Goal: Information Seeking & Learning: Learn about a topic

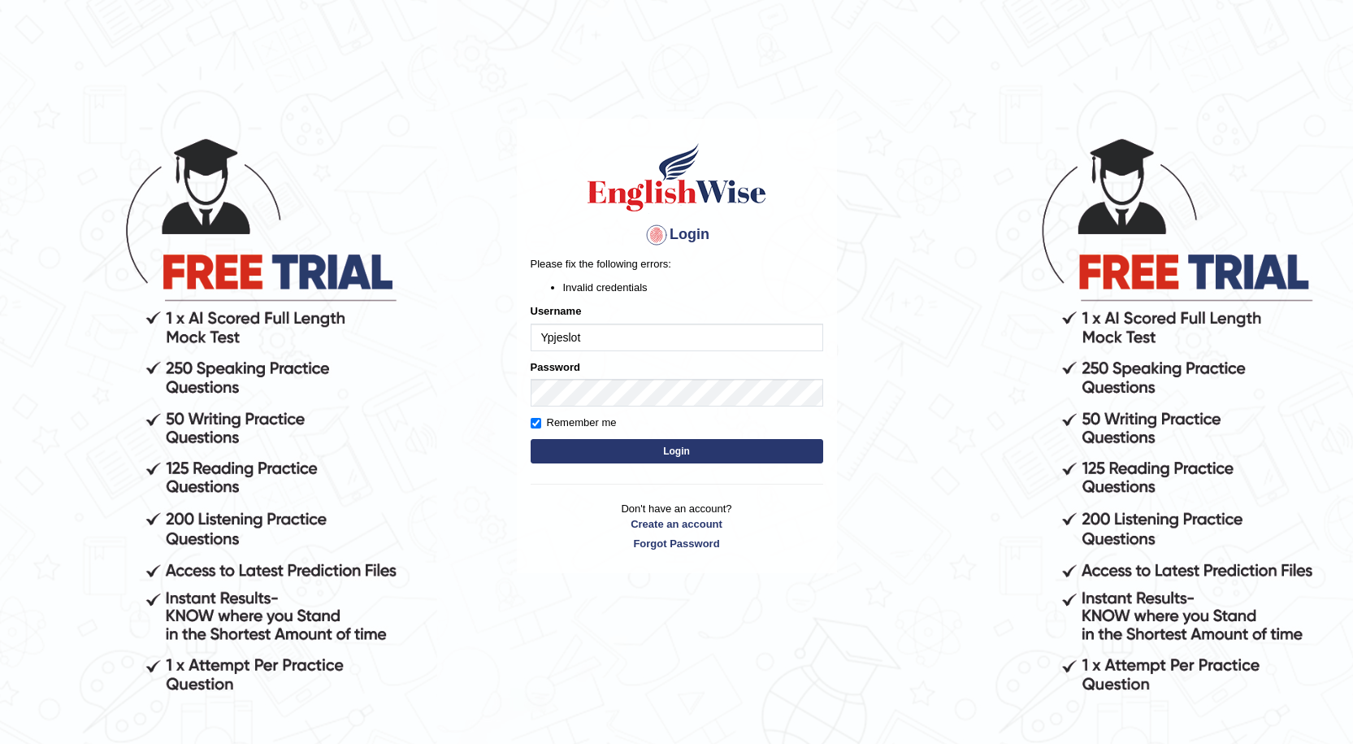
drag, startPoint x: 609, startPoint y: 339, endPoint x: 488, endPoint y: 356, distance: 121.5
click at [488, 356] on body "Login Please fix the following errors: Invalid credentials Username Ypjeslot Pa…" at bounding box center [676, 439] width 1353 height 744
type input "Sonam0110"
click at [466, 406] on body "Login Please fix the following errors: Invalid credentials Username Sonam0110 P…" at bounding box center [676, 439] width 1353 height 744
click at [535, 419] on input "Remember me" at bounding box center [536, 423] width 11 height 11
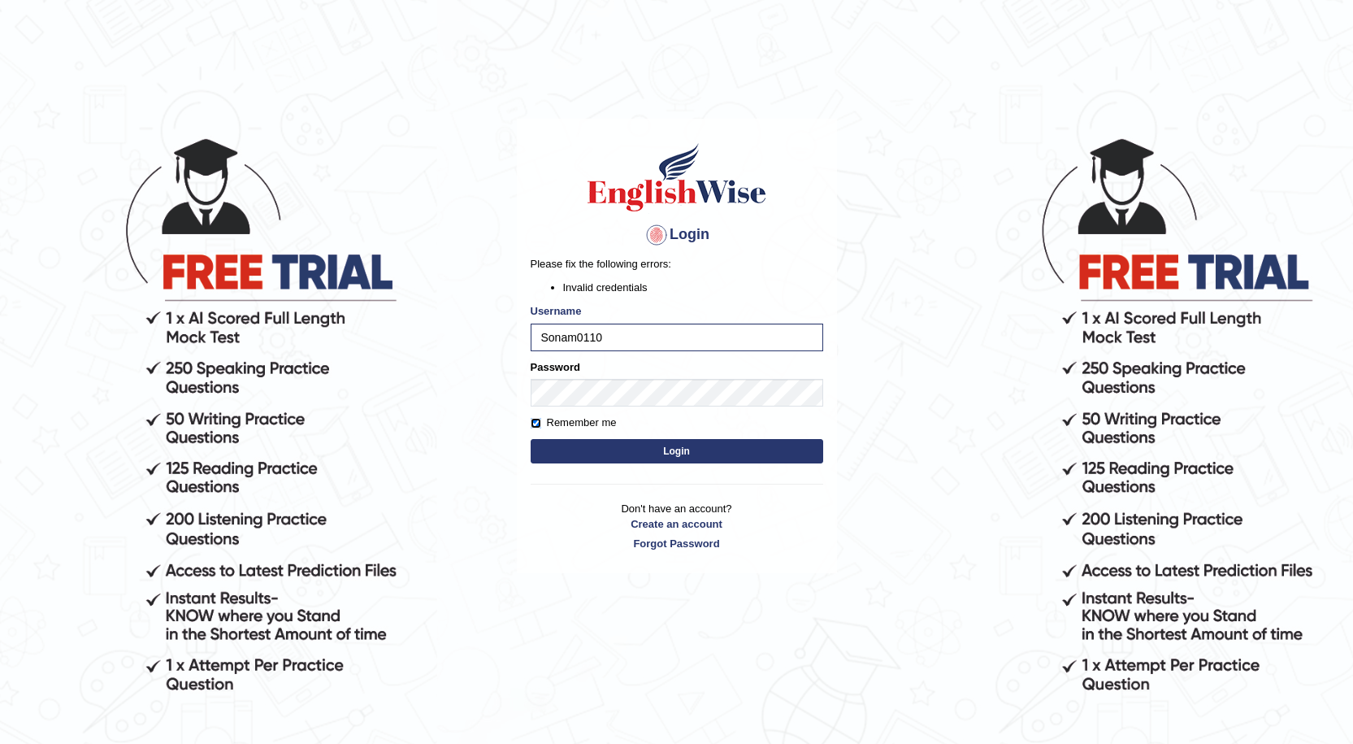
checkbox input "false"
click at [596, 446] on button "Login" at bounding box center [677, 451] width 293 height 24
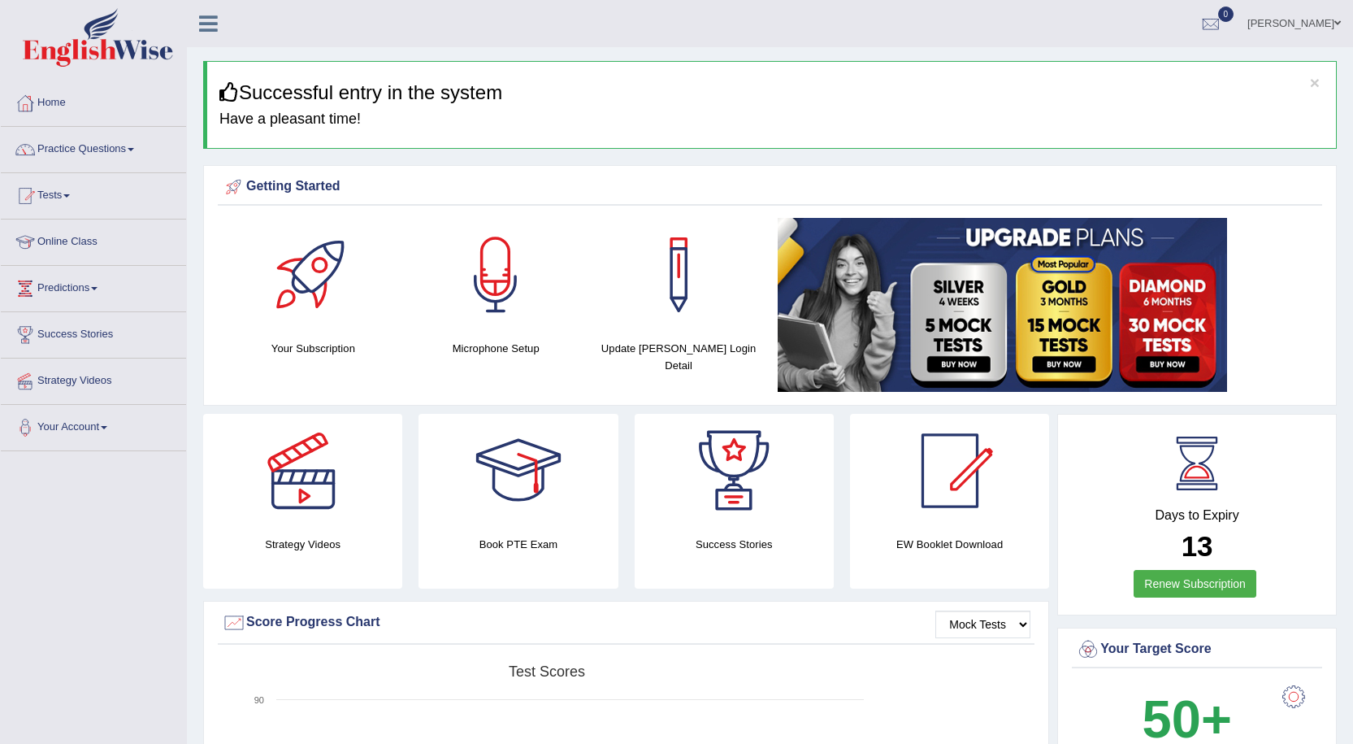
click at [492, 305] on div at bounding box center [496, 275] width 114 height 114
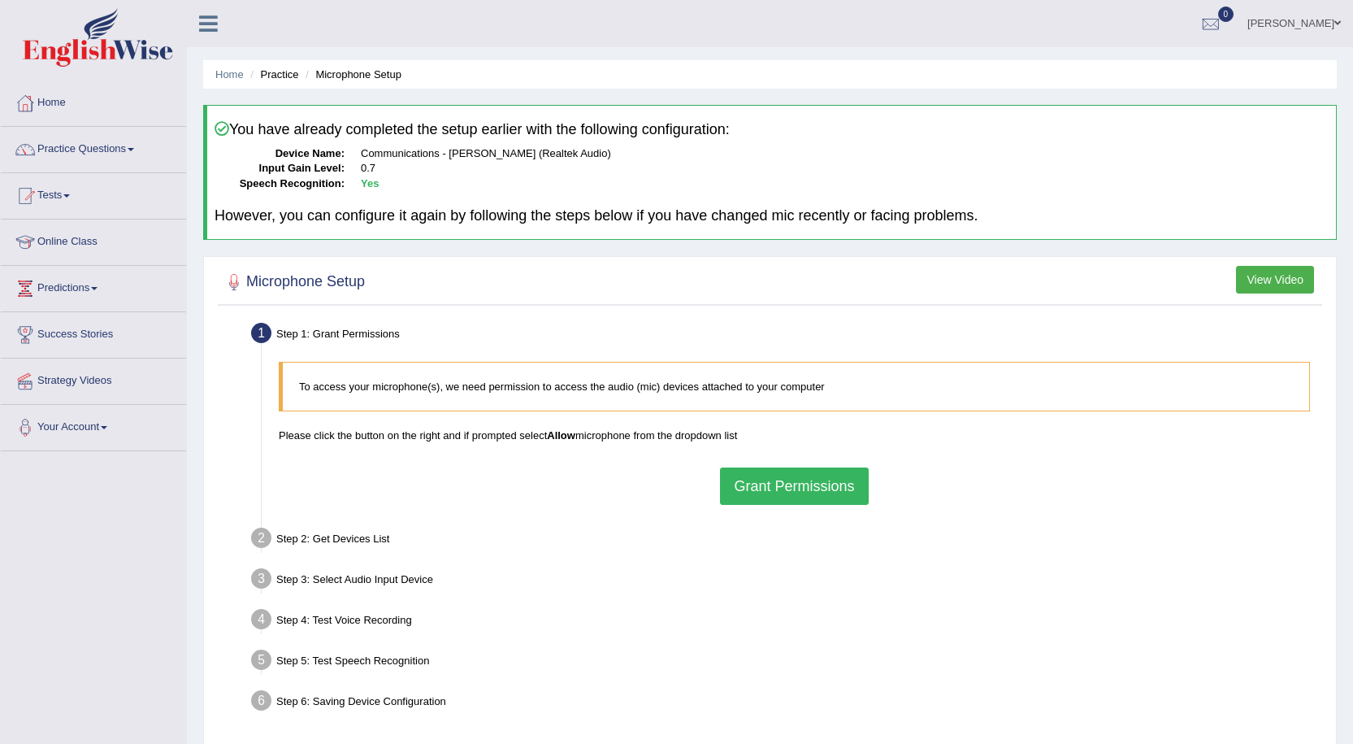
click at [1308, 291] on button "View Video" at bounding box center [1275, 280] width 78 height 28
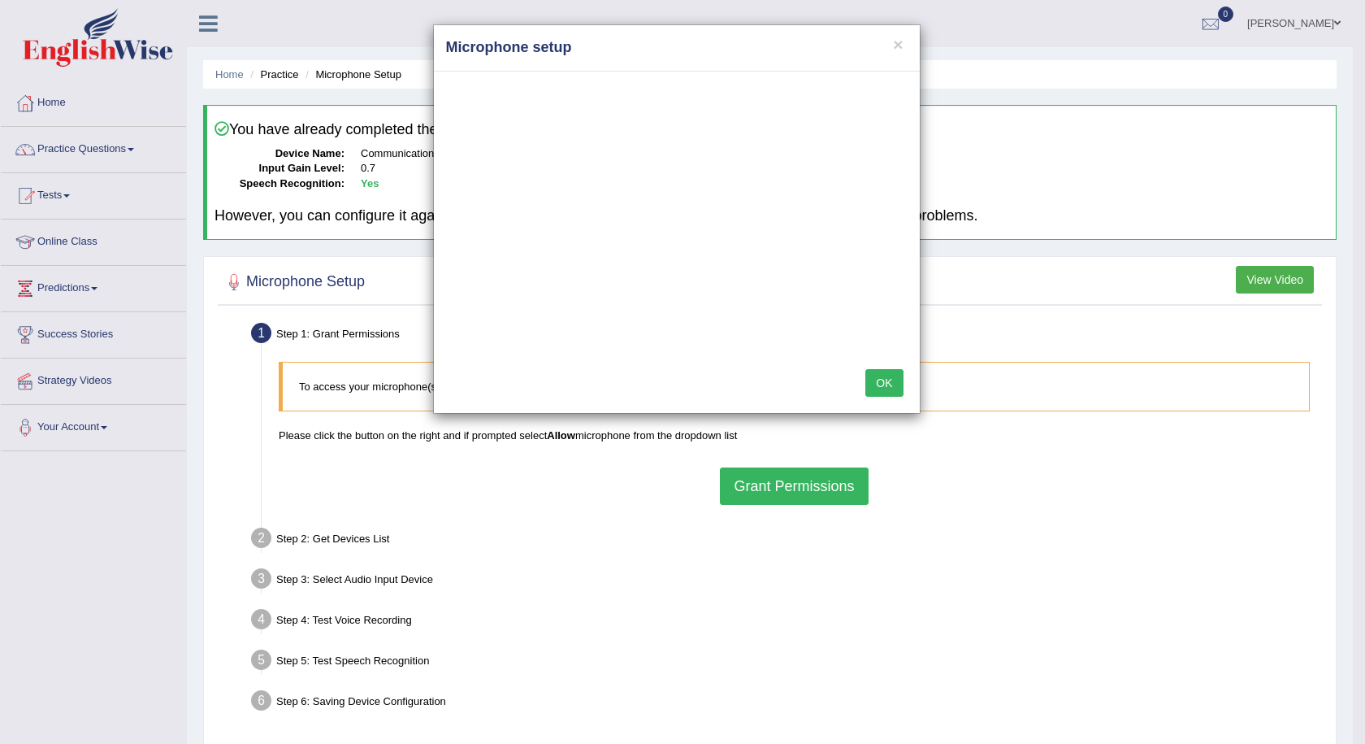
click at [887, 379] on button "OK" at bounding box center [884, 383] width 37 height 28
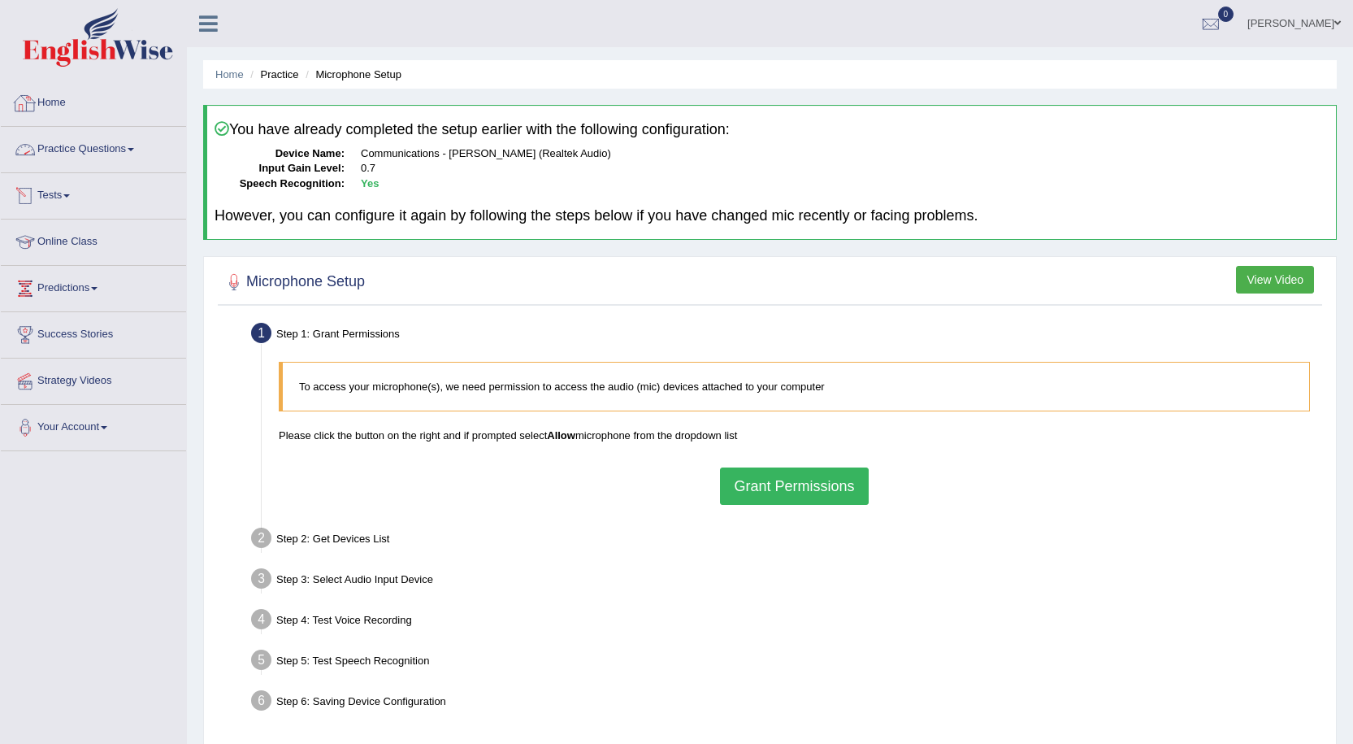
click at [58, 105] on link "Home" at bounding box center [93, 100] width 185 height 41
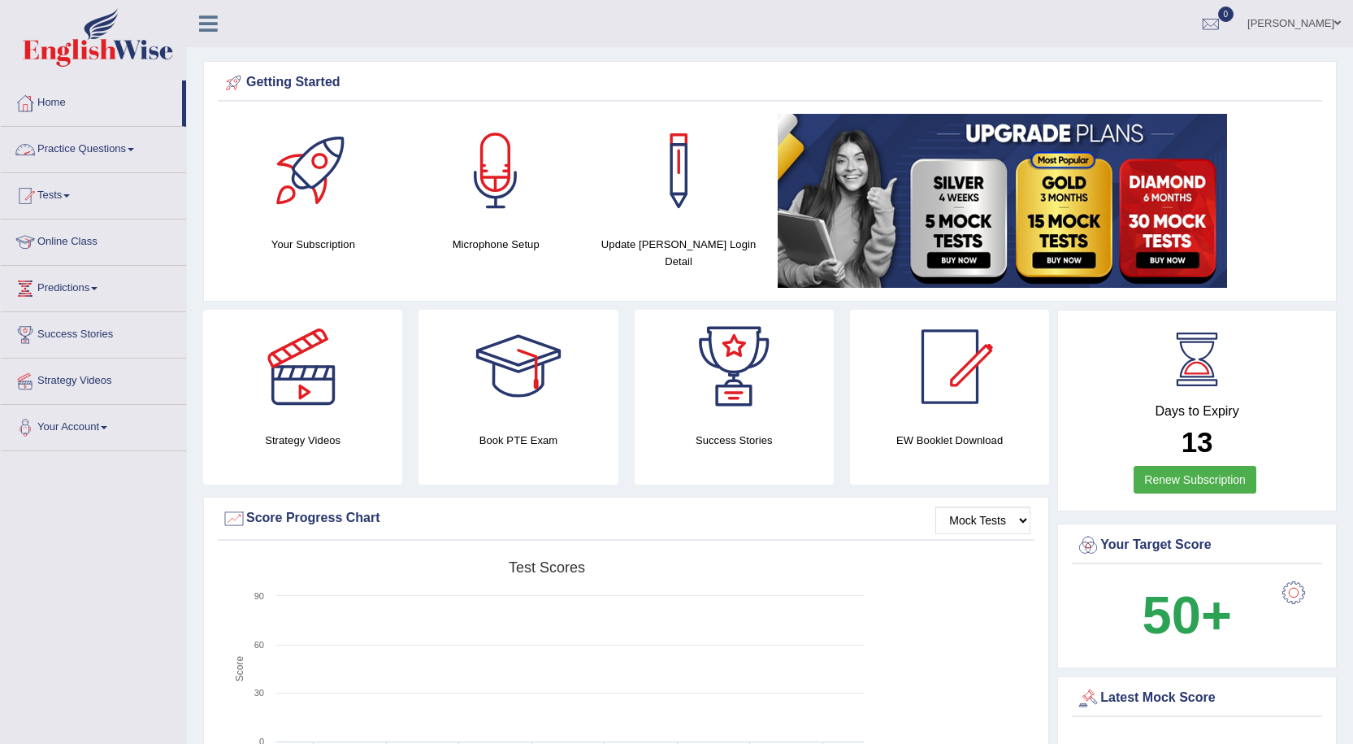
click at [84, 152] on link "Practice Questions" at bounding box center [93, 147] width 185 height 41
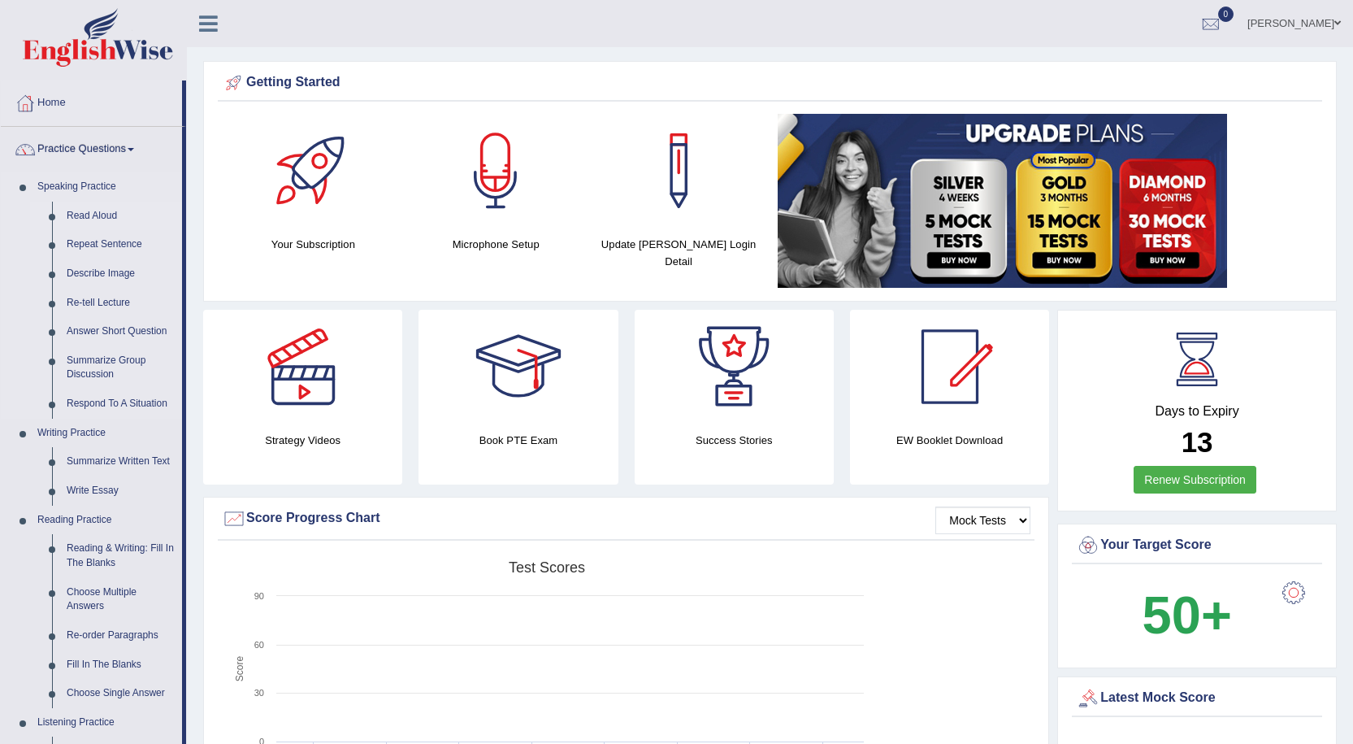
click at [90, 215] on link "Read Aloud" at bounding box center [120, 216] width 123 height 29
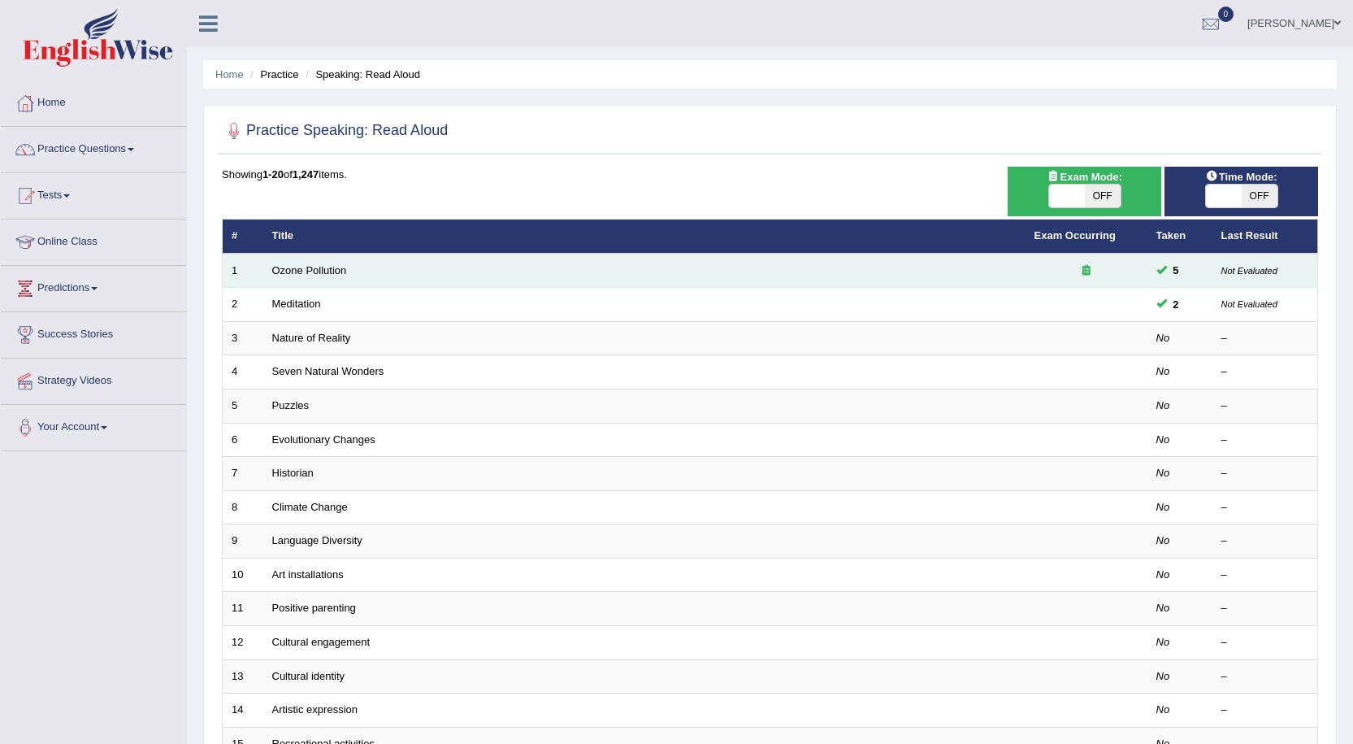
click at [1089, 269] on icon at bounding box center [1086, 270] width 8 height 11
click at [1157, 265] on span at bounding box center [1161, 269] width 11 height 11
click at [316, 271] on link "Ozone Pollution" at bounding box center [309, 270] width 75 height 12
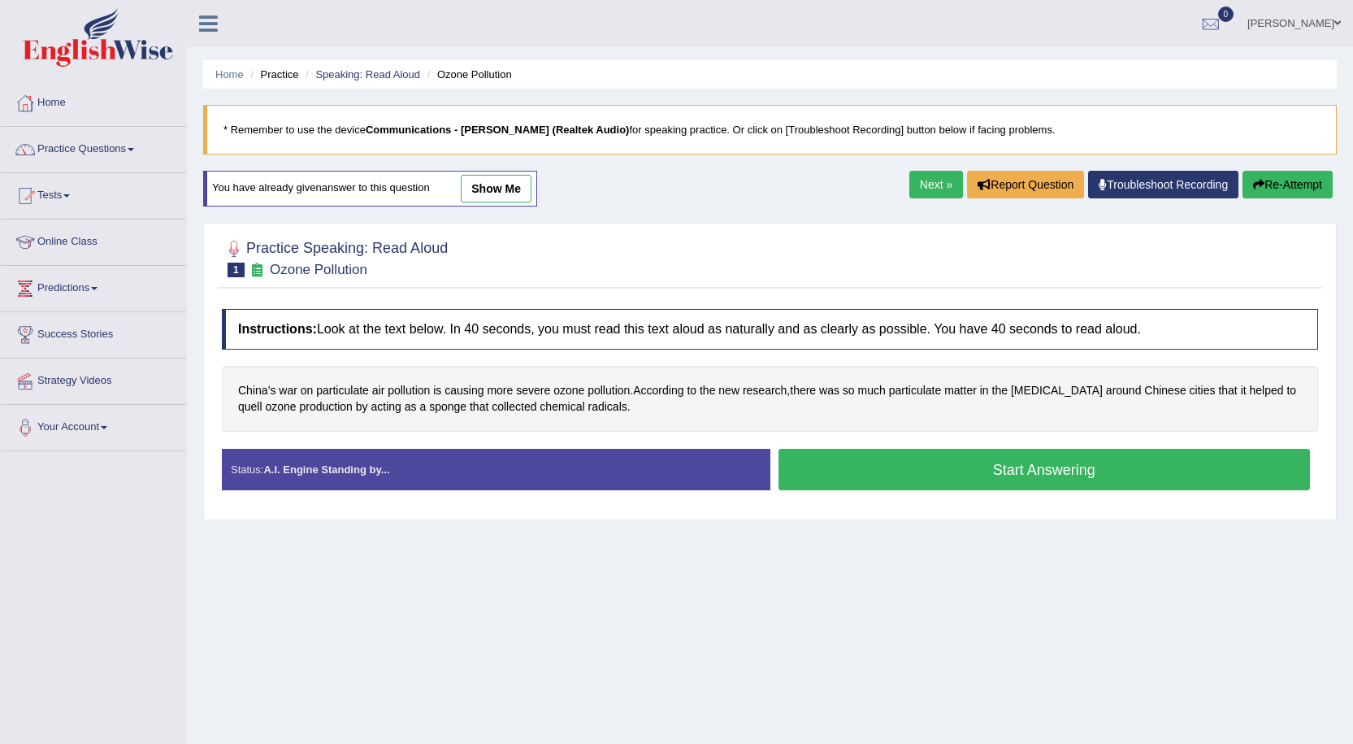
click at [942, 472] on button "Start Answering" at bounding box center [1045, 469] width 532 height 41
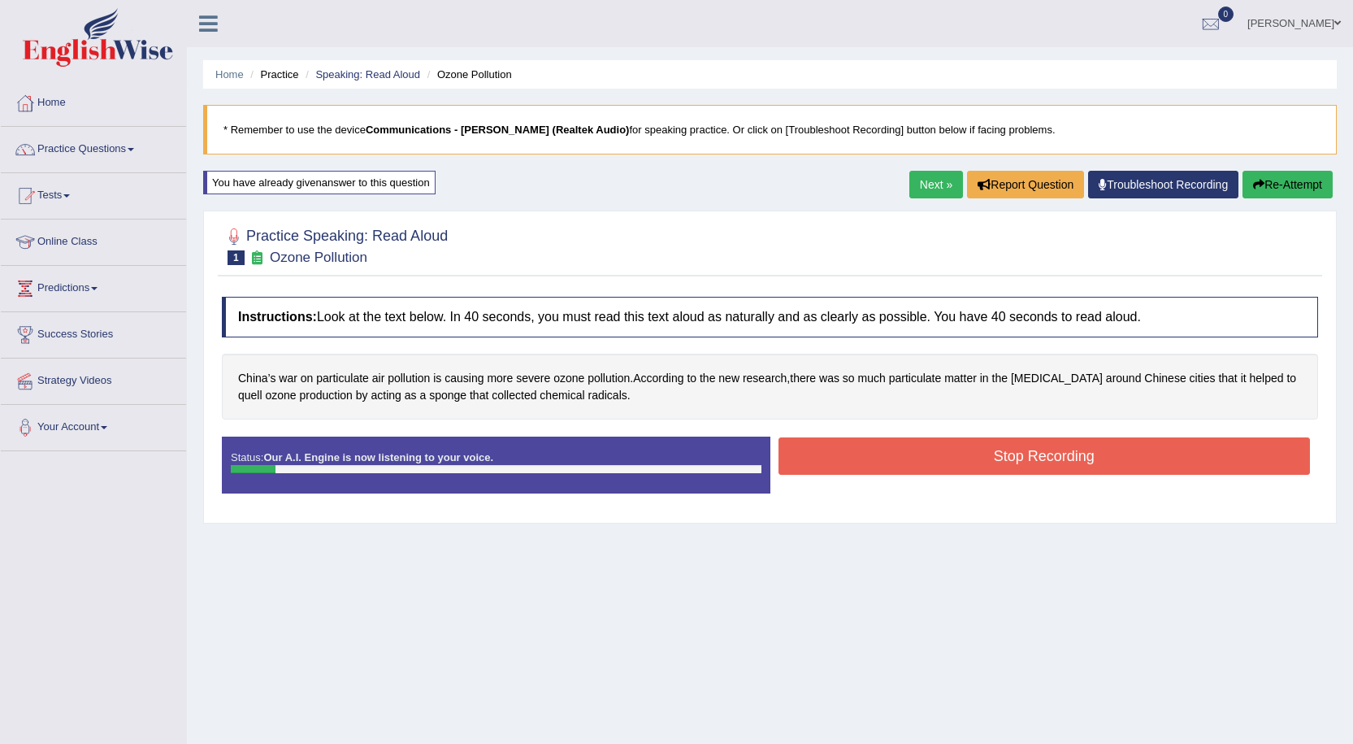
click at [873, 447] on button "Stop Recording" at bounding box center [1045, 455] width 532 height 37
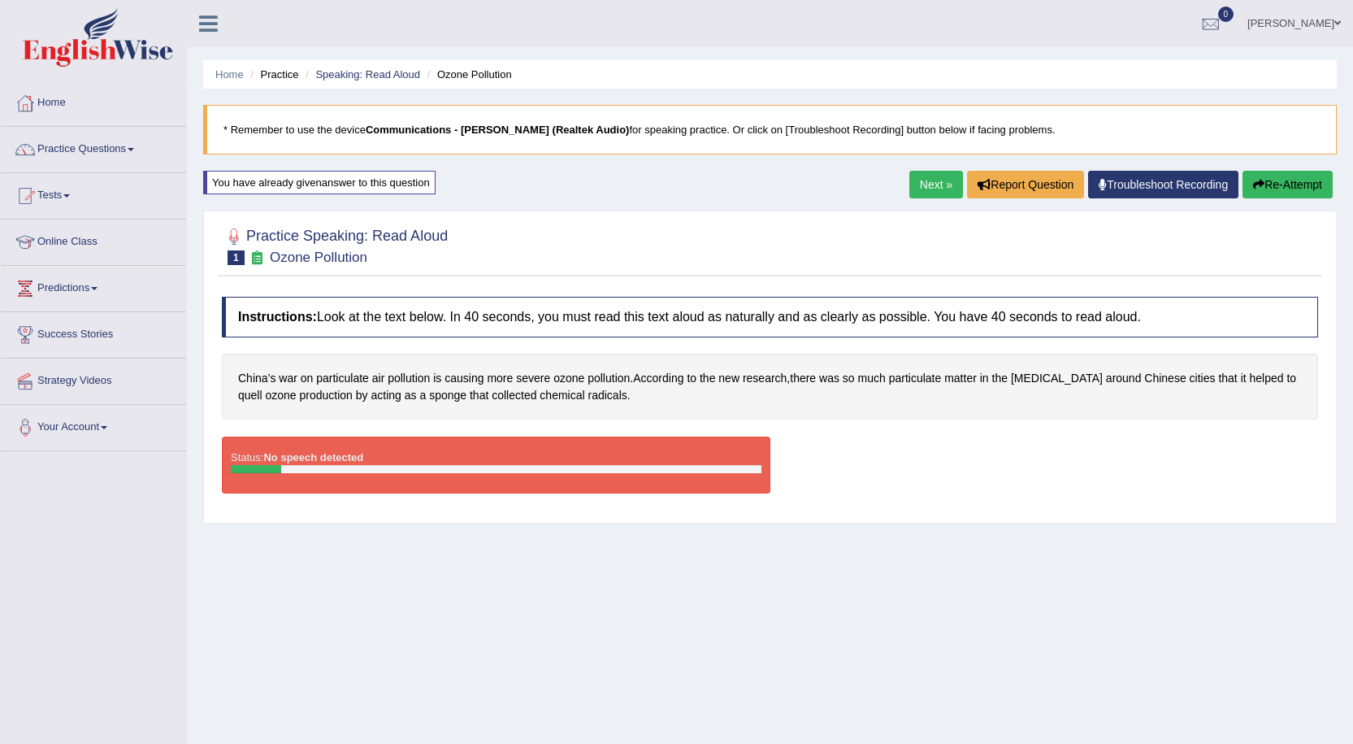
click at [1256, 188] on icon "button" at bounding box center [1258, 184] width 11 height 11
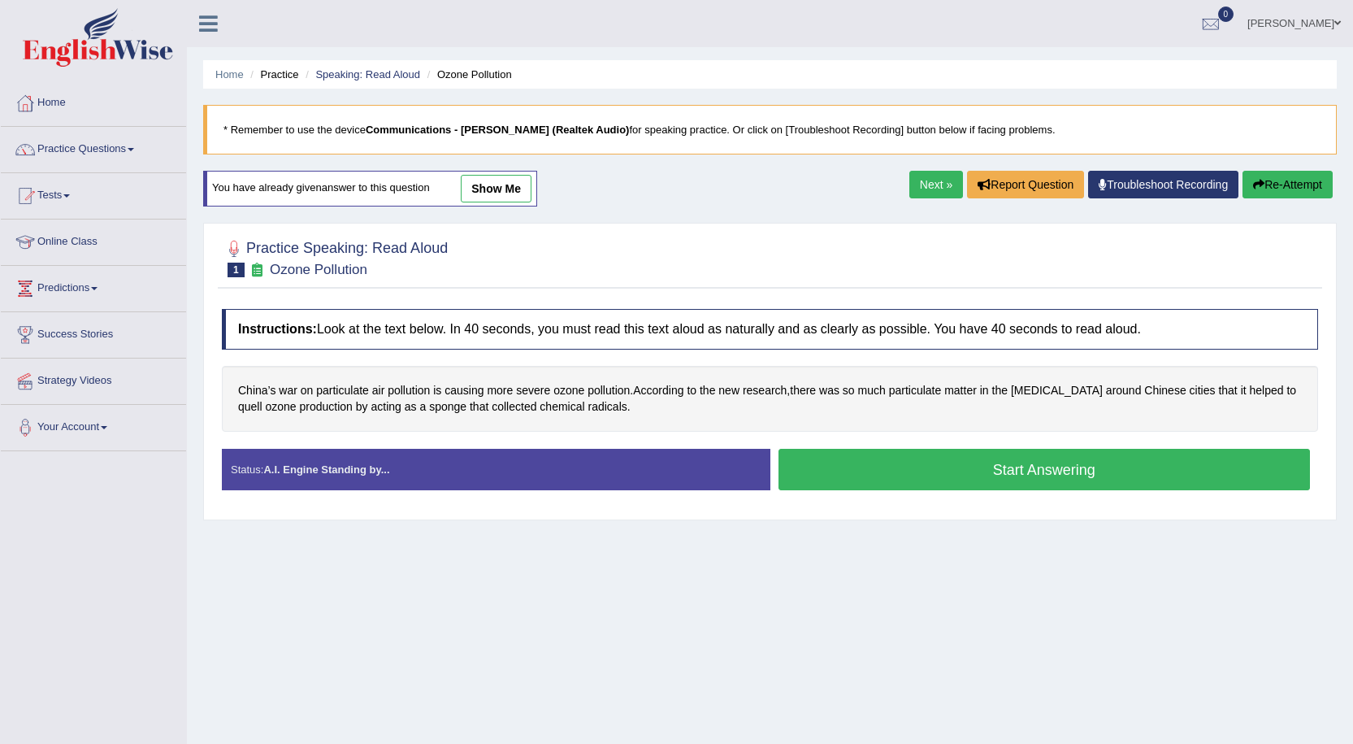
click at [1113, 553] on div "Home Practice Speaking: Read [PERSON_NAME] Pollution * Remember to use the devi…" at bounding box center [770, 406] width 1166 height 813
click at [983, 465] on button "Start Answering" at bounding box center [1045, 469] width 532 height 41
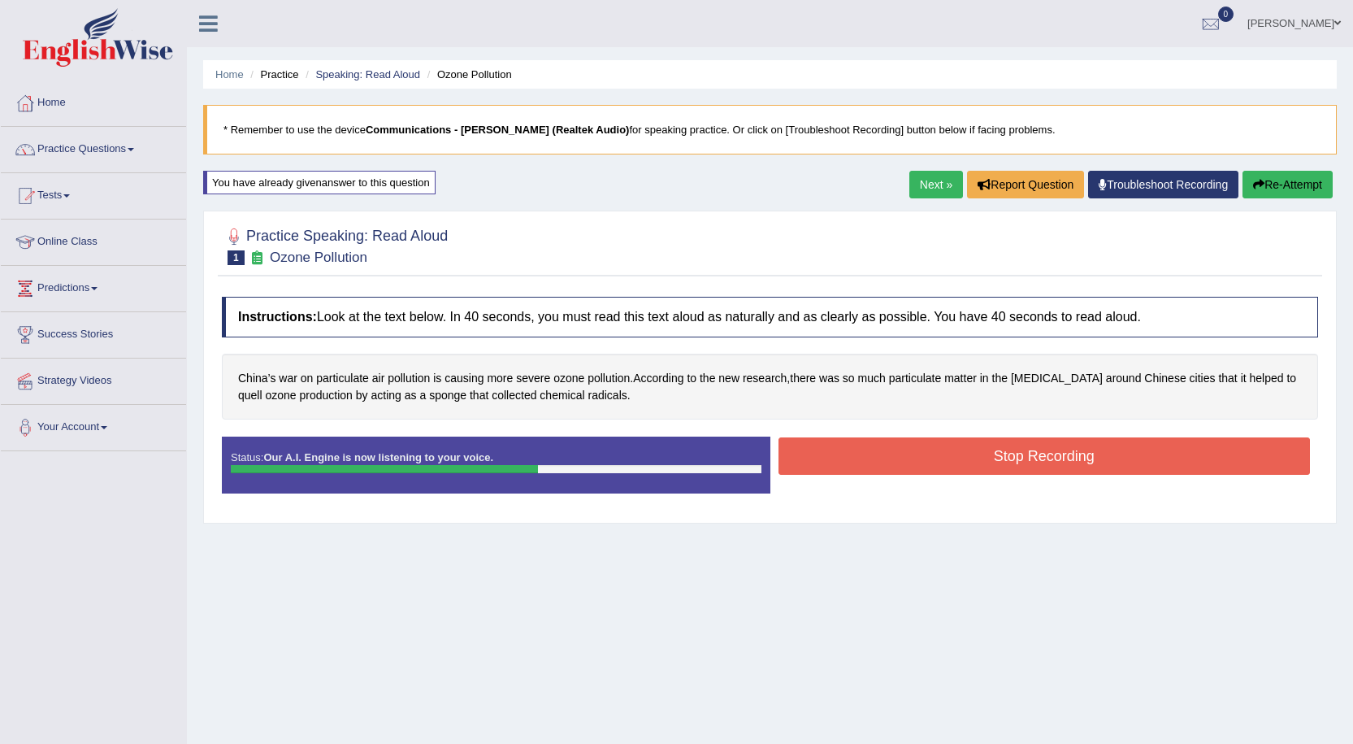
click at [1028, 411] on div "China’s war on particulate air pollution is causing more severe ozone pollution…" at bounding box center [770, 387] width 1096 height 66
click at [995, 453] on button "Stop Recording" at bounding box center [1045, 455] width 532 height 37
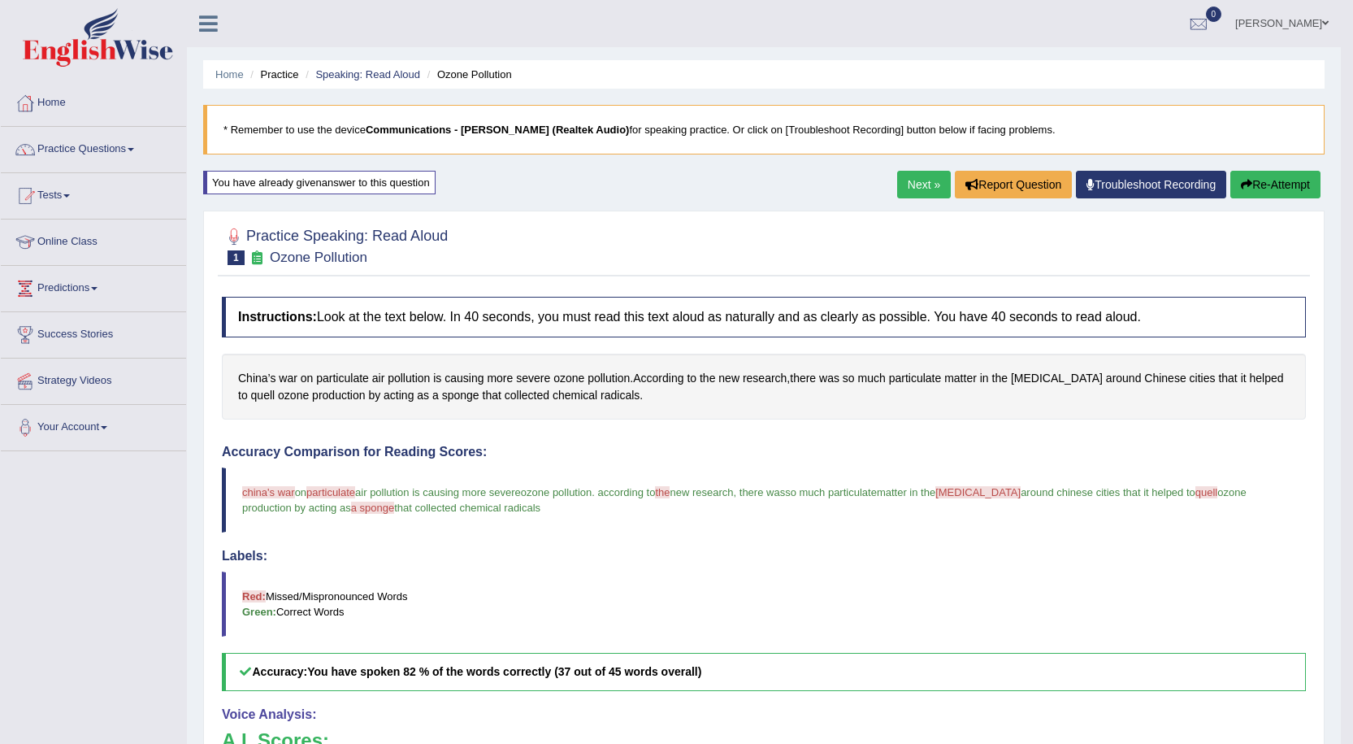
click at [1241, 189] on icon "button" at bounding box center [1246, 184] width 11 height 11
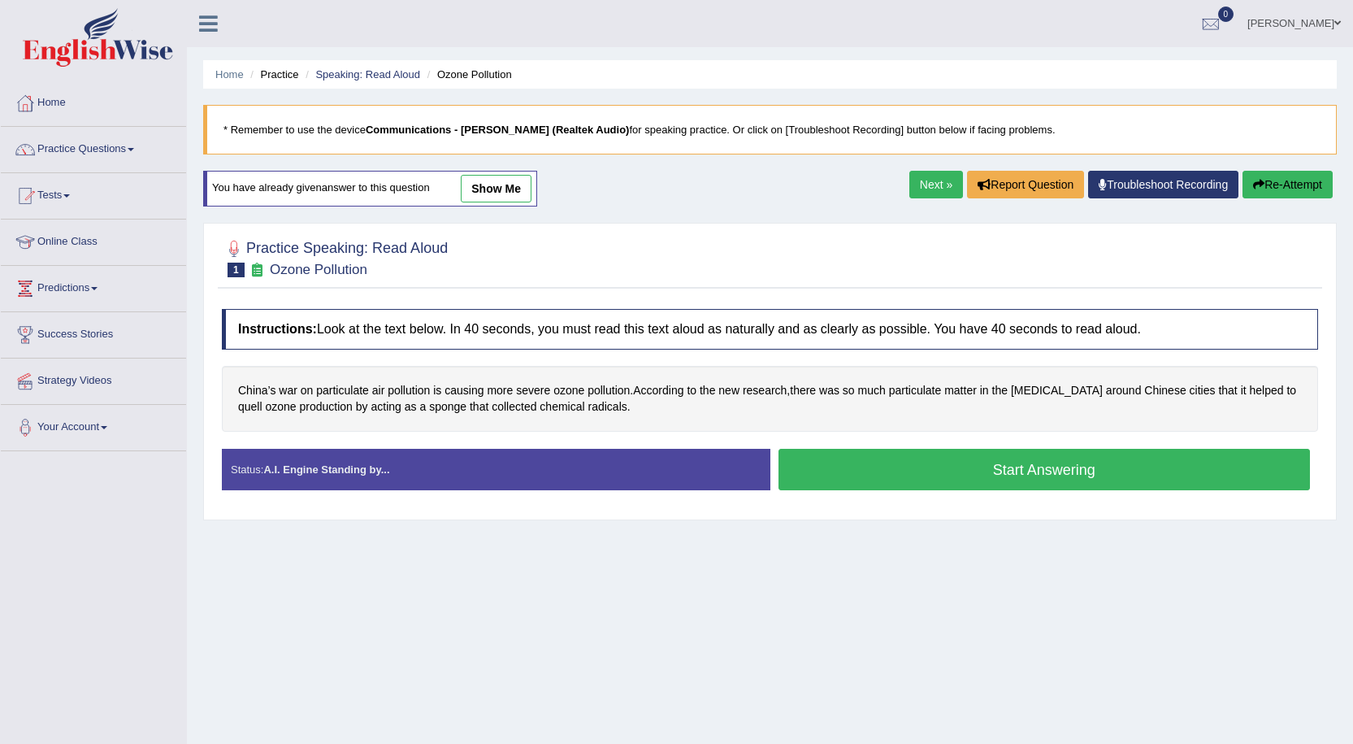
click at [943, 464] on button "Start Answering" at bounding box center [1045, 469] width 532 height 41
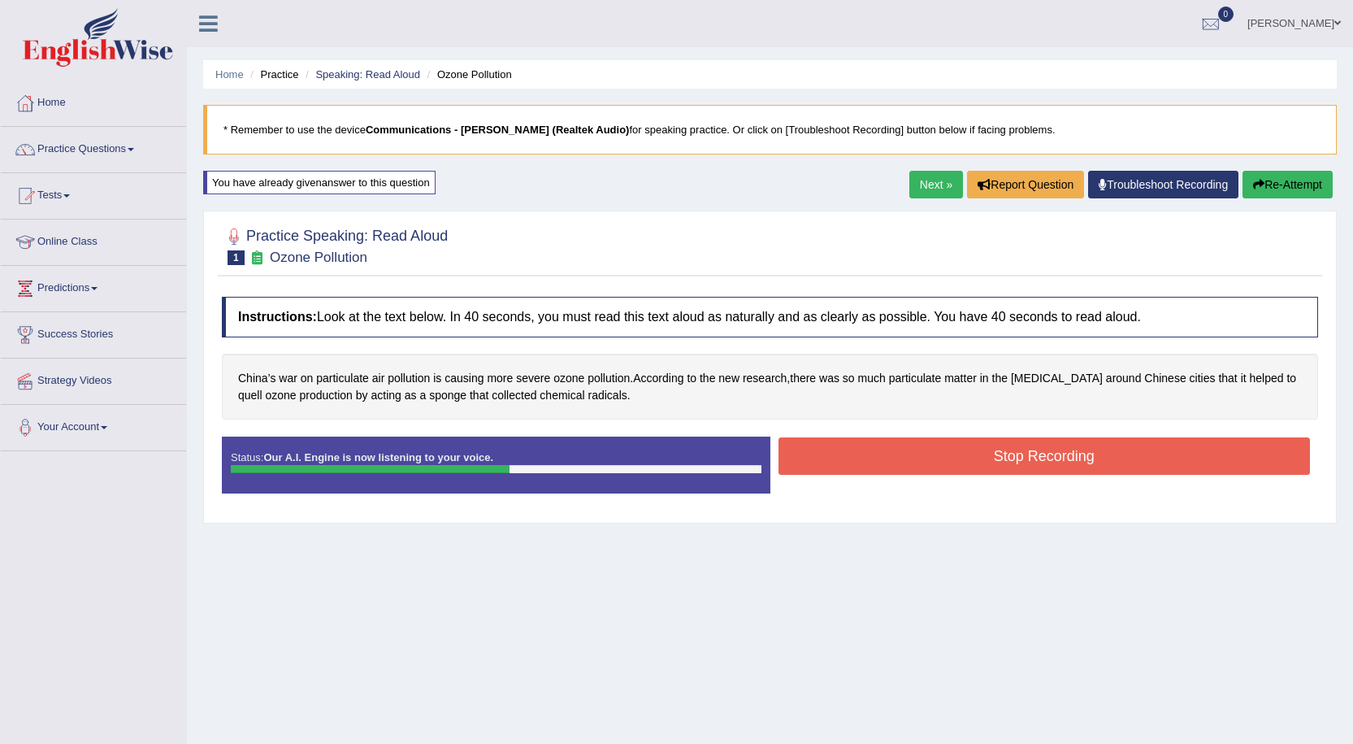
click at [855, 449] on button "Stop Recording" at bounding box center [1045, 455] width 532 height 37
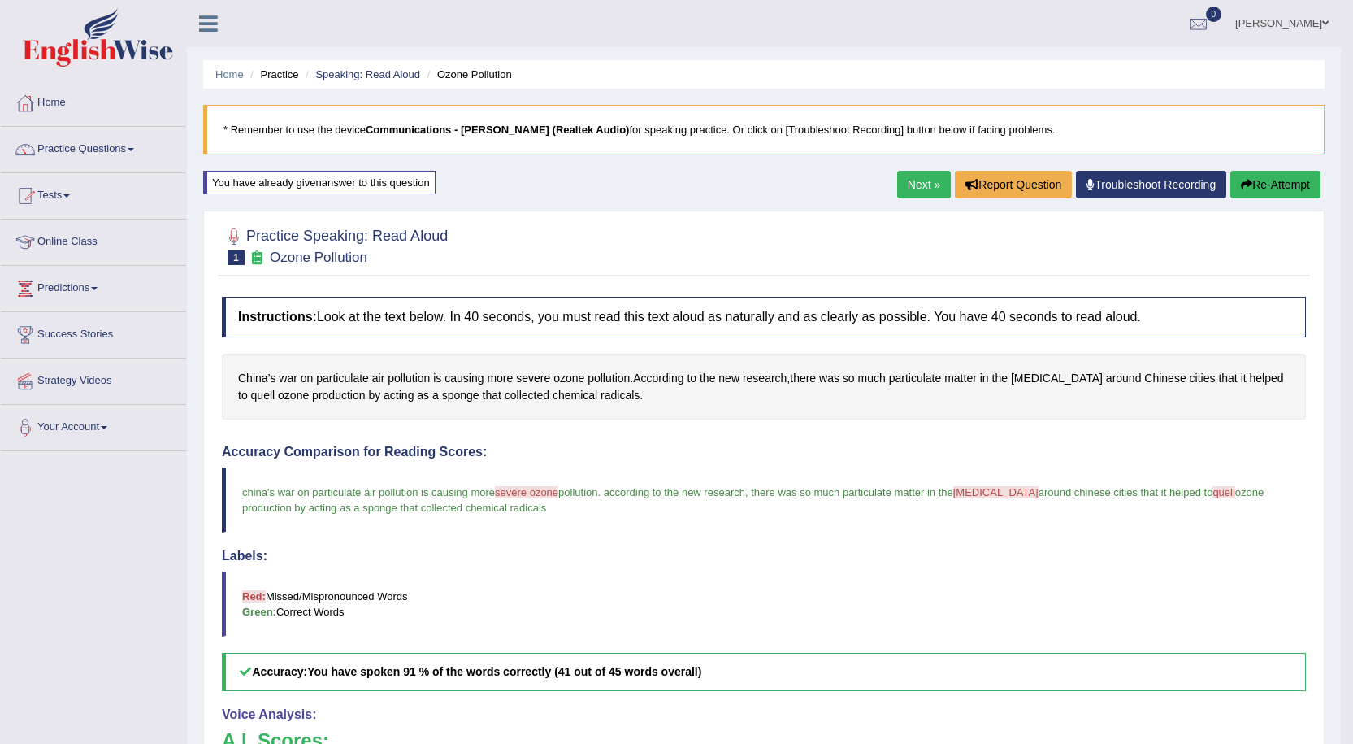
click at [922, 183] on link "Next »" at bounding box center [924, 185] width 54 height 28
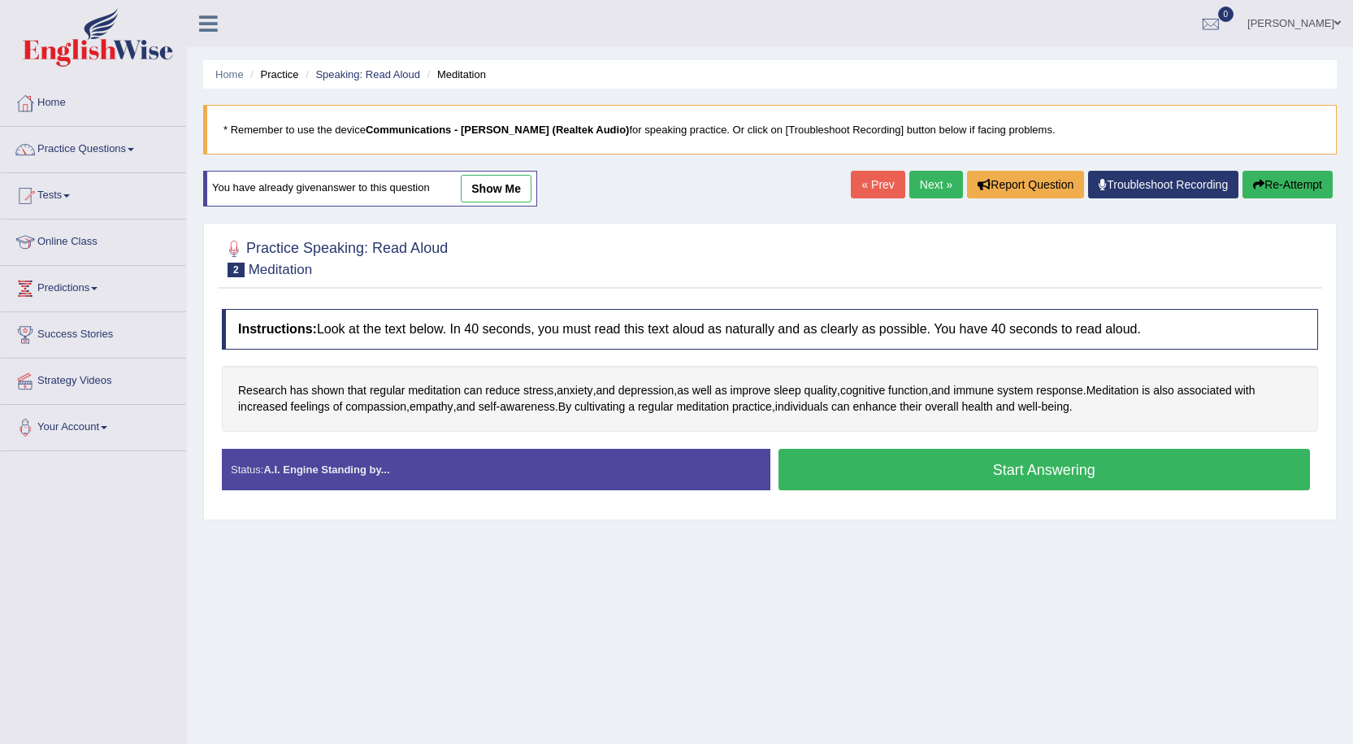
click at [927, 468] on button "Start Answering" at bounding box center [1045, 469] width 532 height 41
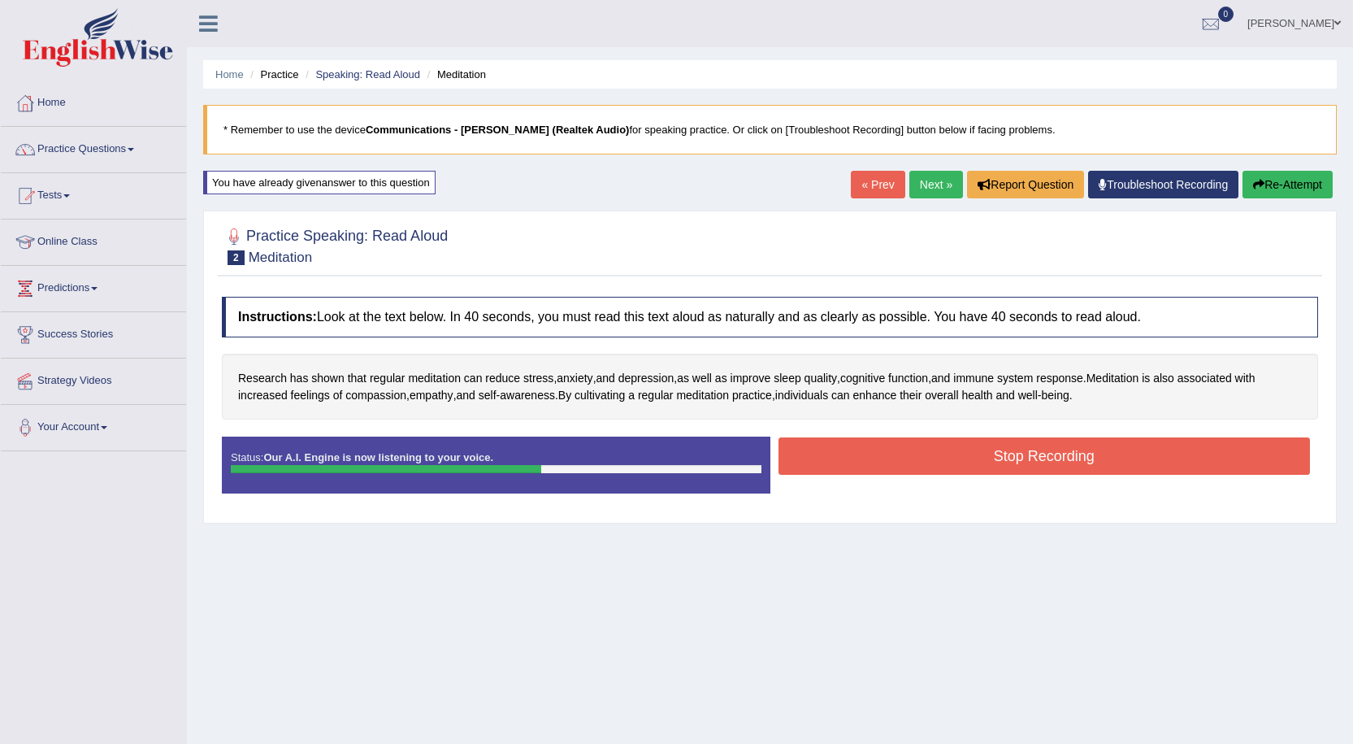
click at [938, 463] on button "Stop Recording" at bounding box center [1045, 455] width 532 height 37
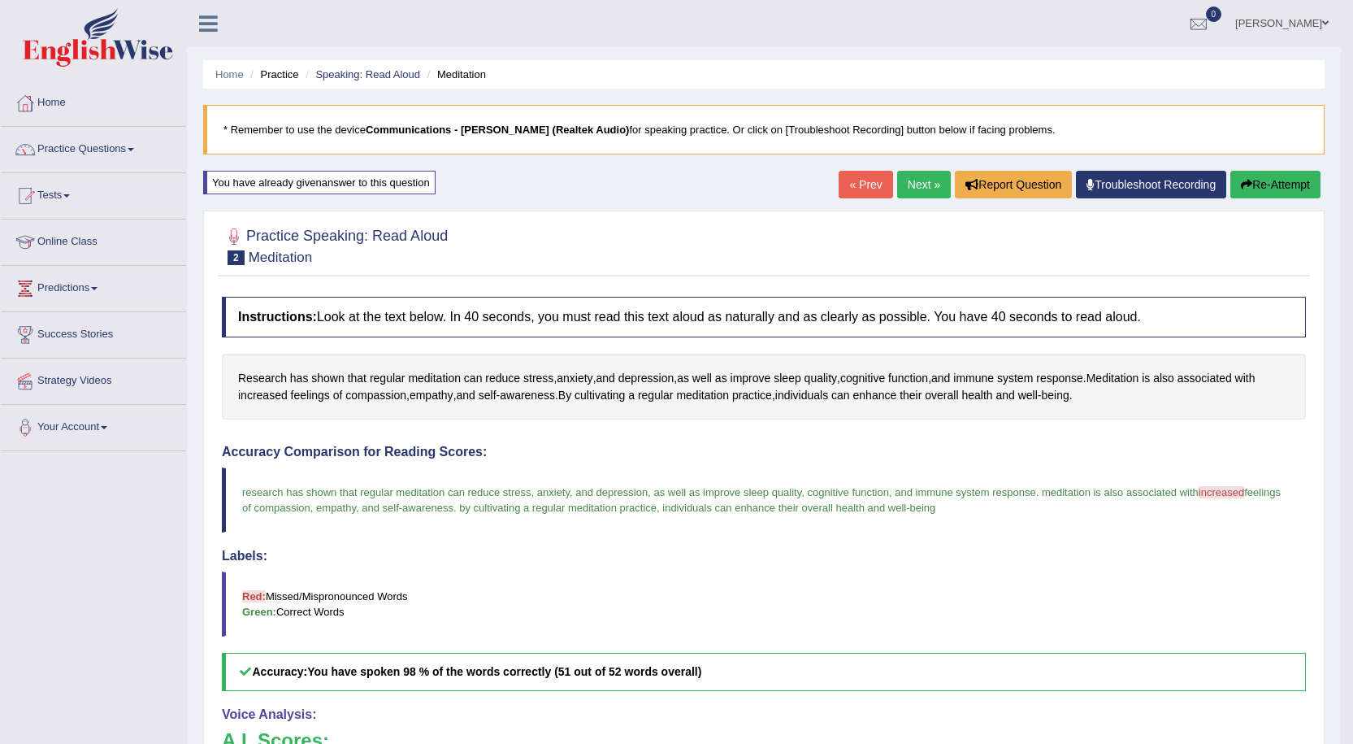
click at [919, 175] on link "Next »" at bounding box center [924, 185] width 54 height 28
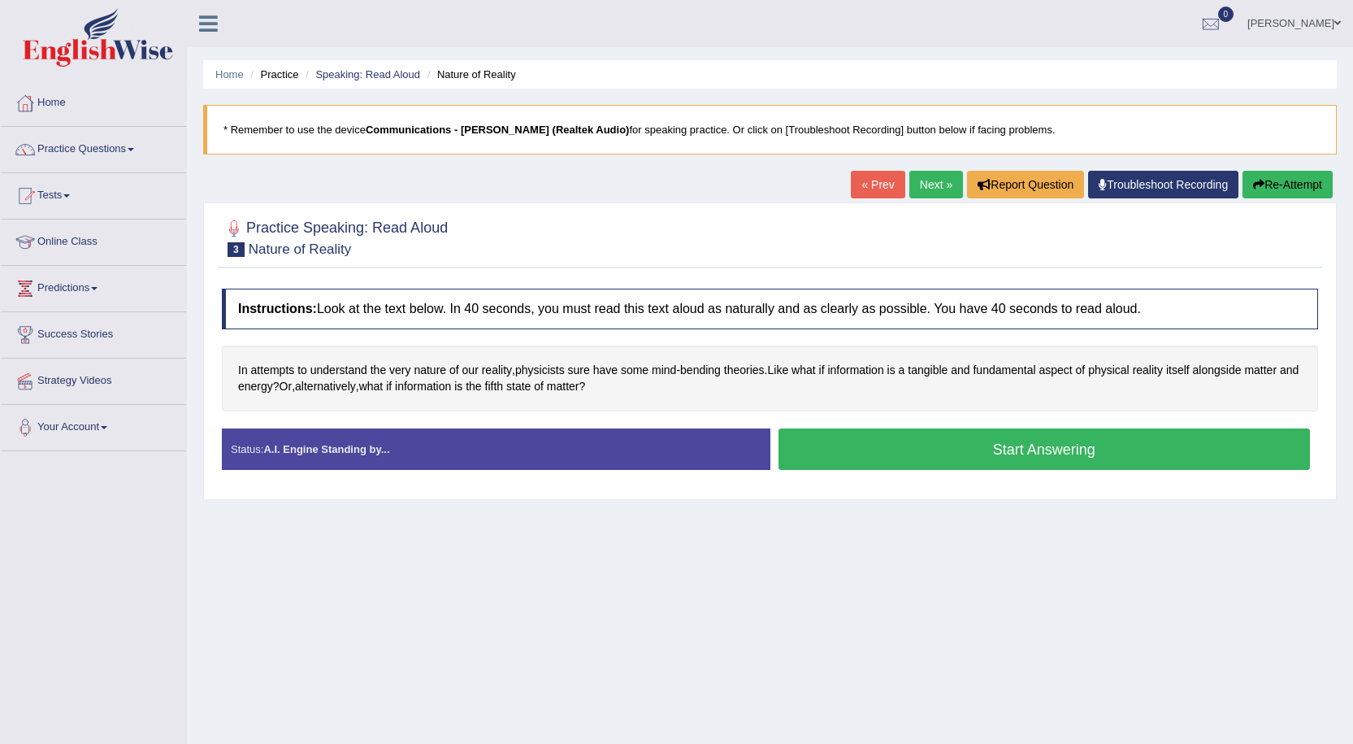
click at [897, 453] on button "Start Answering" at bounding box center [1045, 448] width 532 height 41
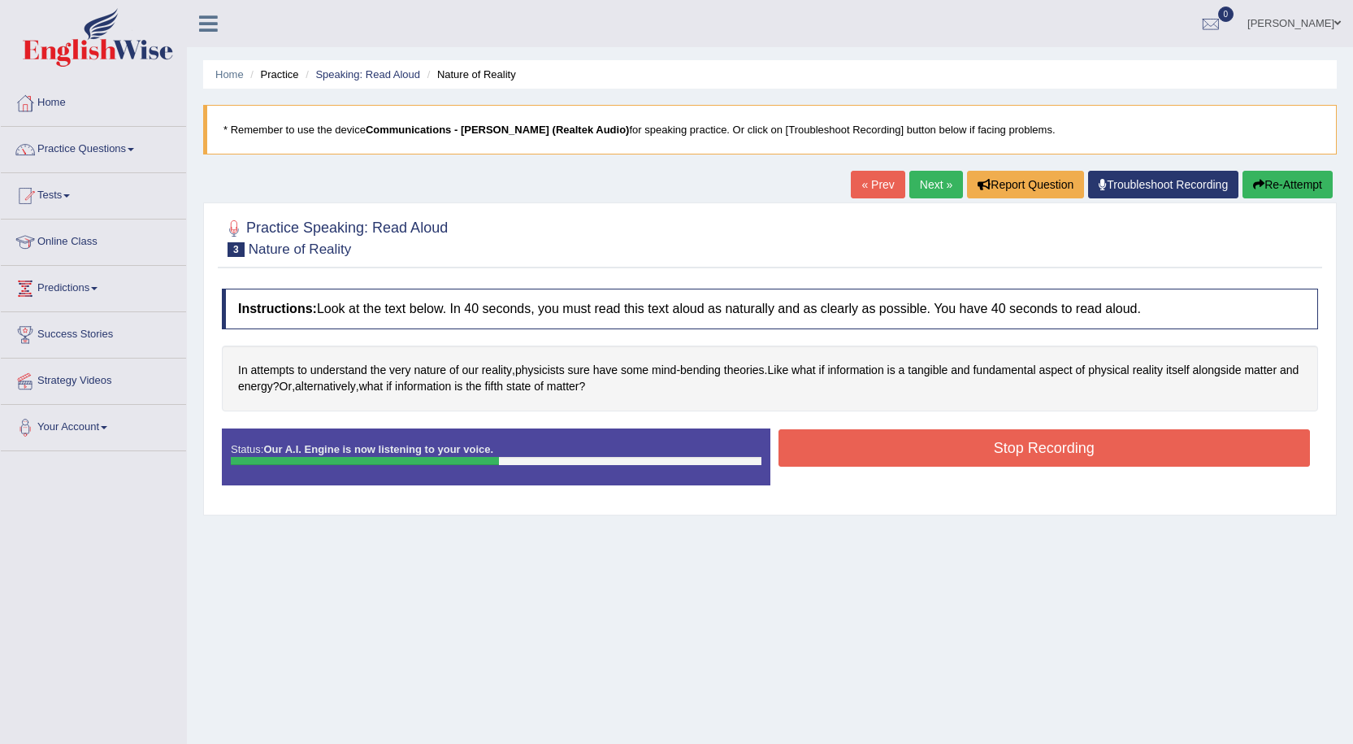
click at [884, 452] on button "Stop Recording" at bounding box center [1045, 447] width 532 height 37
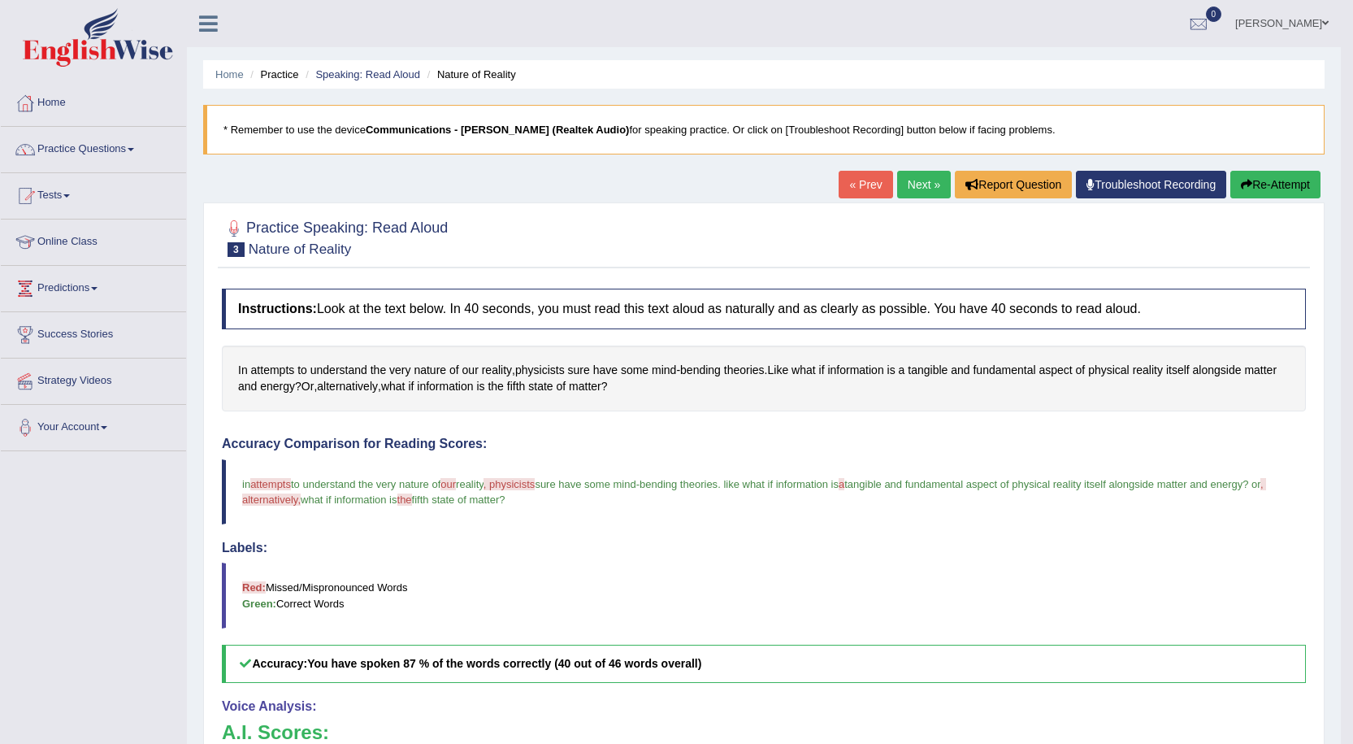
click at [1281, 183] on button "Re-Attempt" at bounding box center [1275, 185] width 90 height 28
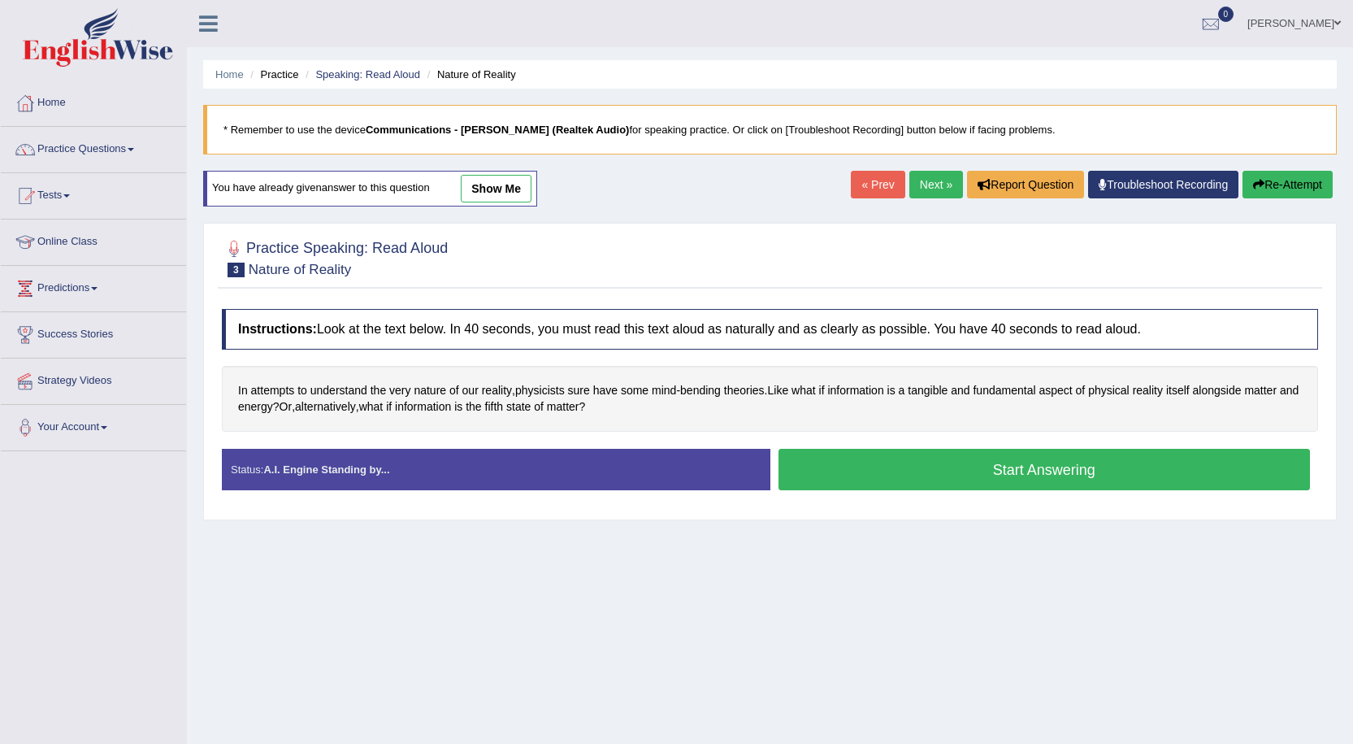
click at [954, 482] on button "Start Answering" at bounding box center [1045, 469] width 532 height 41
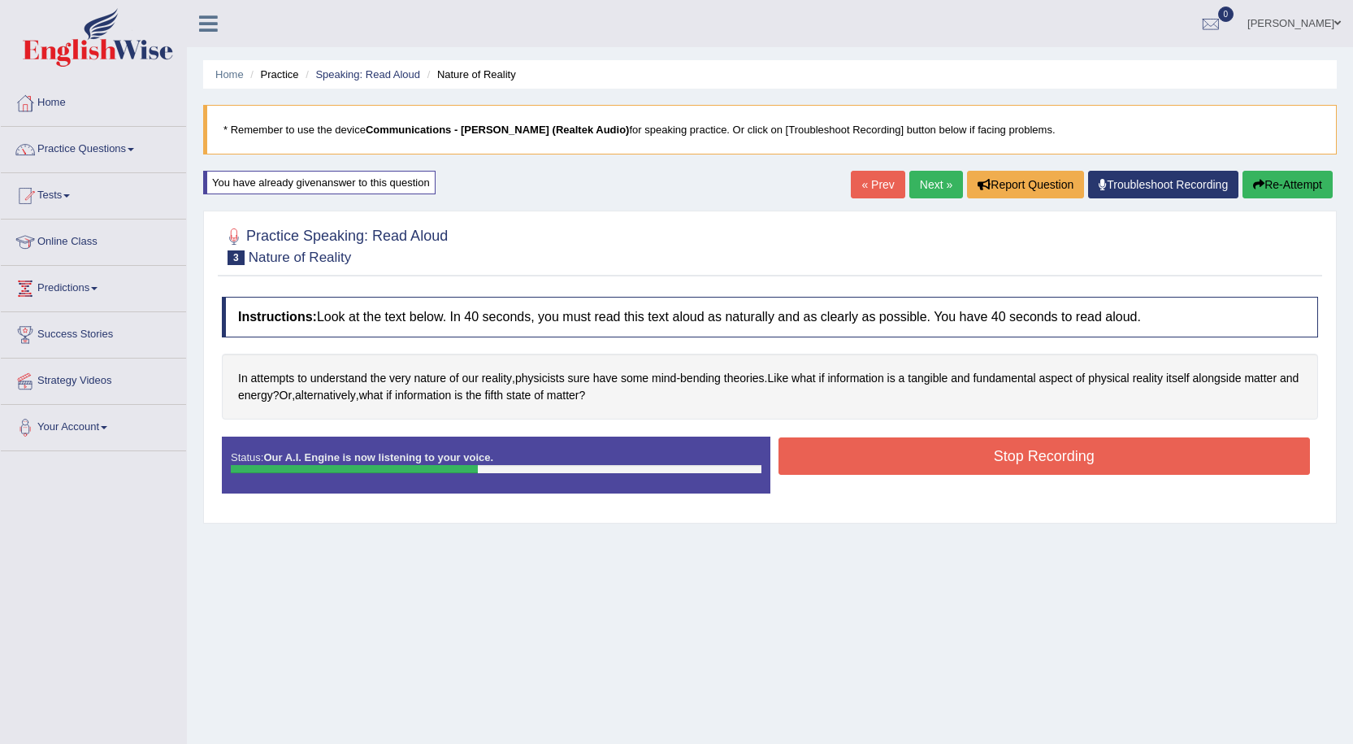
click at [922, 448] on button "Stop Recording" at bounding box center [1045, 455] width 532 height 37
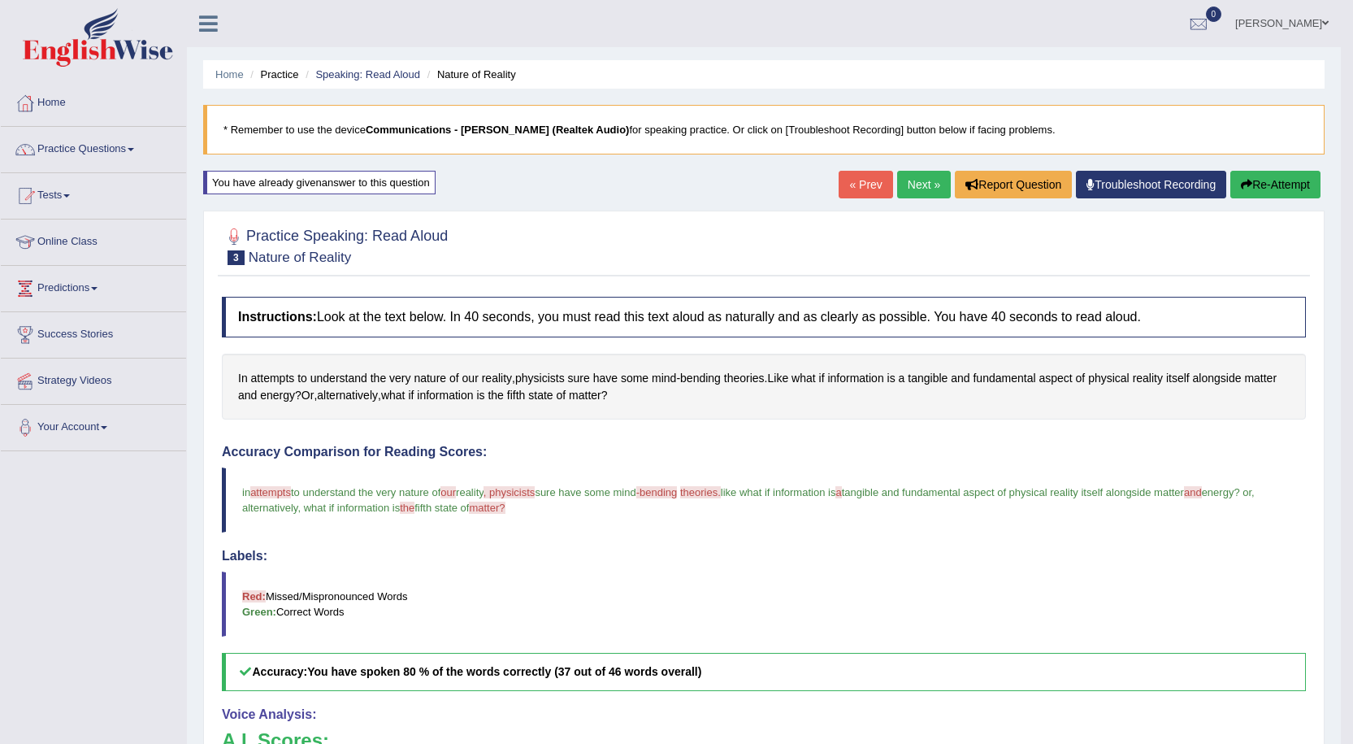
click at [921, 180] on link "Next »" at bounding box center [924, 185] width 54 height 28
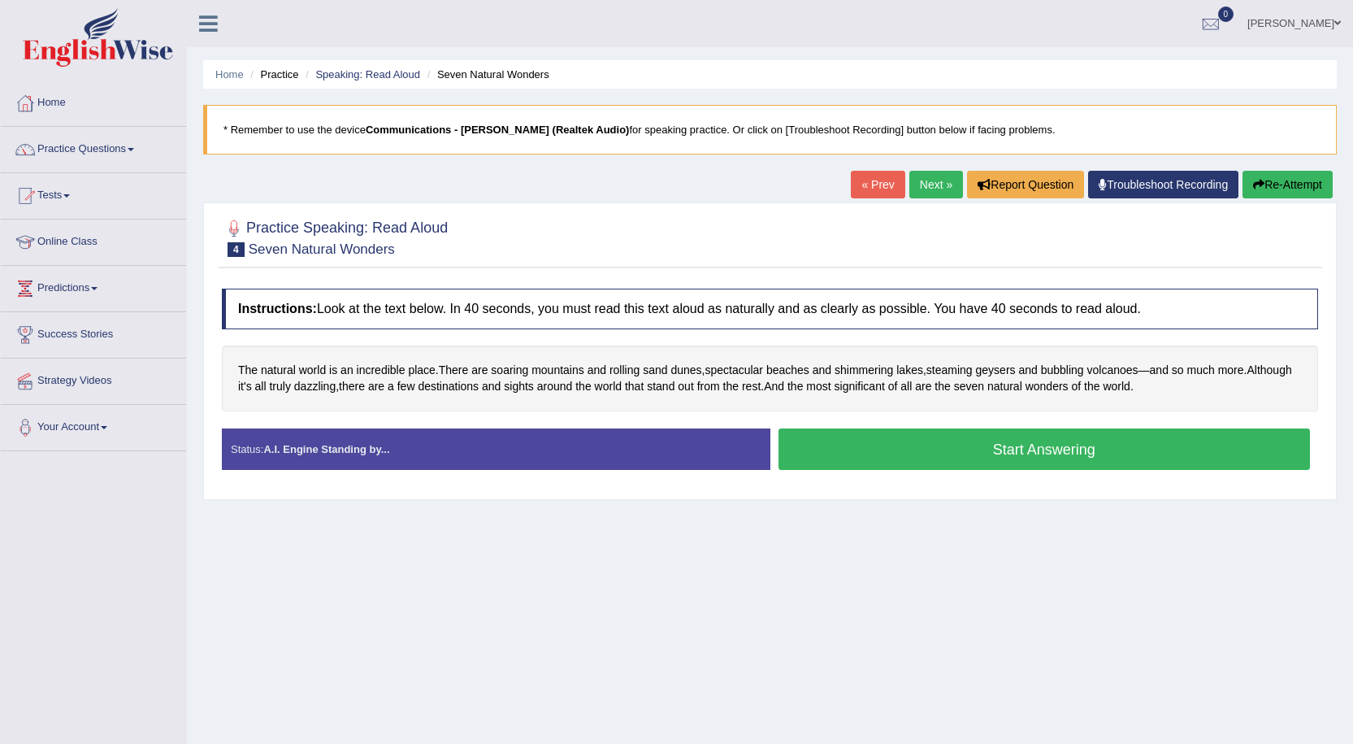
click at [929, 448] on button "Start Answering" at bounding box center [1045, 448] width 532 height 41
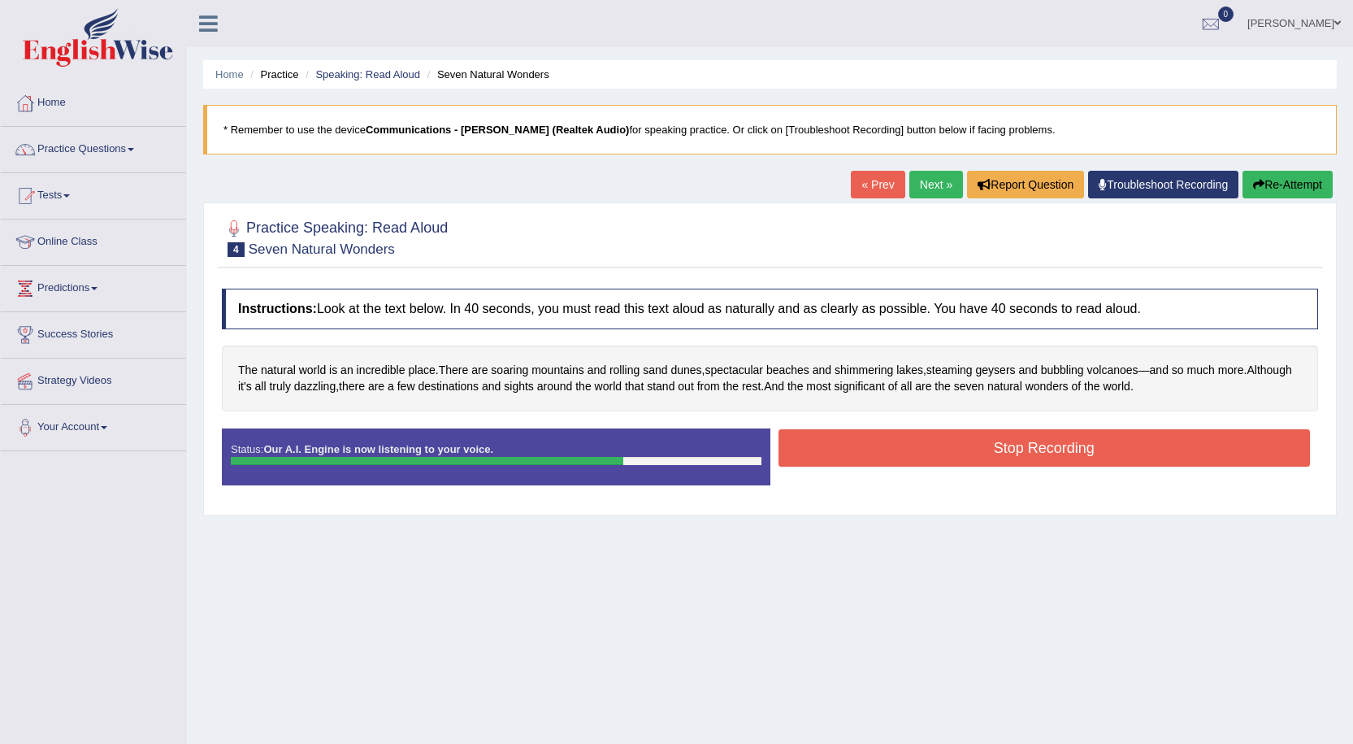
click at [983, 449] on button "Stop Recording" at bounding box center [1045, 447] width 532 height 37
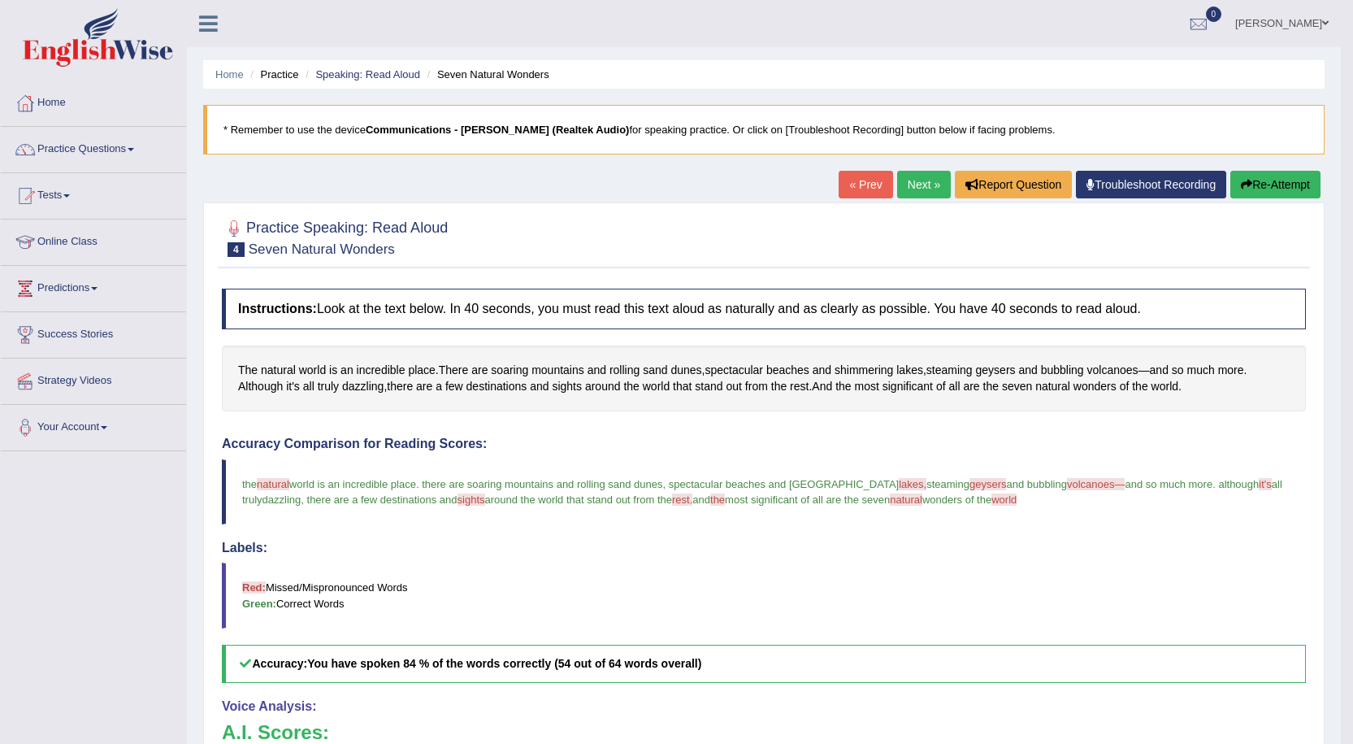
click at [1266, 184] on button "Re-Attempt" at bounding box center [1275, 185] width 90 height 28
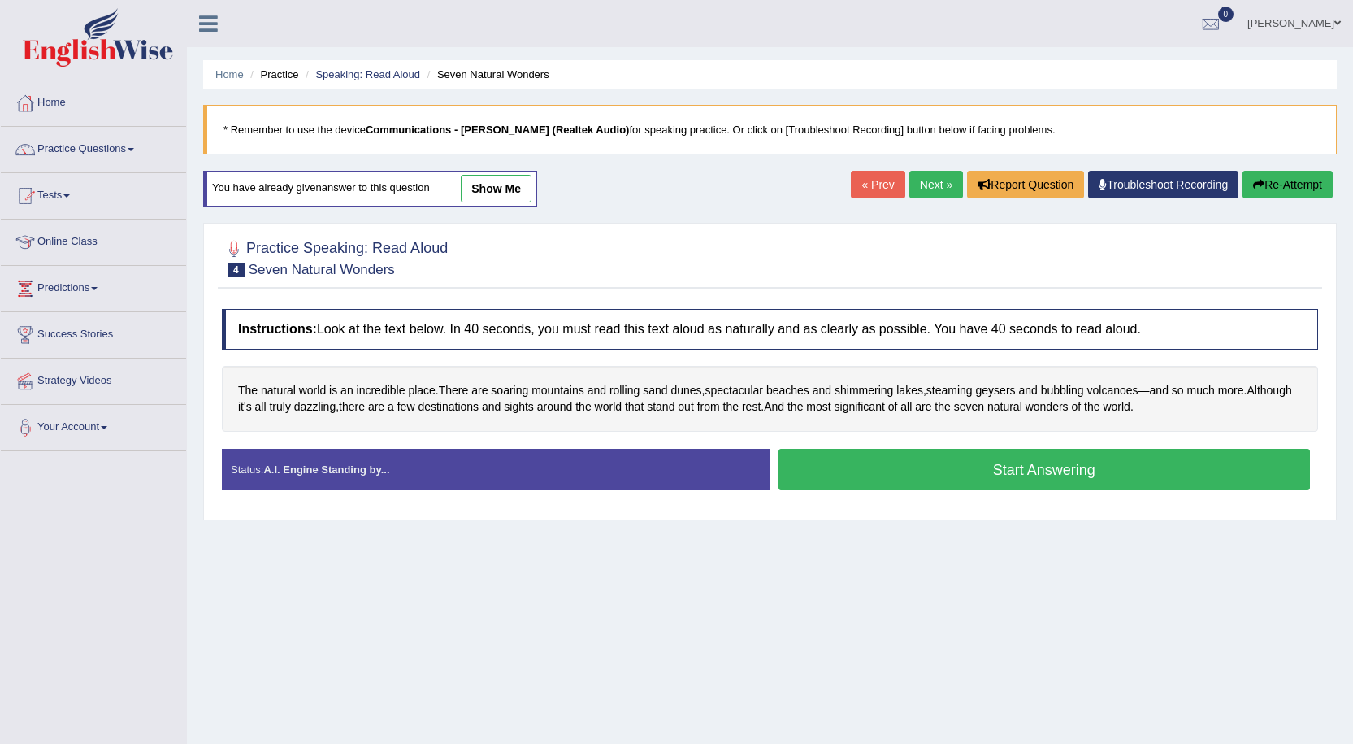
click at [944, 479] on button "Start Answering" at bounding box center [1045, 469] width 532 height 41
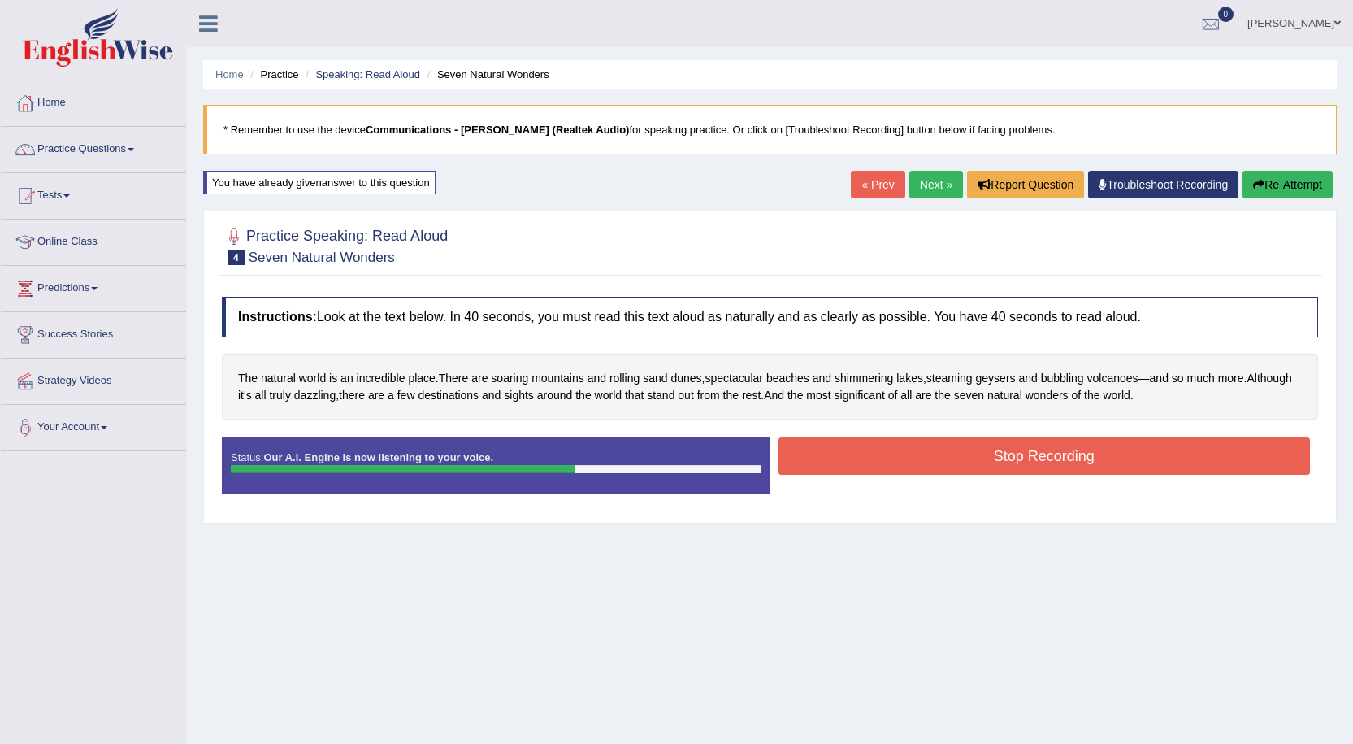
click at [909, 452] on button "Stop Recording" at bounding box center [1045, 455] width 532 height 37
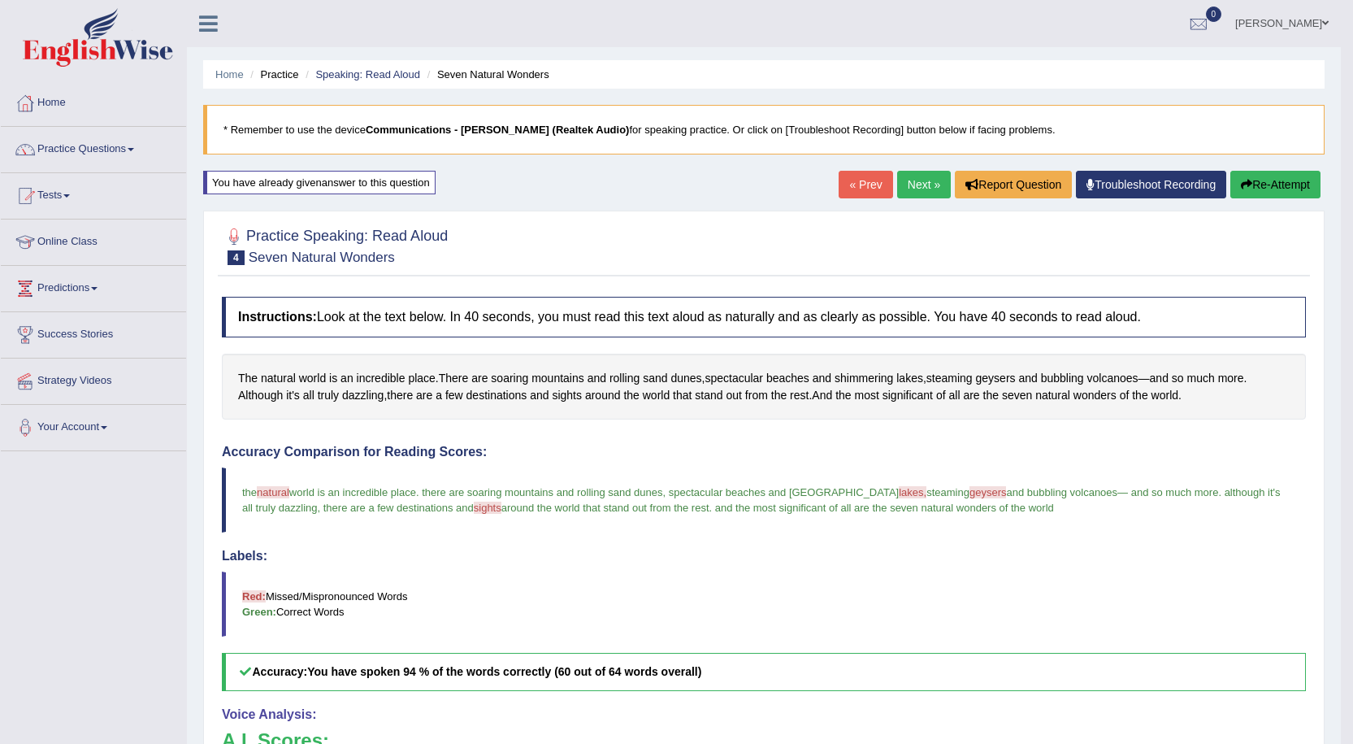
click at [914, 182] on link "Next »" at bounding box center [924, 185] width 54 height 28
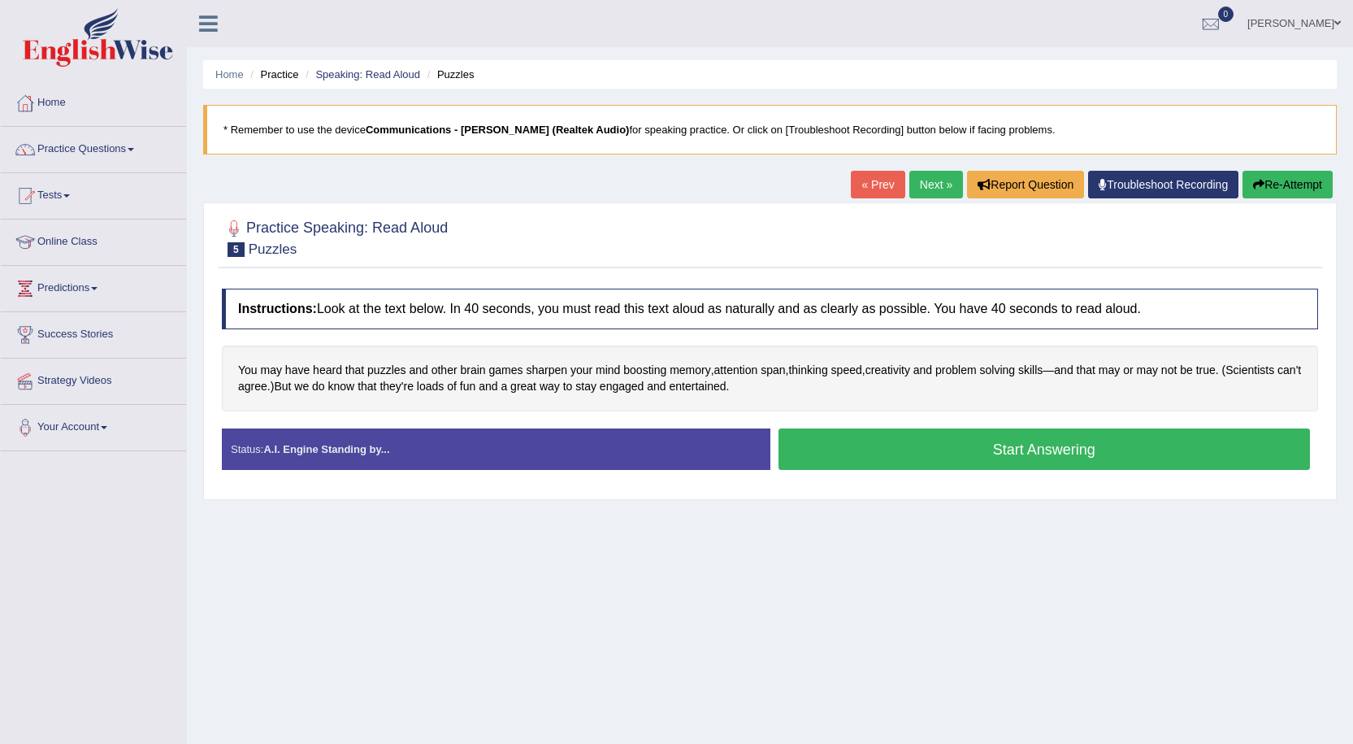
click at [939, 445] on button "Start Answering" at bounding box center [1045, 448] width 532 height 41
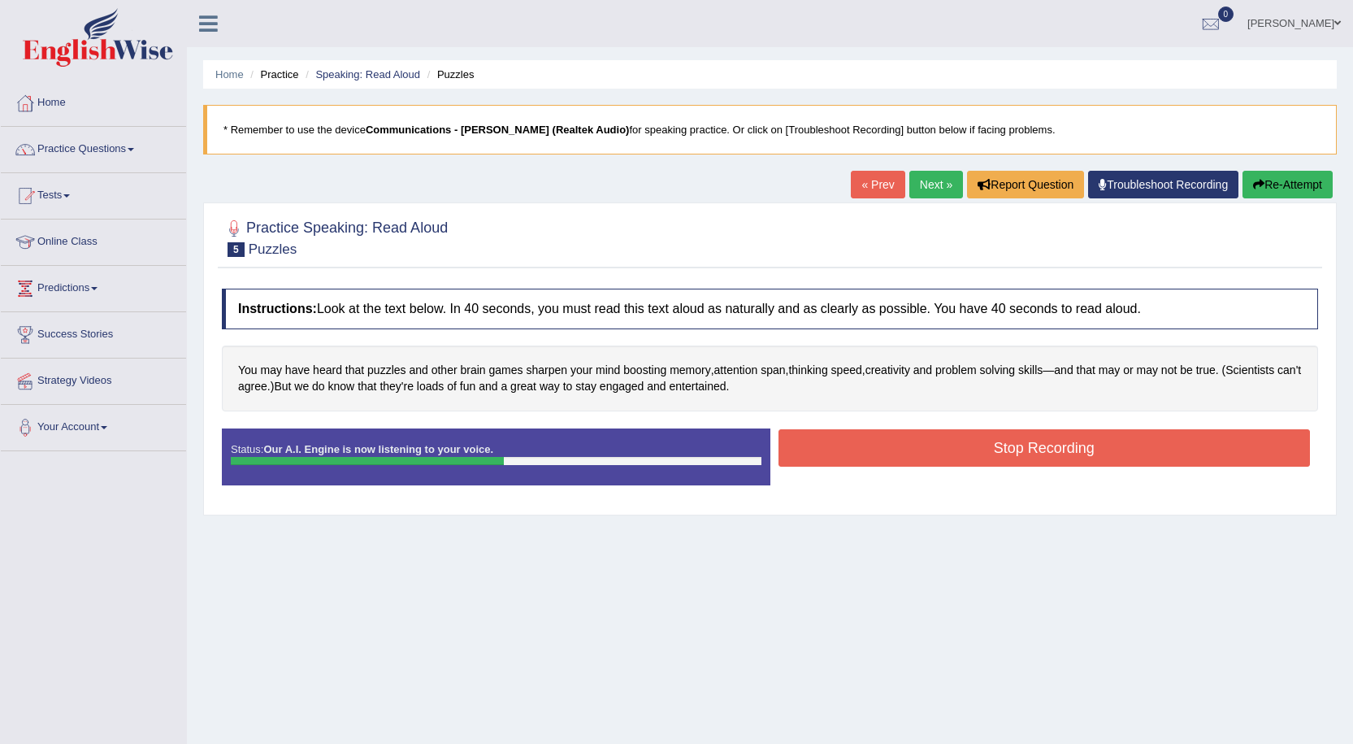
click at [905, 443] on button "Stop Recording" at bounding box center [1045, 447] width 532 height 37
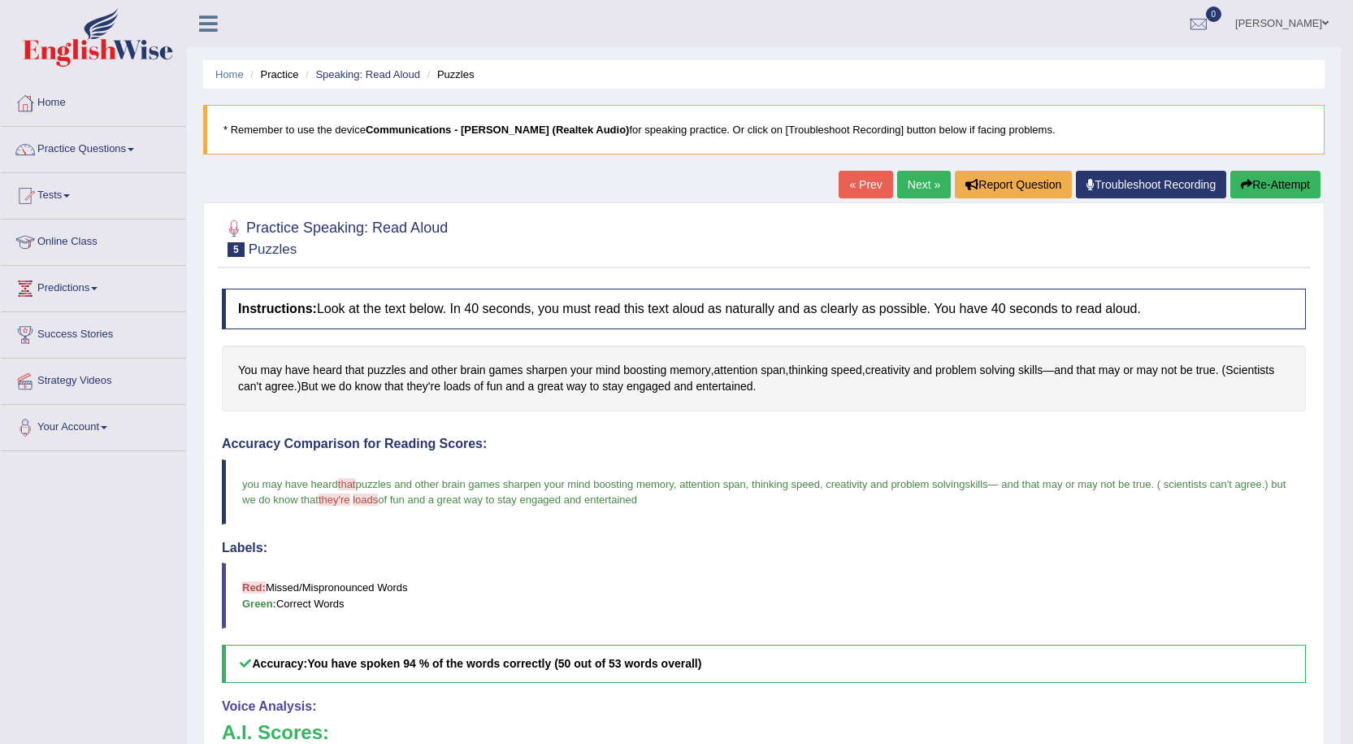
click at [1305, 184] on button "Re-Attempt" at bounding box center [1275, 185] width 90 height 28
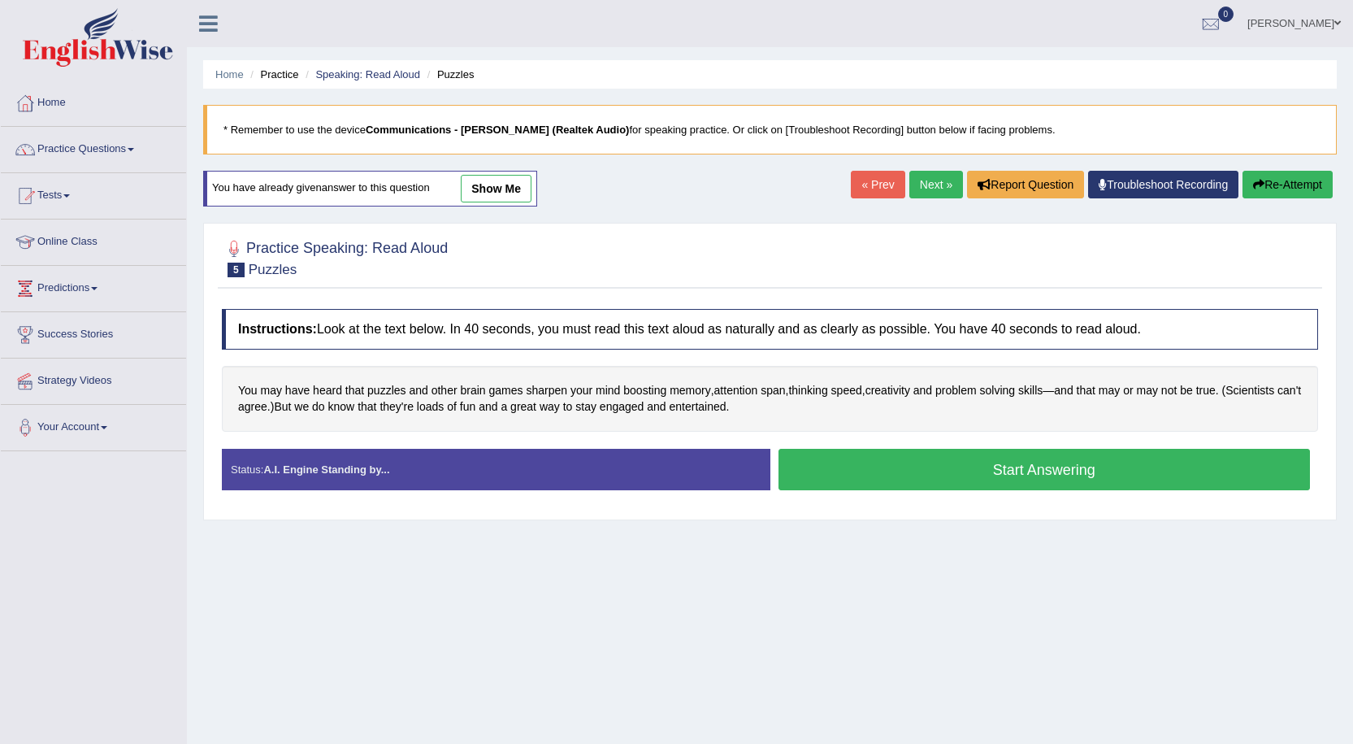
click at [857, 464] on button "Start Answering" at bounding box center [1045, 469] width 532 height 41
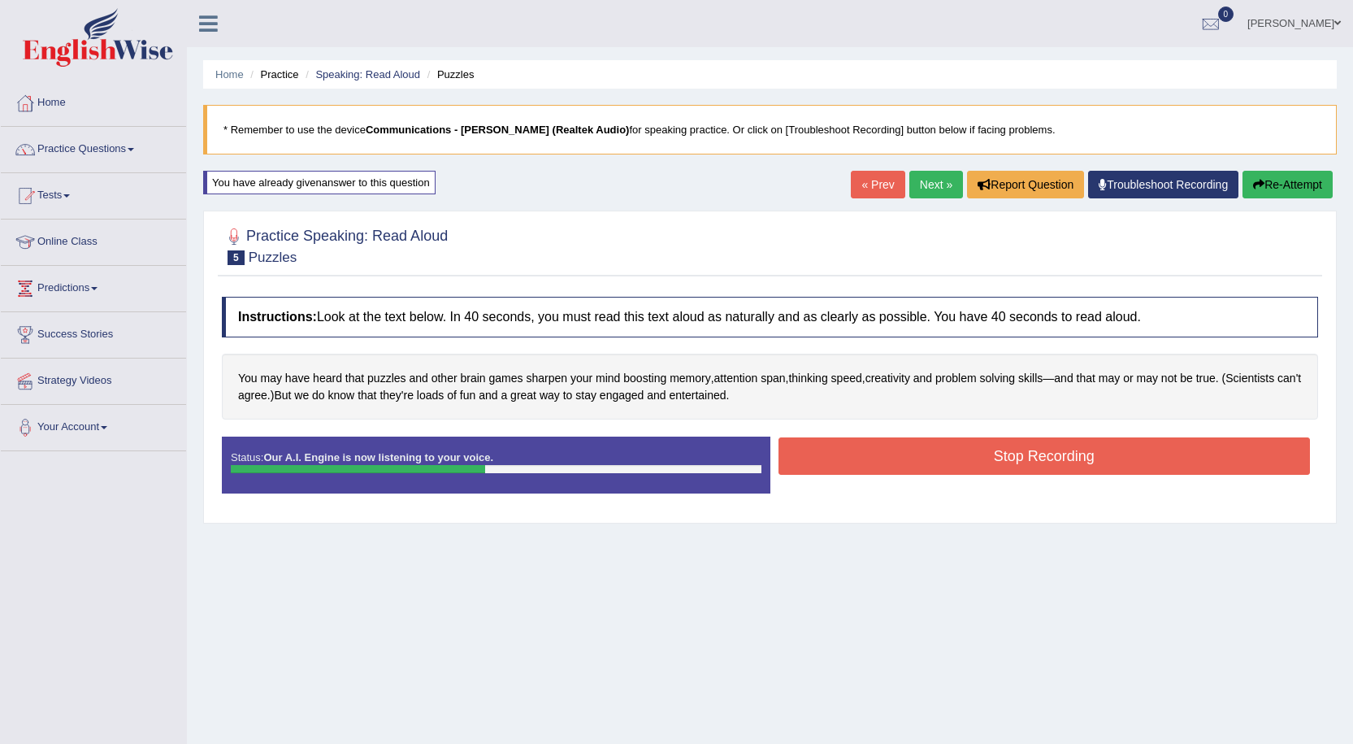
click at [1005, 452] on button "Stop Recording" at bounding box center [1045, 455] width 532 height 37
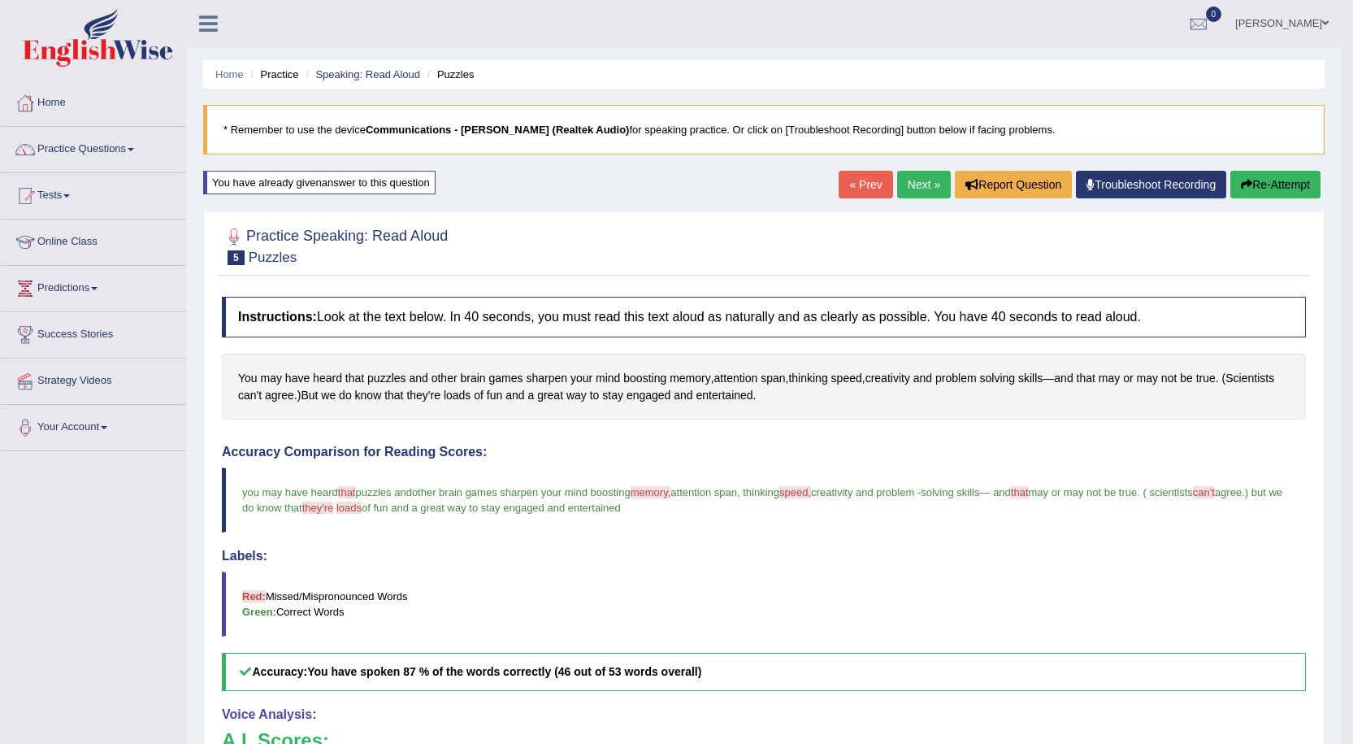
click at [929, 183] on link "Next »" at bounding box center [924, 185] width 54 height 28
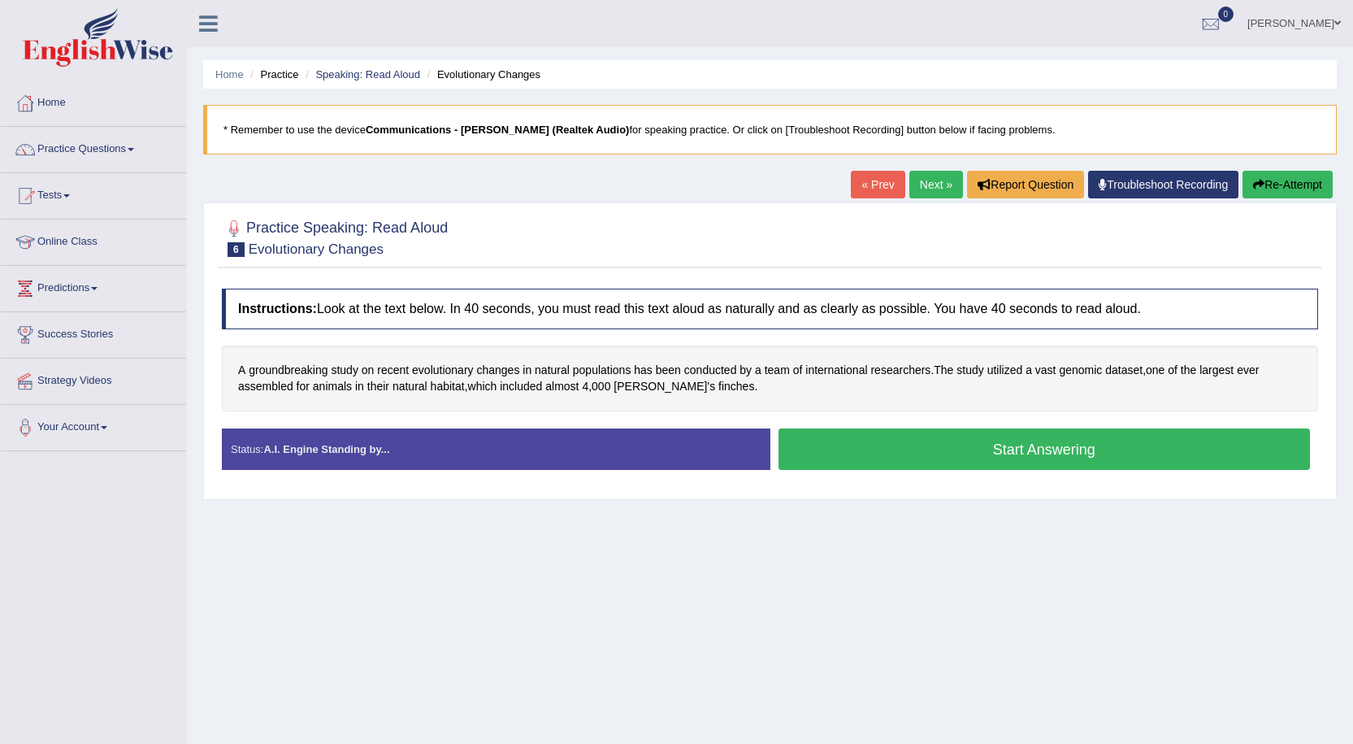
click at [926, 445] on button "Start Answering" at bounding box center [1045, 448] width 532 height 41
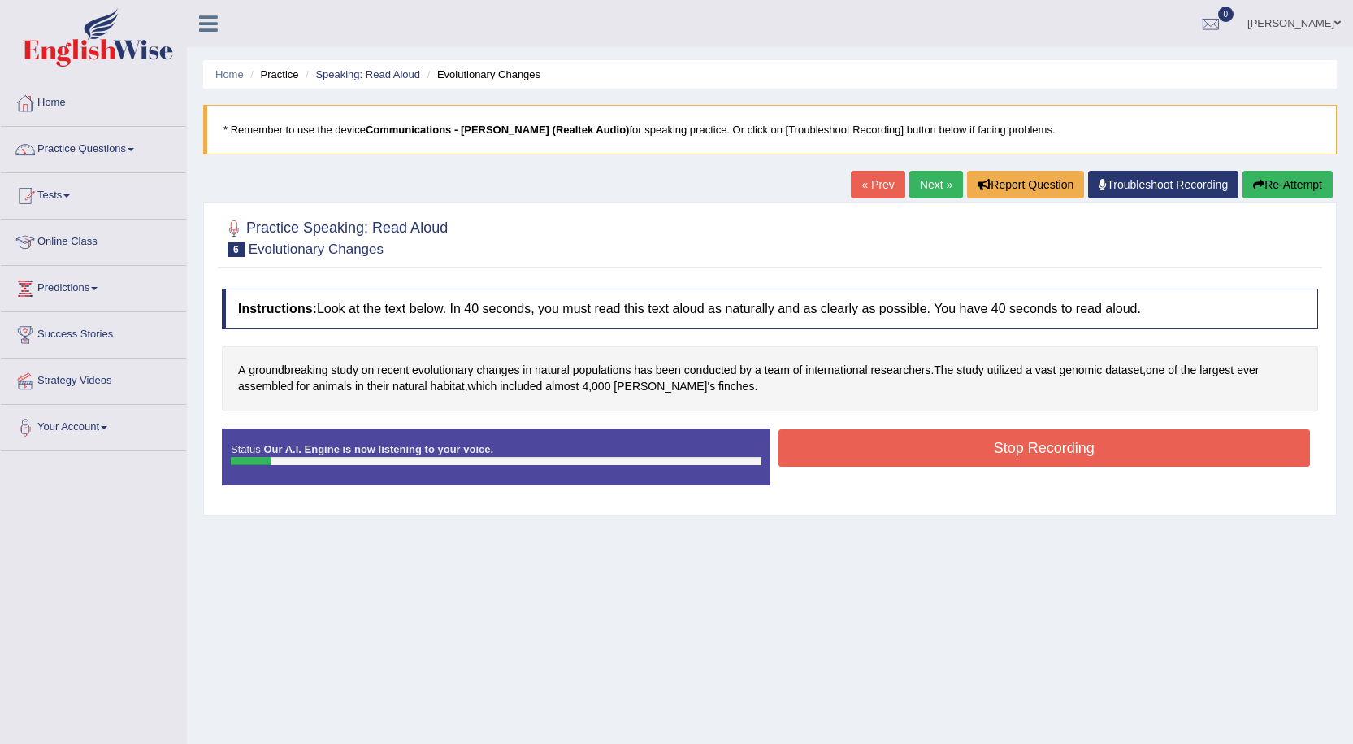
click at [965, 440] on button "Stop Recording" at bounding box center [1045, 447] width 532 height 37
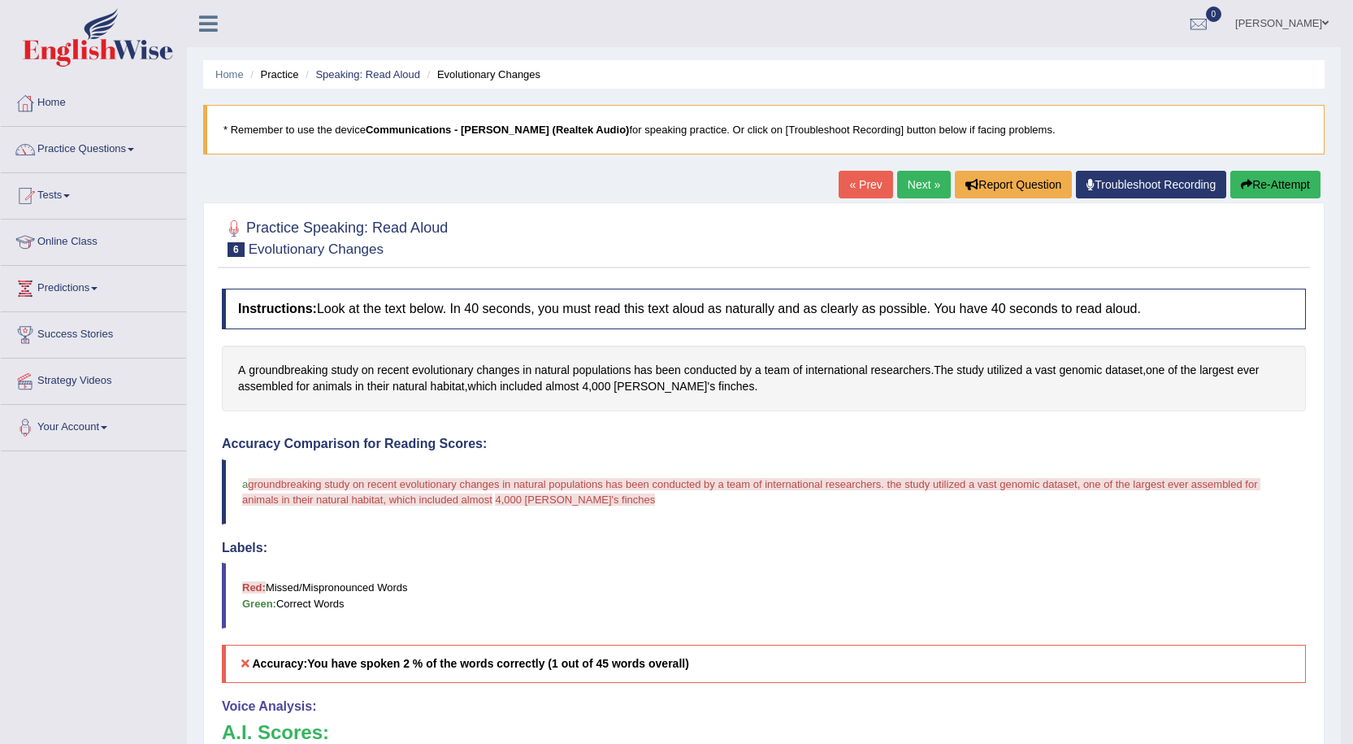
click at [1304, 184] on button "Re-Attempt" at bounding box center [1275, 185] width 90 height 28
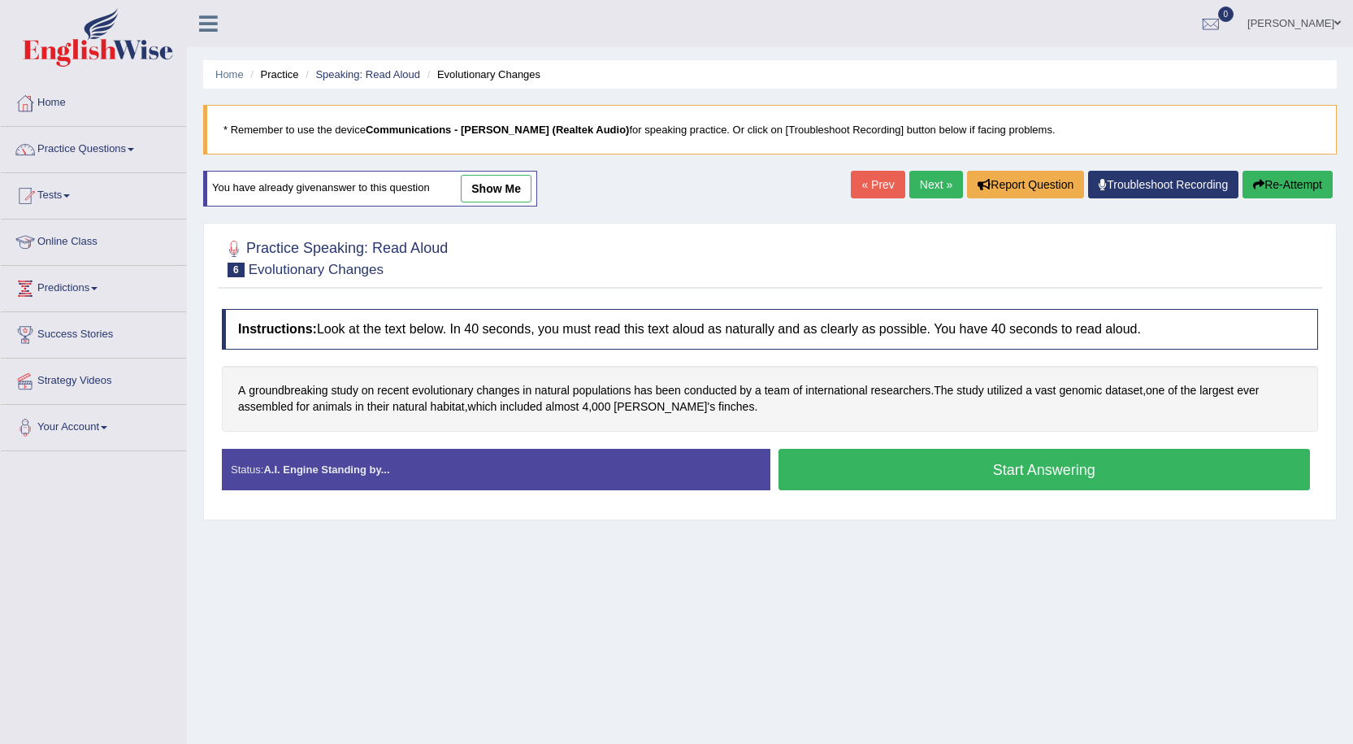
click at [865, 469] on button "Start Answering" at bounding box center [1045, 469] width 532 height 41
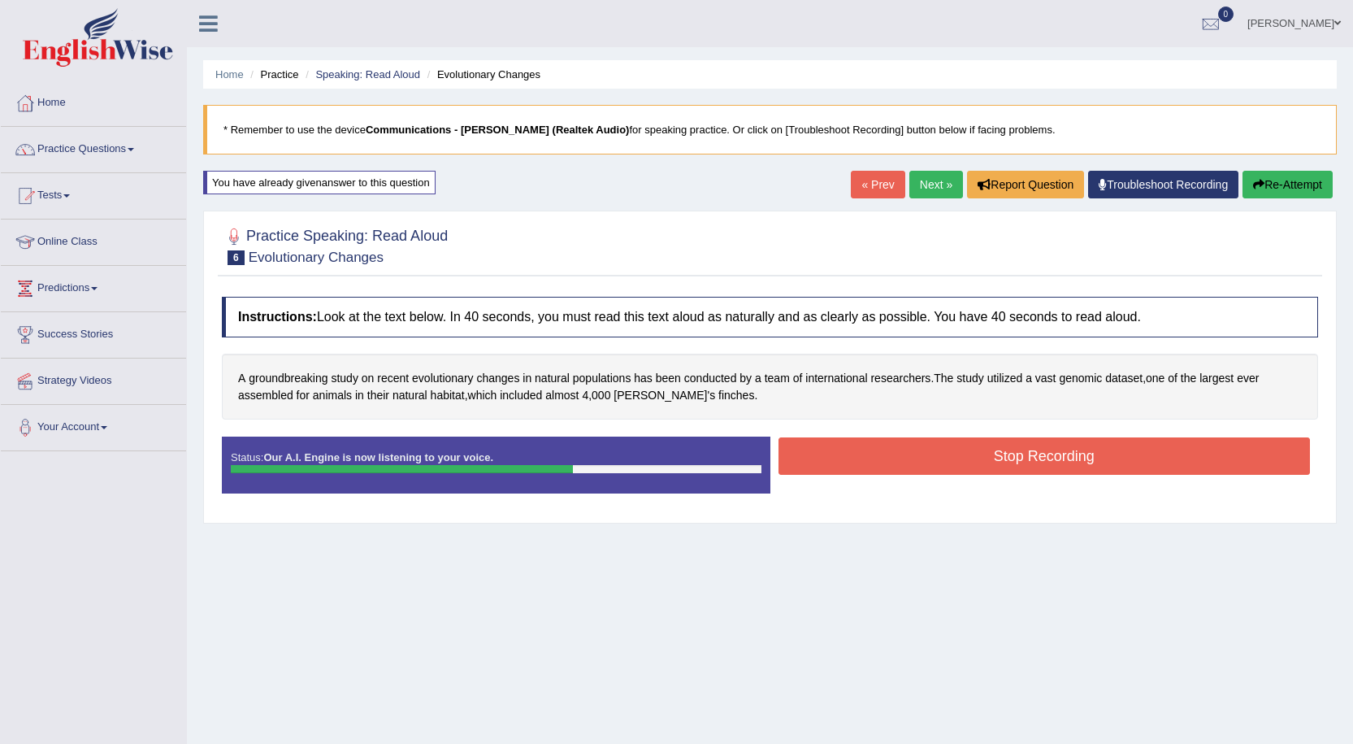
click at [906, 456] on button "Stop Recording" at bounding box center [1045, 455] width 532 height 37
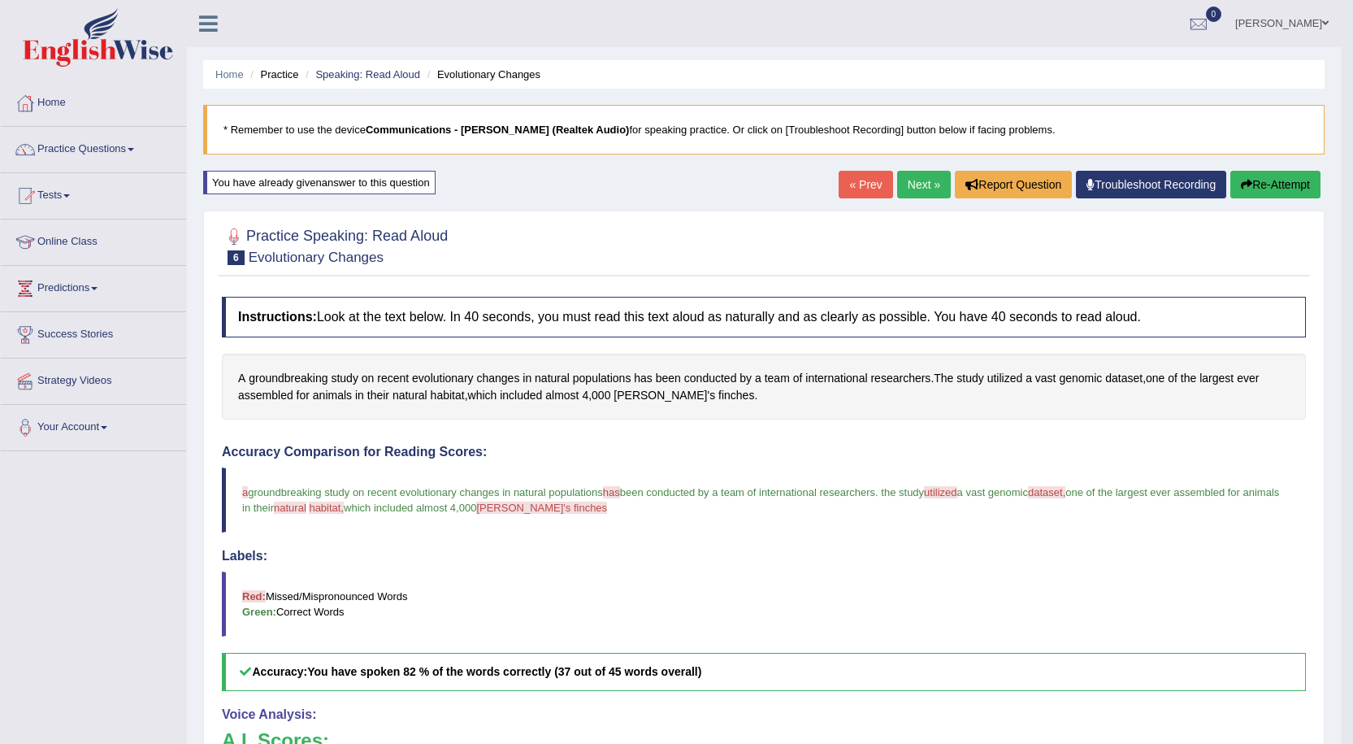
click at [1241, 186] on icon "button" at bounding box center [1246, 184] width 11 height 11
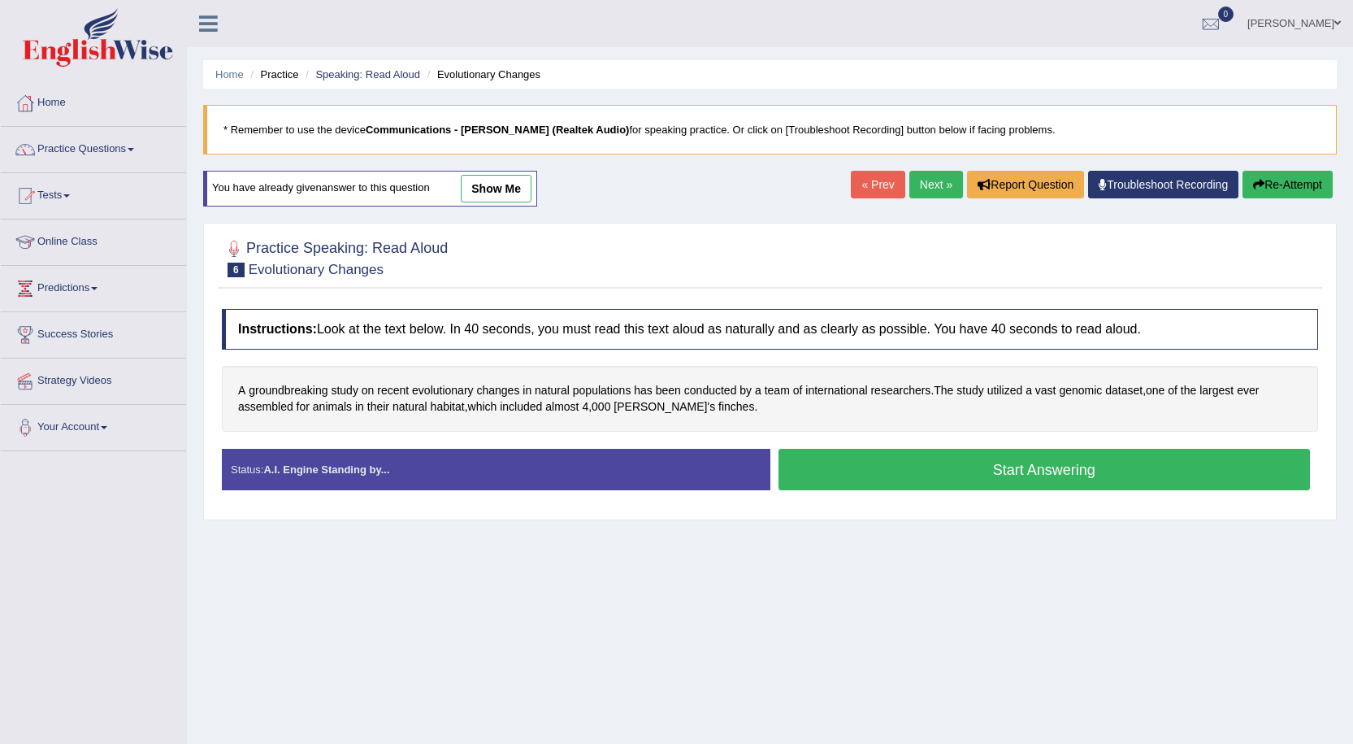
click at [978, 462] on button "Start Answering" at bounding box center [1045, 469] width 532 height 41
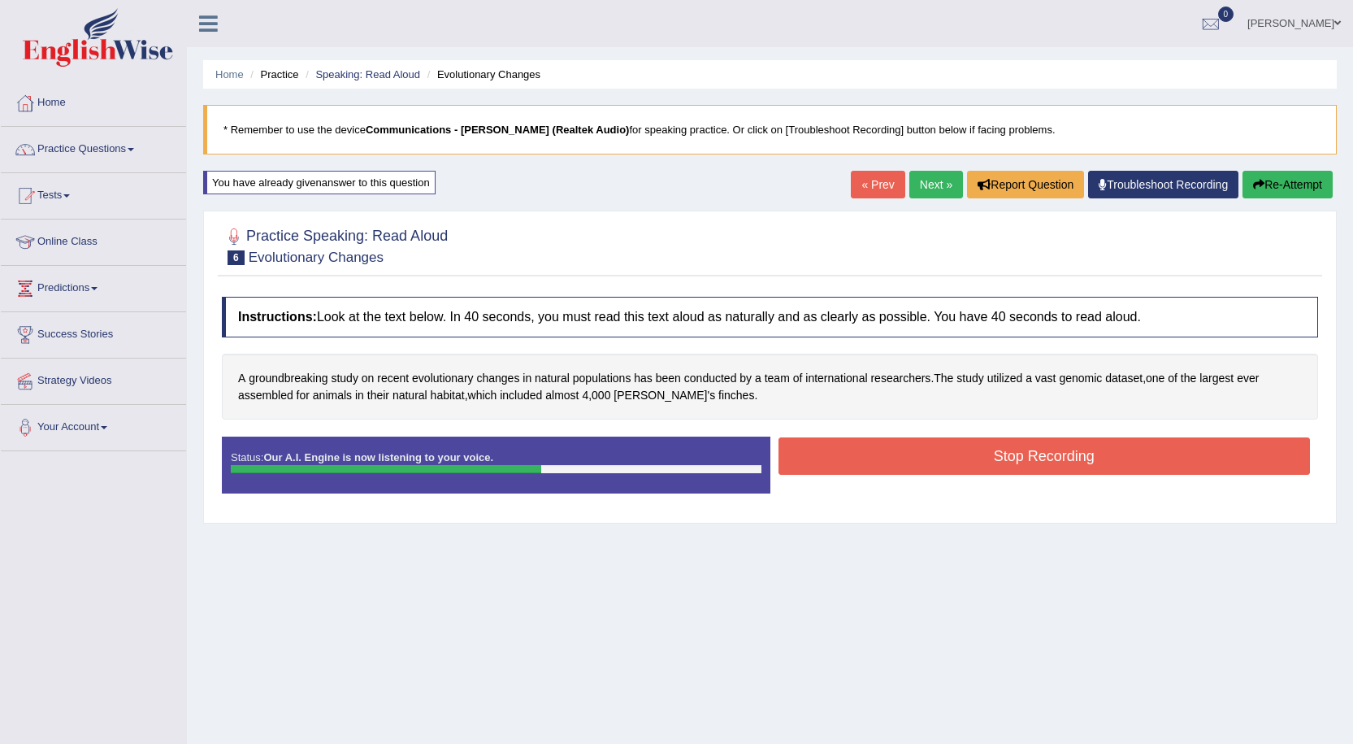
click at [838, 455] on button "Stop Recording" at bounding box center [1045, 455] width 532 height 37
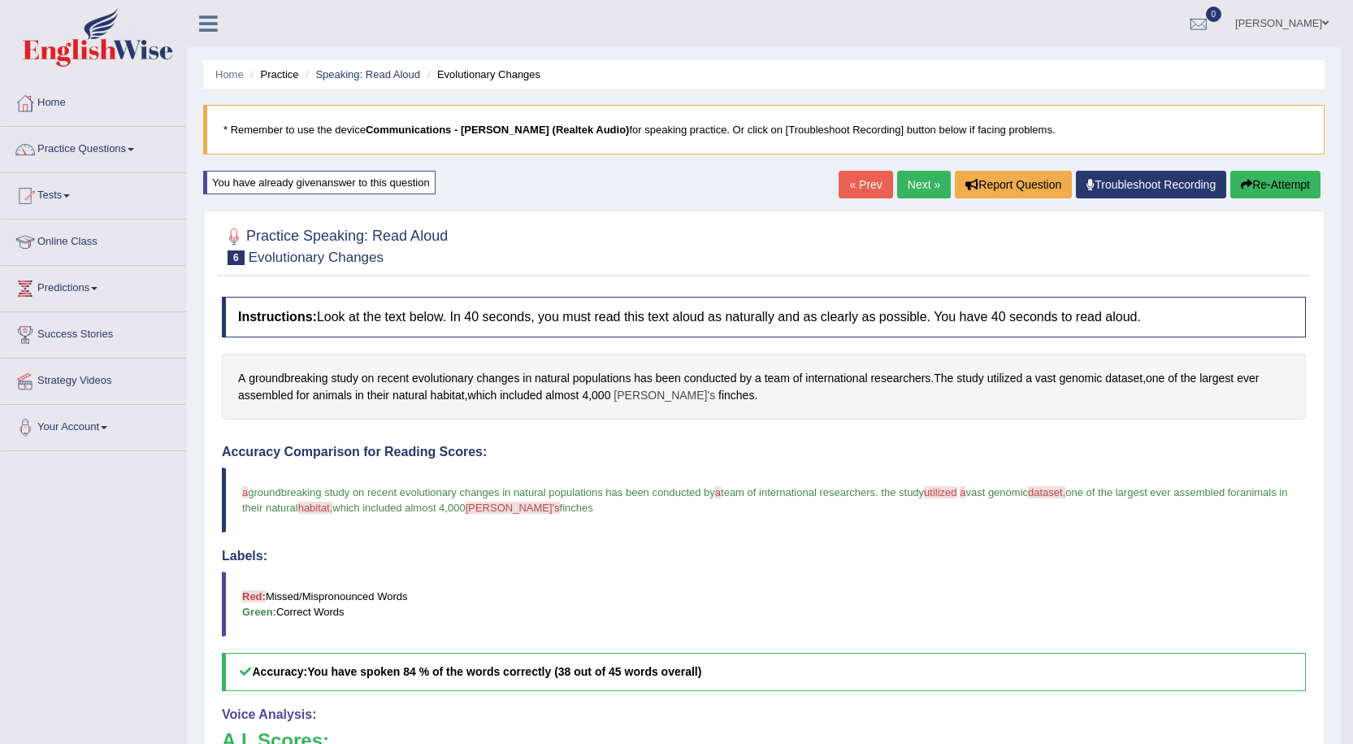
click at [637, 393] on span "Darwin's" at bounding box center [665, 395] width 102 height 17
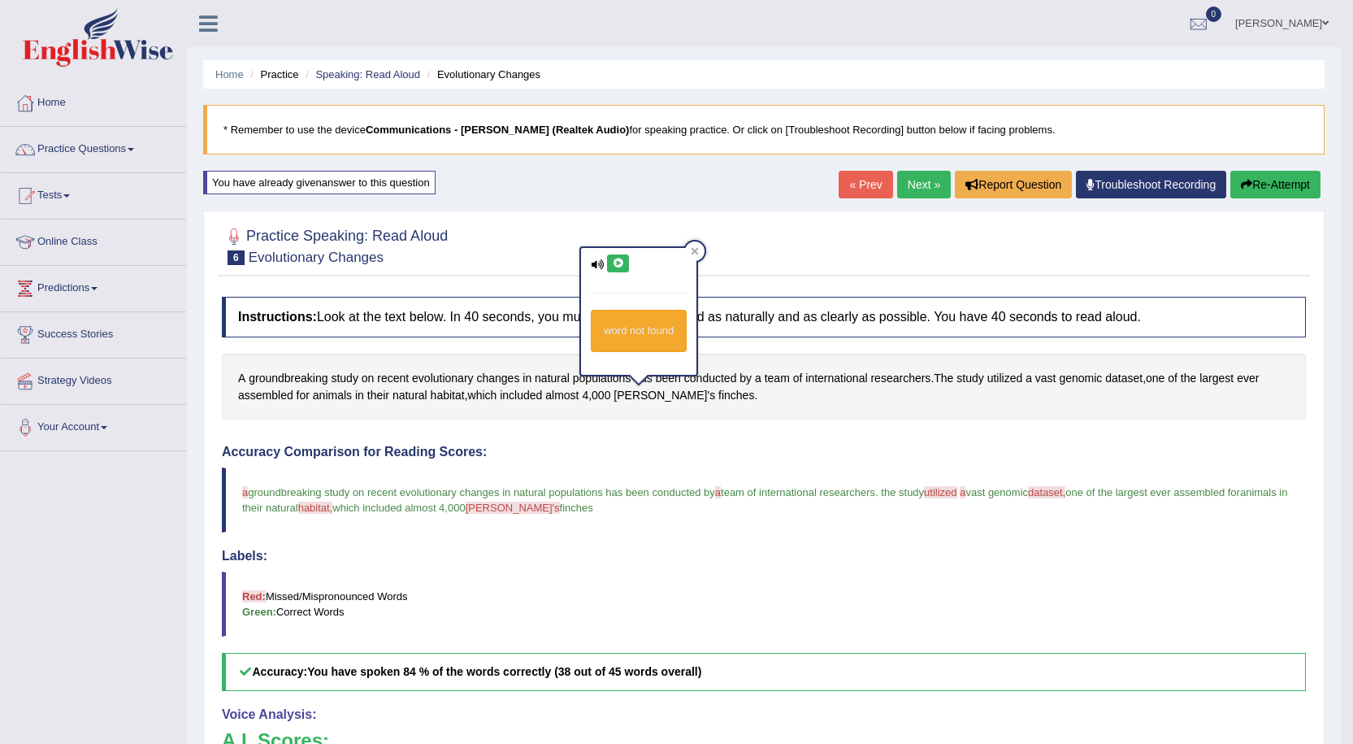
click at [644, 328] on div "word not found" at bounding box center [639, 330] width 96 height 41
click at [614, 261] on icon at bounding box center [618, 263] width 12 height 10
click at [623, 264] on icon at bounding box center [618, 263] width 12 height 10
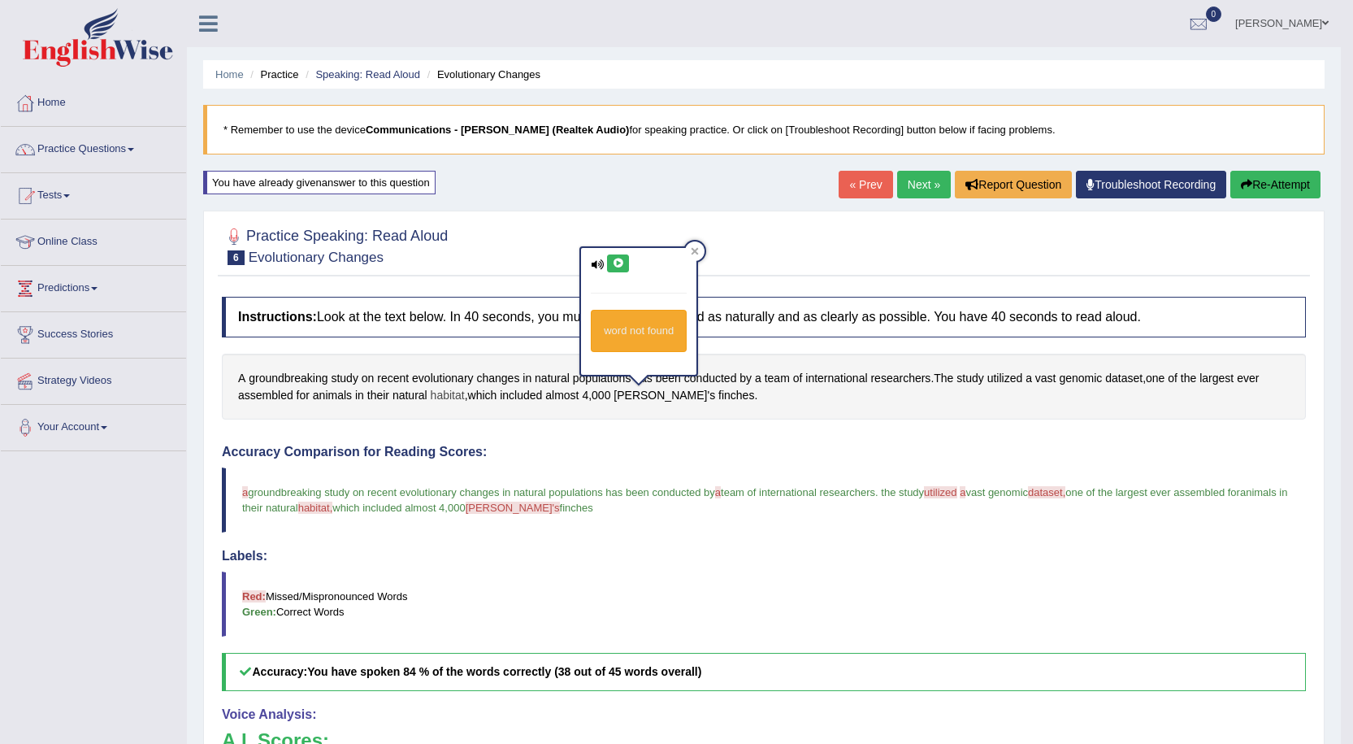
click at [445, 393] on span "habitat" at bounding box center [448, 395] width 34 height 17
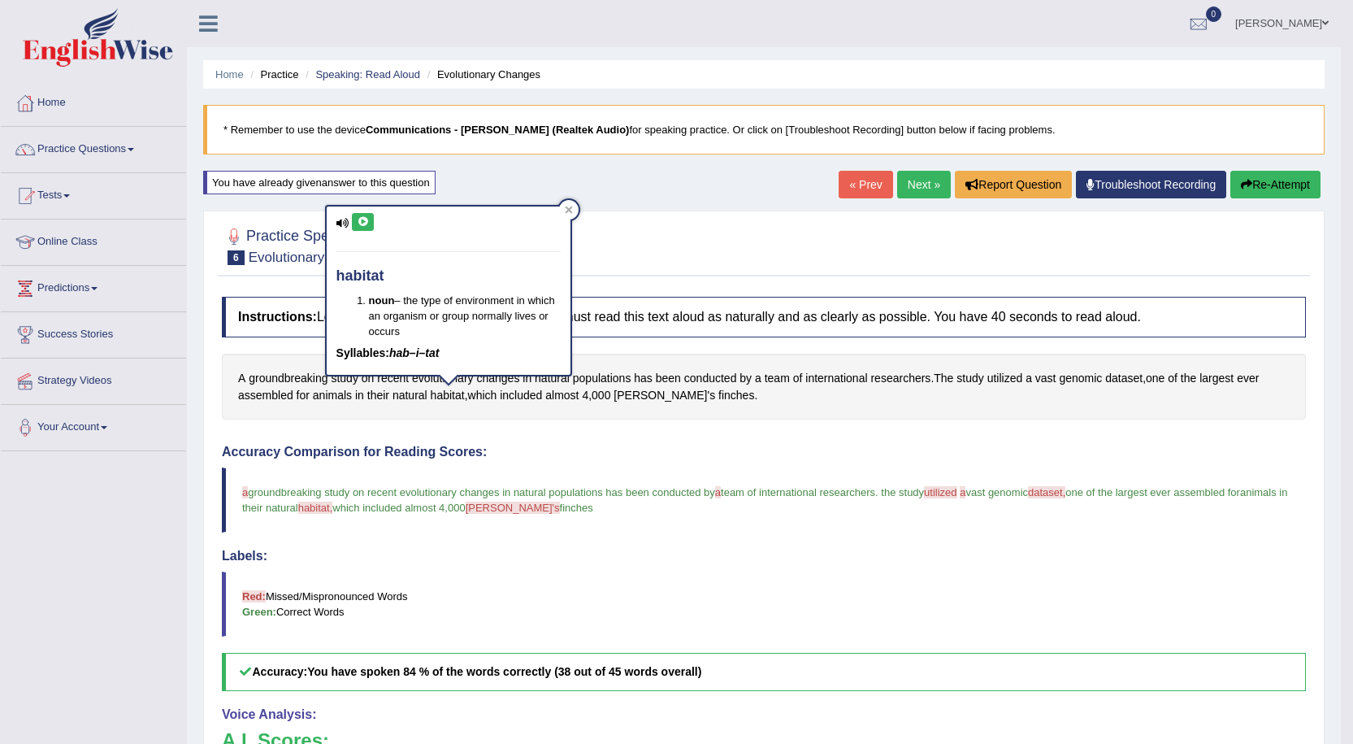
click at [367, 224] on icon at bounding box center [363, 222] width 12 height 10
click at [988, 434] on div "Instructions: Look at the text below. In 40 seconds, you must read this text al…" at bounding box center [764, 649] width 1092 height 721
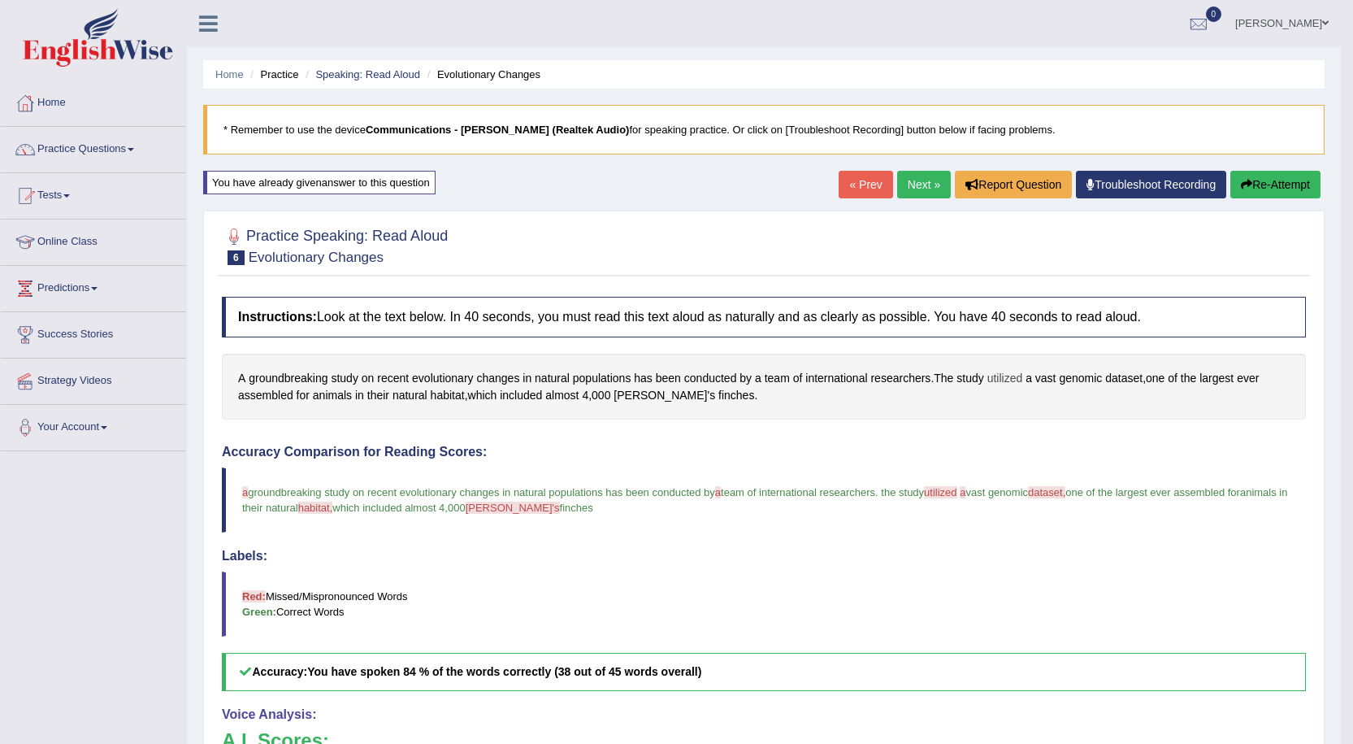
click at [1007, 377] on span "utilized" at bounding box center [1005, 378] width 36 height 17
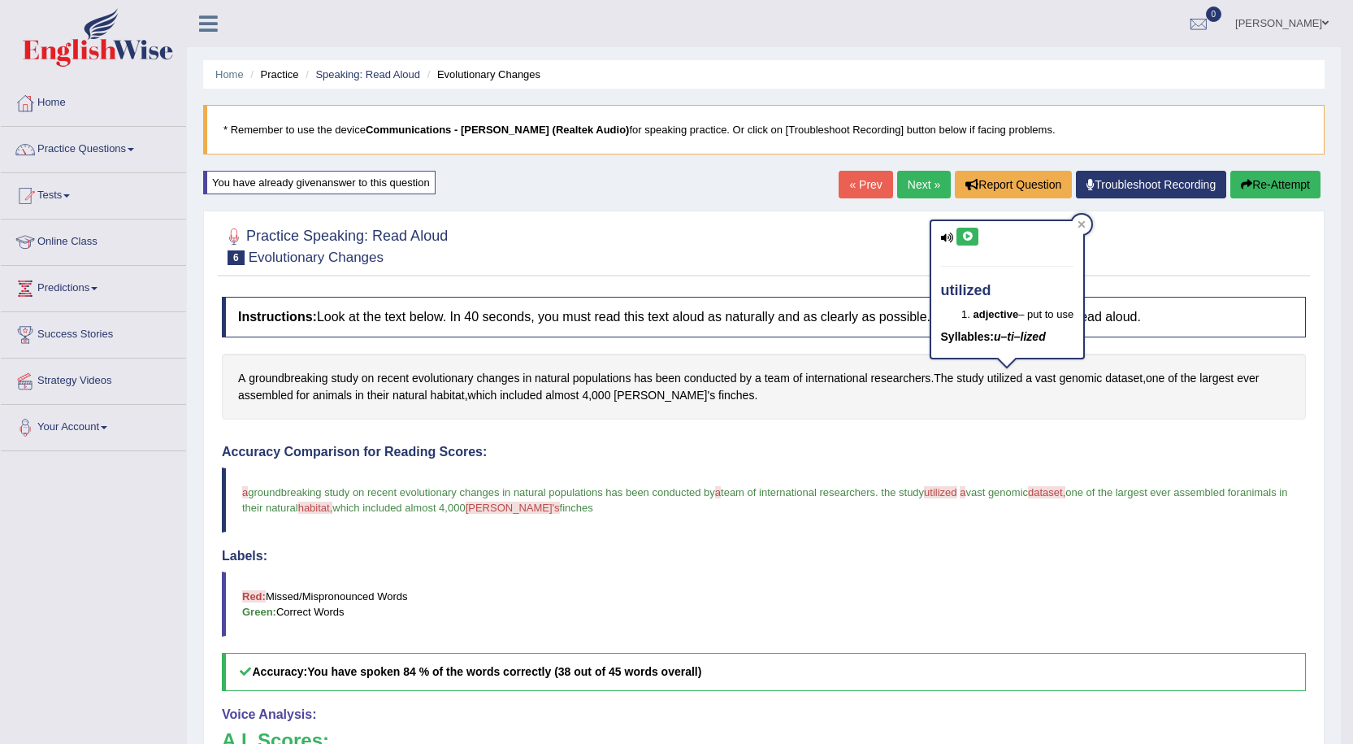
click at [960, 228] on button at bounding box center [968, 237] width 22 height 18
click at [1123, 425] on div "Instructions: Look at the text below. In 40 seconds, you must read this text al…" at bounding box center [764, 649] width 1092 height 721
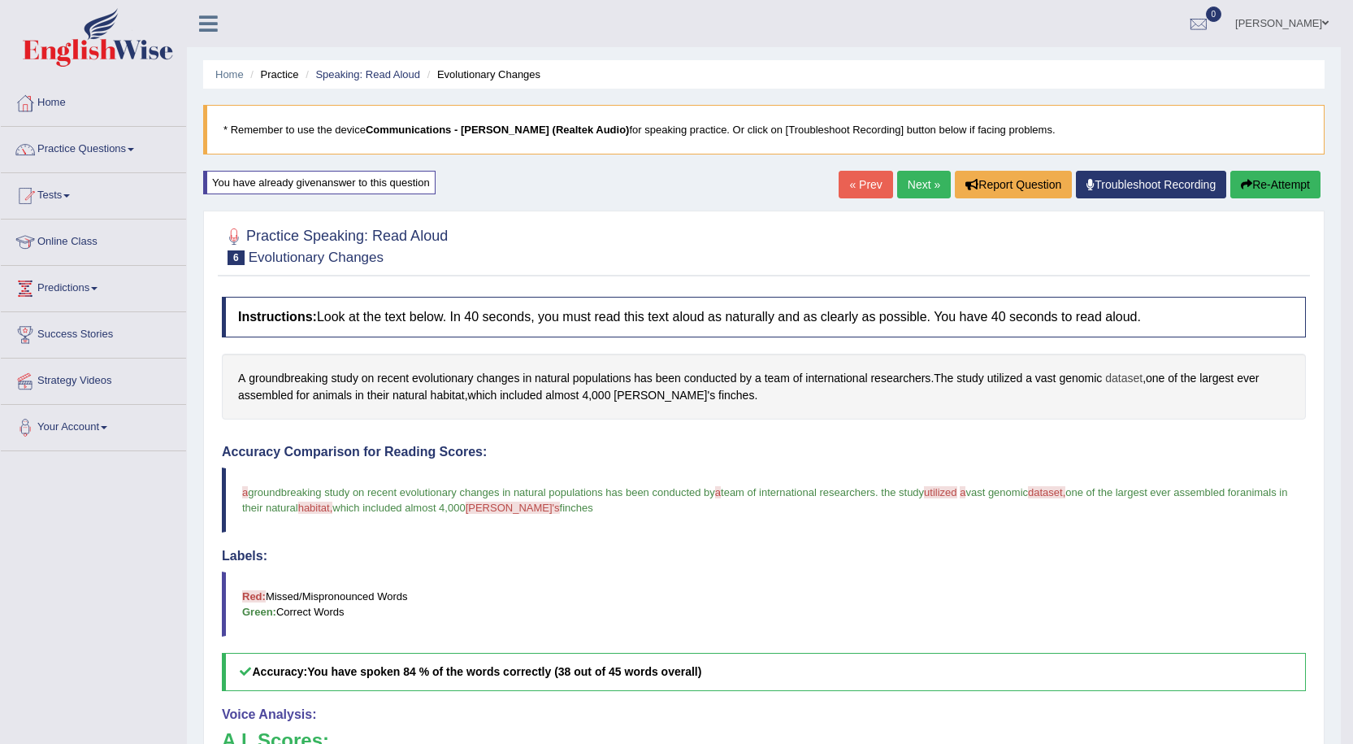
click at [1126, 375] on span "dataset" at bounding box center [1123, 378] width 37 height 17
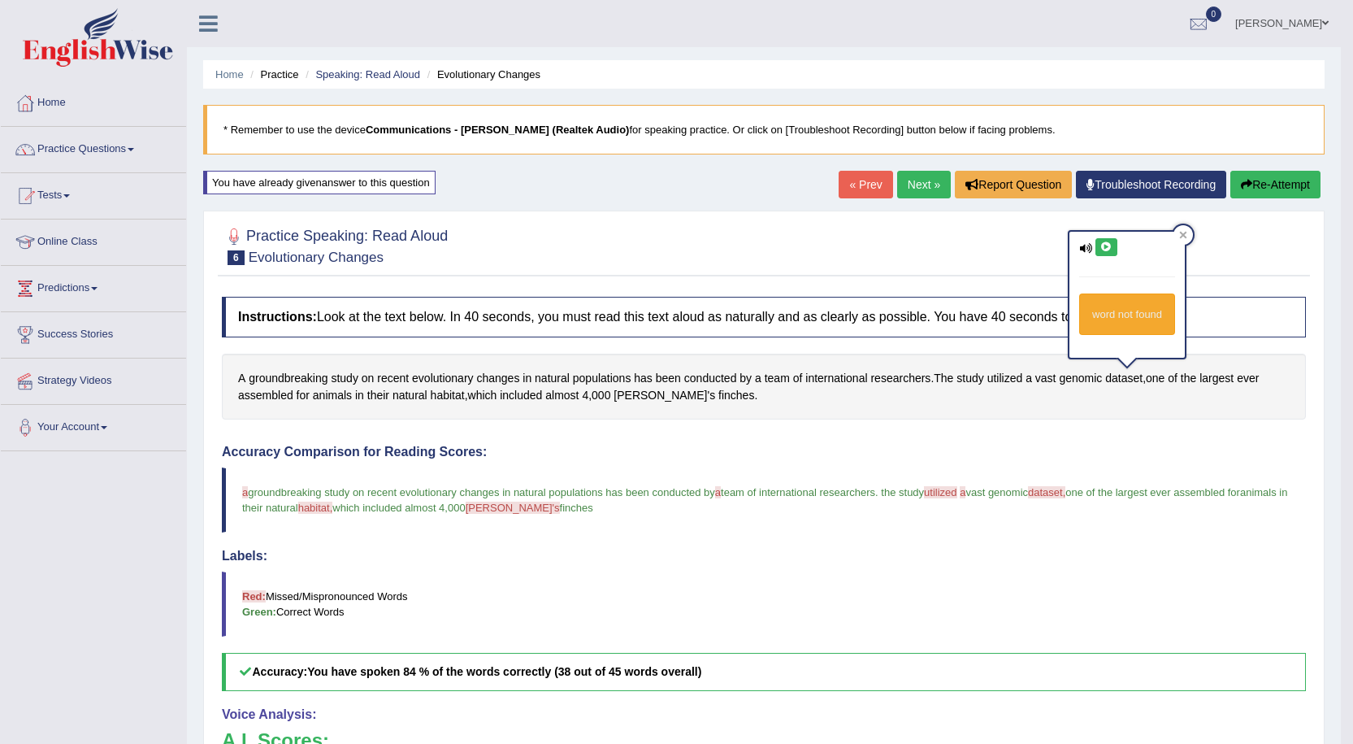
click at [1099, 249] on button at bounding box center [1106, 247] width 22 height 18
click at [1277, 184] on button "Re-Attempt" at bounding box center [1275, 185] width 90 height 28
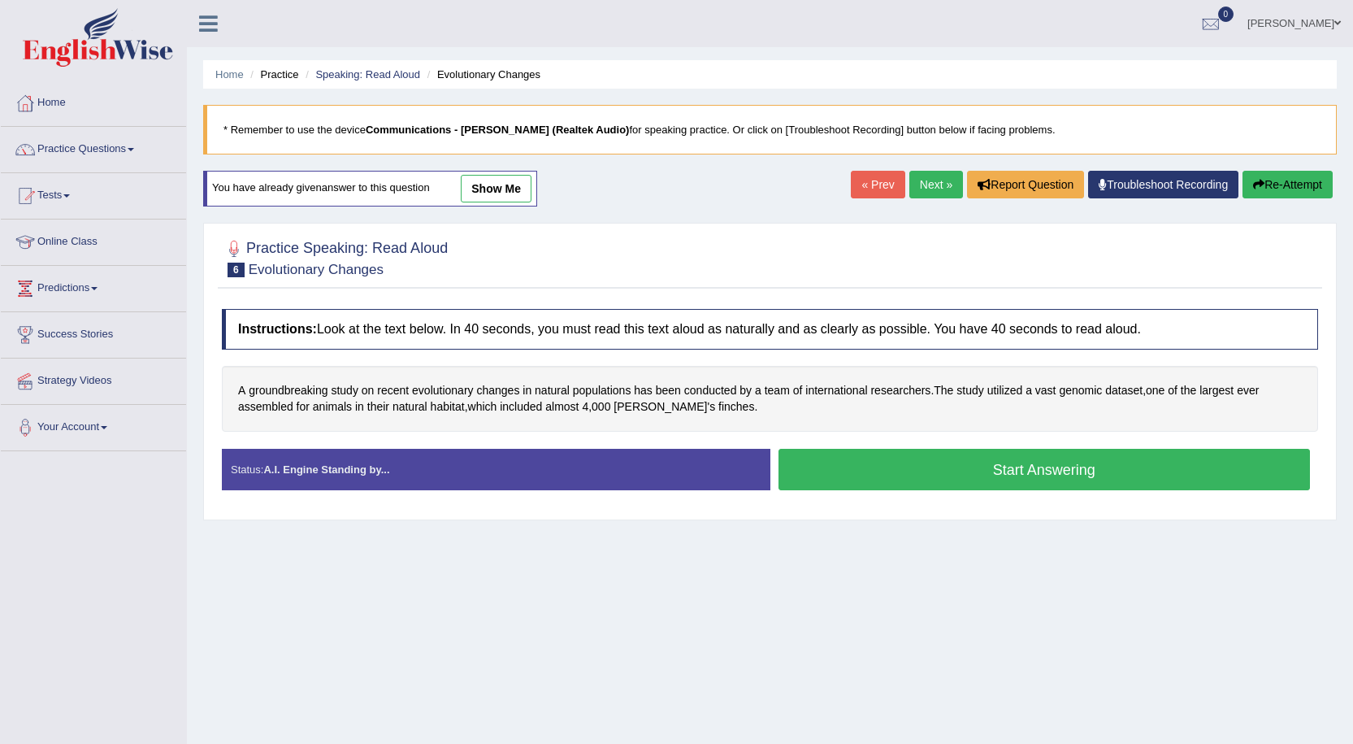
click at [985, 481] on button "Start Answering" at bounding box center [1045, 469] width 532 height 41
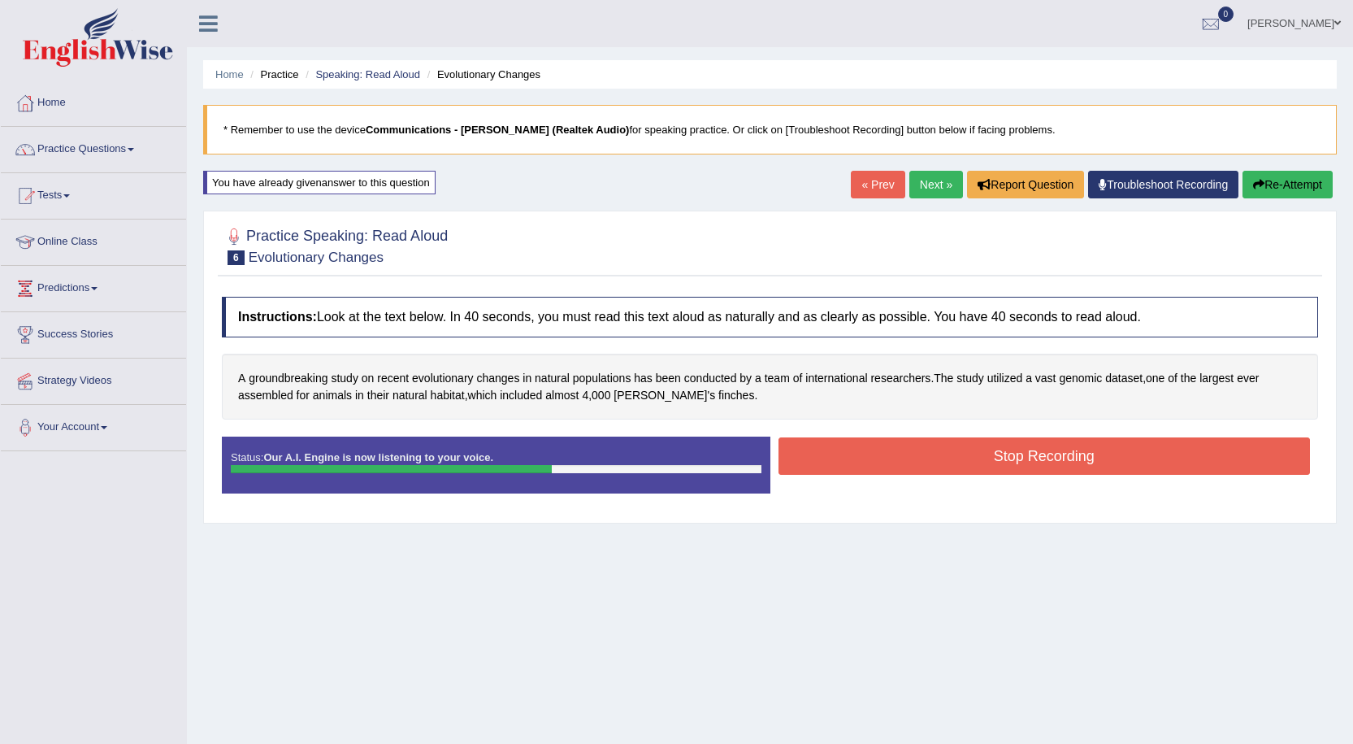
click at [934, 451] on button "Stop Recording" at bounding box center [1045, 455] width 532 height 37
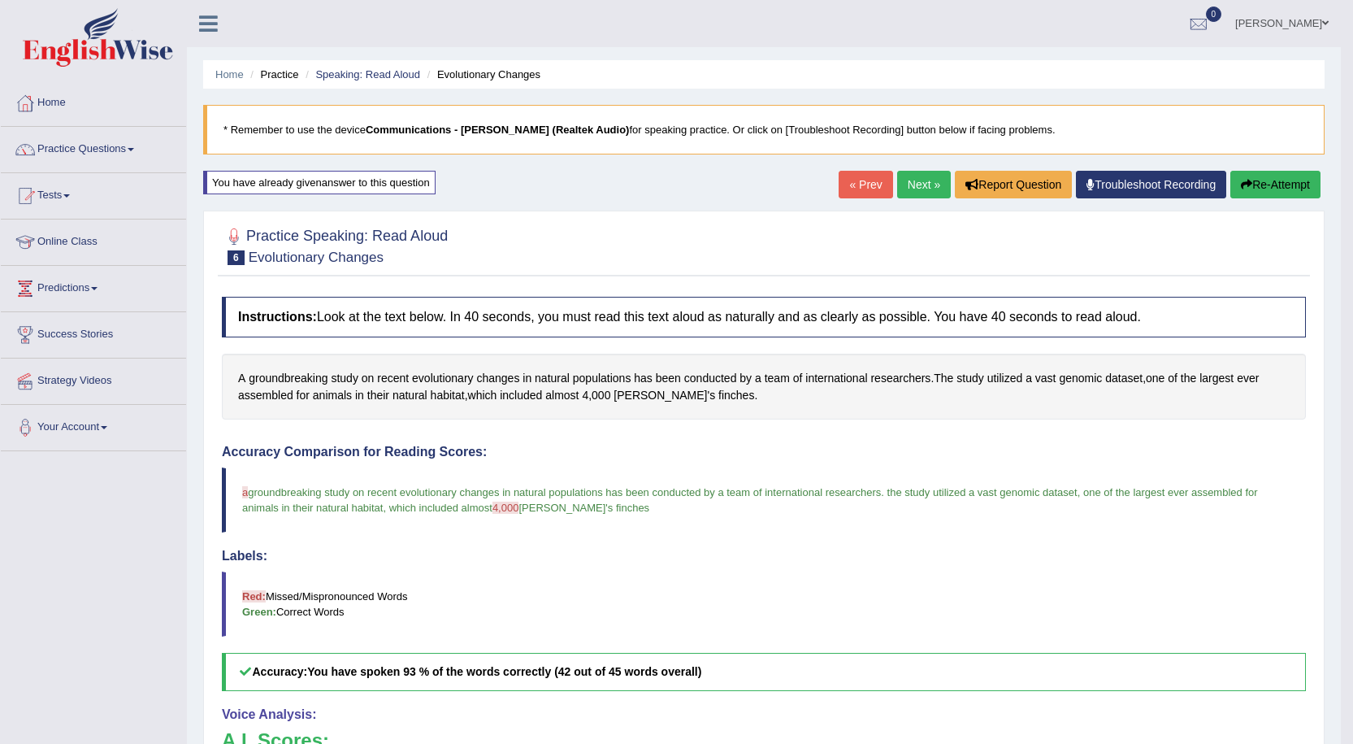
click at [917, 184] on link "Next »" at bounding box center [924, 185] width 54 height 28
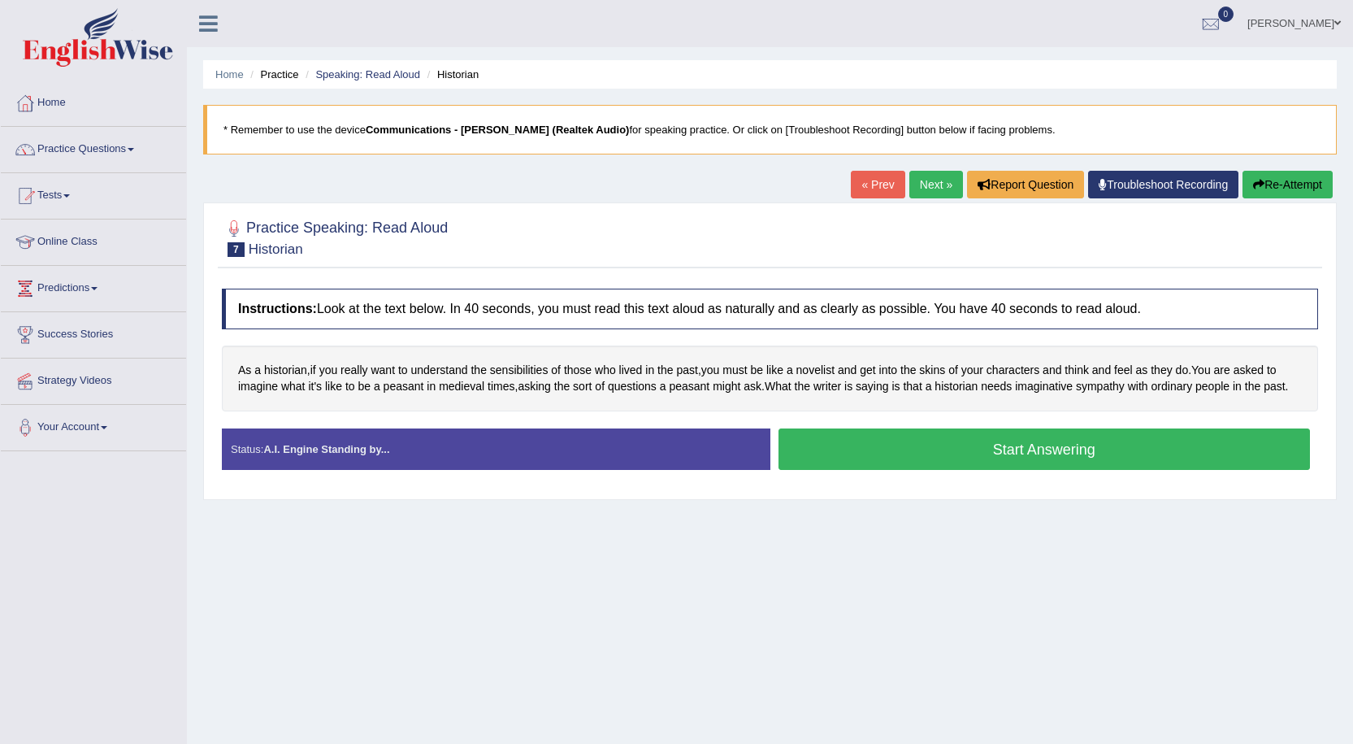
click at [989, 454] on button "Start Answering" at bounding box center [1045, 448] width 532 height 41
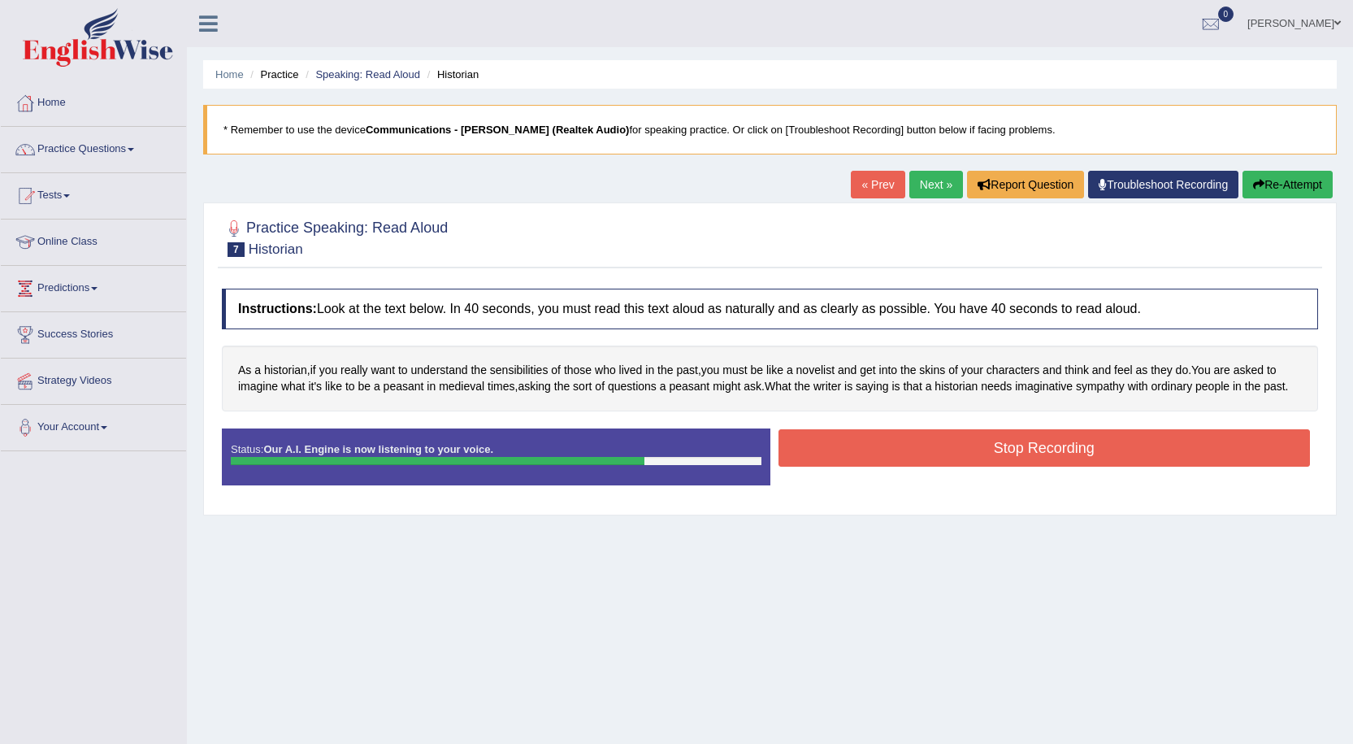
click at [1041, 452] on button "Stop Recording" at bounding box center [1045, 447] width 532 height 37
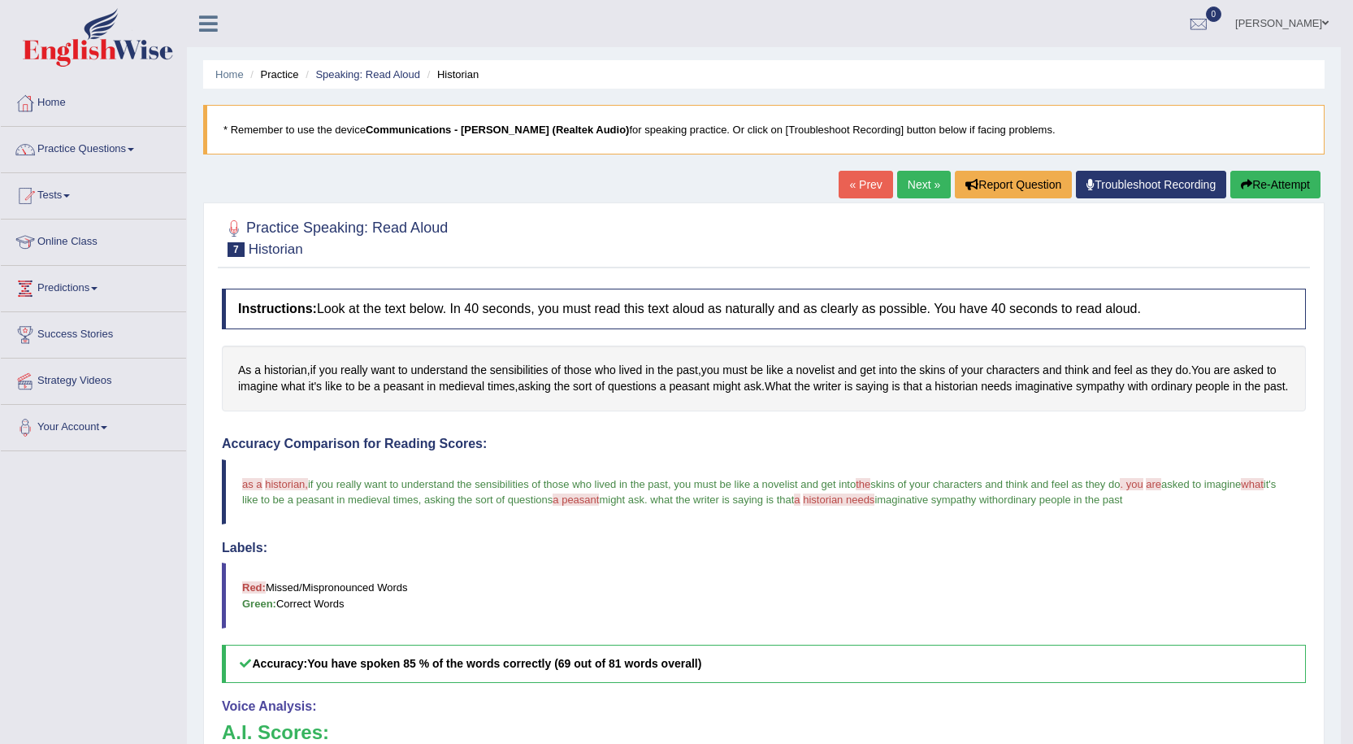
click at [909, 180] on link "Next »" at bounding box center [924, 185] width 54 height 28
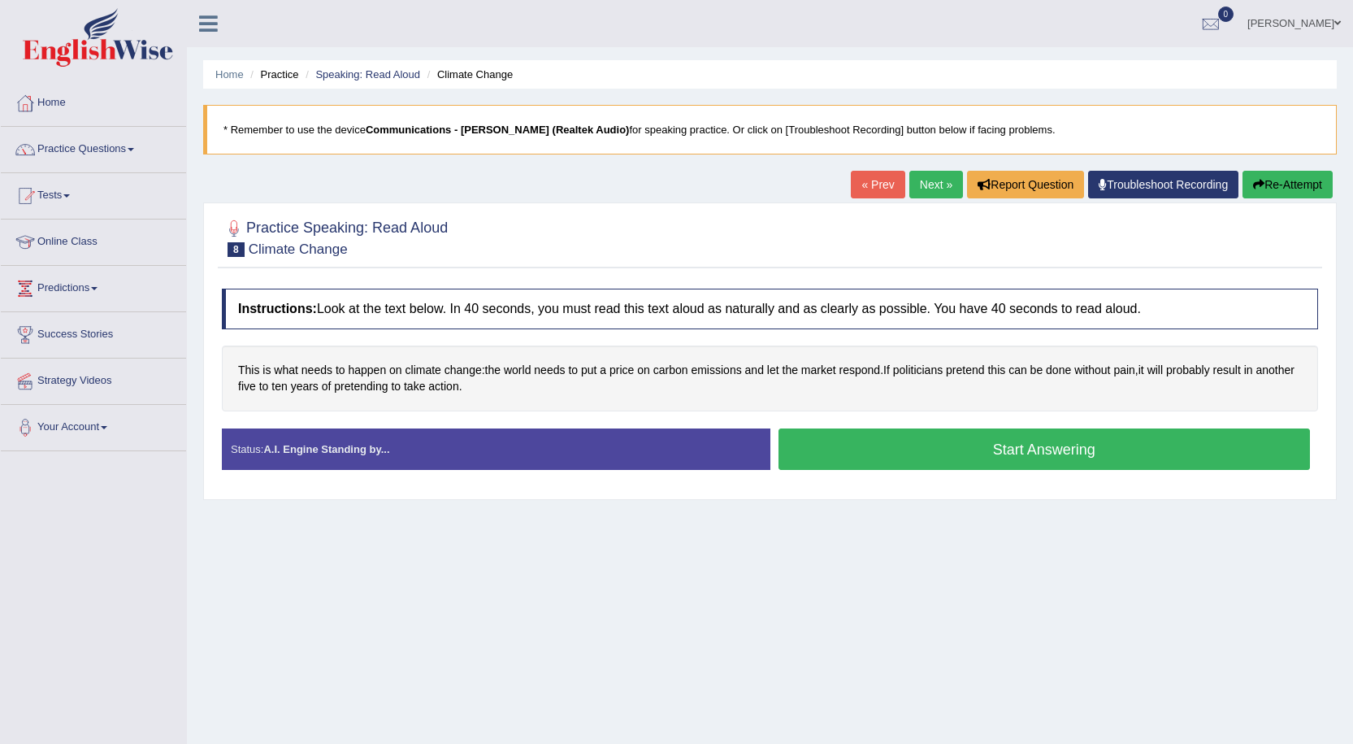
click at [1017, 452] on button "Start Answering" at bounding box center [1045, 448] width 532 height 41
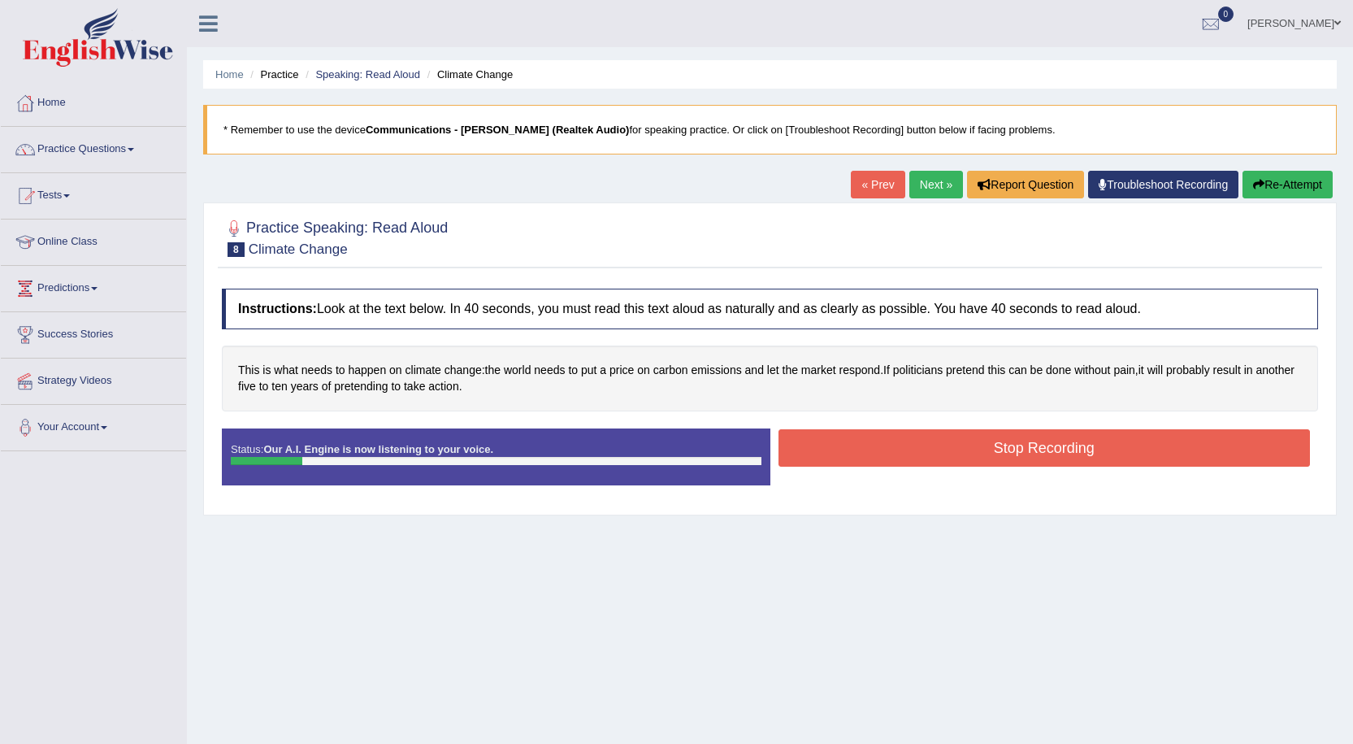
click at [1126, 433] on button "Stop Recording" at bounding box center [1045, 447] width 532 height 37
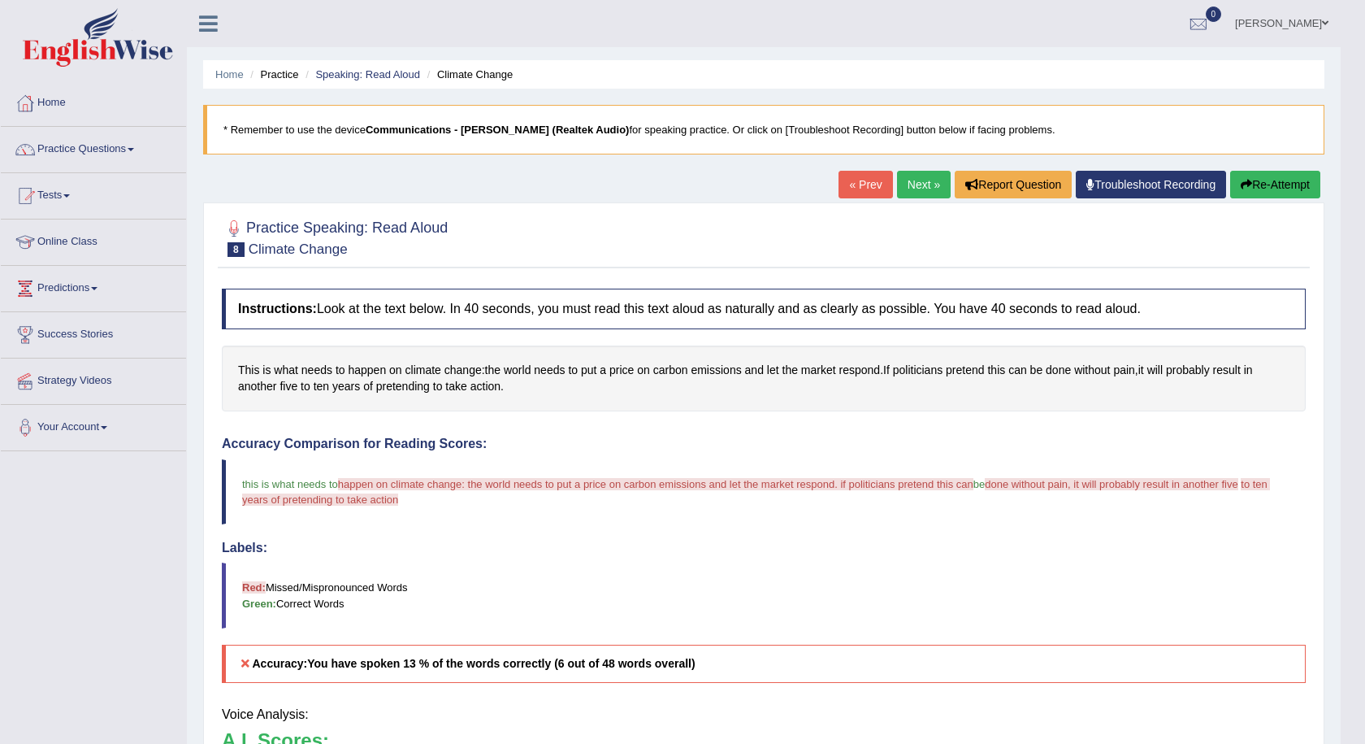
click at [1277, 186] on body "Toggle navigation Home Practice Questions Speaking Practice Read Aloud Repeat S…" at bounding box center [682, 372] width 1365 height 744
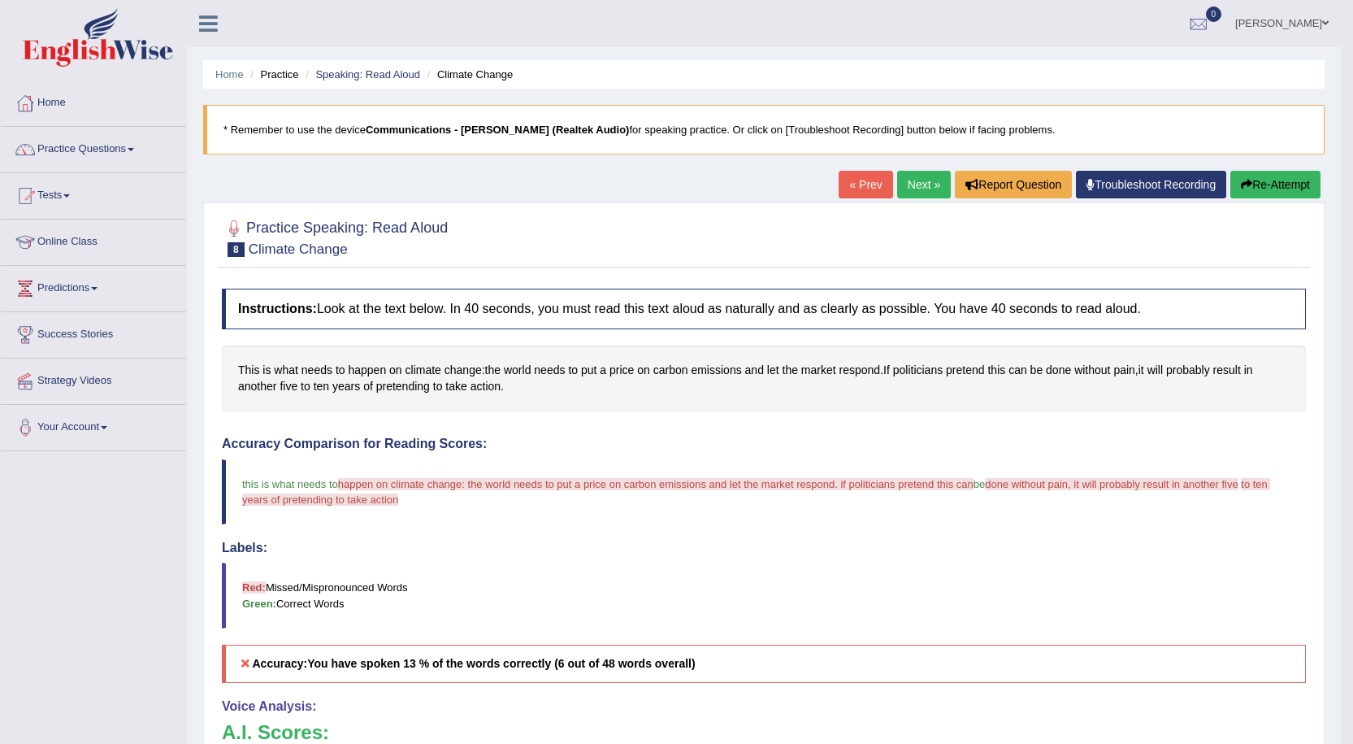
click at [1284, 180] on button "Re-Attempt" at bounding box center [1275, 185] width 90 height 28
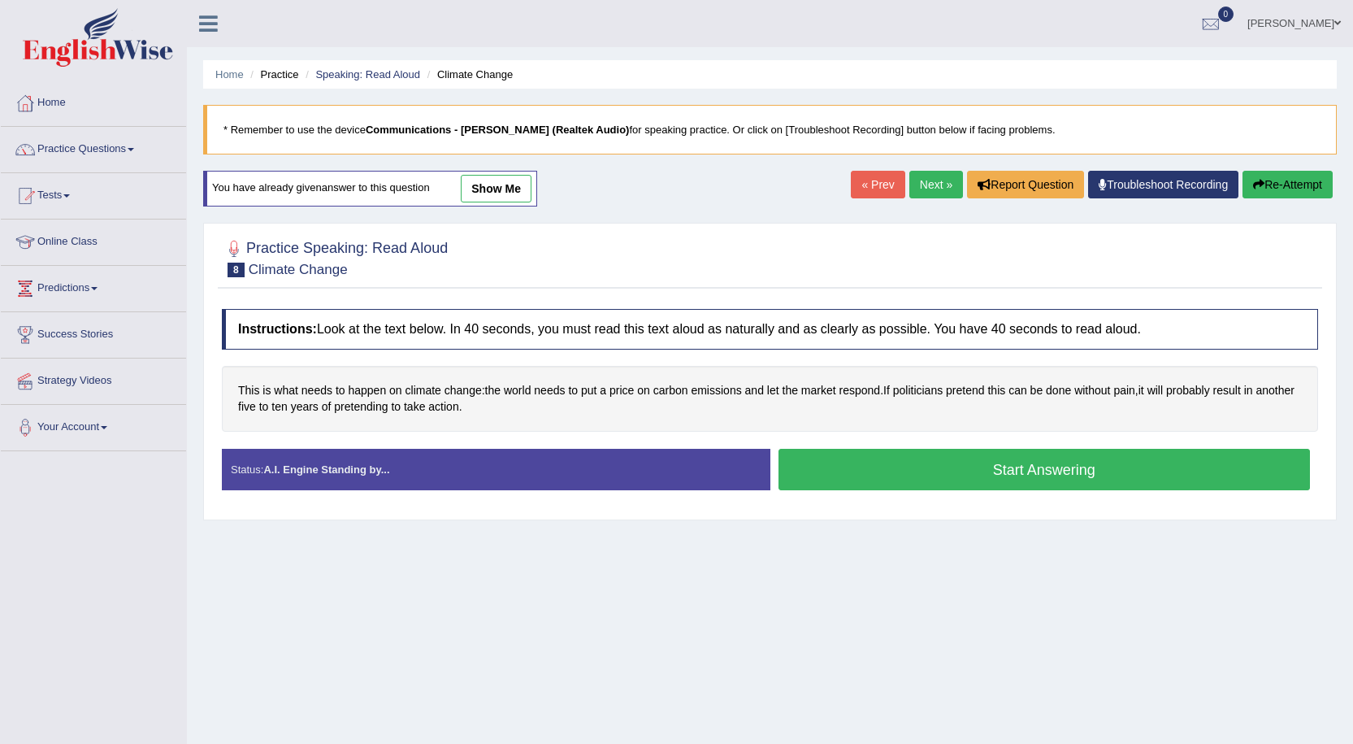
click at [1007, 479] on button "Start Answering" at bounding box center [1045, 469] width 532 height 41
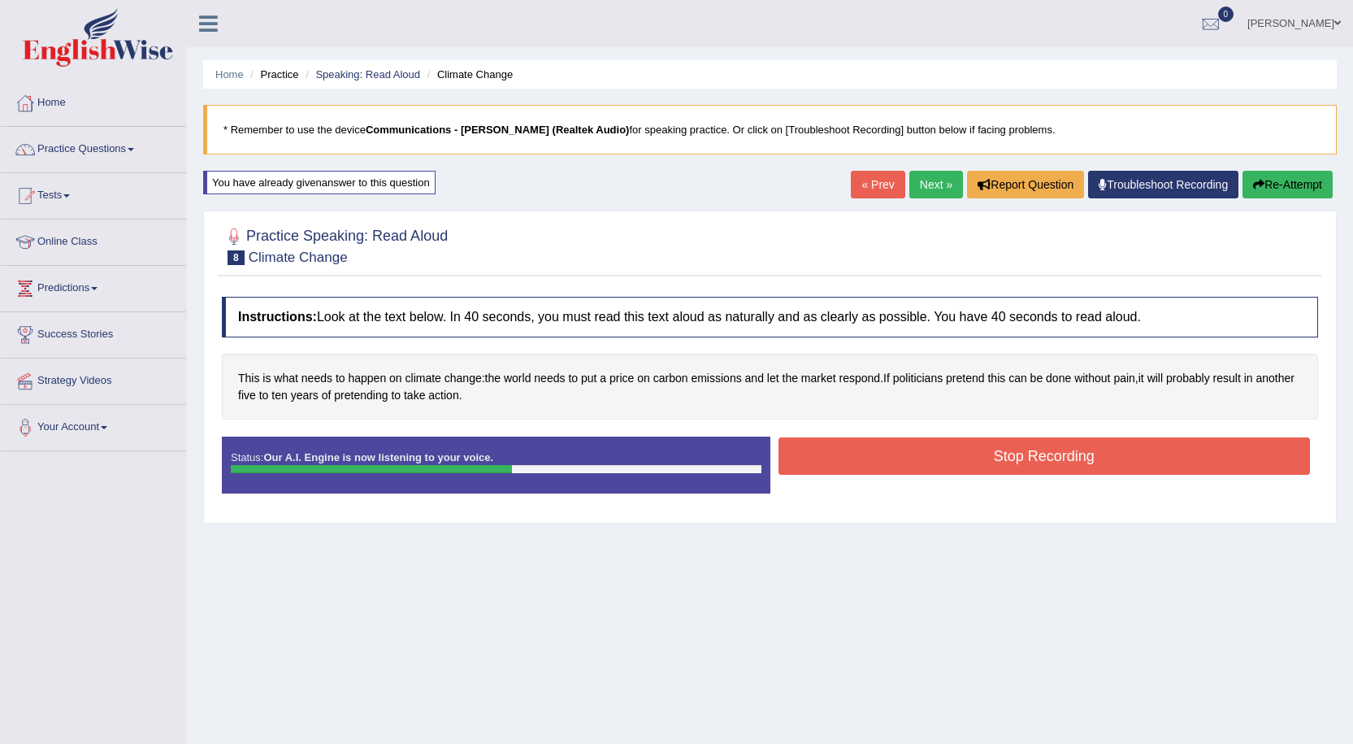
click at [944, 468] on button "Stop Recording" at bounding box center [1045, 455] width 532 height 37
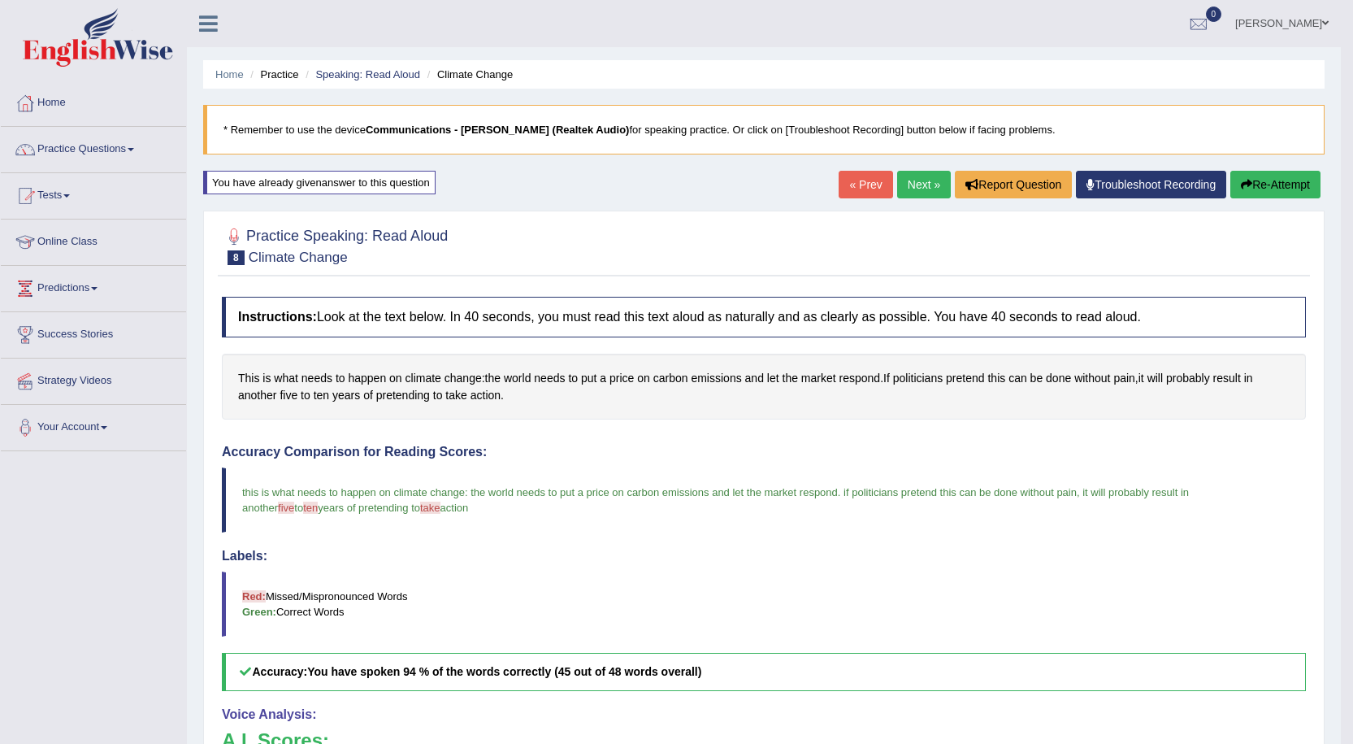
click at [910, 177] on link "Next »" at bounding box center [924, 185] width 54 height 28
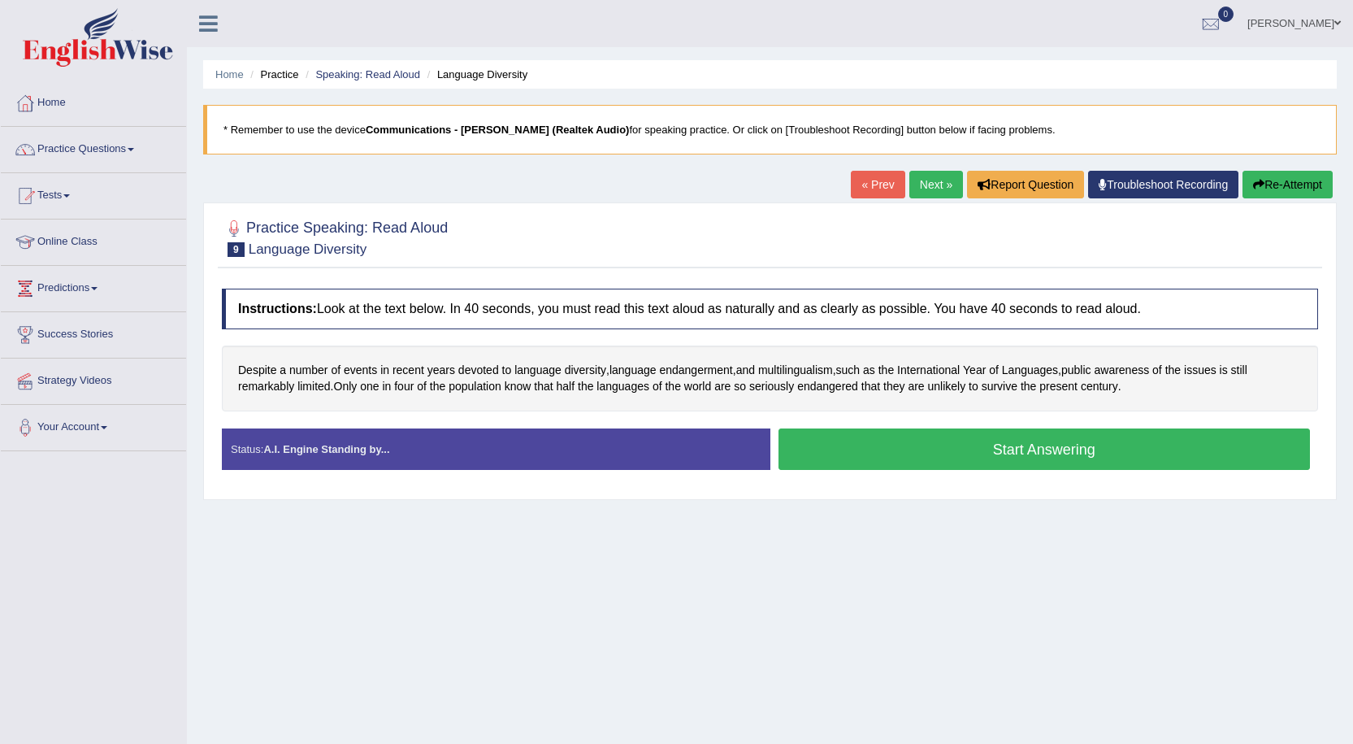
click at [980, 457] on button "Start Answering" at bounding box center [1045, 448] width 532 height 41
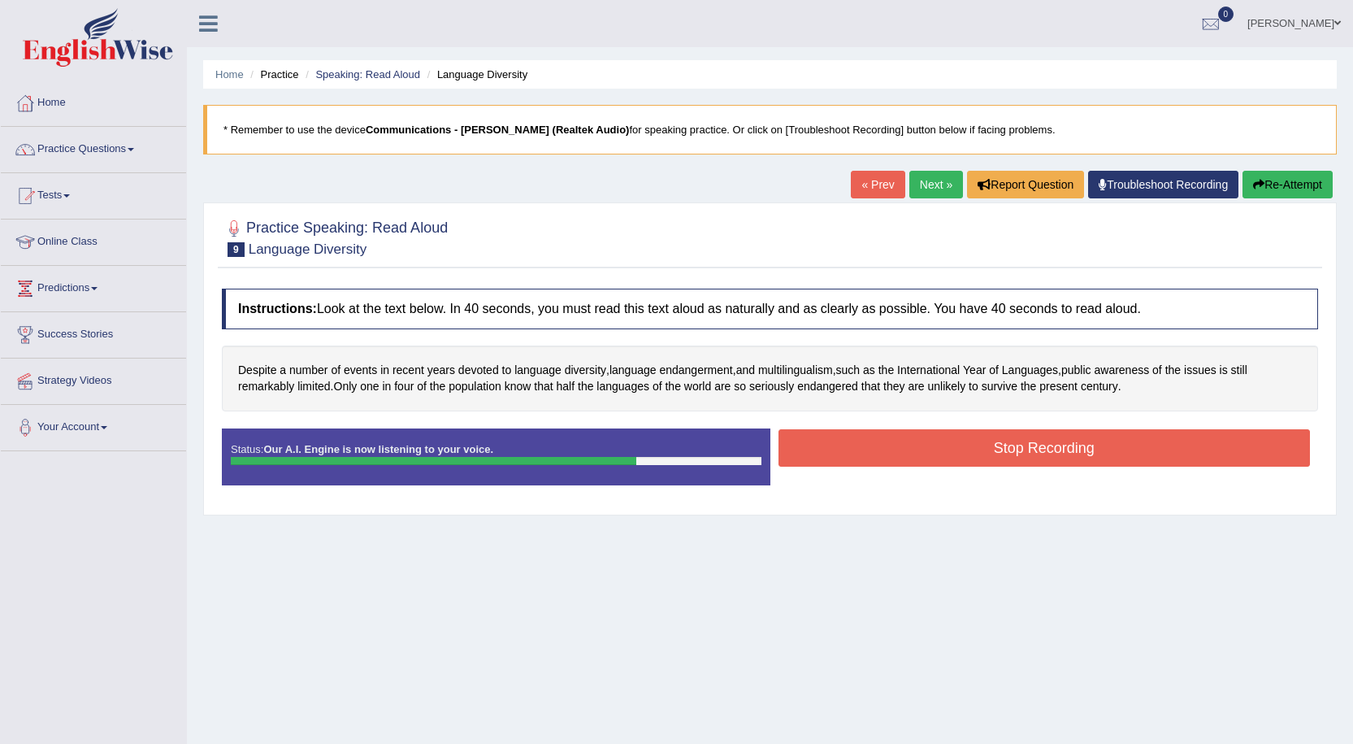
click at [1030, 453] on button "Stop Recording" at bounding box center [1045, 447] width 532 height 37
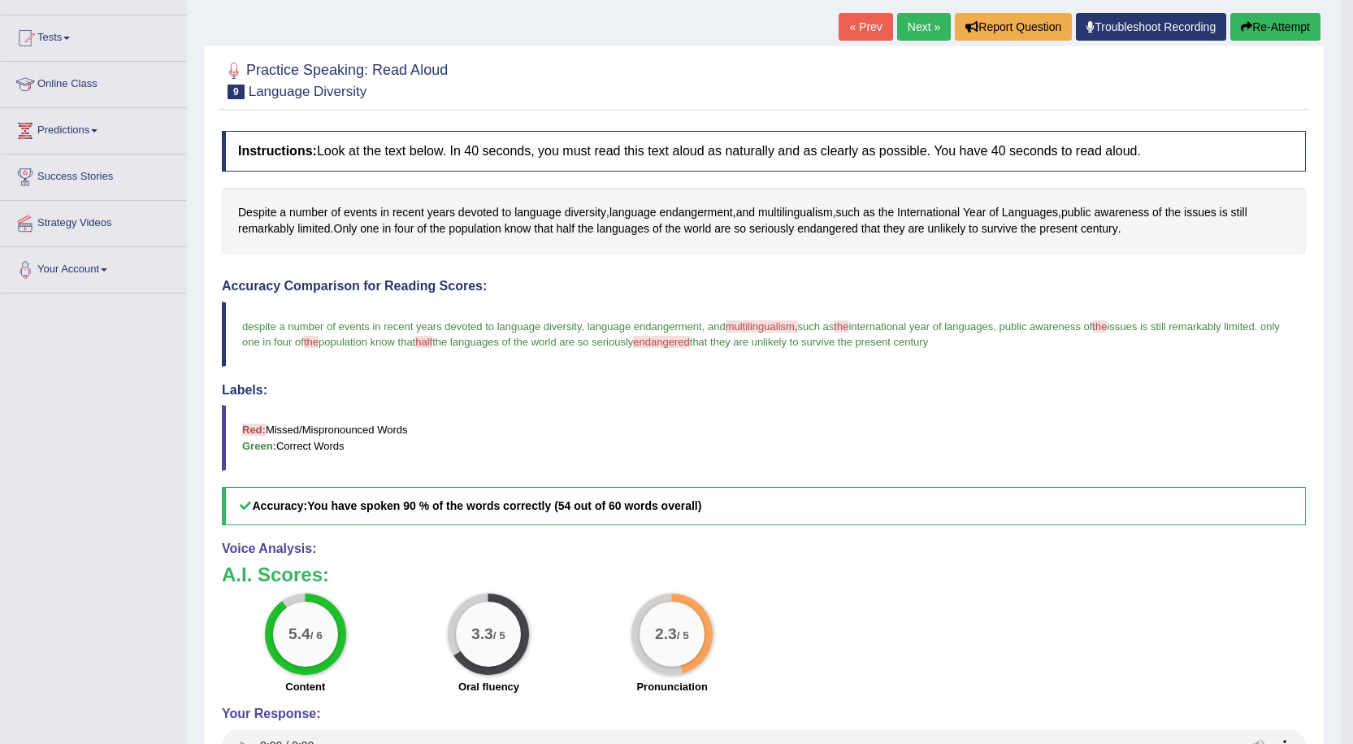
scroll to position [244, 0]
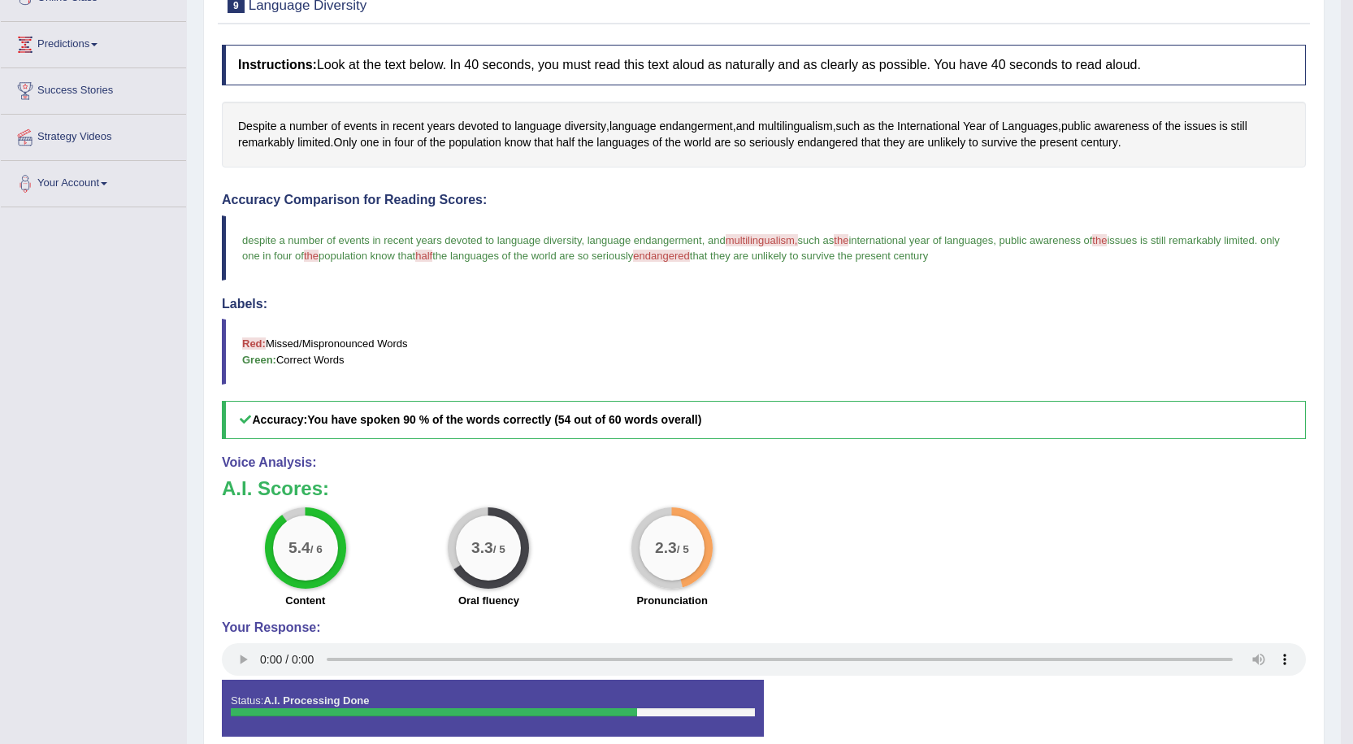
click at [770, 236] on span "multilingualism," at bounding box center [762, 240] width 72 height 12
click at [770, 244] on span "multilingualism," at bounding box center [762, 240] width 72 height 12
click at [768, 245] on span "multilingualism," at bounding box center [762, 240] width 72 height 12
click at [768, 244] on span "multilingualism," at bounding box center [762, 240] width 72 height 12
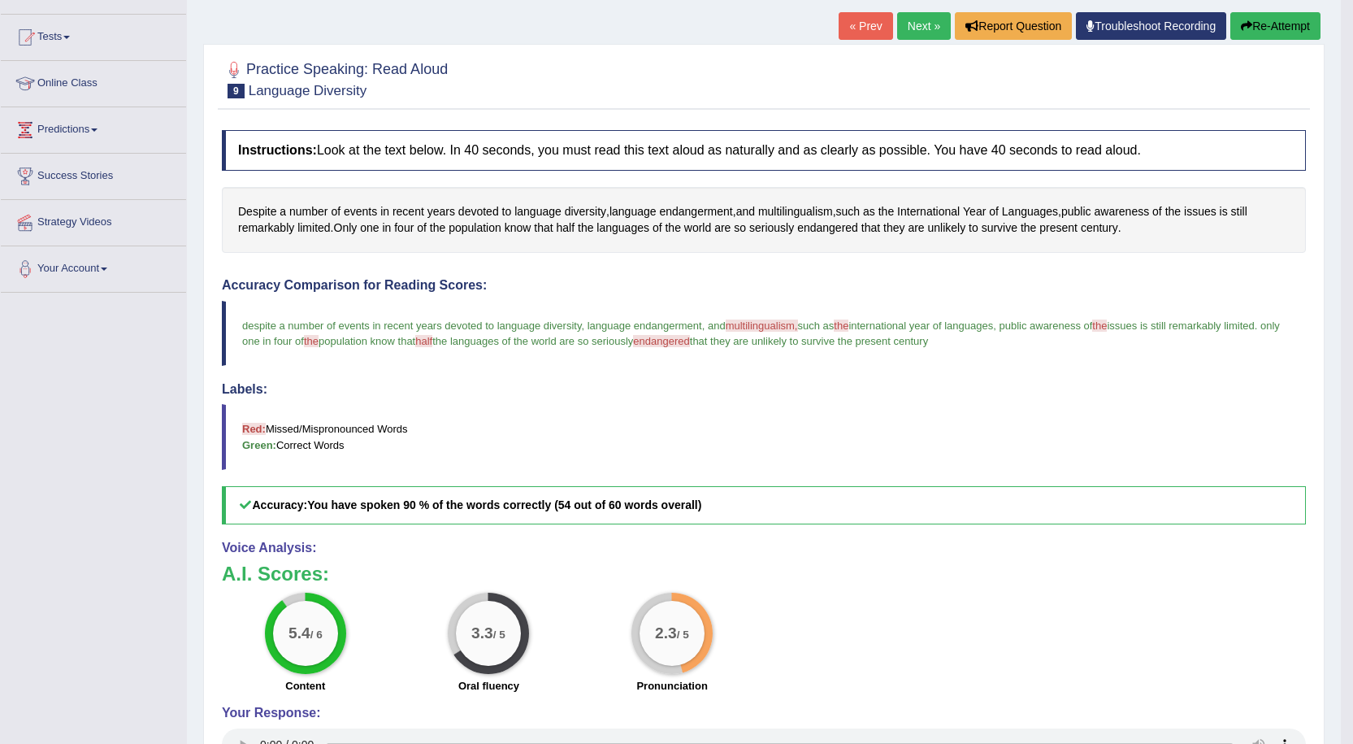
scroll to position [157, 0]
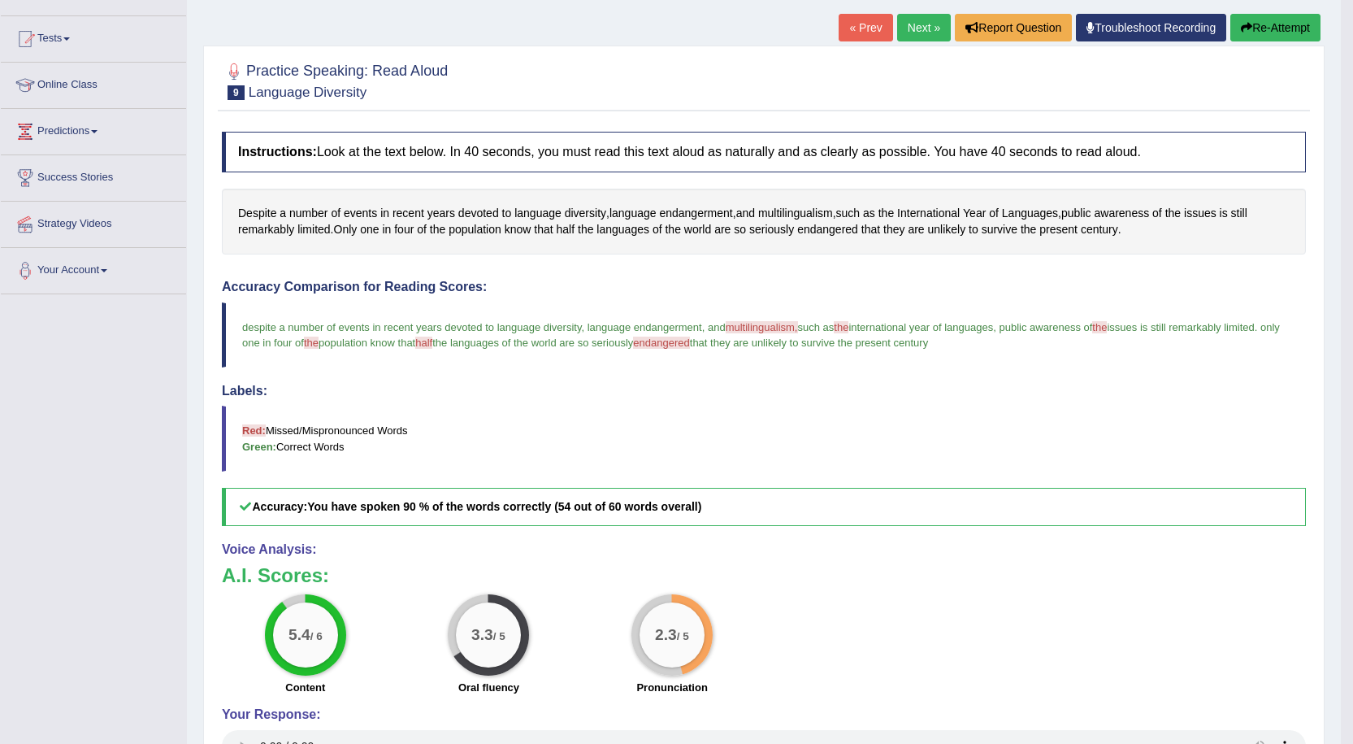
click at [761, 334] on blockquote "despite a number of events in recent years devoted to language diversity , lang…" at bounding box center [764, 334] width 1084 height 65
click at [767, 332] on span "multilingualism," at bounding box center [762, 327] width 72 height 12
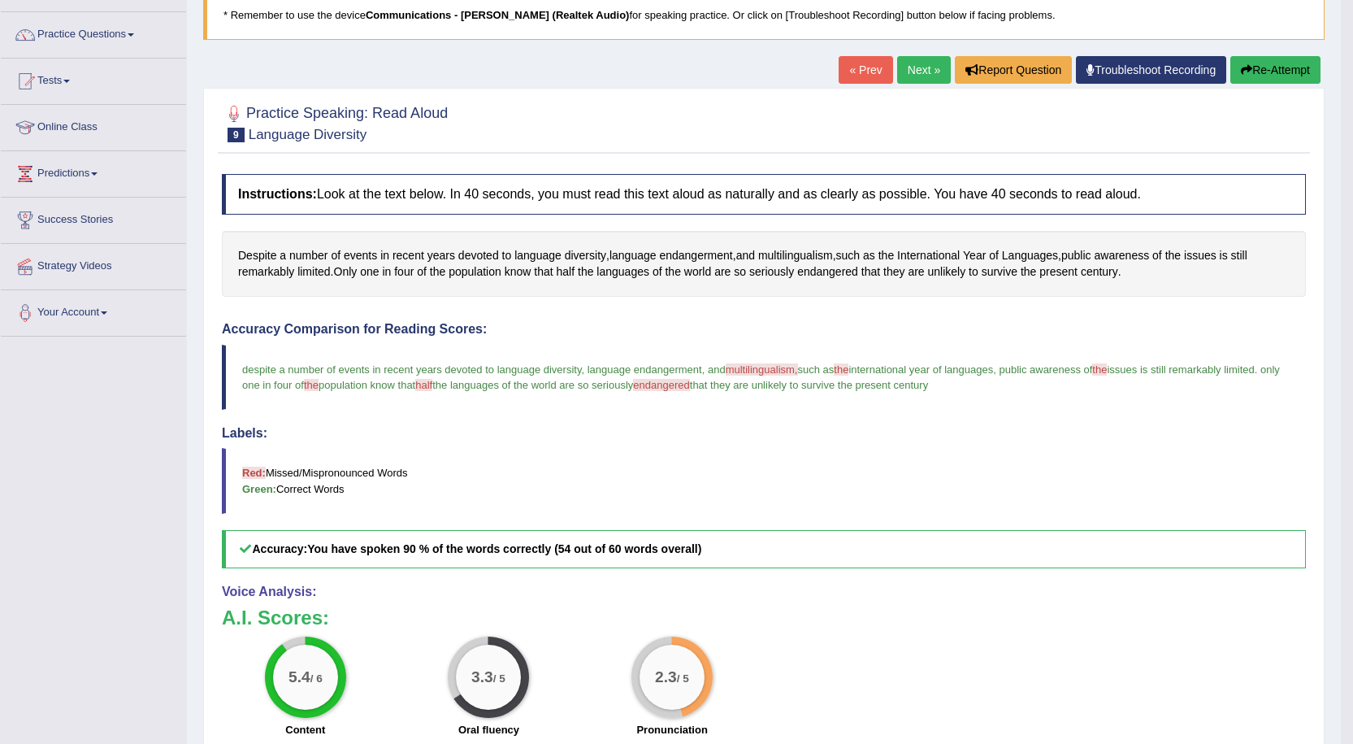
scroll to position [0, 0]
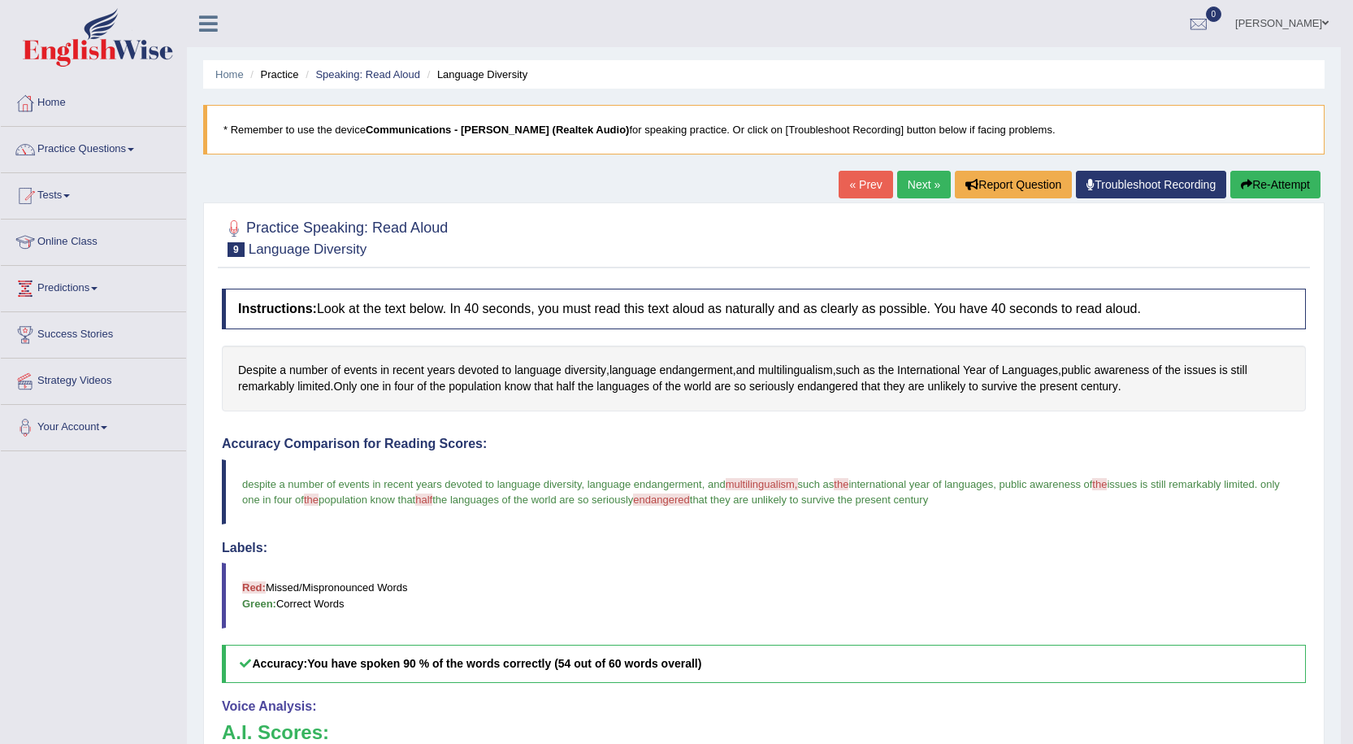
click at [1300, 189] on button "Re-Attempt" at bounding box center [1275, 185] width 90 height 28
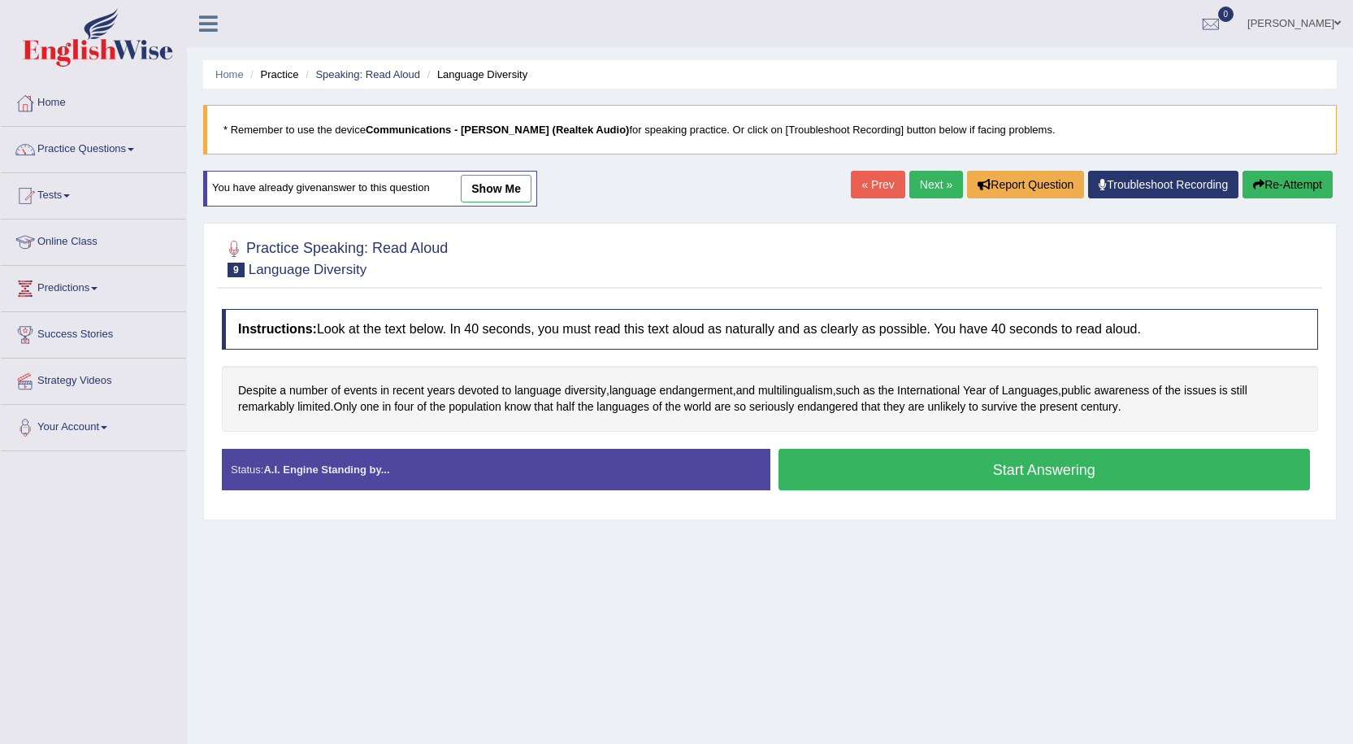
click at [961, 479] on button "Start Answering" at bounding box center [1045, 469] width 532 height 41
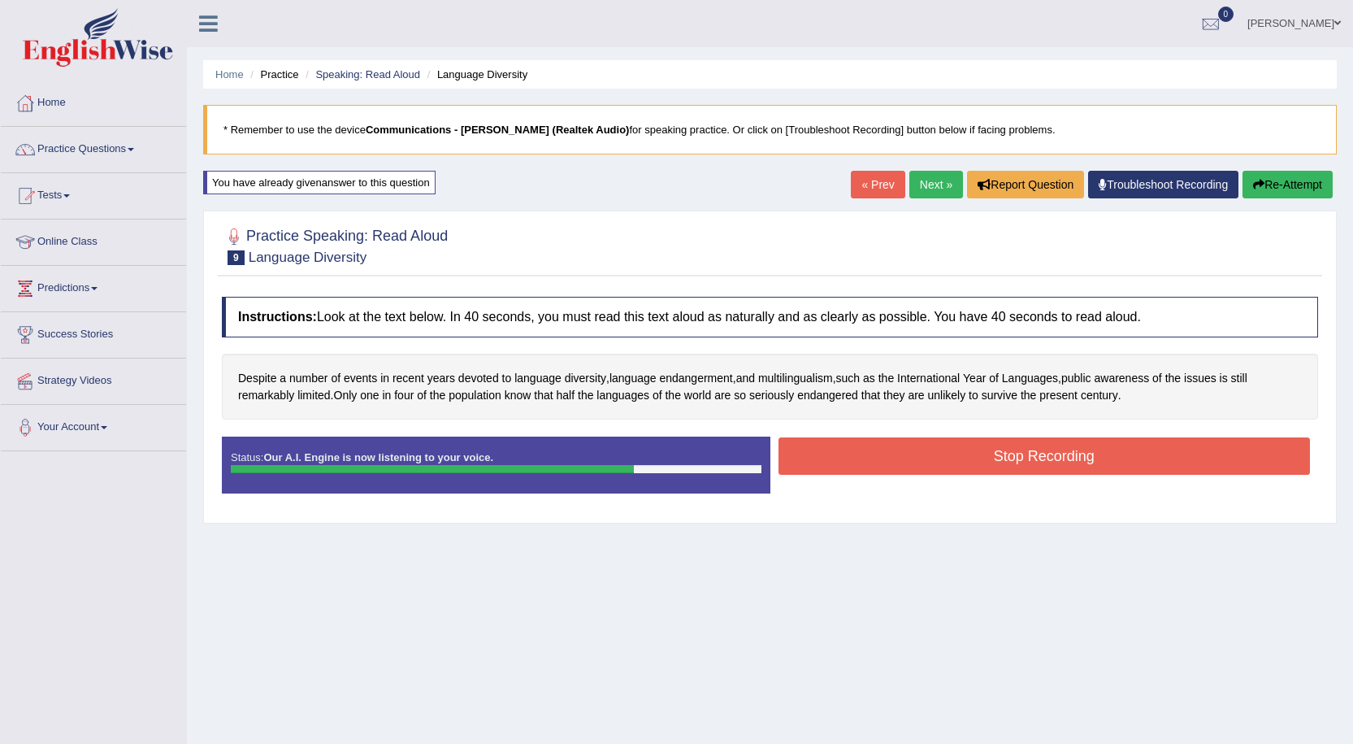
click at [955, 458] on button "Stop Recording" at bounding box center [1045, 455] width 532 height 37
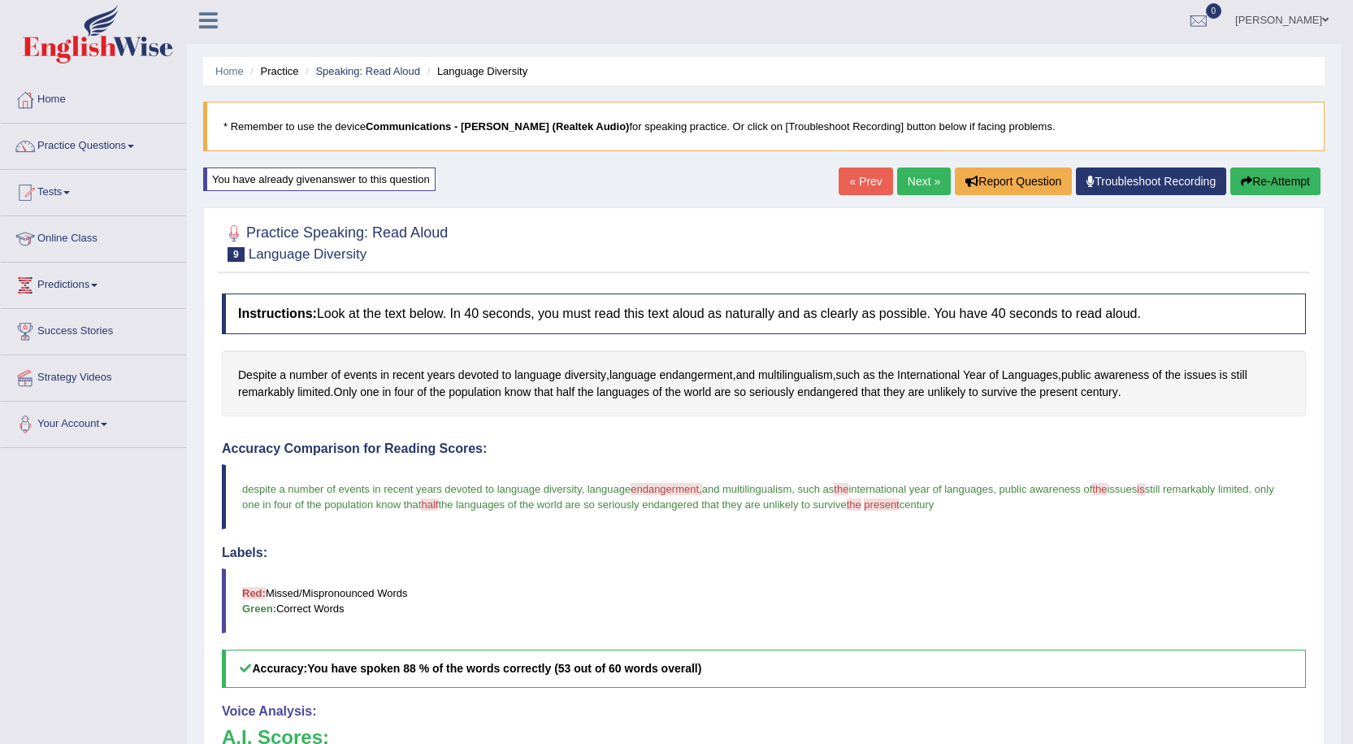
scroll to position [2, 0]
click at [1273, 180] on button "Re-Attempt" at bounding box center [1275, 182] width 90 height 28
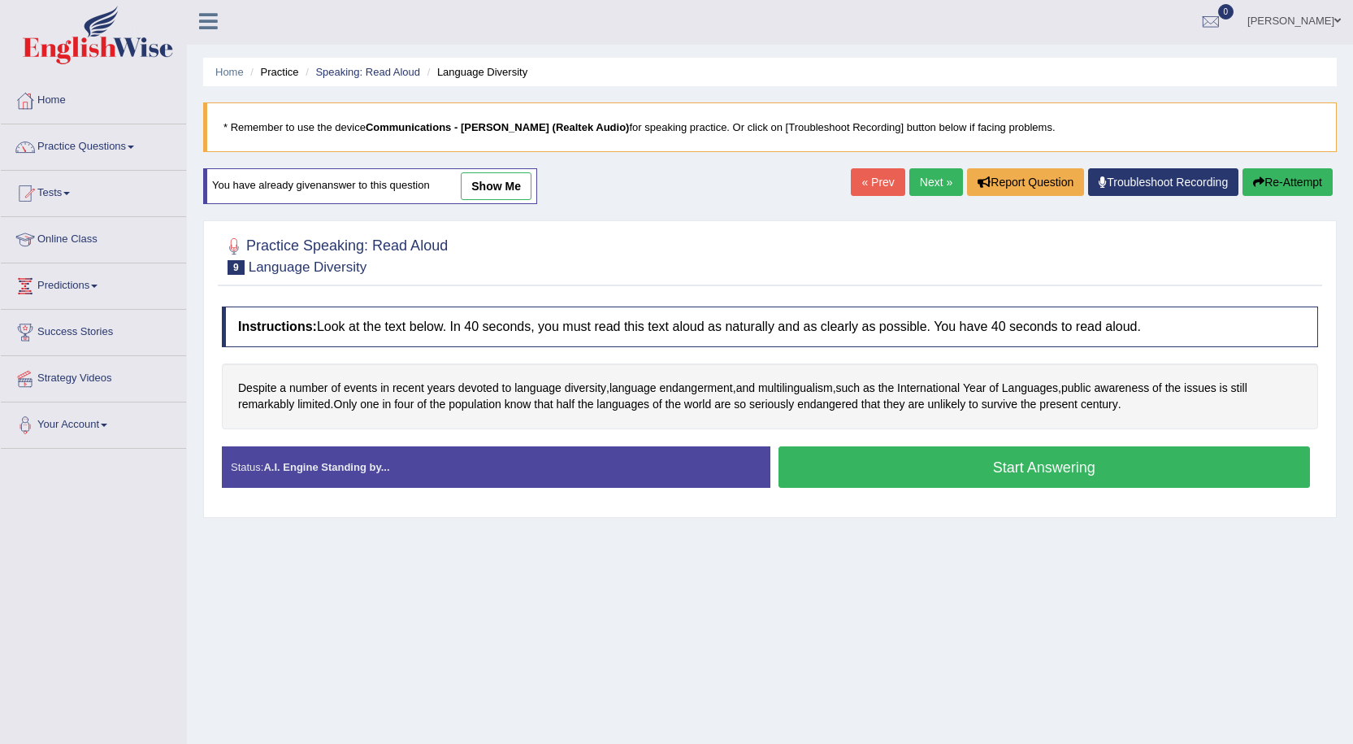
click at [957, 459] on button "Start Answering" at bounding box center [1045, 466] width 532 height 41
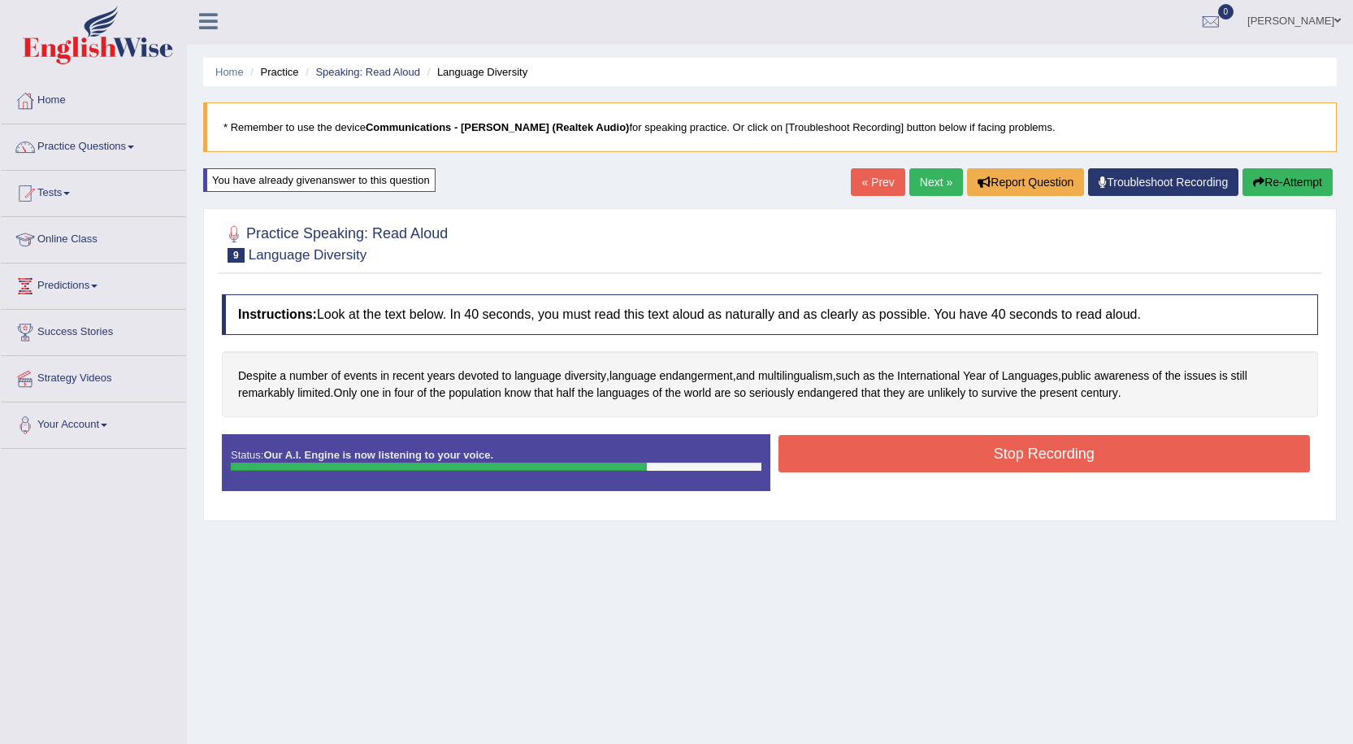
click at [1078, 454] on button "Stop Recording" at bounding box center [1045, 453] width 532 height 37
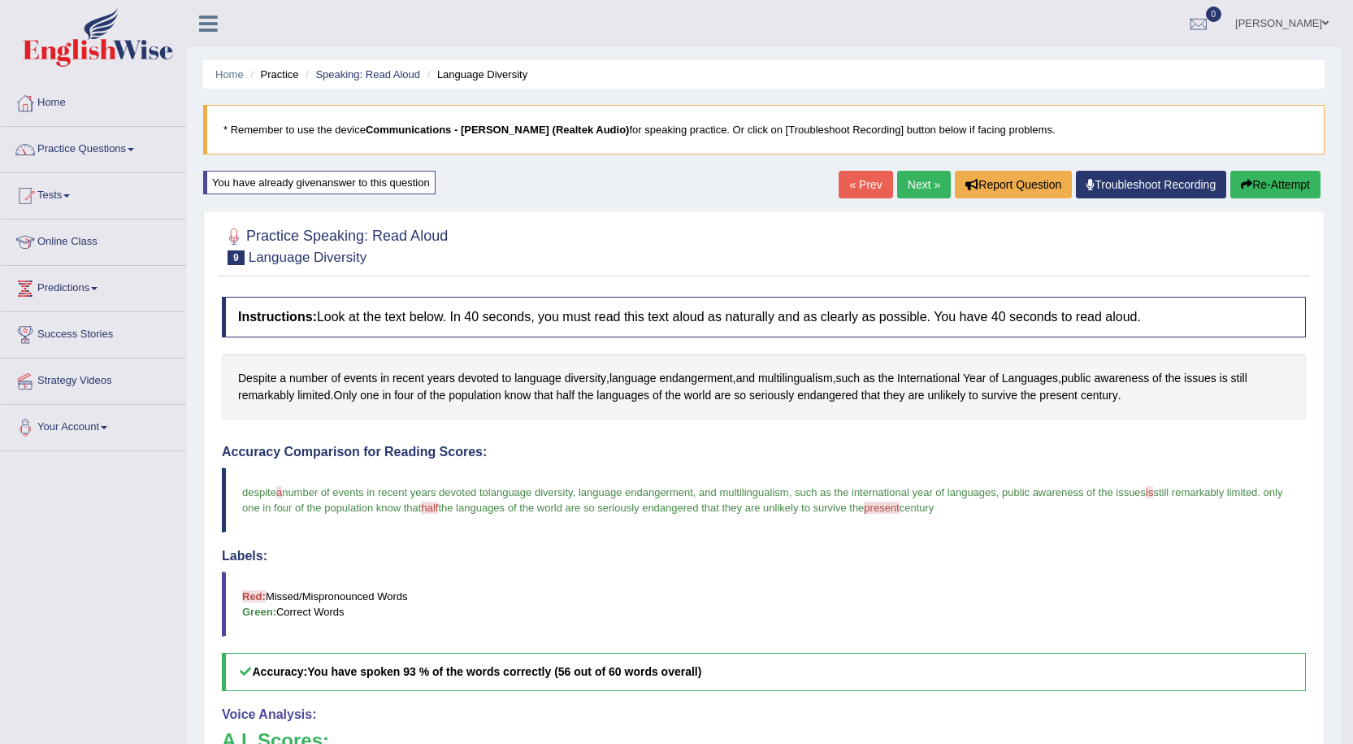
click at [919, 180] on link "Next »" at bounding box center [924, 185] width 54 height 28
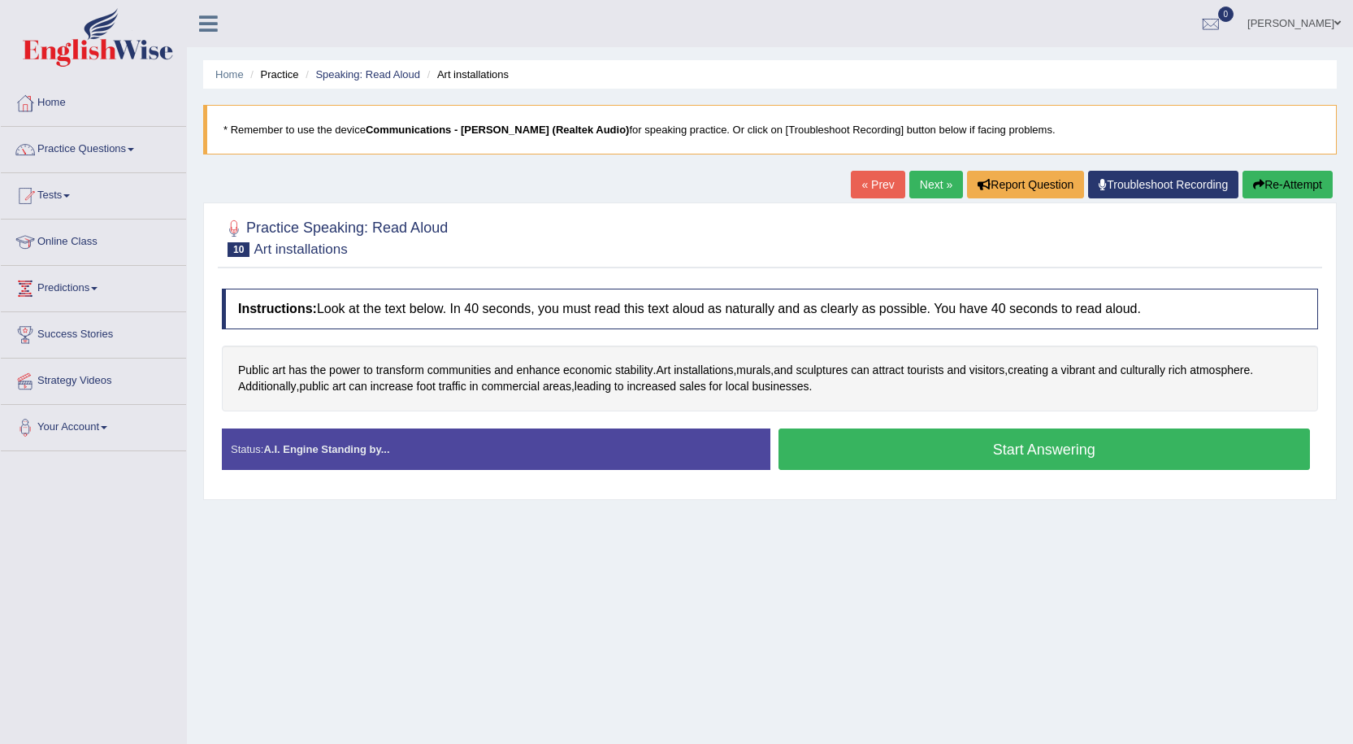
click at [866, 458] on button "Start Answering" at bounding box center [1045, 448] width 532 height 41
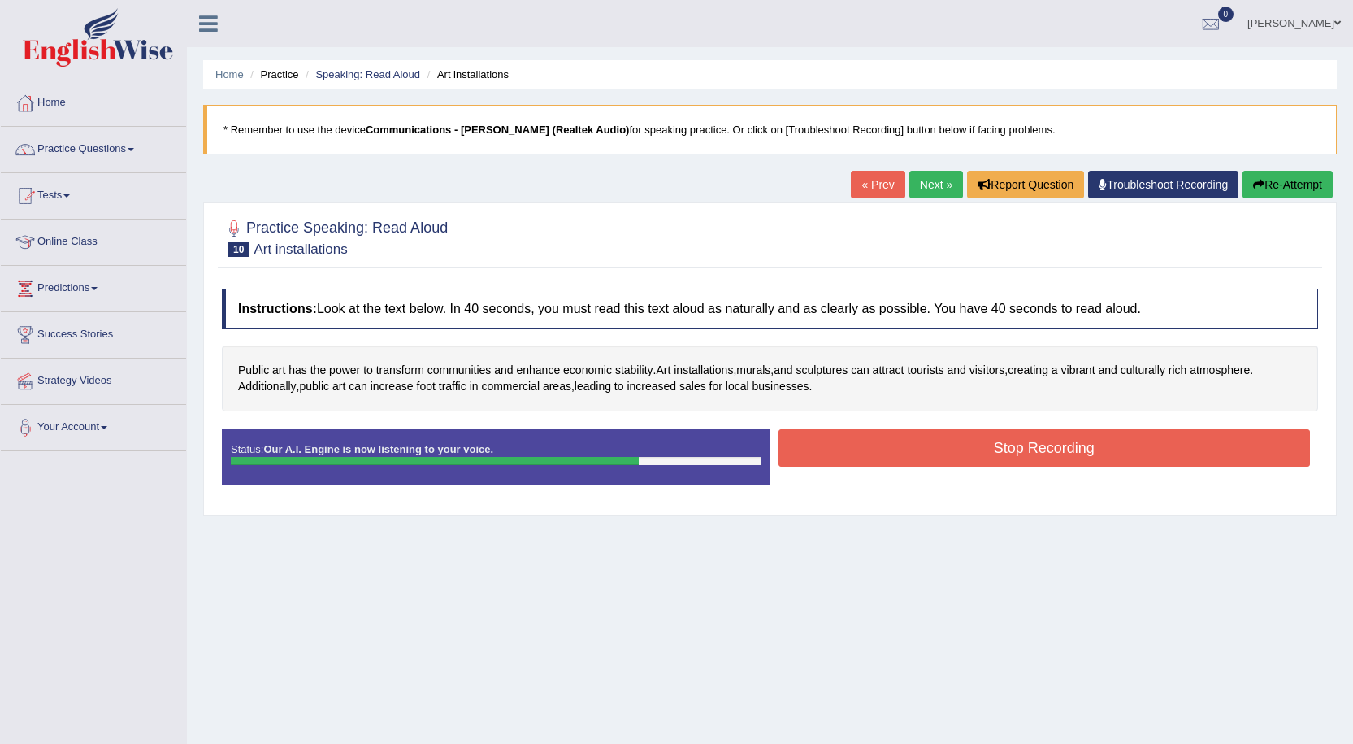
click at [918, 440] on button "Stop Recording" at bounding box center [1045, 447] width 532 height 37
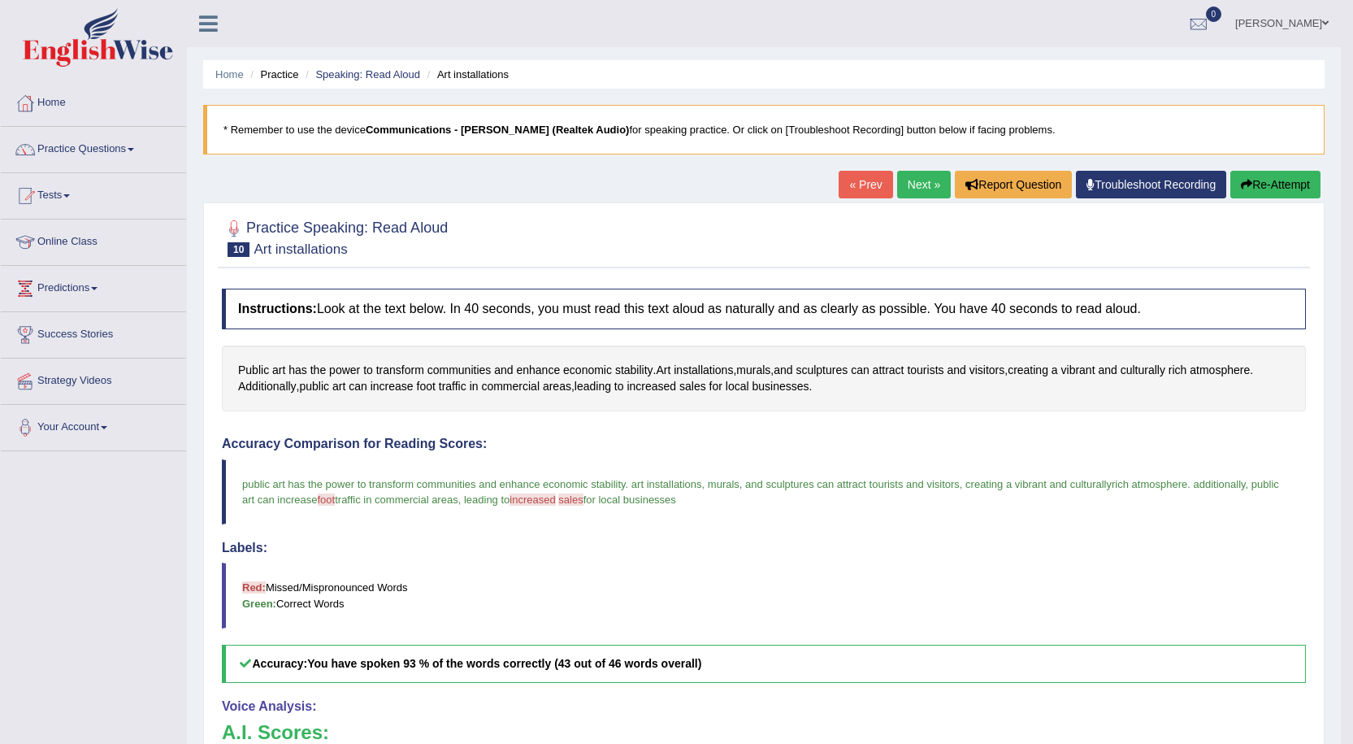
click at [1254, 175] on button "Re-Attempt" at bounding box center [1275, 185] width 90 height 28
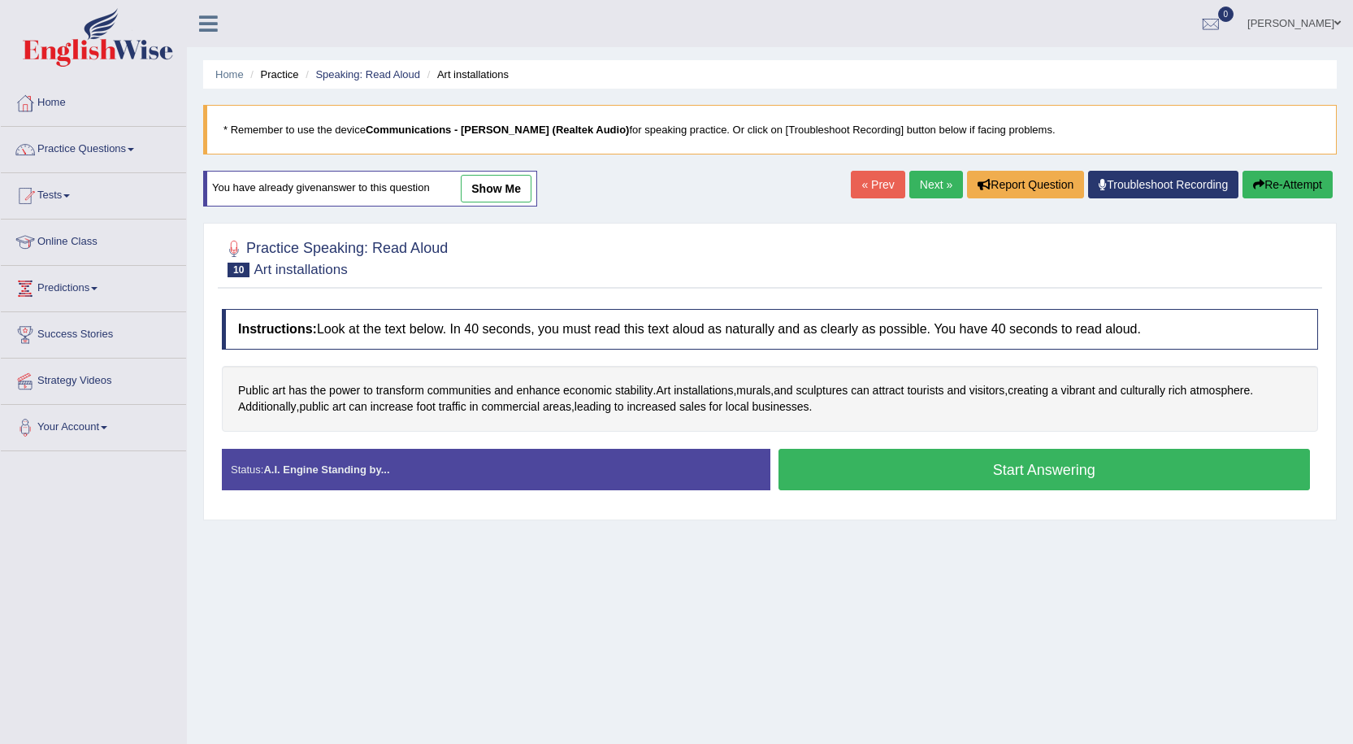
click at [965, 479] on button "Start Answering" at bounding box center [1045, 469] width 532 height 41
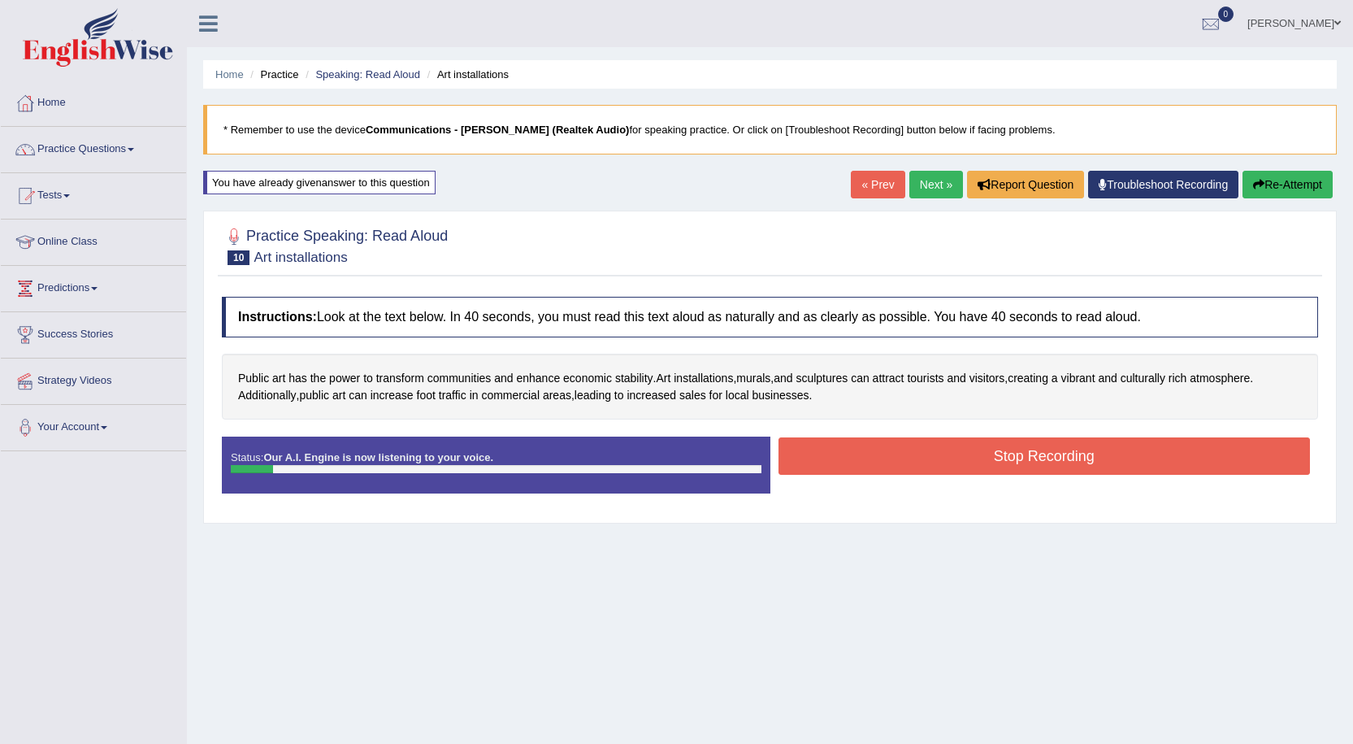
click at [937, 458] on button "Stop Recording" at bounding box center [1045, 455] width 532 height 37
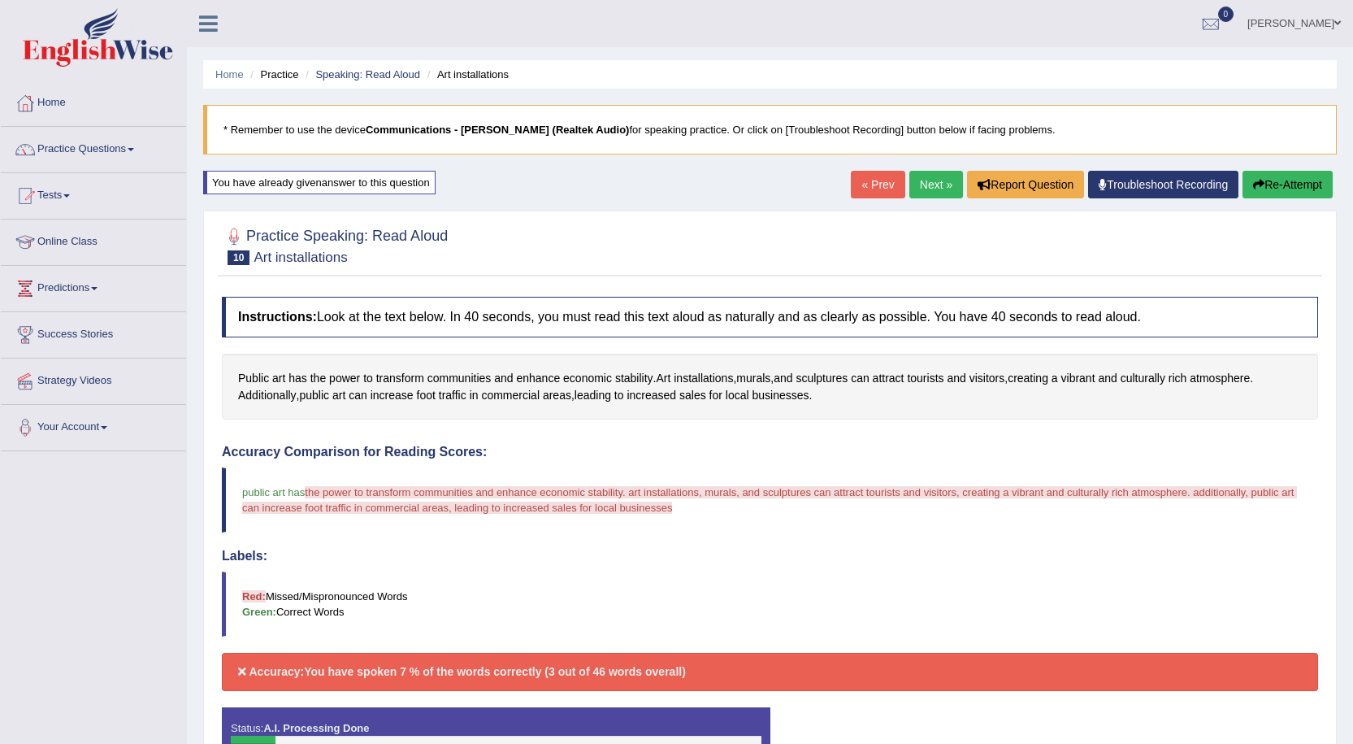
click at [0, 0] on div "Our A.I. Engine is working on your speech analysis! Please be patient. It may t…" at bounding box center [0, 0] width 0 height 0
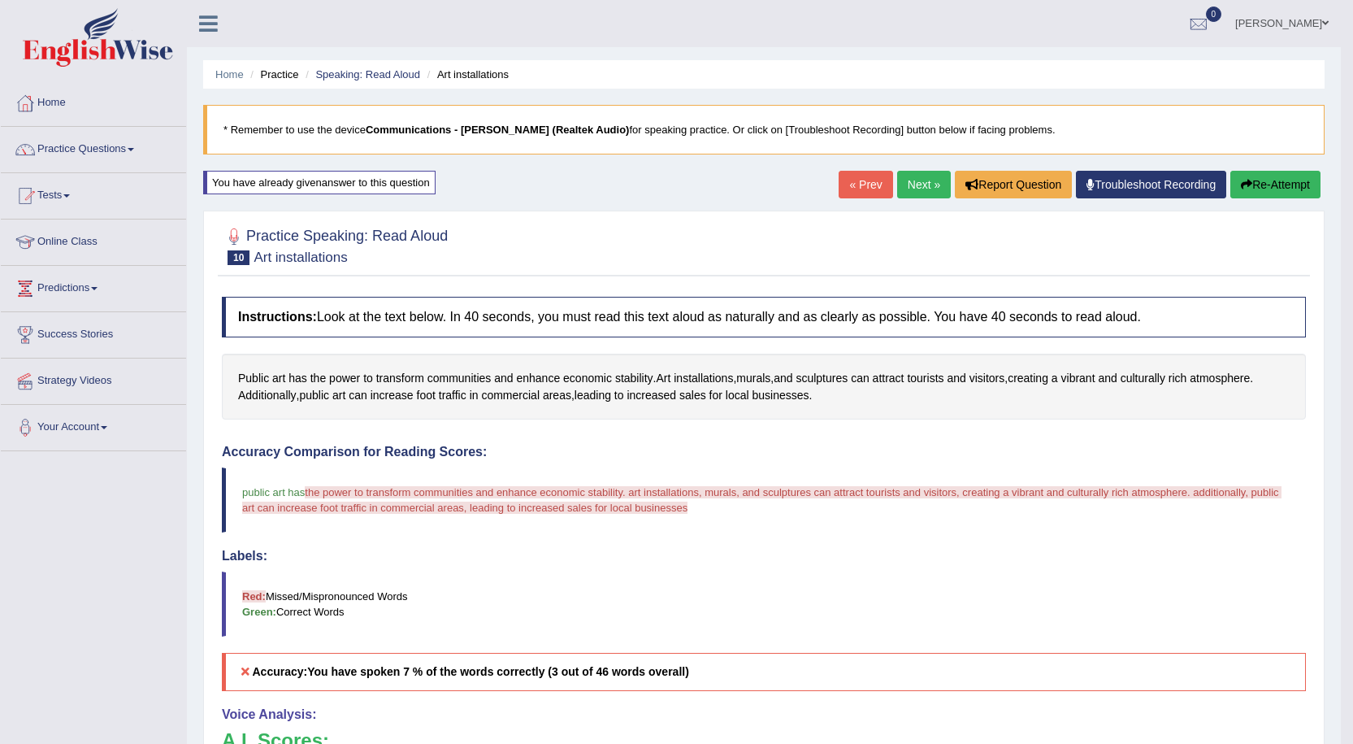
click at [1265, 187] on button "Re-Attempt" at bounding box center [1275, 185] width 90 height 28
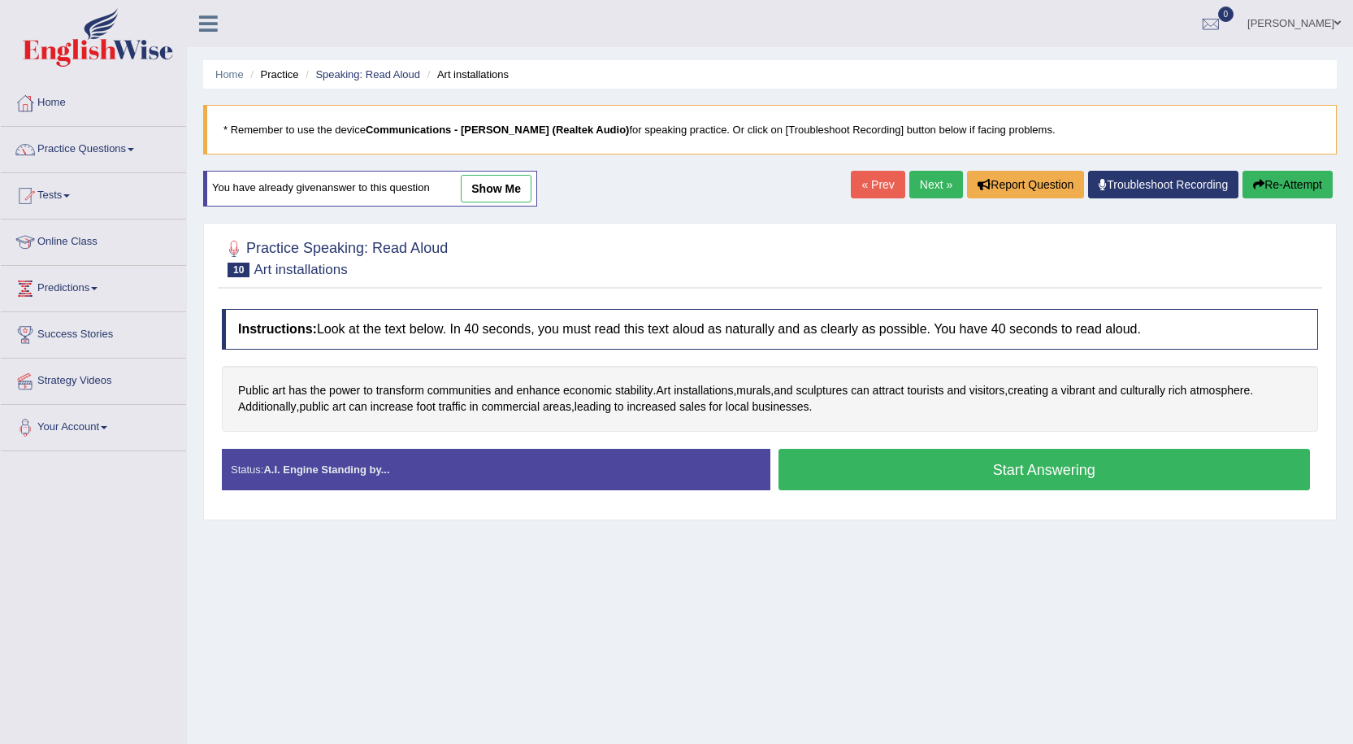
click at [931, 459] on button "Start Answering" at bounding box center [1045, 469] width 532 height 41
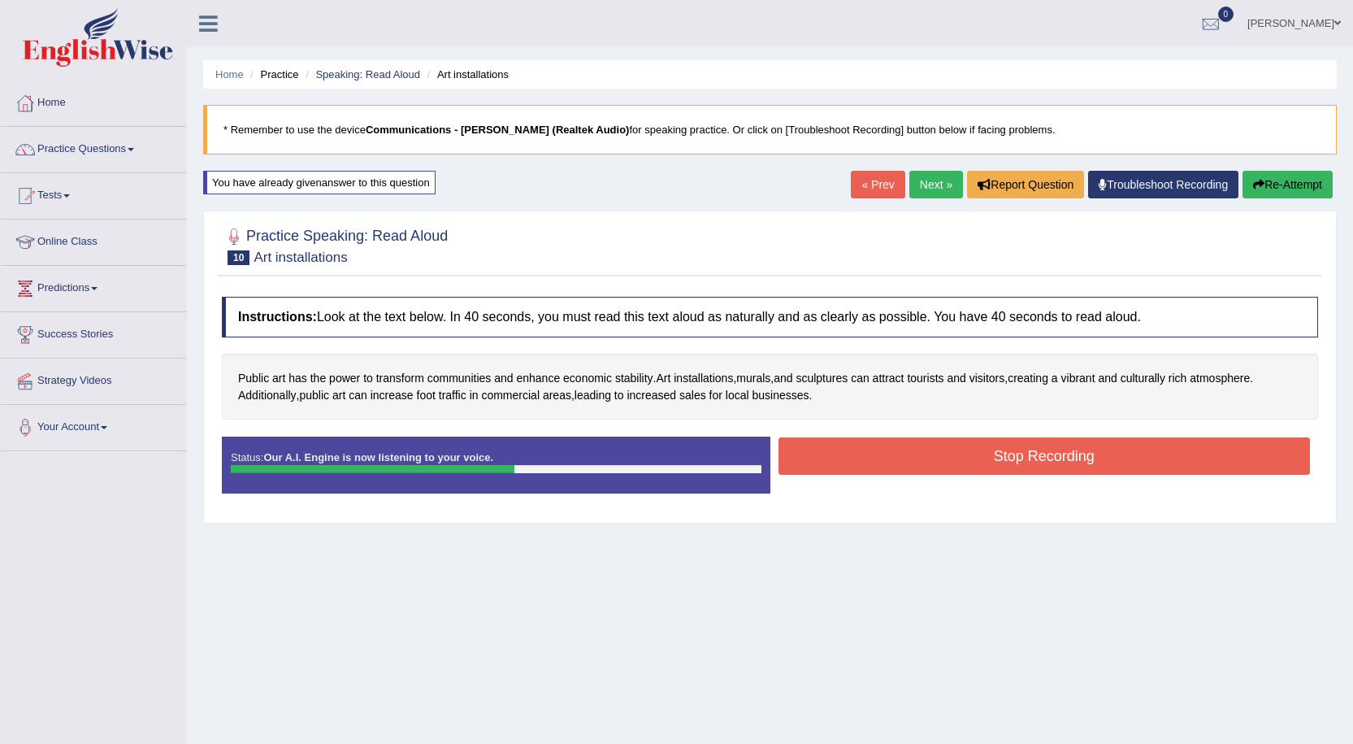
click at [911, 444] on button "Stop Recording" at bounding box center [1045, 455] width 532 height 37
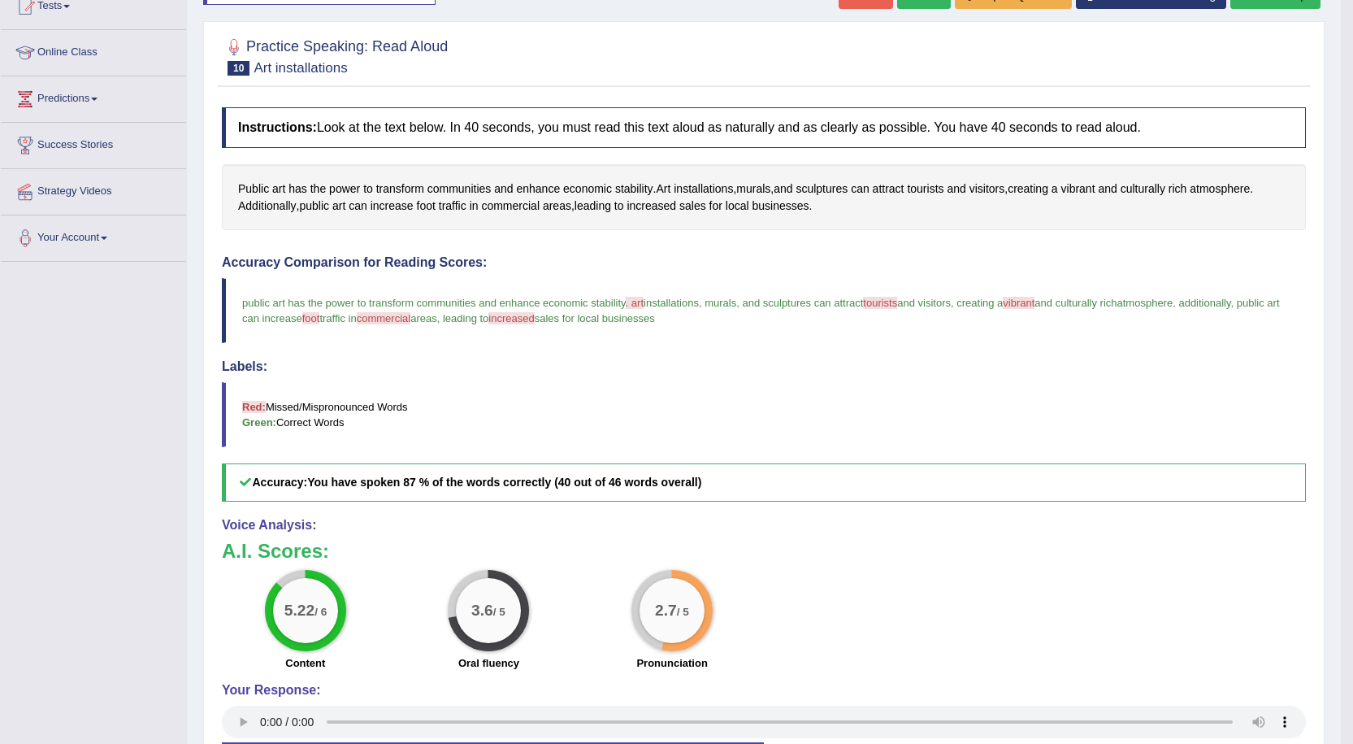
scroll to position [2, 0]
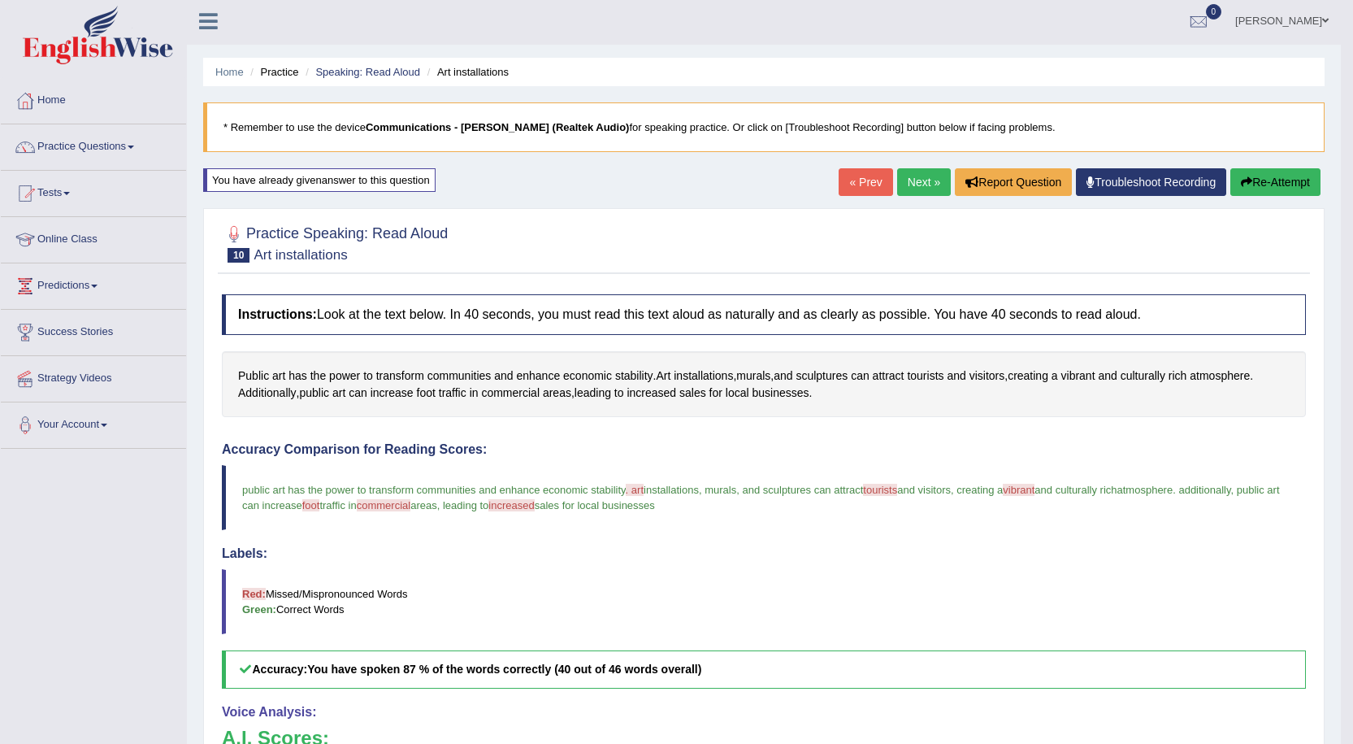
click at [909, 184] on link "Next »" at bounding box center [924, 182] width 54 height 28
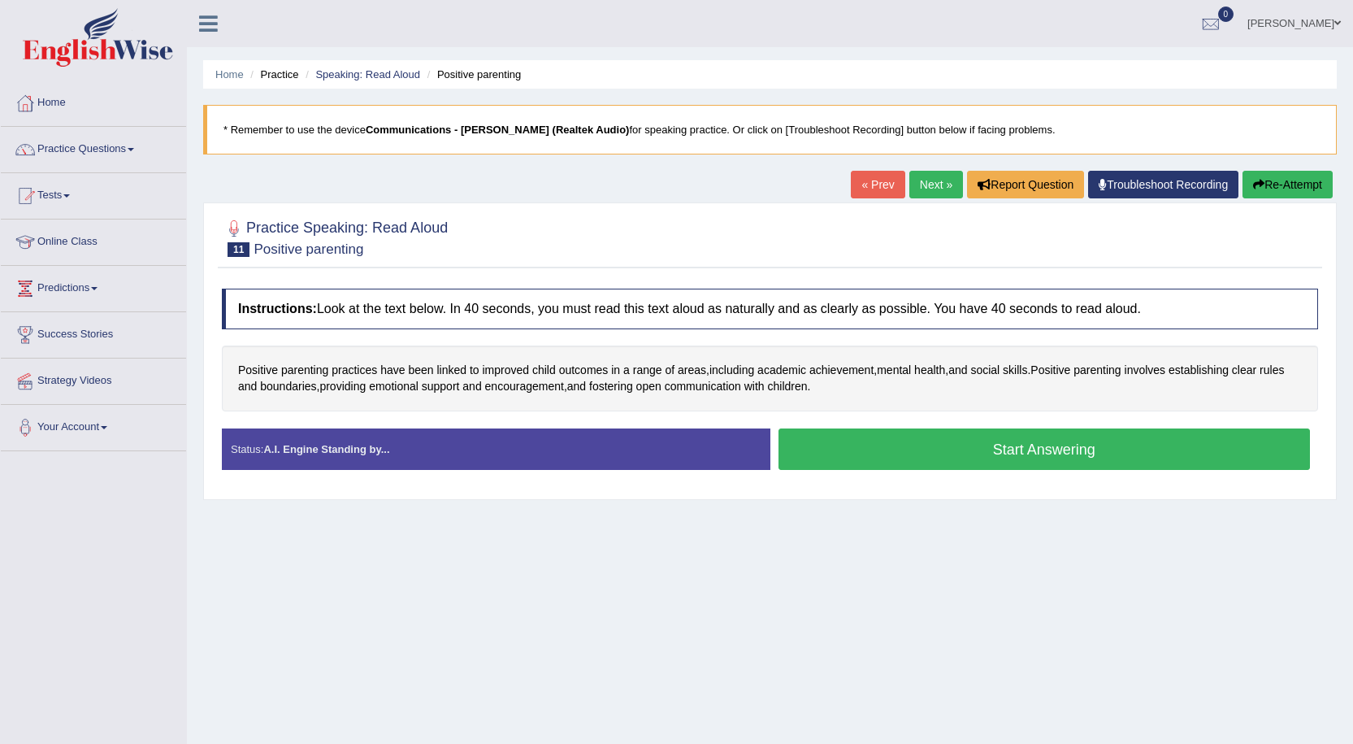
click at [883, 461] on button "Start Answering" at bounding box center [1045, 448] width 532 height 41
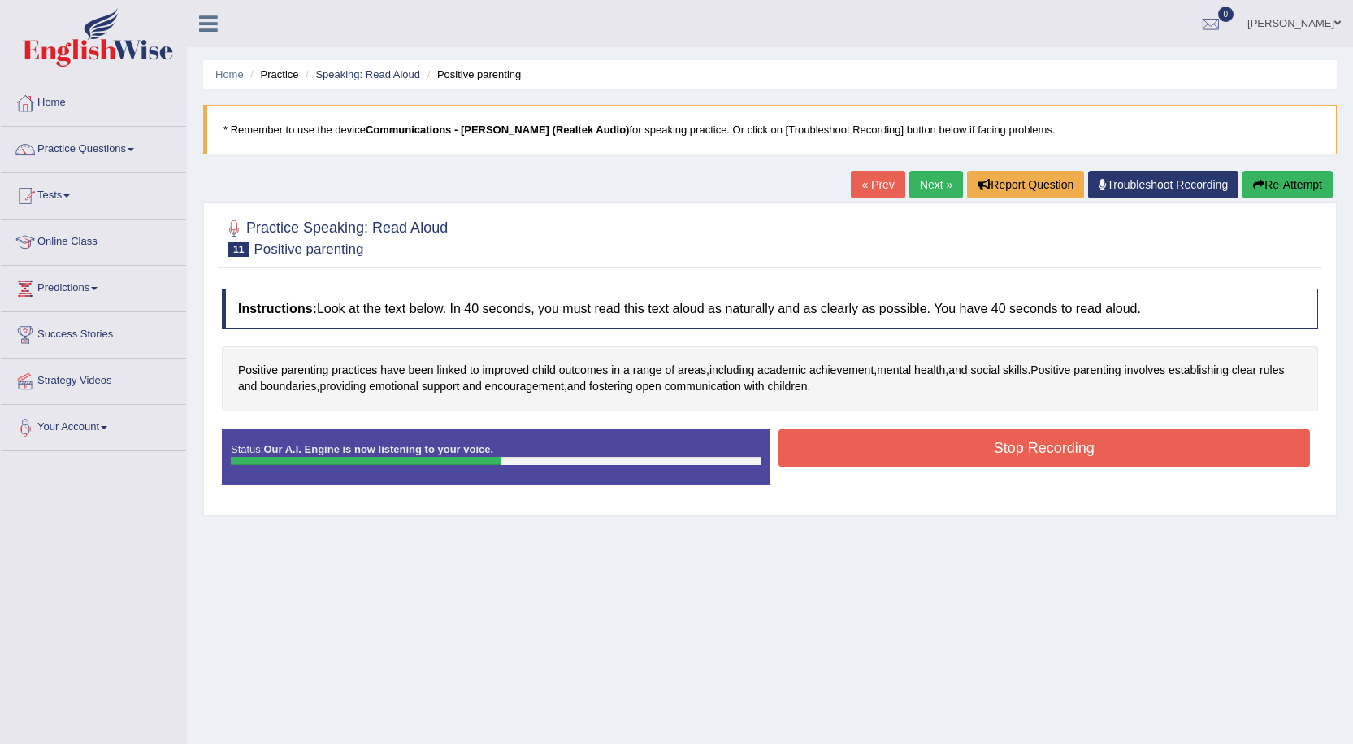
click at [922, 457] on button "Stop Recording" at bounding box center [1045, 447] width 532 height 37
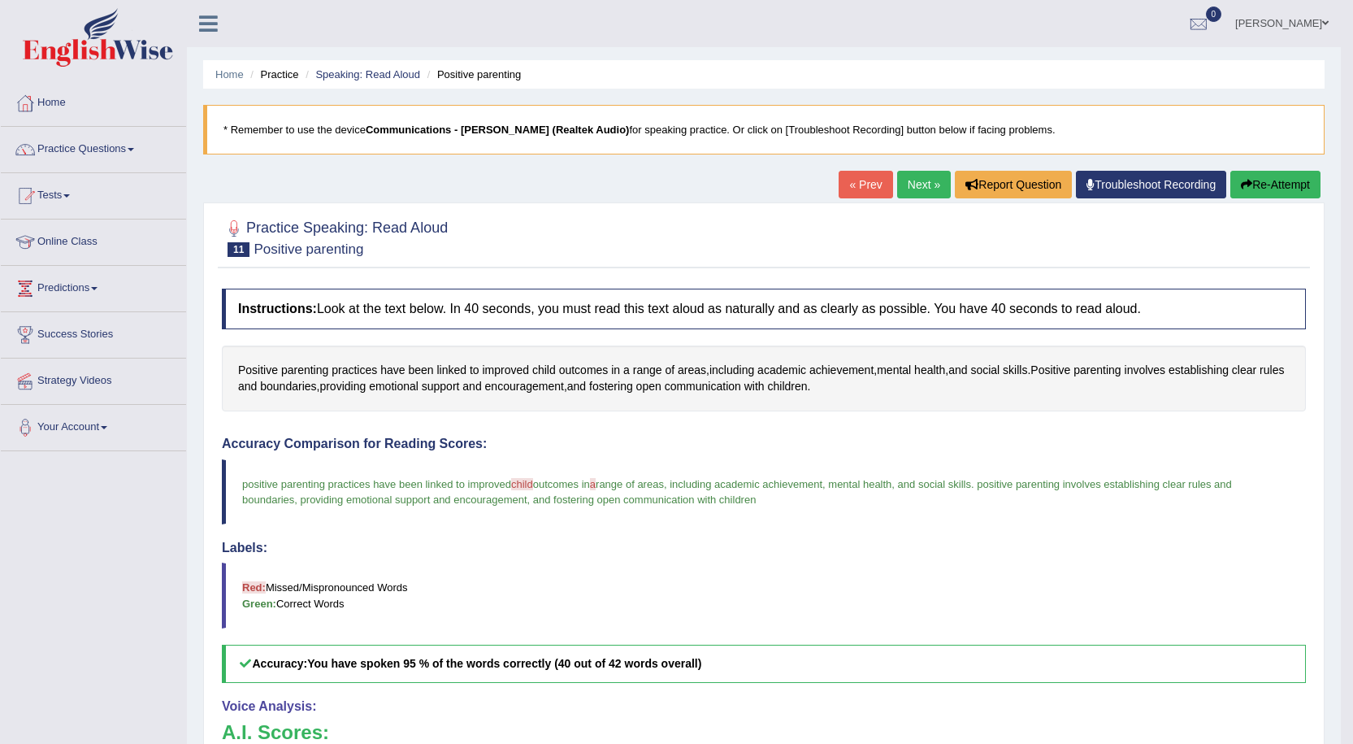
click at [919, 182] on link "Next »" at bounding box center [924, 185] width 54 height 28
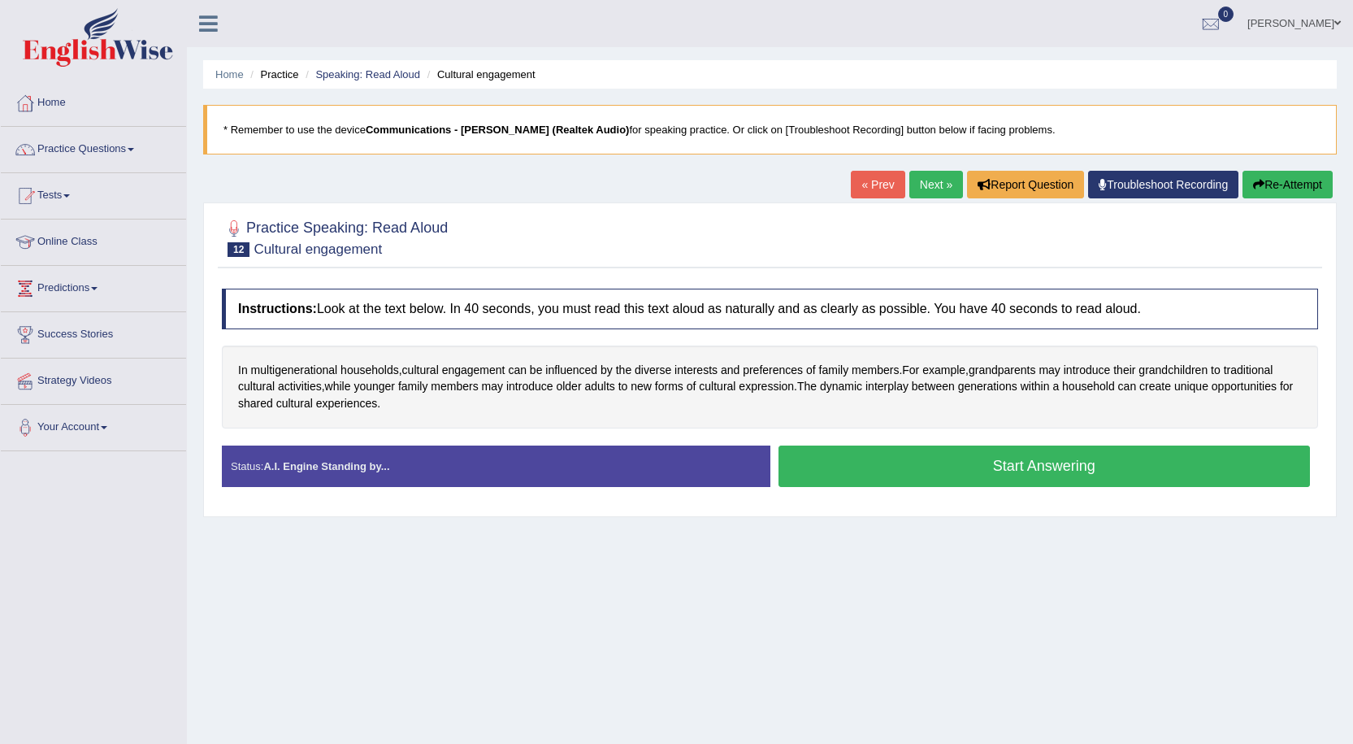
click at [979, 454] on button "Start Answering" at bounding box center [1045, 465] width 532 height 41
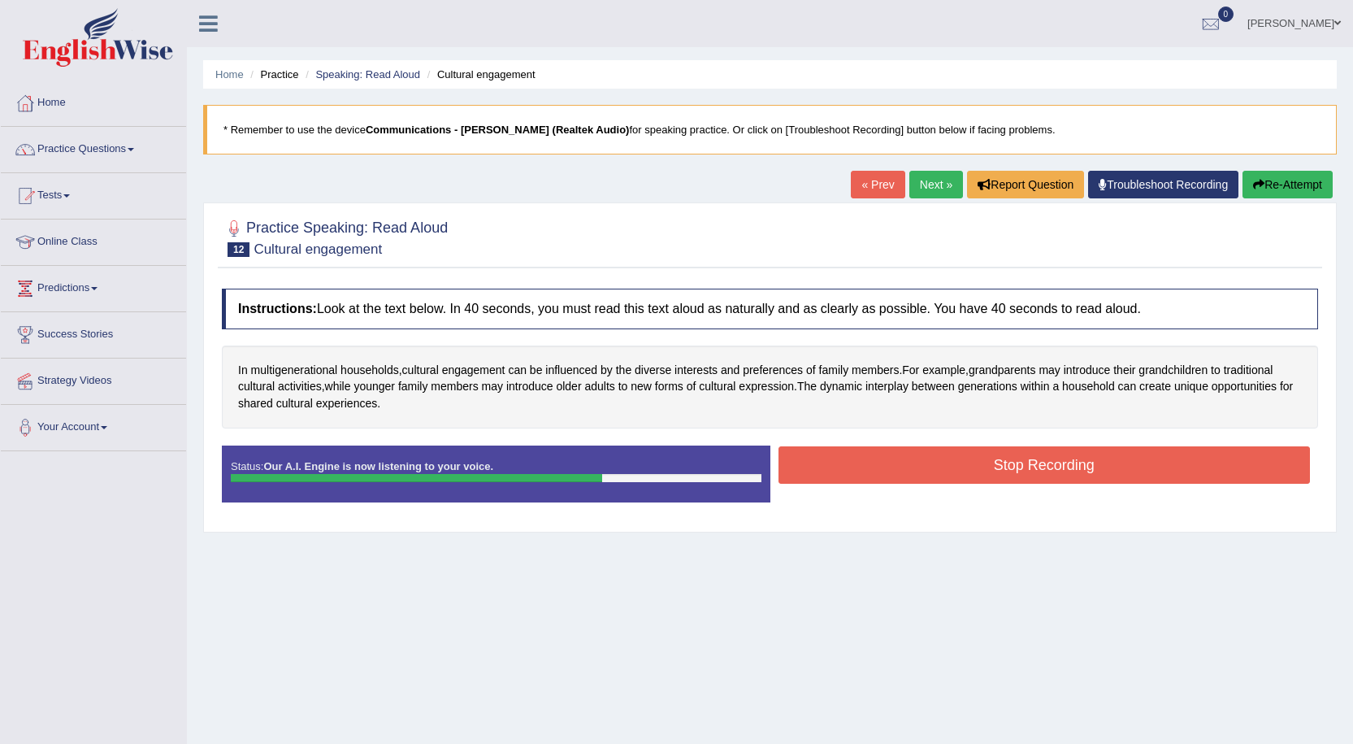
click at [984, 457] on button "Stop Recording" at bounding box center [1045, 464] width 532 height 37
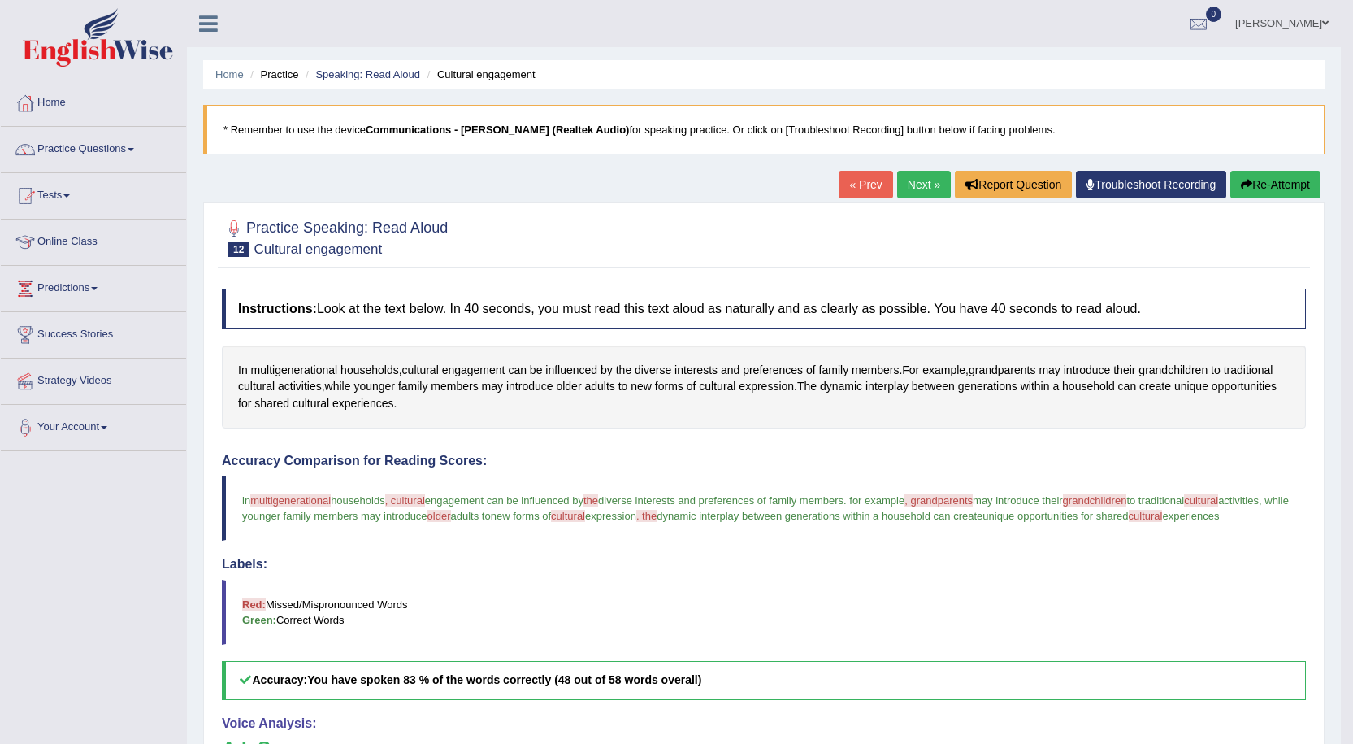
click at [918, 178] on link "Next »" at bounding box center [924, 185] width 54 height 28
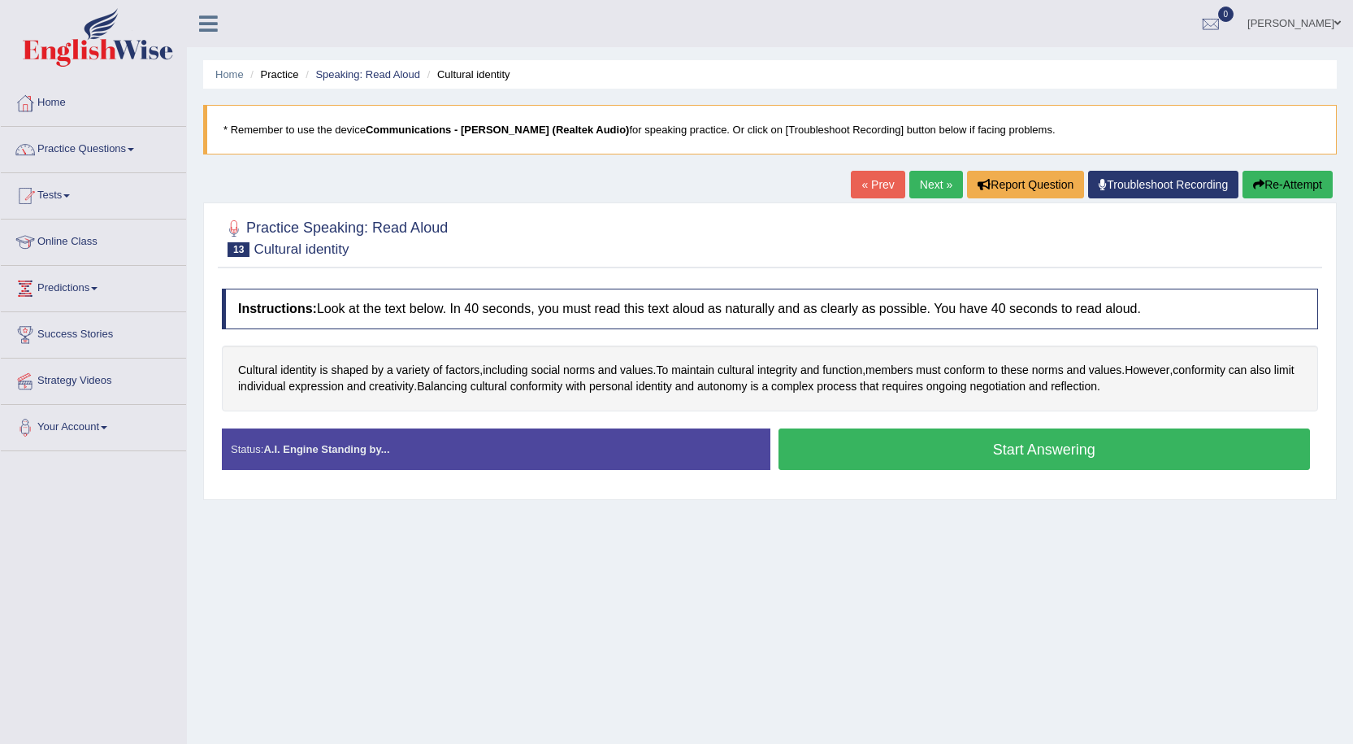
click at [940, 445] on button "Start Answering" at bounding box center [1045, 448] width 532 height 41
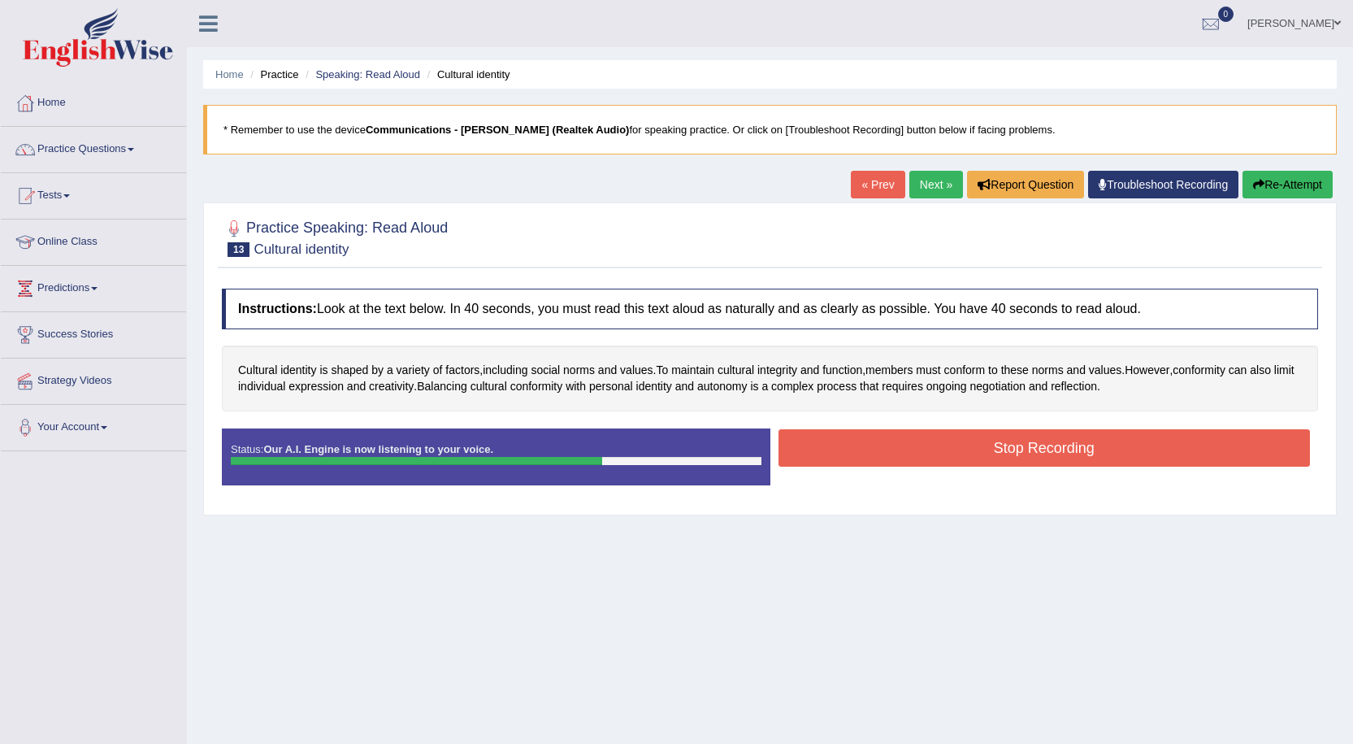
click at [1141, 450] on button "Stop Recording" at bounding box center [1045, 447] width 532 height 37
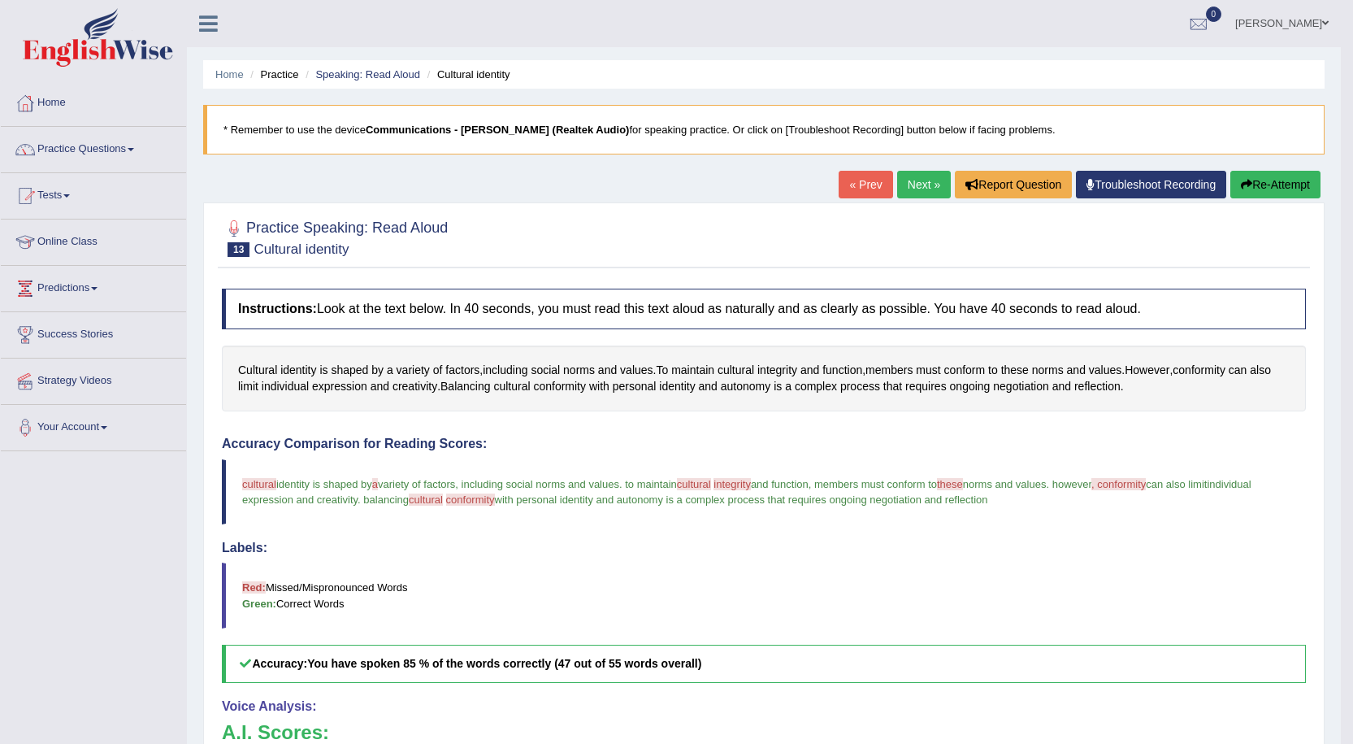
click at [495, 501] on span "conformity" at bounding box center [470, 499] width 49 height 12
click at [495, 495] on span "conformity" at bounding box center [470, 499] width 49 height 12
click at [553, 383] on span "conformity" at bounding box center [559, 386] width 53 height 17
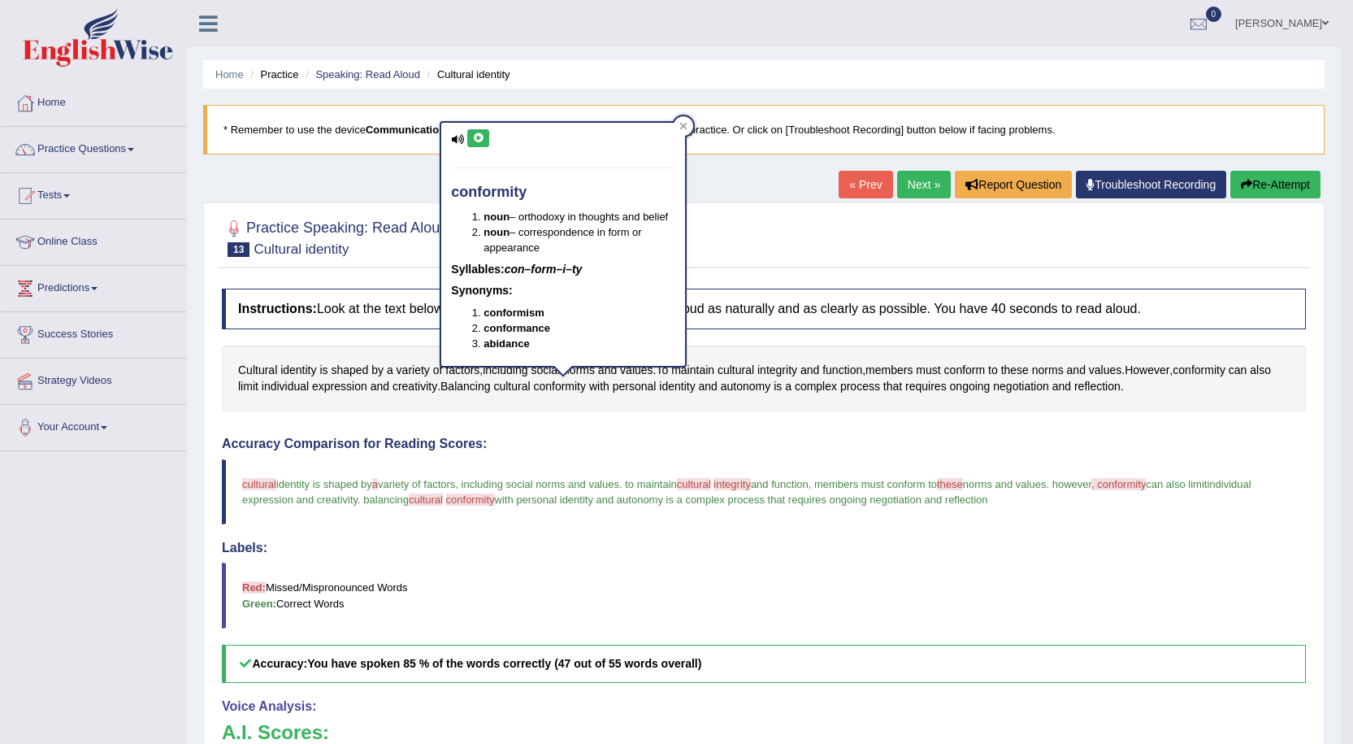
click at [483, 137] on icon at bounding box center [478, 138] width 12 height 10
click at [637, 539] on div "Accuracy Comparison for Reading Scores: cultural culture identity is shaped by …" at bounding box center [764, 559] width 1084 height 246
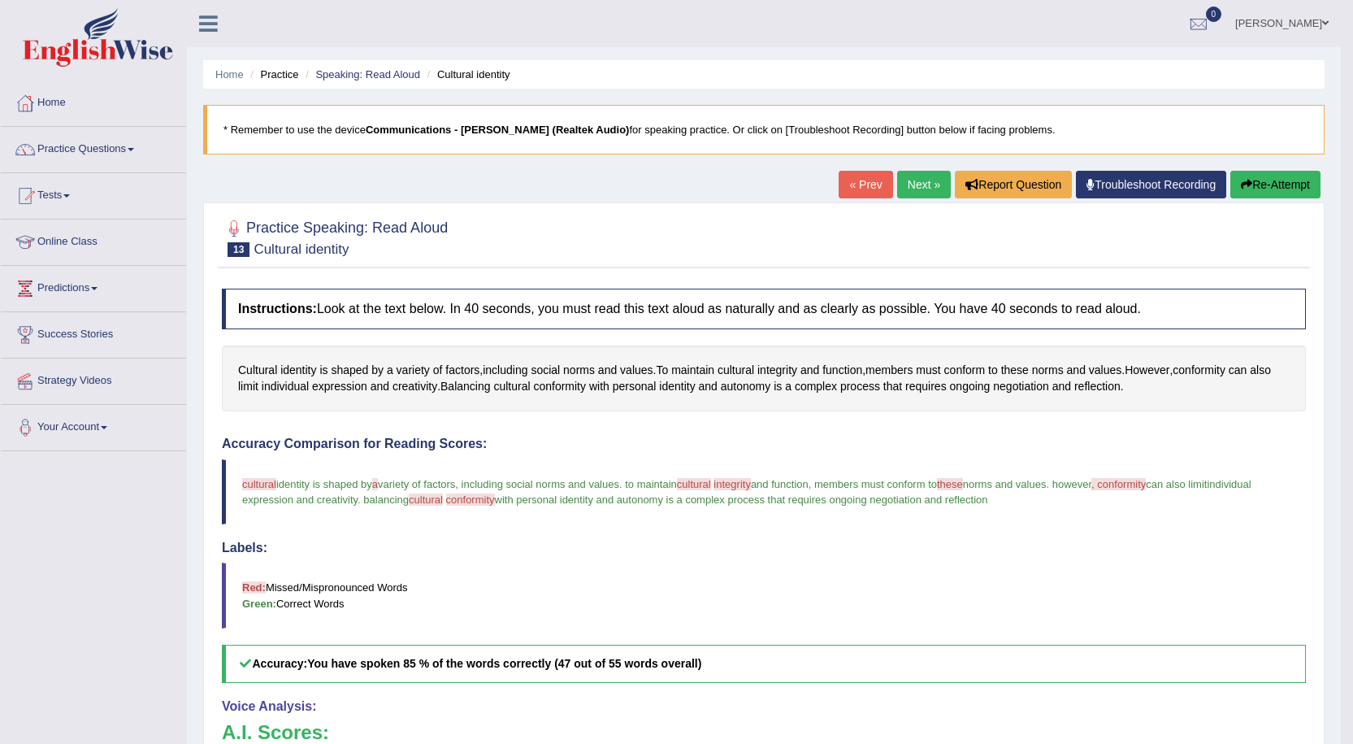
click at [922, 181] on link "Next »" at bounding box center [924, 185] width 54 height 28
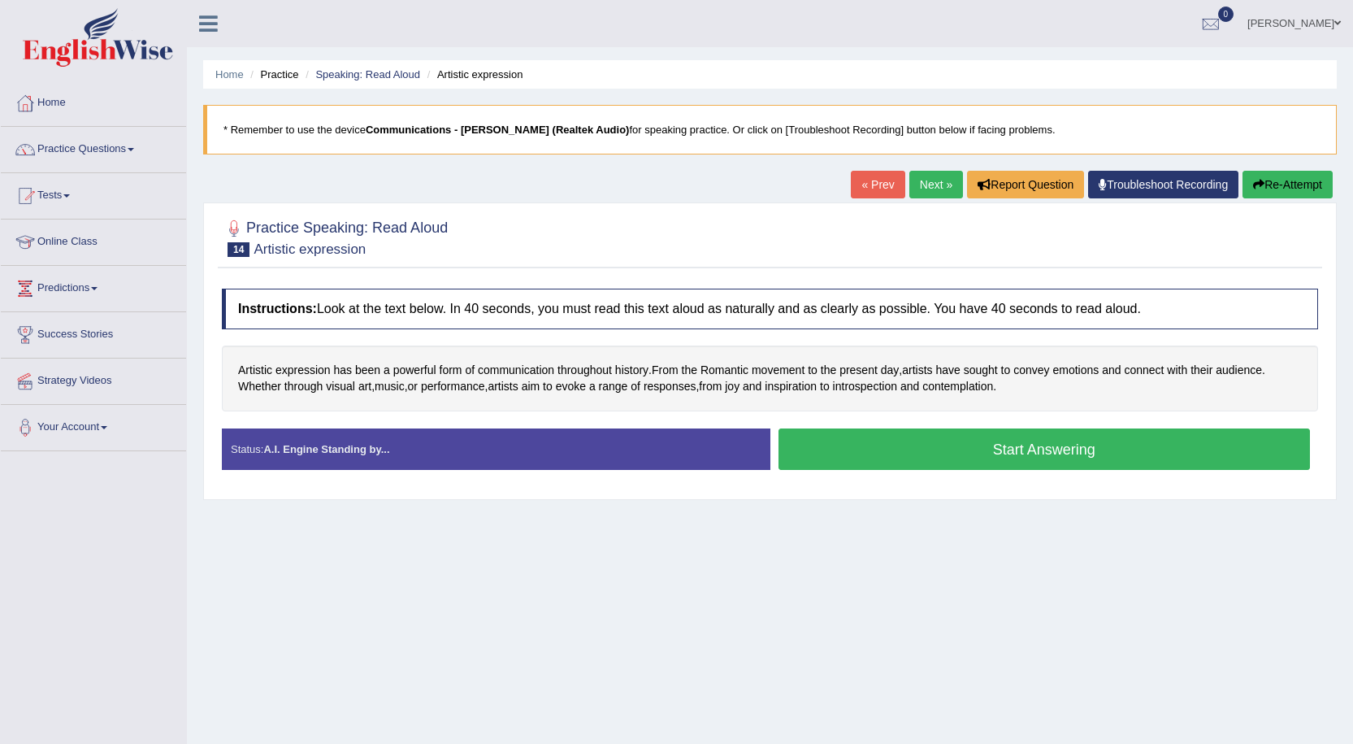
click at [943, 441] on button "Start Answering" at bounding box center [1045, 448] width 532 height 41
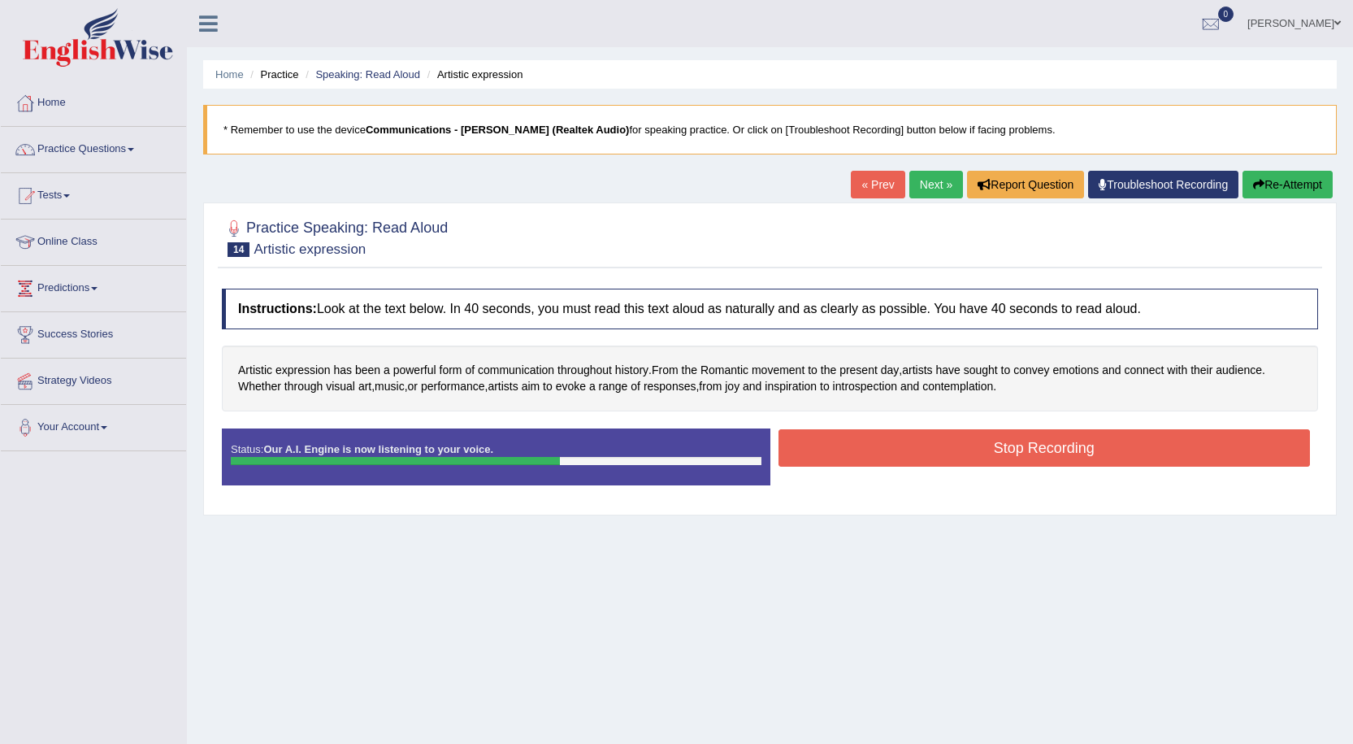
click at [1033, 448] on button "Stop Recording" at bounding box center [1045, 447] width 532 height 37
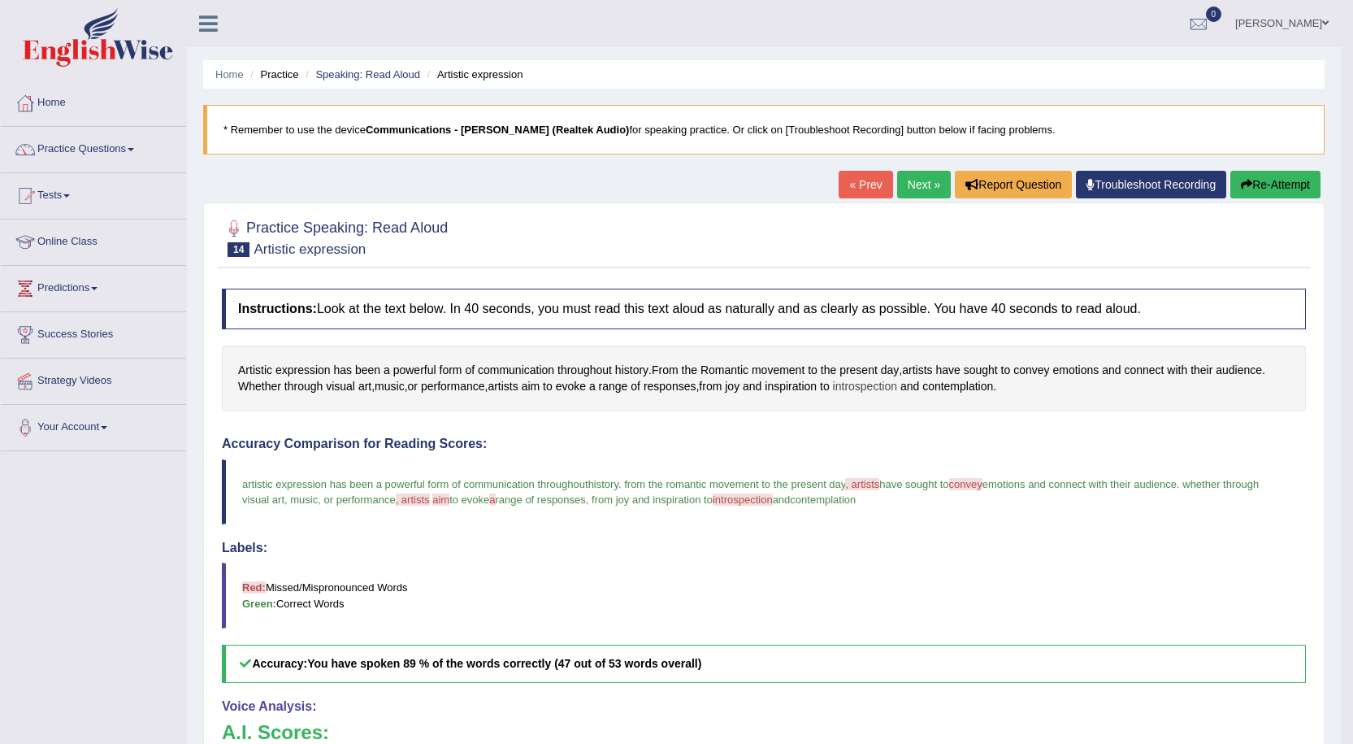
click at [867, 380] on span "introspection" at bounding box center [865, 386] width 64 height 17
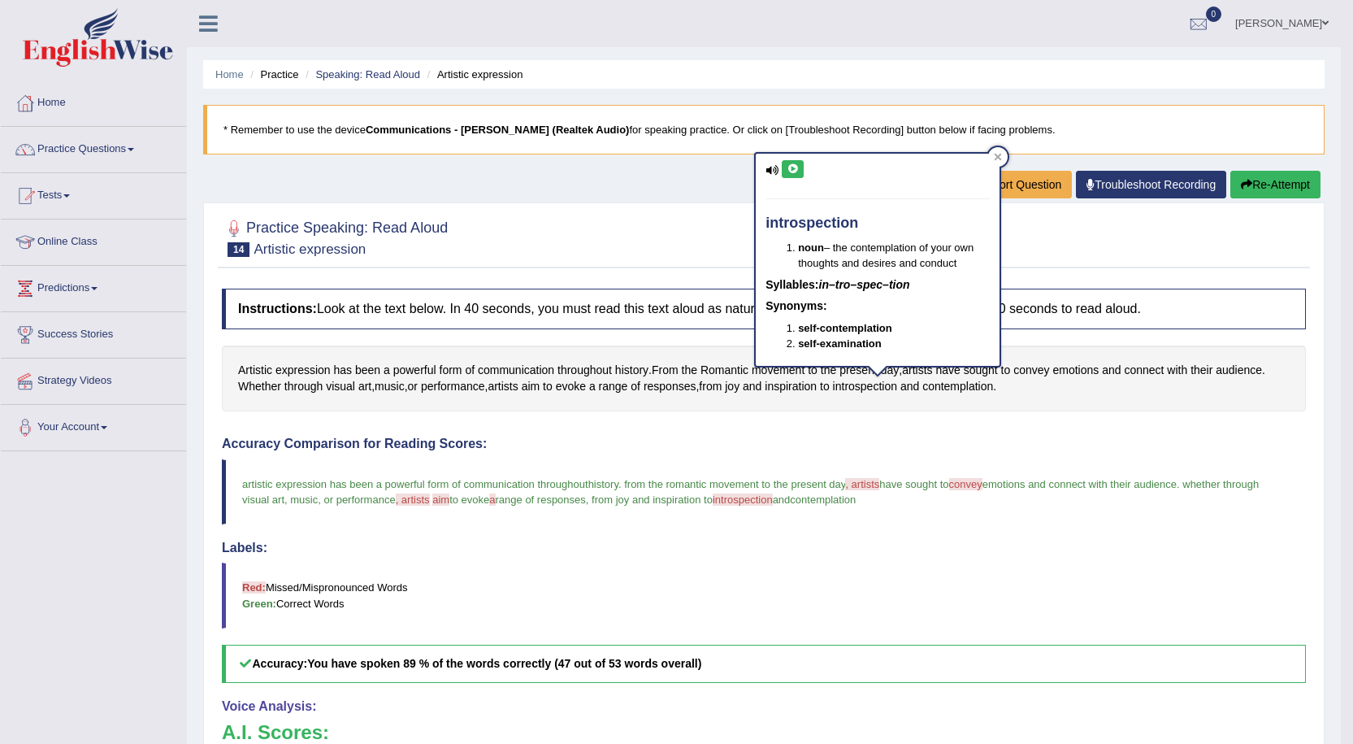
click at [790, 164] on icon at bounding box center [793, 169] width 12 height 10
click at [631, 265] on div "Practice Speaking: Read Aloud 14 Artistic expression" at bounding box center [764, 239] width 1092 height 57
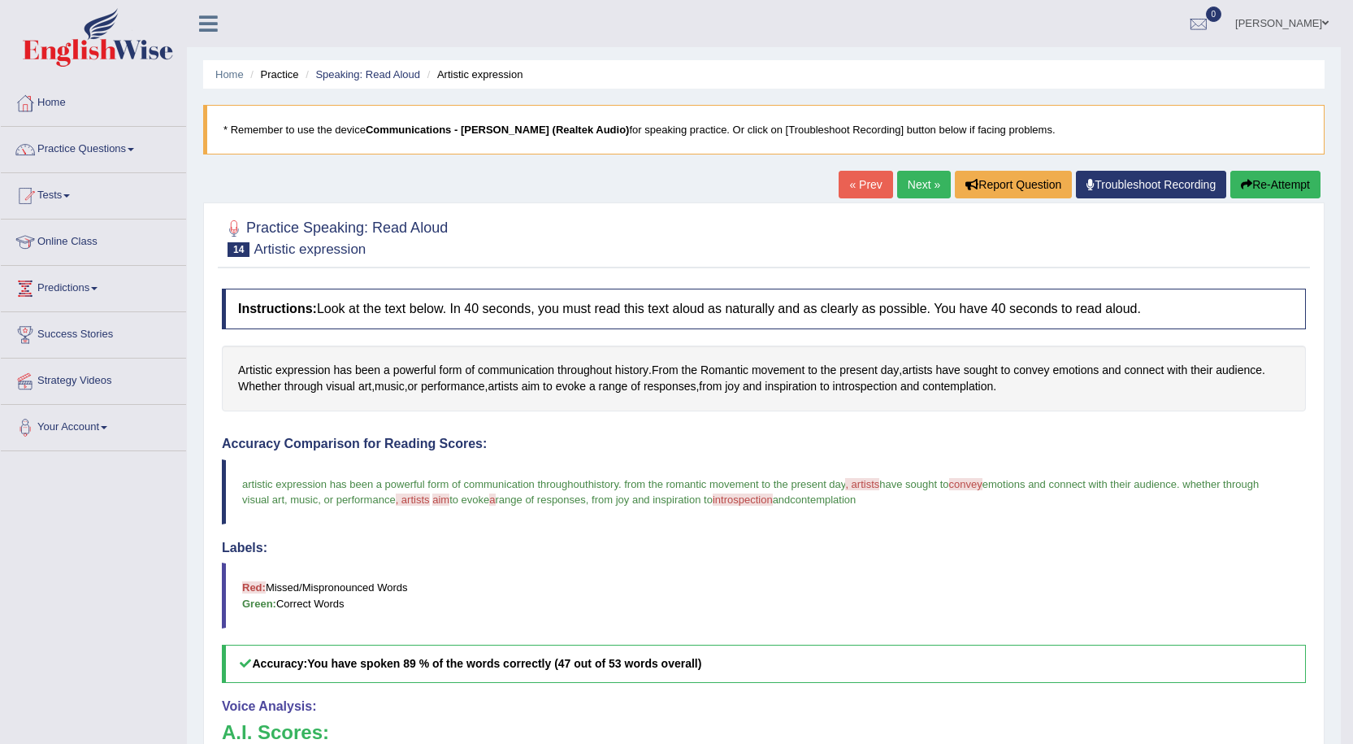
click at [908, 180] on link "Next »" at bounding box center [924, 185] width 54 height 28
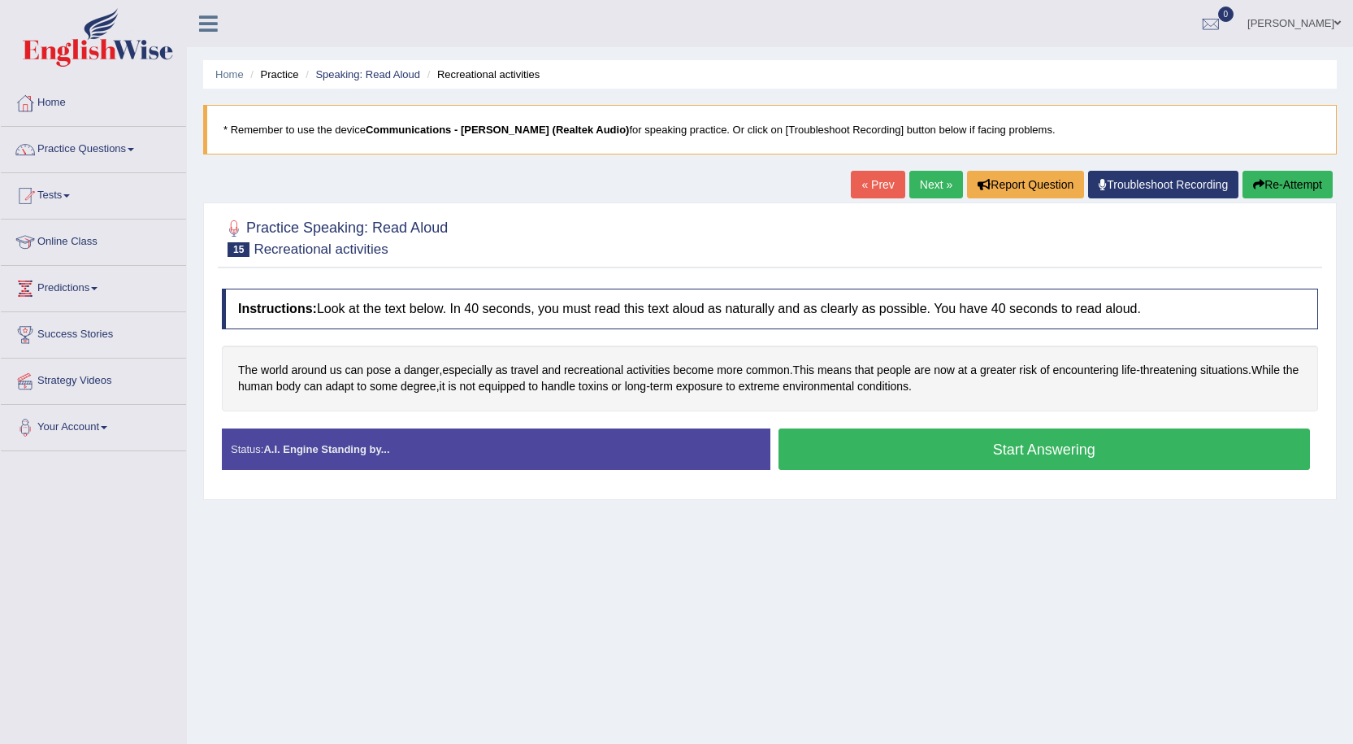
click at [942, 443] on button "Start Answering" at bounding box center [1045, 448] width 532 height 41
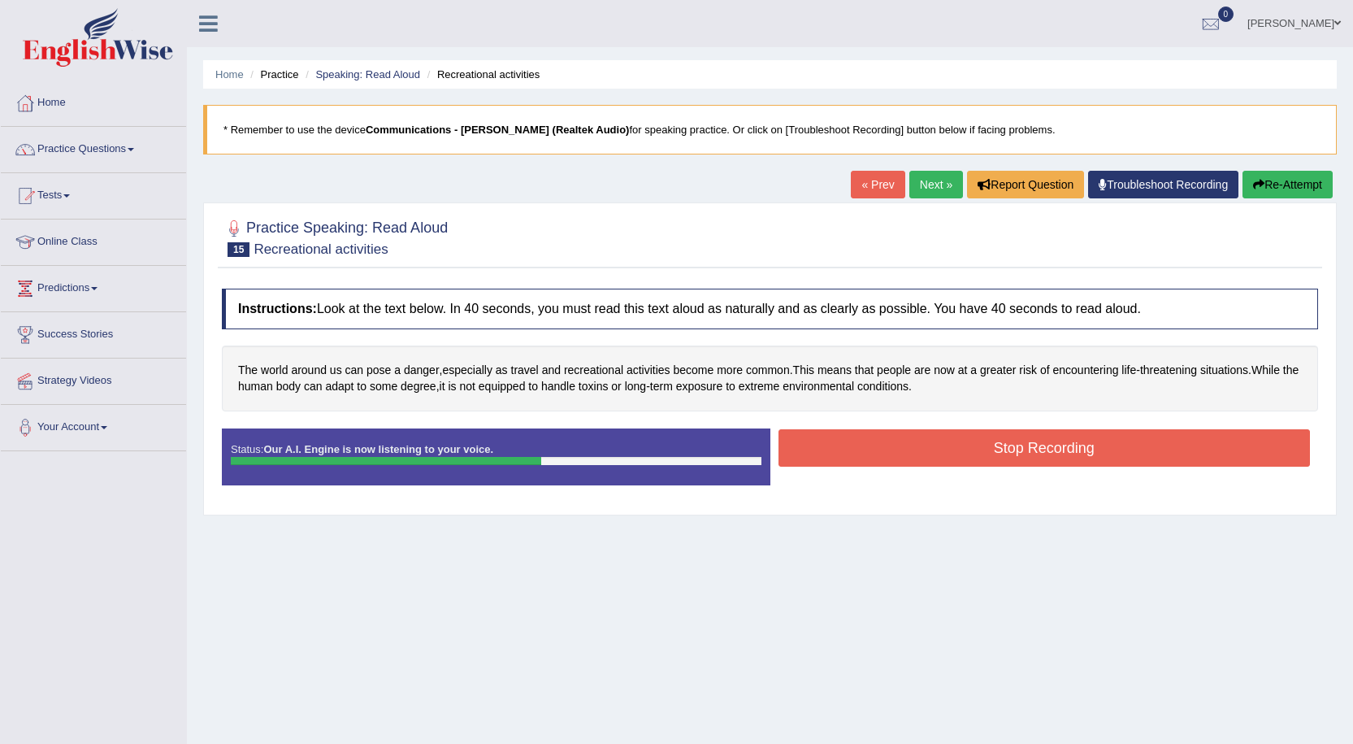
click at [978, 457] on button "Stop Recording" at bounding box center [1045, 447] width 532 height 37
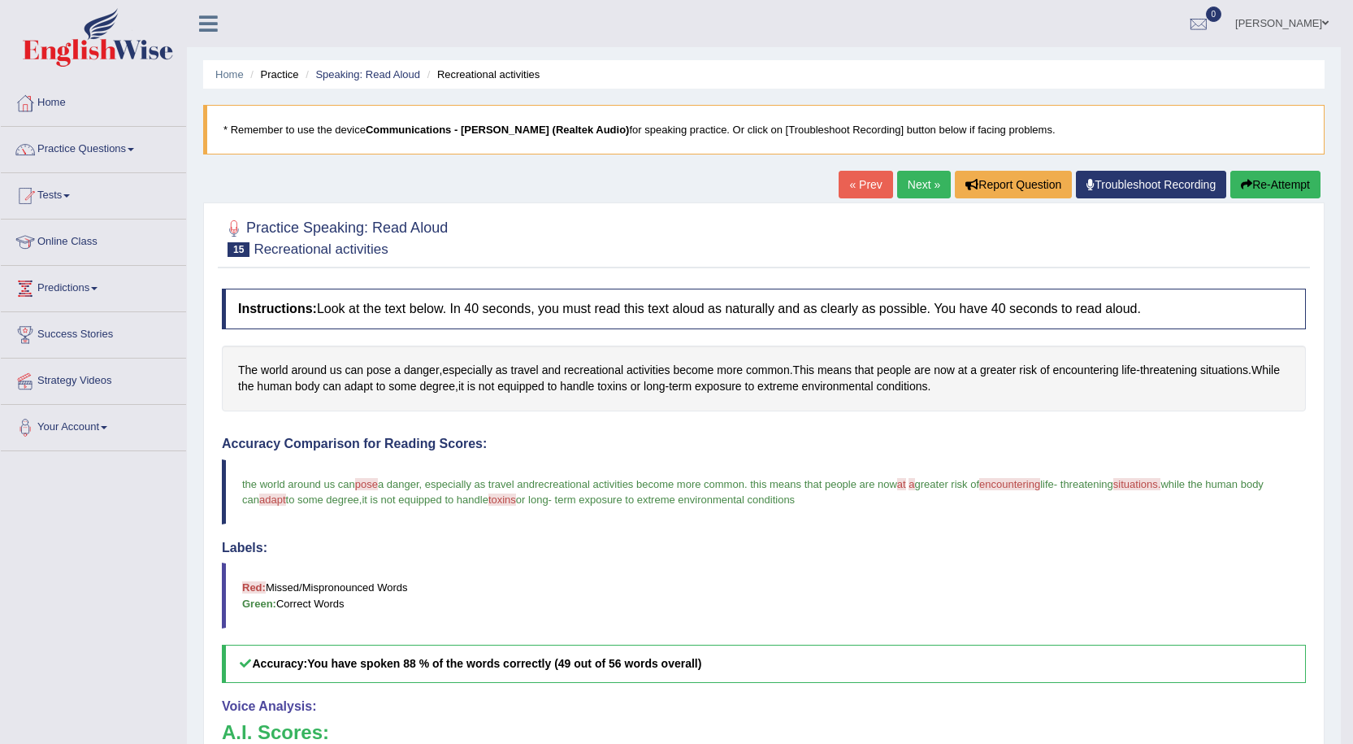
click at [914, 171] on link "Next »" at bounding box center [924, 185] width 54 height 28
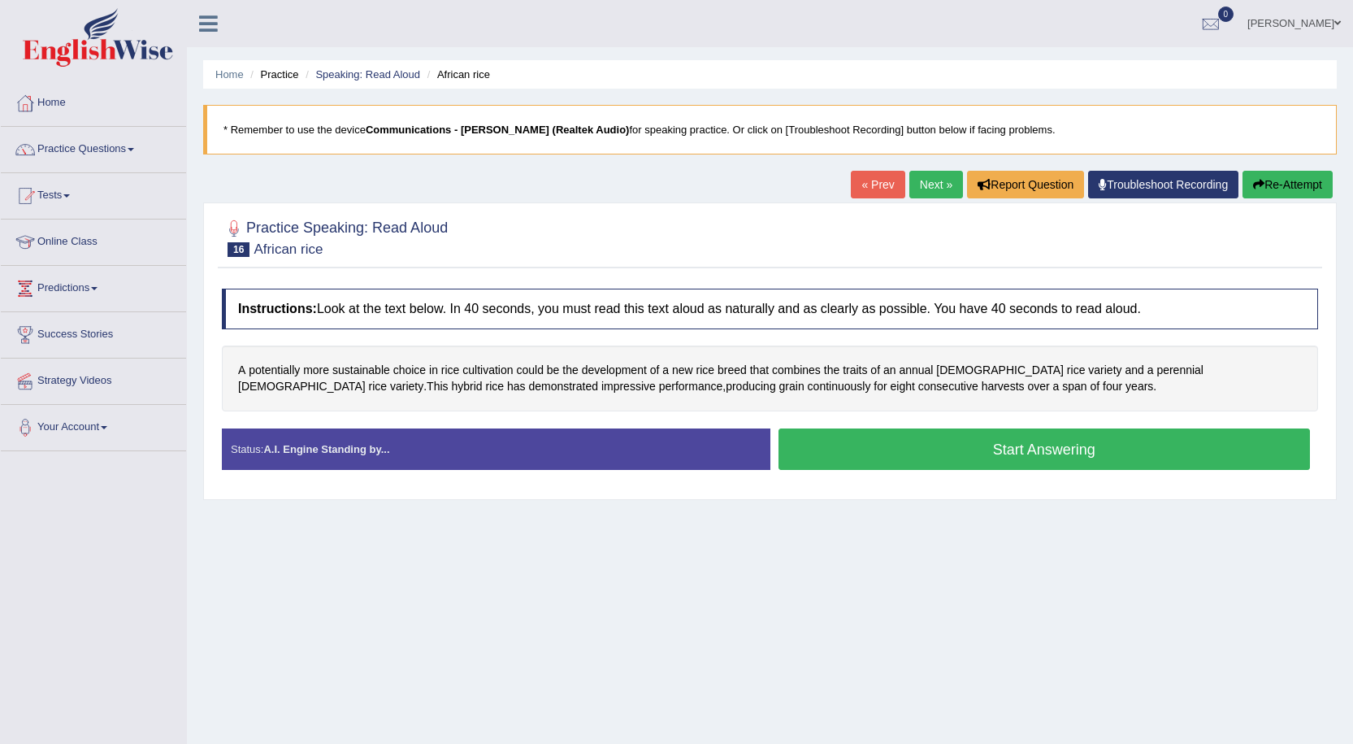
click at [918, 442] on button "Start Answering" at bounding box center [1045, 448] width 532 height 41
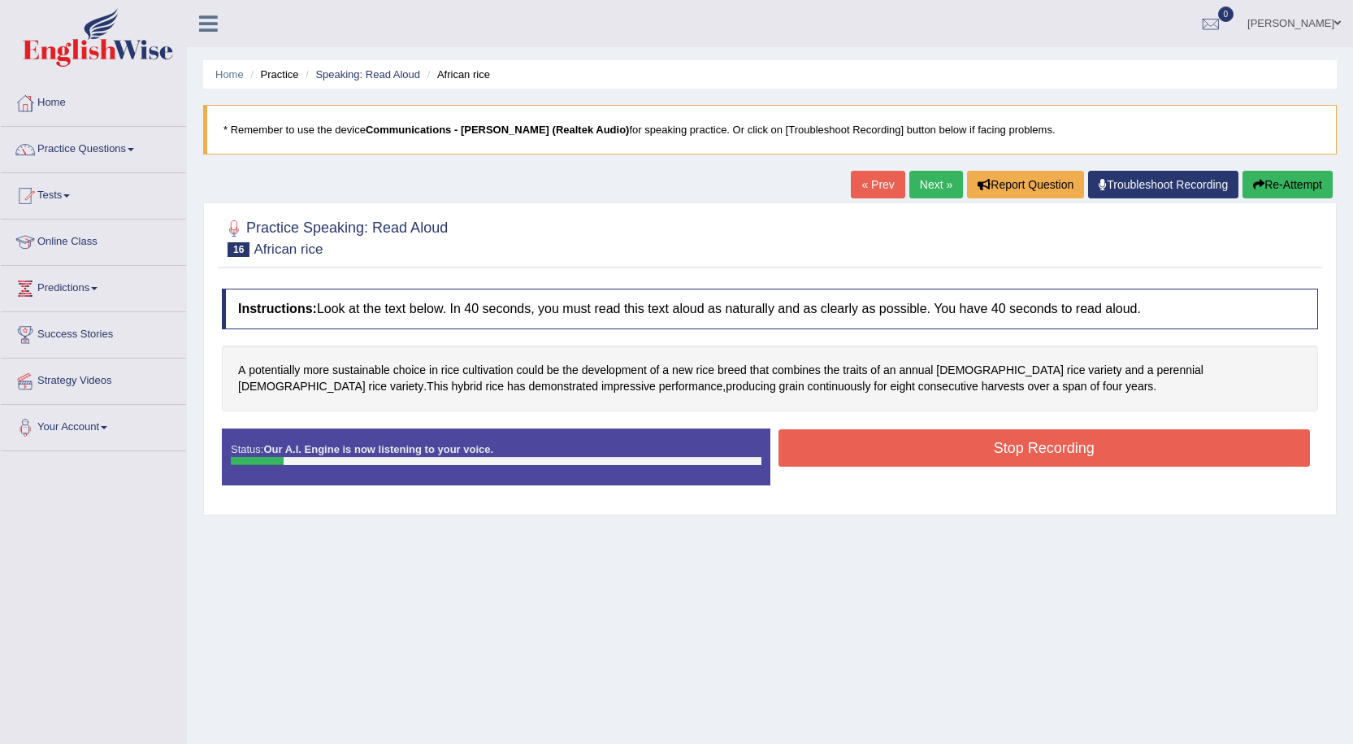
click at [967, 442] on button "Stop Recording" at bounding box center [1045, 447] width 532 height 37
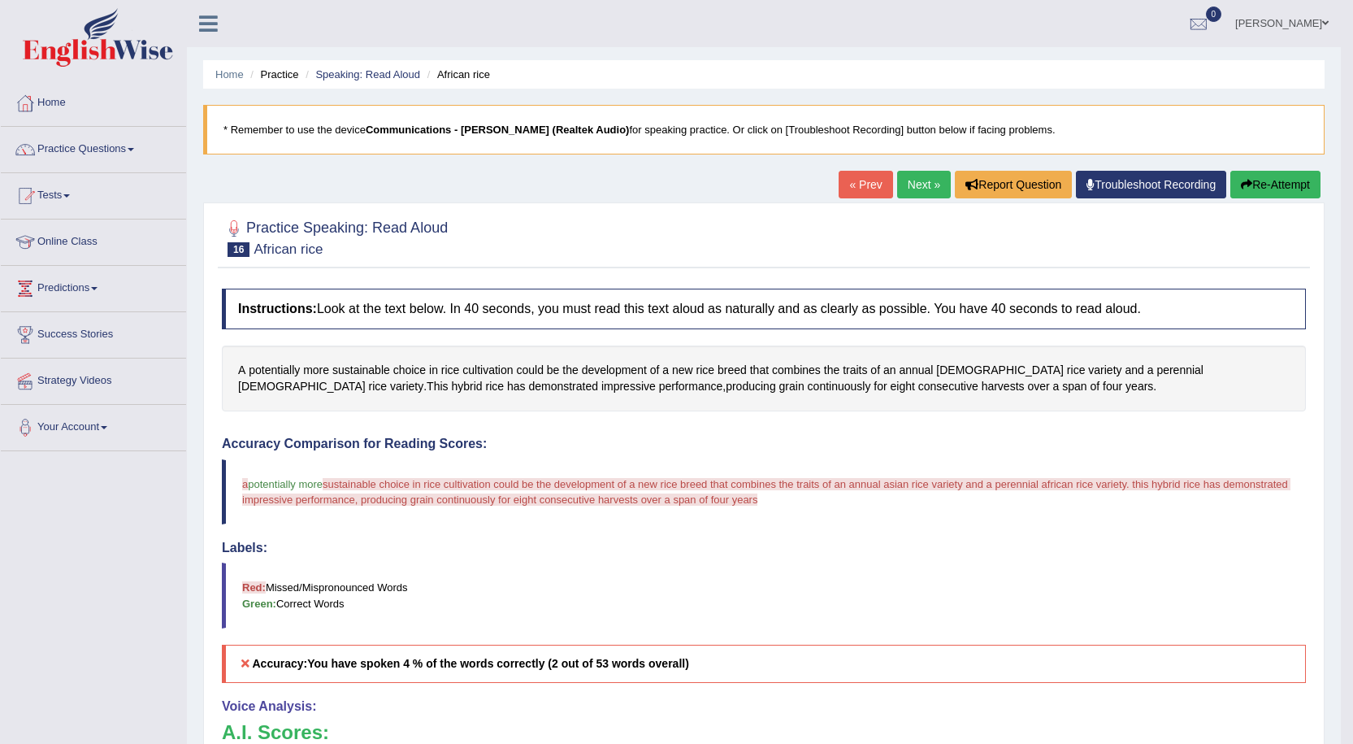
click at [1292, 184] on button "Re-Attempt" at bounding box center [1275, 185] width 90 height 28
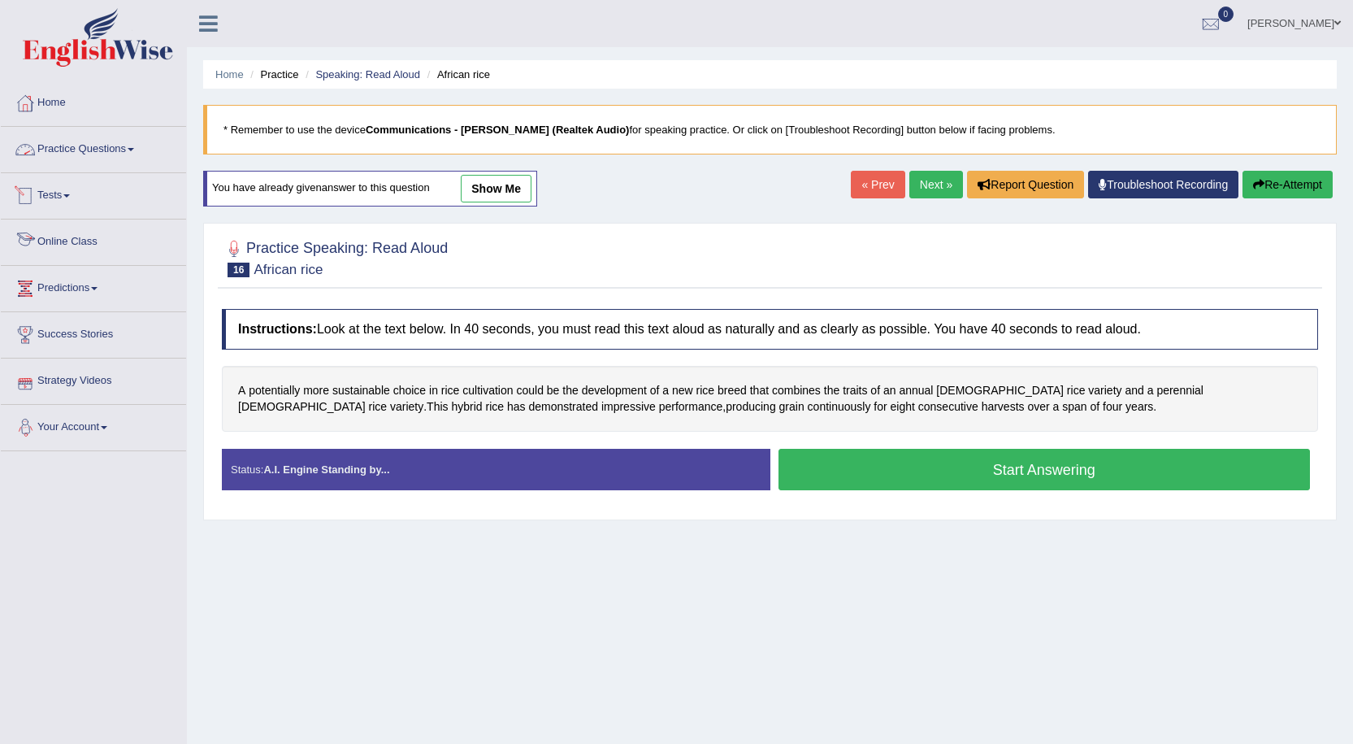
click at [83, 143] on link "Practice Questions" at bounding box center [93, 147] width 185 height 41
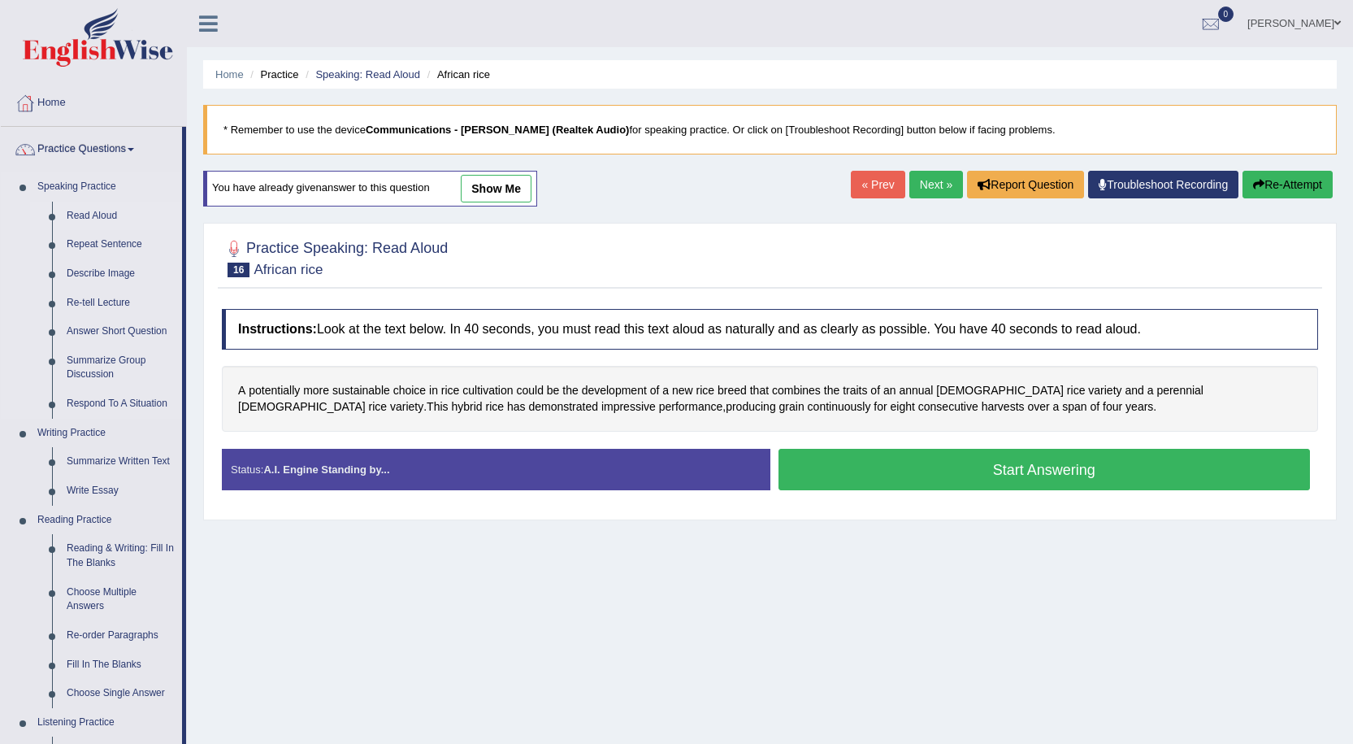
click at [94, 216] on link "Read Aloud" at bounding box center [120, 216] width 123 height 29
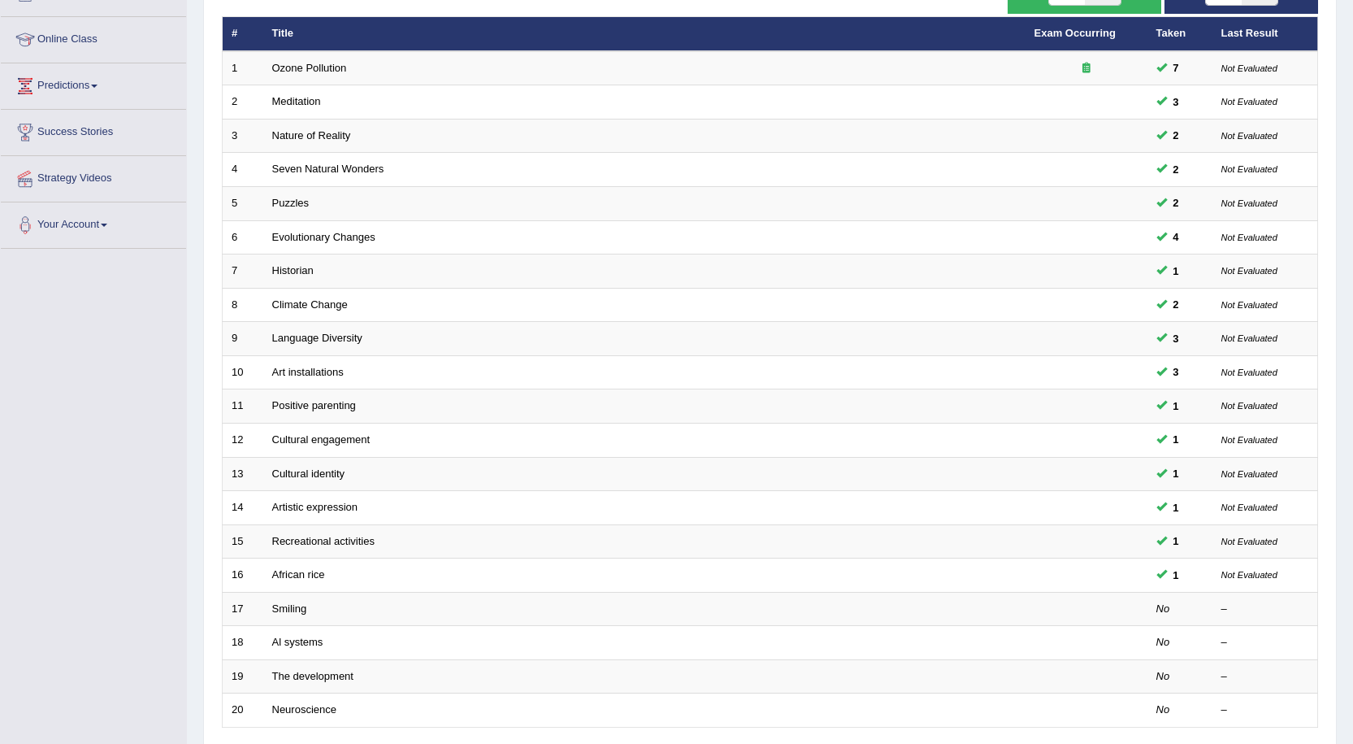
scroll to position [332, 0]
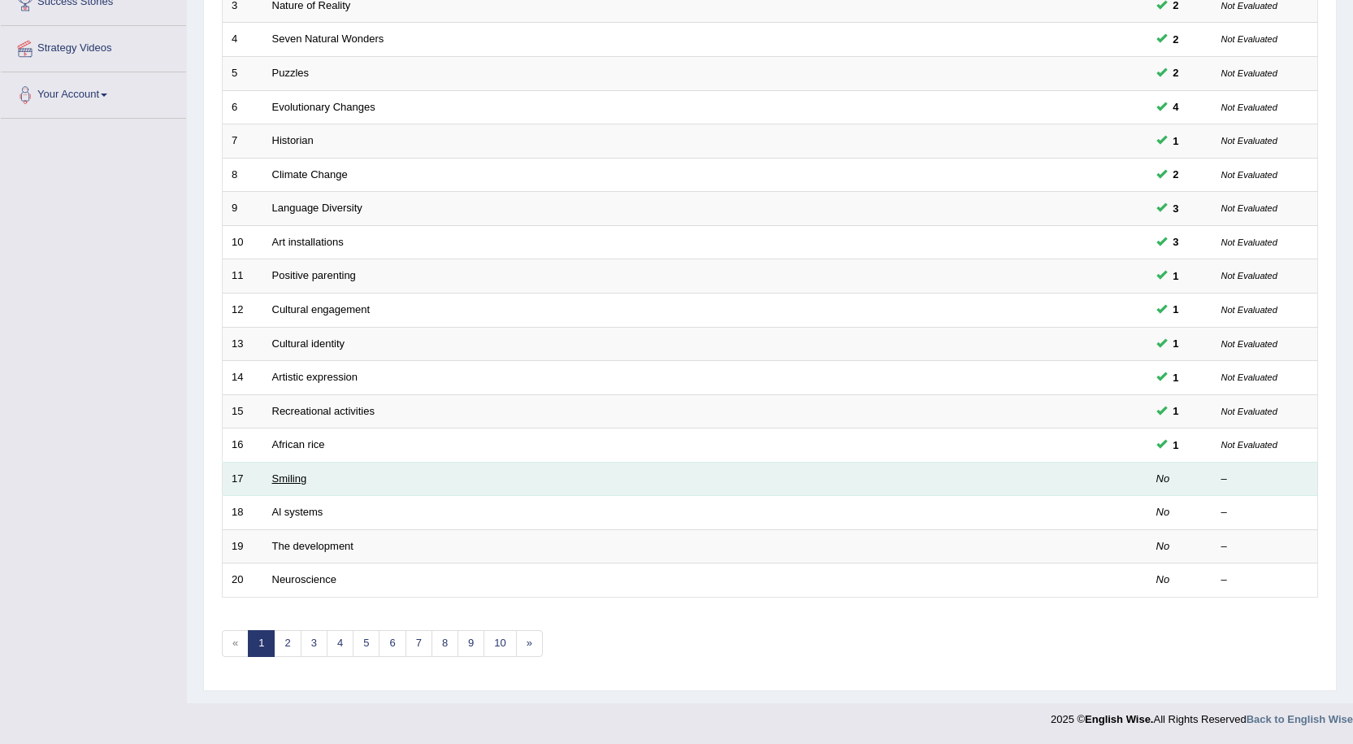
click at [284, 475] on link "Smiling" at bounding box center [289, 478] width 35 height 12
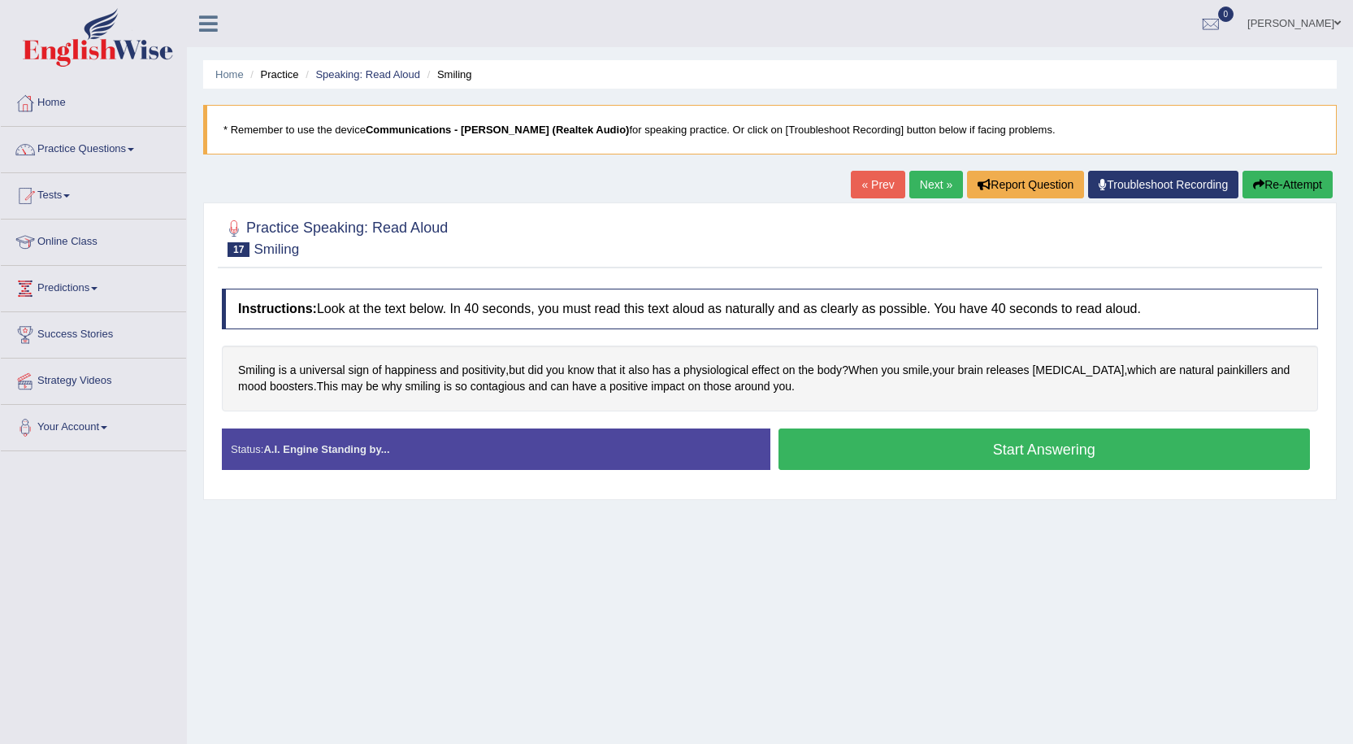
click at [955, 455] on button "Start Answering" at bounding box center [1045, 448] width 532 height 41
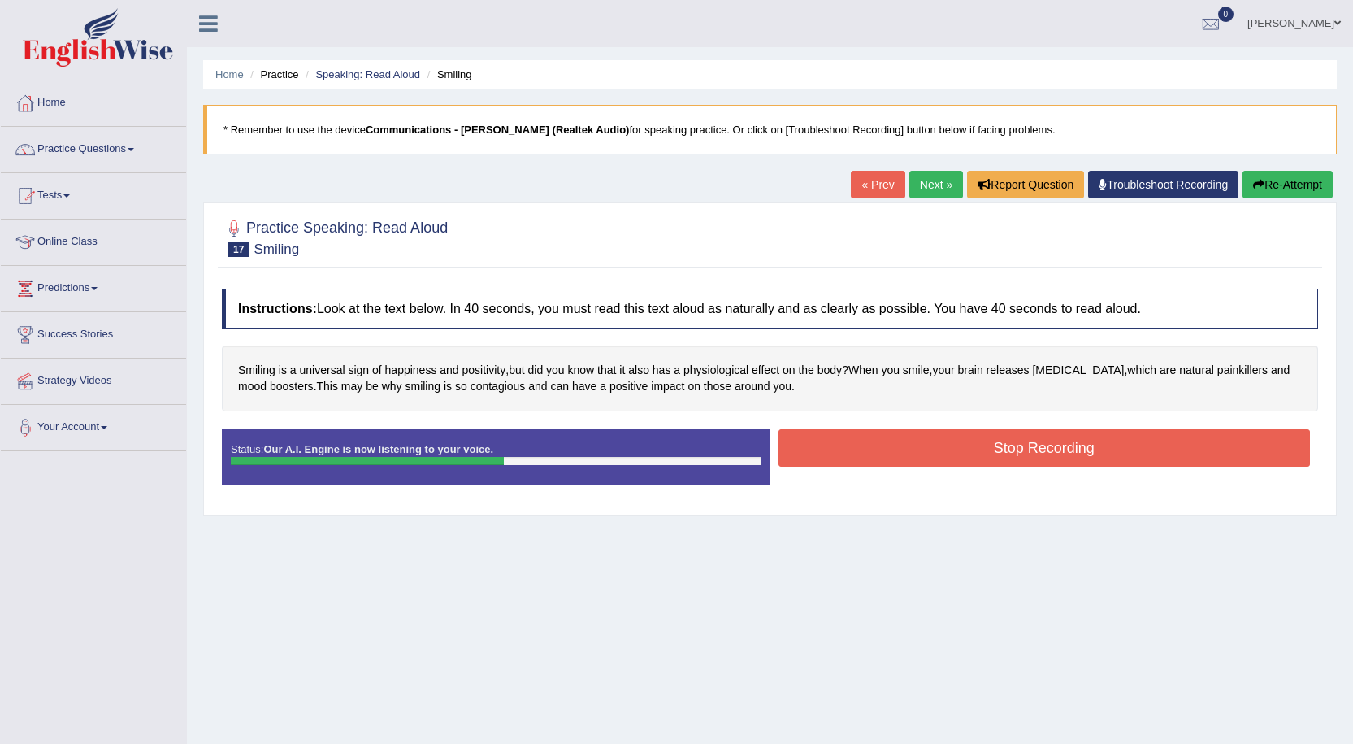
click at [956, 447] on button "Stop Recording" at bounding box center [1045, 447] width 532 height 37
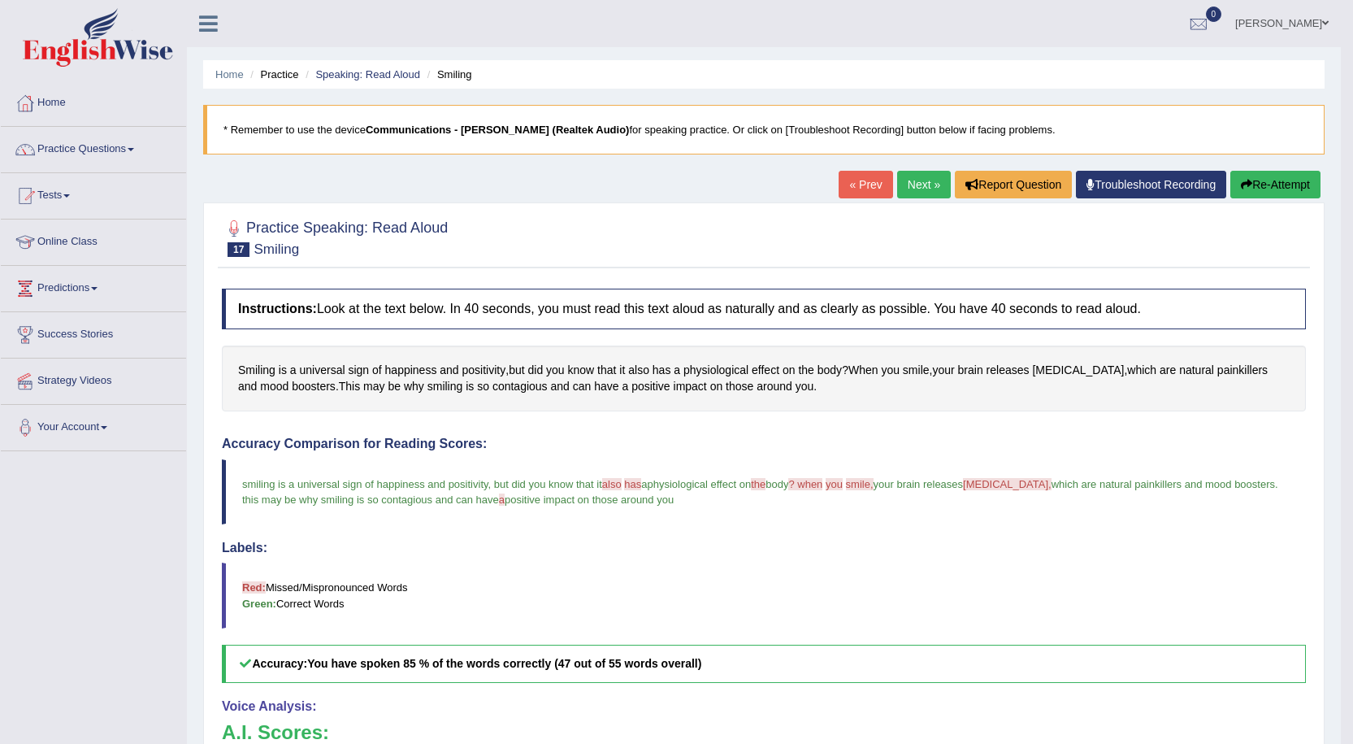
click at [909, 184] on link "Next »" at bounding box center [924, 185] width 54 height 28
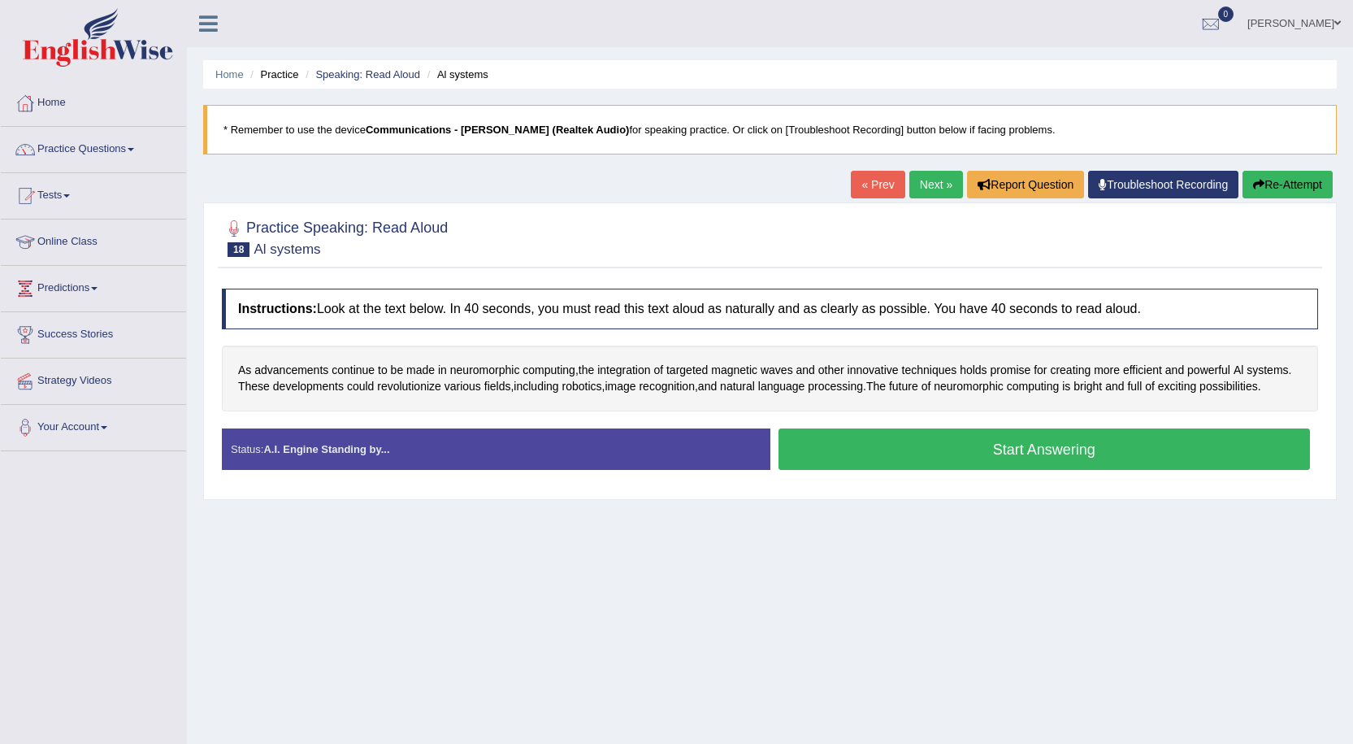
click at [983, 446] on button "Start Answering" at bounding box center [1045, 448] width 532 height 41
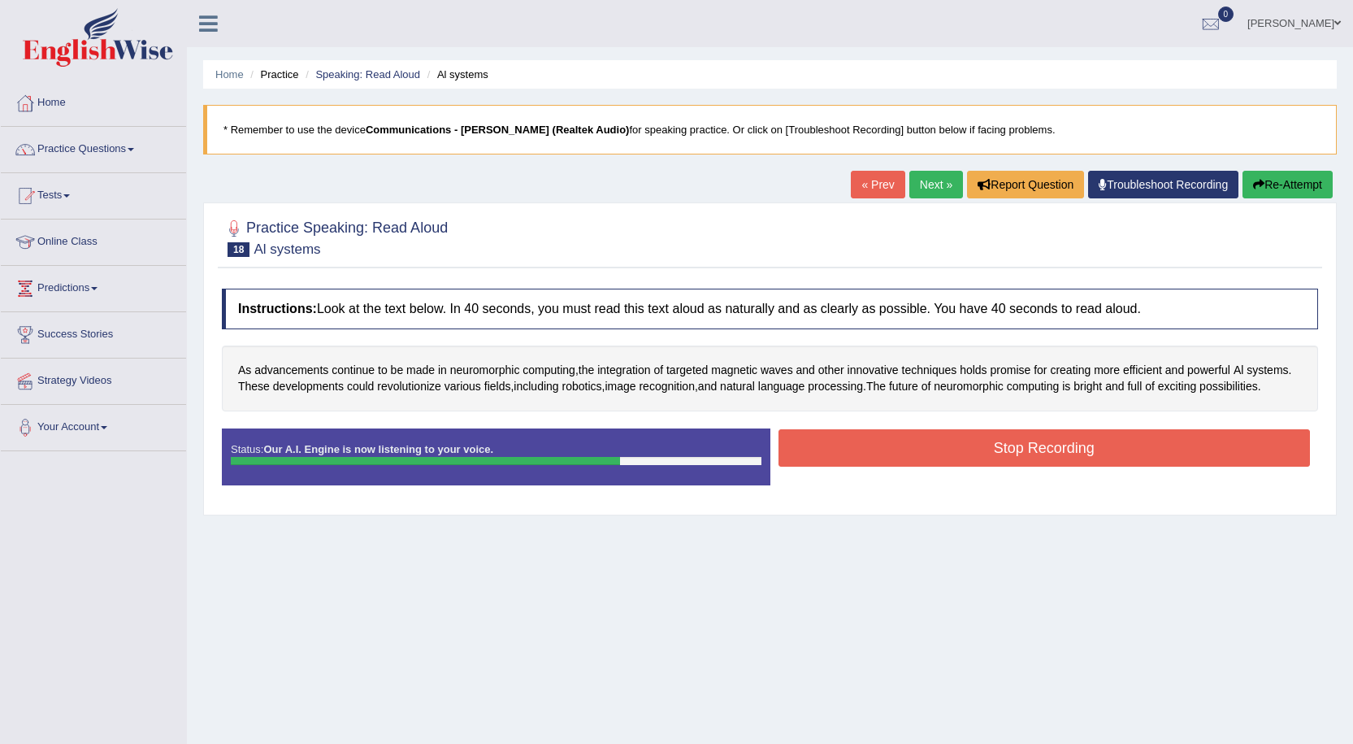
click at [984, 447] on button "Stop Recording" at bounding box center [1045, 447] width 532 height 37
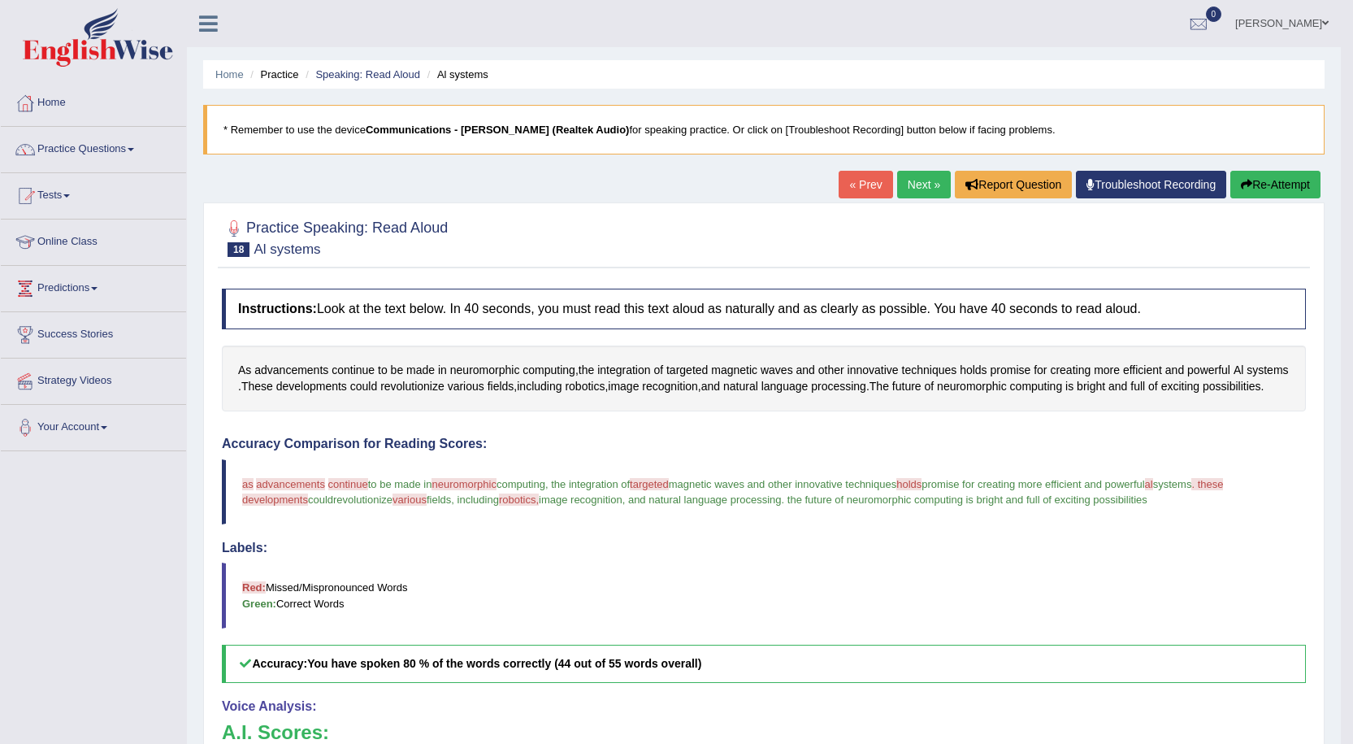
click at [1241, 184] on icon "button" at bounding box center [1246, 184] width 11 height 11
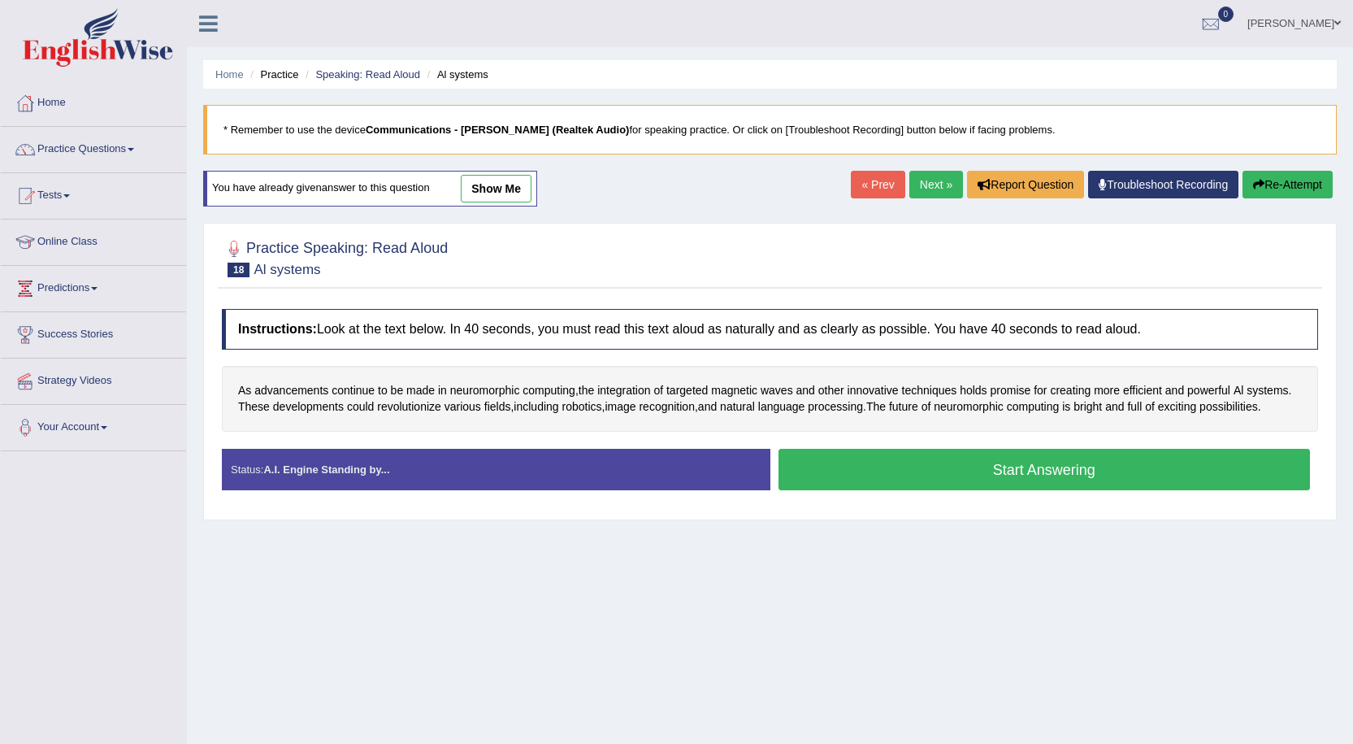
click at [1014, 468] on button "Start Answering" at bounding box center [1045, 469] width 532 height 41
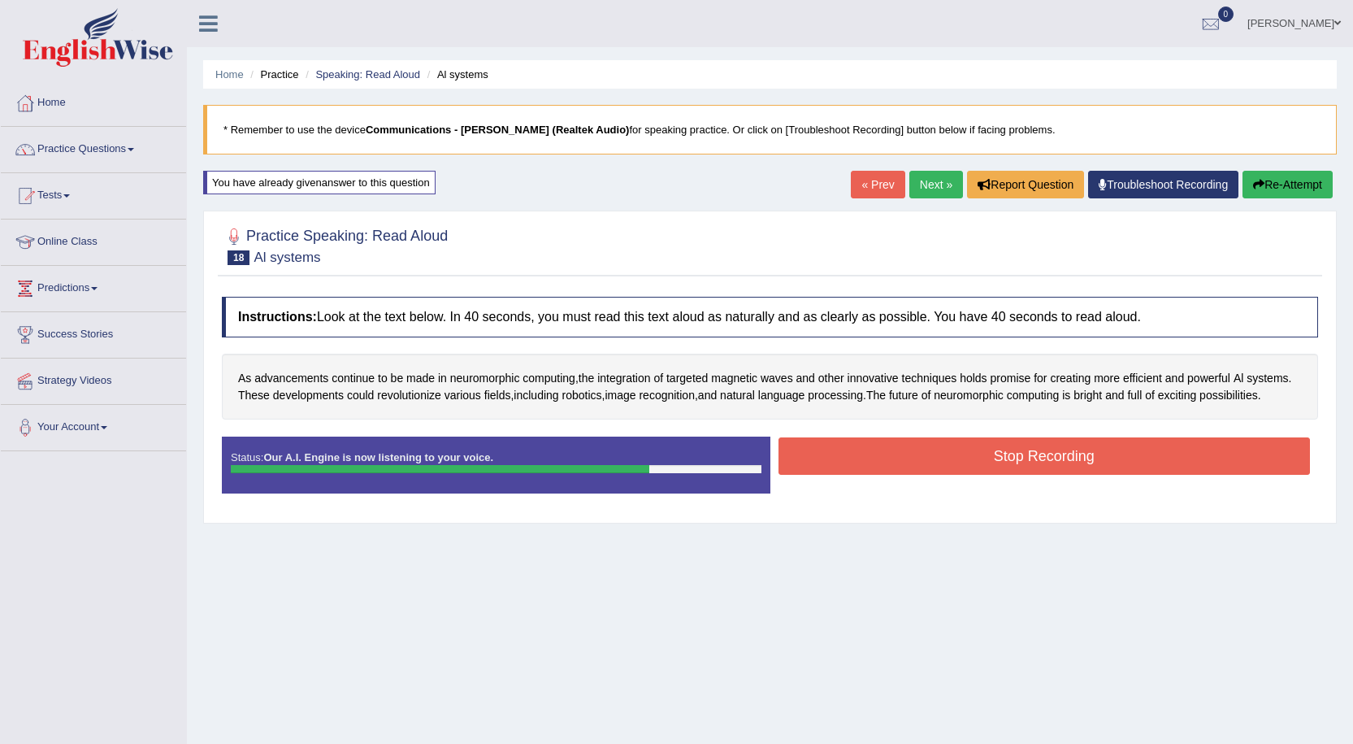
click at [1056, 460] on button "Stop Recording" at bounding box center [1045, 455] width 532 height 37
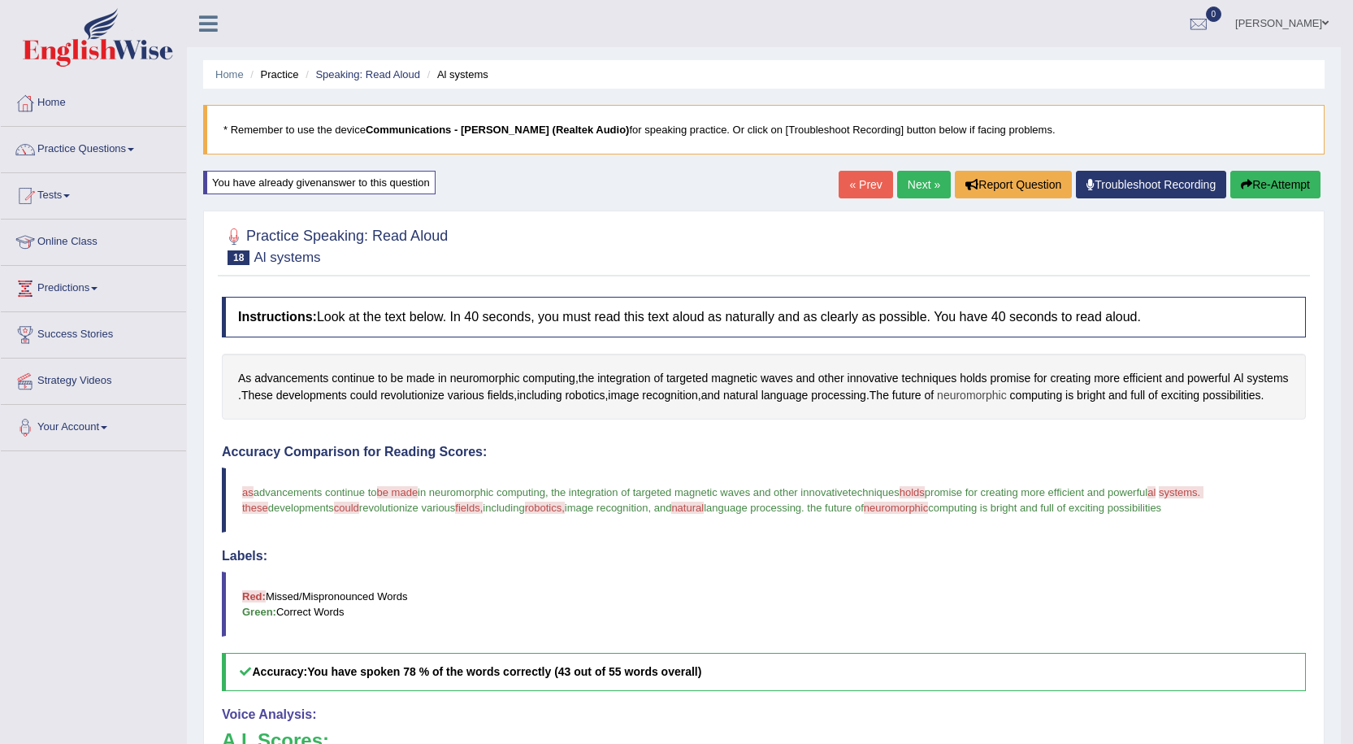
click at [1007, 393] on span "neuromorphic" at bounding box center [972, 395] width 70 height 17
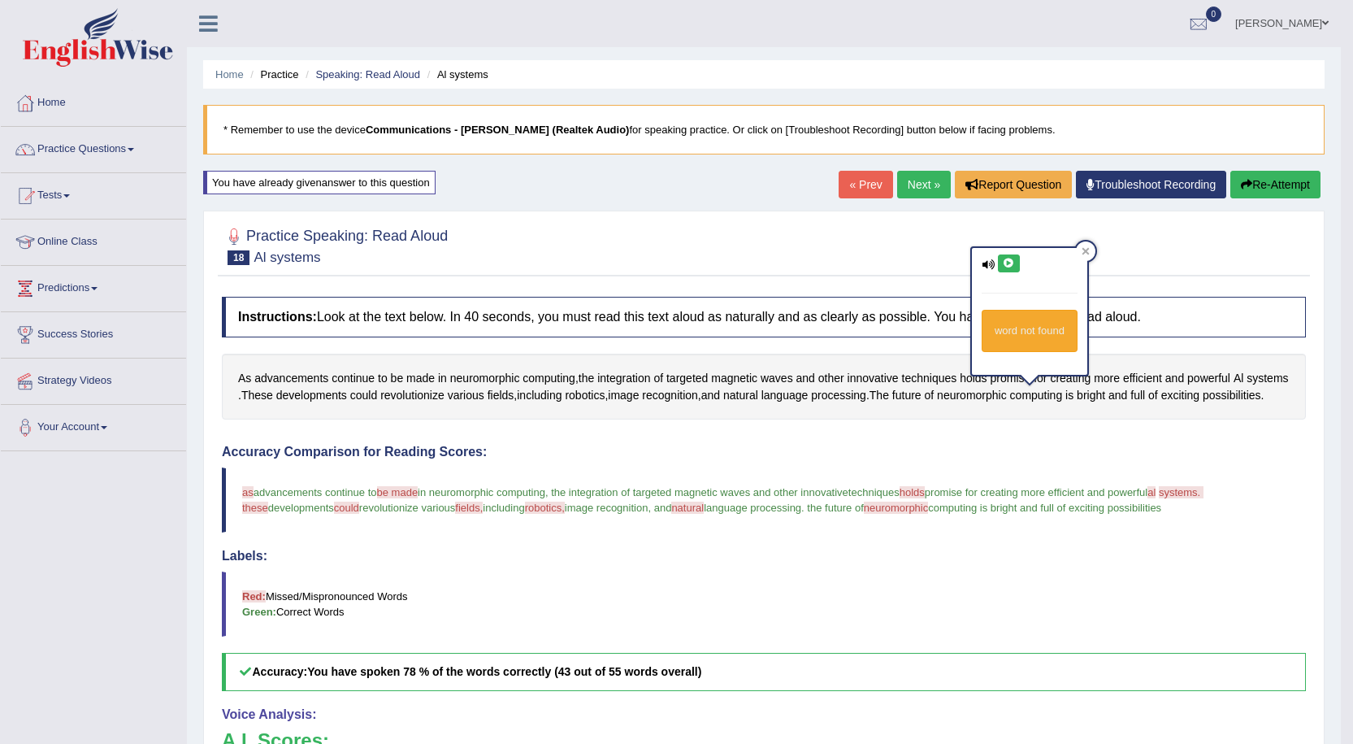
click at [1015, 269] on button at bounding box center [1009, 263] width 22 height 18
click at [961, 627] on blockquote "Red: Missed/Mispronounced Words Green: Correct Words" at bounding box center [764, 603] width 1084 height 65
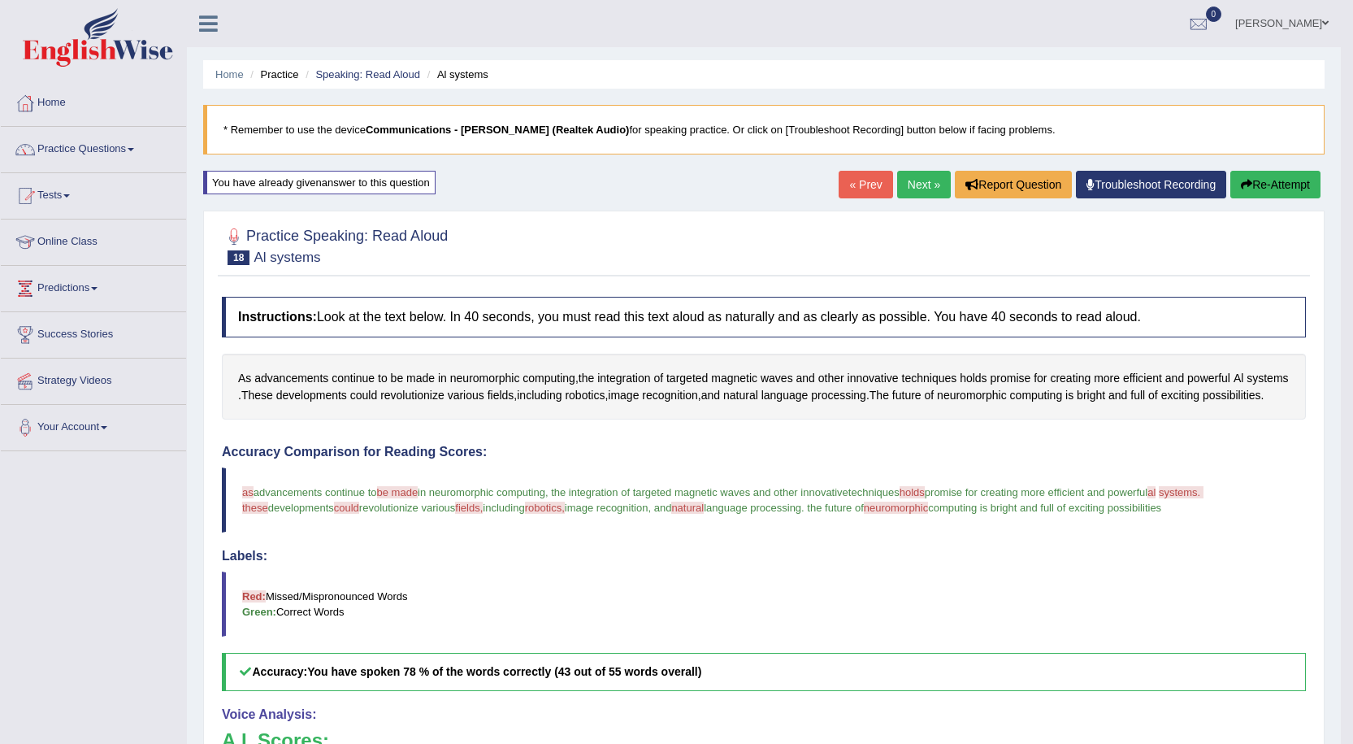
click at [1268, 183] on button "Re-Attempt" at bounding box center [1275, 185] width 90 height 28
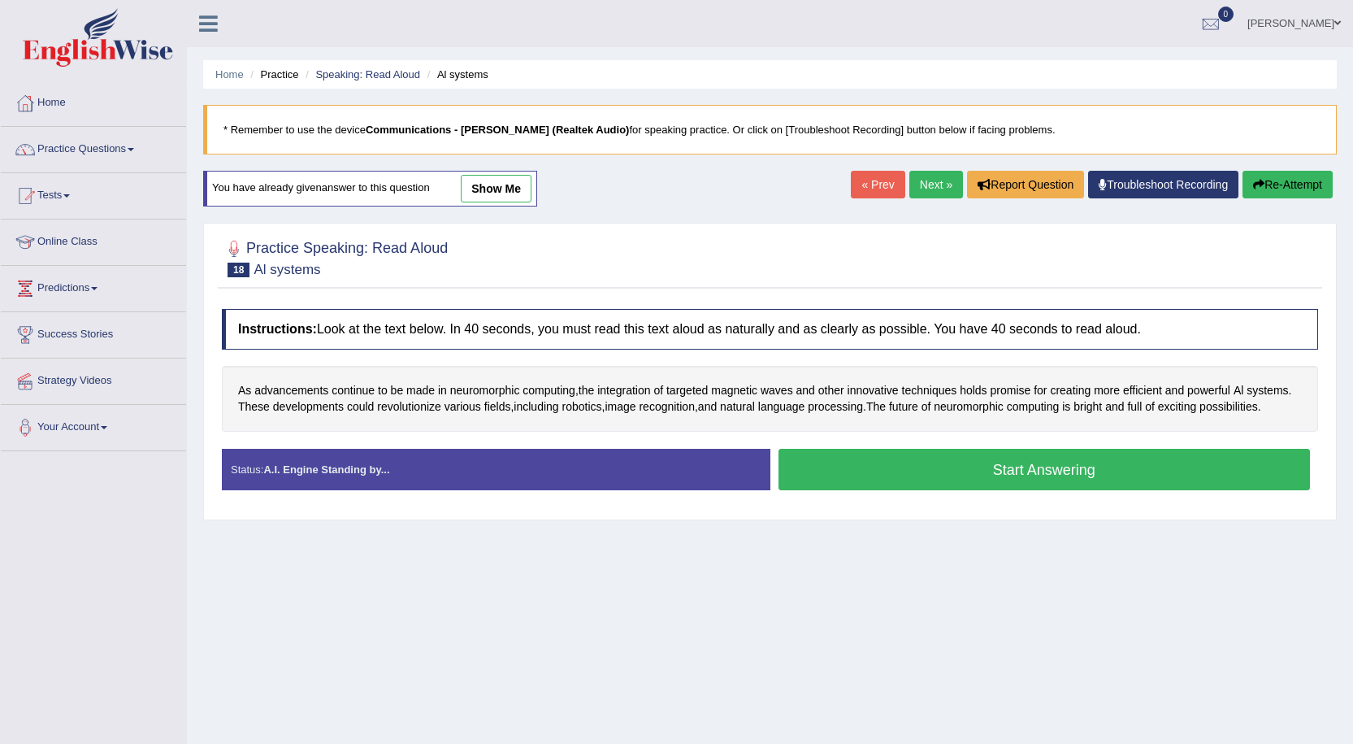
click at [1018, 465] on button "Start Answering" at bounding box center [1045, 469] width 532 height 41
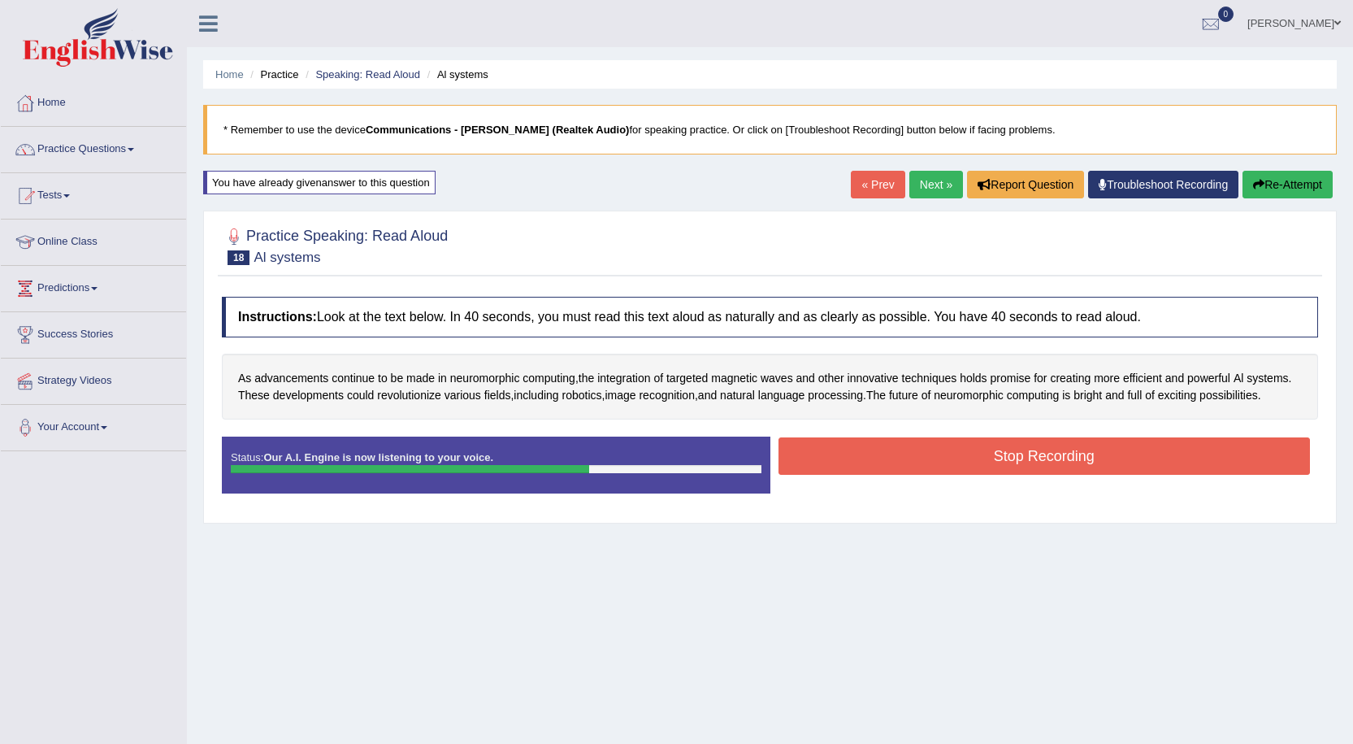
click at [1056, 453] on button "Stop Recording" at bounding box center [1045, 455] width 532 height 37
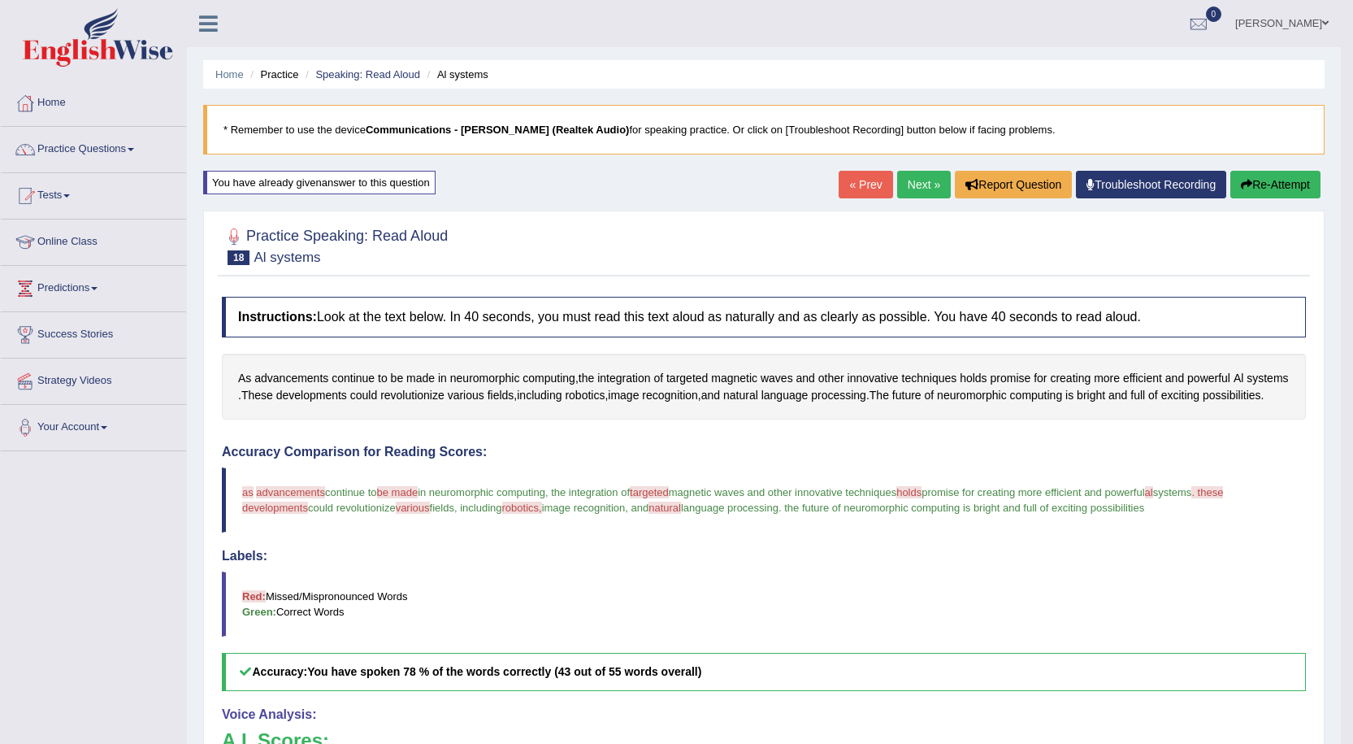
click at [923, 181] on link "Next »" at bounding box center [924, 185] width 54 height 28
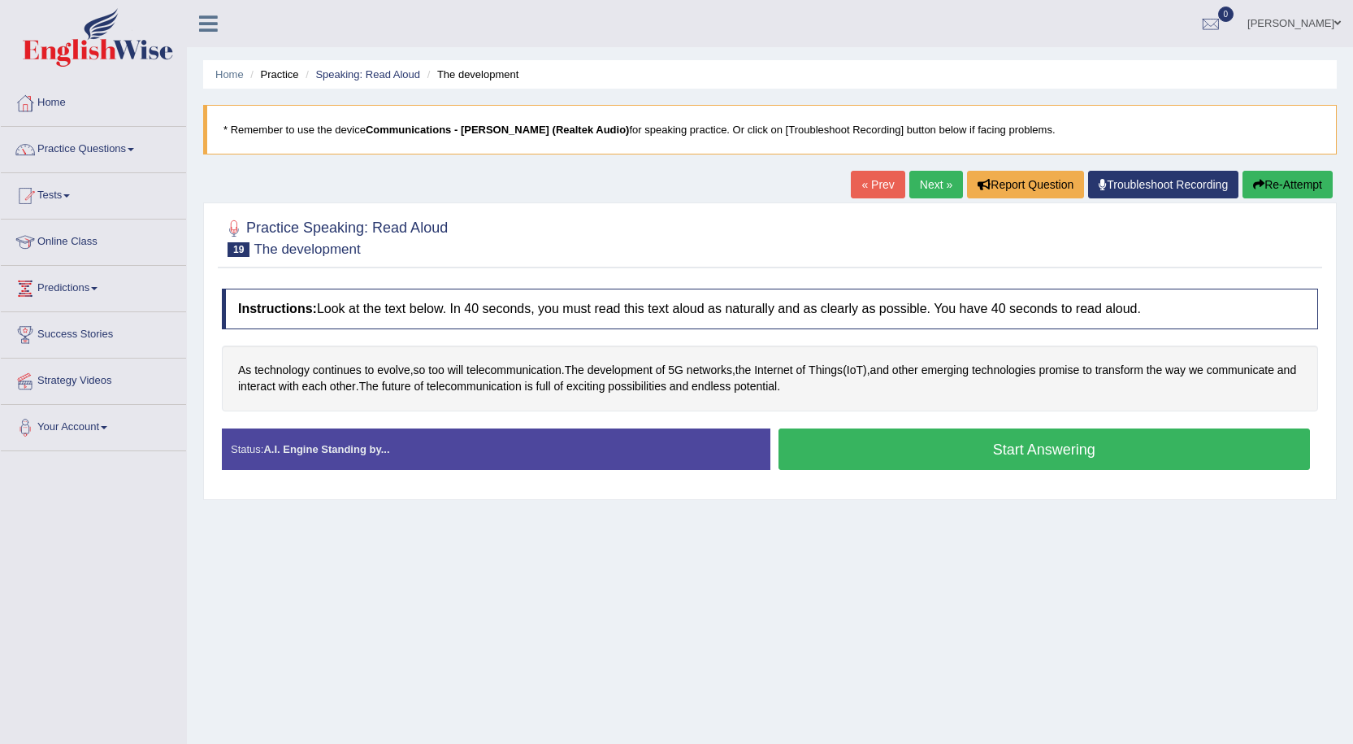
click at [861, 445] on button "Start Answering" at bounding box center [1045, 448] width 532 height 41
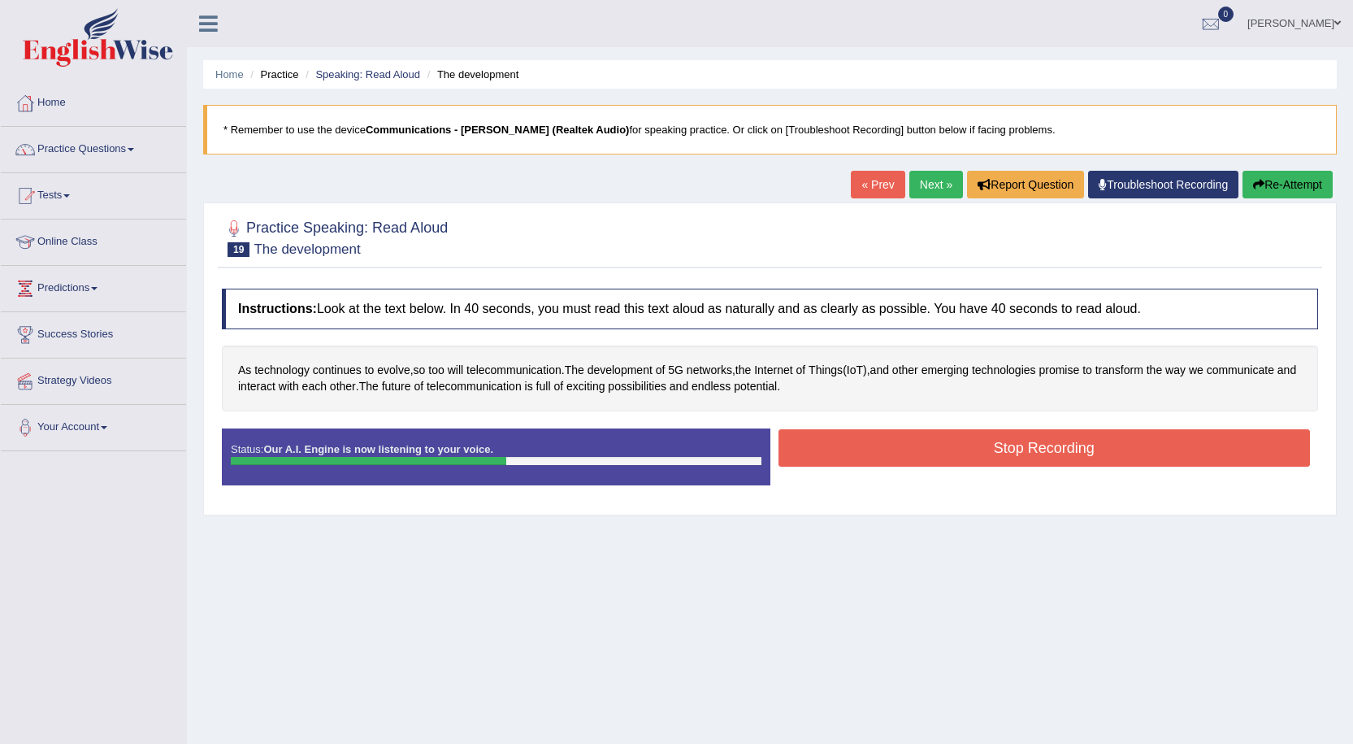
click at [964, 450] on button "Stop Recording" at bounding box center [1045, 447] width 532 height 37
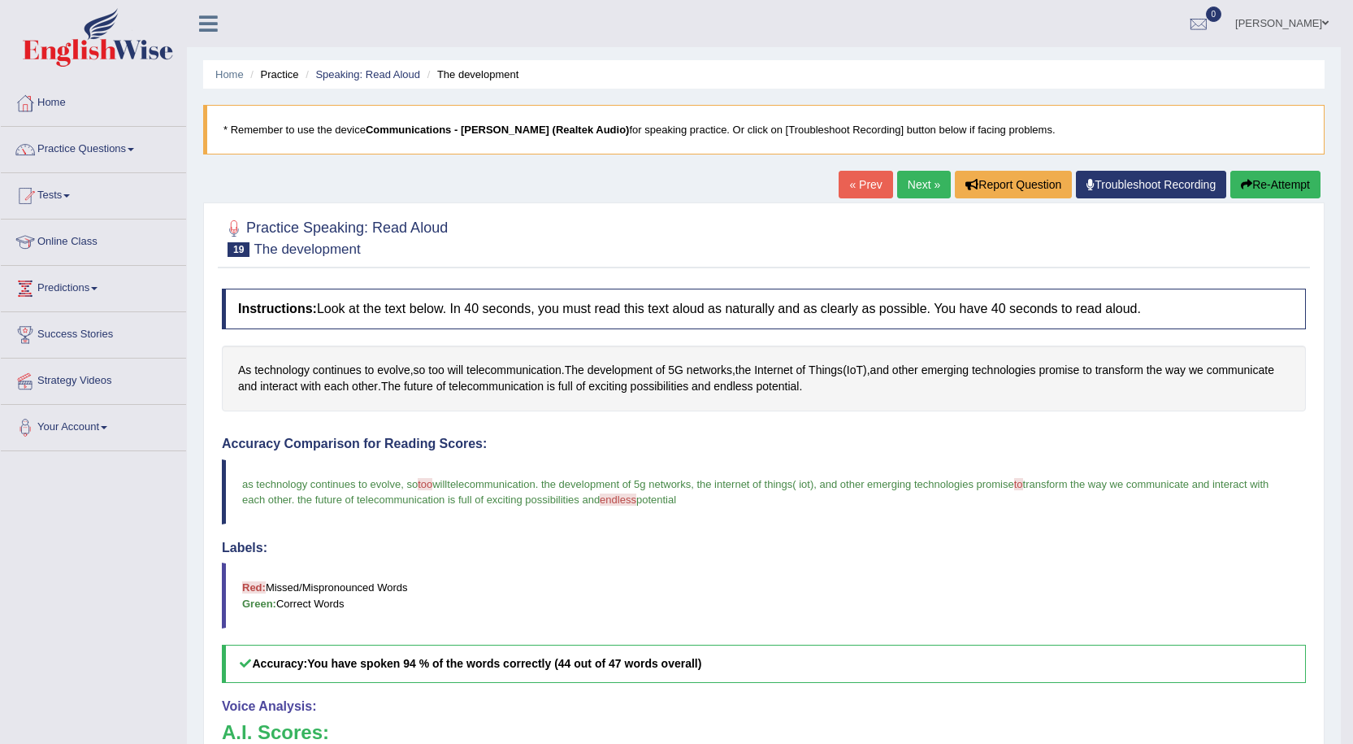
click at [913, 181] on link "Next »" at bounding box center [924, 185] width 54 height 28
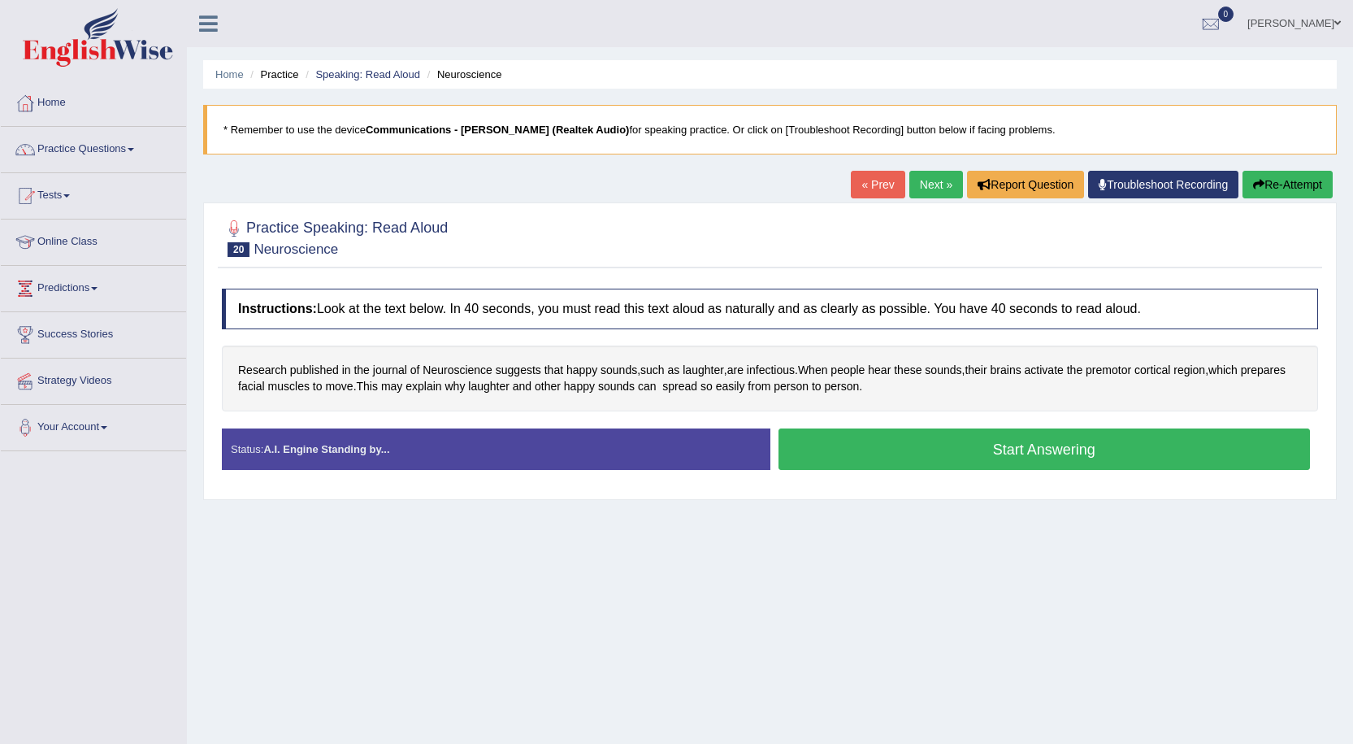
click at [921, 443] on button "Start Answering" at bounding box center [1045, 448] width 532 height 41
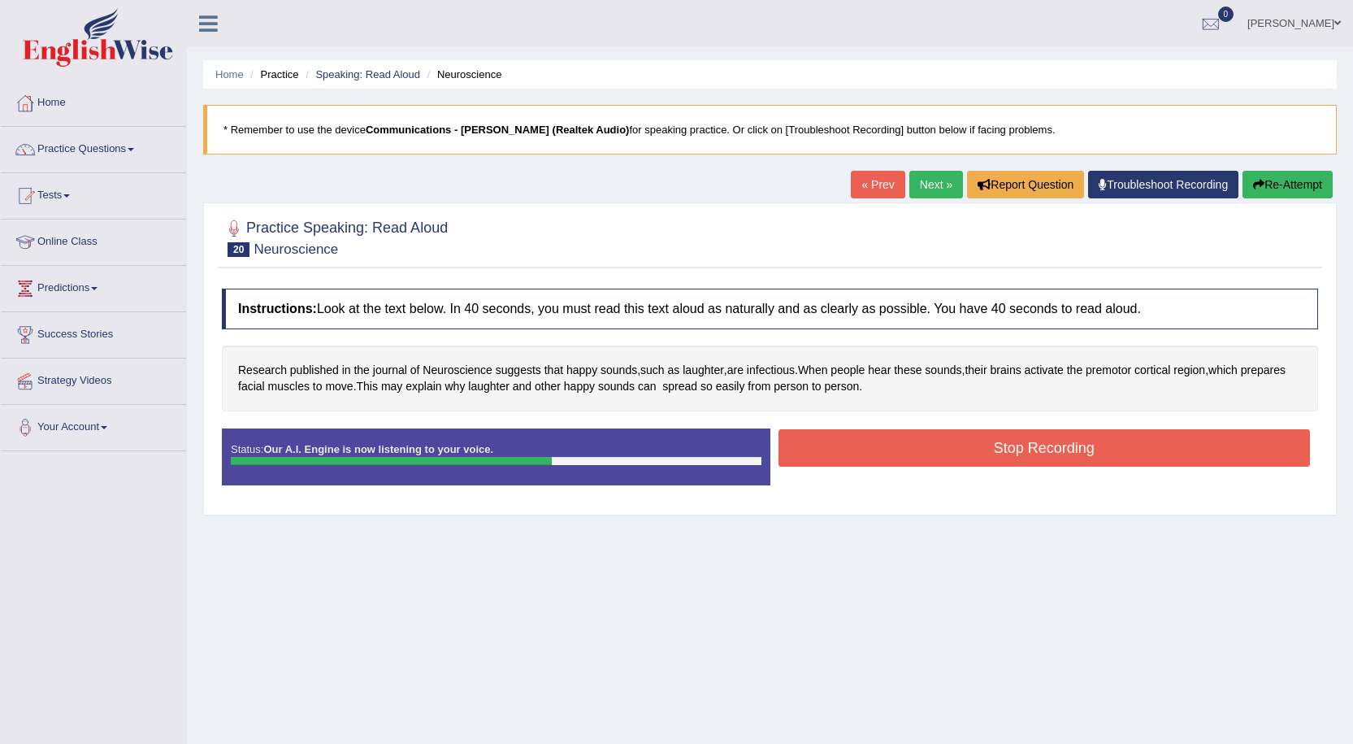
click at [813, 438] on button "Stop Recording" at bounding box center [1045, 447] width 532 height 37
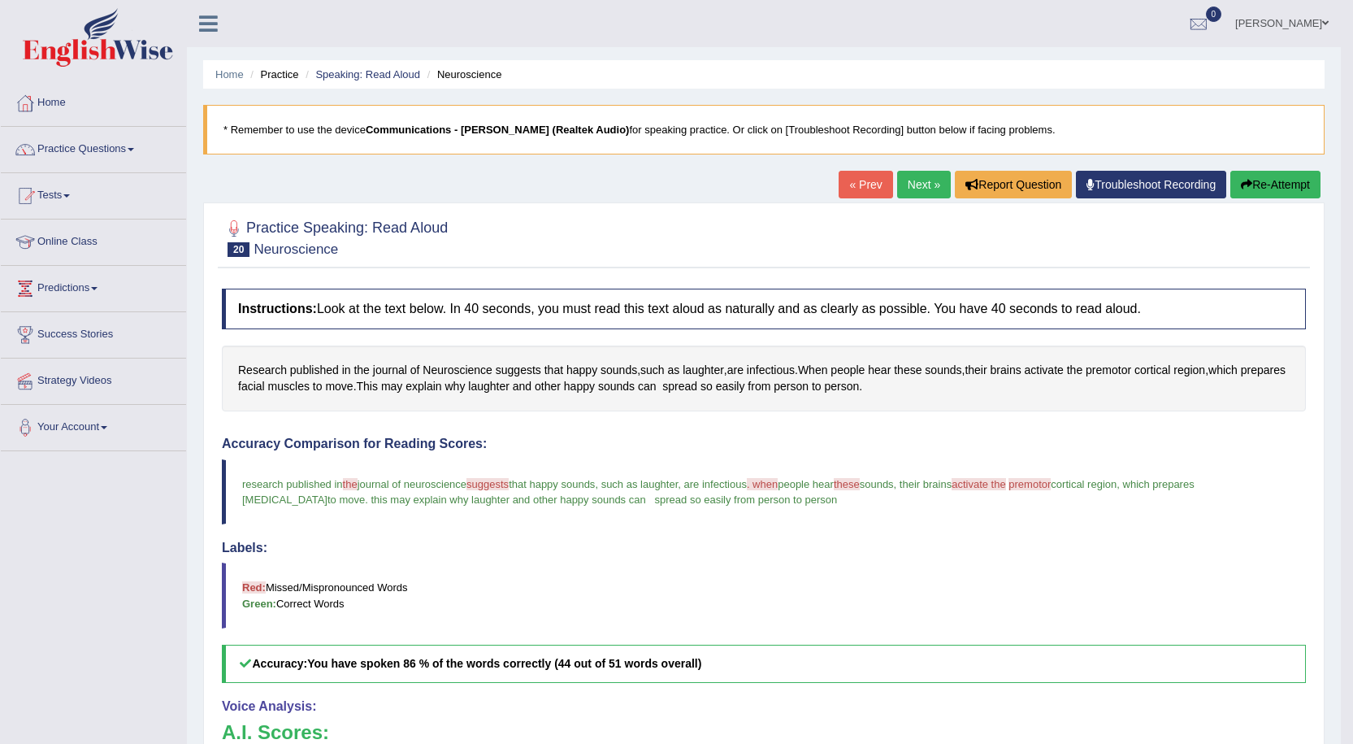
click at [906, 187] on link "Next »" at bounding box center [924, 185] width 54 height 28
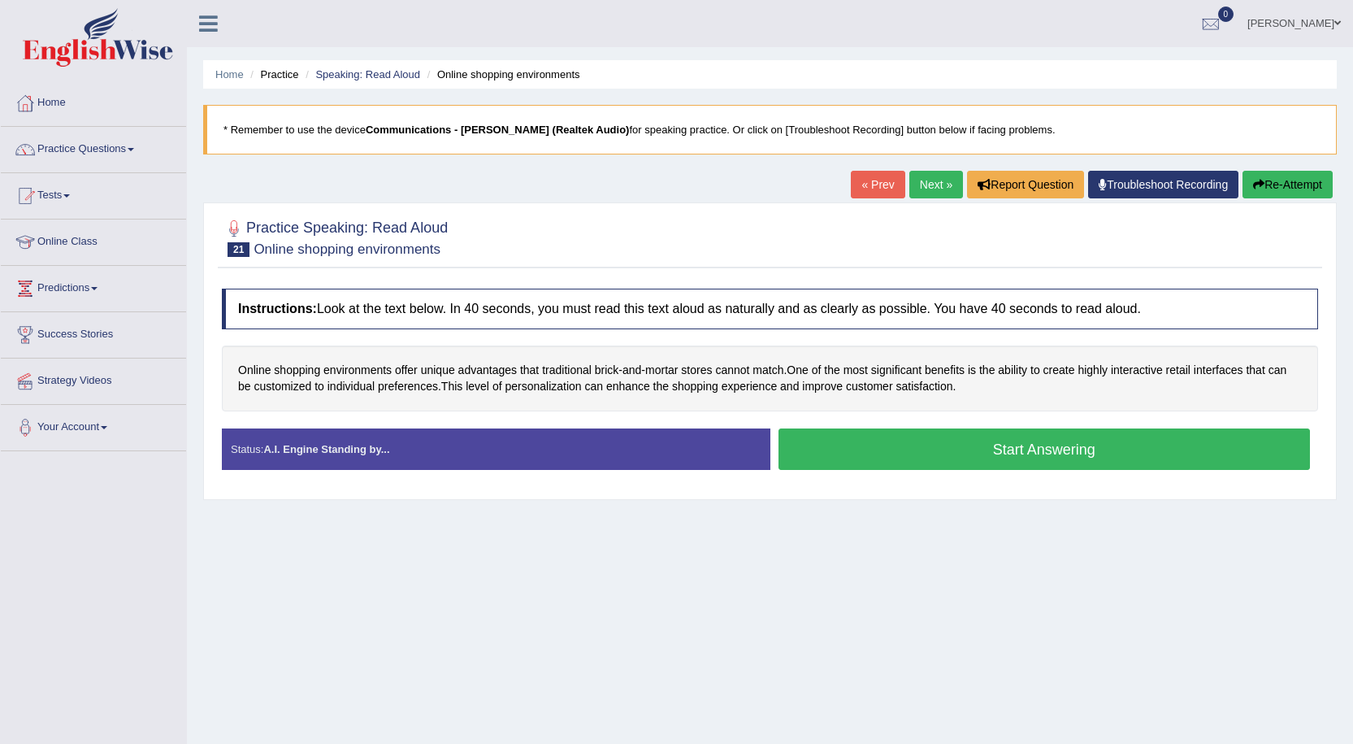
click at [909, 447] on button "Start Answering" at bounding box center [1045, 448] width 532 height 41
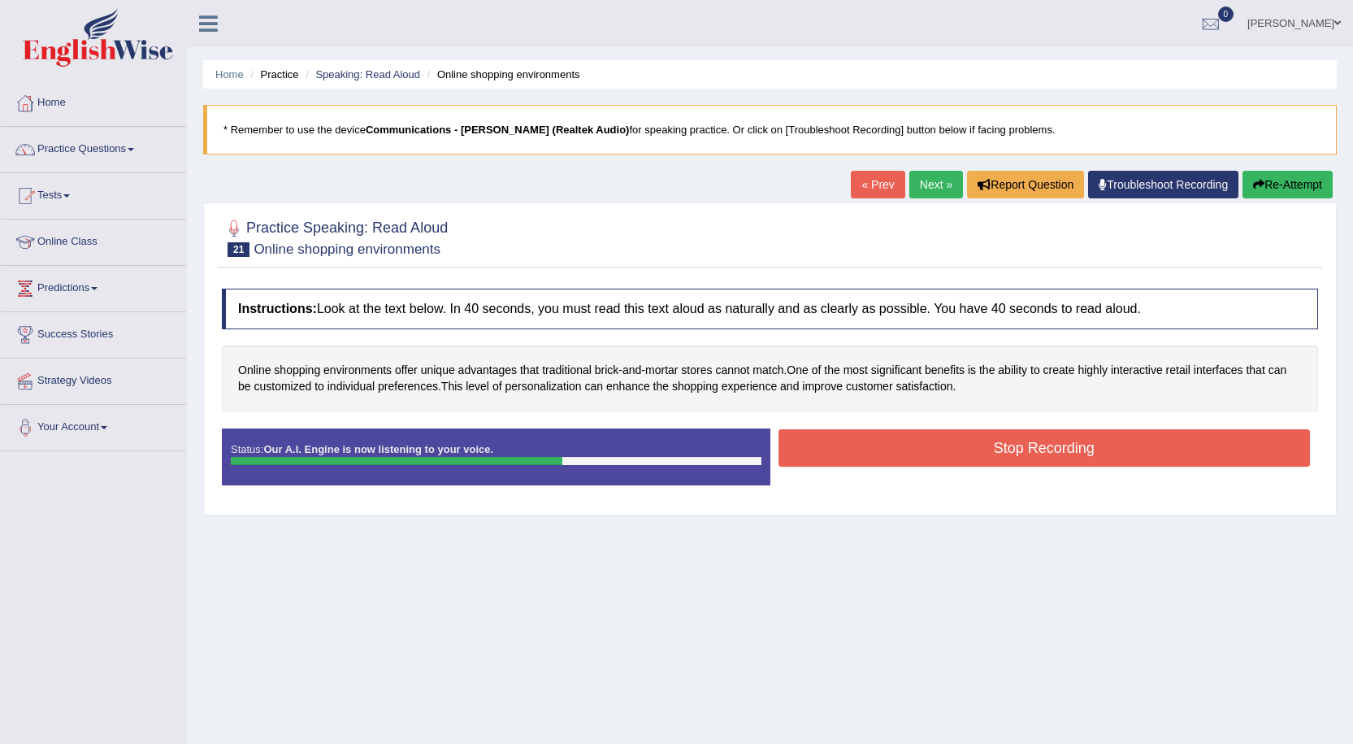
click at [1043, 445] on button "Stop Recording" at bounding box center [1045, 447] width 532 height 37
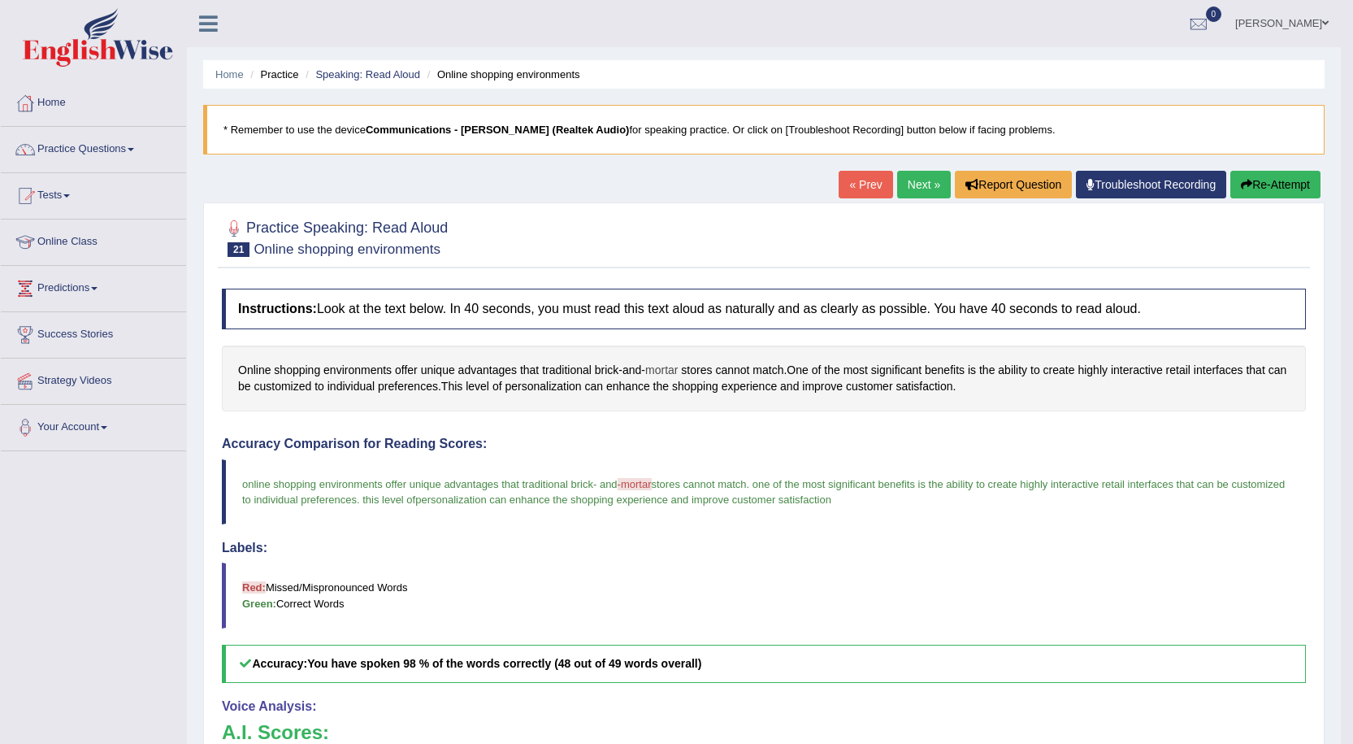
click at [662, 365] on span "mortar" at bounding box center [661, 370] width 33 height 17
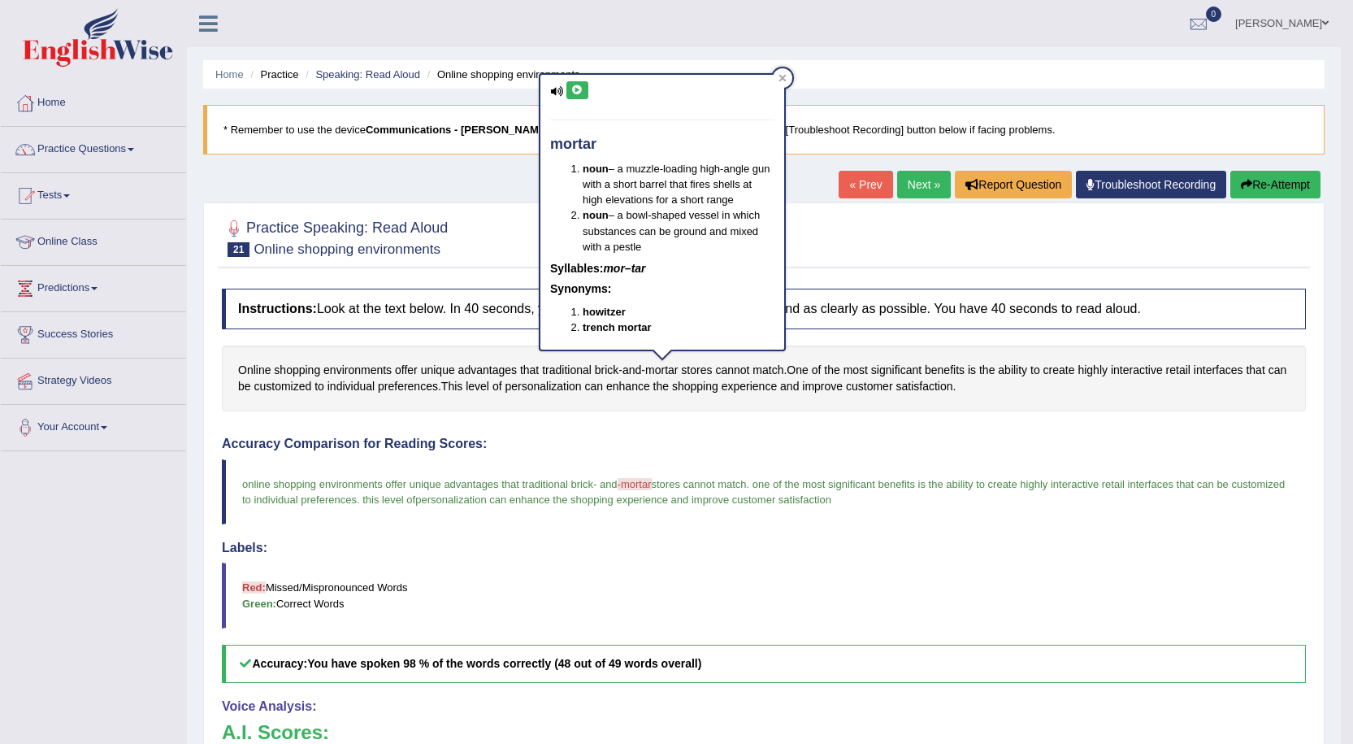
click at [571, 89] on icon at bounding box center [577, 90] width 12 height 10
click at [988, 265] on div "Practice Speaking: Read Aloud 21 Online shopping environments" at bounding box center [764, 239] width 1092 height 57
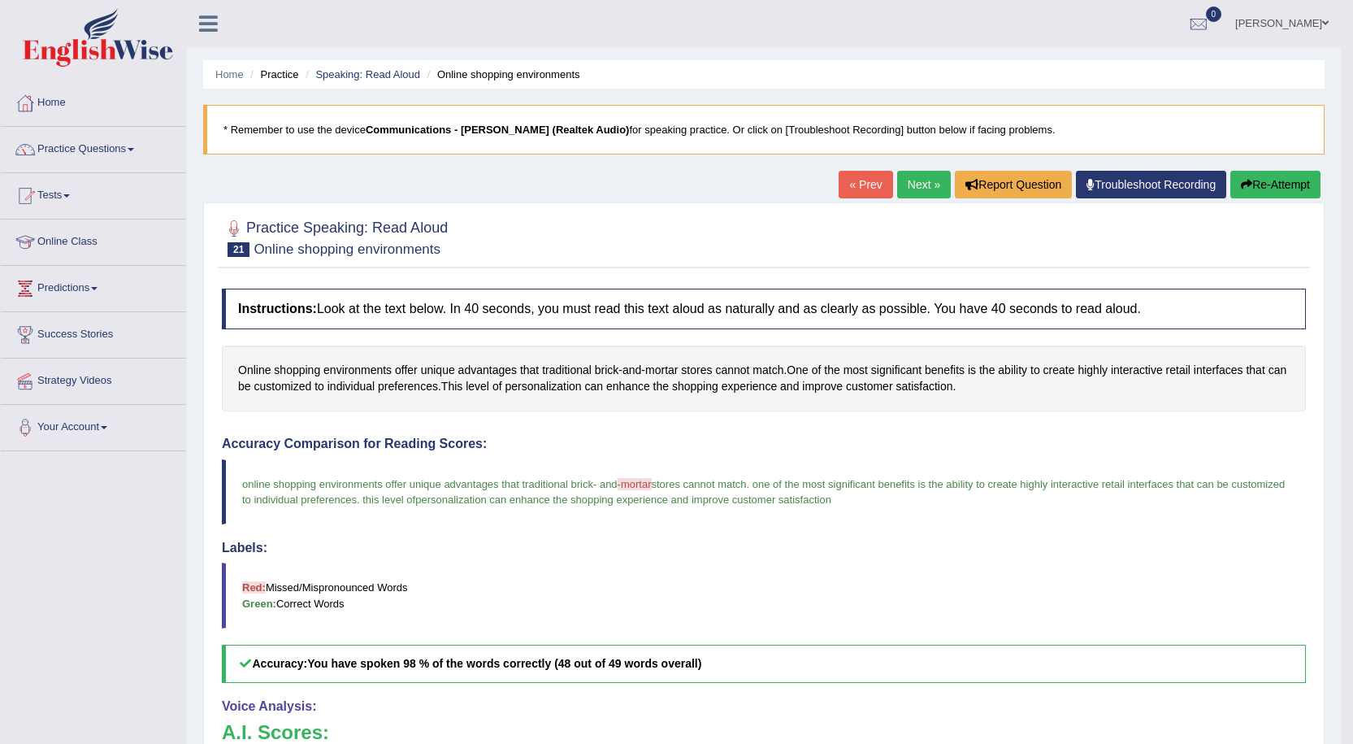
click at [1282, 189] on button "Re-Attempt" at bounding box center [1275, 185] width 90 height 28
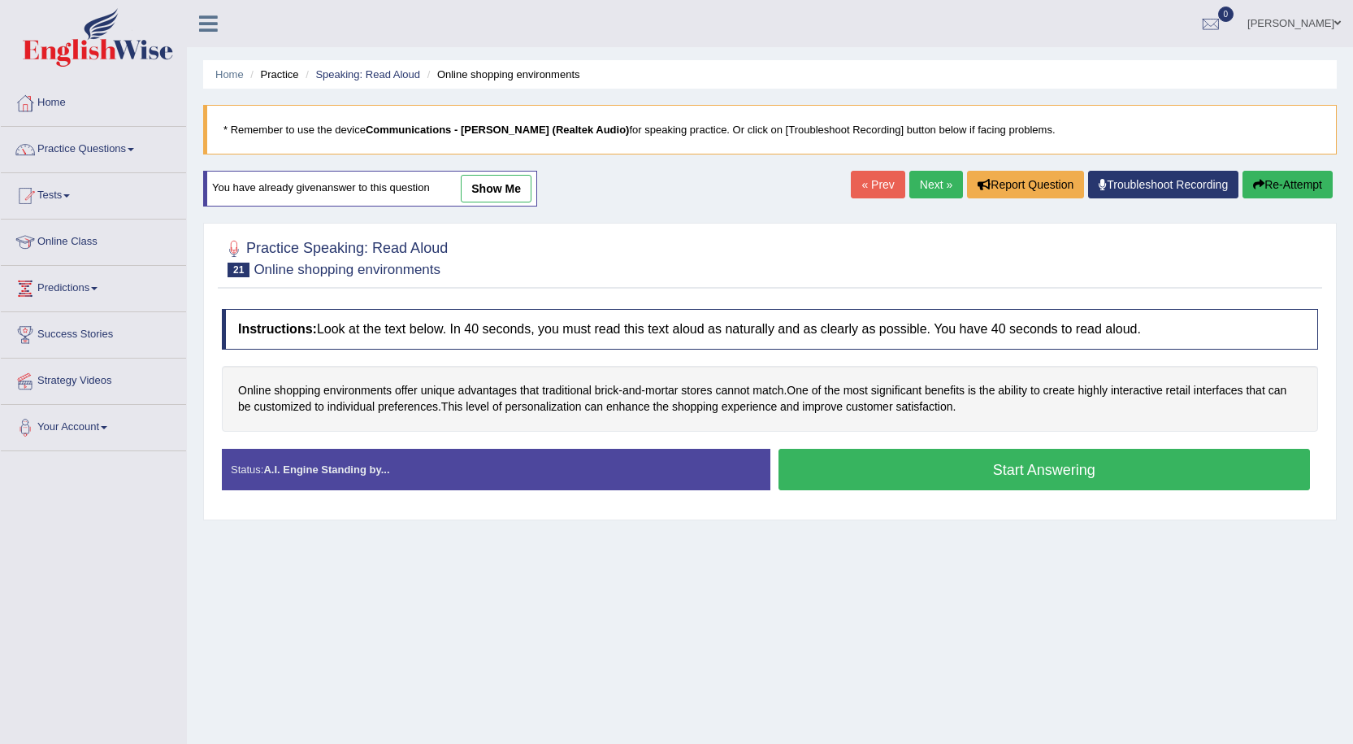
click at [975, 469] on button "Start Answering" at bounding box center [1045, 469] width 532 height 41
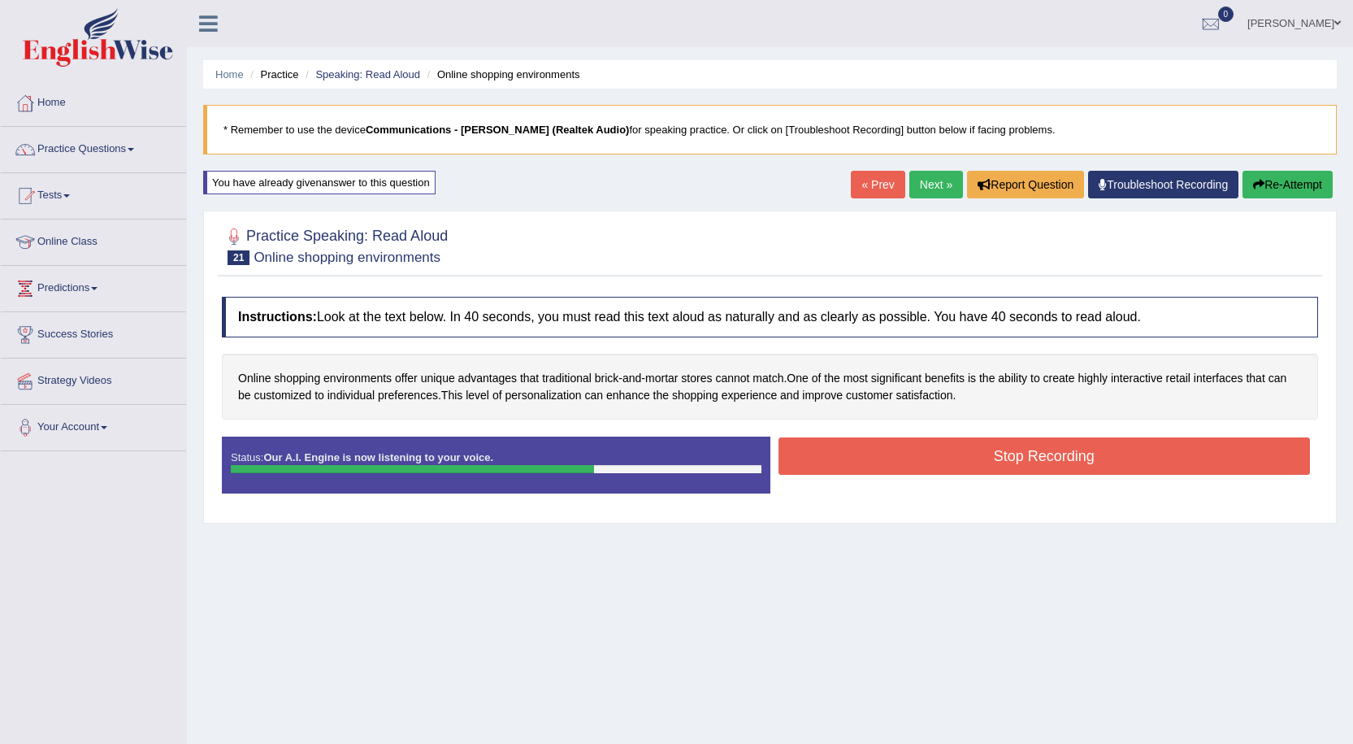
click at [967, 447] on button "Stop Recording" at bounding box center [1045, 455] width 532 height 37
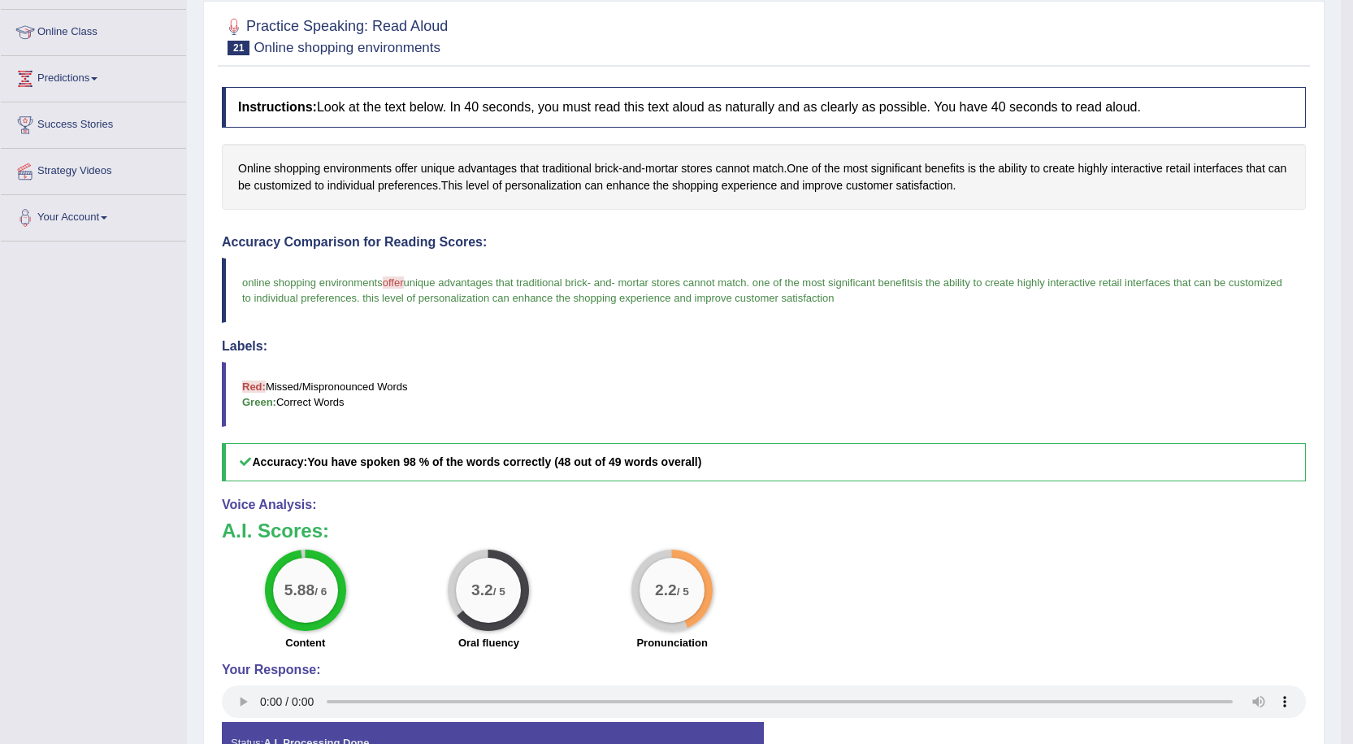
scroll to position [2, 0]
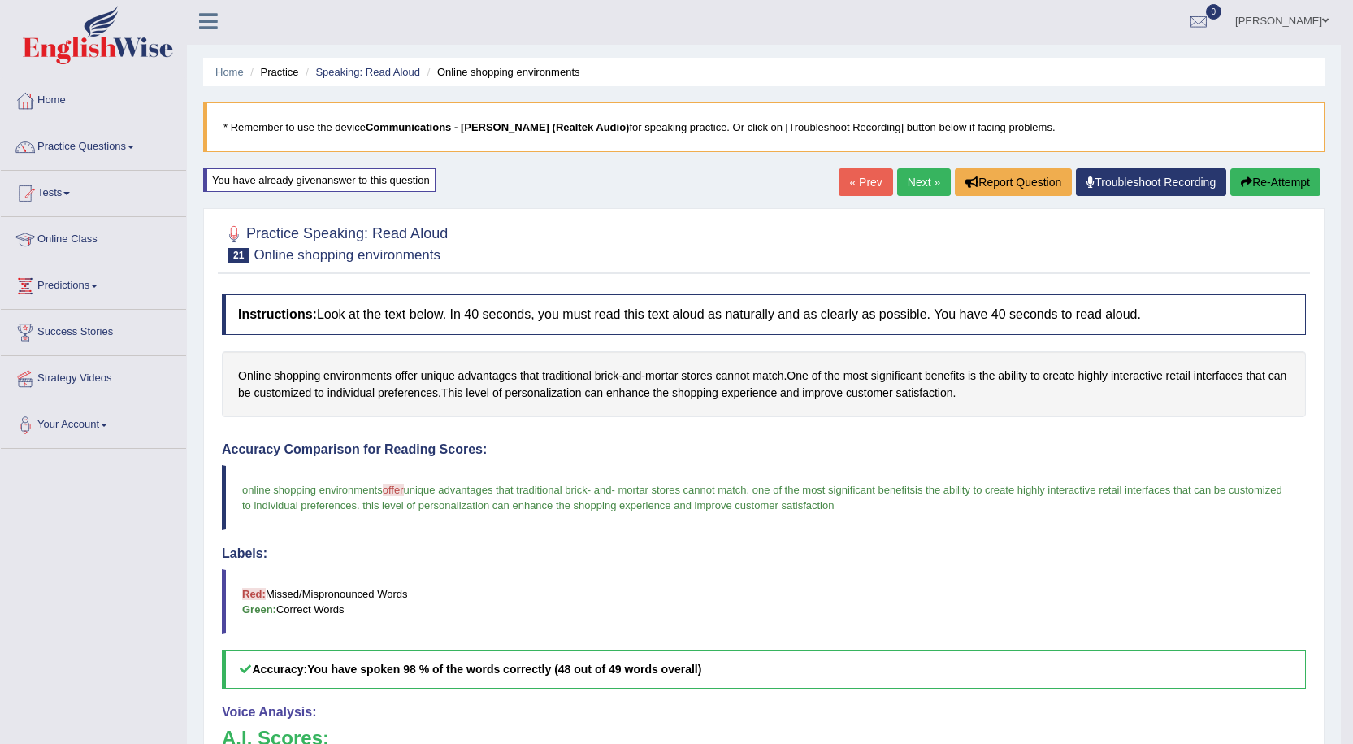
click at [1287, 189] on button "Re-Attempt" at bounding box center [1275, 182] width 90 height 28
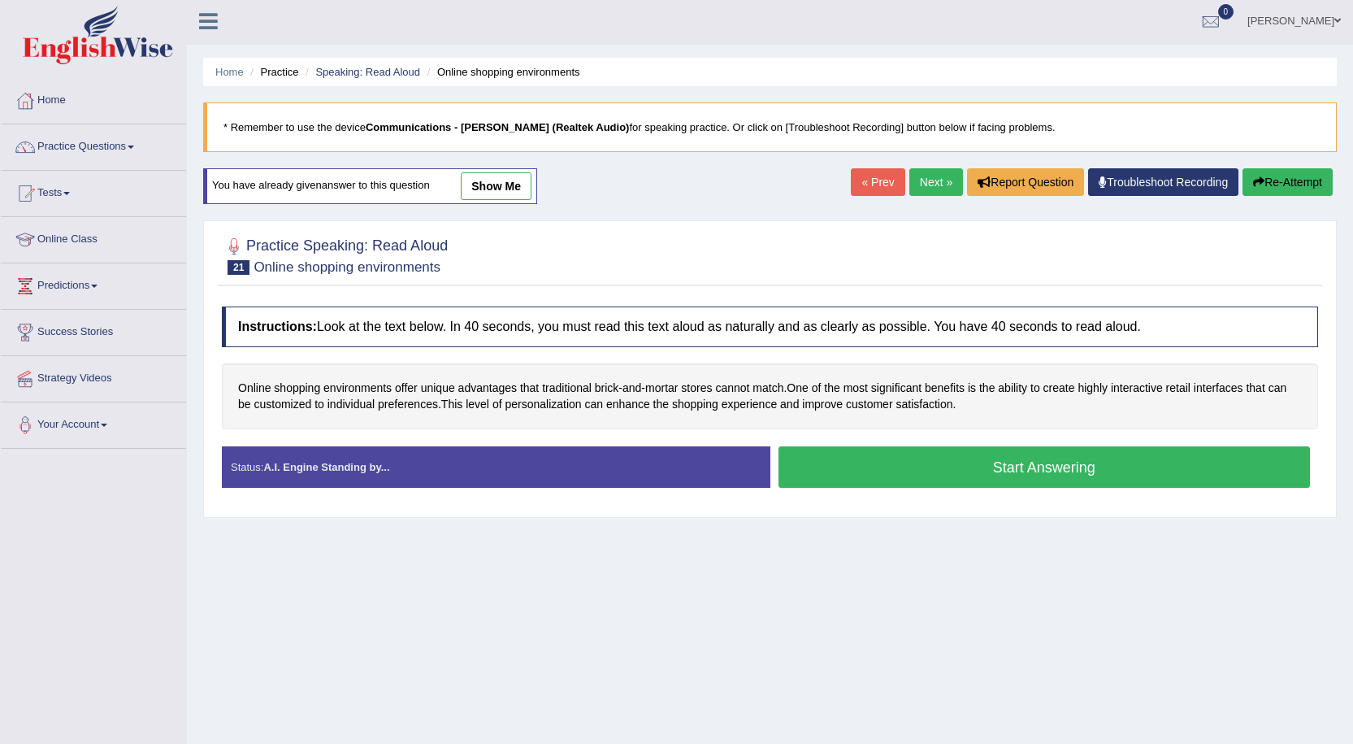
click at [975, 470] on button "Start Answering" at bounding box center [1045, 466] width 532 height 41
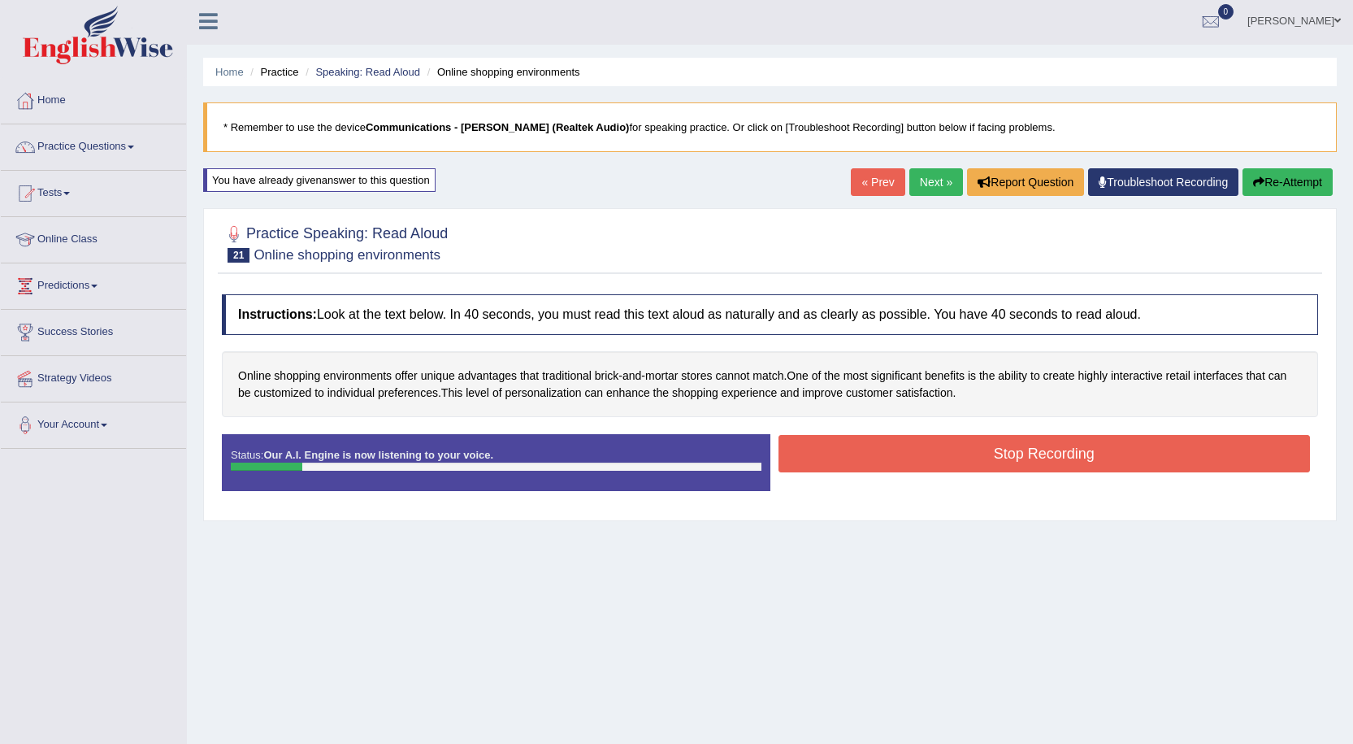
click at [937, 460] on button "Stop Recording" at bounding box center [1045, 453] width 532 height 37
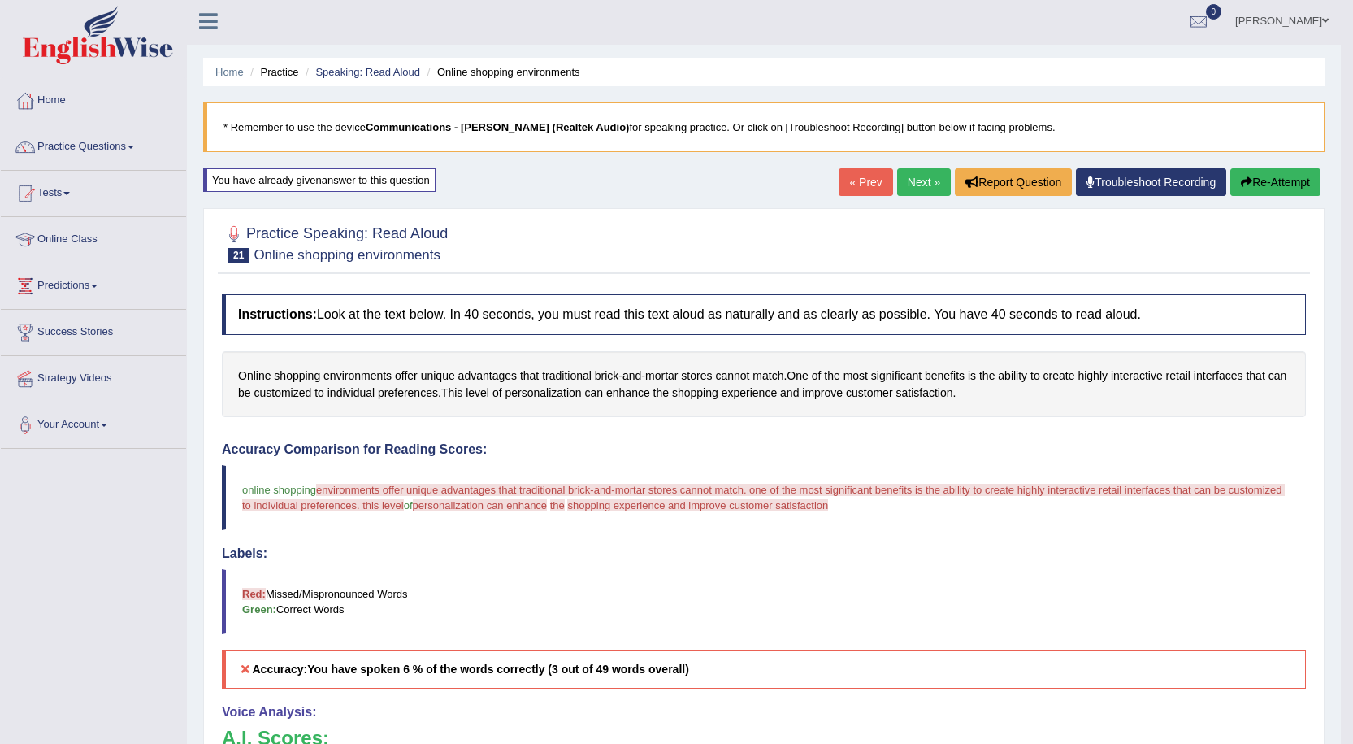
click at [1286, 180] on button "Re-Attempt" at bounding box center [1275, 182] width 90 height 28
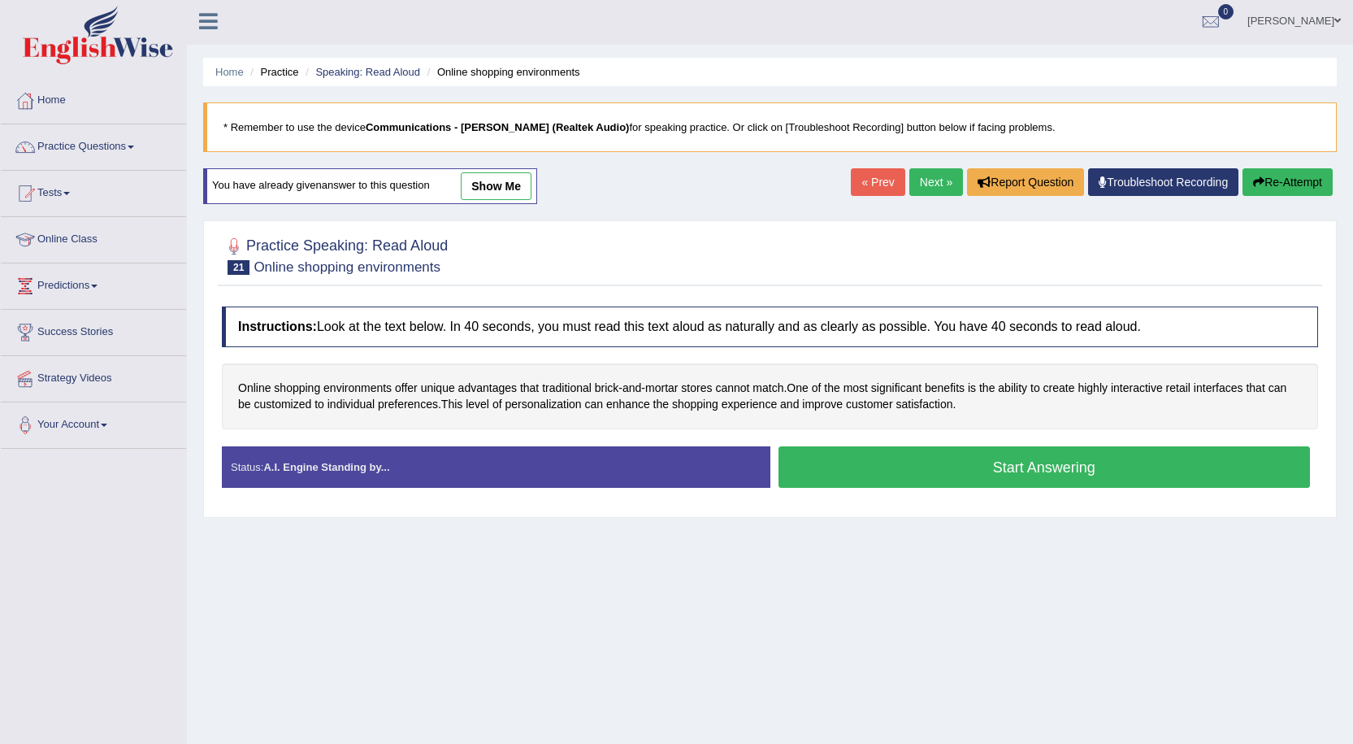
click at [1034, 454] on button "Start Answering" at bounding box center [1045, 466] width 532 height 41
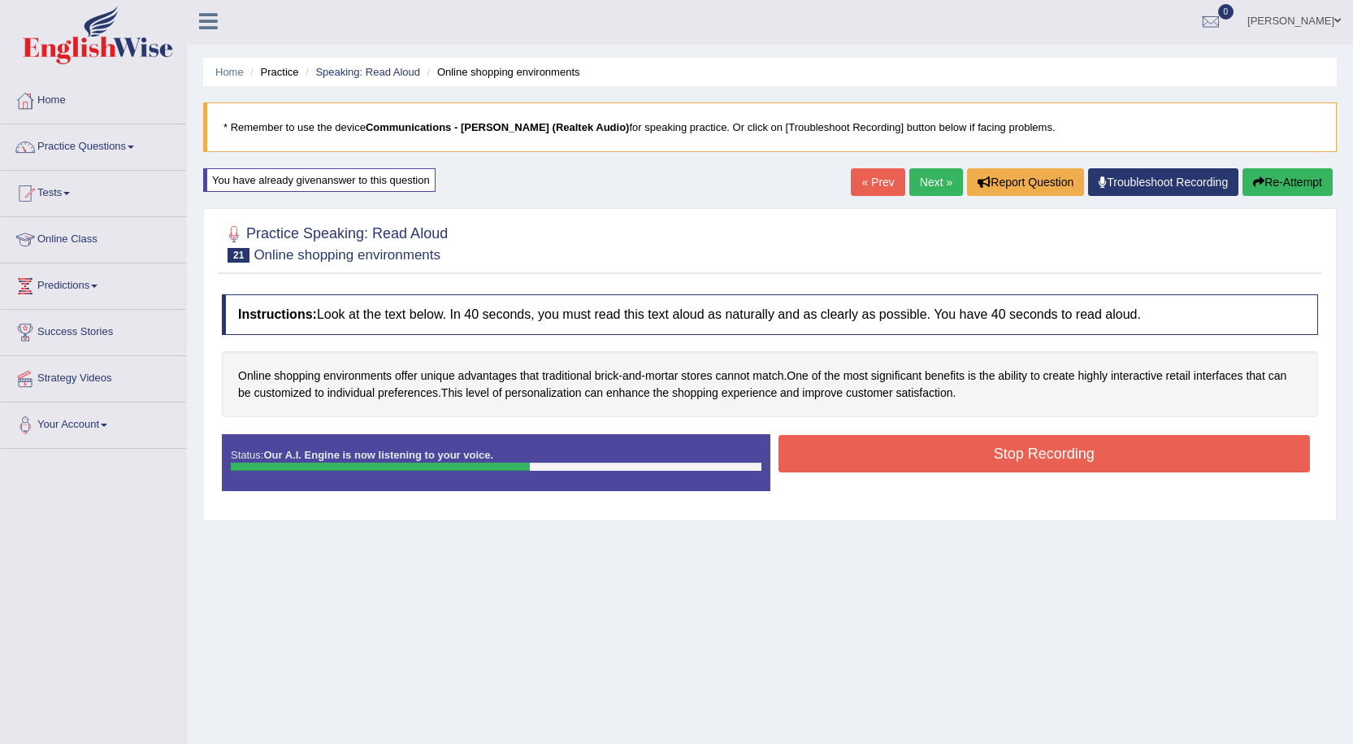
click at [950, 448] on button "Stop Recording" at bounding box center [1045, 453] width 532 height 37
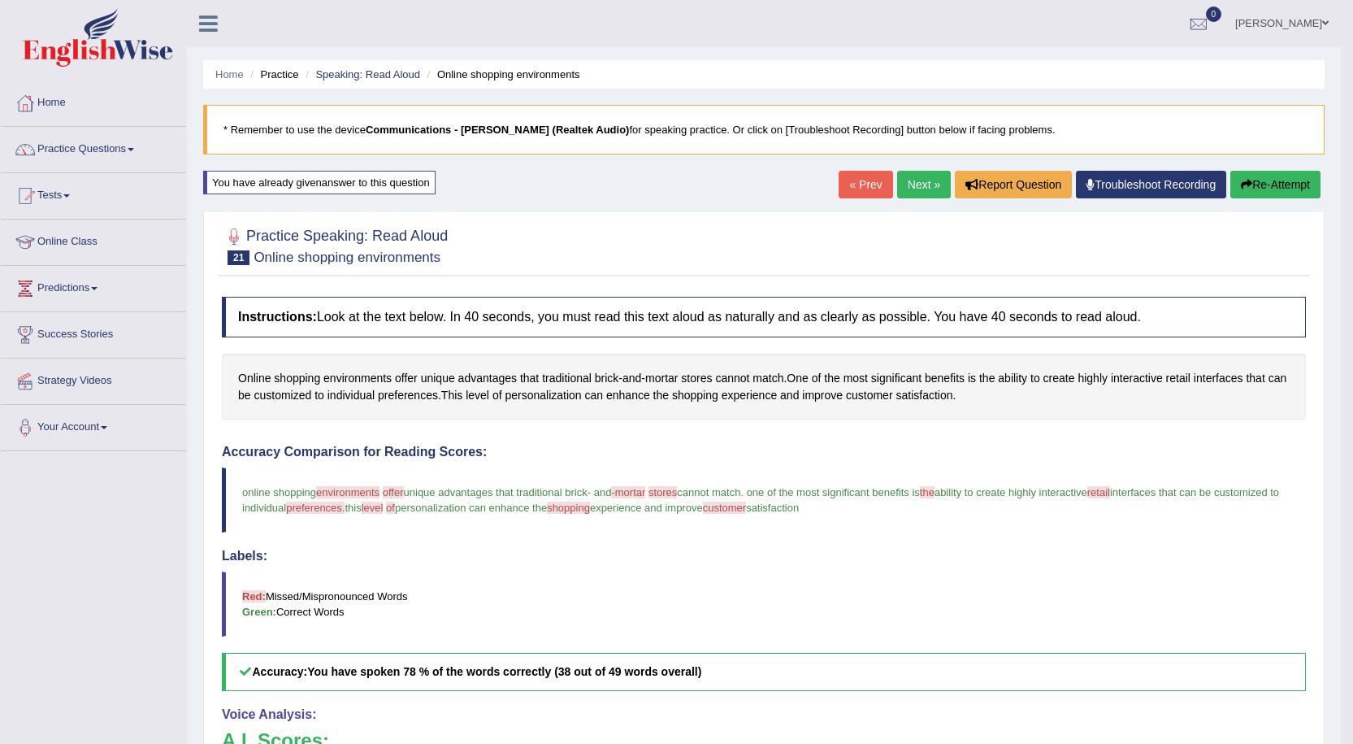
click at [1287, 189] on button "Re-Attempt" at bounding box center [1275, 185] width 90 height 28
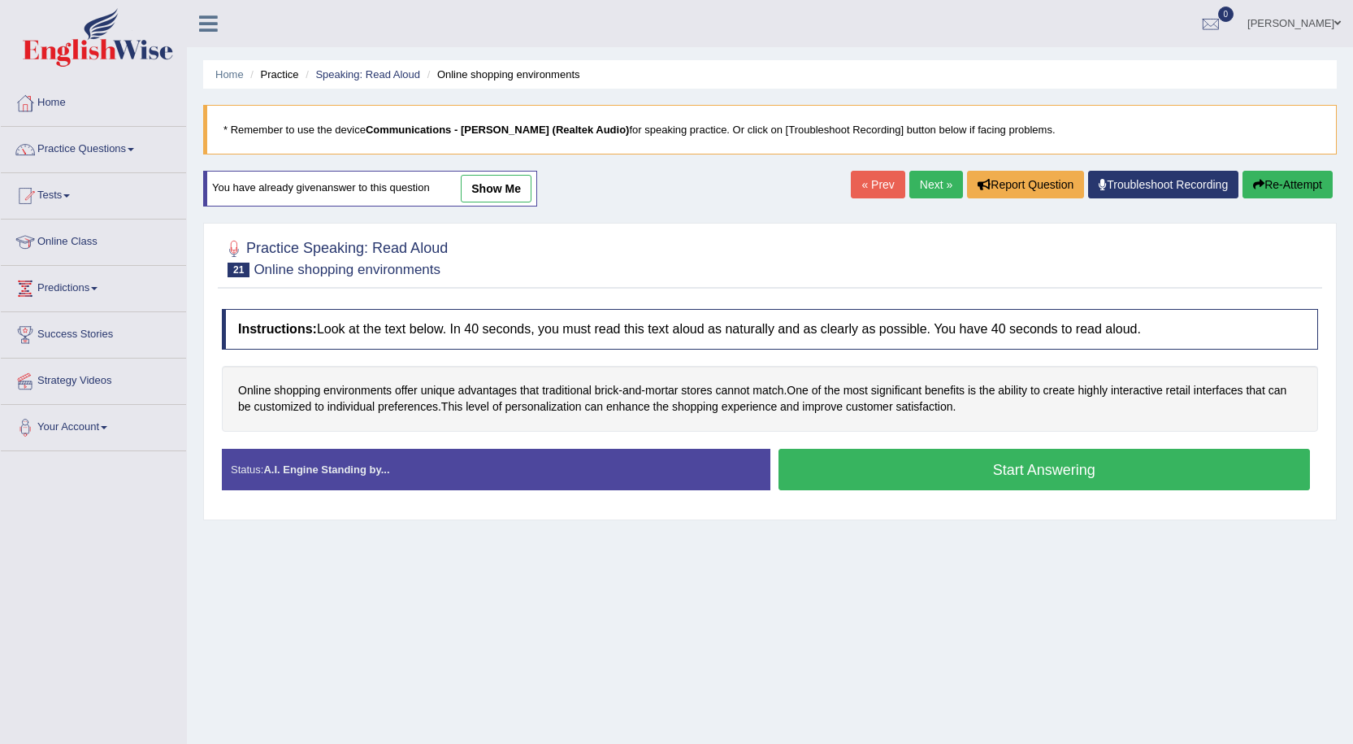
click at [914, 477] on button "Start Answering" at bounding box center [1045, 469] width 532 height 41
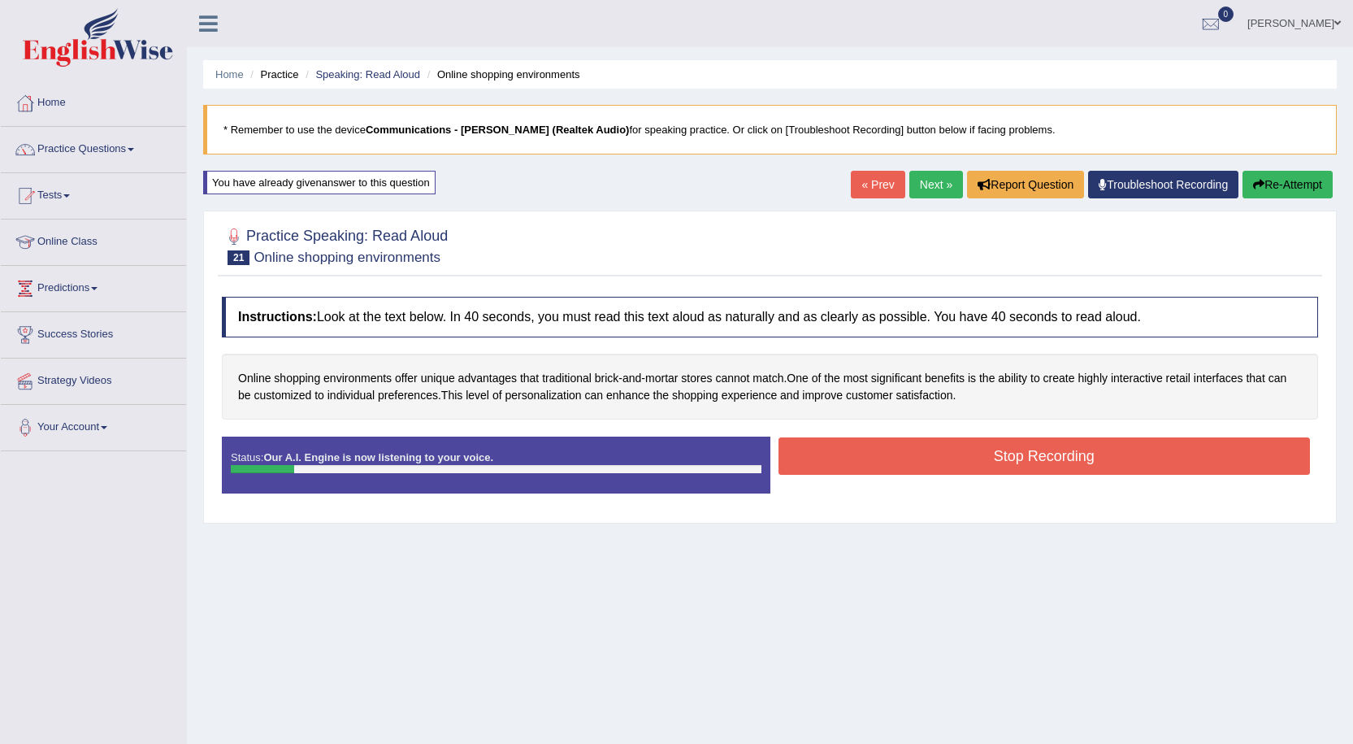
click at [900, 437] on button "Stop Recording" at bounding box center [1045, 455] width 532 height 37
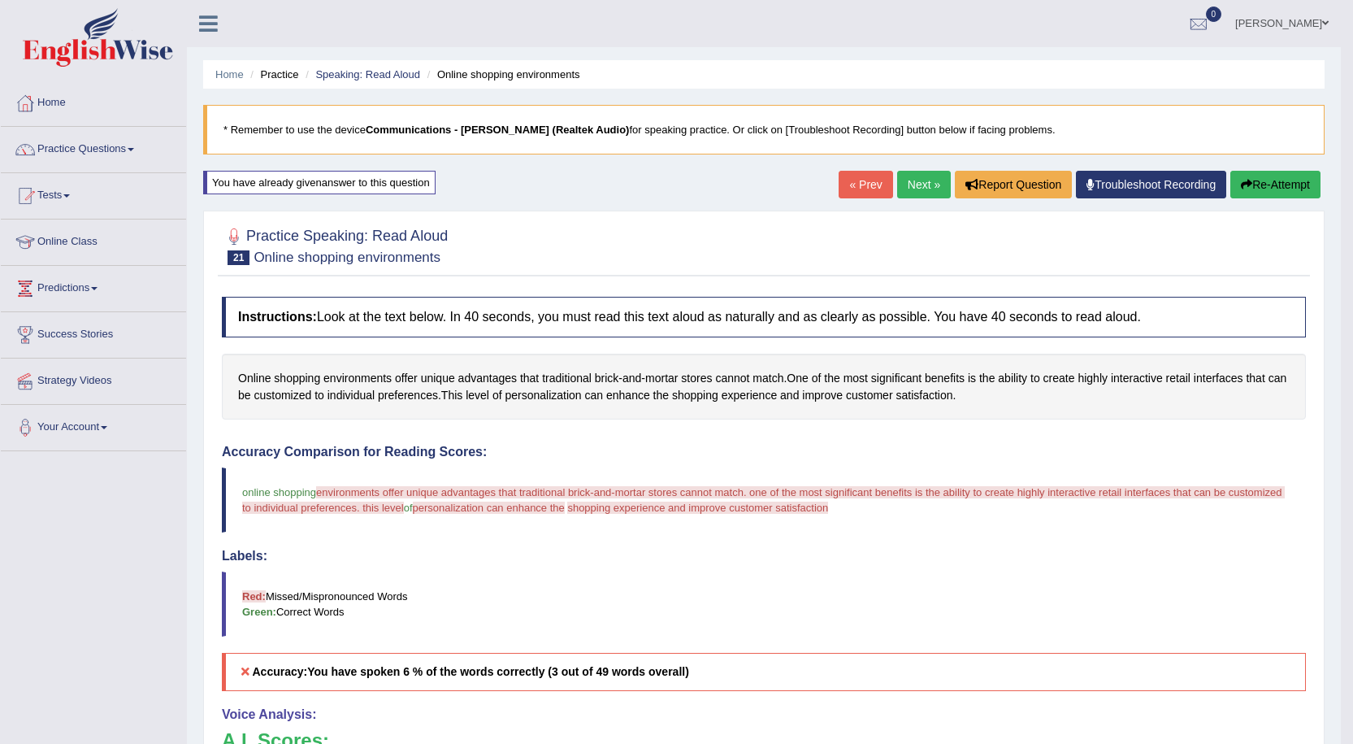
click at [1291, 184] on button "Re-Attempt" at bounding box center [1275, 185] width 90 height 28
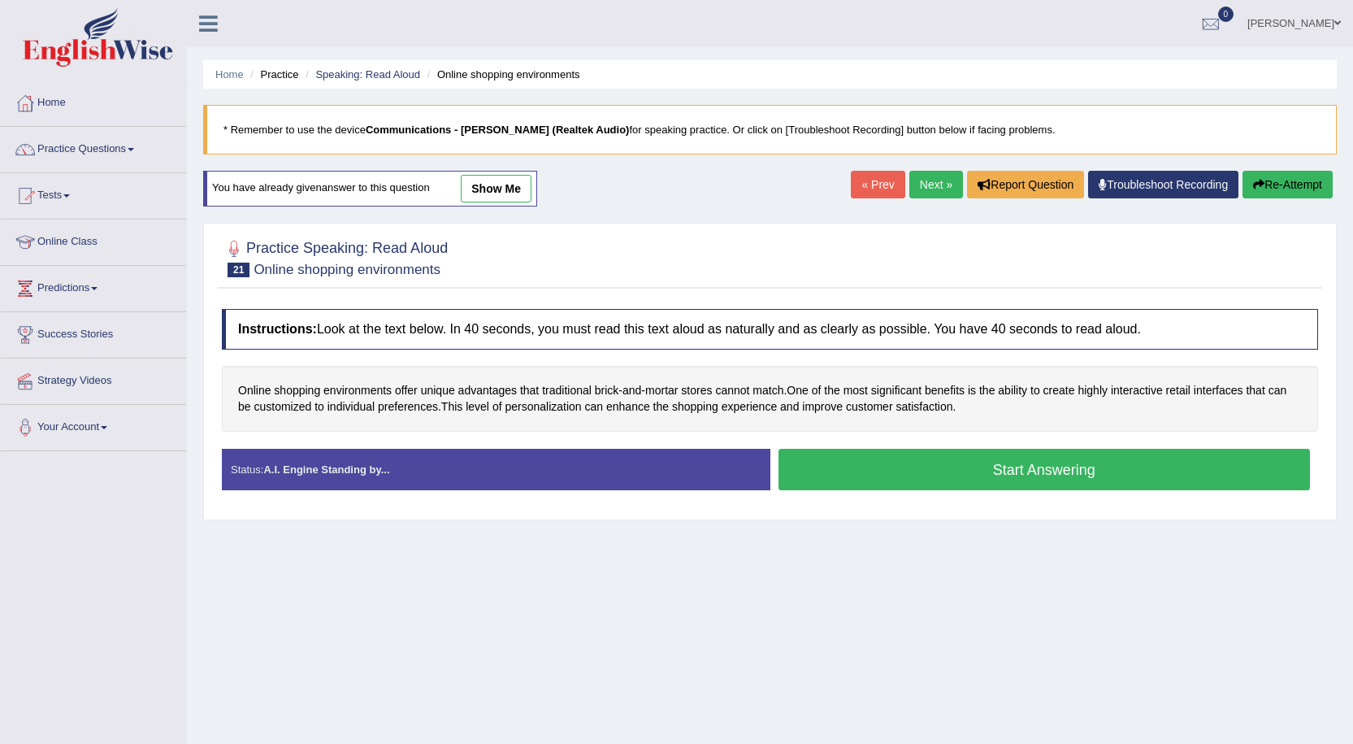
click at [990, 468] on button "Start Answering" at bounding box center [1045, 469] width 532 height 41
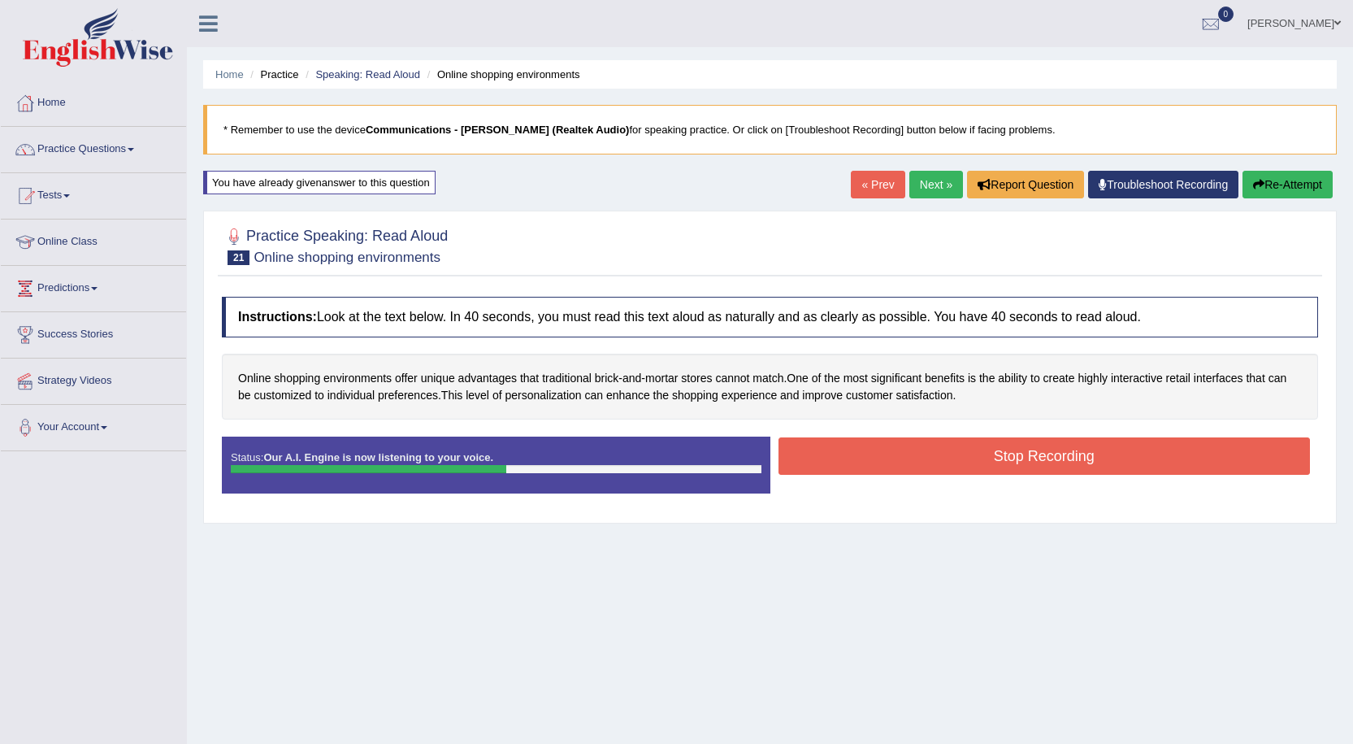
click at [974, 453] on button "Stop Recording" at bounding box center [1045, 455] width 532 height 37
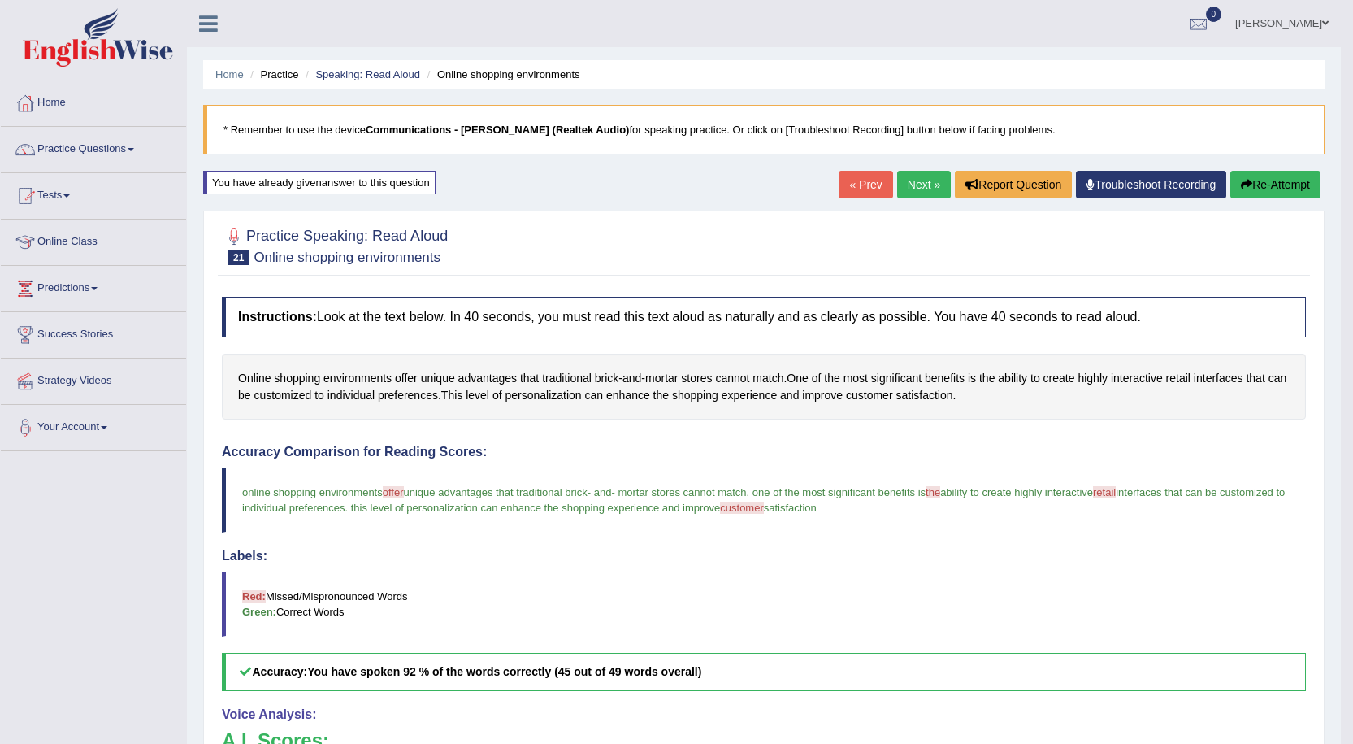
click at [918, 181] on link "Next »" at bounding box center [924, 185] width 54 height 28
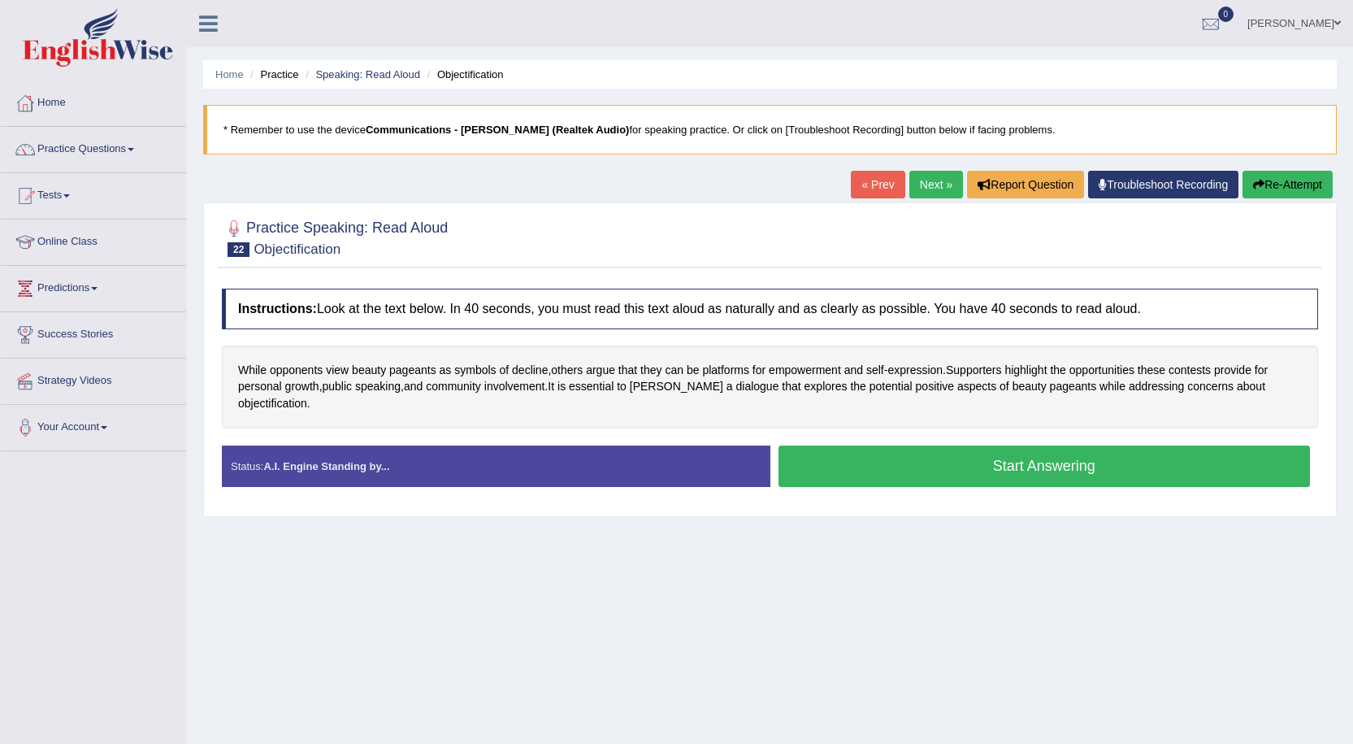
click at [981, 445] on button "Start Answering" at bounding box center [1045, 465] width 532 height 41
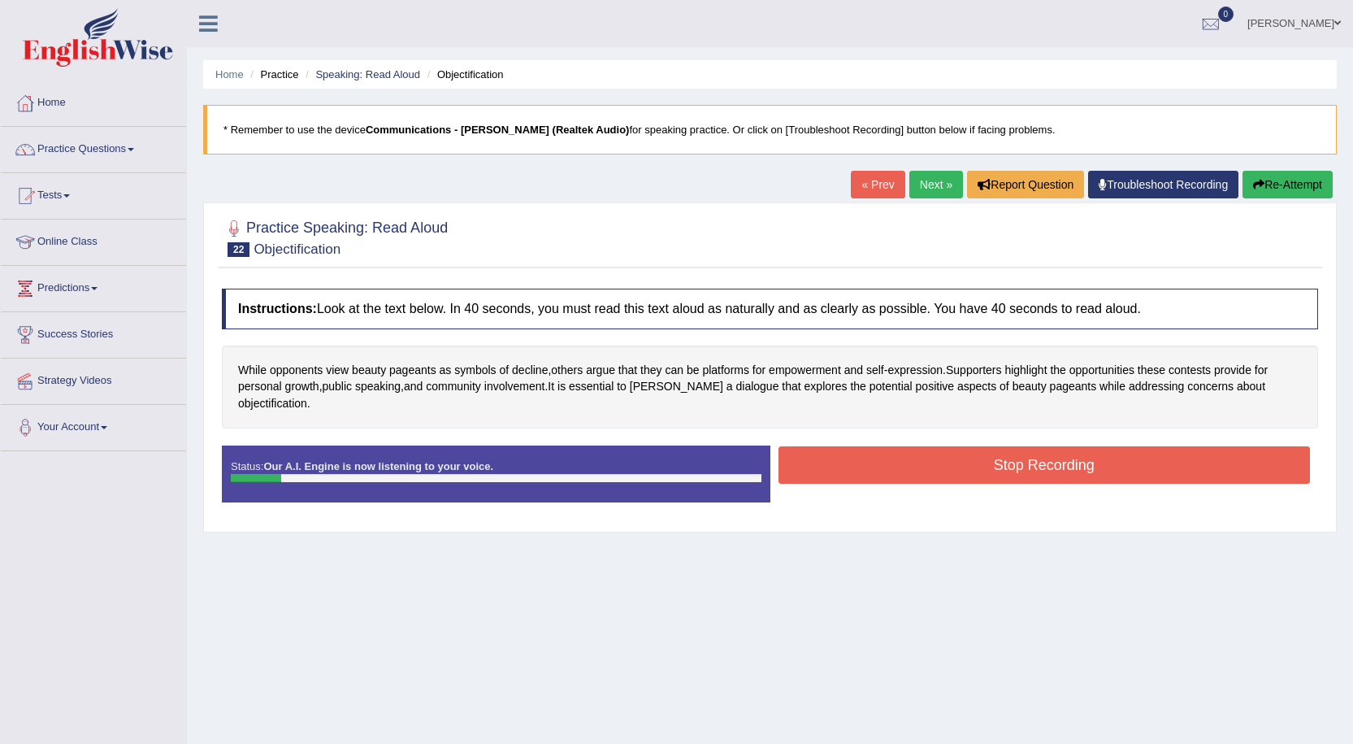
click at [903, 458] on button "Stop Recording" at bounding box center [1045, 464] width 532 height 37
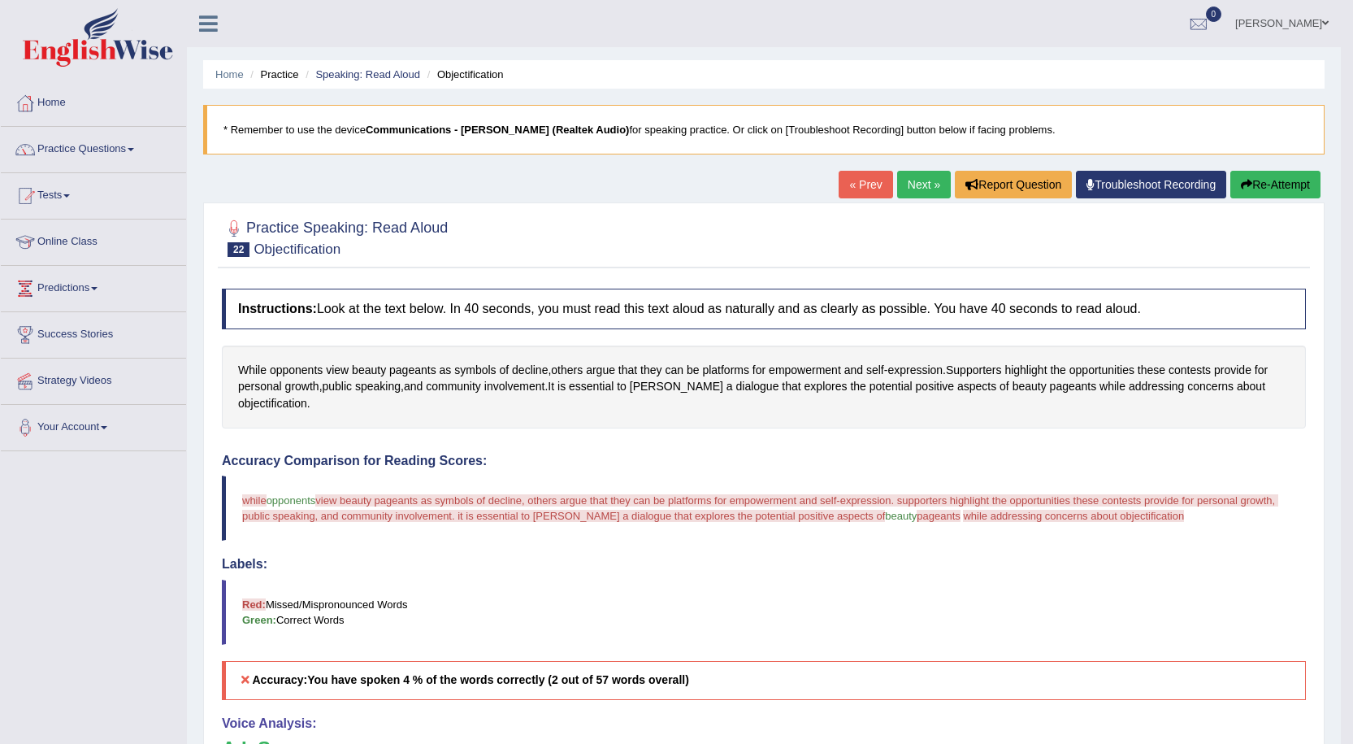
click at [1247, 182] on icon "button" at bounding box center [1246, 184] width 11 height 11
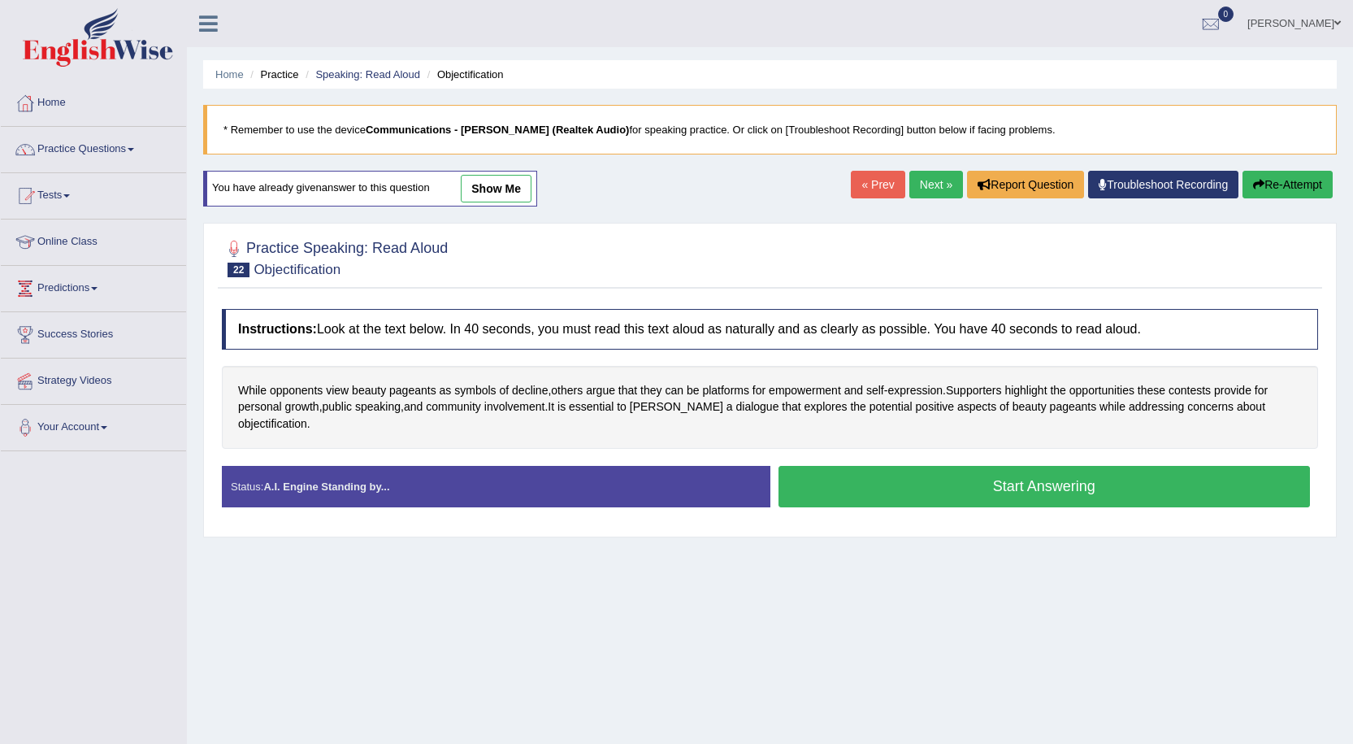
click at [917, 466] on button "Start Answering" at bounding box center [1045, 486] width 532 height 41
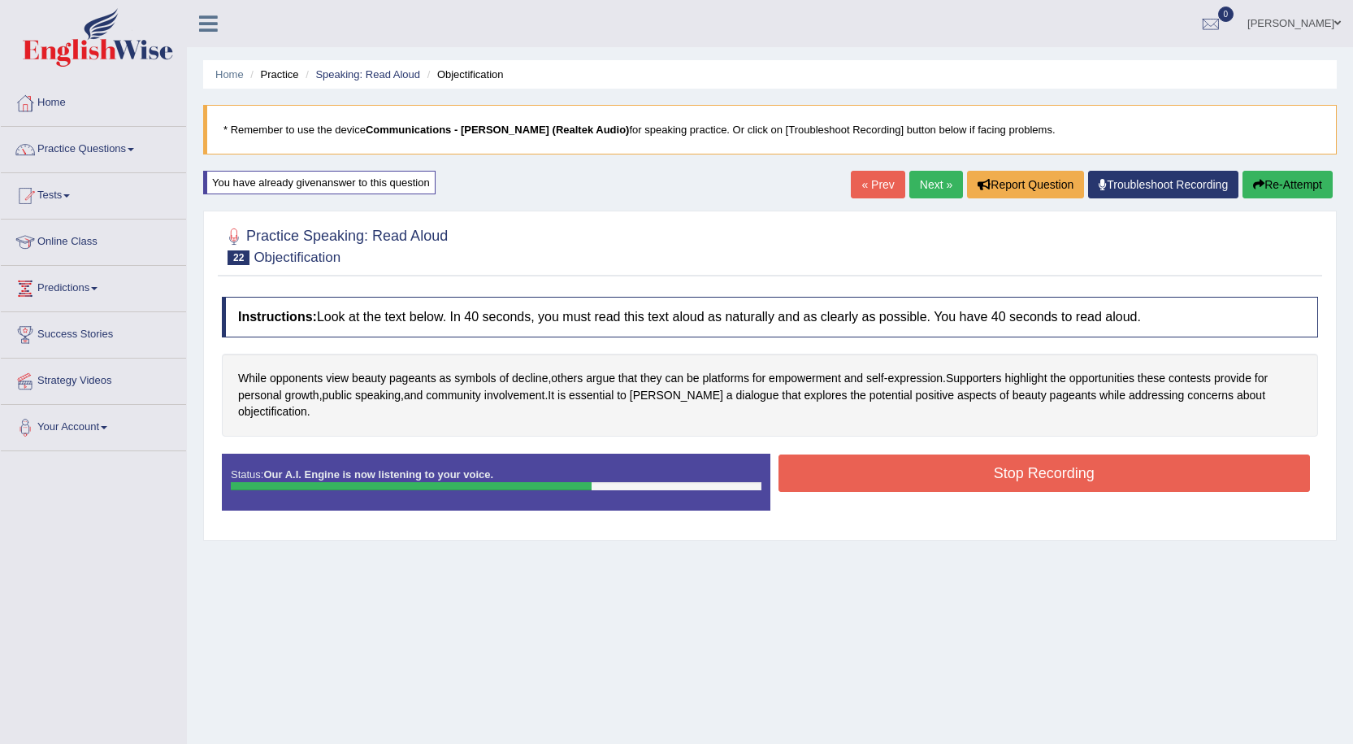
click at [1109, 454] on button "Stop Recording" at bounding box center [1045, 472] width 532 height 37
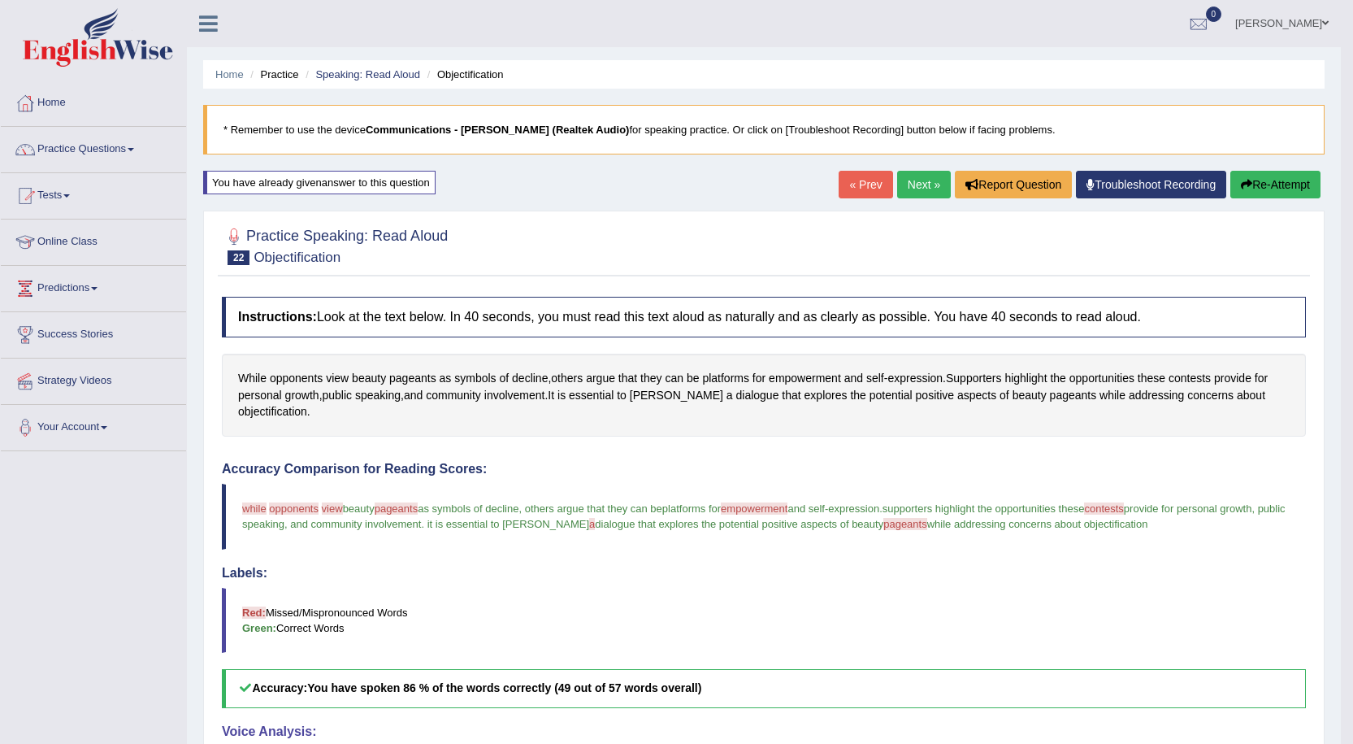
click at [1301, 183] on button "Re-Attempt" at bounding box center [1275, 185] width 90 height 28
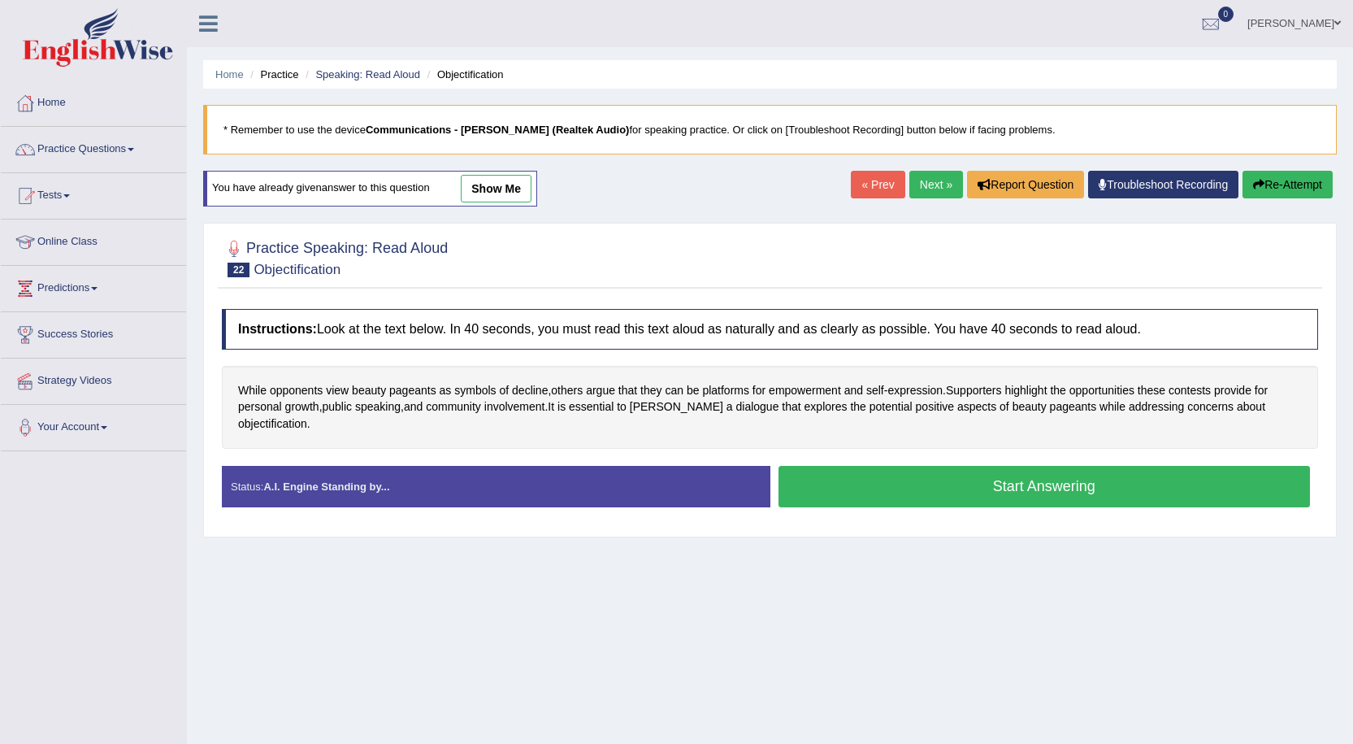
click at [1086, 480] on button "Start Answering" at bounding box center [1045, 486] width 532 height 41
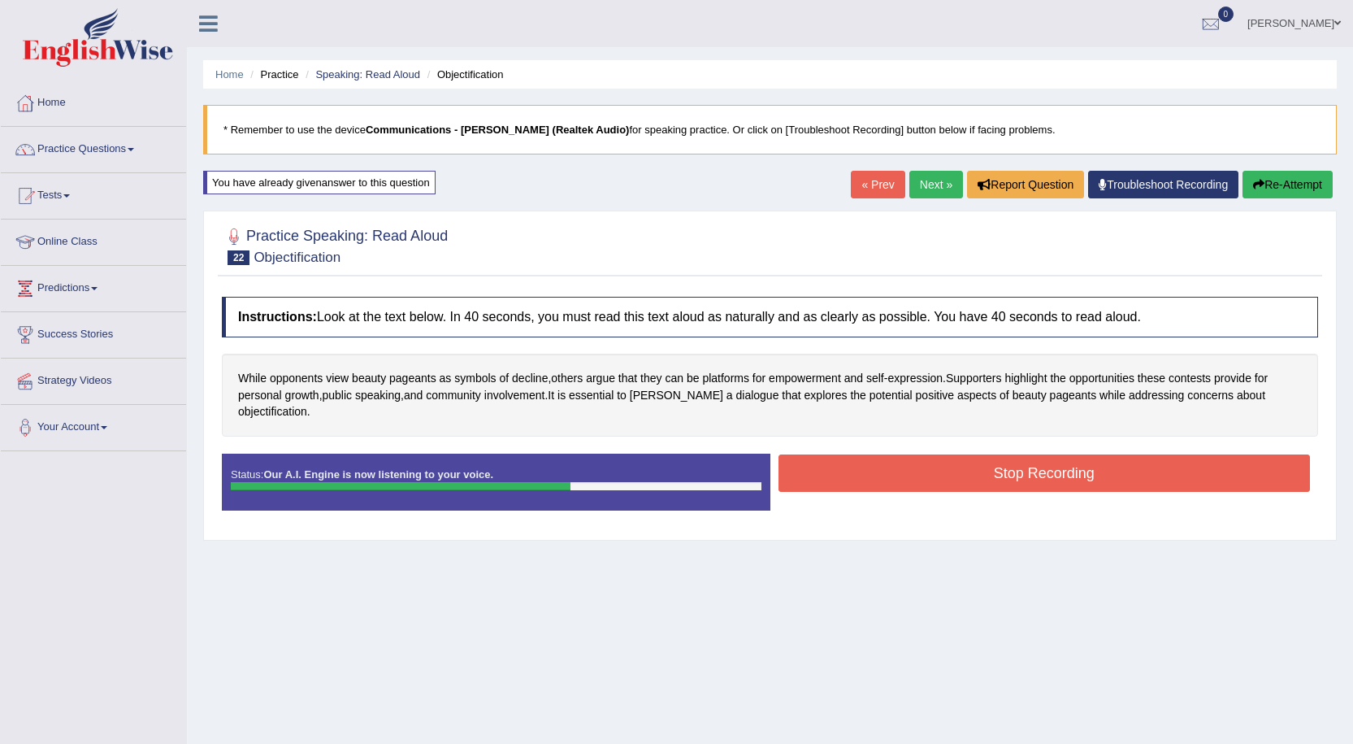
click at [1160, 454] on button "Stop Recording" at bounding box center [1045, 472] width 532 height 37
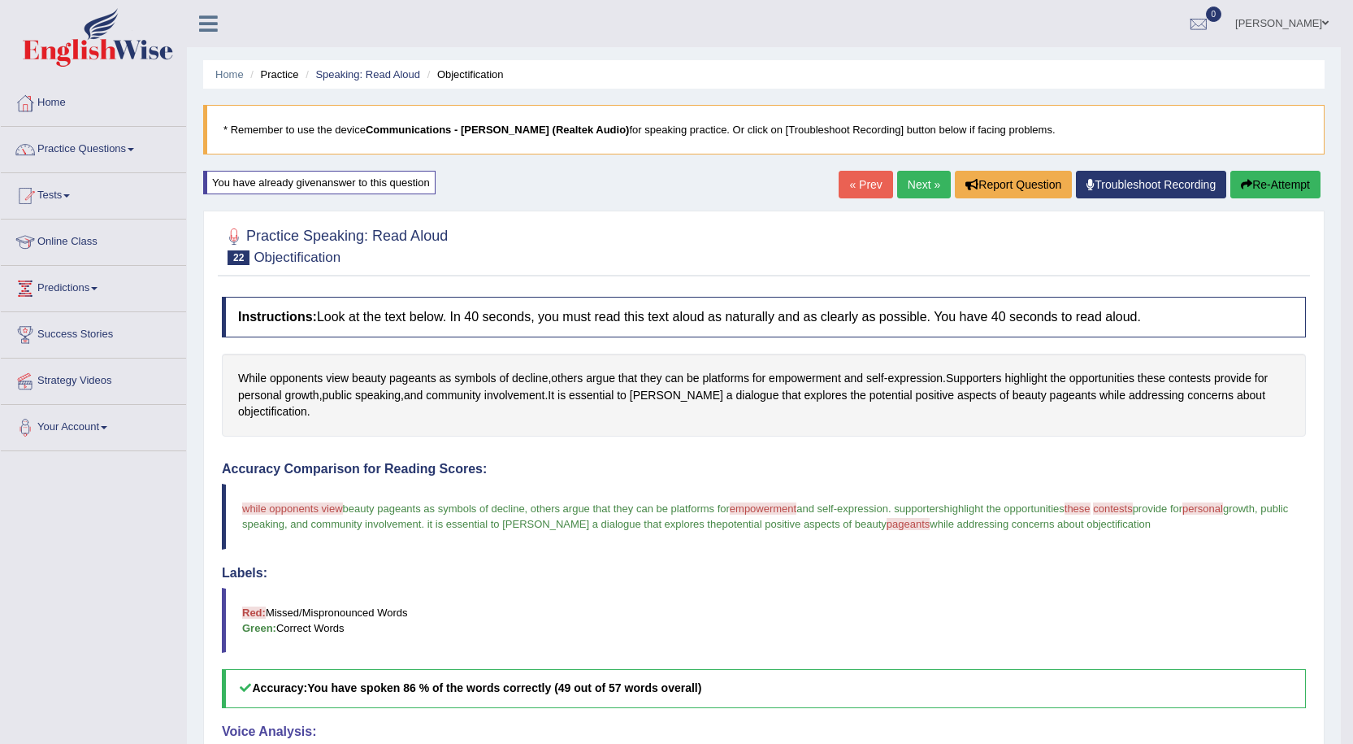
click at [897, 184] on link "Next »" at bounding box center [924, 185] width 54 height 28
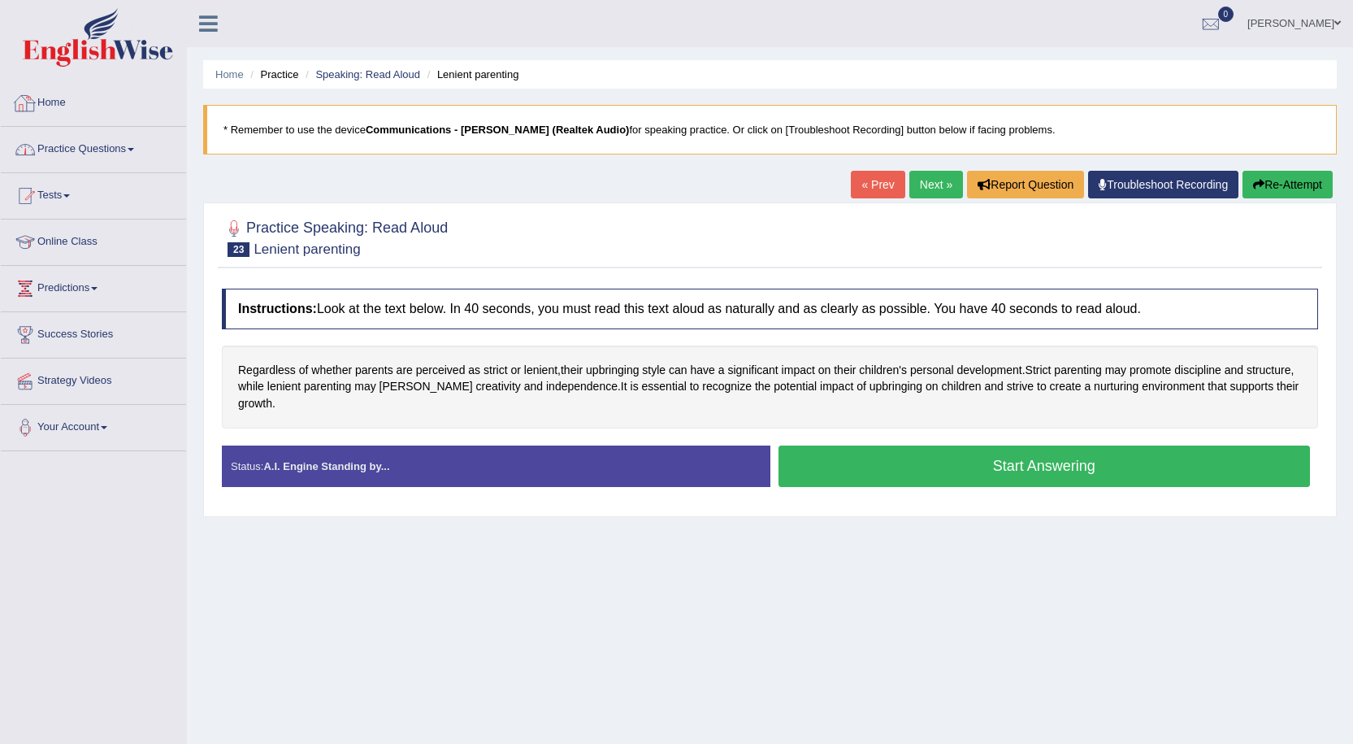
click at [98, 143] on link "Practice Questions" at bounding box center [93, 147] width 185 height 41
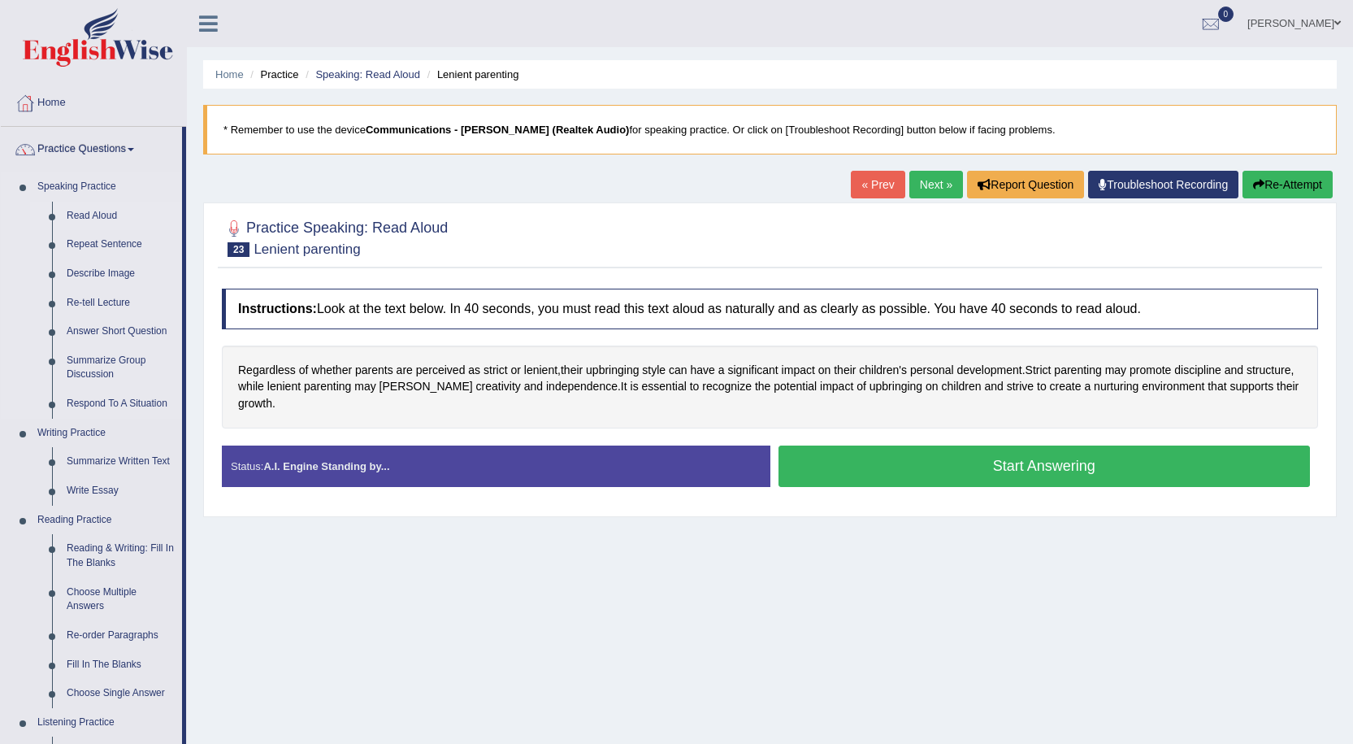
click at [96, 219] on link "Read Aloud" at bounding box center [120, 216] width 123 height 29
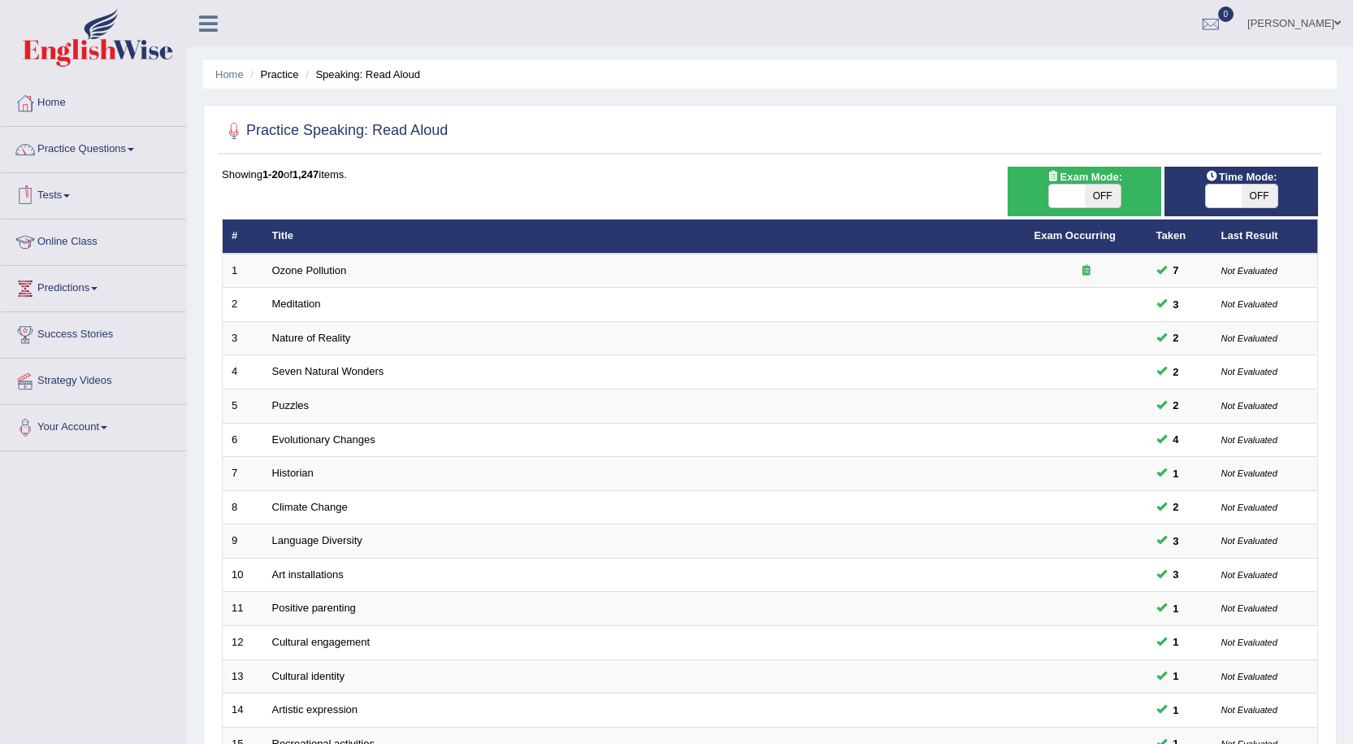
click at [1250, 189] on span "OFF" at bounding box center [1260, 195] width 36 height 23
checkbox input "true"
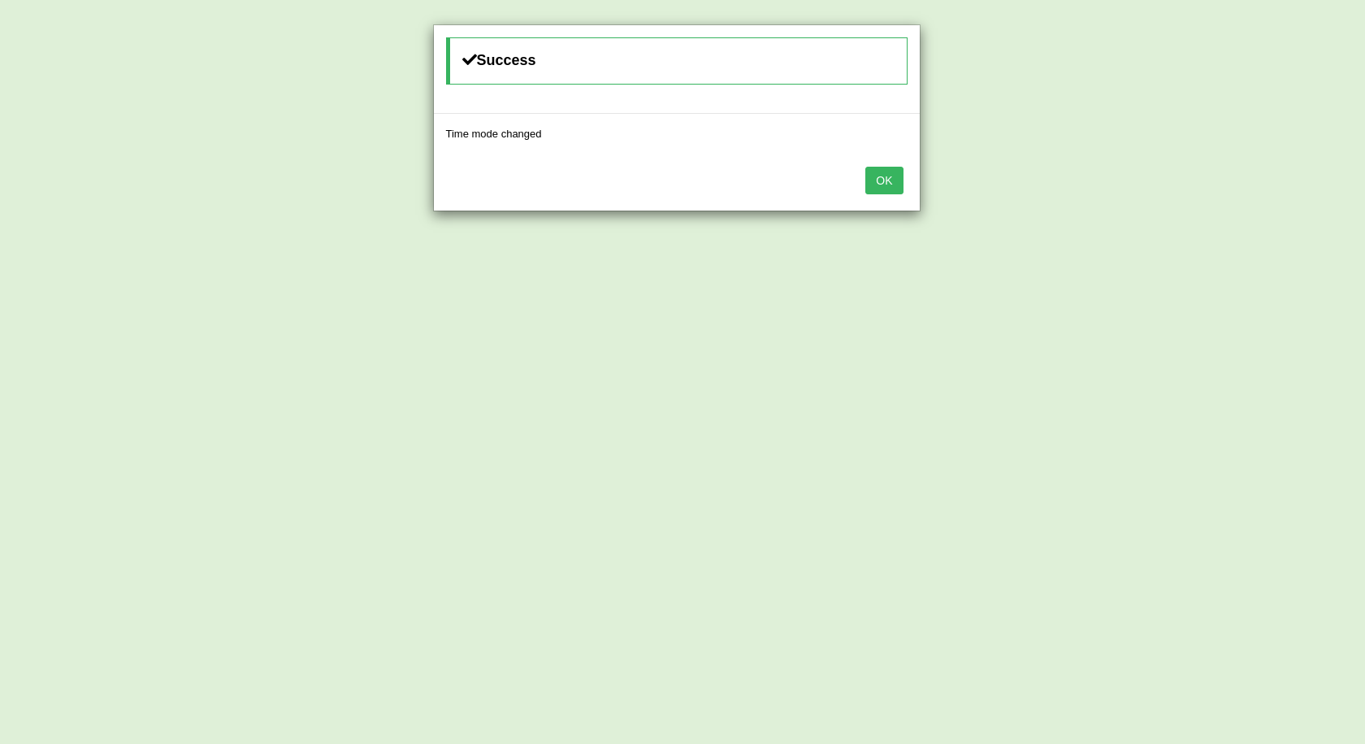
click at [883, 190] on button "OK" at bounding box center [884, 181] width 37 height 28
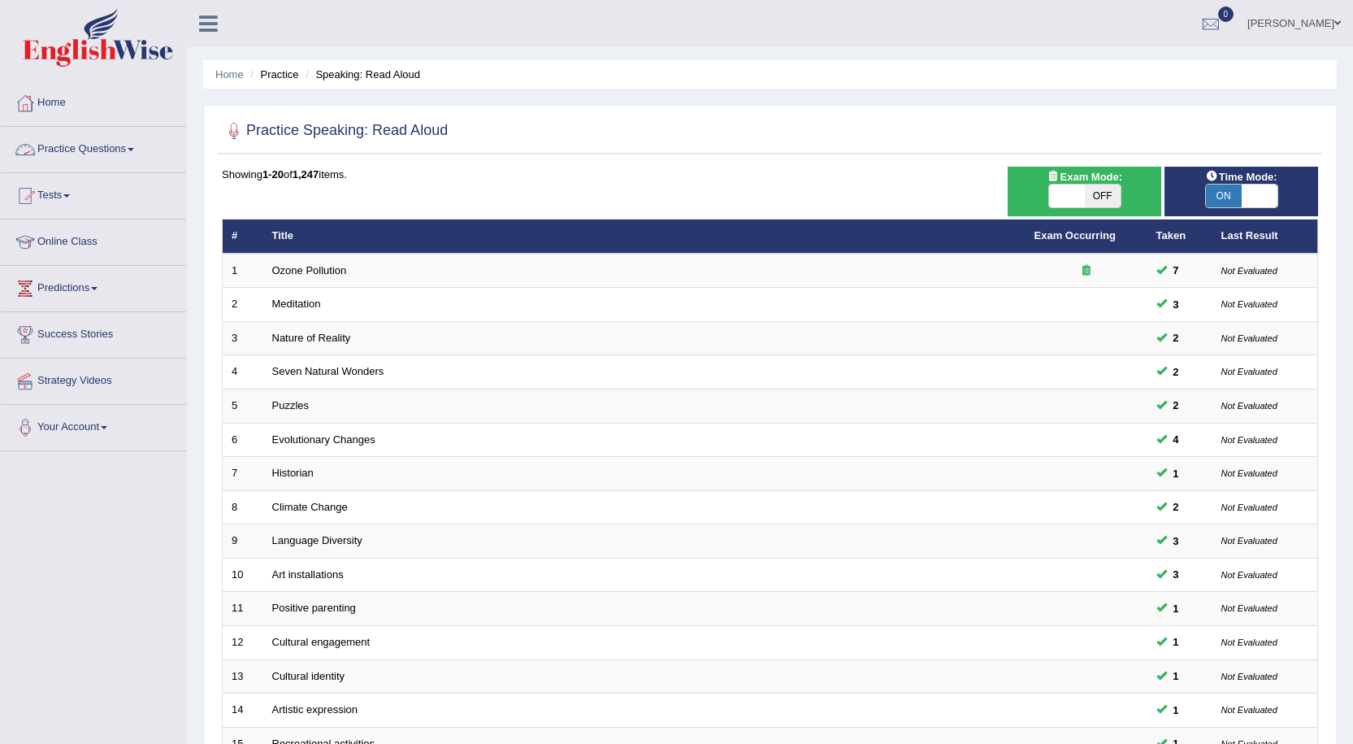
click at [100, 137] on link "Practice Questions" at bounding box center [93, 147] width 185 height 41
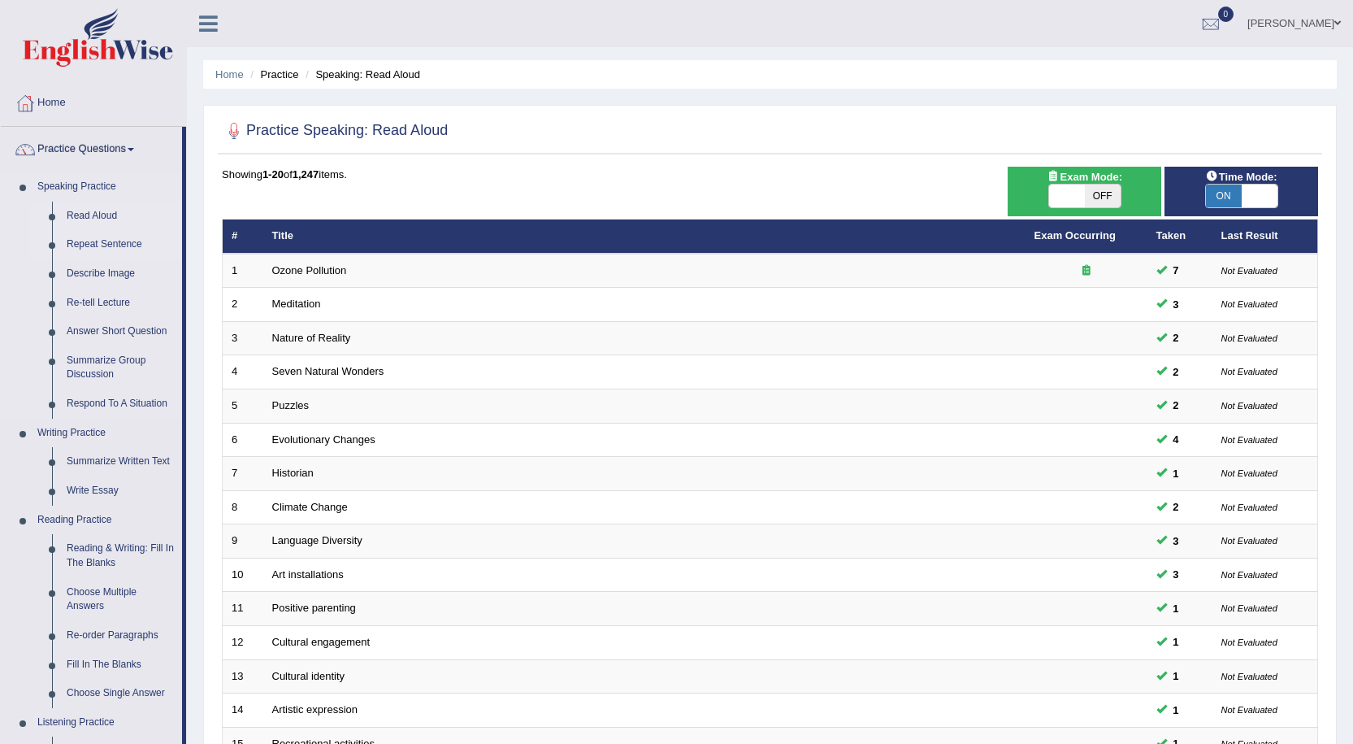
click at [106, 239] on link "Repeat Sentence" at bounding box center [120, 244] width 123 height 29
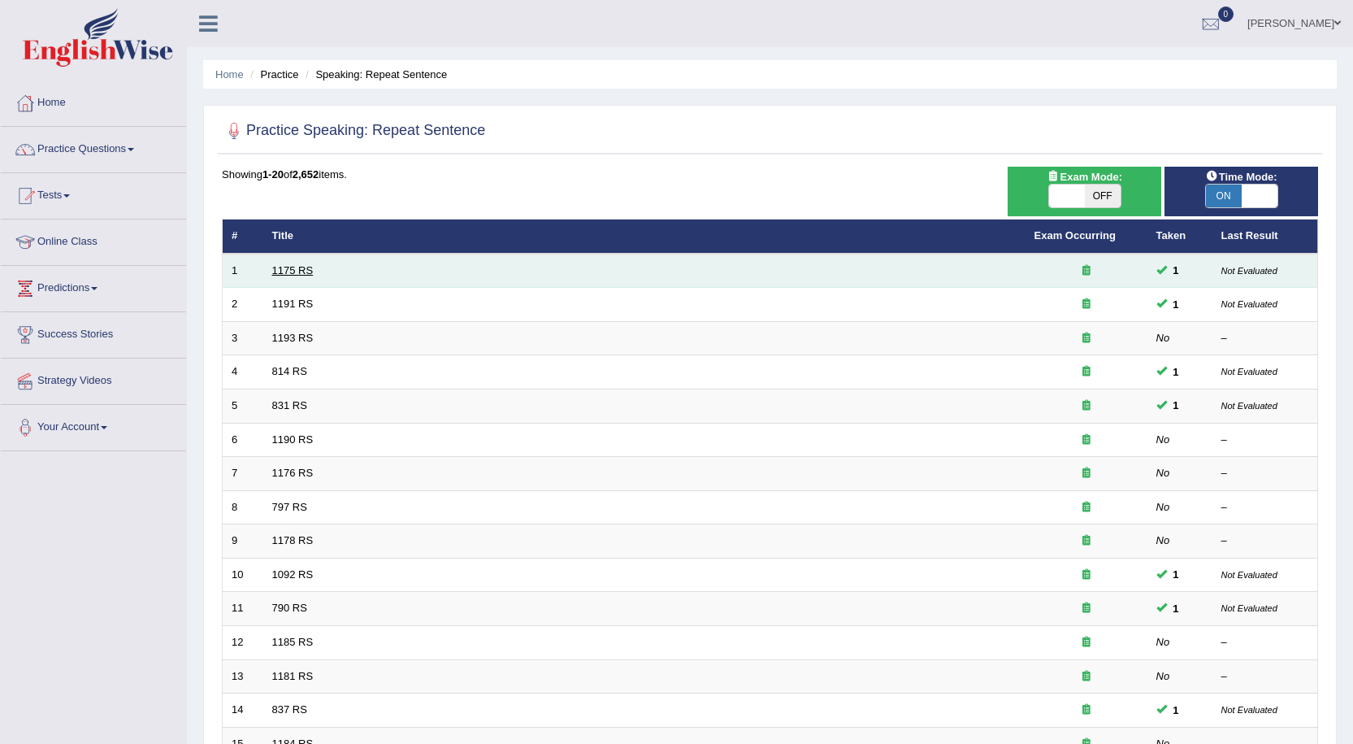
click at [297, 267] on link "1175 RS" at bounding box center [292, 270] width 41 height 12
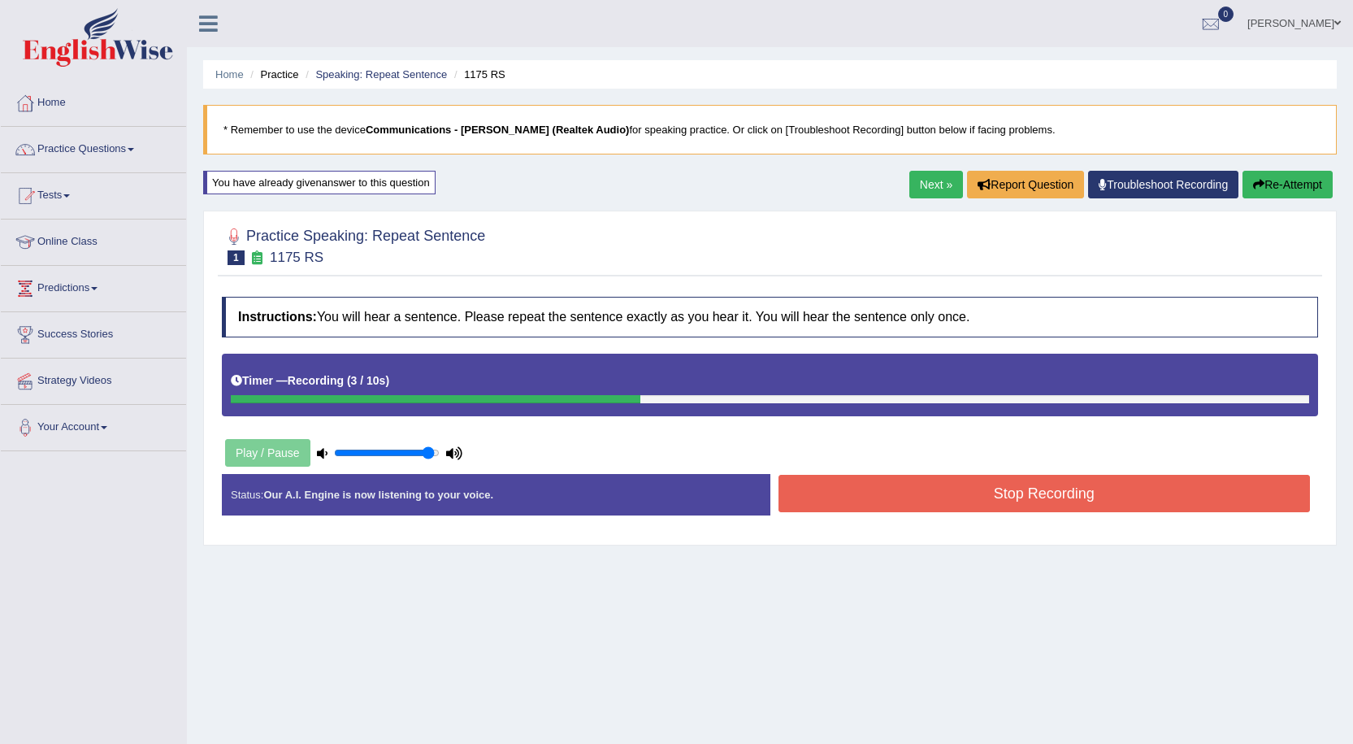
click at [1001, 492] on button "Stop Recording" at bounding box center [1045, 493] width 532 height 37
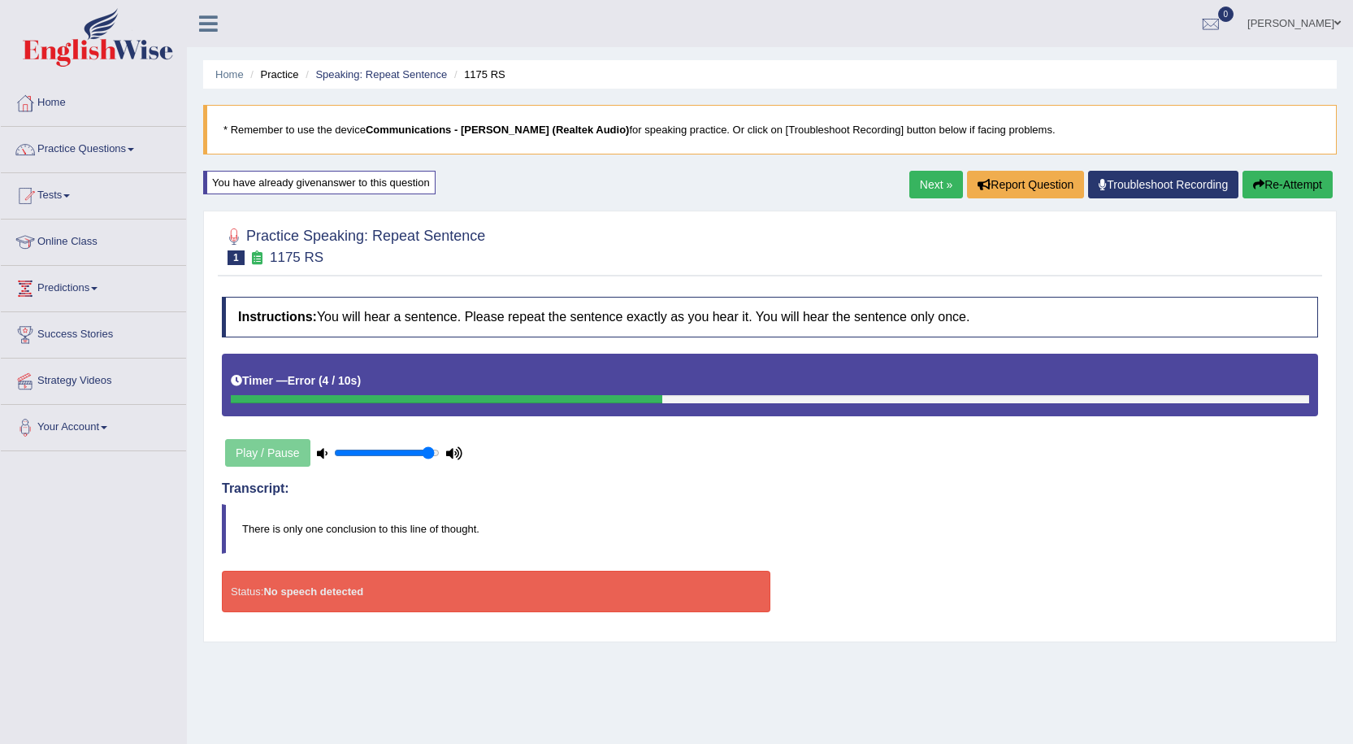
click at [1297, 175] on button "Re-Attempt" at bounding box center [1288, 185] width 90 height 28
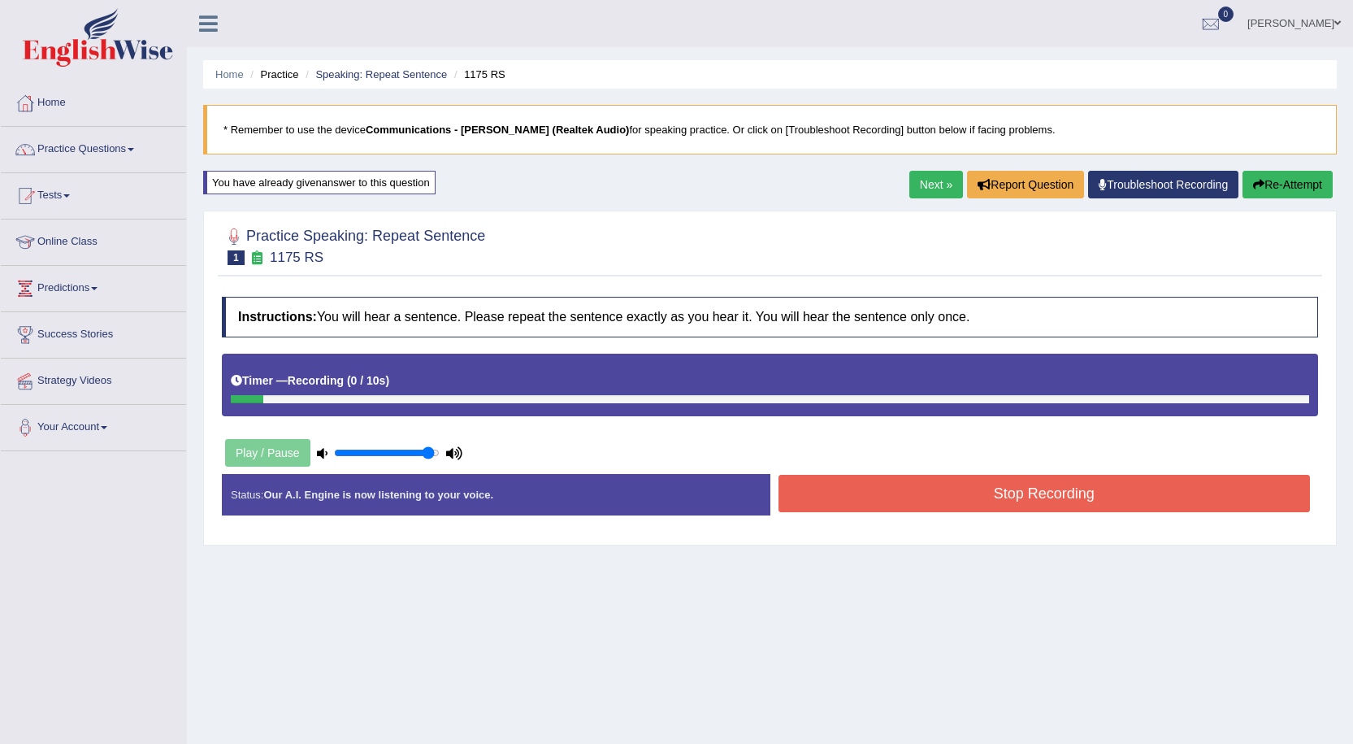
click at [1290, 189] on button "Re-Attempt" at bounding box center [1288, 185] width 90 height 28
click at [1267, 180] on button "Re-Attempt" at bounding box center [1288, 185] width 90 height 28
click at [1069, 491] on button "Stop Recording" at bounding box center [1045, 493] width 532 height 37
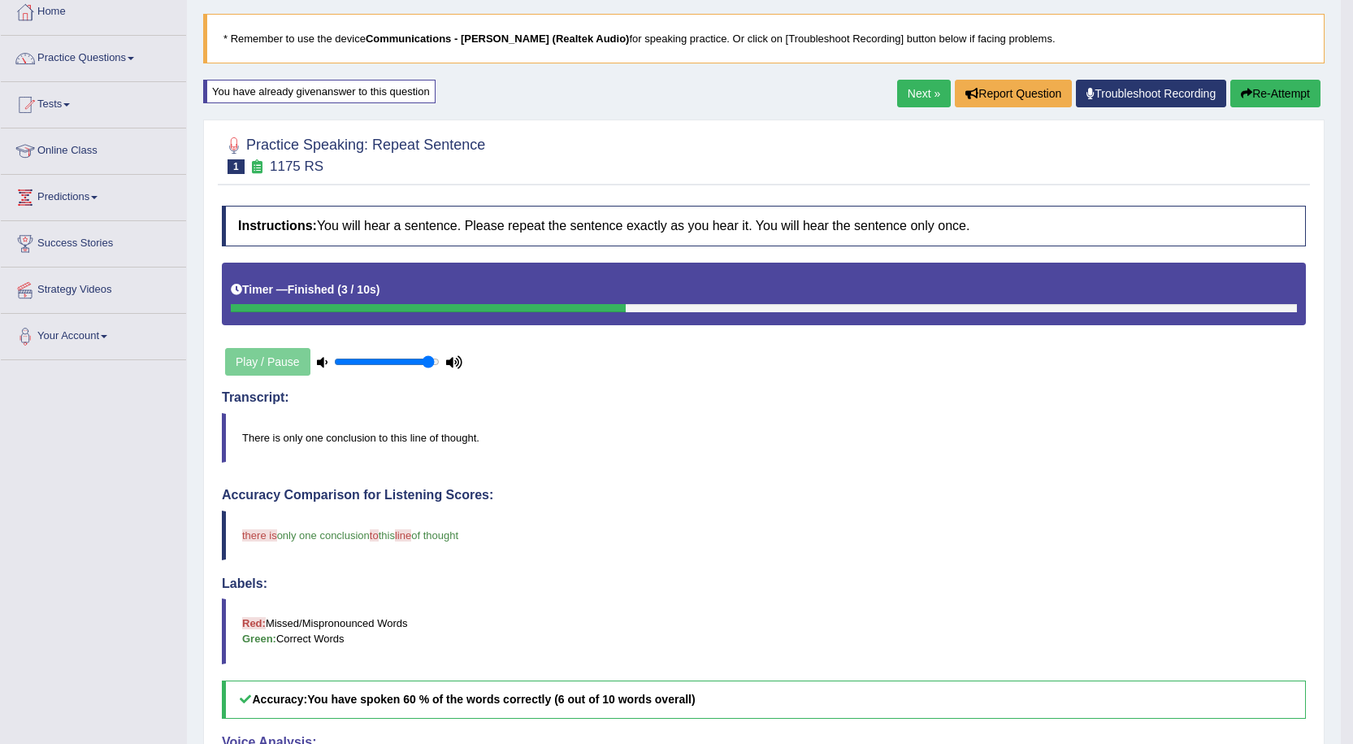
scroll to position [81, 0]
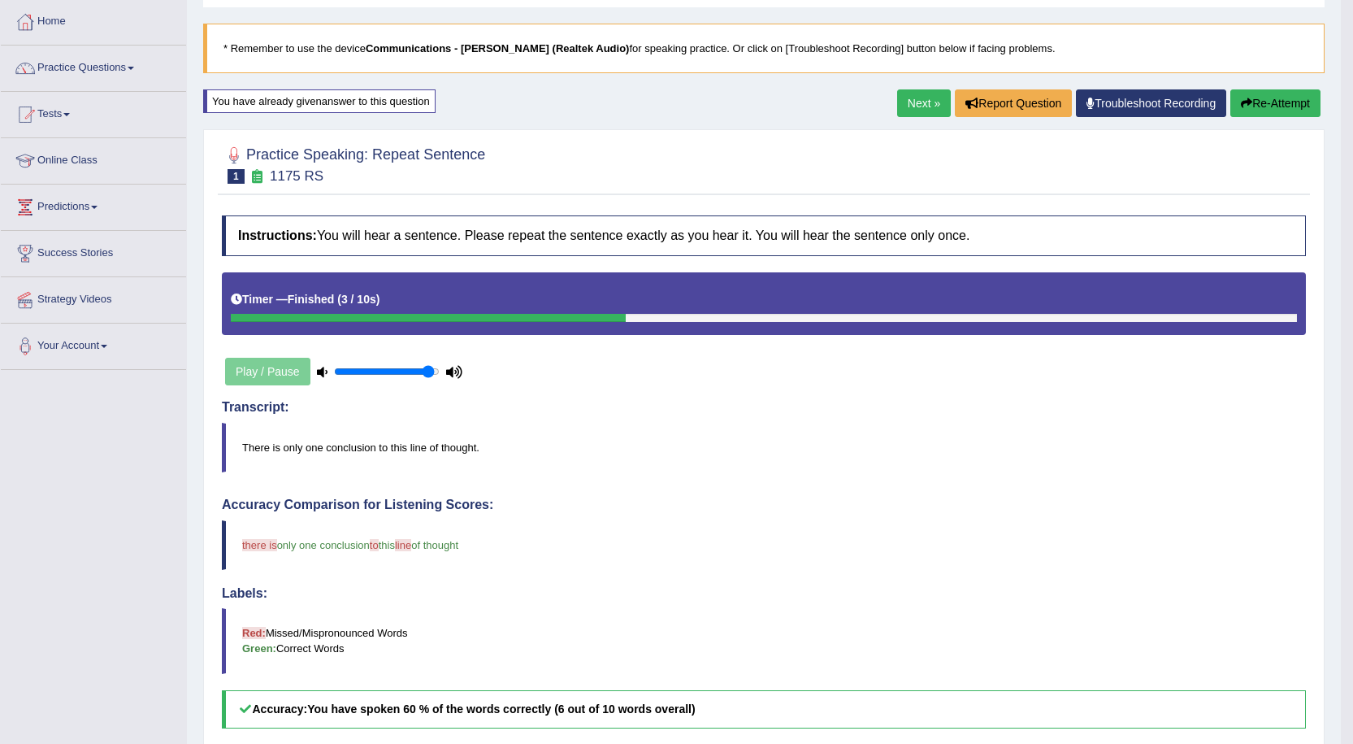
click at [1277, 92] on button "Re-Attempt" at bounding box center [1275, 103] width 90 height 28
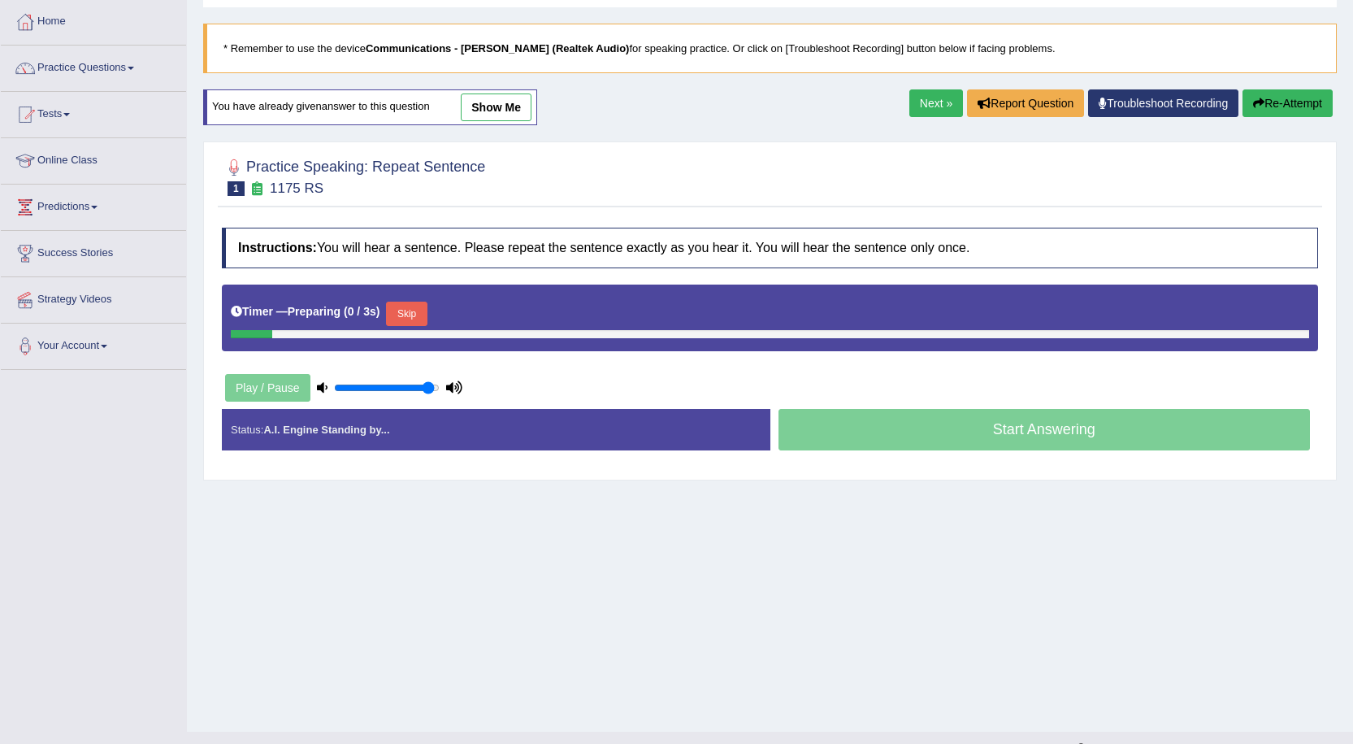
scroll to position [81, 0]
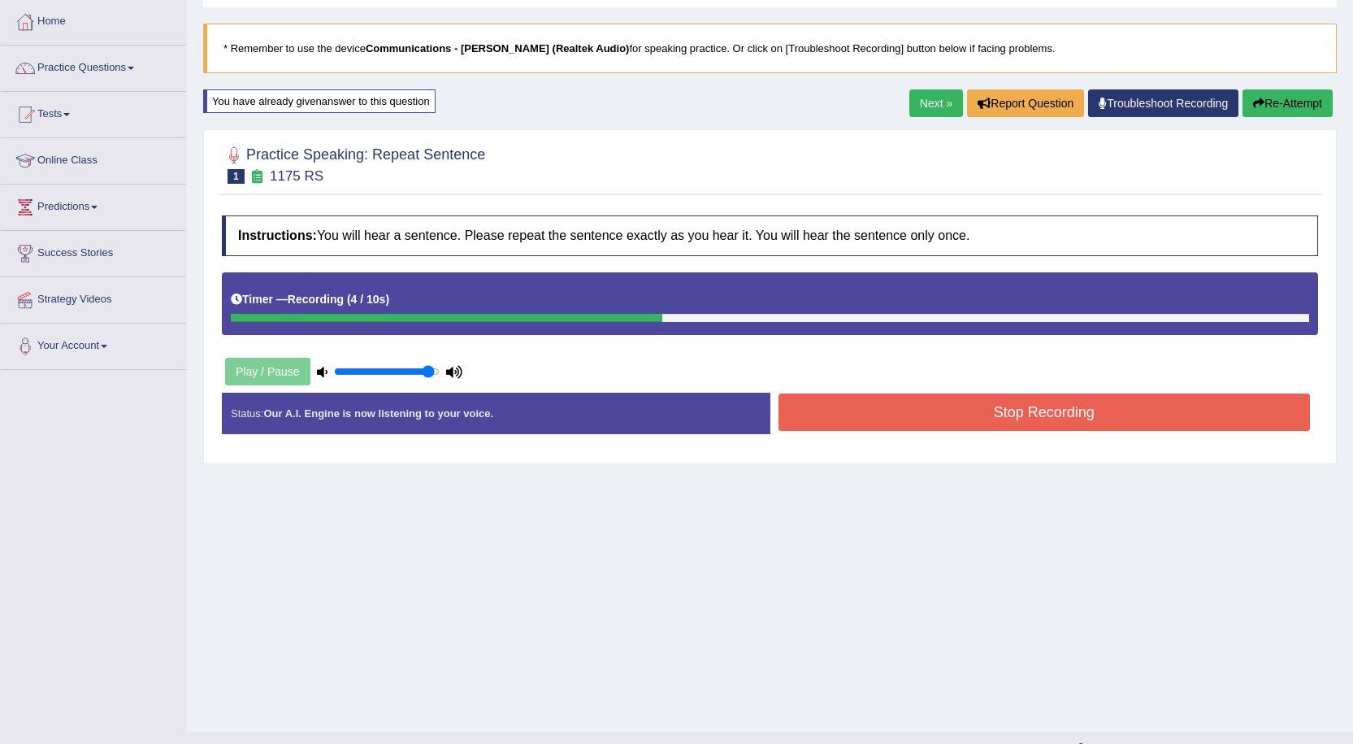
click at [1043, 415] on button "Stop Recording" at bounding box center [1045, 411] width 532 height 37
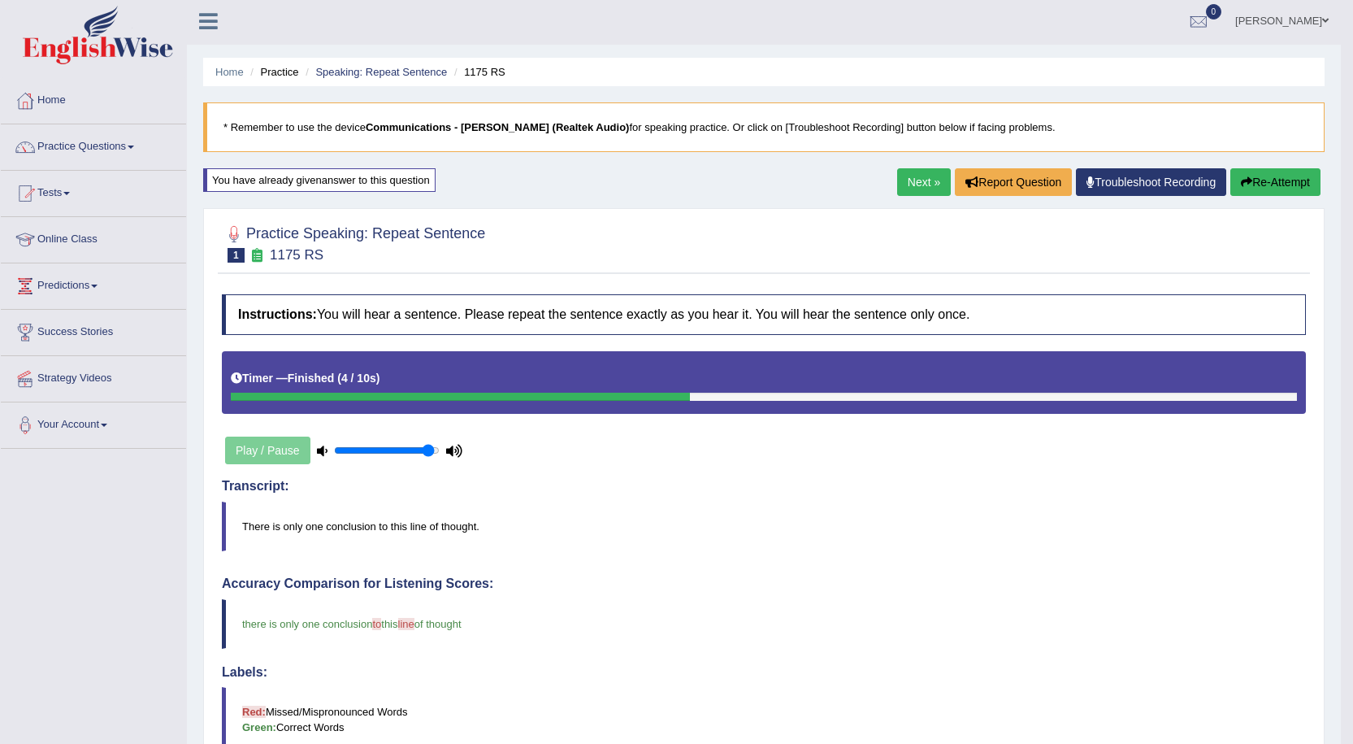
scroll to position [0, 0]
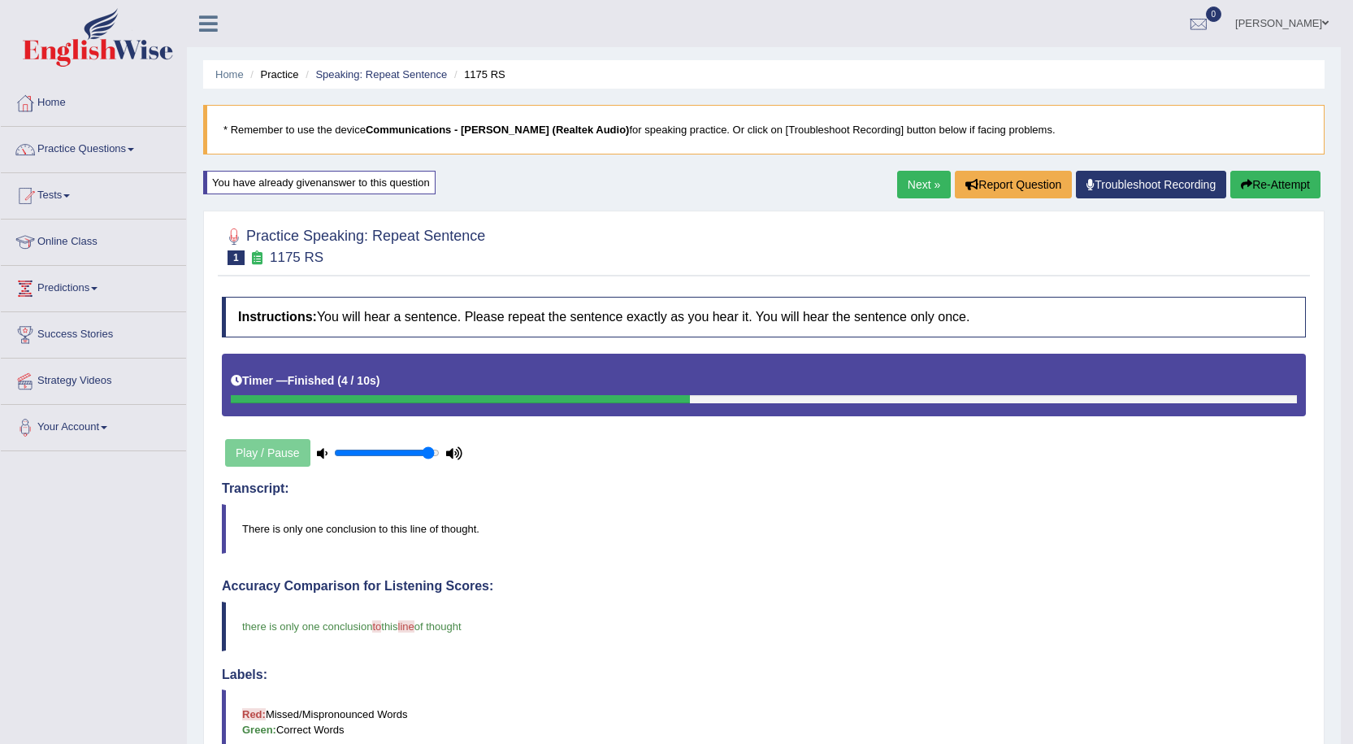
click at [1269, 181] on button "Re-Attempt" at bounding box center [1275, 185] width 90 height 28
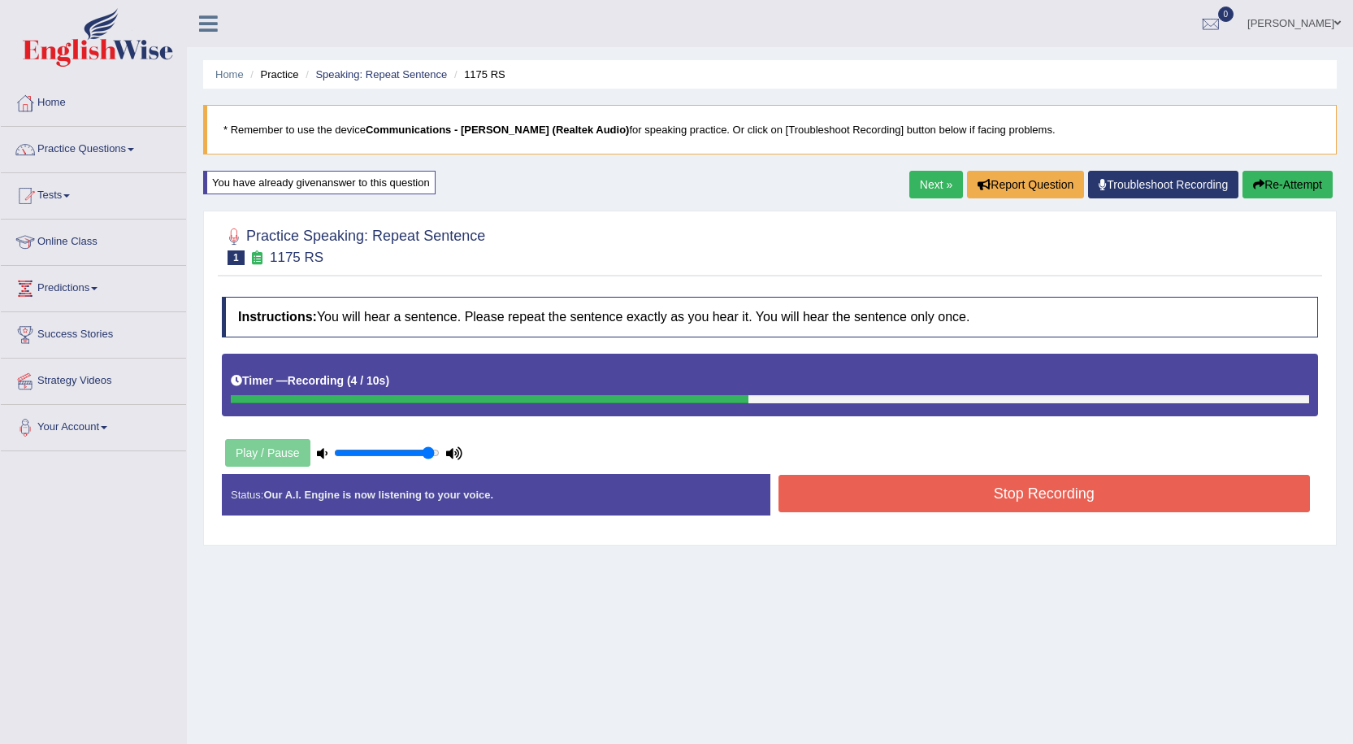
click at [1148, 500] on button "Stop Recording" at bounding box center [1045, 493] width 532 height 37
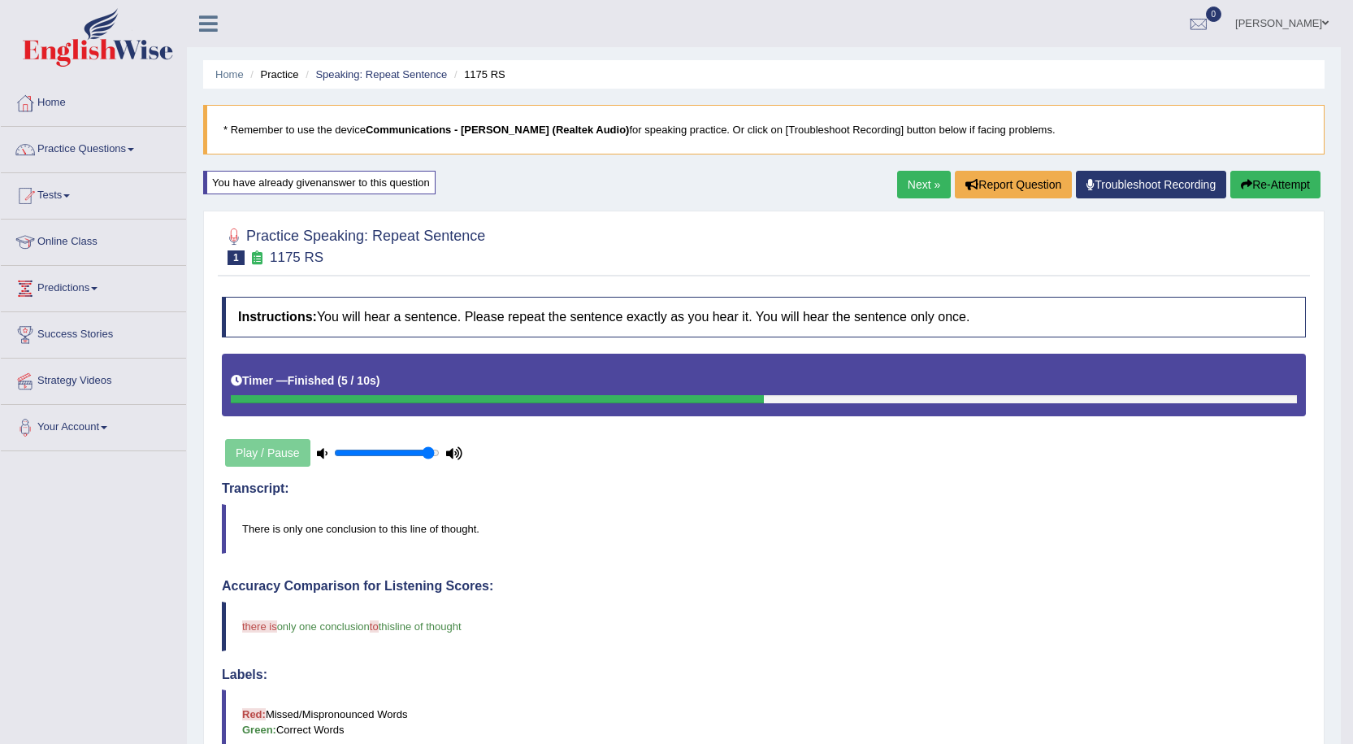
click at [1266, 178] on button "Re-Attempt" at bounding box center [1275, 185] width 90 height 28
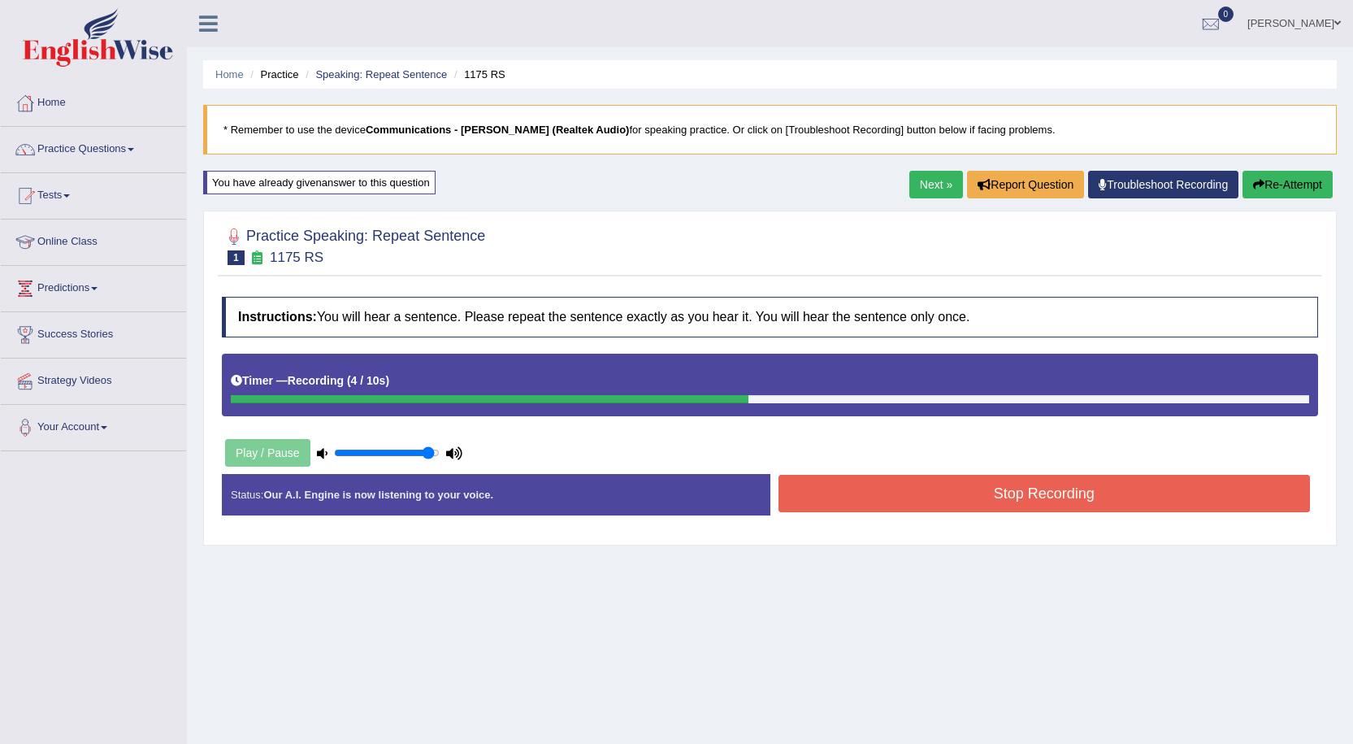
click at [1039, 501] on button "Stop Recording" at bounding box center [1045, 493] width 532 height 37
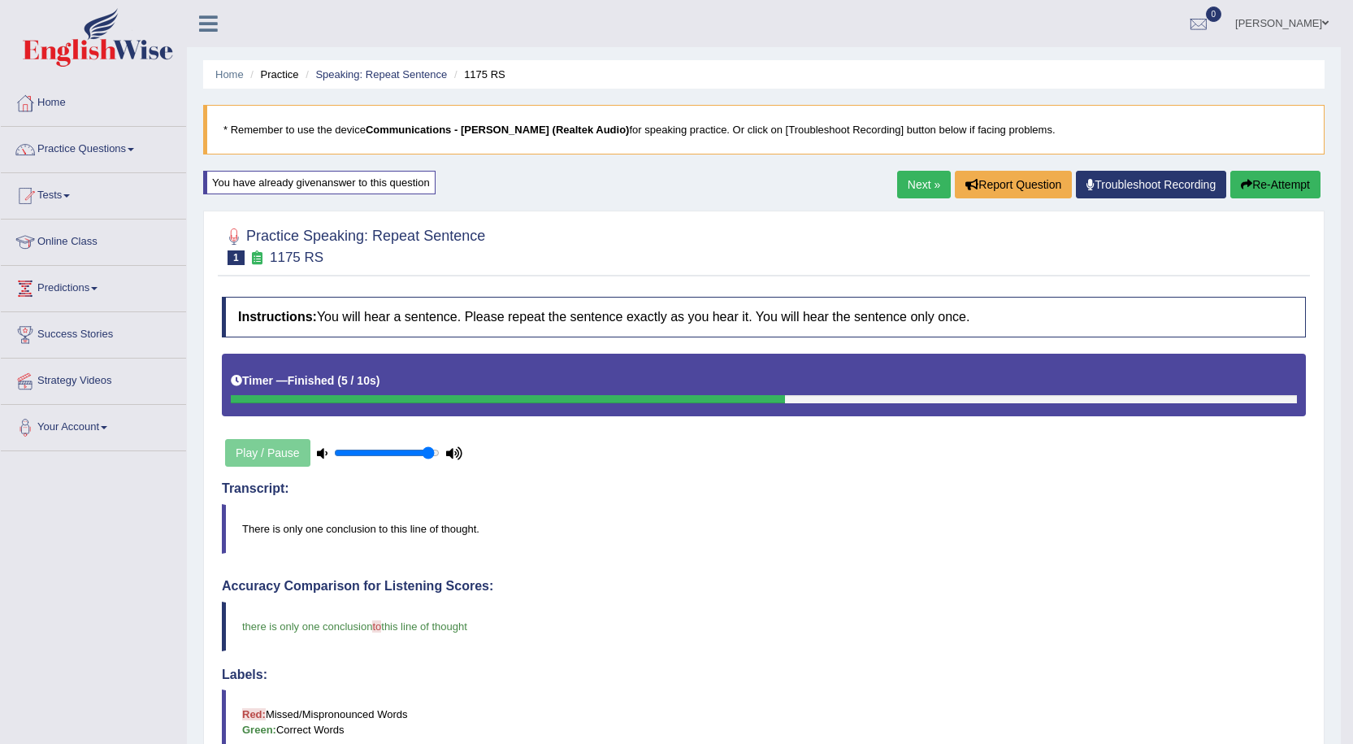
click at [934, 182] on link "Next »" at bounding box center [924, 185] width 54 height 28
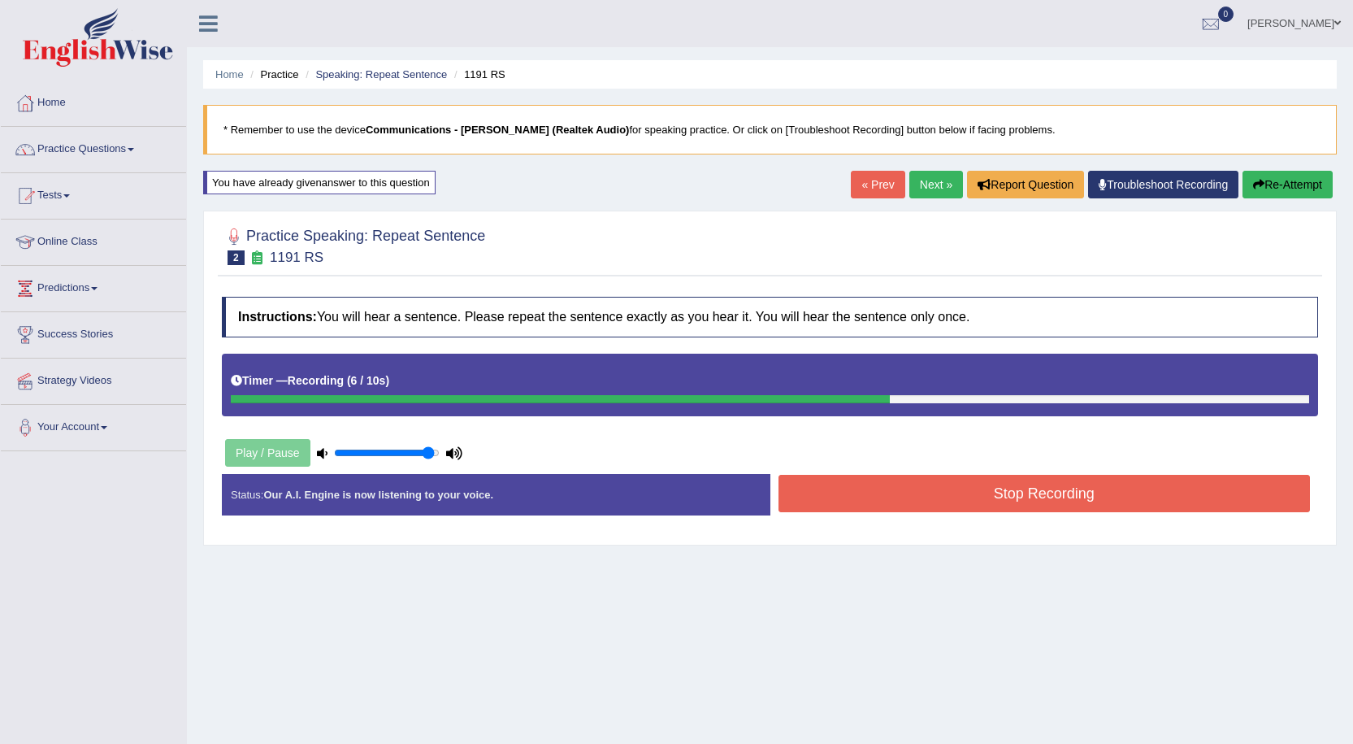
click at [1084, 492] on button "Stop Recording" at bounding box center [1045, 493] width 532 height 37
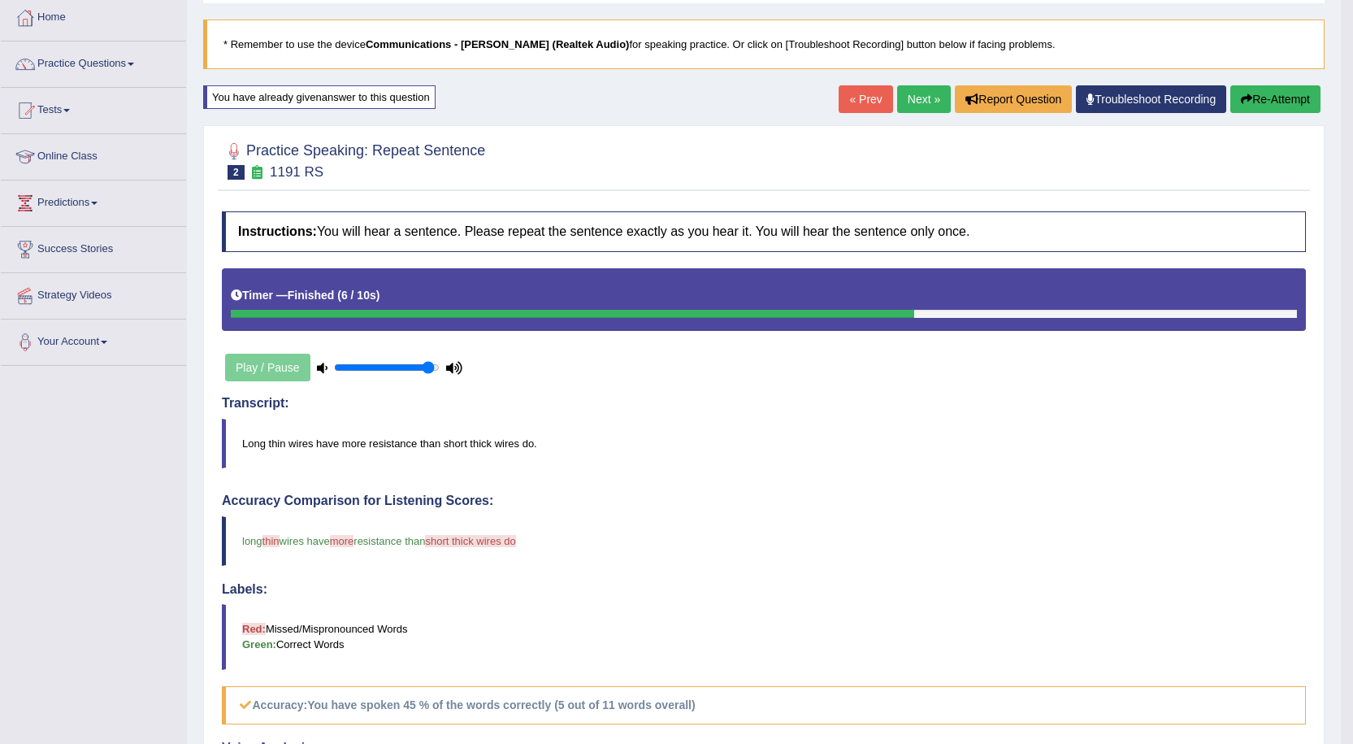
scroll to position [81, 0]
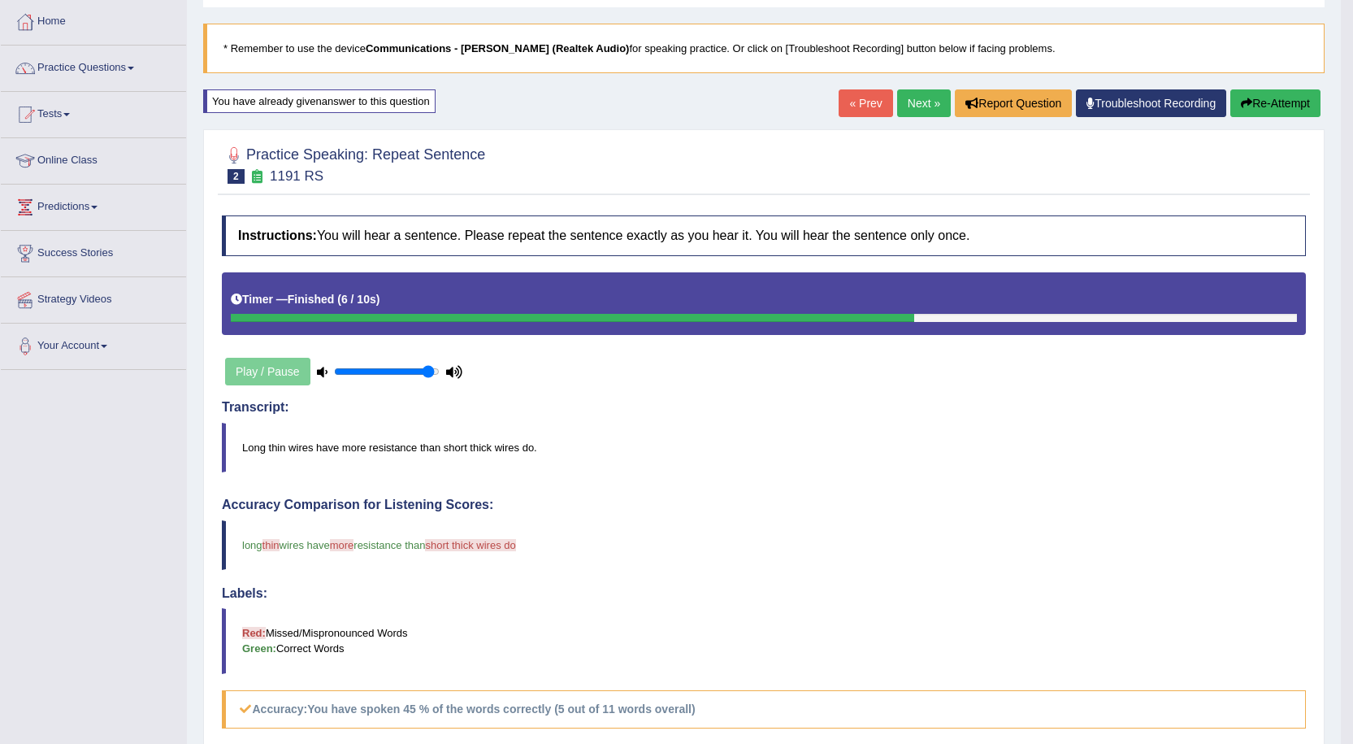
click at [1286, 106] on button "Re-Attempt" at bounding box center [1275, 103] width 90 height 28
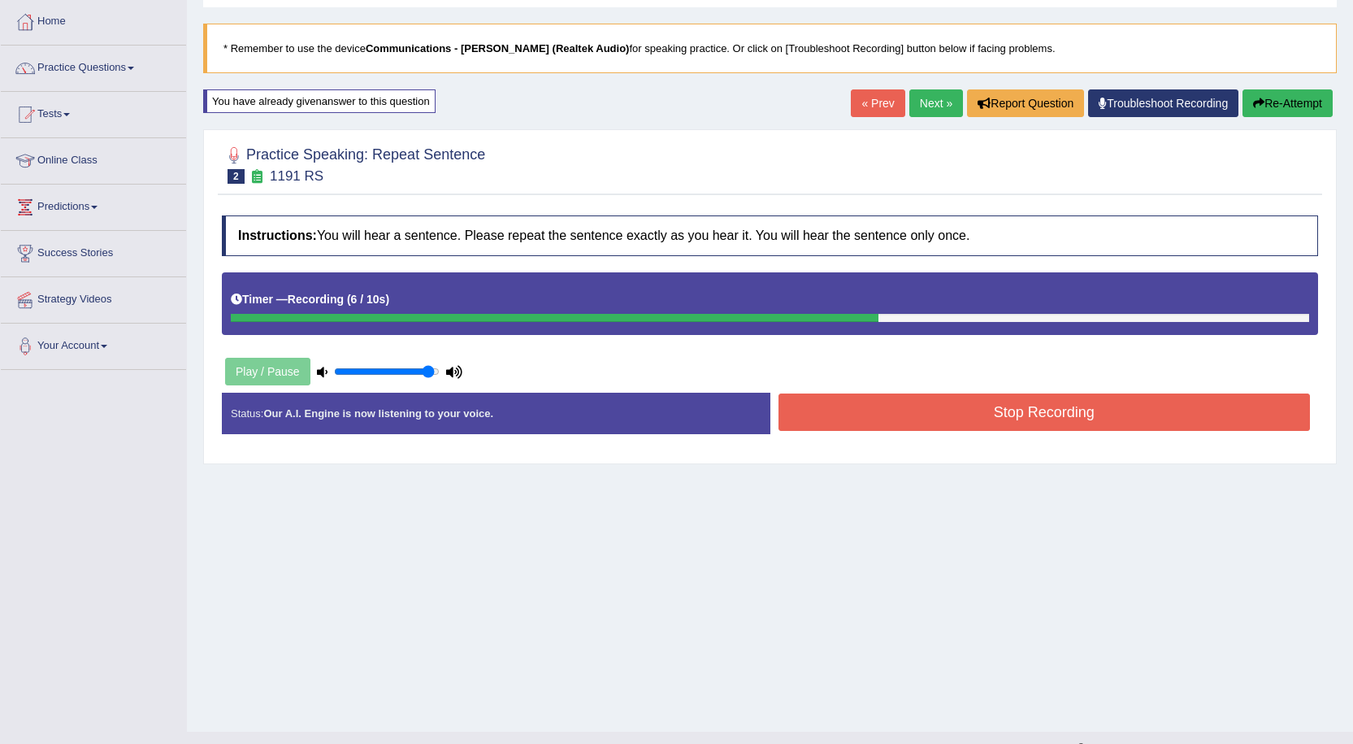
click at [1069, 418] on button "Stop Recording" at bounding box center [1045, 411] width 532 height 37
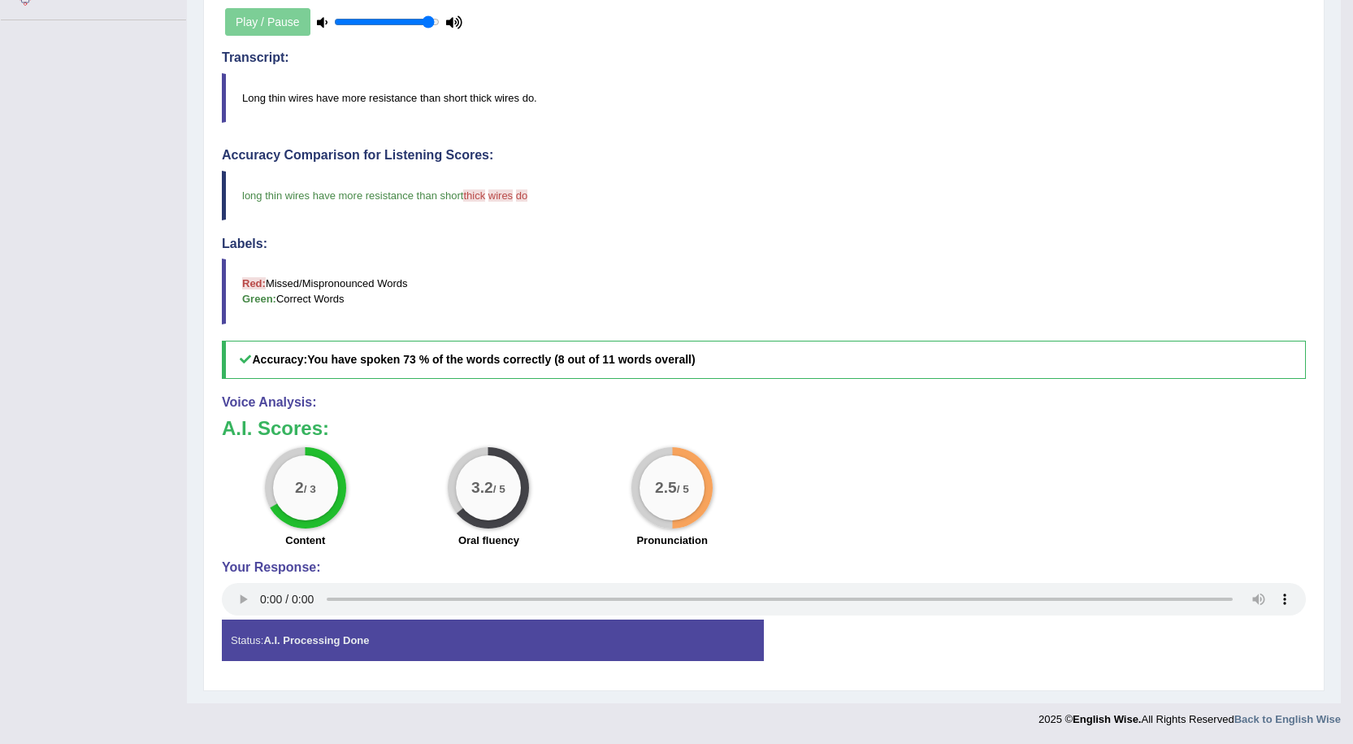
scroll to position [106, 0]
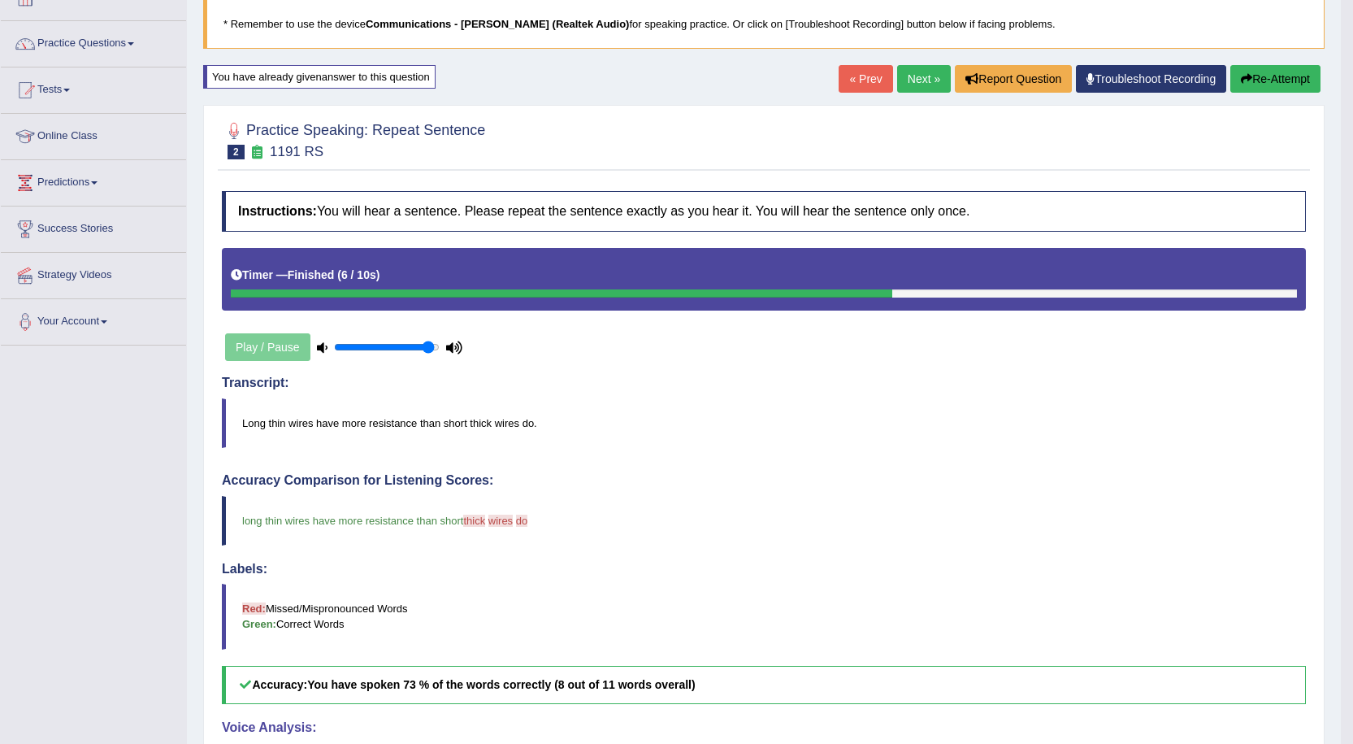
click at [919, 72] on link "Next »" at bounding box center [924, 79] width 54 height 28
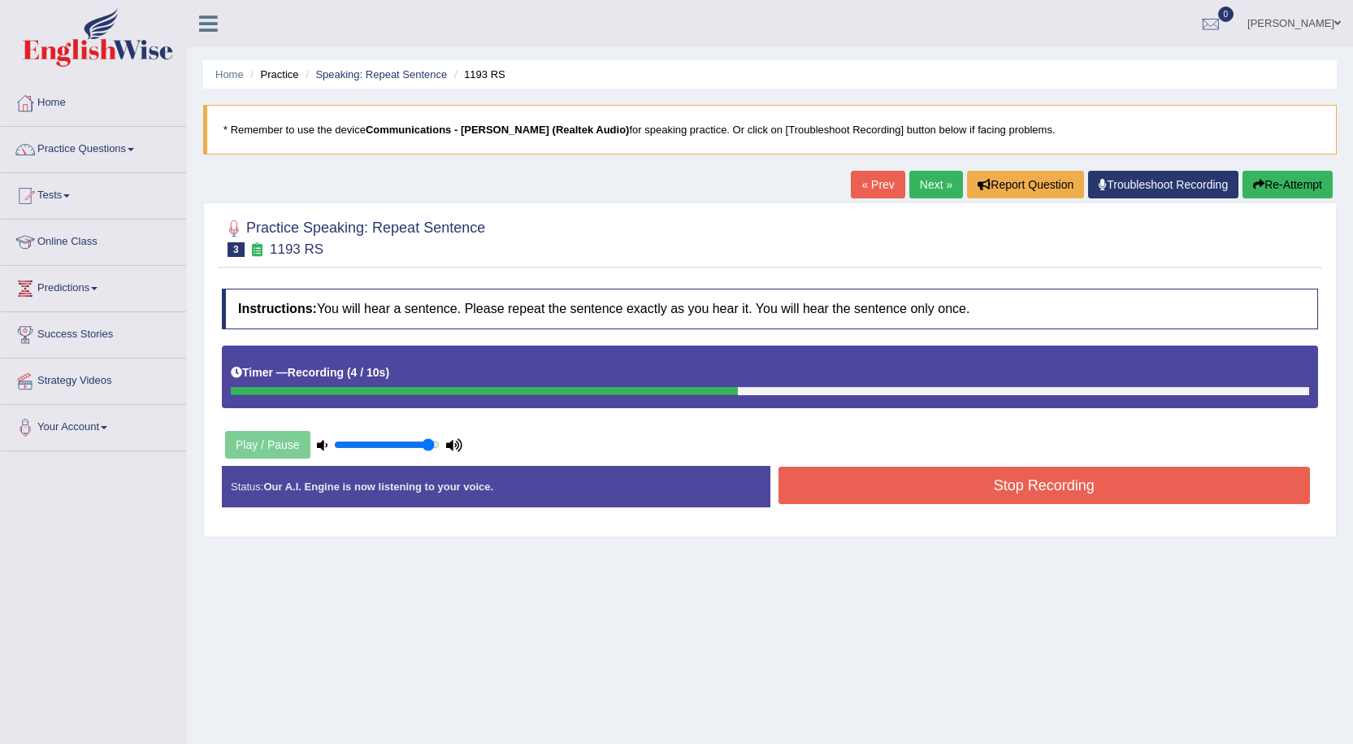
click at [989, 485] on button "Stop Recording" at bounding box center [1045, 484] width 532 height 37
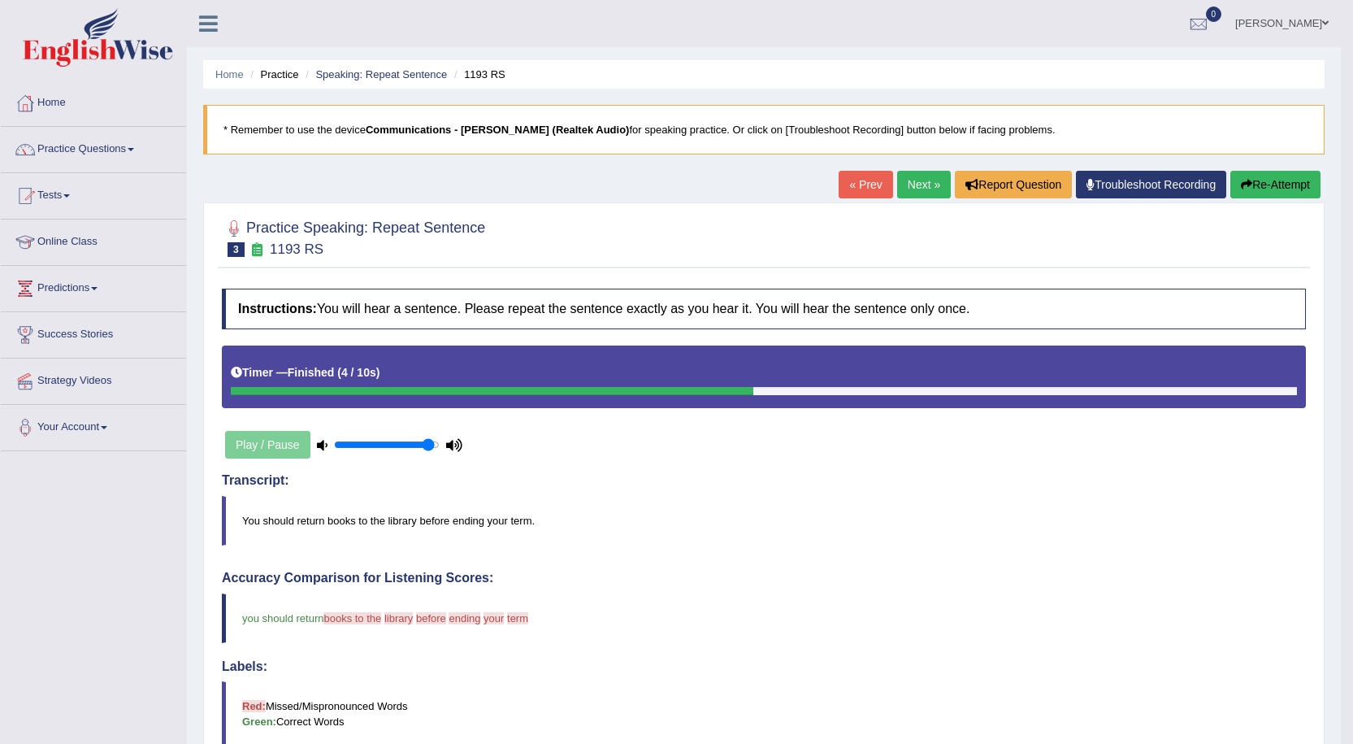
click at [1240, 176] on button "Re-Attempt" at bounding box center [1275, 185] width 90 height 28
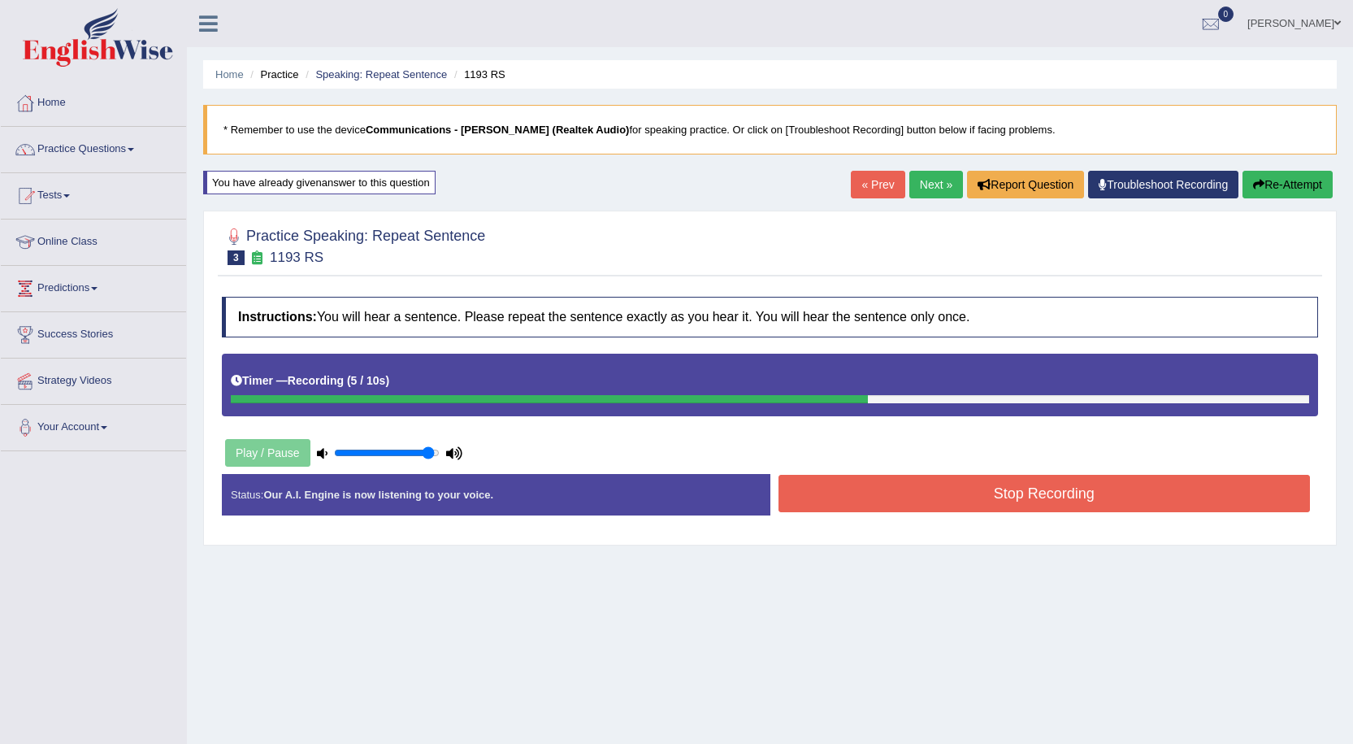
click at [1008, 494] on button "Stop Recording" at bounding box center [1045, 493] width 532 height 37
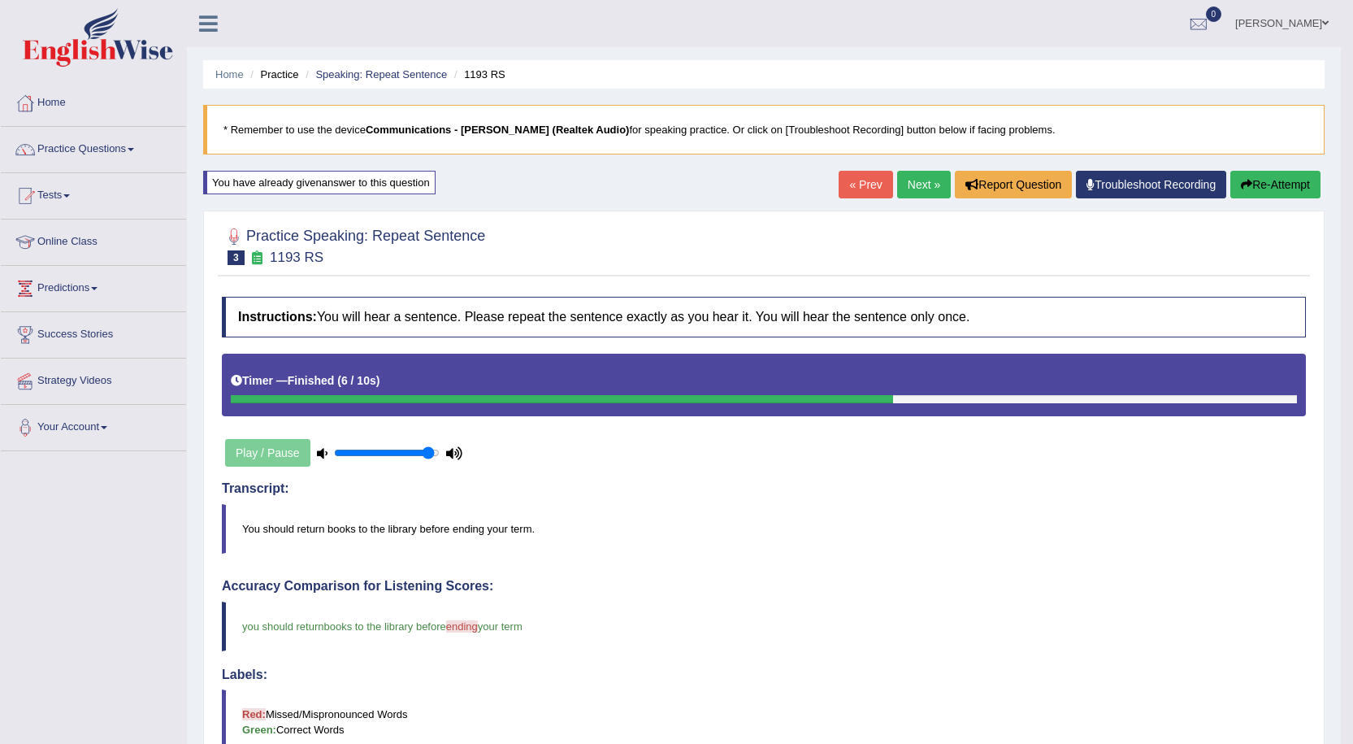
click at [913, 179] on link "Next »" at bounding box center [924, 185] width 54 height 28
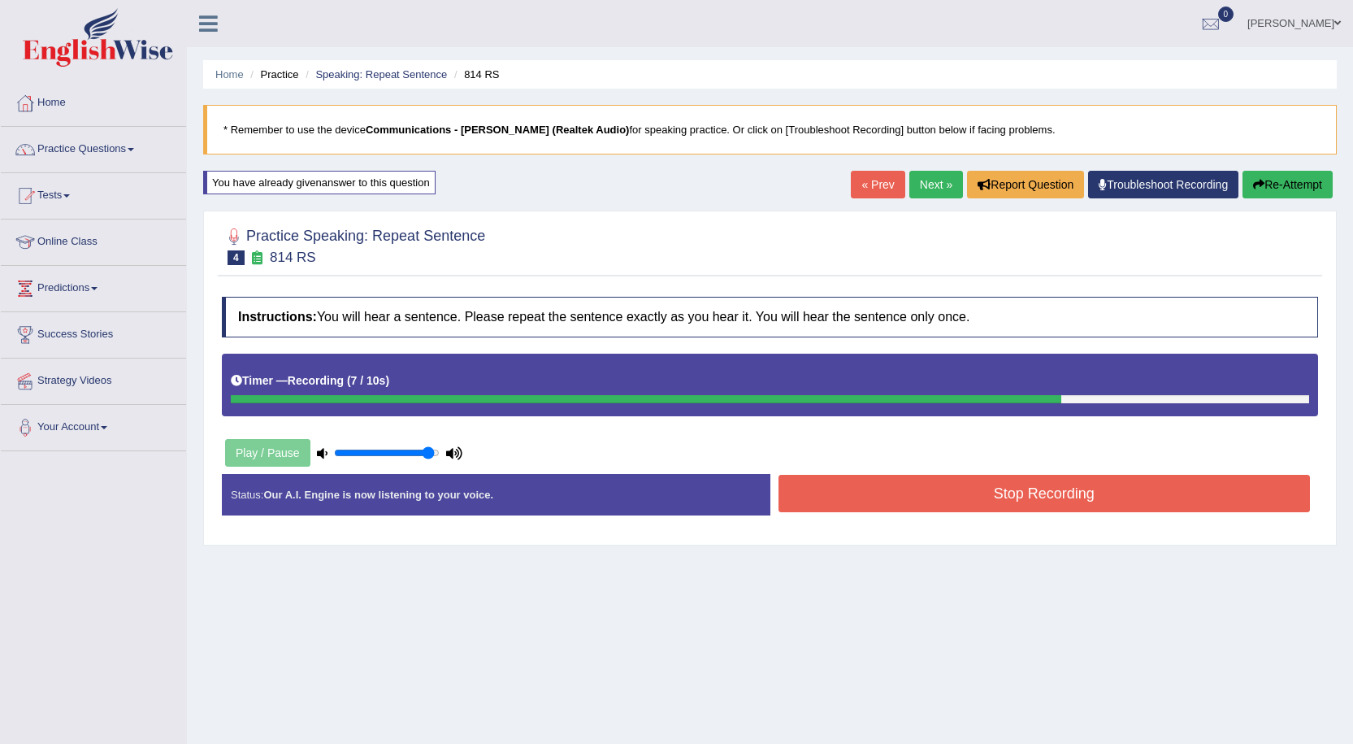
click at [1105, 500] on button "Stop Recording" at bounding box center [1045, 493] width 532 height 37
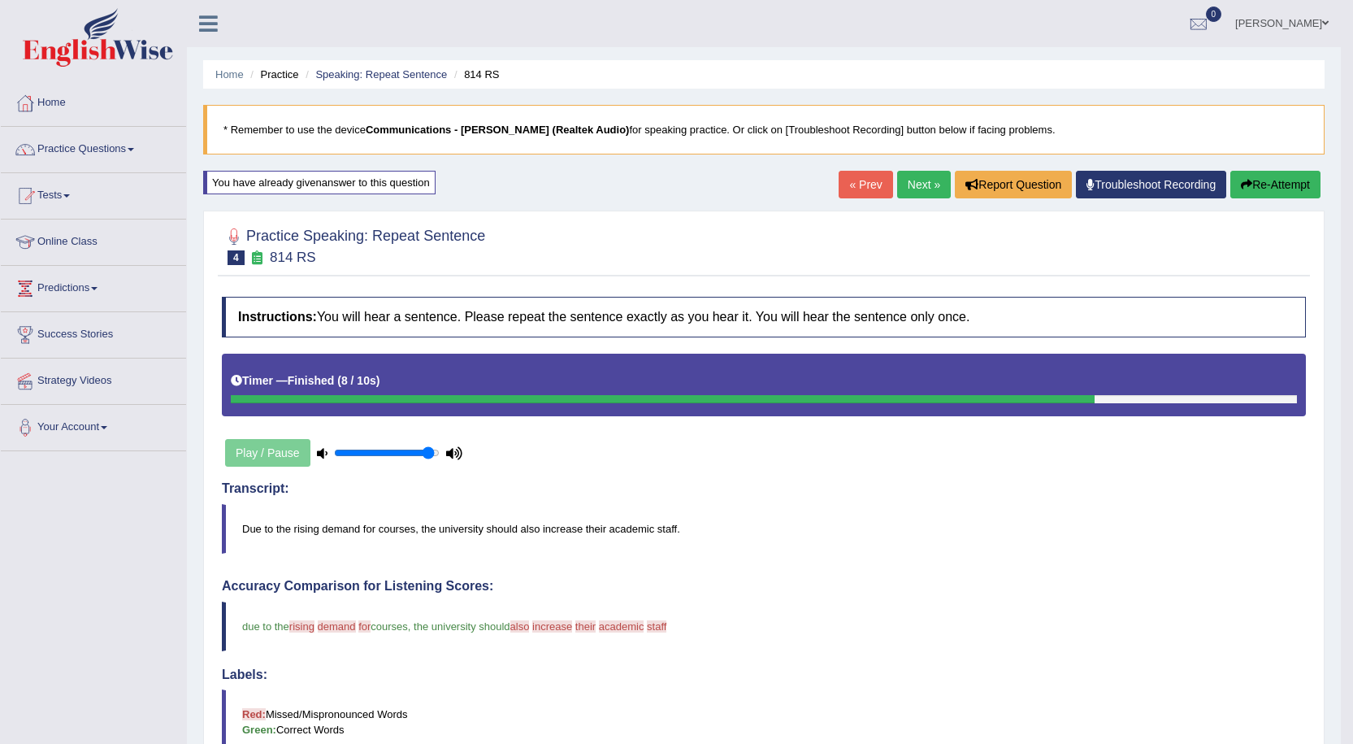
click at [897, 179] on link "Next »" at bounding box center [924, 185] width 54 height 28
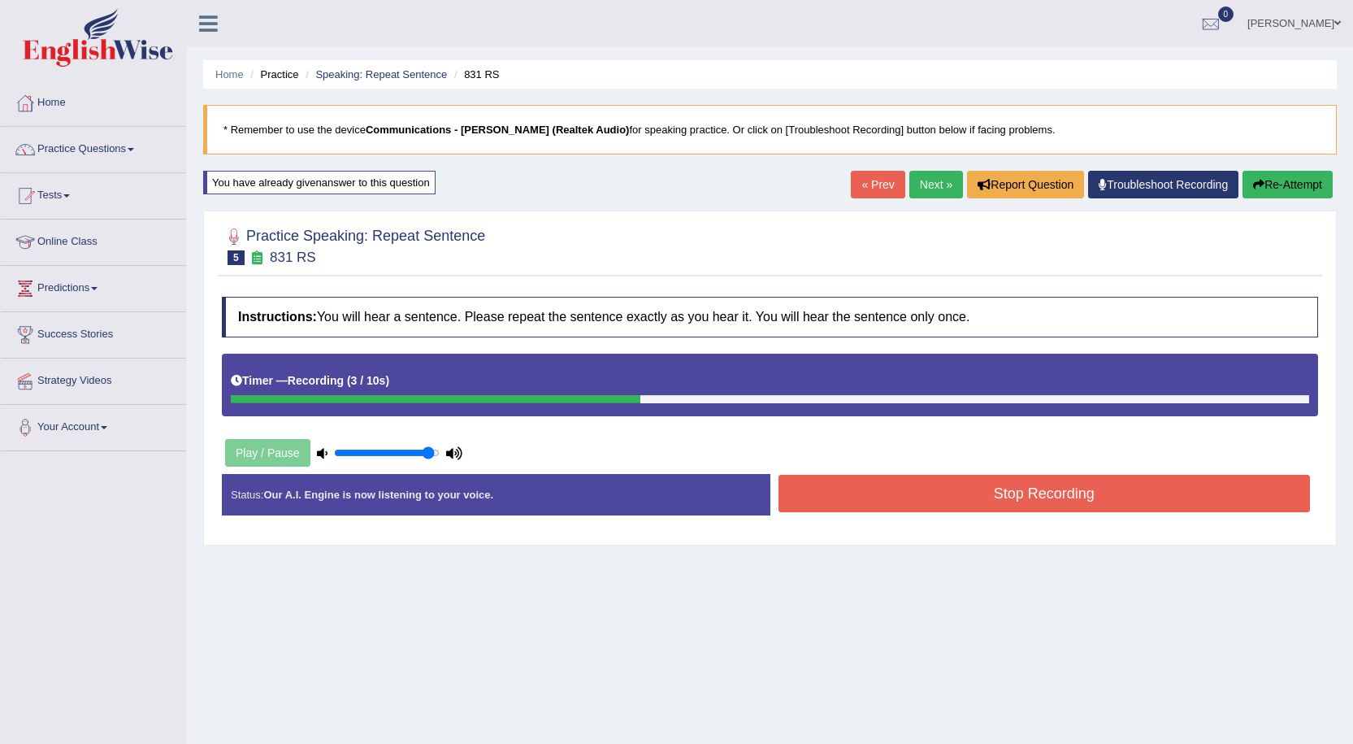
click at [1007, 493] on button "Stop Recording" at bounding box center [1045, 493] width 532 height 37
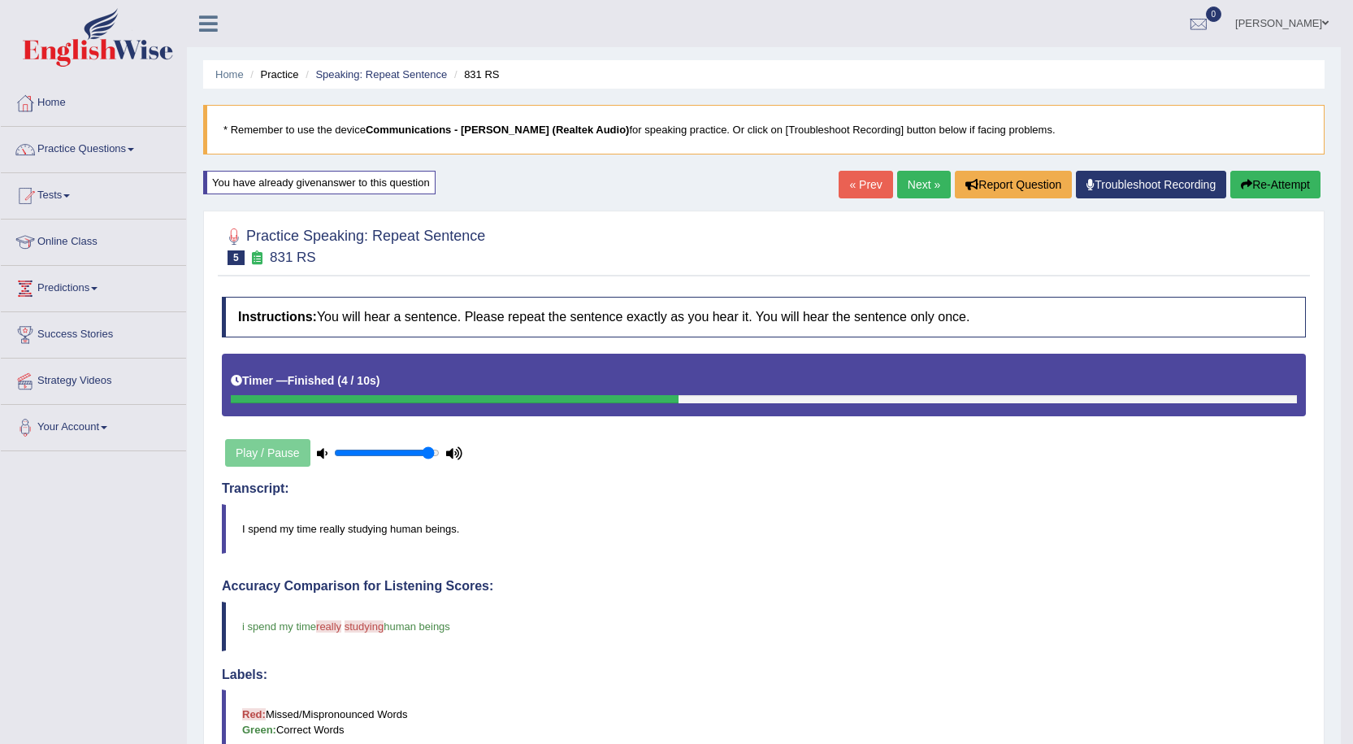
click at [929, 176] on link "Next »" at bounding box center [924, 185] width 54 height 28
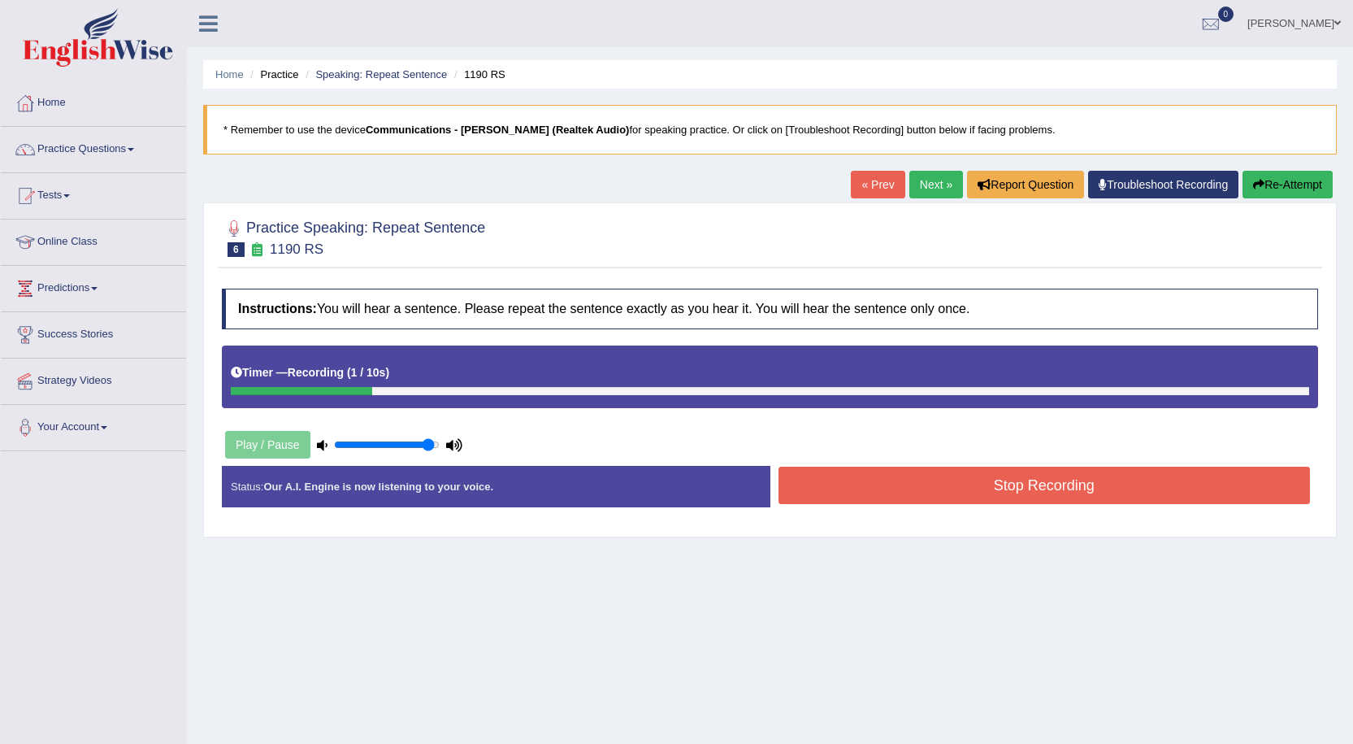
click at [851, 475] on button "Stop Recording" at bounding box center [1045, 484] width 532 height 37
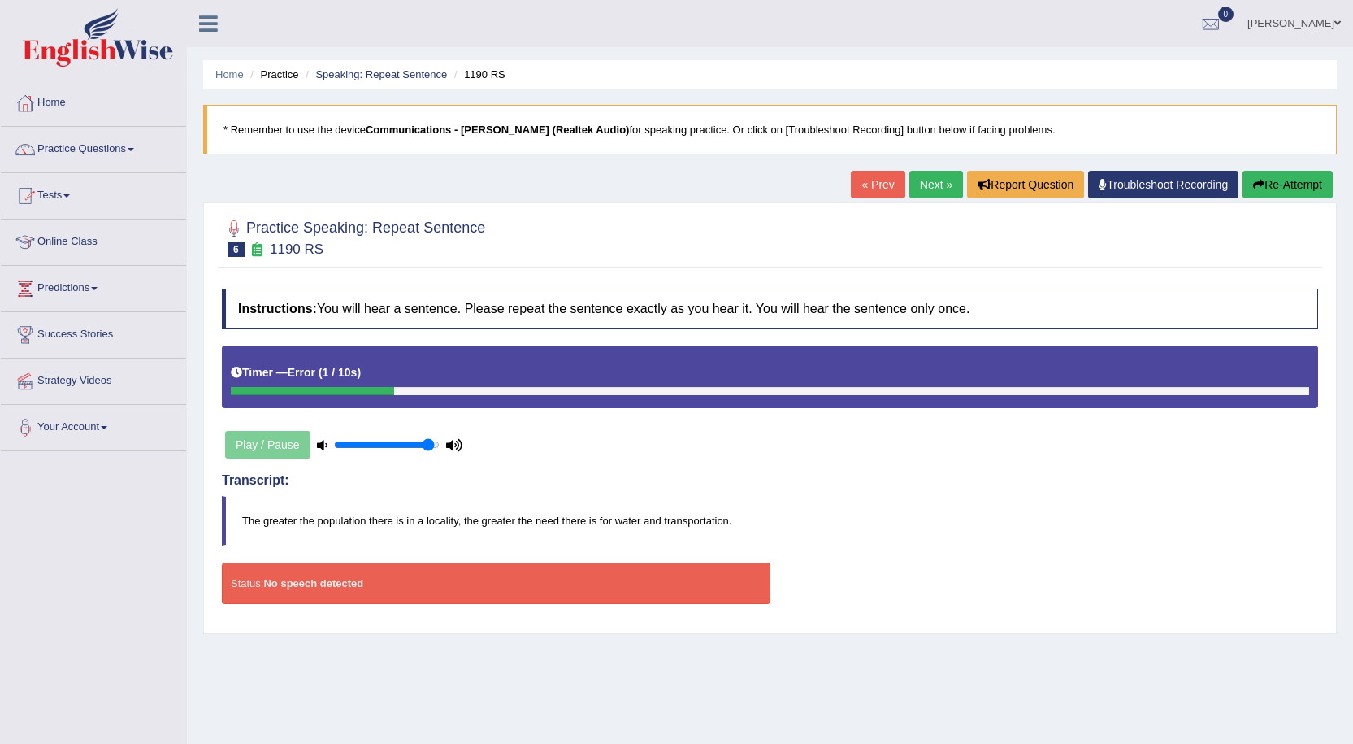
click at [1295, 183] on button "Re-Attempt" at bounding box center [1288, 185] width 90 height 28
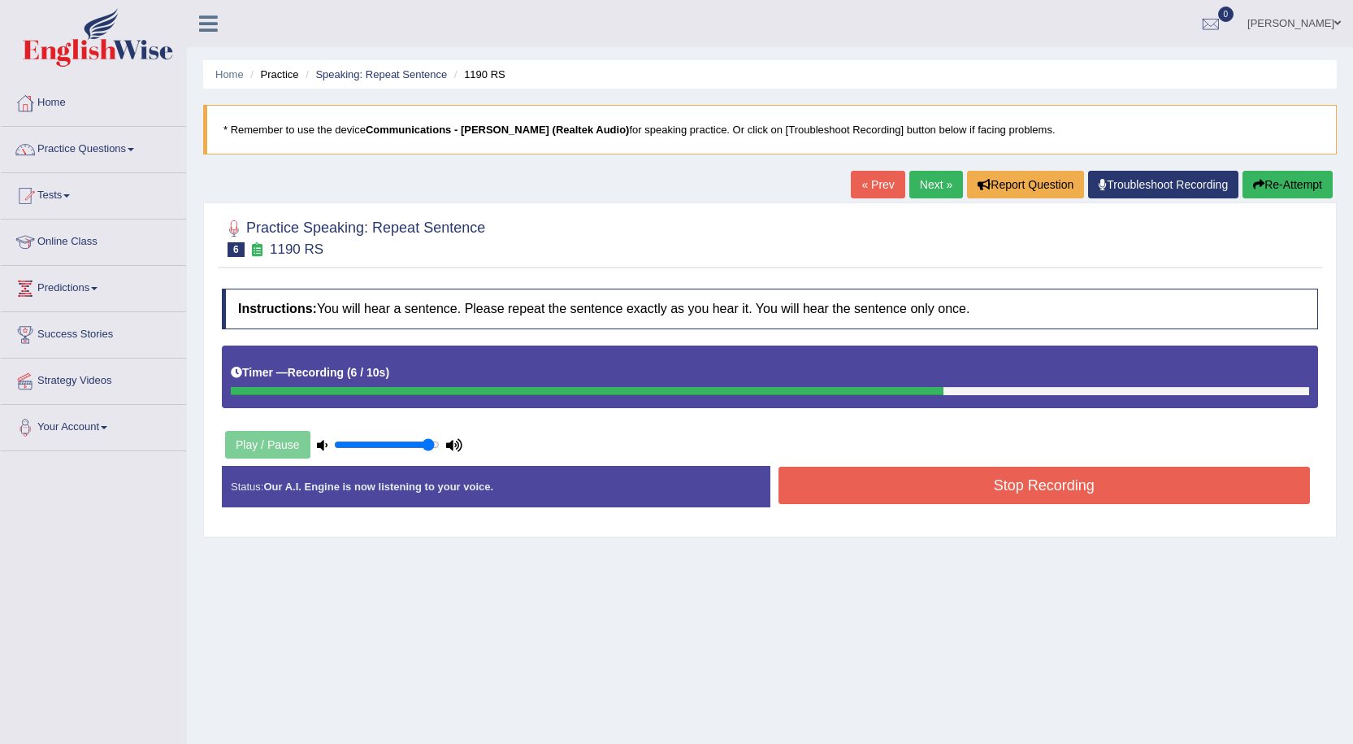
click at [948, 480] on button "Stop Recording" at bounding box center [1045, 484] width 532 height 37
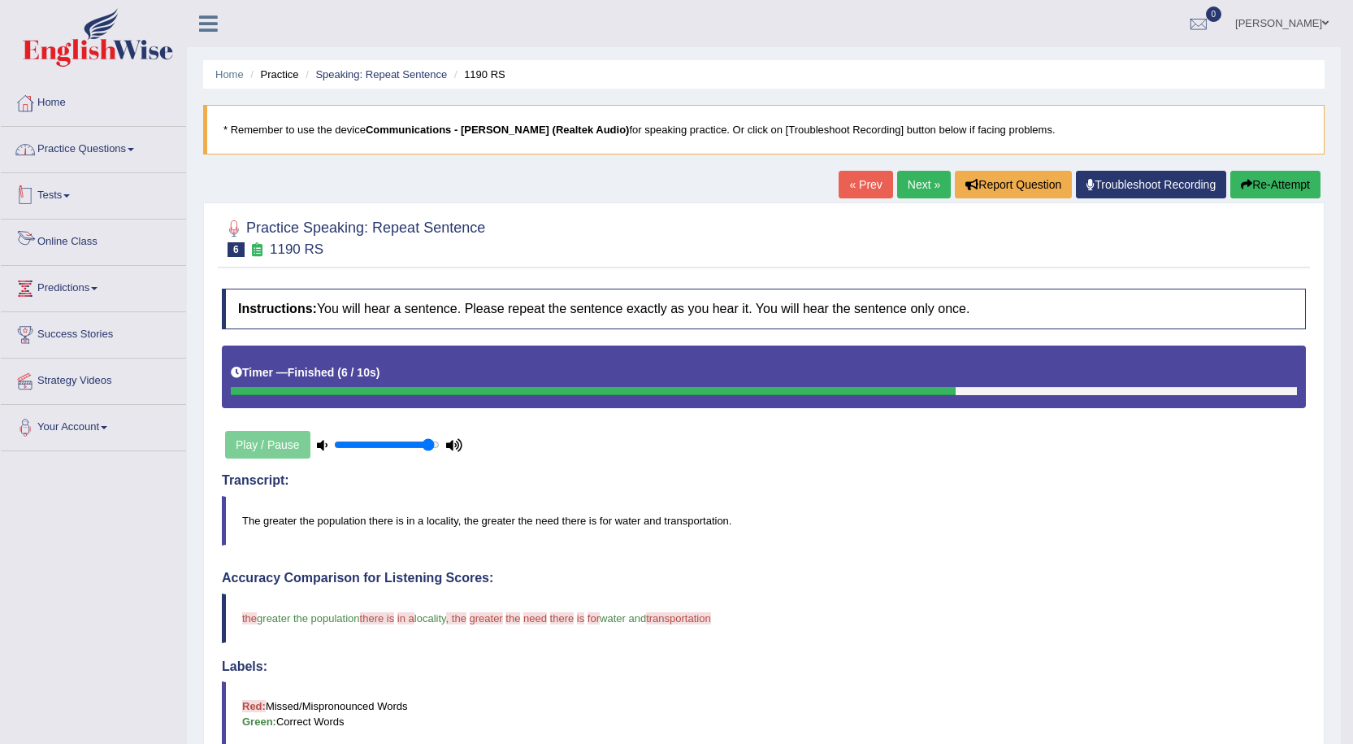
click at [126, 156] on link "Practice Questions" at bounding box center [93, 147] width 185 height 41
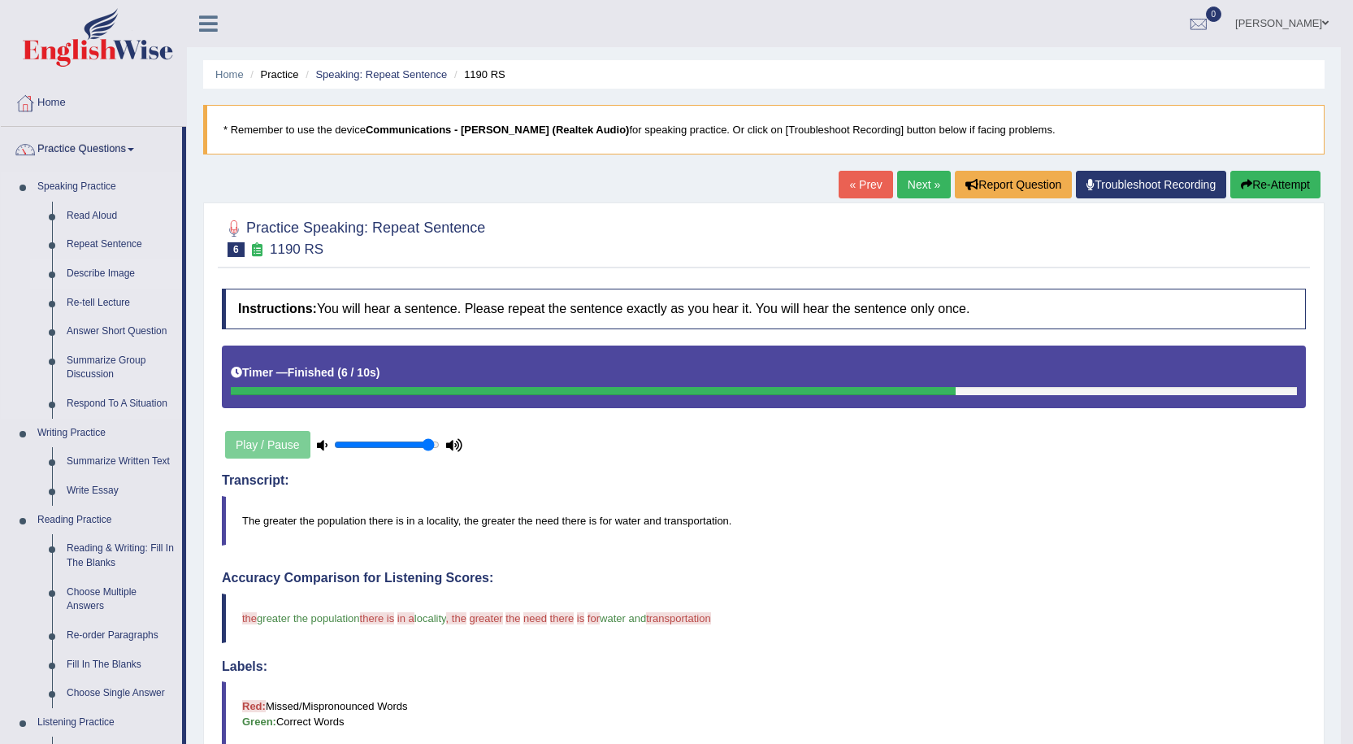
click at [108, 274] on link "Describe Image" at bounding box center [120, 273] width 123 height 29
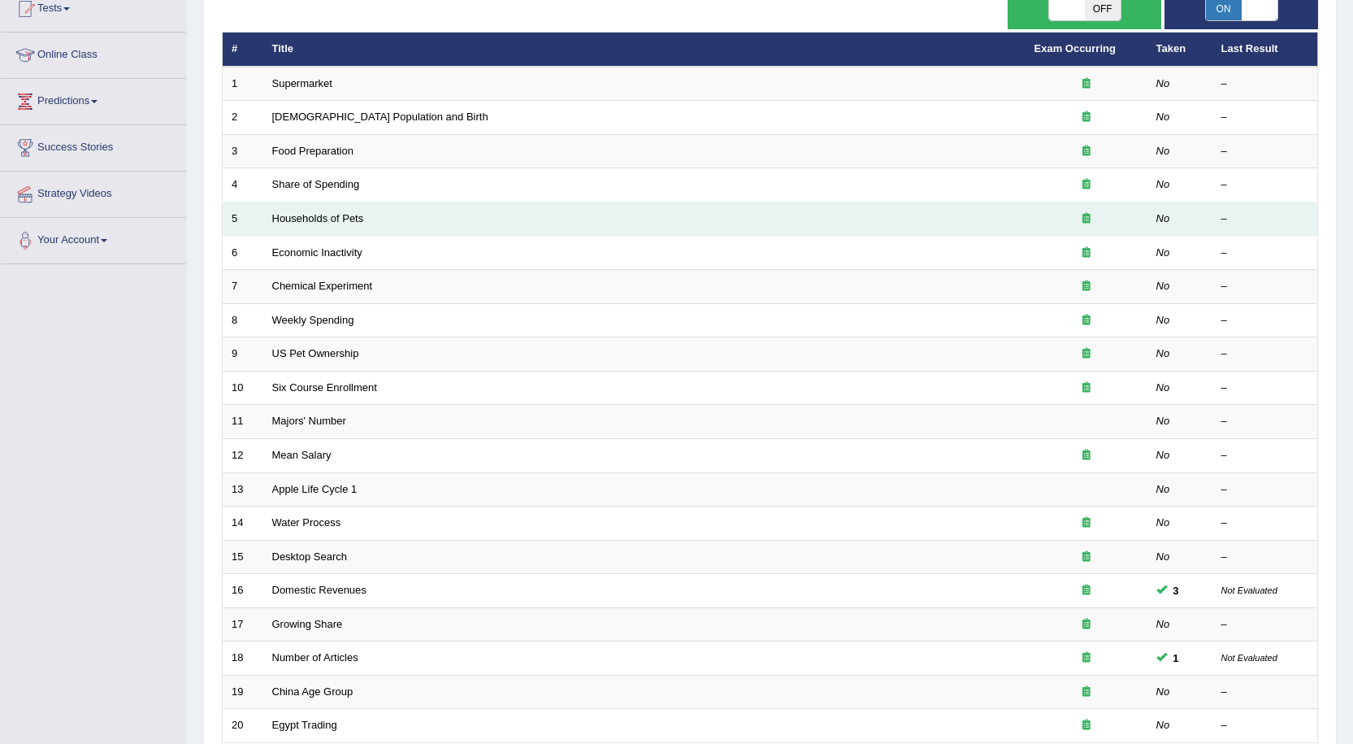
scroll to position [325, 0]
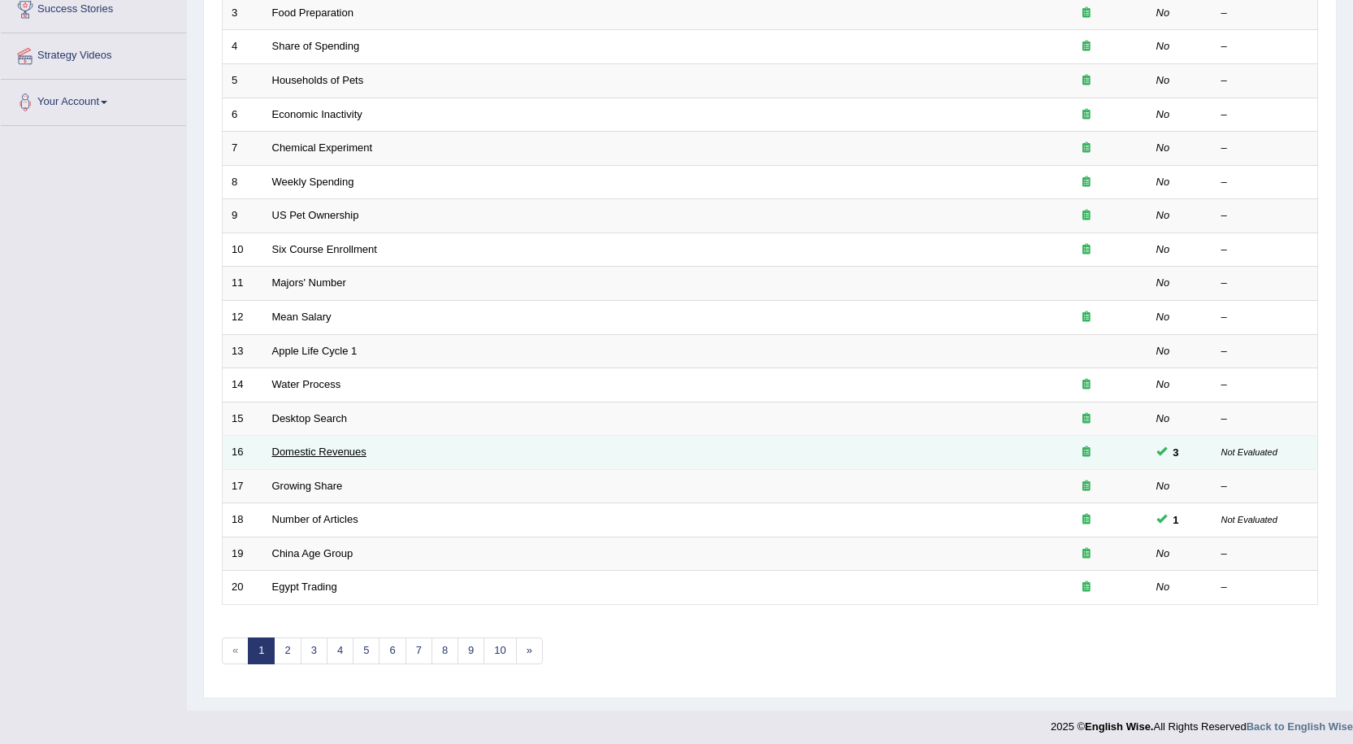
click at [325, 450] on link "Domestic Revenues" at bounding box center [319, 451] width 94 height 12
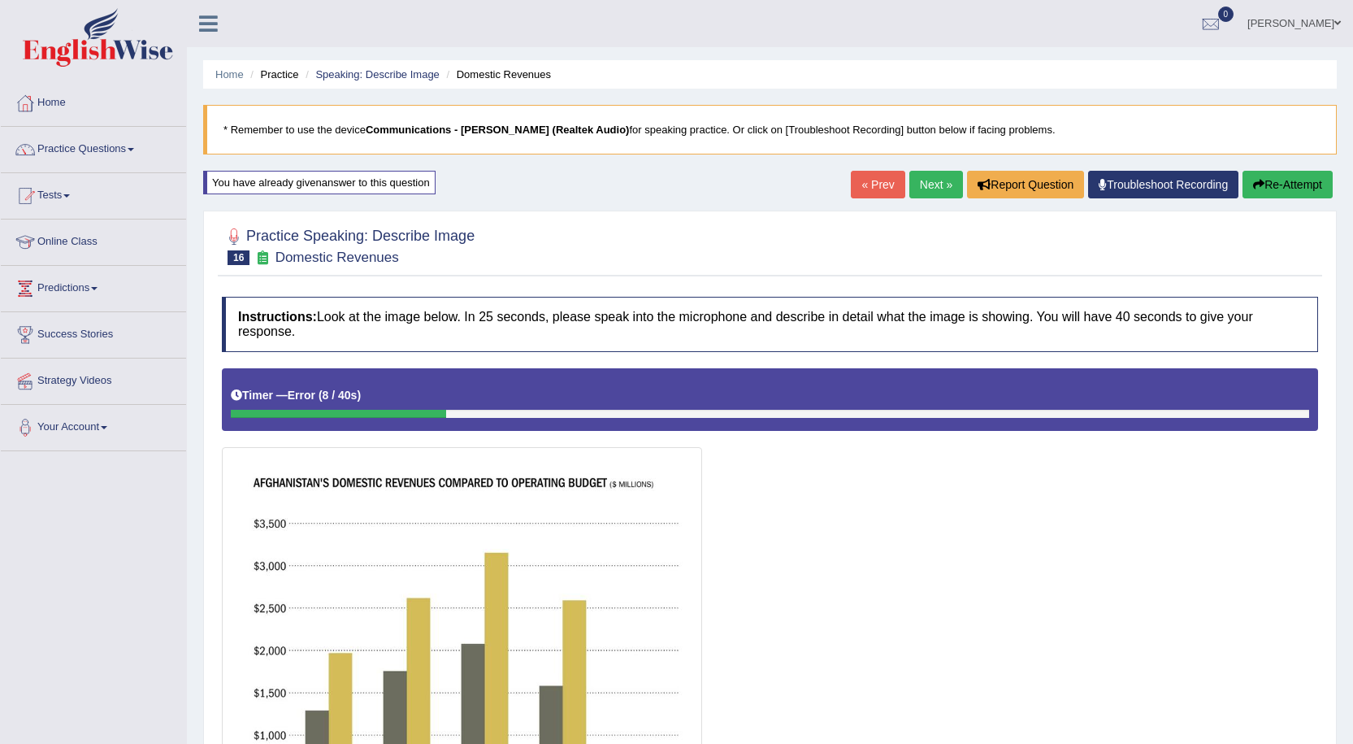
click at [1295, 188] on button "Re-Attempt" at bounding box center [1288, 185] width 90 height 28
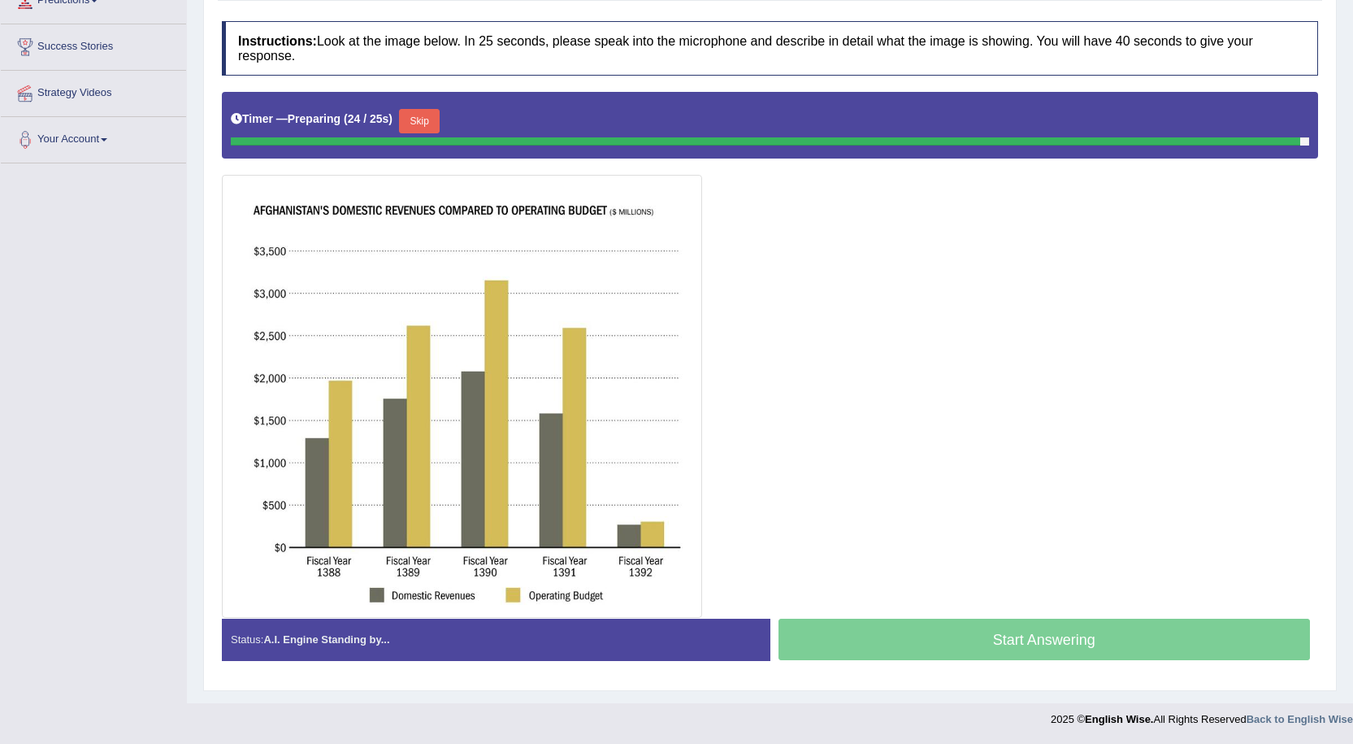
scroll to position [271, 0]
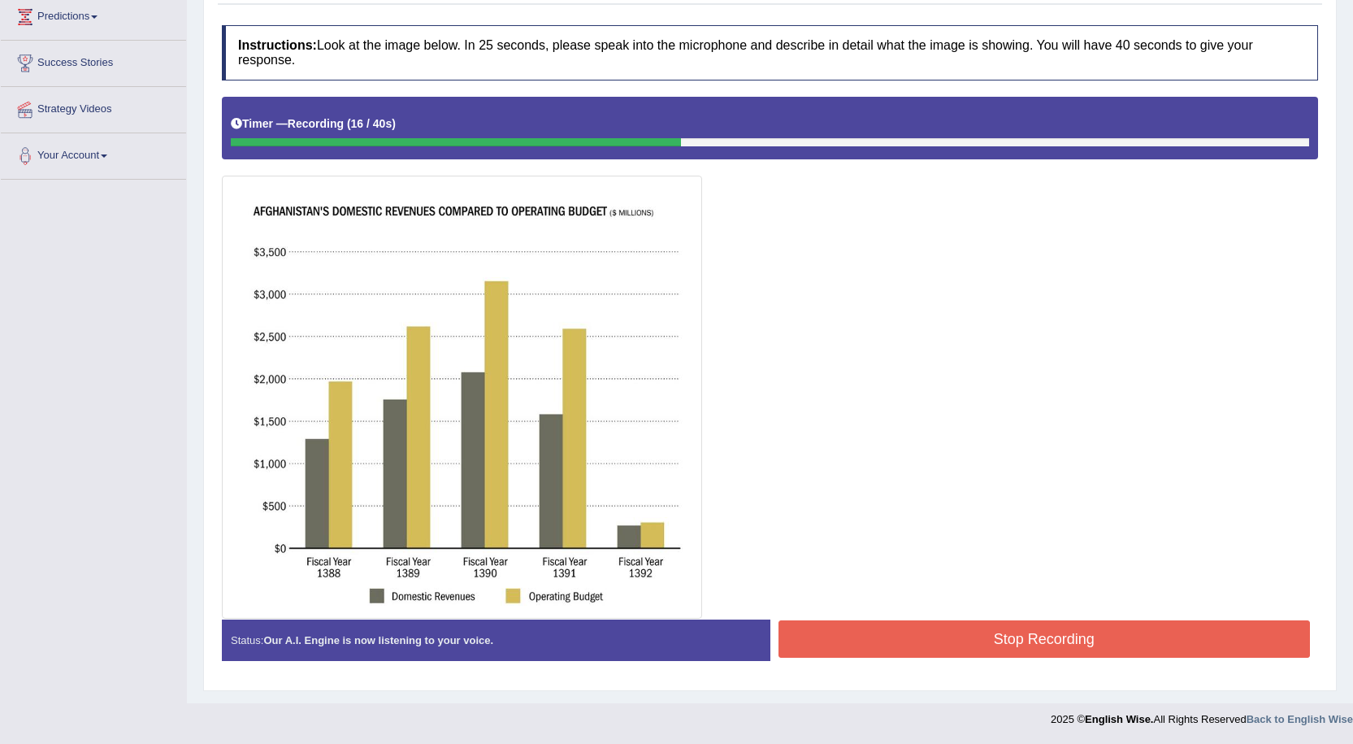
click at [835, 644] on button "Stop Recording" at bounding box center [1045, 638] width 532 height 37
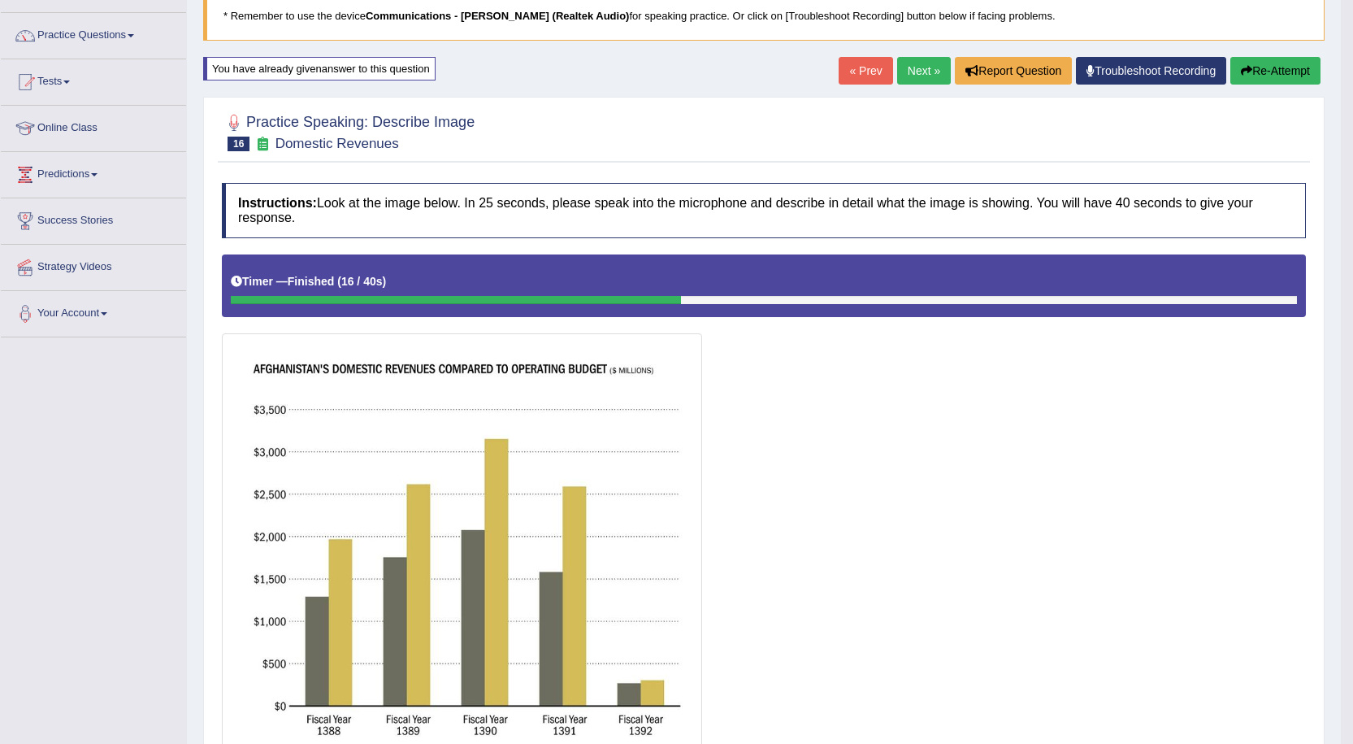
scroll to position [0, 0]
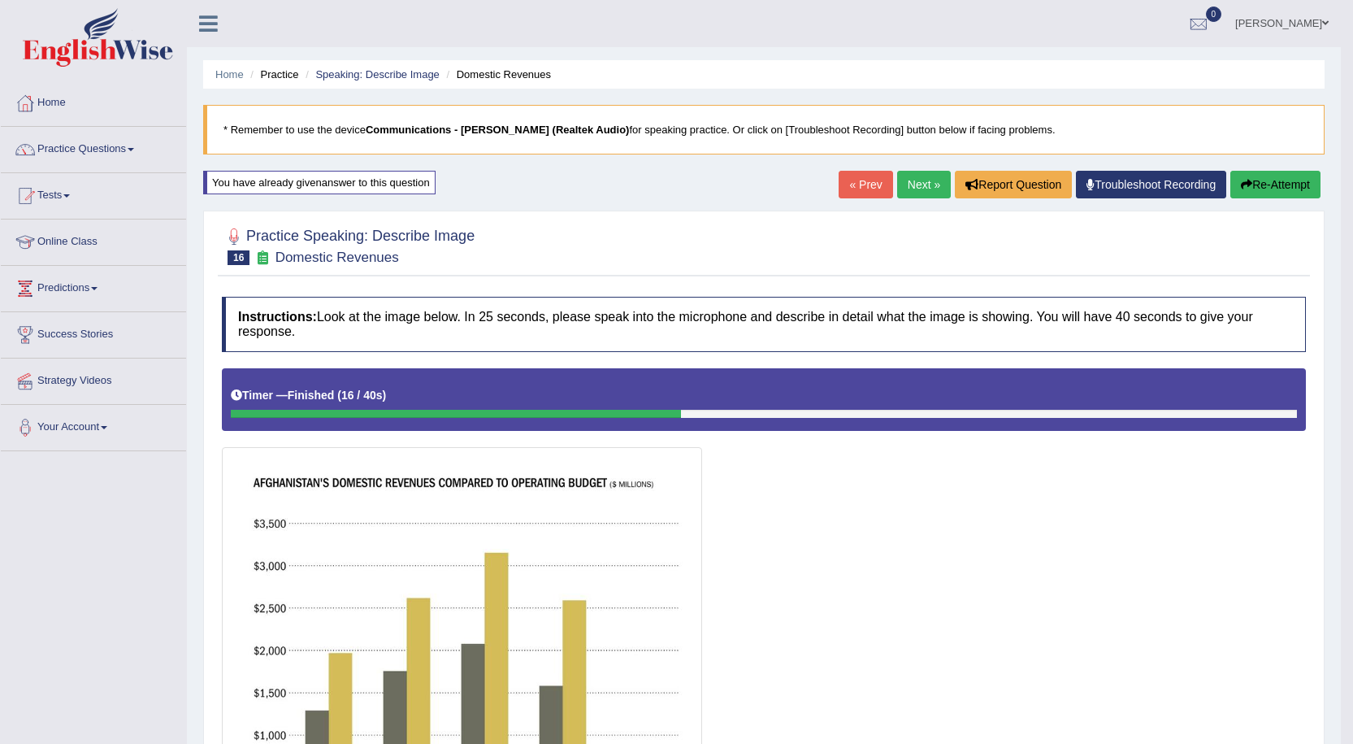
click at [1247, 184] on icon "button" at bounding box center [1246, 184] width 11 height 11
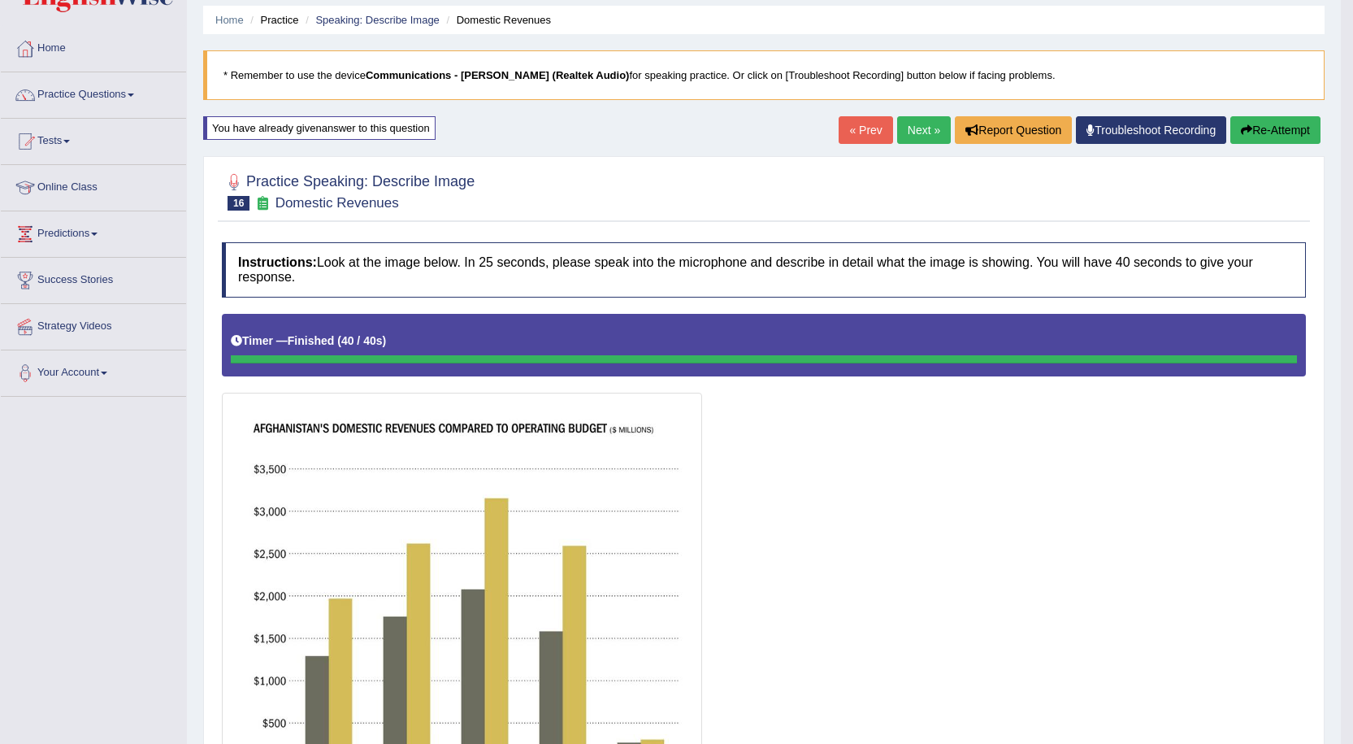
scroll to position [43, 0]
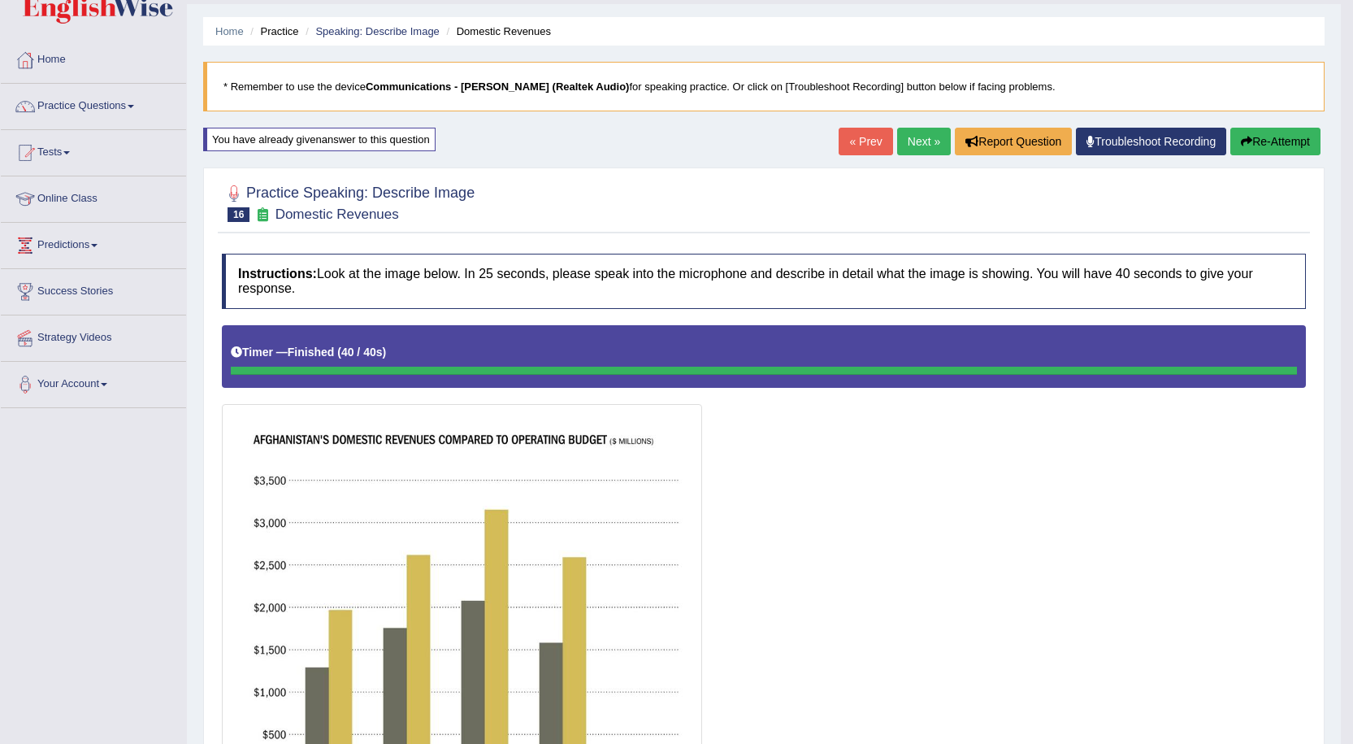
click at [1247, 145] on icon "button" at bounding box center [1246, 141] width 11 height 11
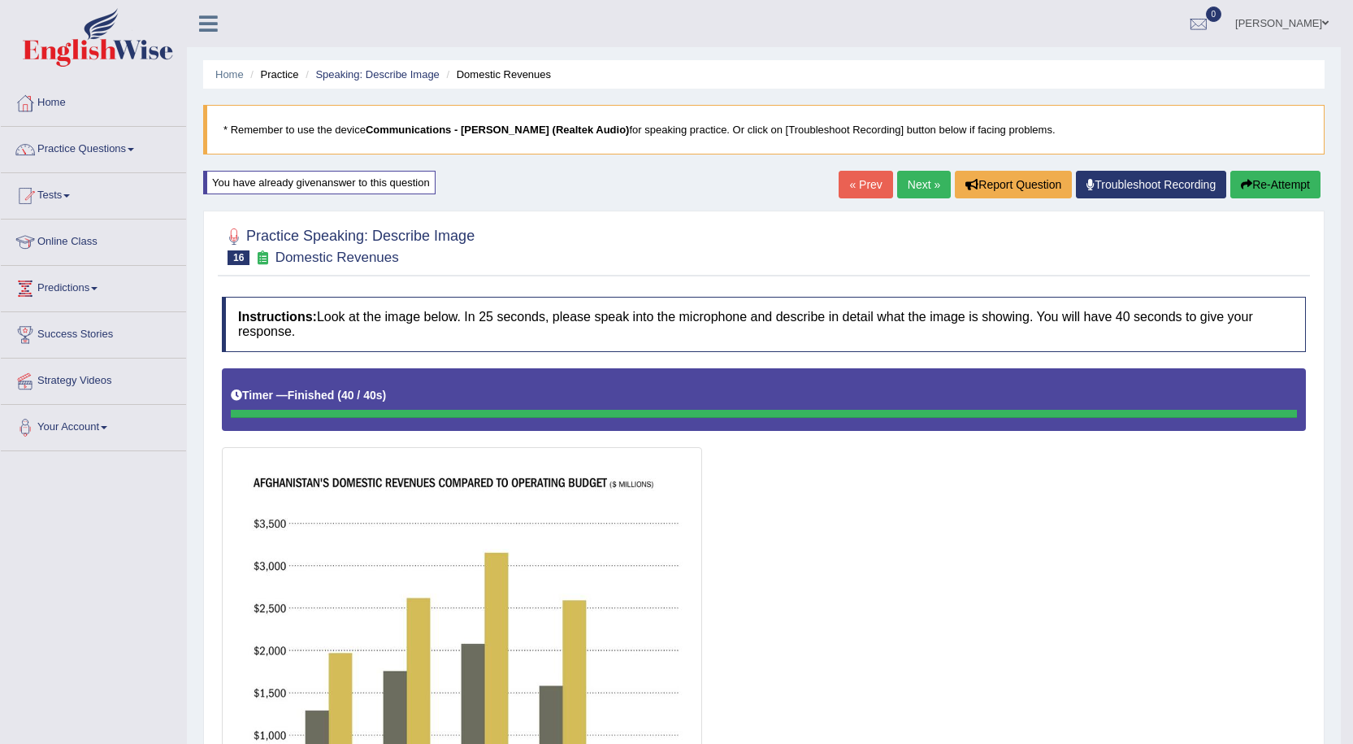
click at [905, 181] on link "Next »" at bounding box center [924, 185] width 54 height 28
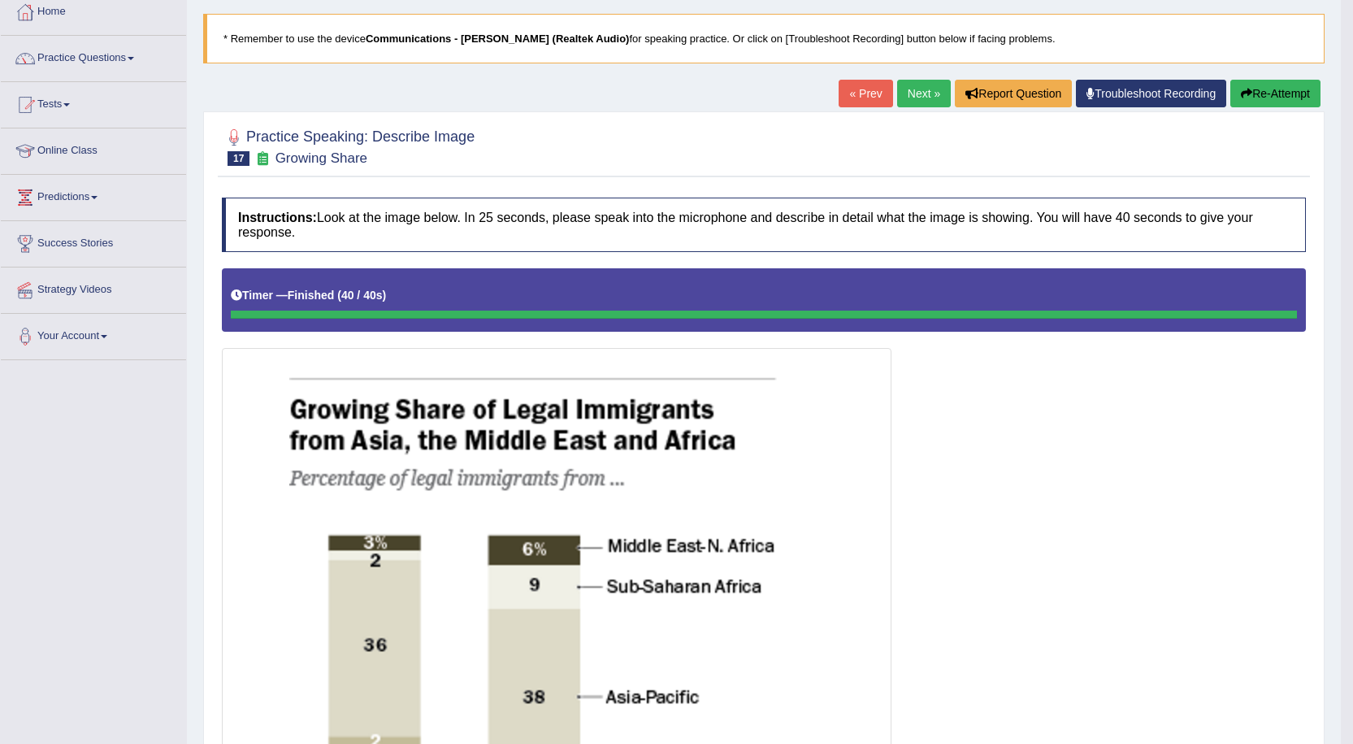
scroll to position [81, 0]
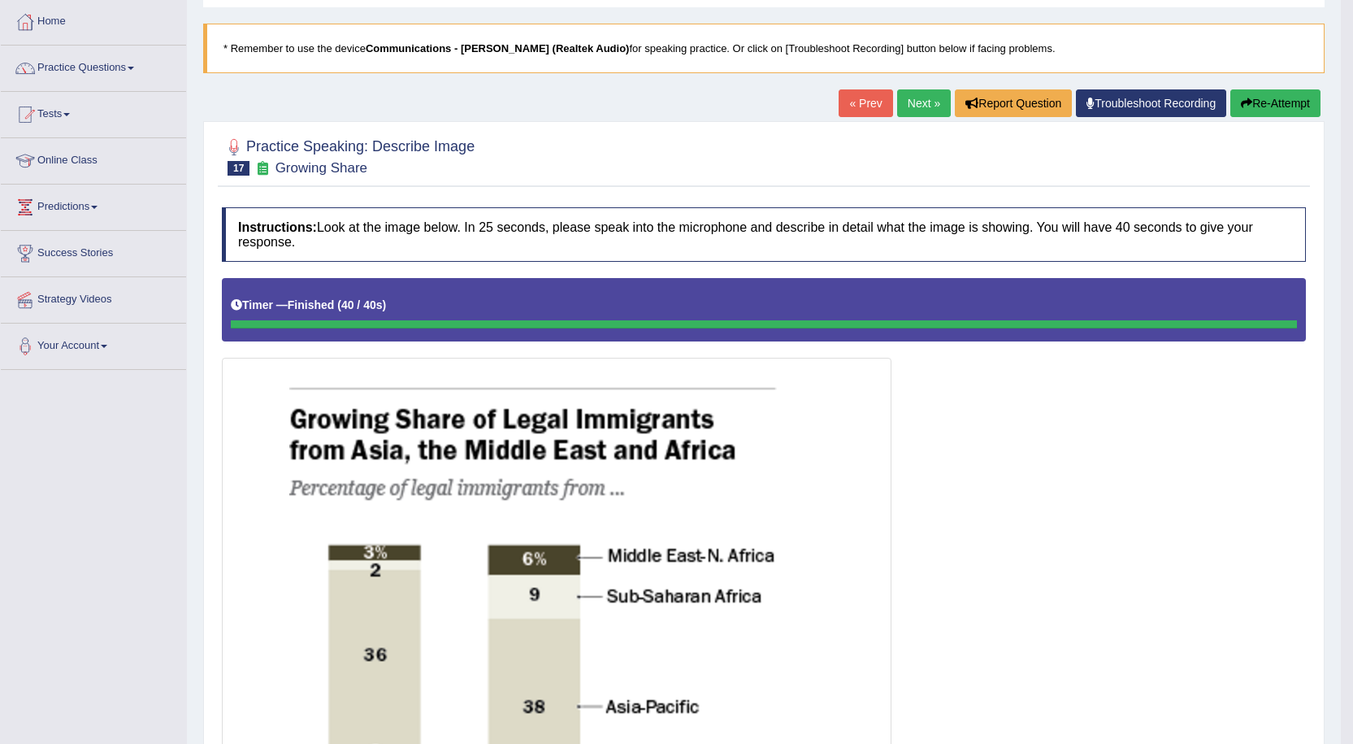
click at [1275, 101] on button "Re-Attempt" at bounding box center [1275, 103] width 90 height 28
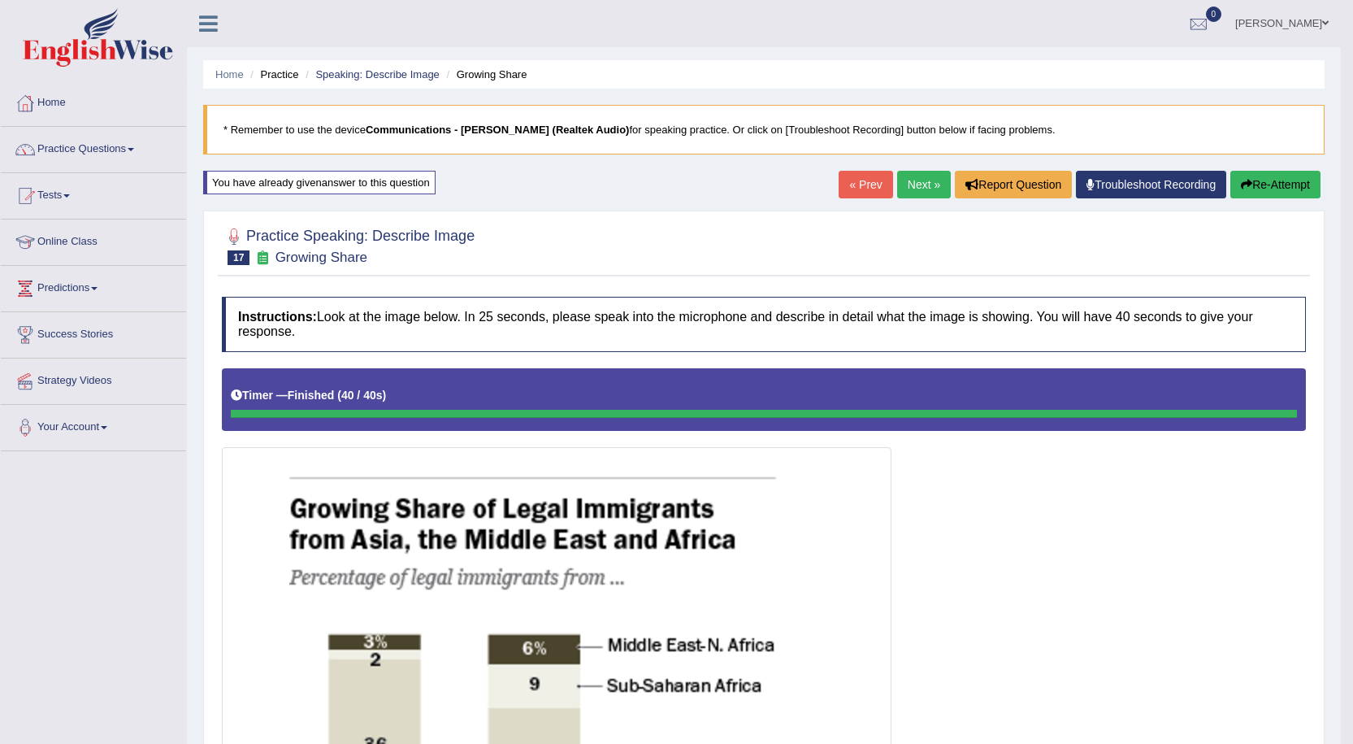
click at [922, 184] on link "Next »" at bounding box center [924, 185] width 54 height 28
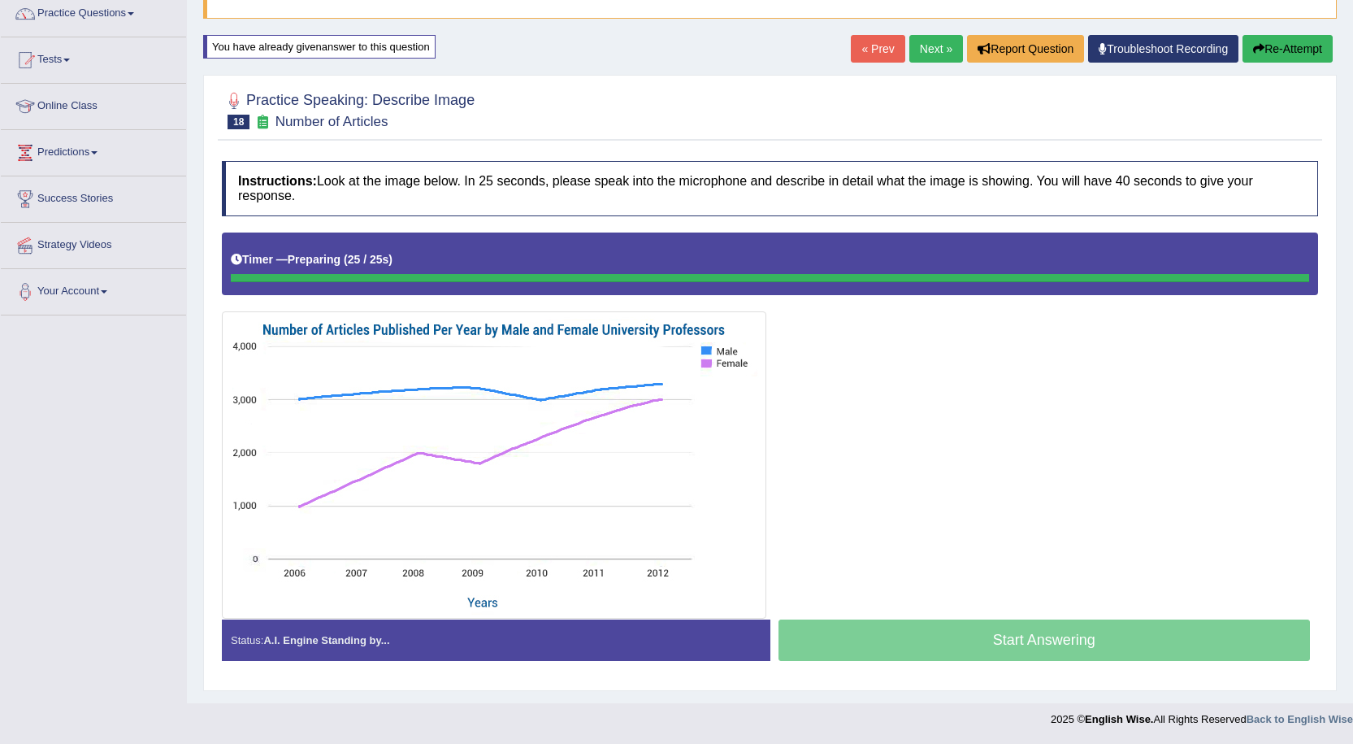
scroll to position [136, 0]
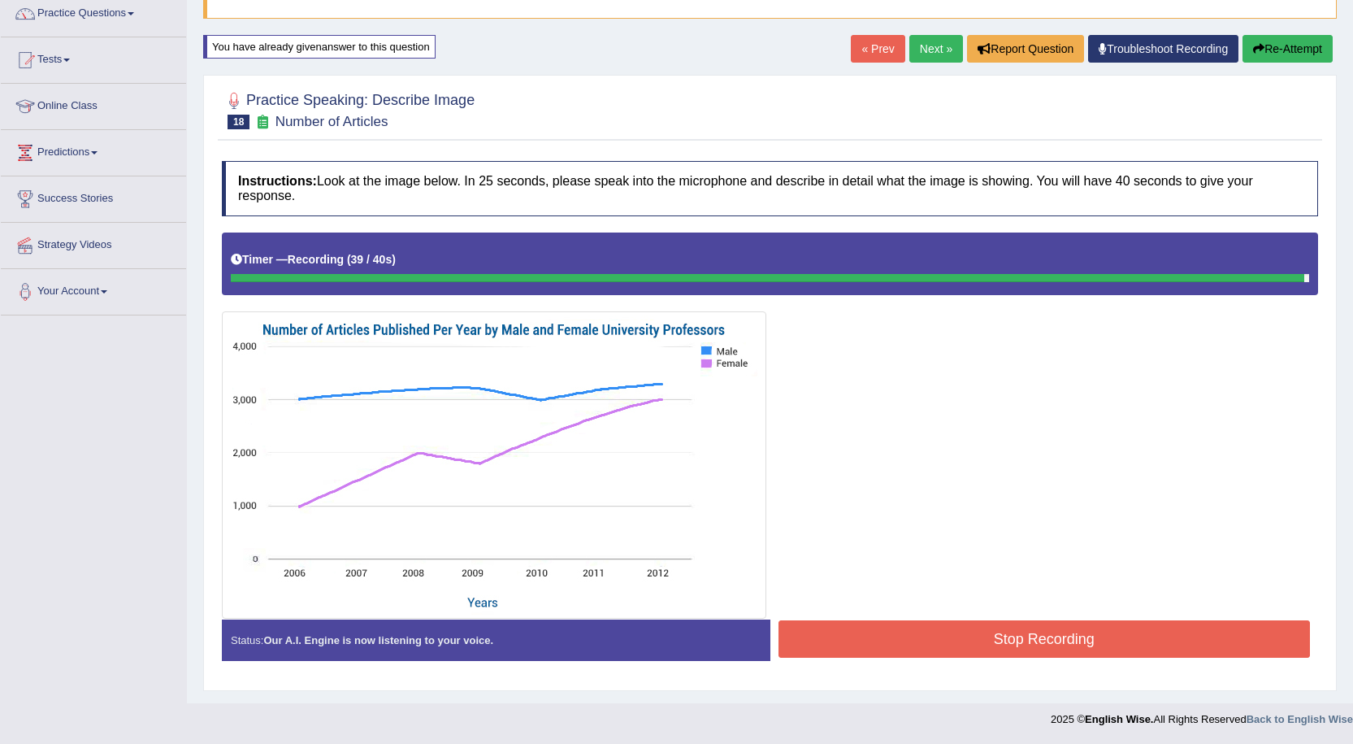
click at [1034, 644] on button "Stop Recording" at bounding box center [1045, 638] width 532 height 37
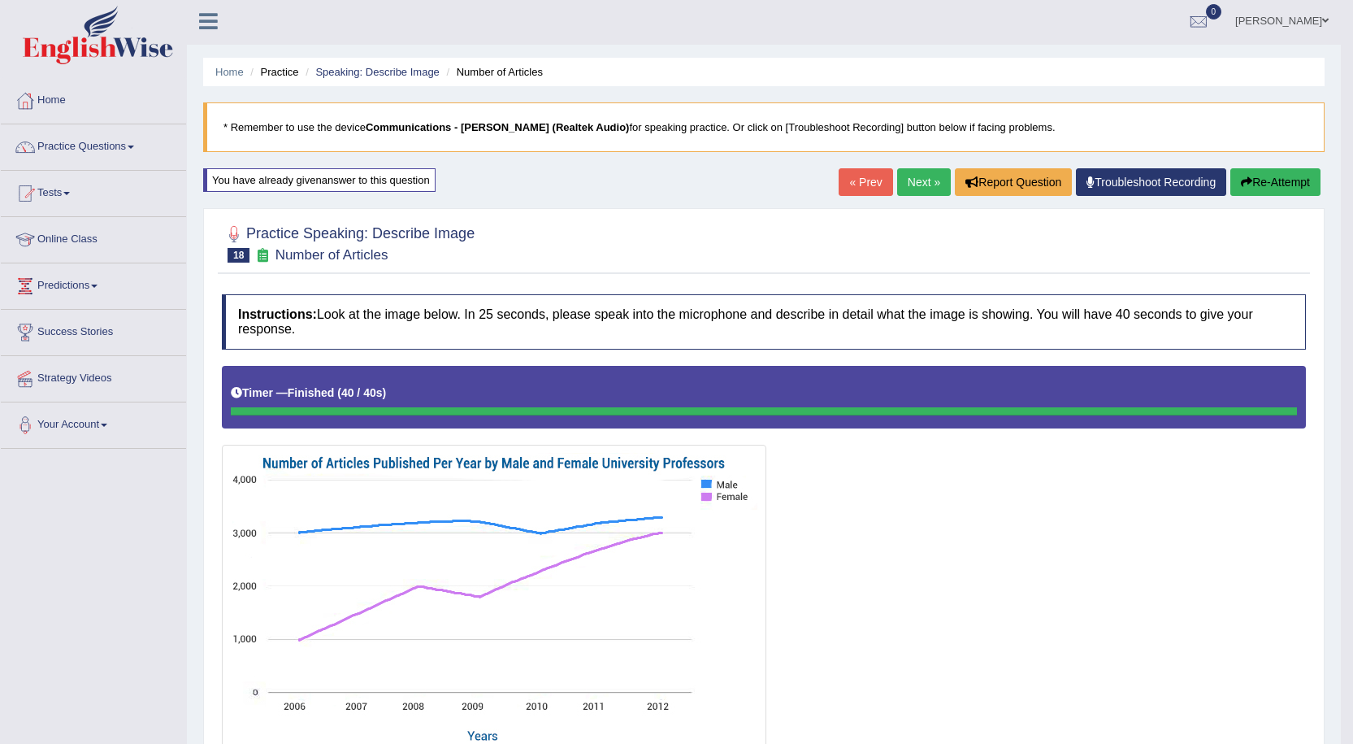
scroll to position [0, 0]
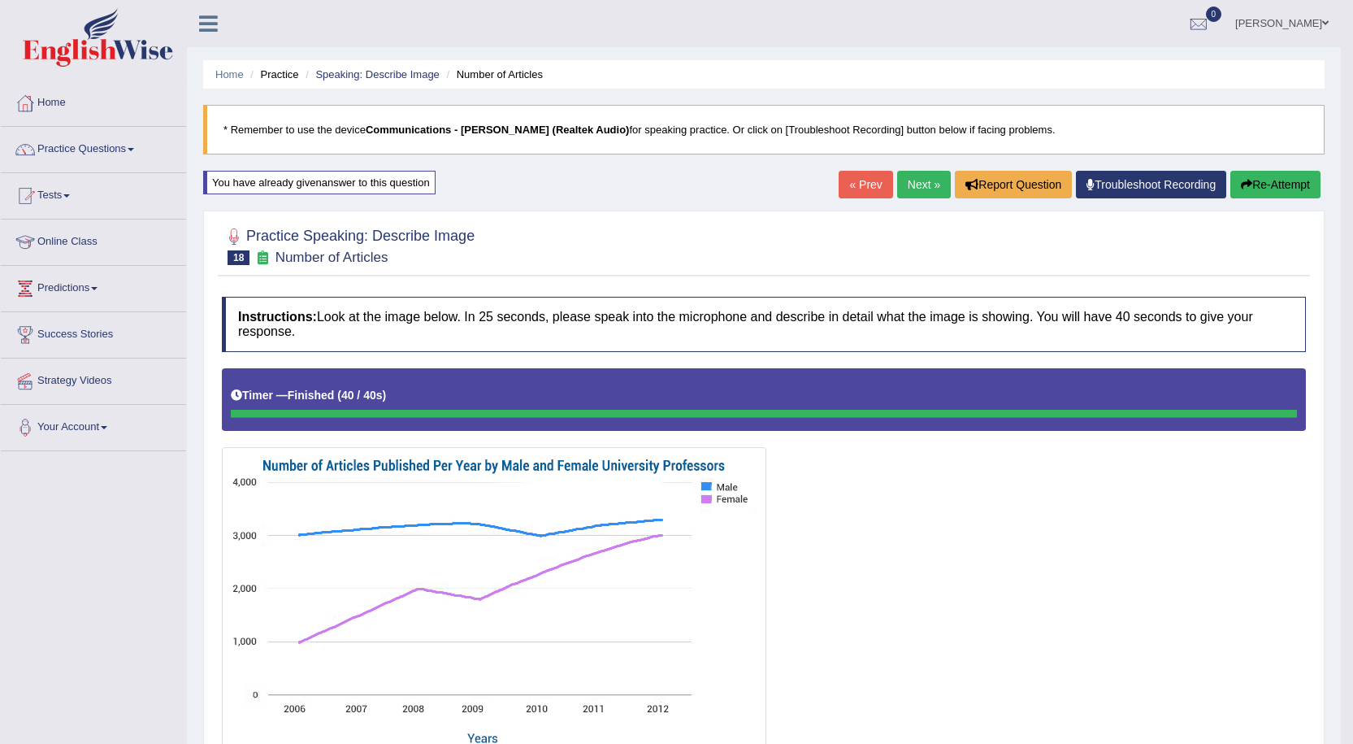
click at [910, 163] on div "Home Practice Speaking: Describe Image Number of Articles * Remember to use the…" at bounding box center [764, 584] width 1154 height 1168
click at [912, 178] on link "Next »" at bounding box center [924, 185] width 54 height 28
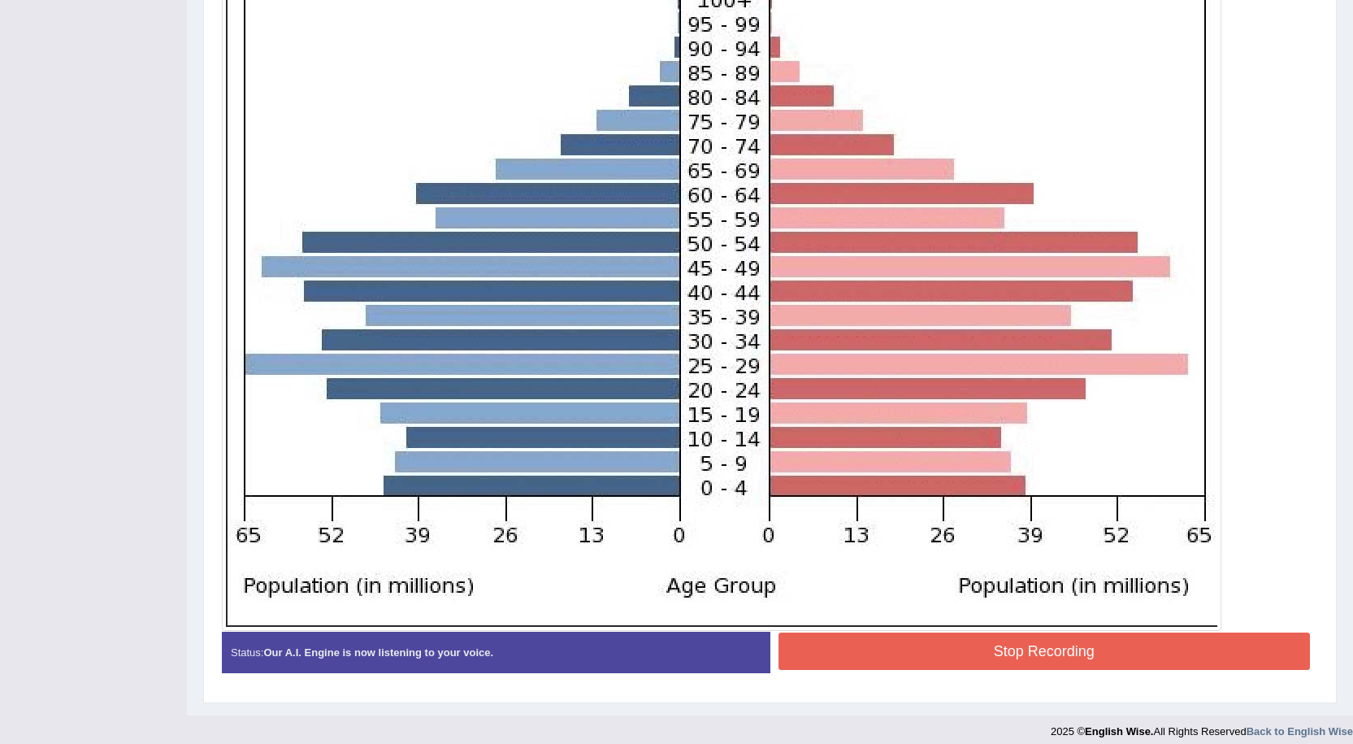
scroll to position [523, 0]
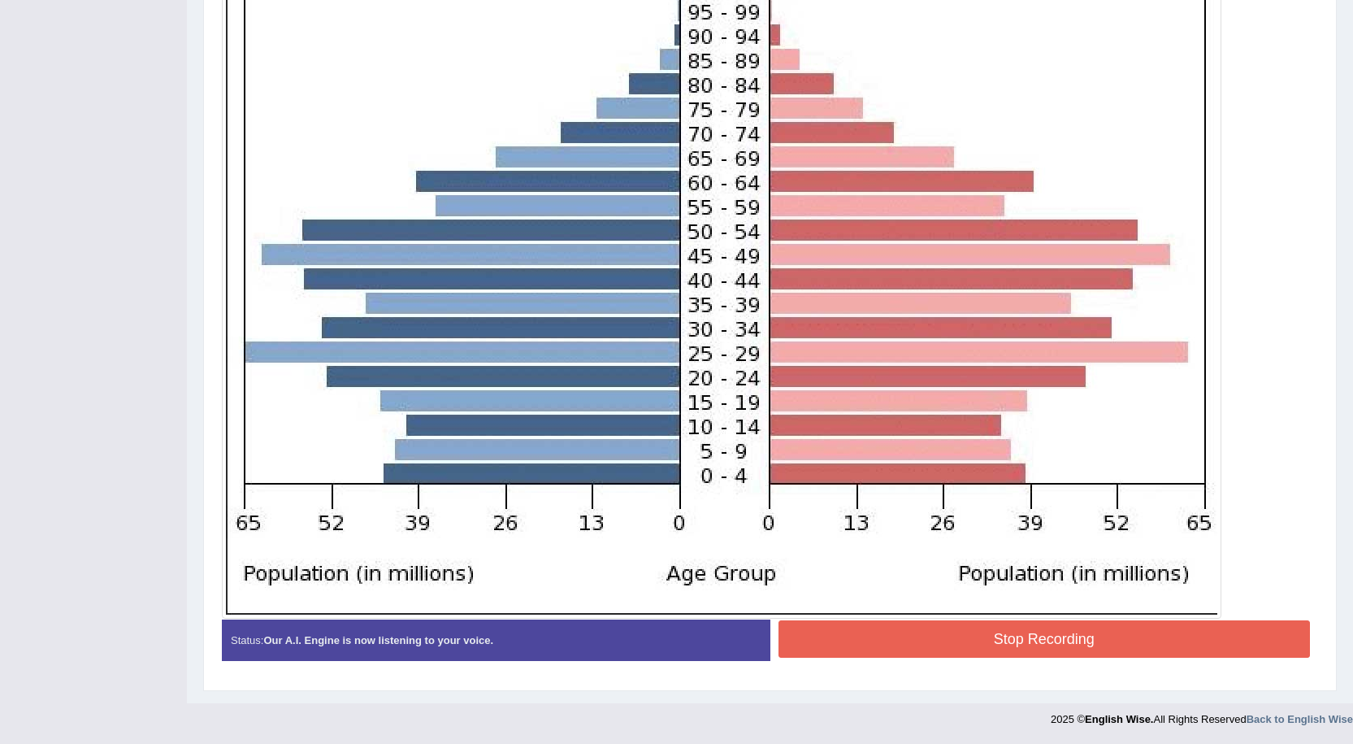
click at [1003, 628] on button "Stop Recording" at bounding box center [1045, 638] width 532 height 37
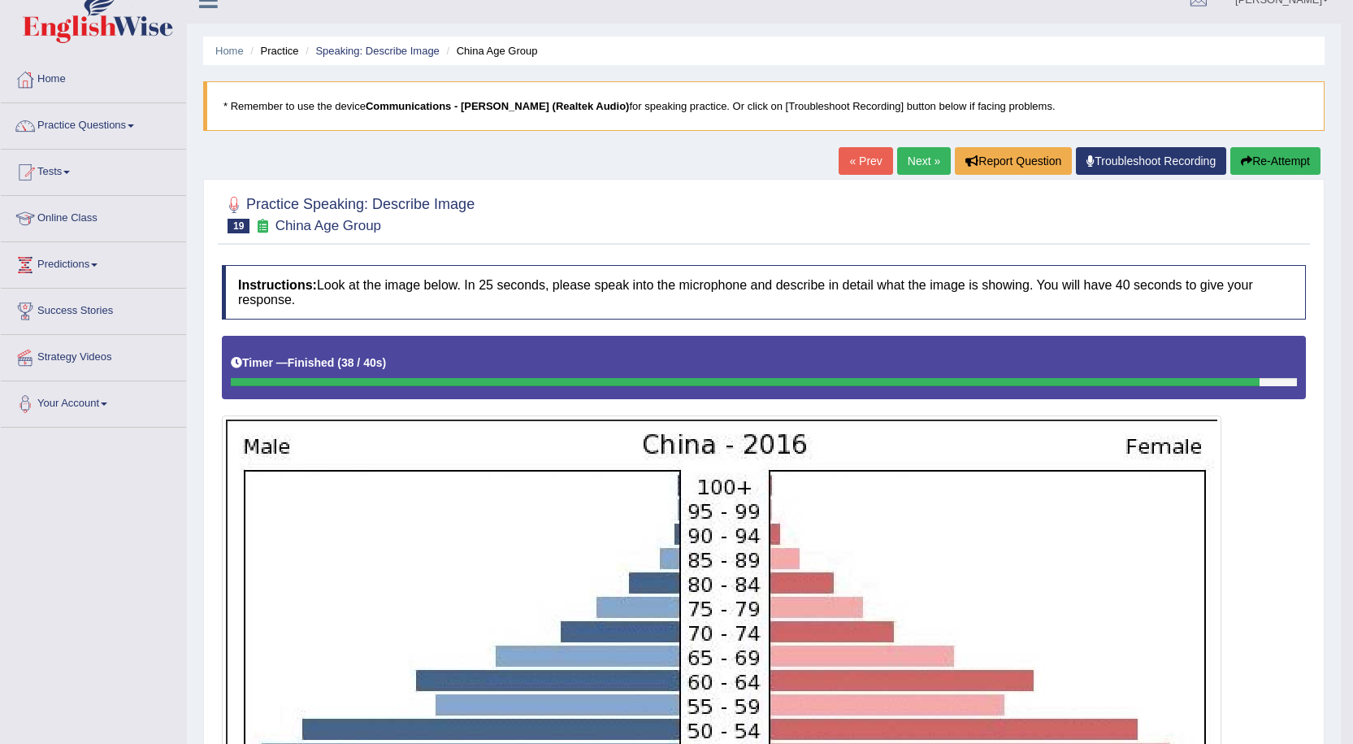
scroll to position [0, 0]
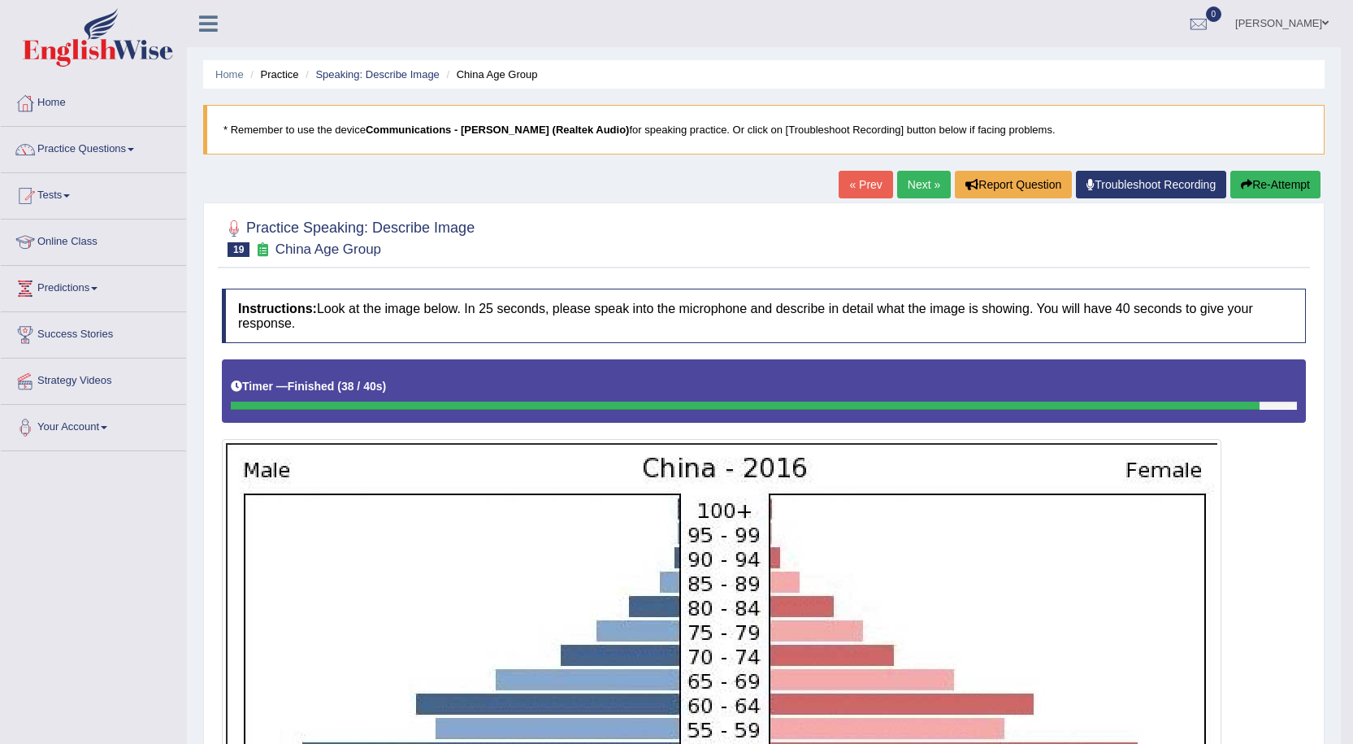
click at [1291, 176] on button "Re-Attempt" at bounding box center [1275, 185] width 90 height 28
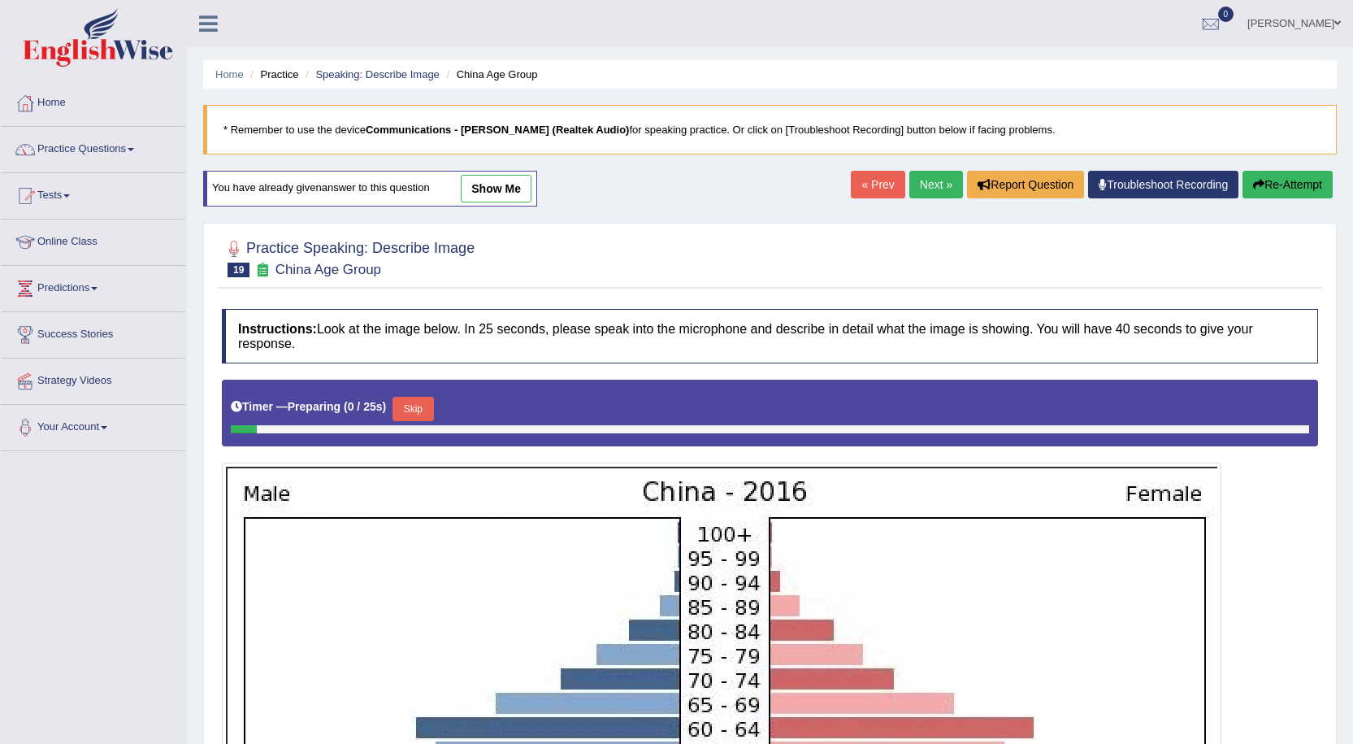
click at [926, 180] on link "Next »" at bounding box center [936, 185] width 54 height 28
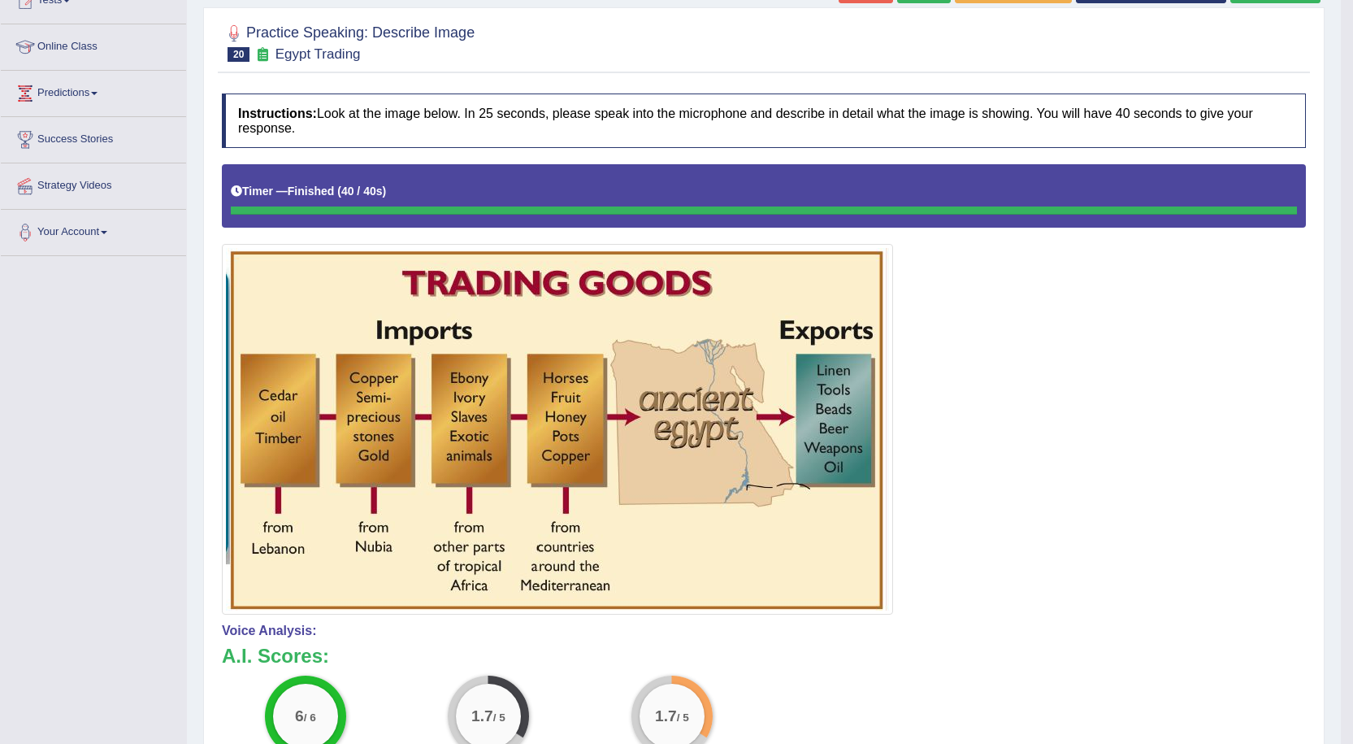
scroll to position [33, 0]
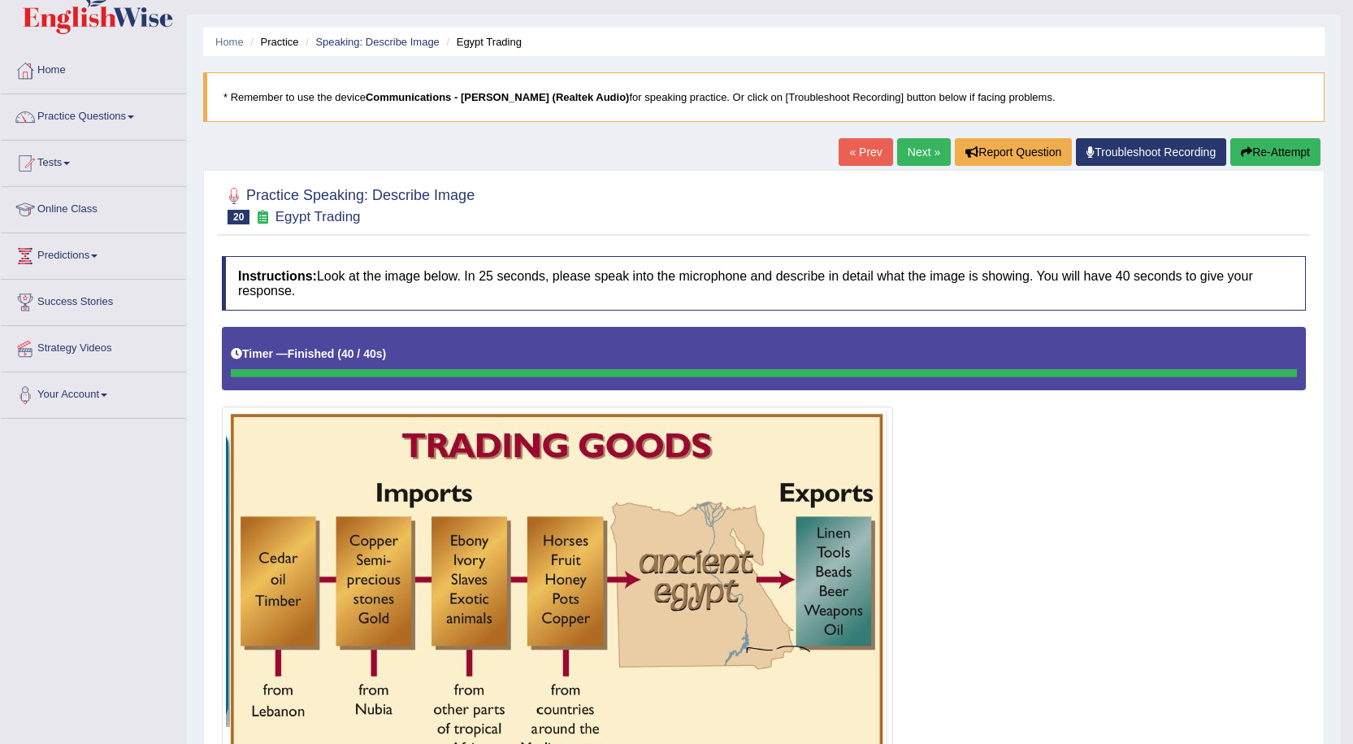
click at [1297, 149] on button "Re-Attempt" at bounding box center [1275, 152] width 90 height 28
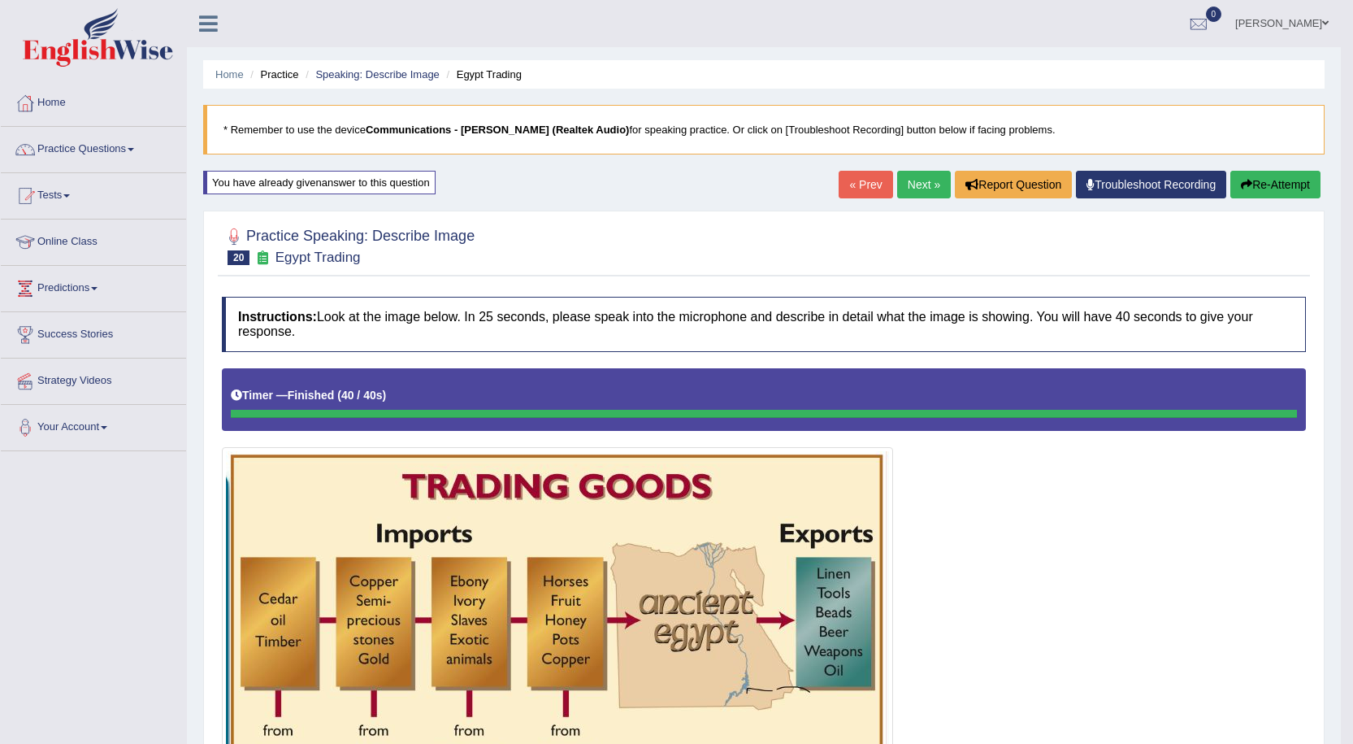
click at [906, 186] on link "Next »" at bounding box center [924, 185] width 54 height 28
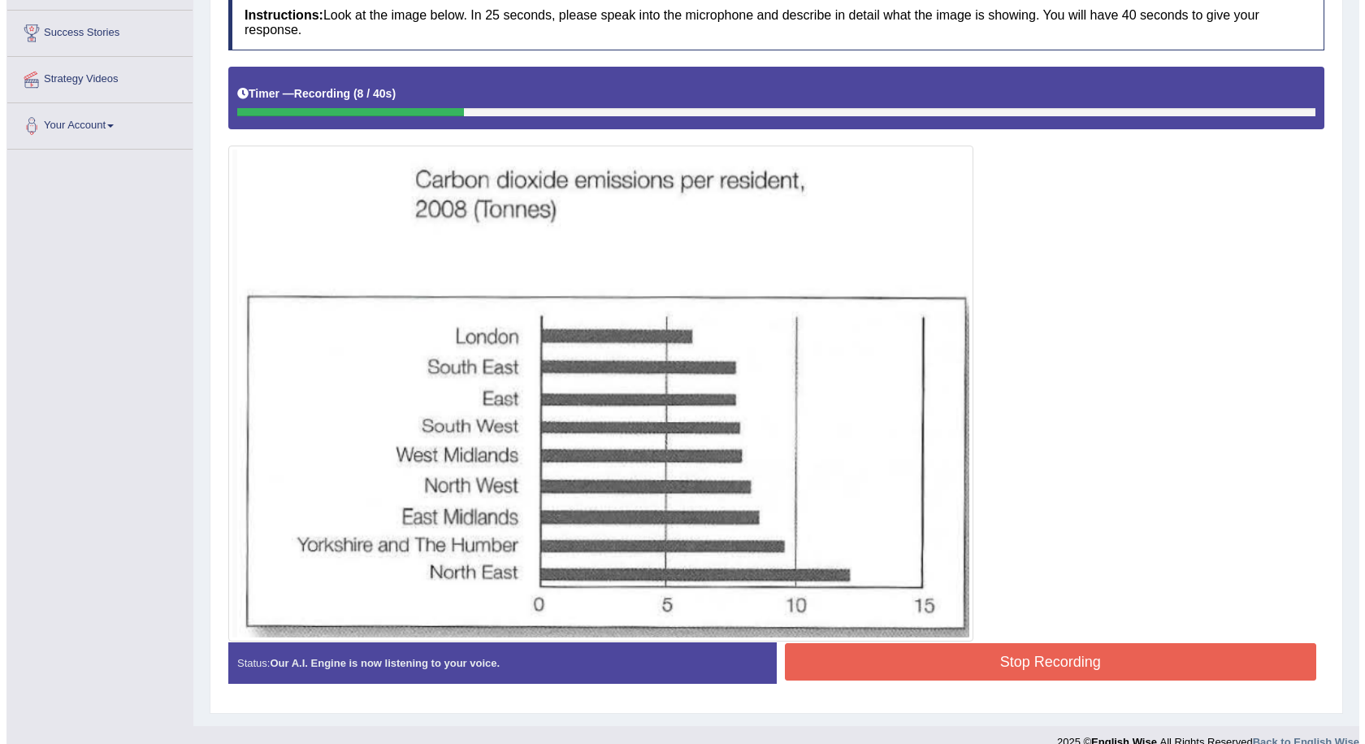
scroll to position [324, 0]
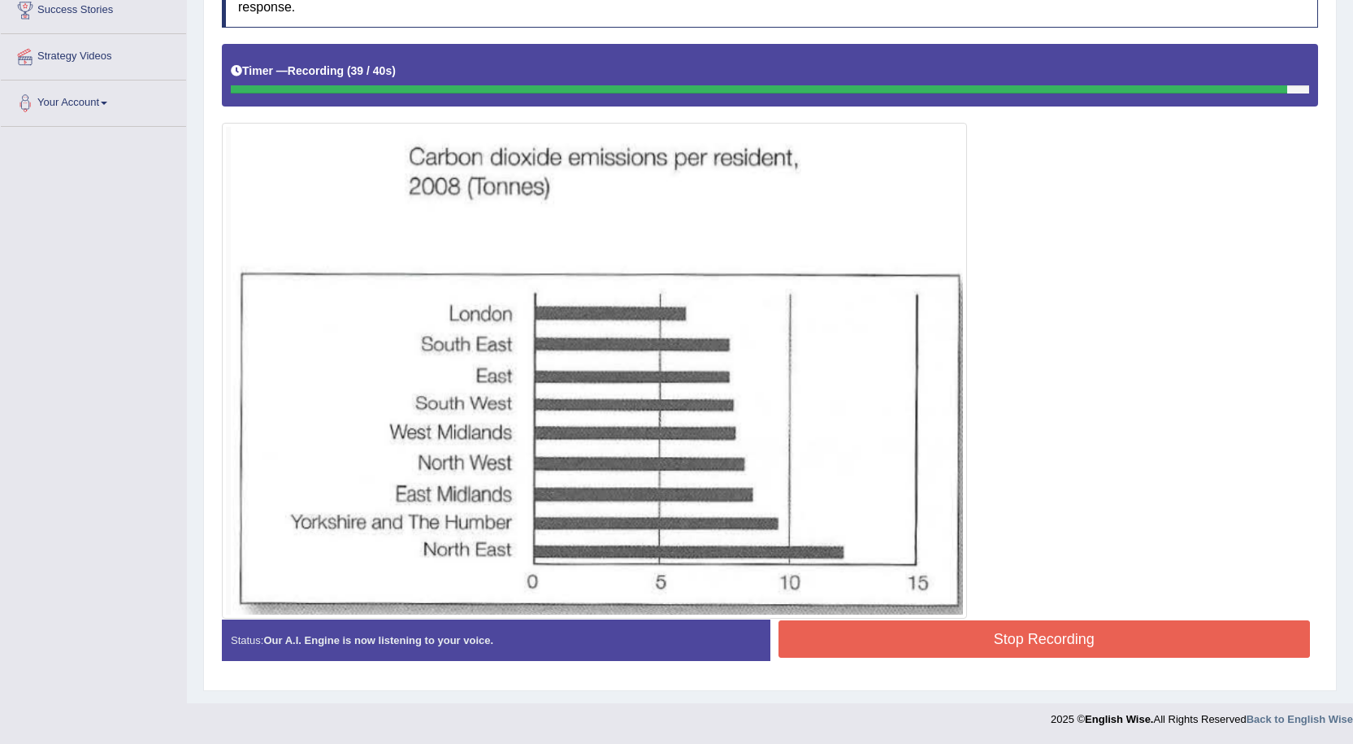
click at [1059, 636] on button "Stop Recording" at bounding box center [1045, 638] width 532 height 37
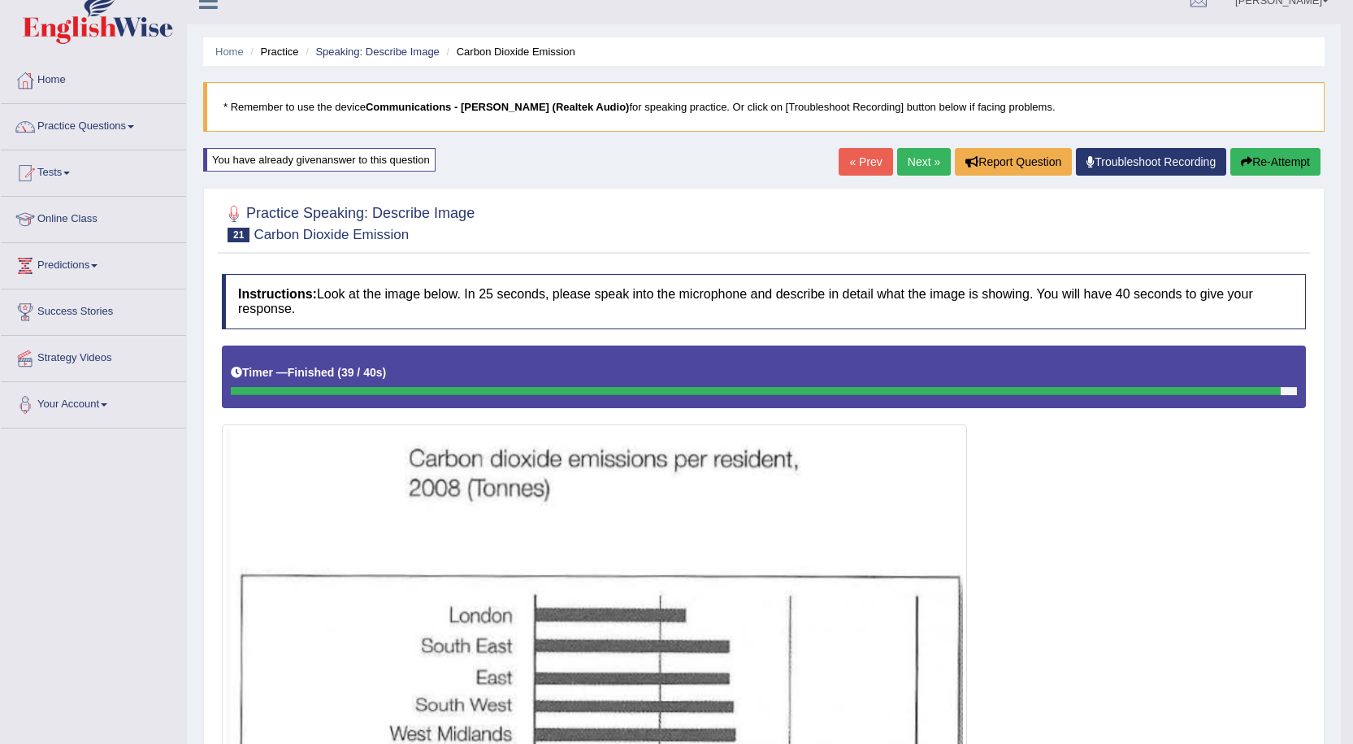
scroll to position [0, 0]
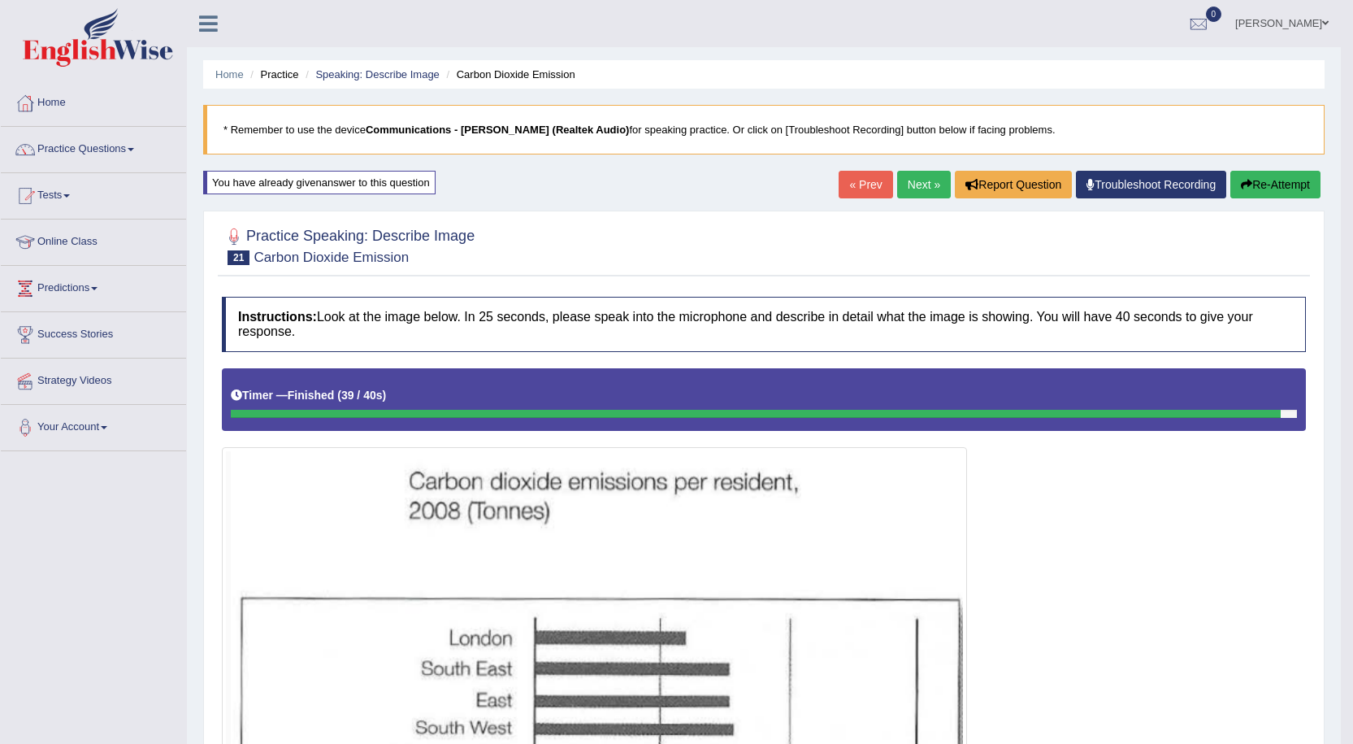
click at [921, 187] on link "Next »" at bounding box center [924, 185] width 54 height 28
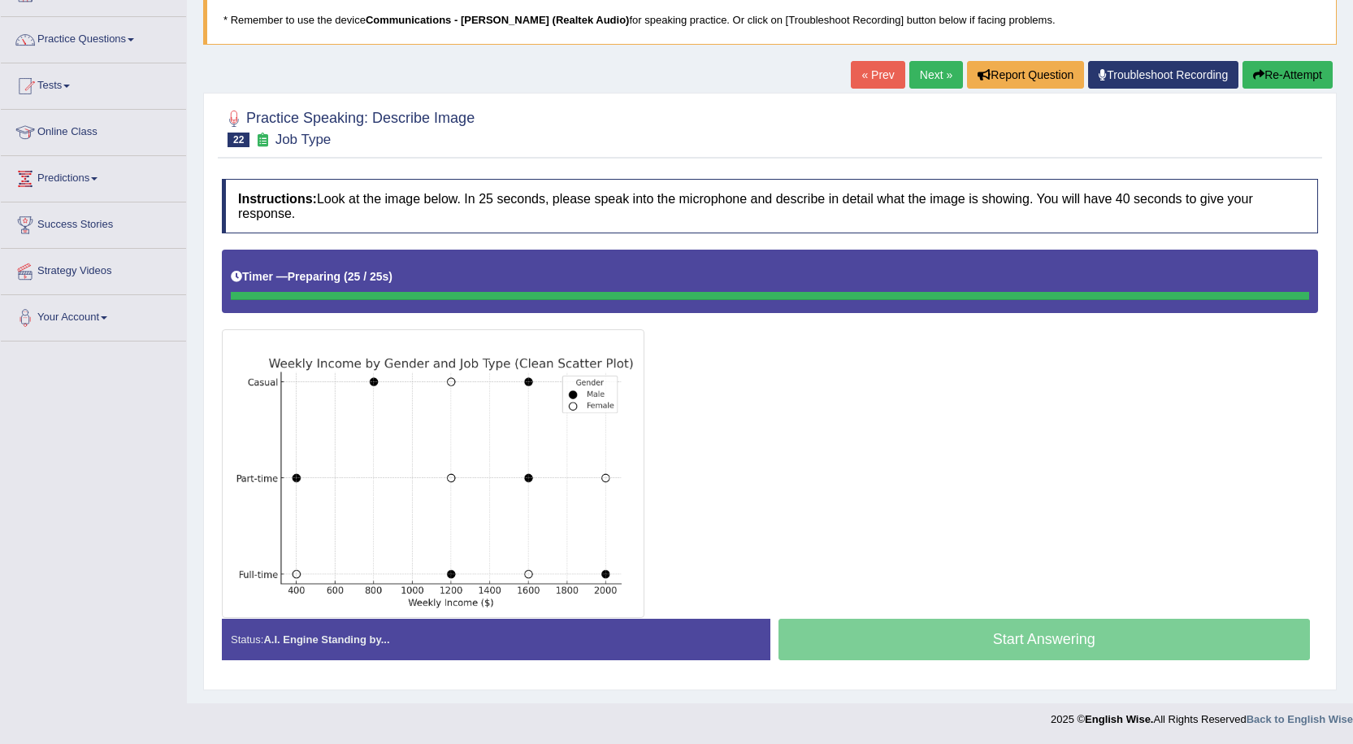
scroll to position [110, 0]
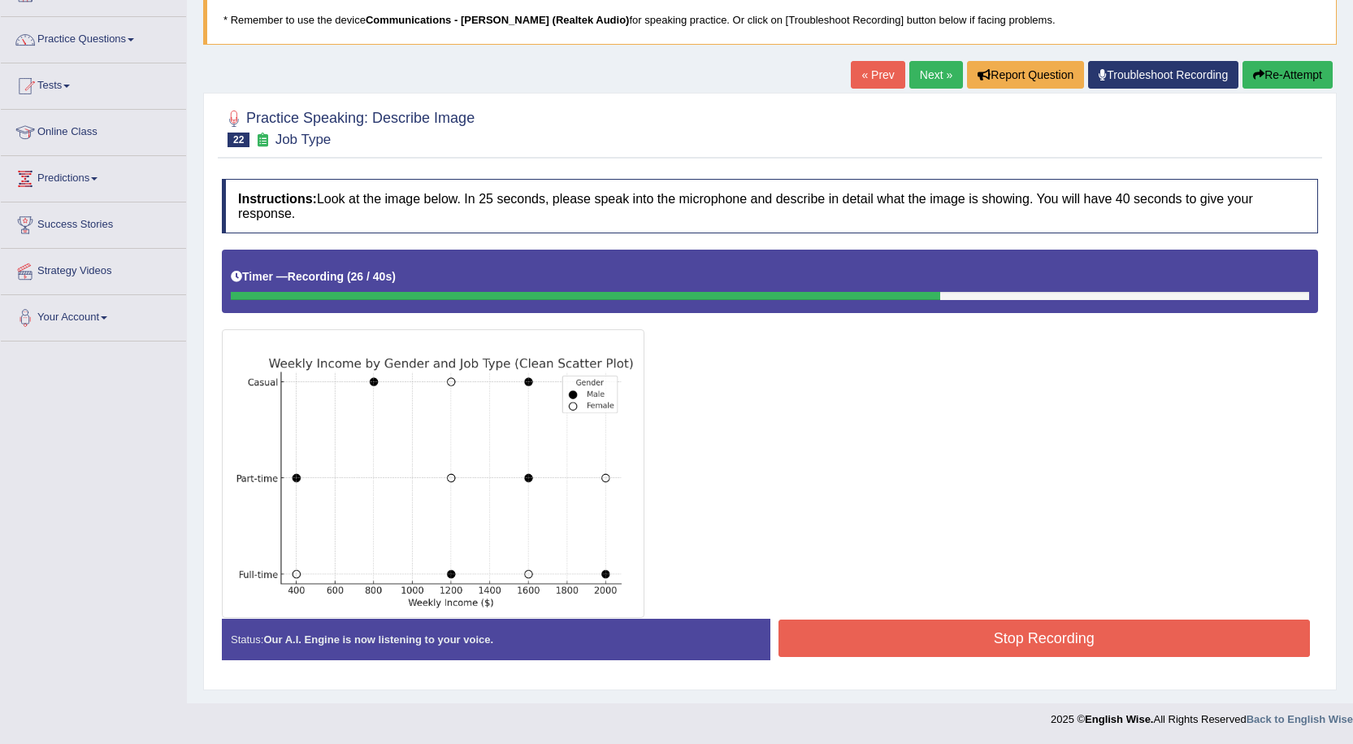
click at [922, 627] on button "Stop Recording" at bounding box center [1045, 637] width 532 height 37
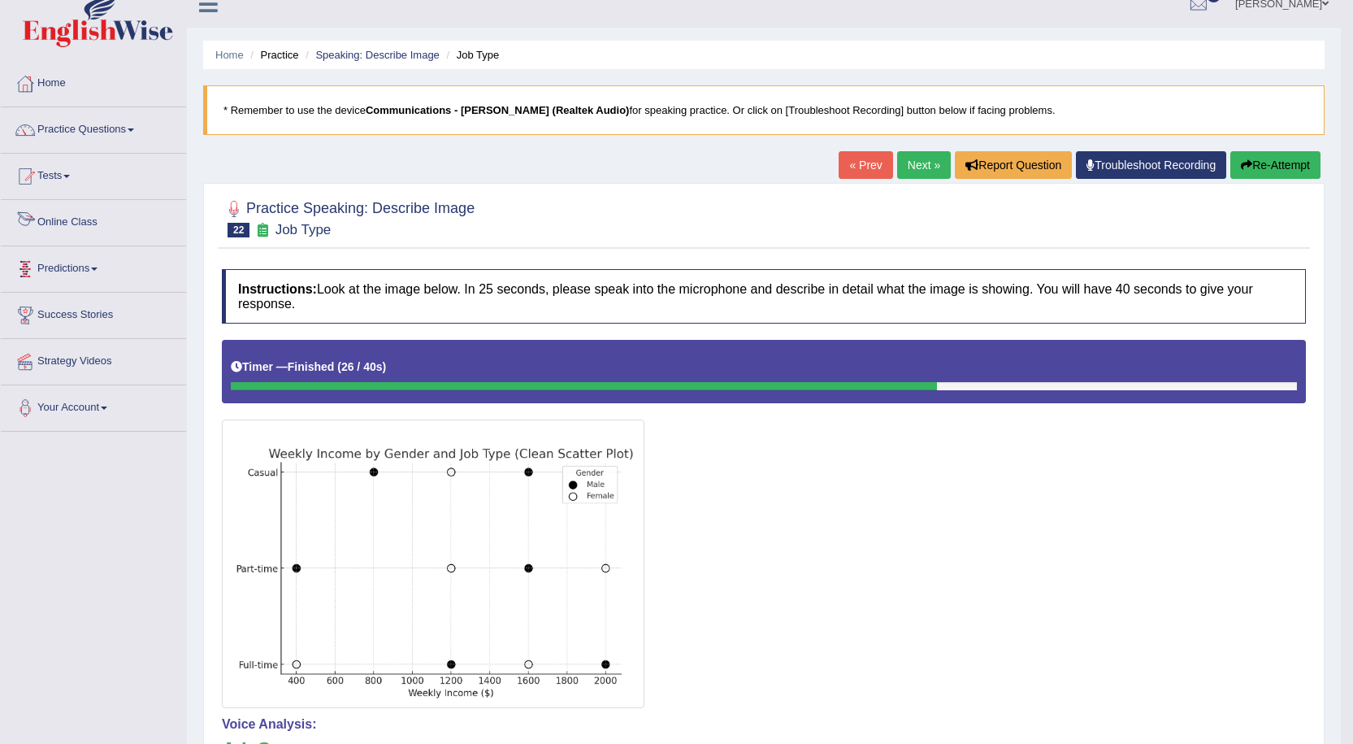
scroll to position [0, 0]
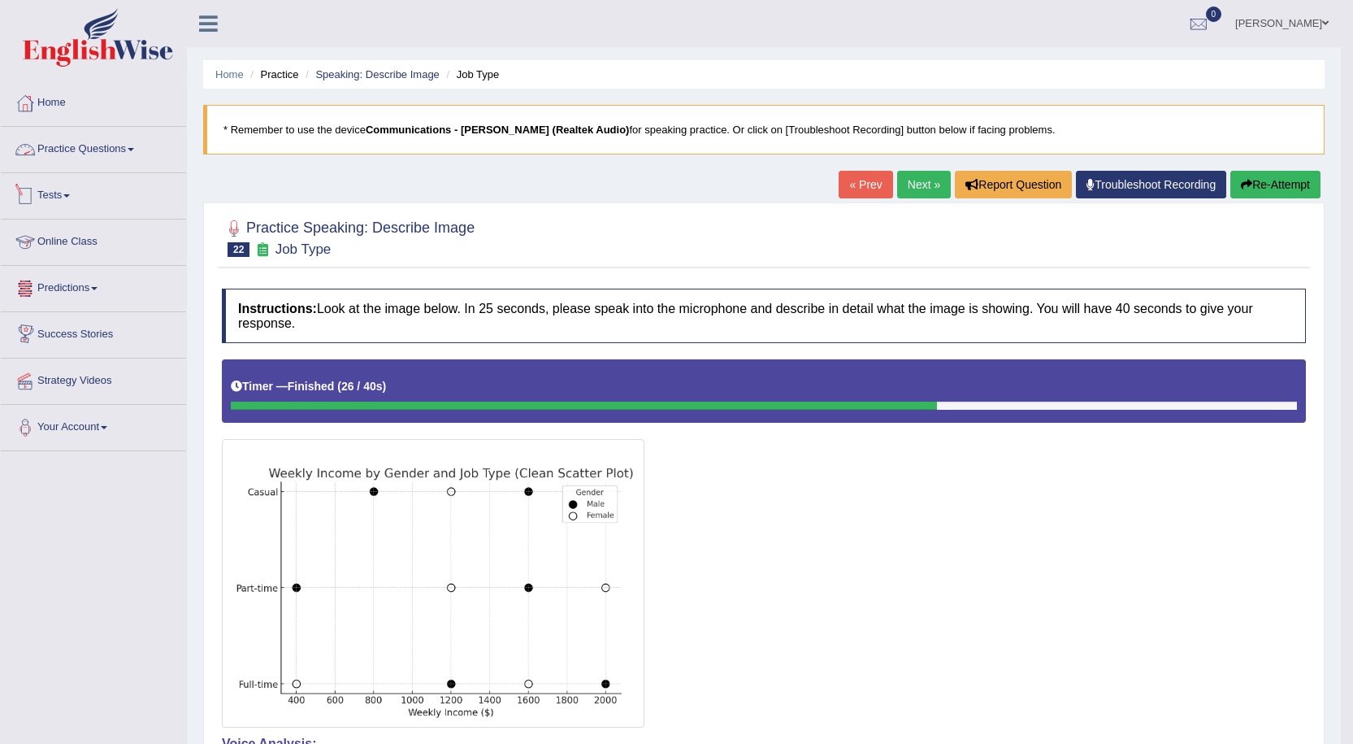
click at [111, 145] on link "Practice Questions" at bounding box center [93, 147] width 185 height 41
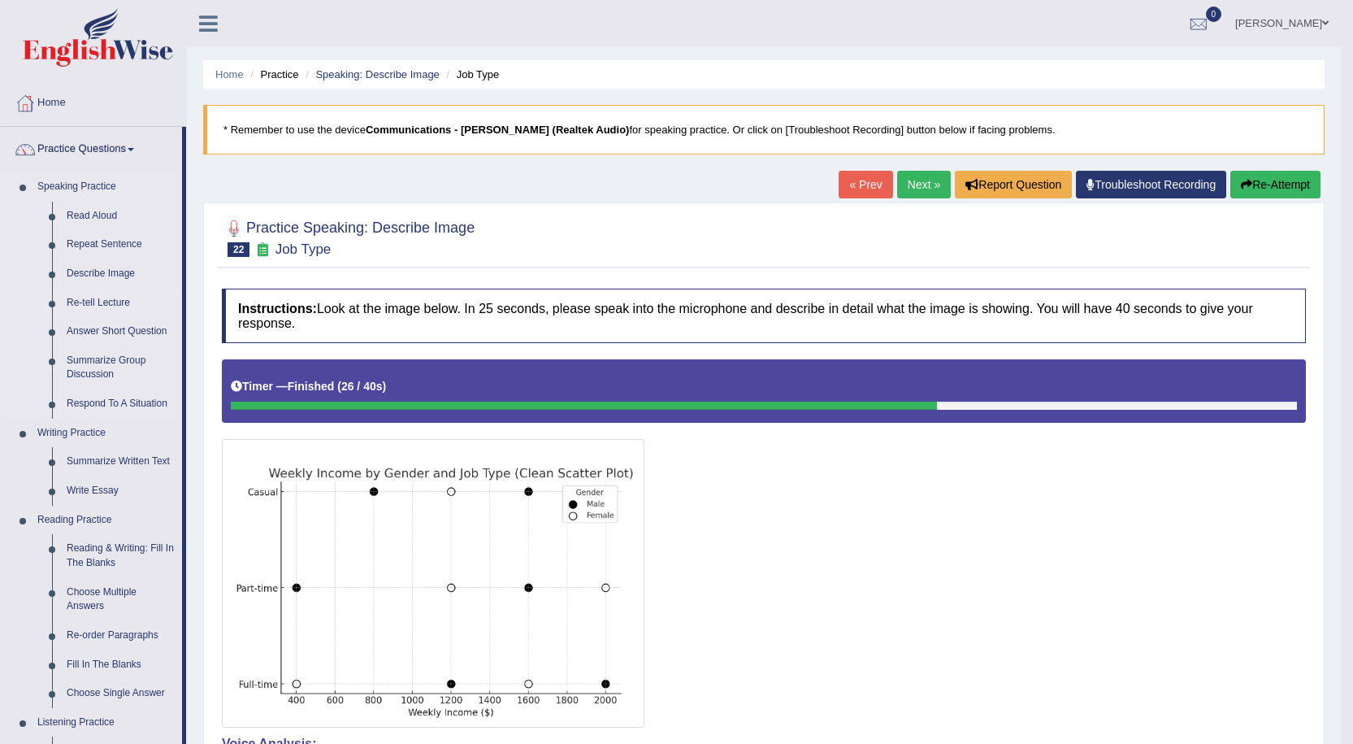
click at [106, 305] on link "Re-tell Lecture" at bounding box center [120, 303] width 123 height 29
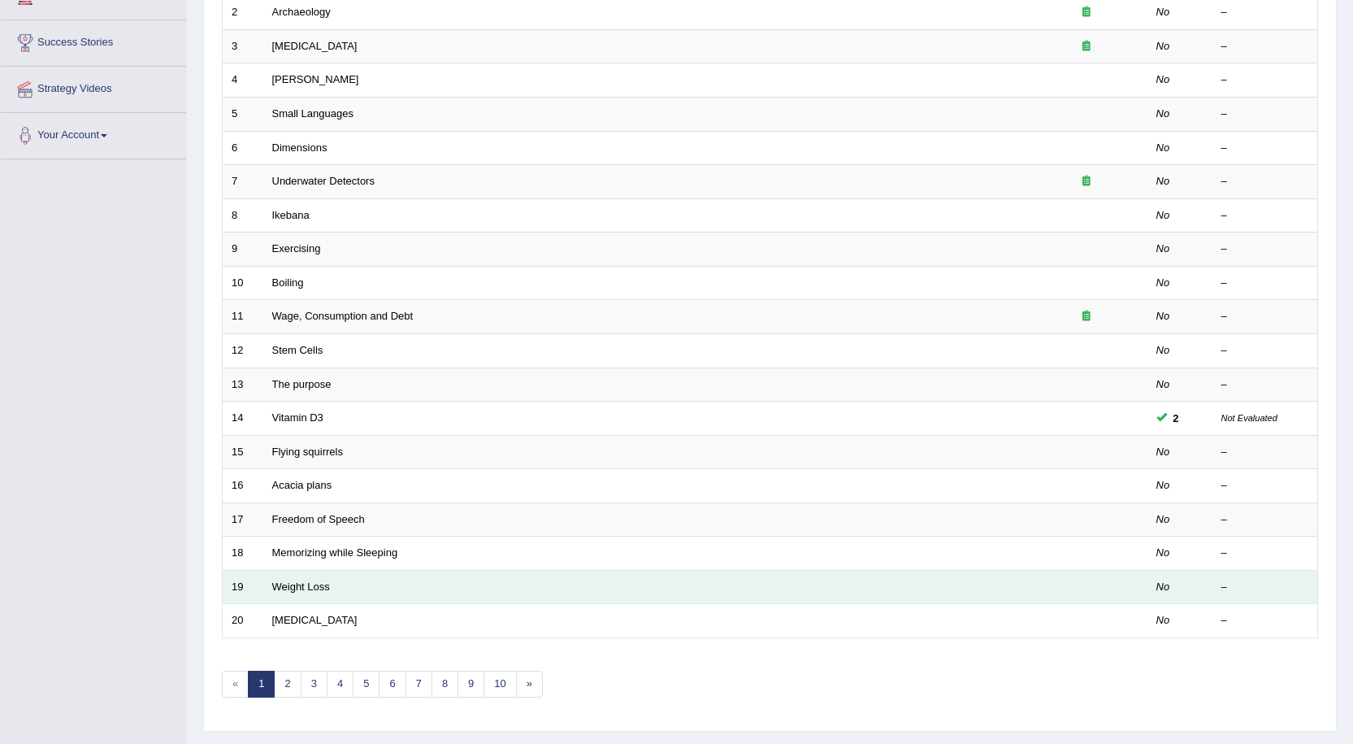
scroll to position [332, 0]
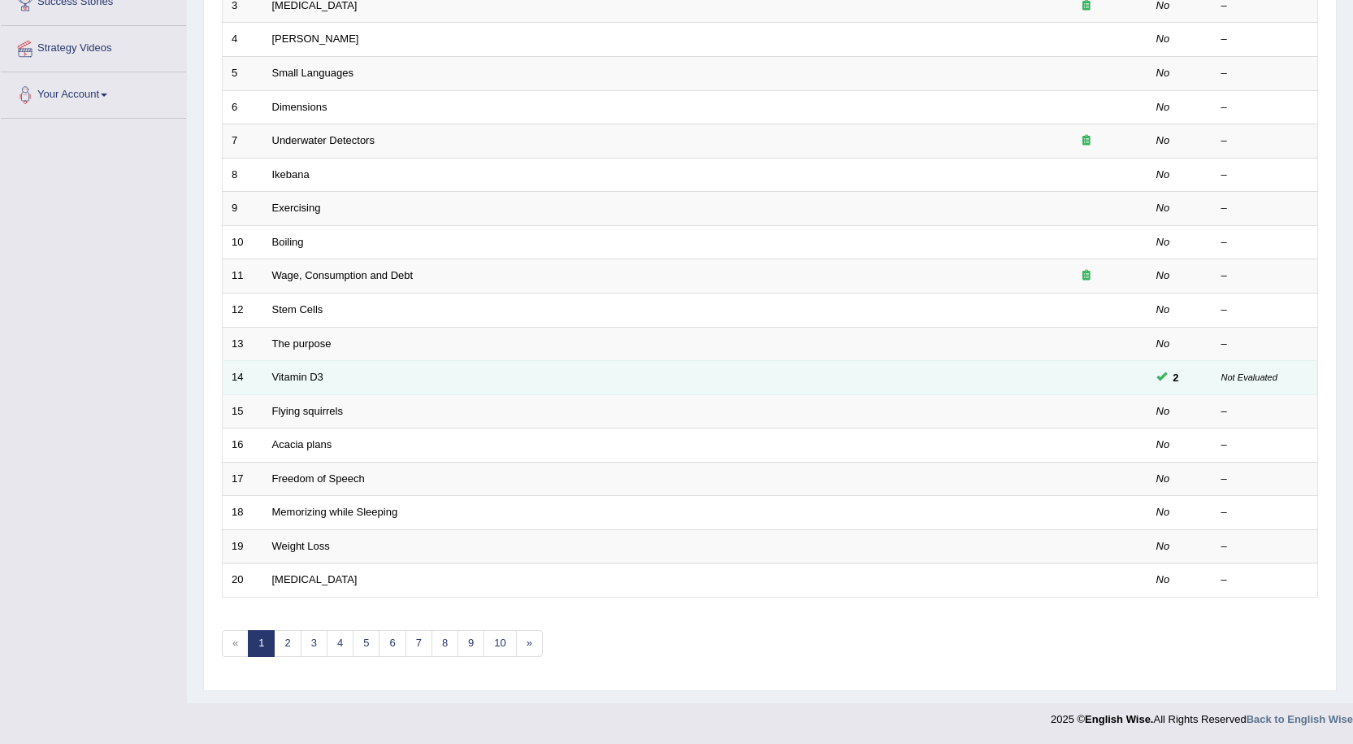
click at [291, 370] on td "Vitamin D3" at bounding box center [644, 378] width 762 height 34
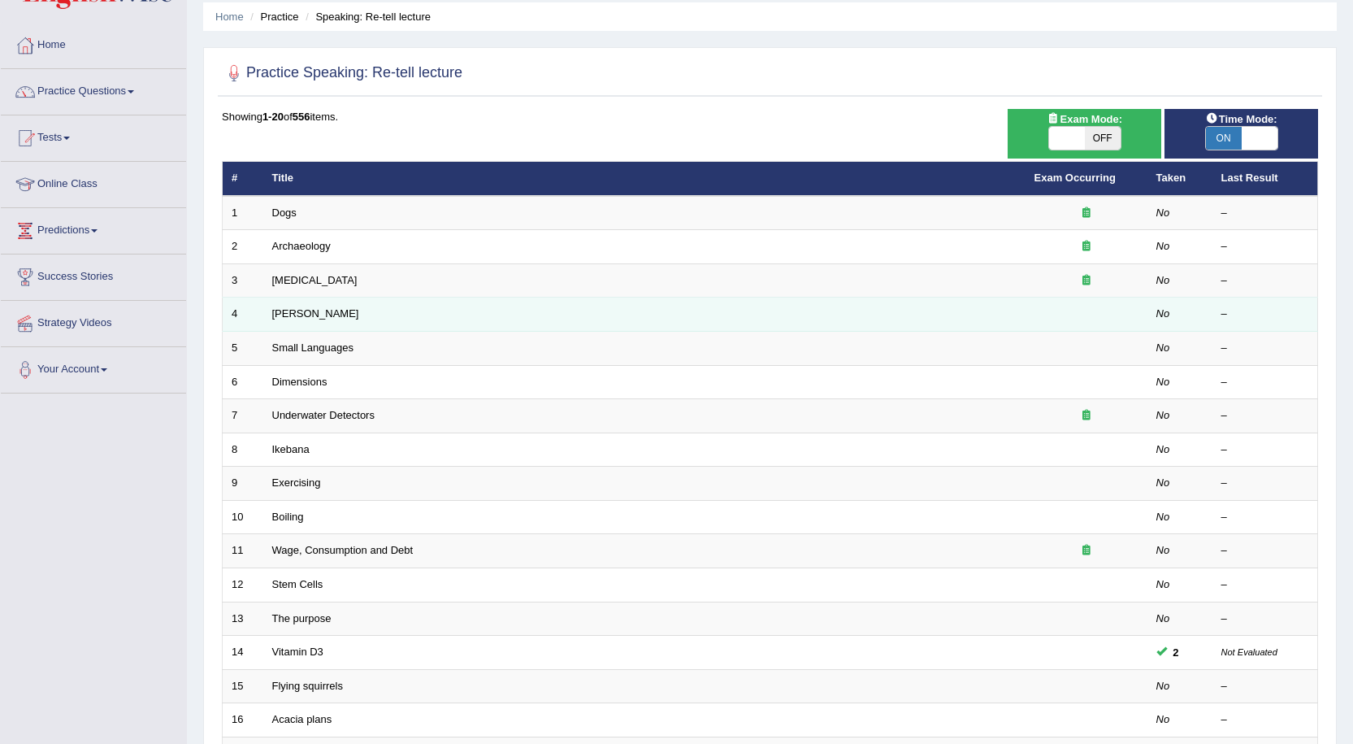
scroll to position [7, 0]
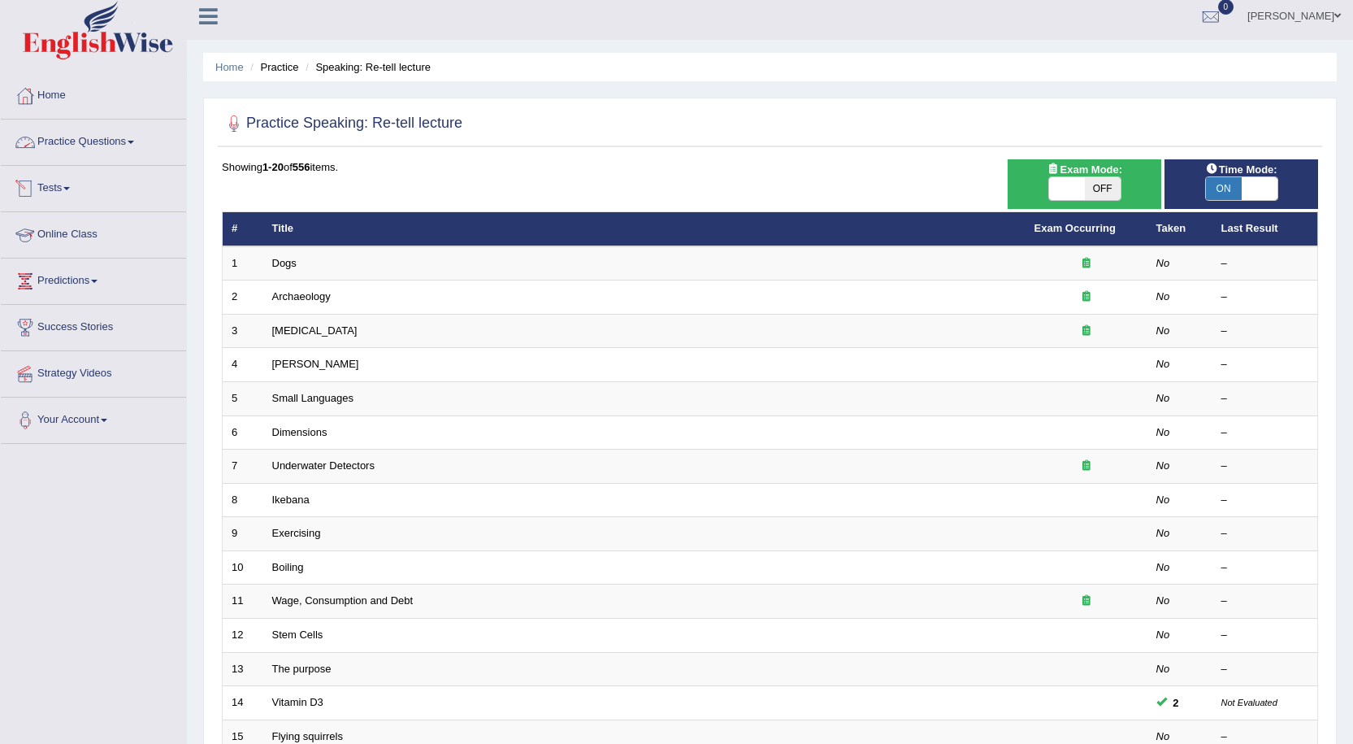
click at [100, 149] on link "Practice Questions" at bounding box center [93, 139] width 185 height 41
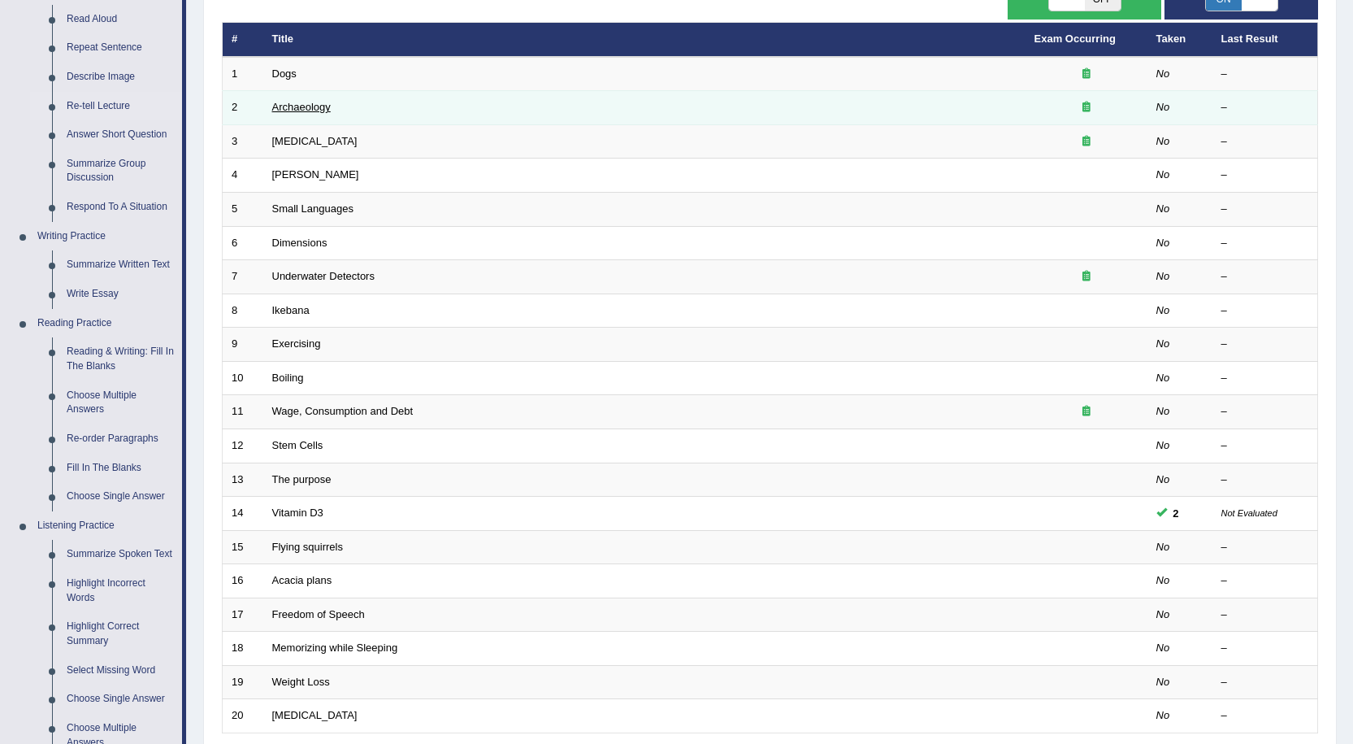
scroll to position [170, 0]
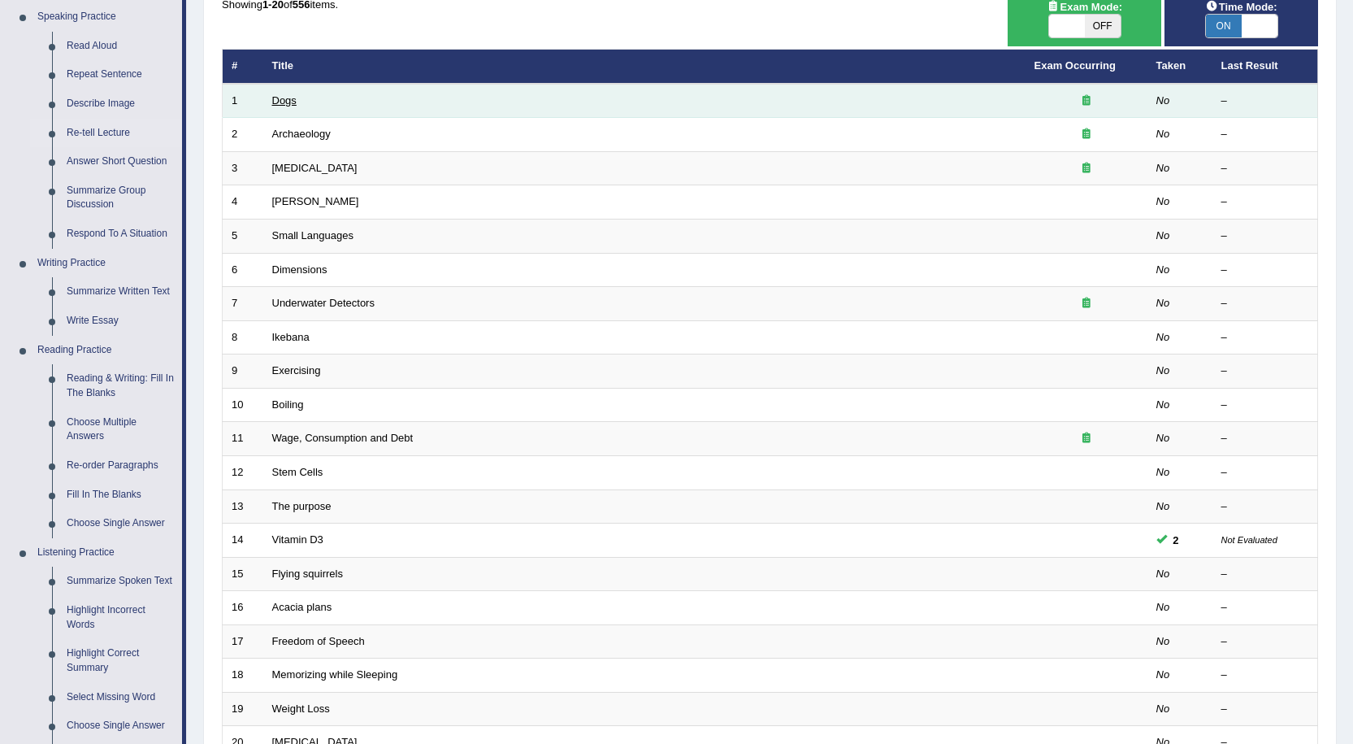
click at [278, 100] on link "Dogs" at bounding box center [284, 100] width 24 height 12
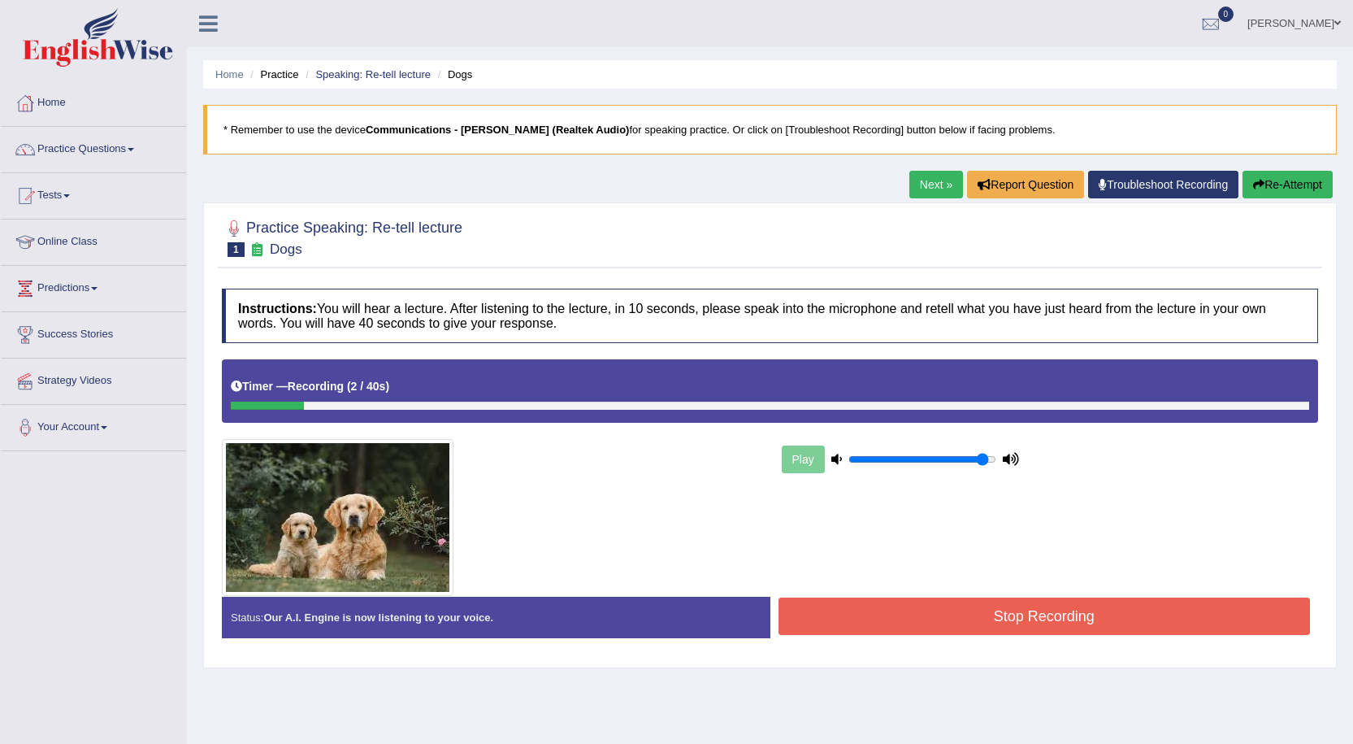
click at [929, 607] on button "Stop Recording" at bounding box center [1045, 615] width 532 height 37
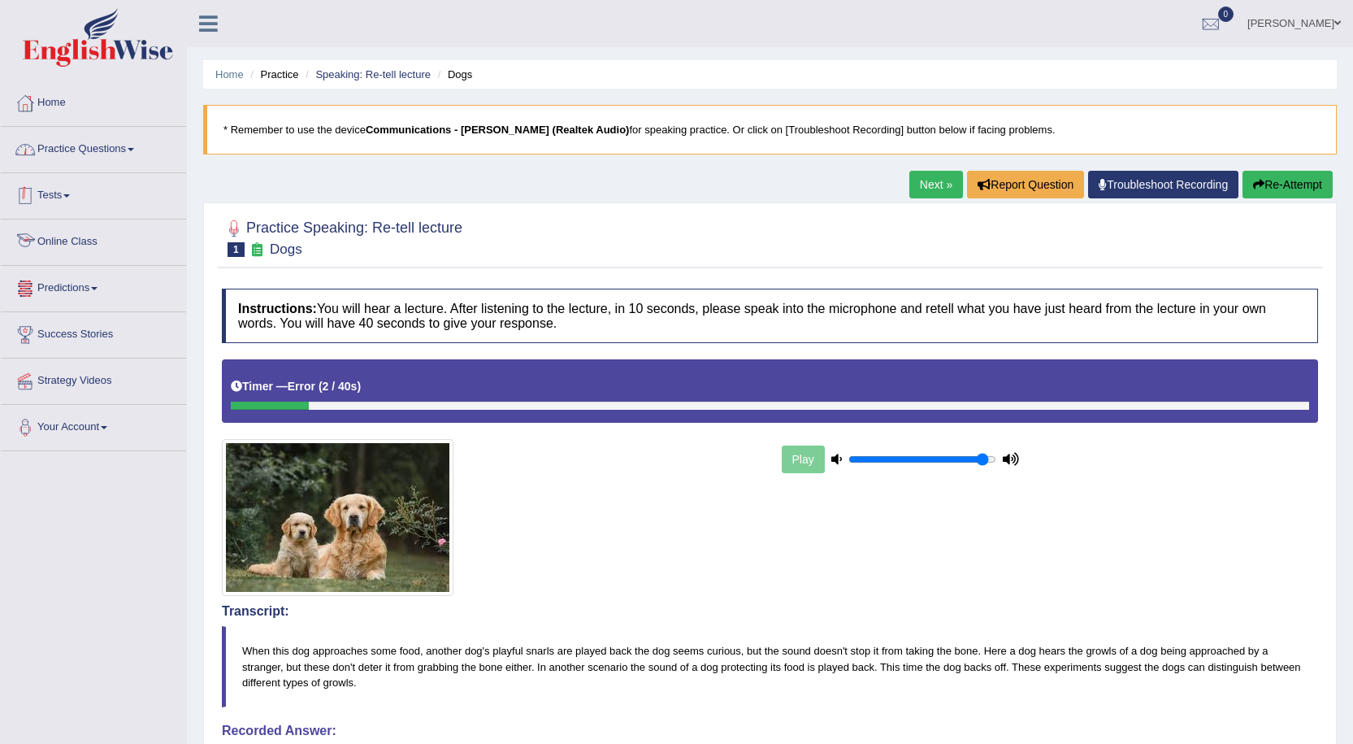
click at [92, 157] on link "Practice Questions" at bounding box center [93, 147] width 185 height 41
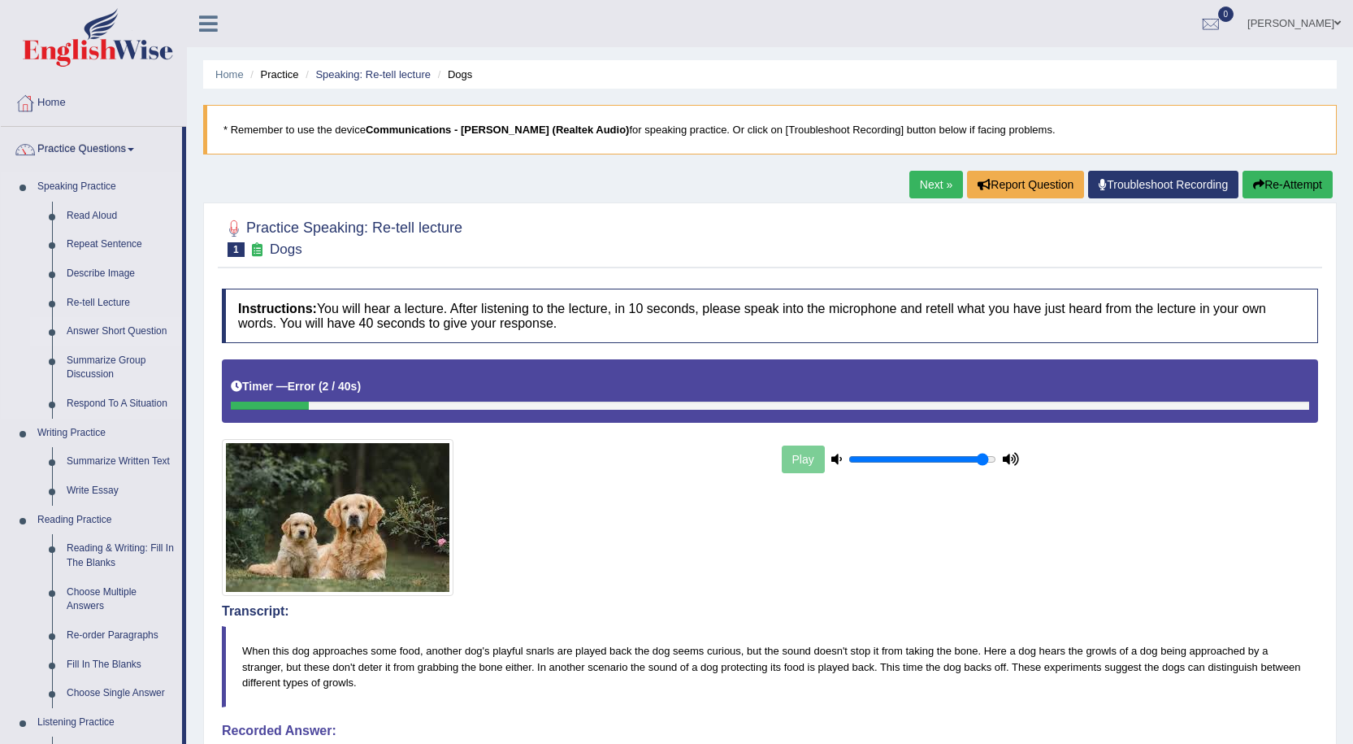
click at [124, 332] on link "Answer Short Question" at bounding box center [120, 331] width 123 height 29
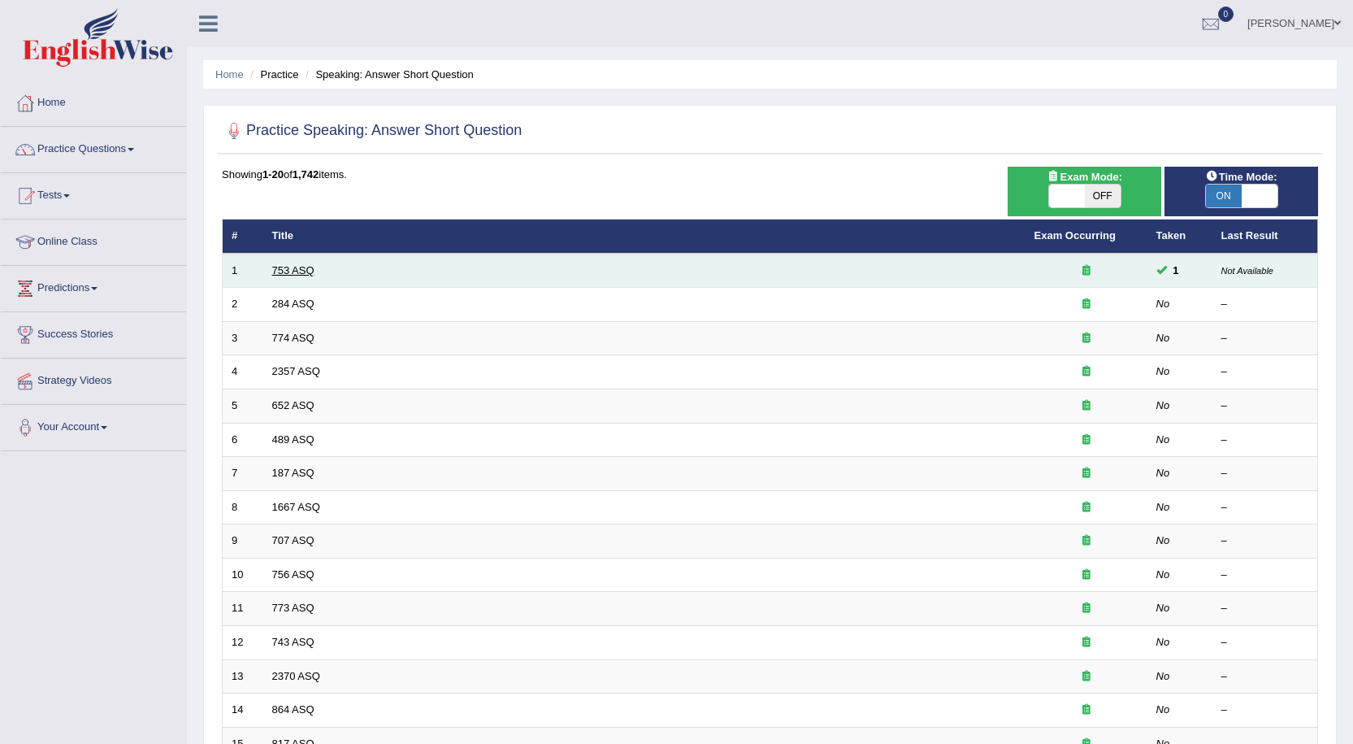
click at [283, 271] on link "753 ASQ" at bounding box center [293, 270] width 42 height 12
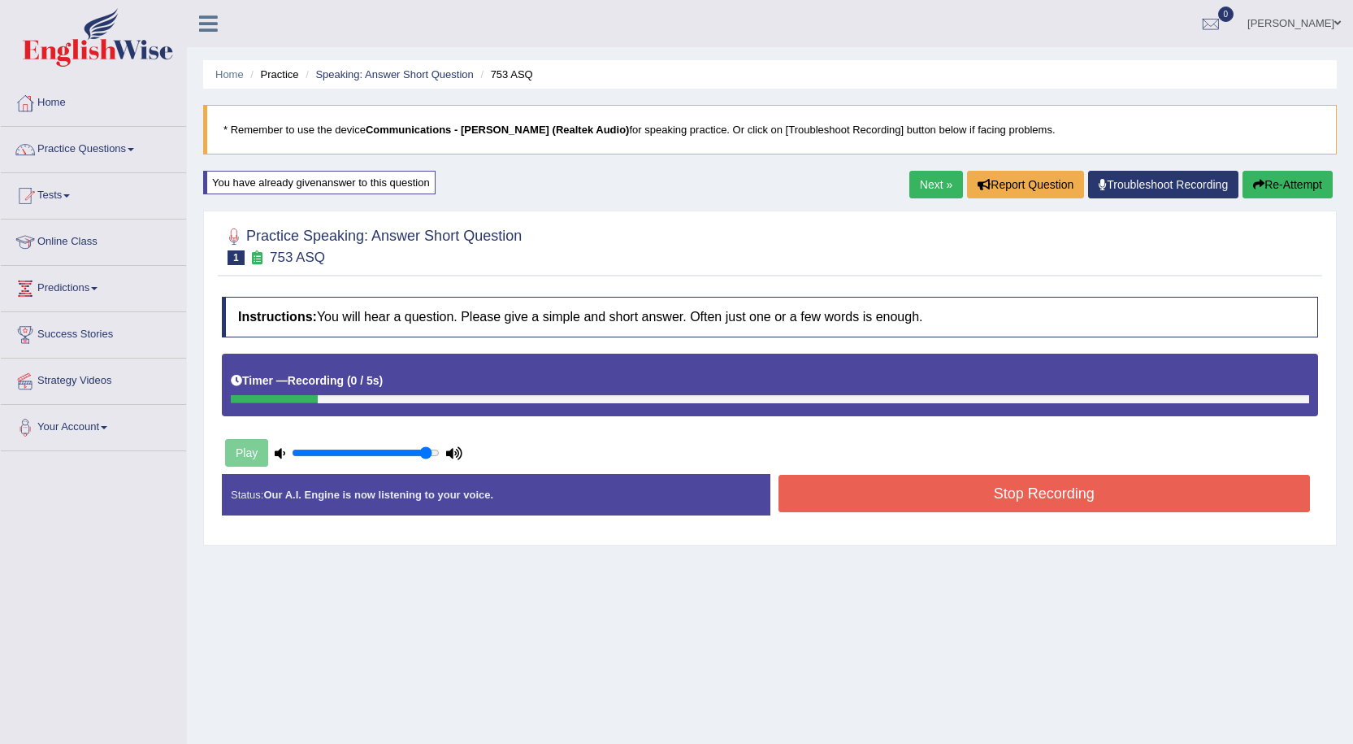
click at [964, 496] on button "Stop Recording" at bounding box center [1045, 493] width 532 height 37
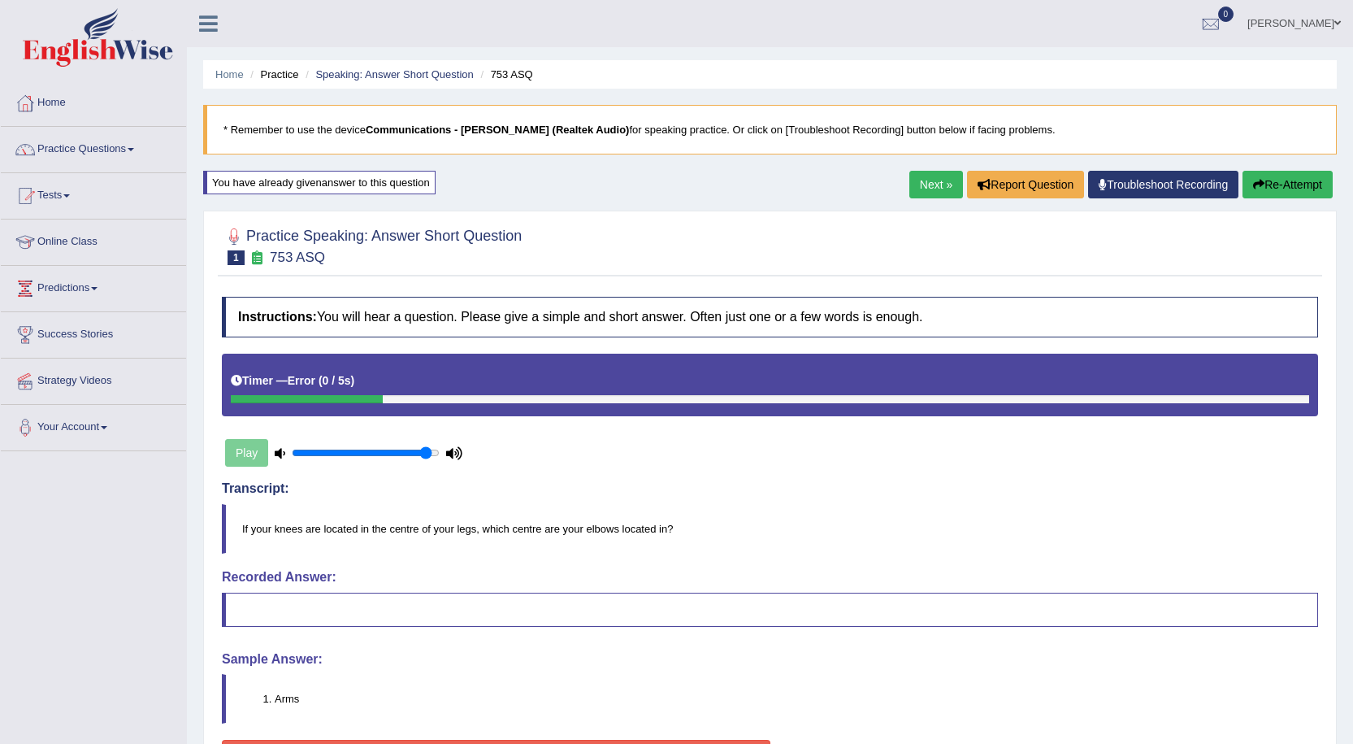
click at [1266, 177] on button "Re-Attempt" at bounding box center [1288, 185] width 90 height 28
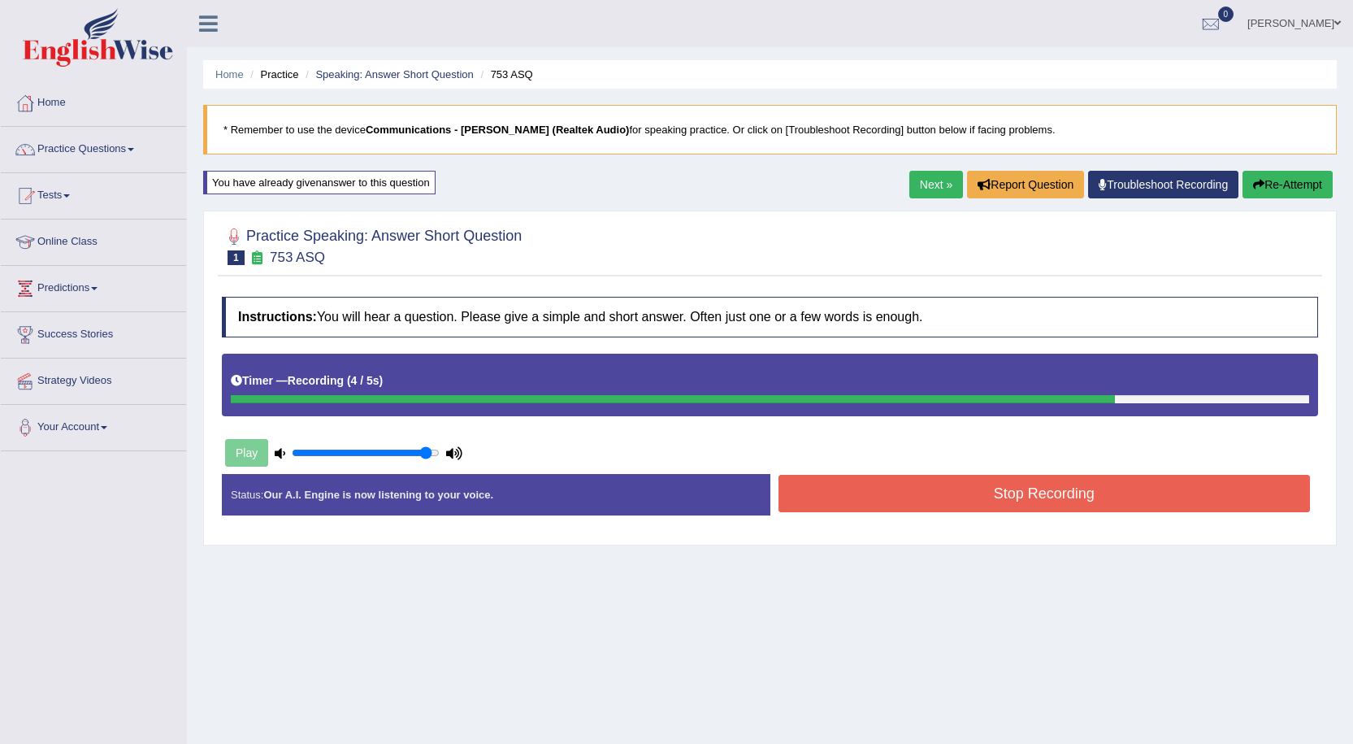
click at [952, 495] on button "Stop Recording" at bounding box center [1045, 493] width 532 height 37
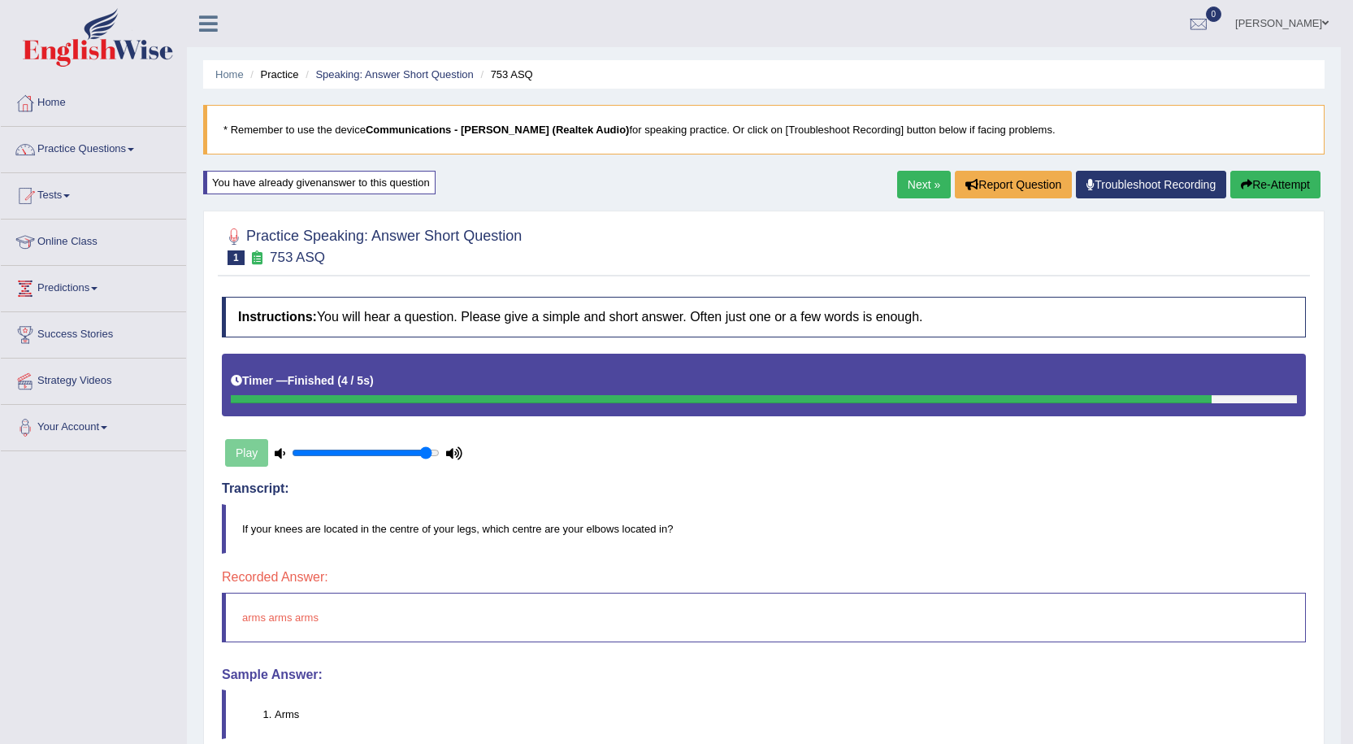
click at [1266, 172] on button "Re-Attempt" at bounding box center [1275, 185] width 90 height 28
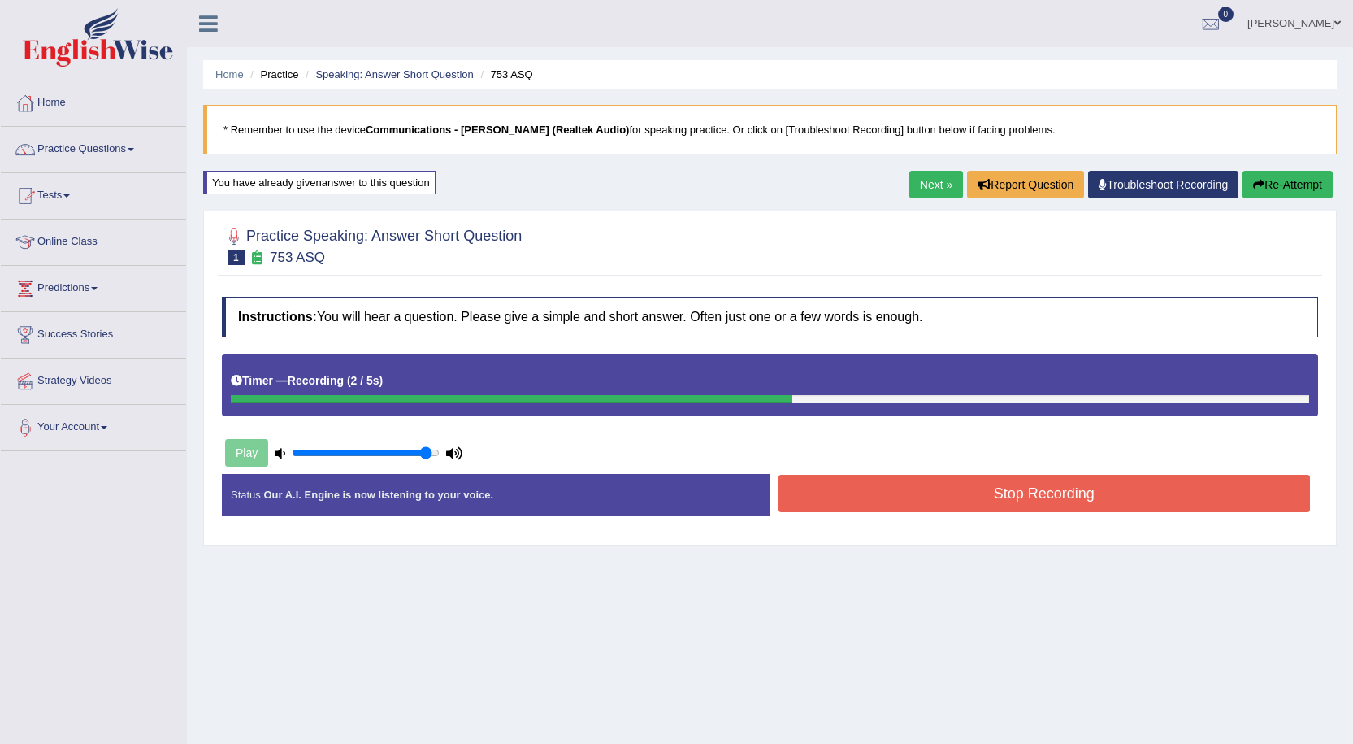
click at [962, 490] on button "Stop Recording" at bounding box center [1045, 493] width 532 height 37
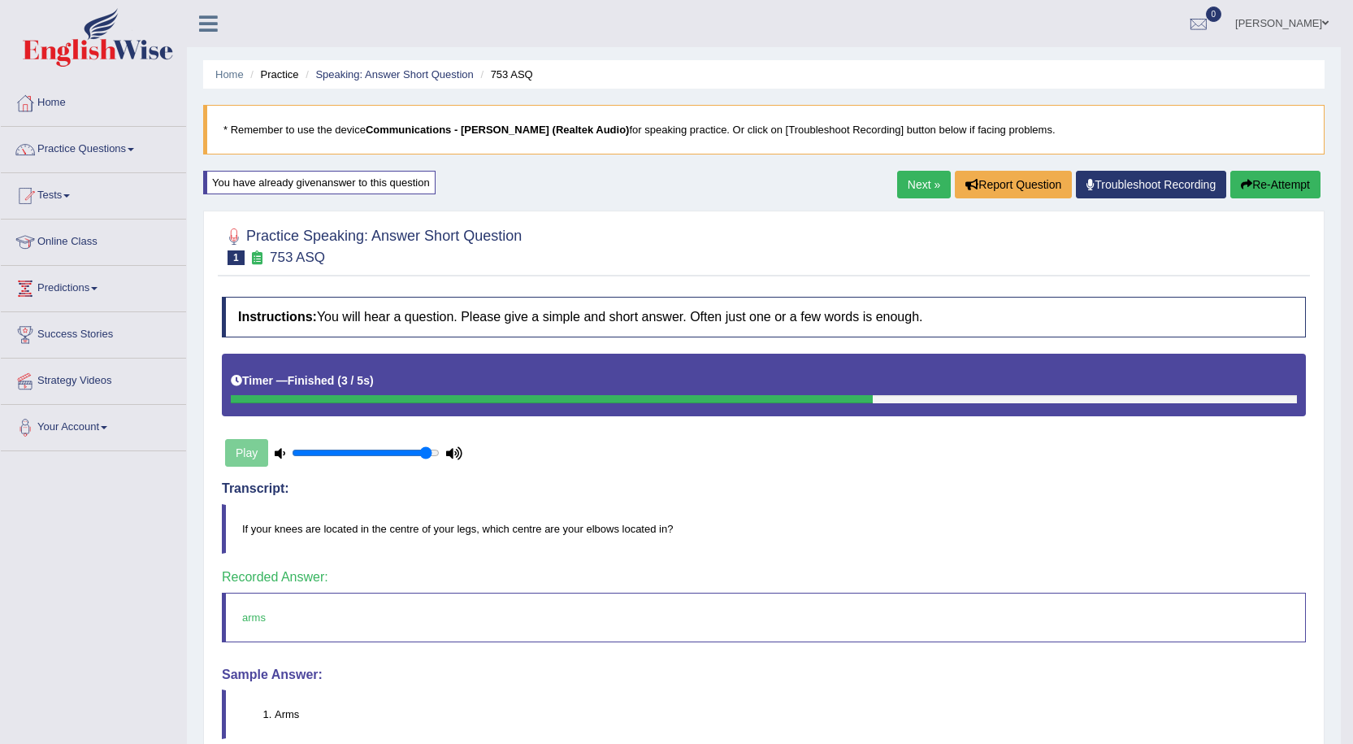
click at [925, 183] on link "Next »" at bounding box center [924, 185] width 54 height 28
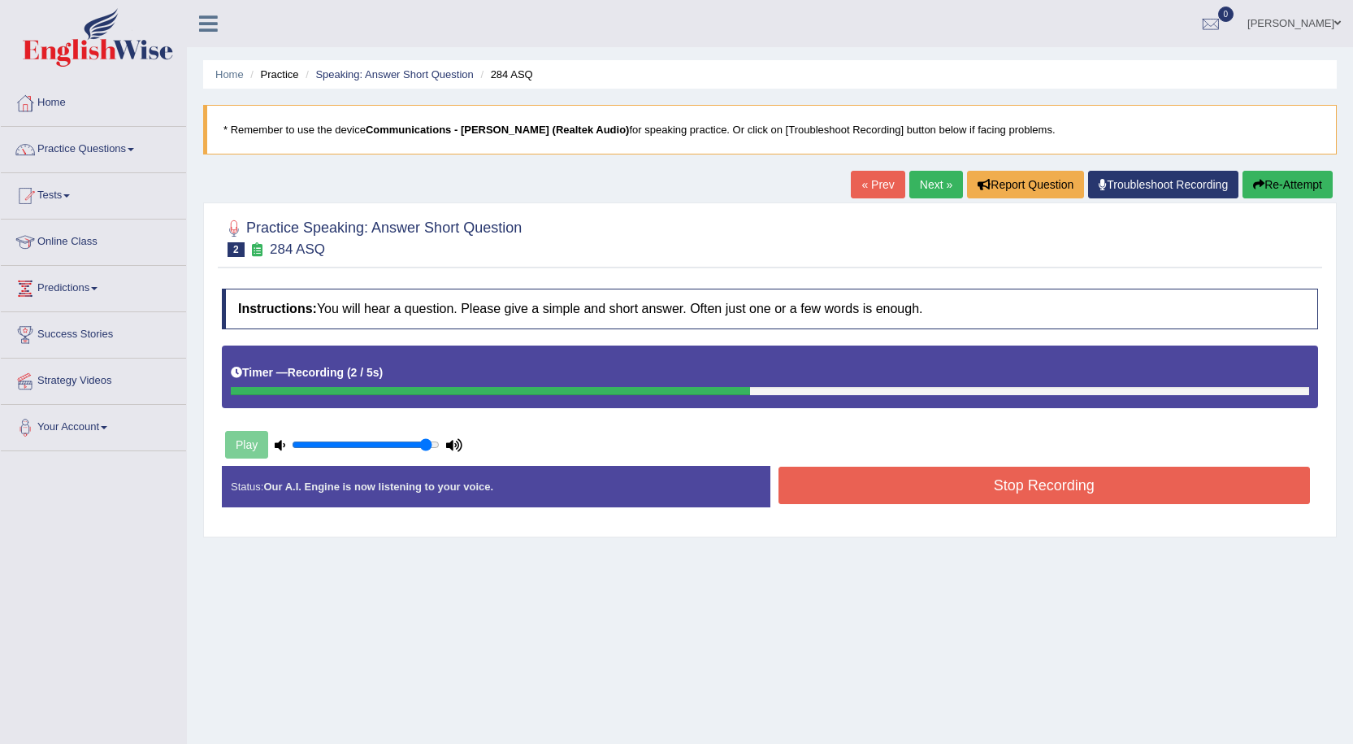
click at [967, 487] on button "Stop Recording" at bounding box center [1045, 484] width 532 height 37
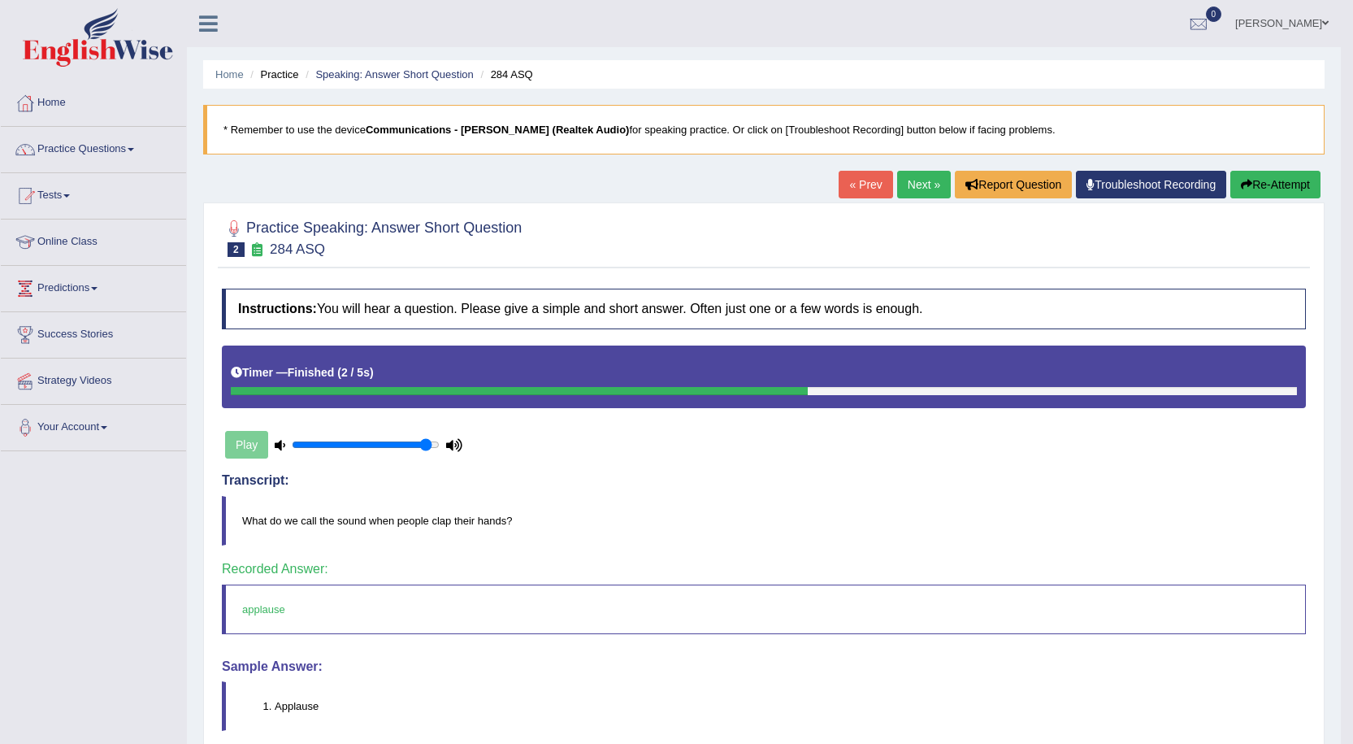
click at [922, 193] on link "Next »" at bounding box center [924, 185] width 54 height 28
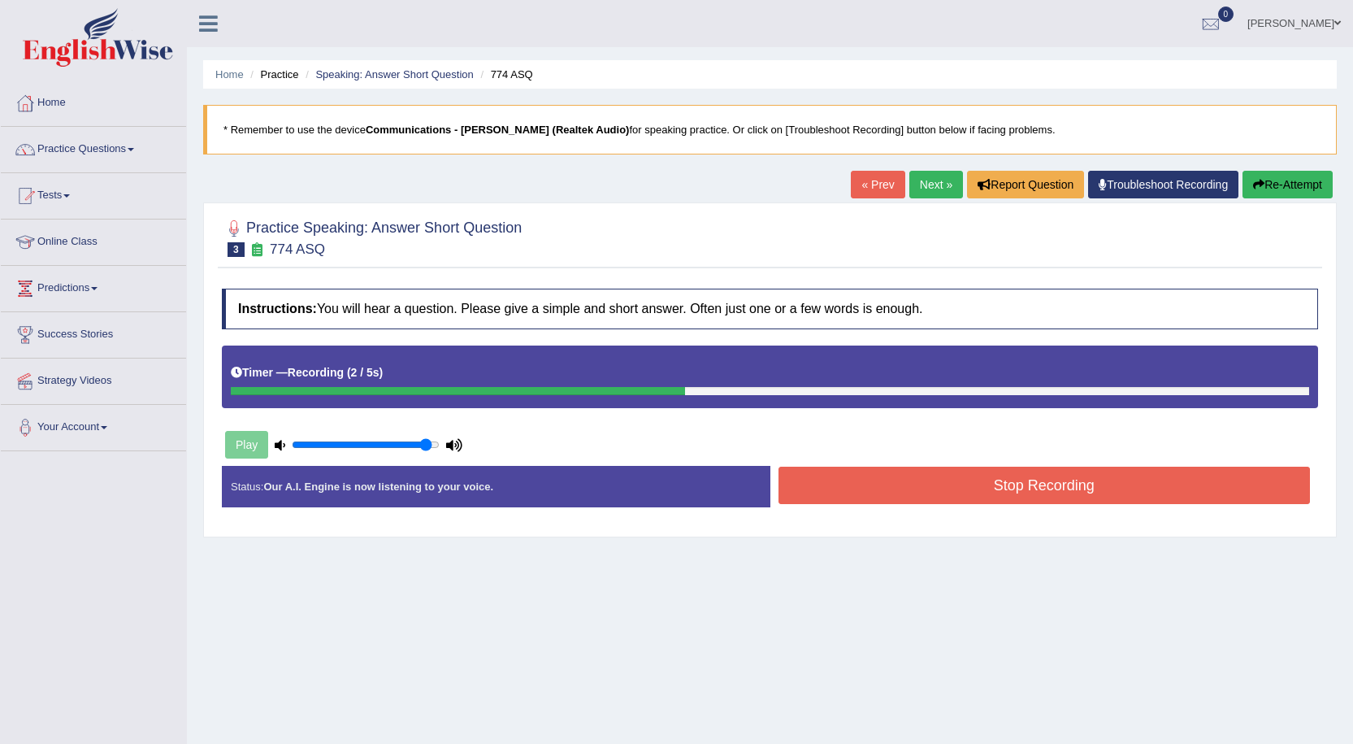
click at [960, 492] on button "Stop Recording" at bounding box center [1045, 484] width 532 height 37
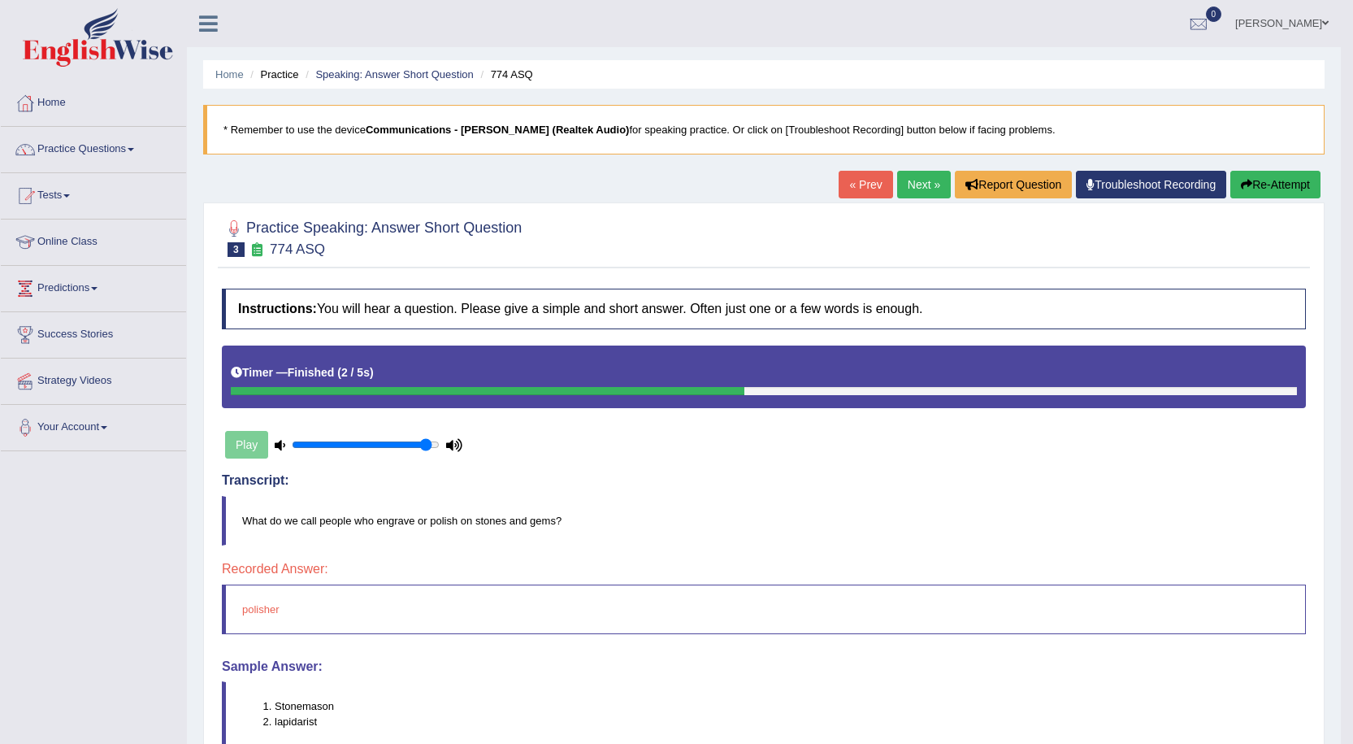
click at [918, 182] on link "Next »" at bounding box center [924, 185] width 54 height 28
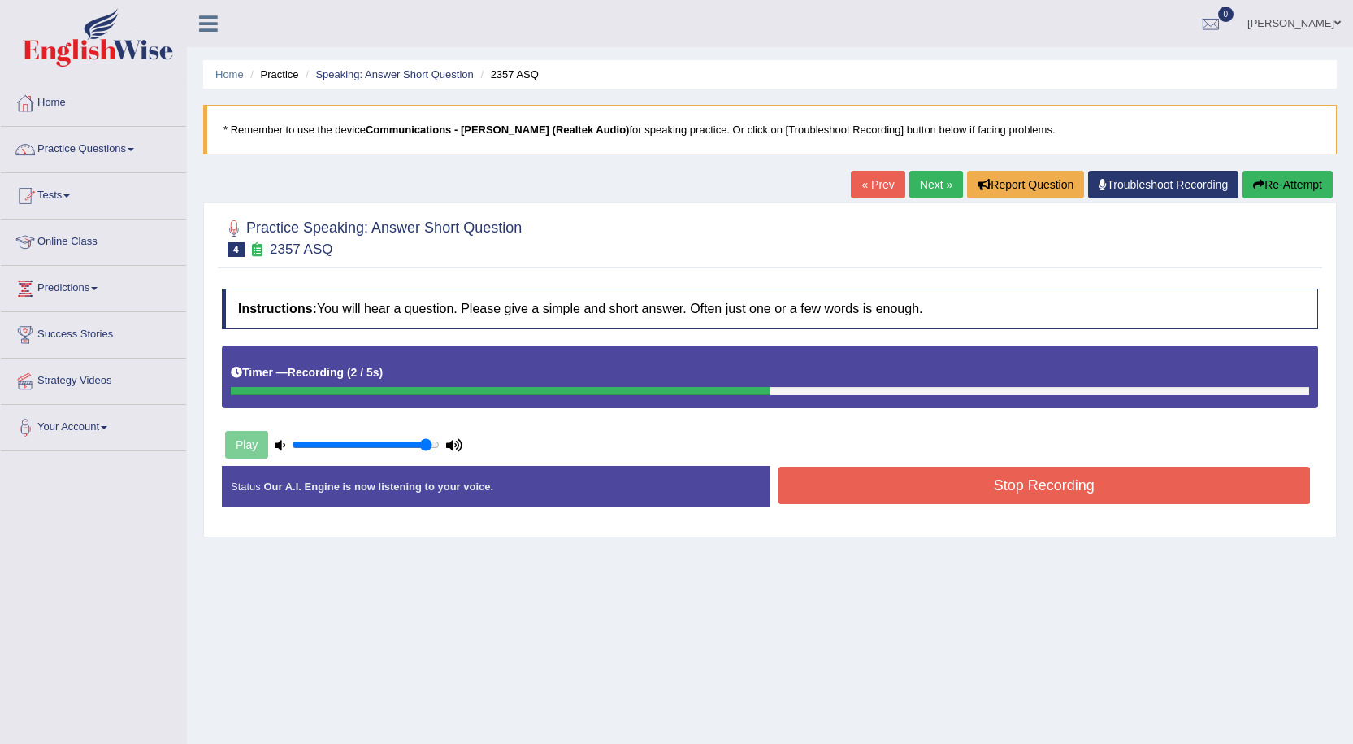
click at [953, 486] on button "Stop Recording" at bounding box center [1045, 484] width 532 height 37
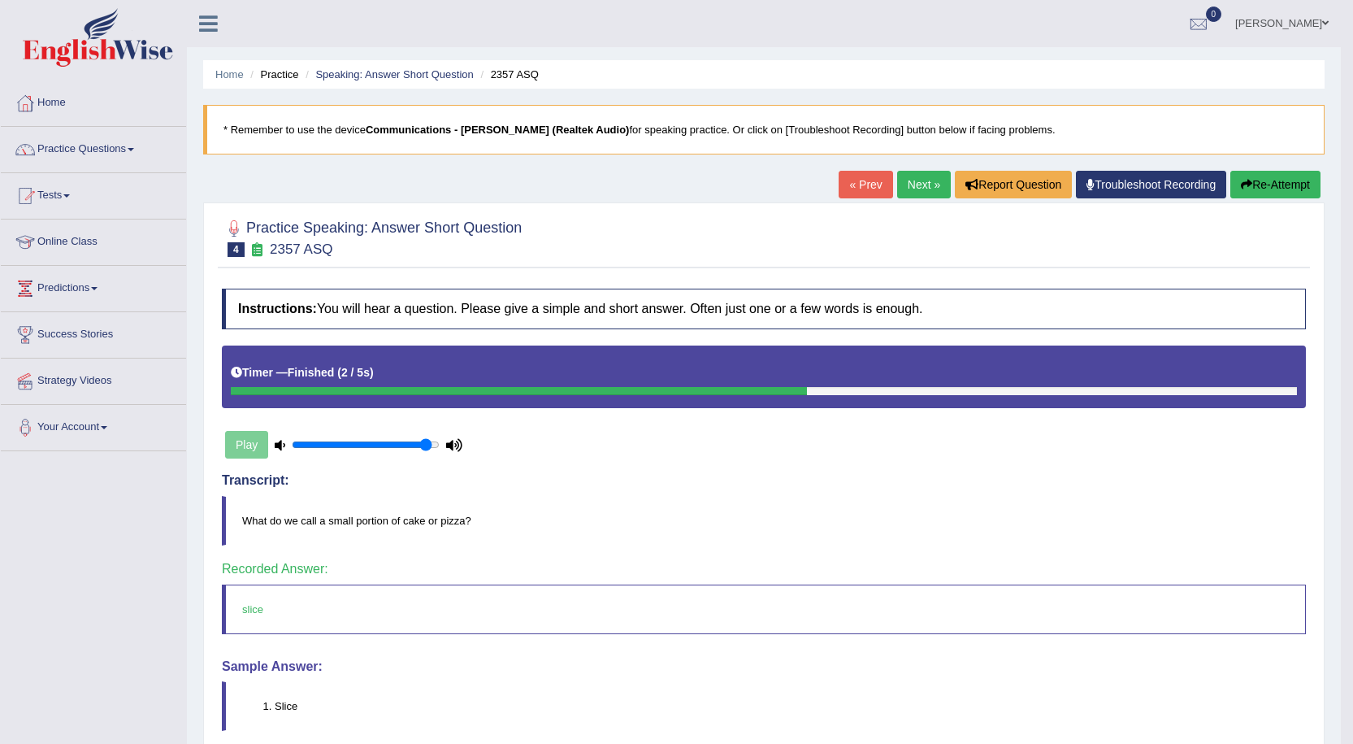
click at [921, 180] on link "Next »" at bounding box center [924, 185] width 54 height 28
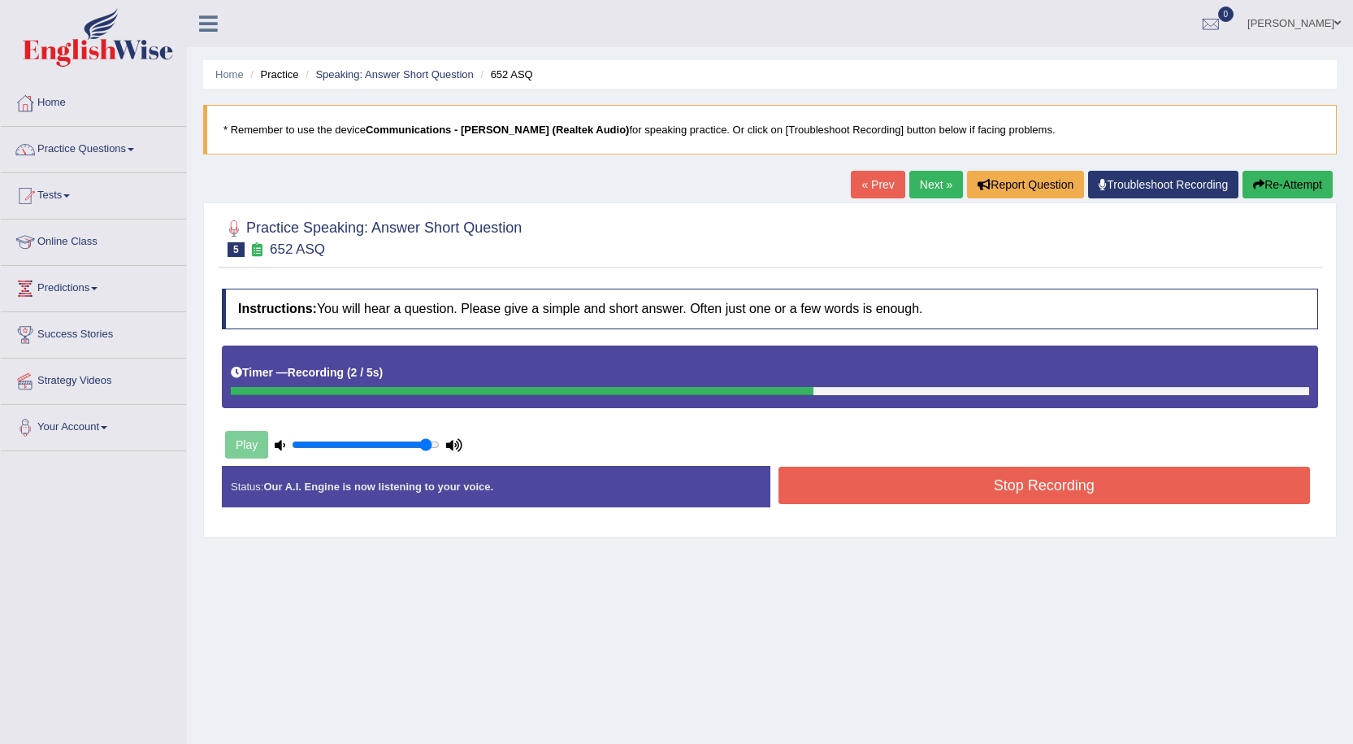
click at [905, 473] on button "Stop Recording" at bounding box center [1045, 484] width 532 height 37
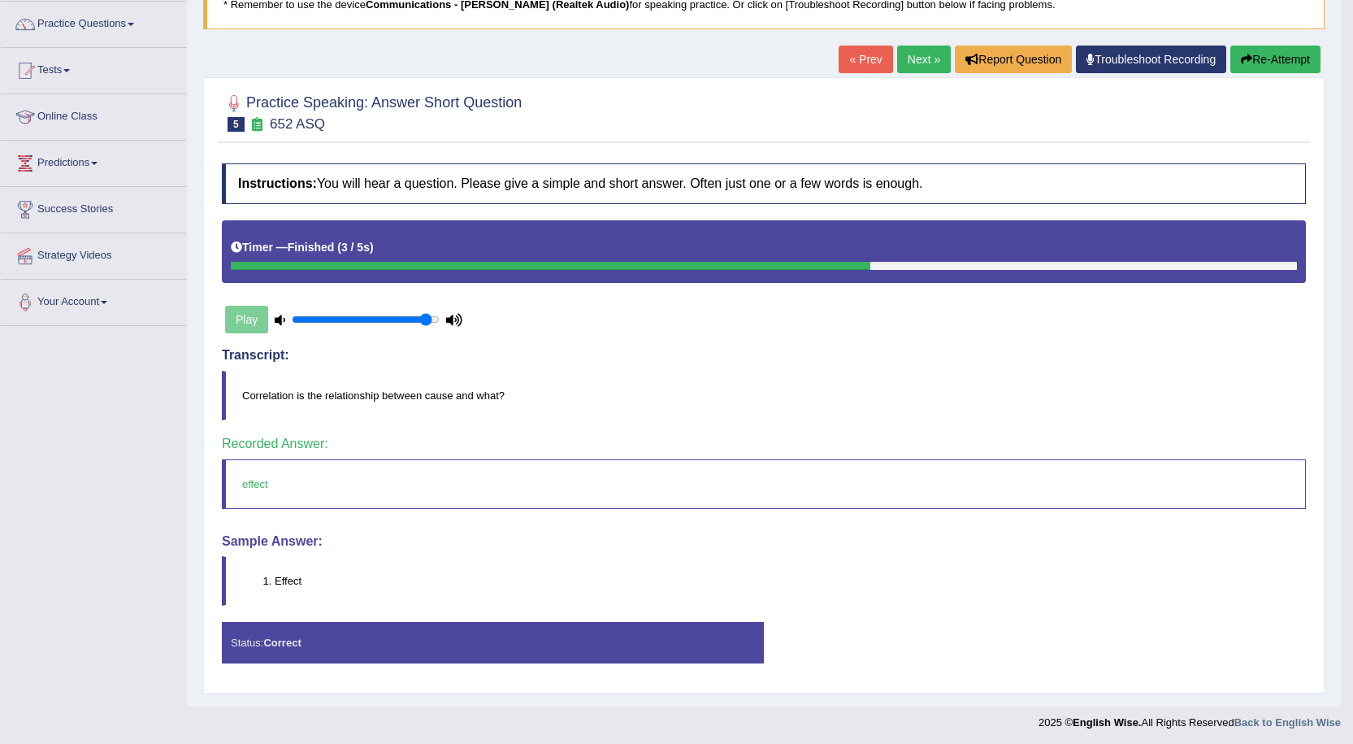
scroll to position [128, 0]
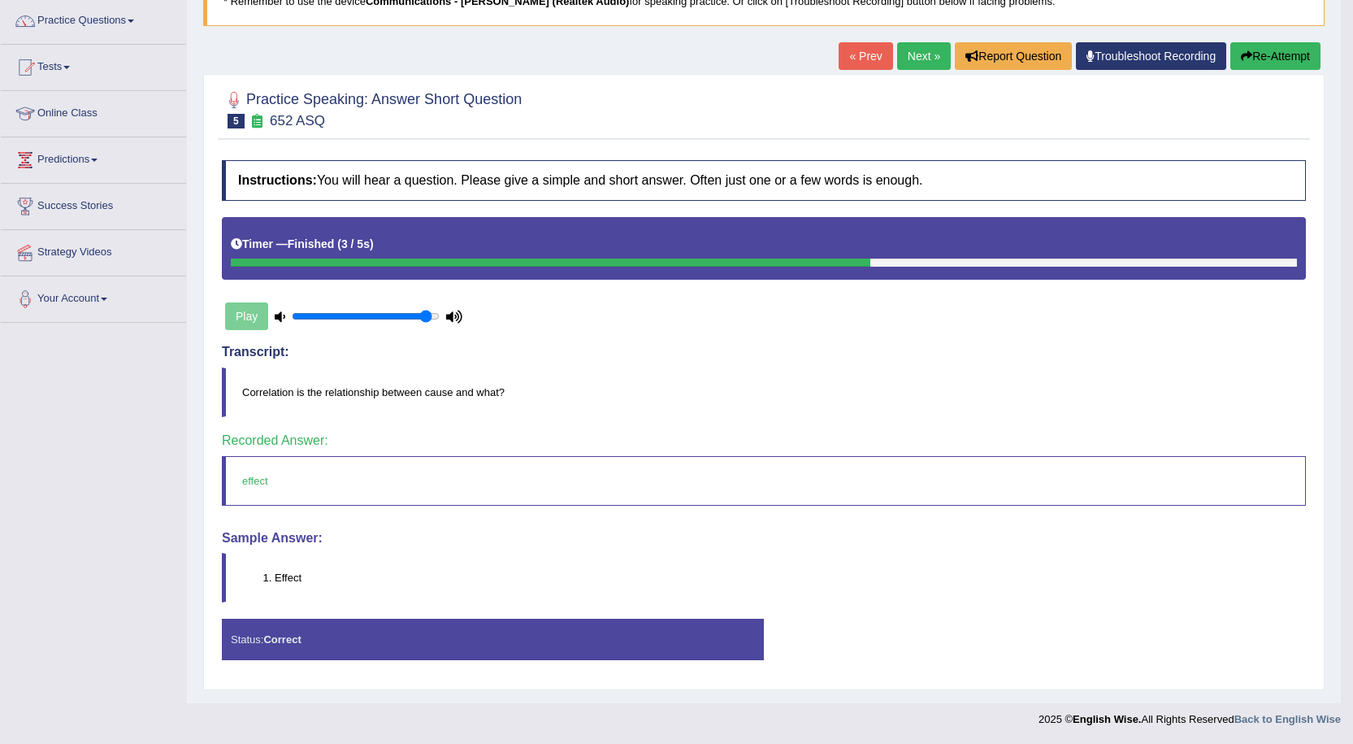
click at [917, 67] on link "Next »" at bounding box center [924, 56] width 54 height 28
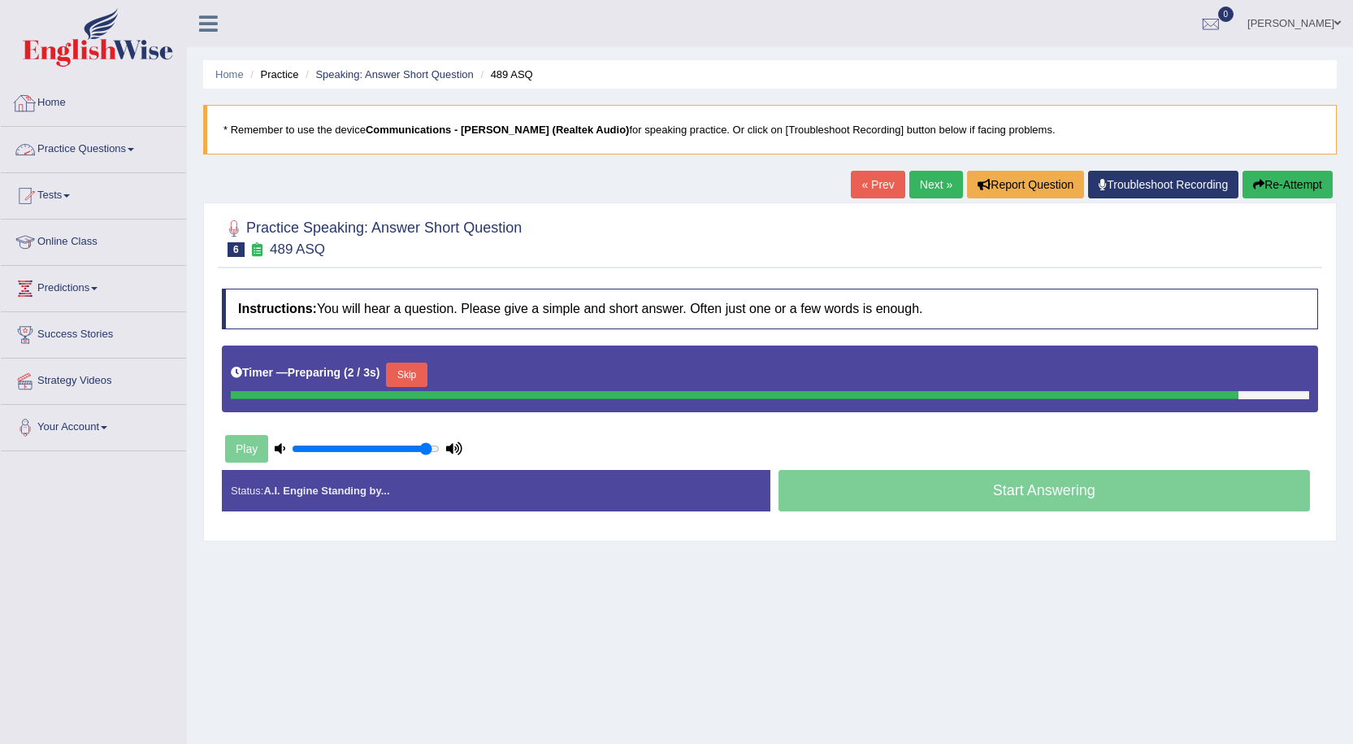
click at [85, 149] on link "Practice Questions" at bounding box center [93, 147] width 185 height 41
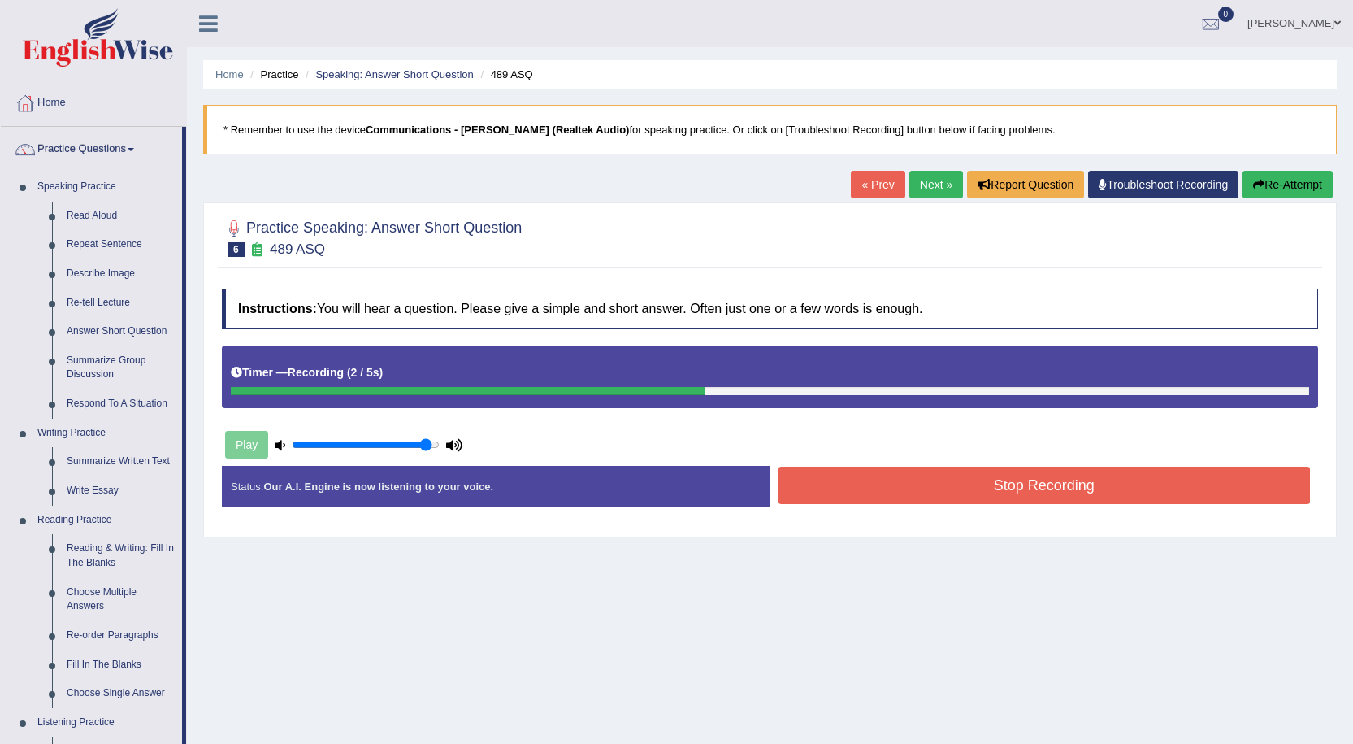
click at [853, 475] on button "Stop Recording" at bounding box center [1045, 484] width 532 height 37
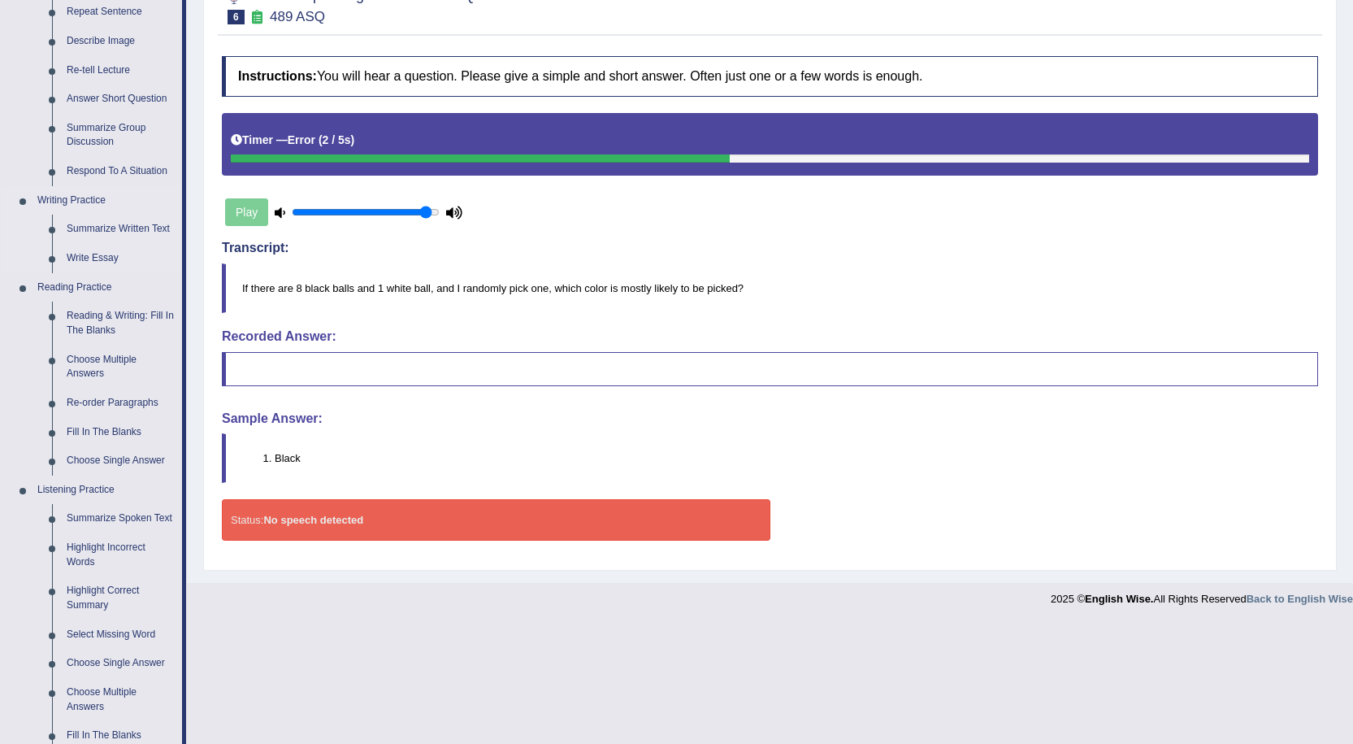
scroll to position [170, 0]
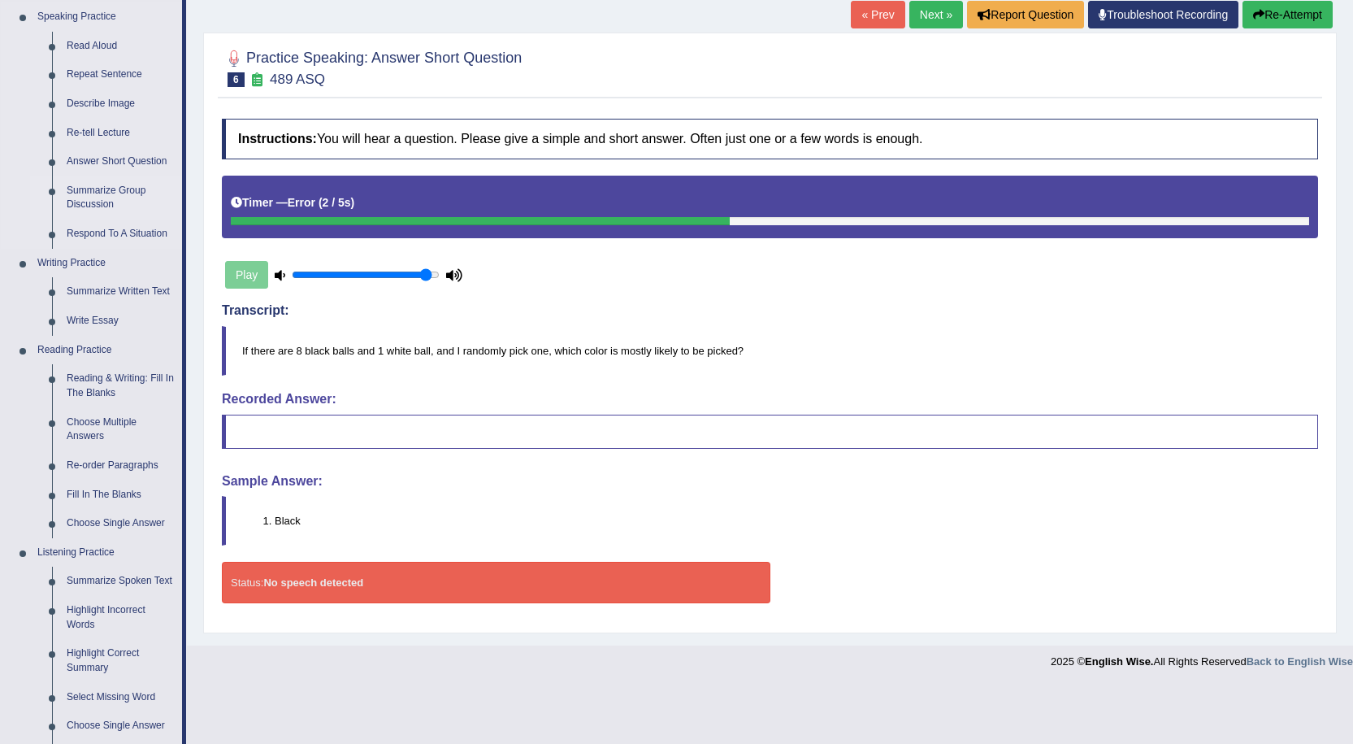
click at [110, 200] on link "Summarize Group Discussion" at bounding box center [120, 197] width 123 height 43
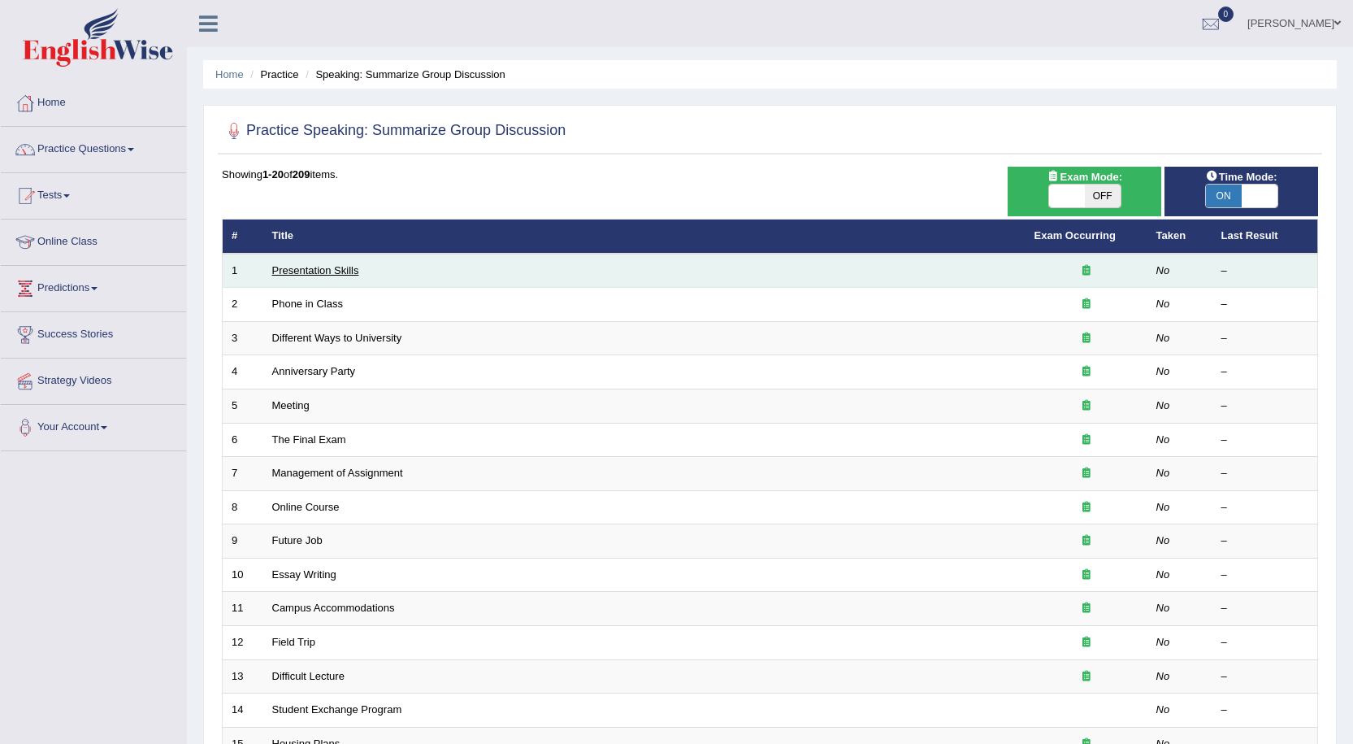
click at [312, 270] on link "Presentation Skills" at bounding box center [315, 270] width 87 height 12
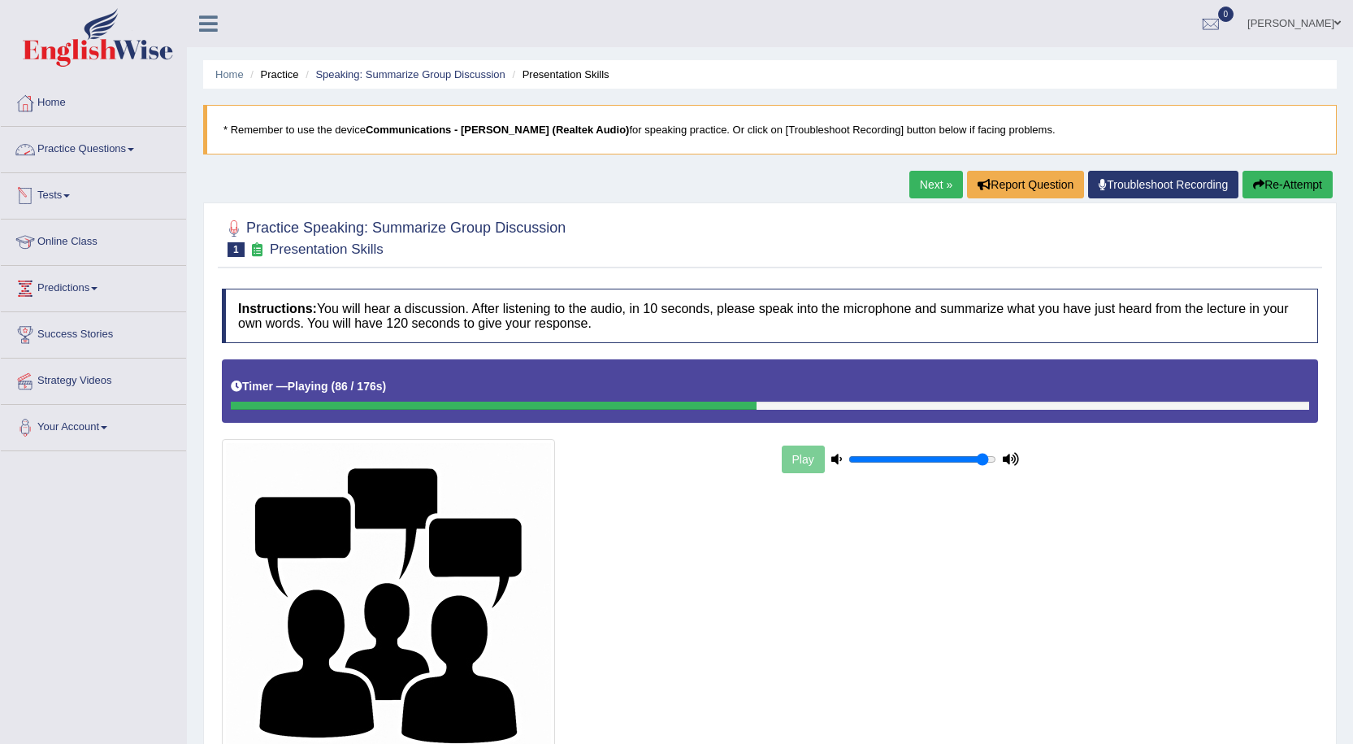
click at [94, 144] on link "Practice Questions" at bounding box center [93, 147] width 185 height 41
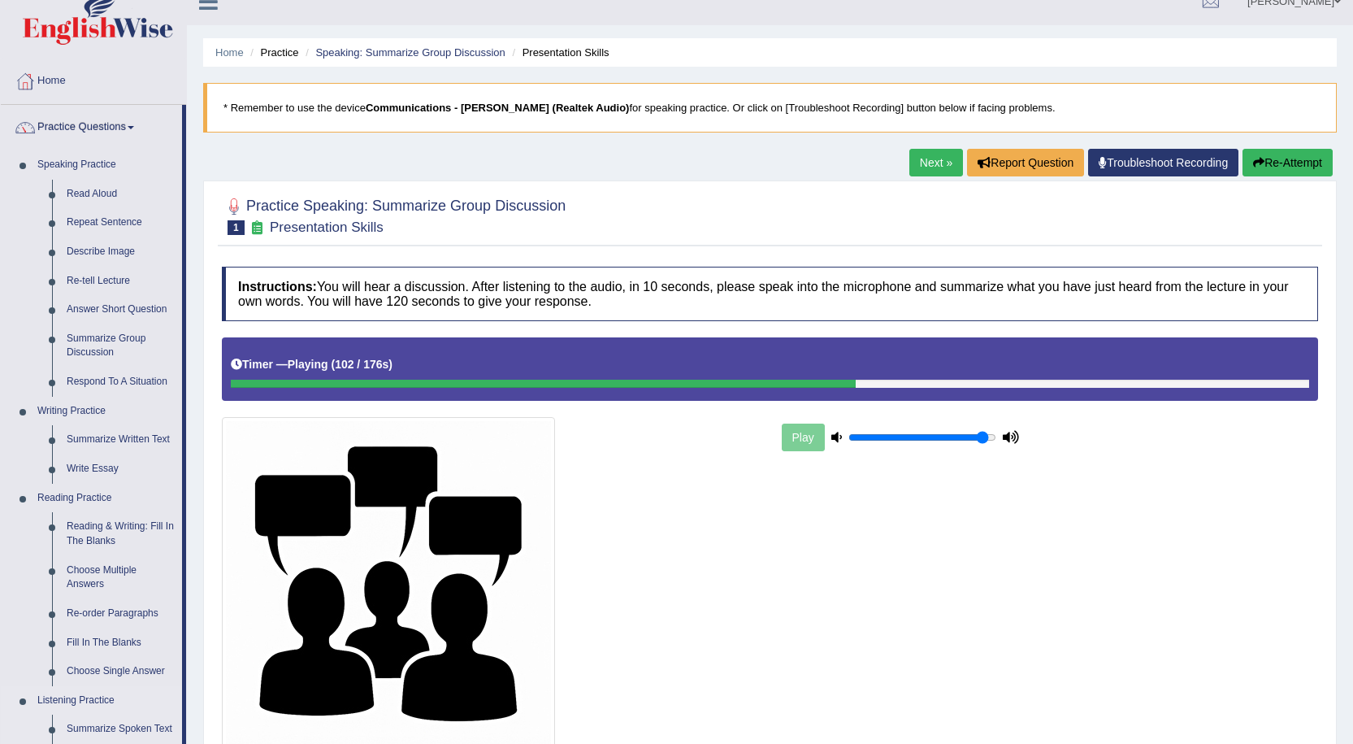
scroll to position [7, 0]
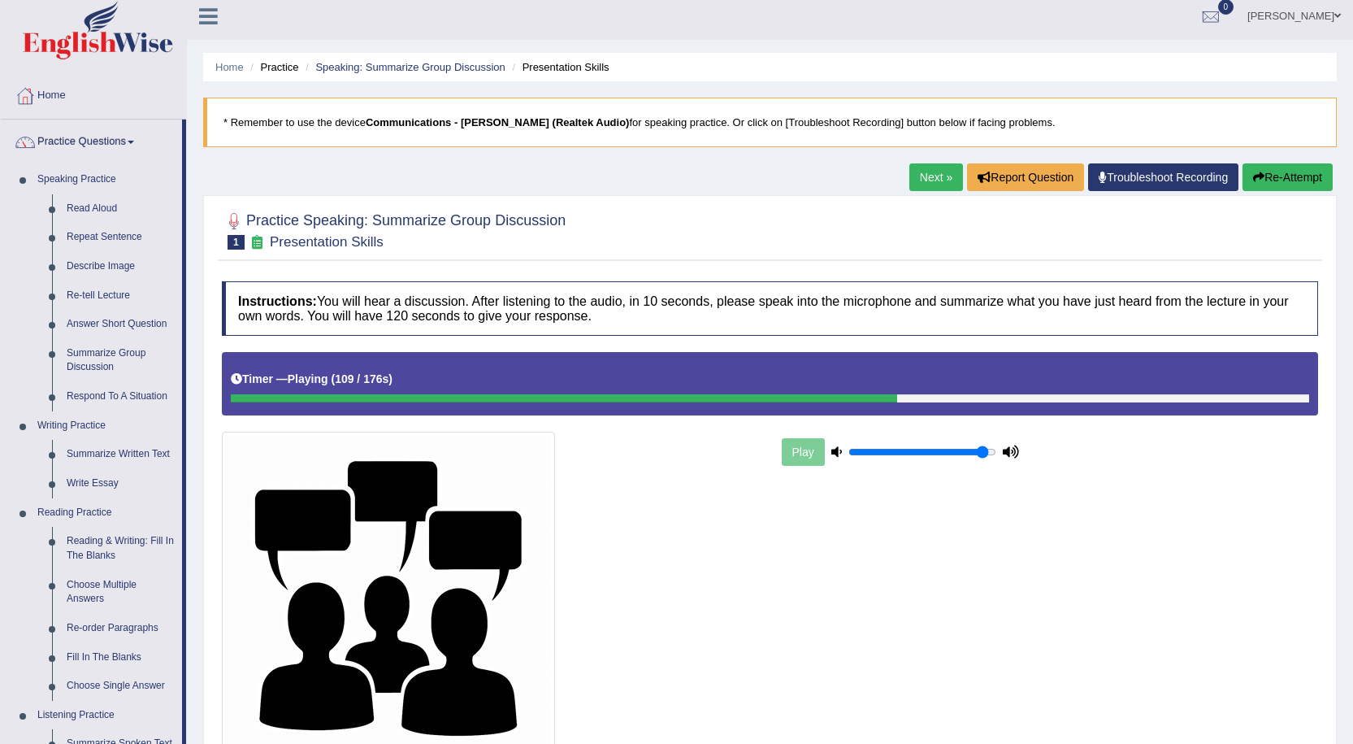
click at [258, 378] on h5 "Timer — Playing ( 109 / 176s )" at bounding box center [312, 379] width 162 height 12
click at [64, 171] on link "Speaking Practice" at bounding box center [106, 179] width 152 height 29
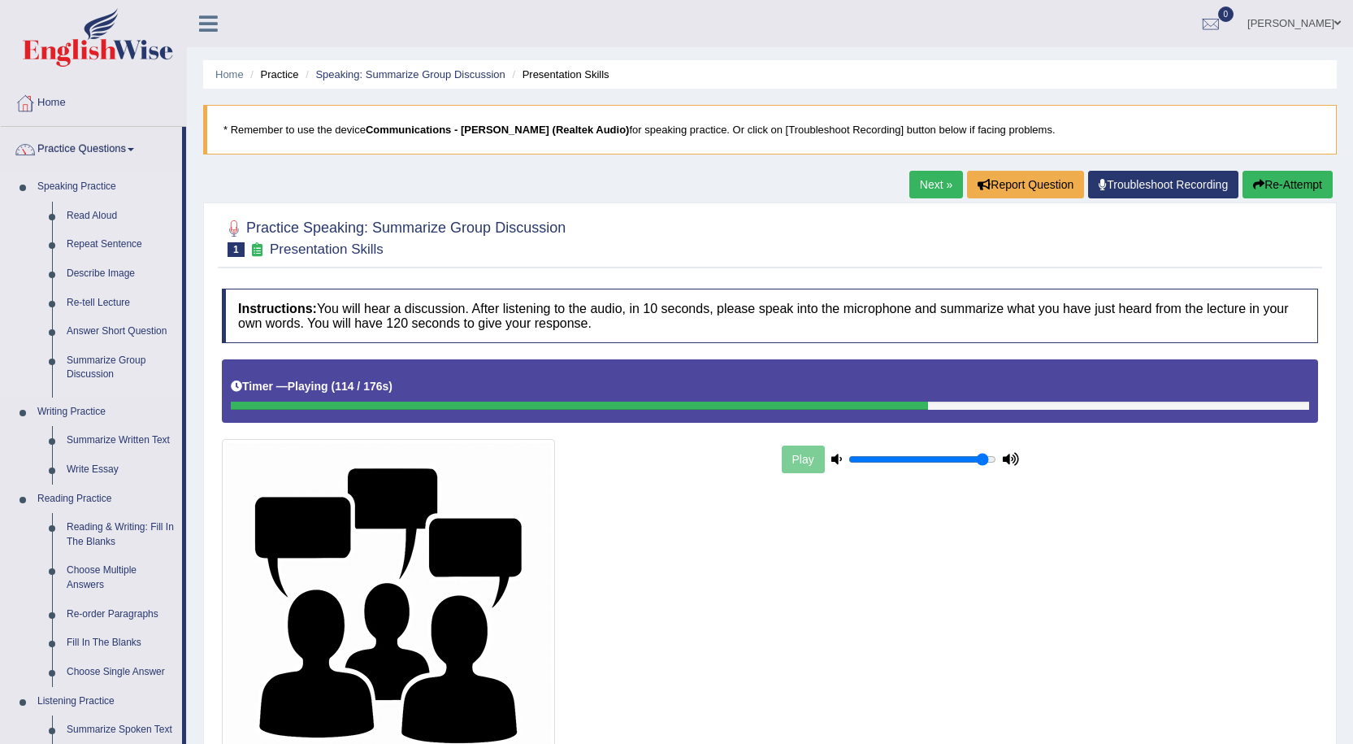
click at [75, 185] on link "Speaking Practice" at bounding box center [106, 186] width 152 height 29
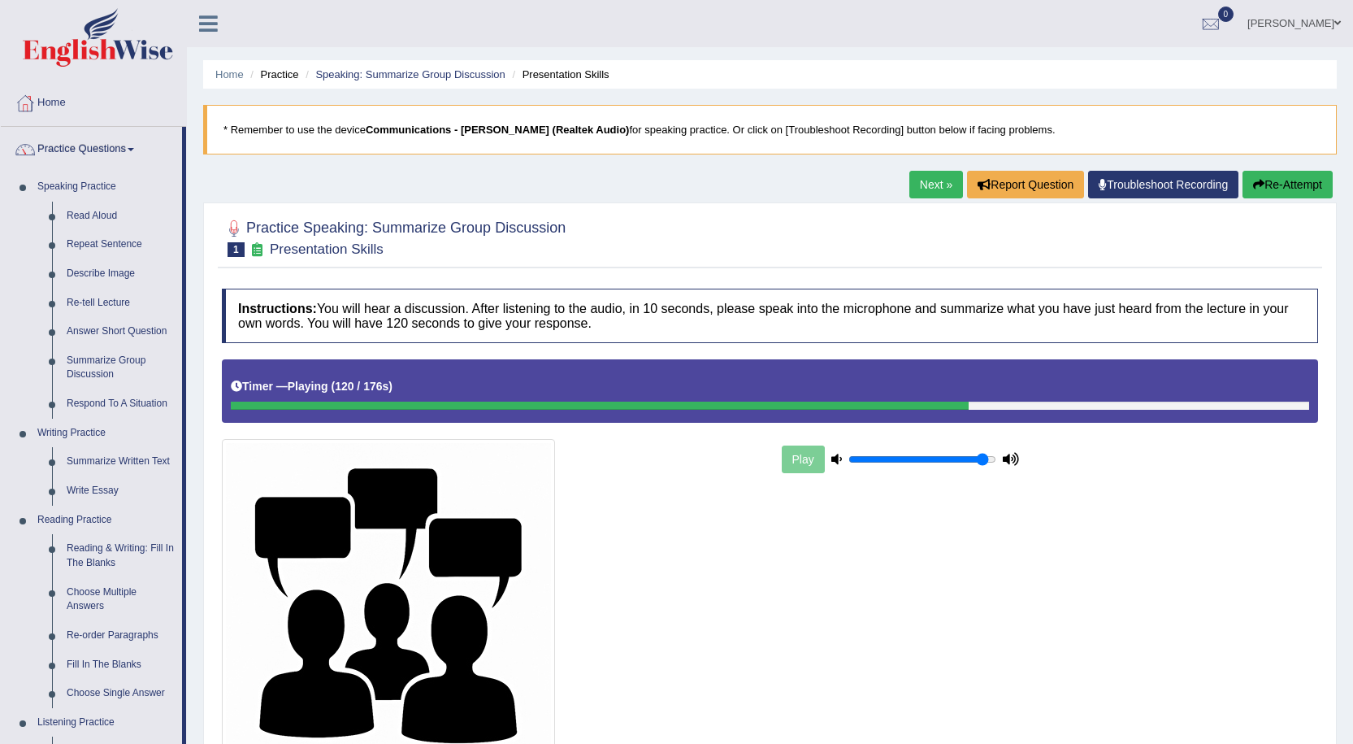
click at [945, 187] on link "Next »" at bounding box center [936, 185] width 54 height 28
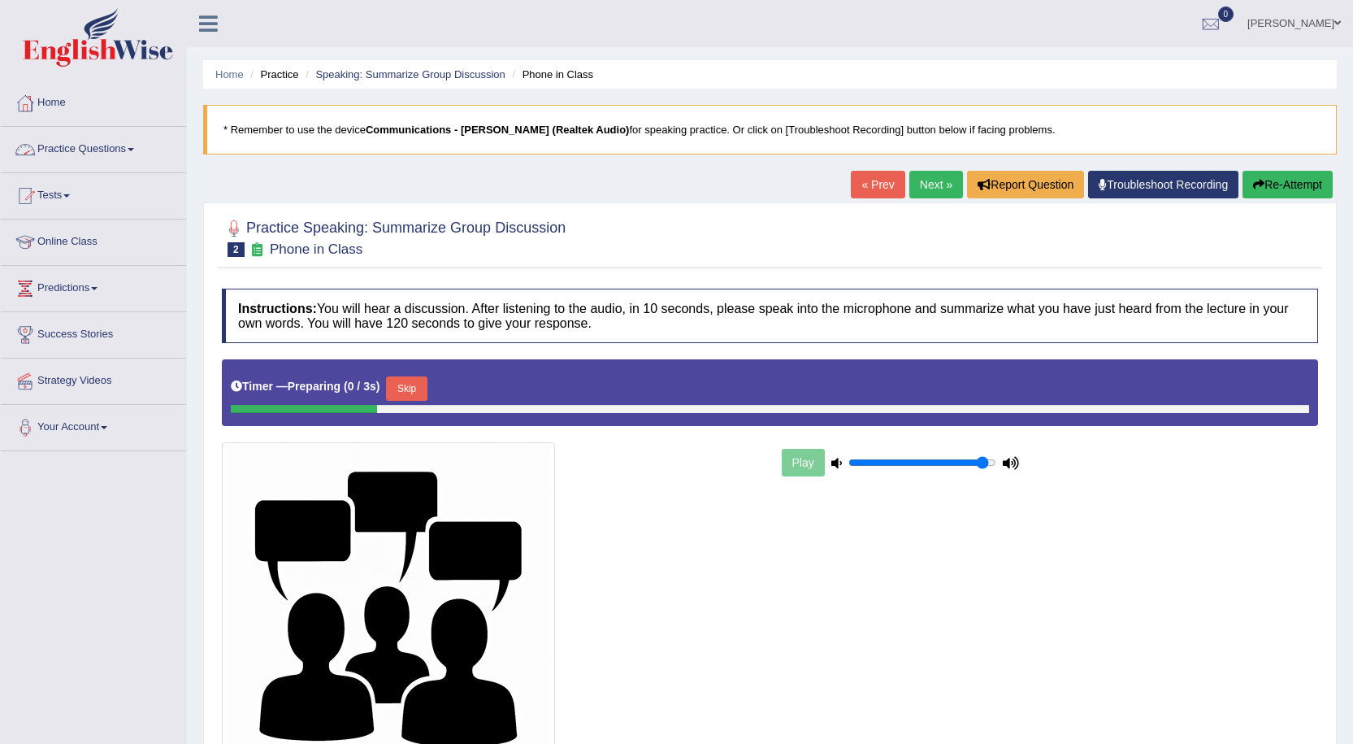
click at [75, 144] on link "Practice Questions" at bounding box center [93, 147] width 185 height 41
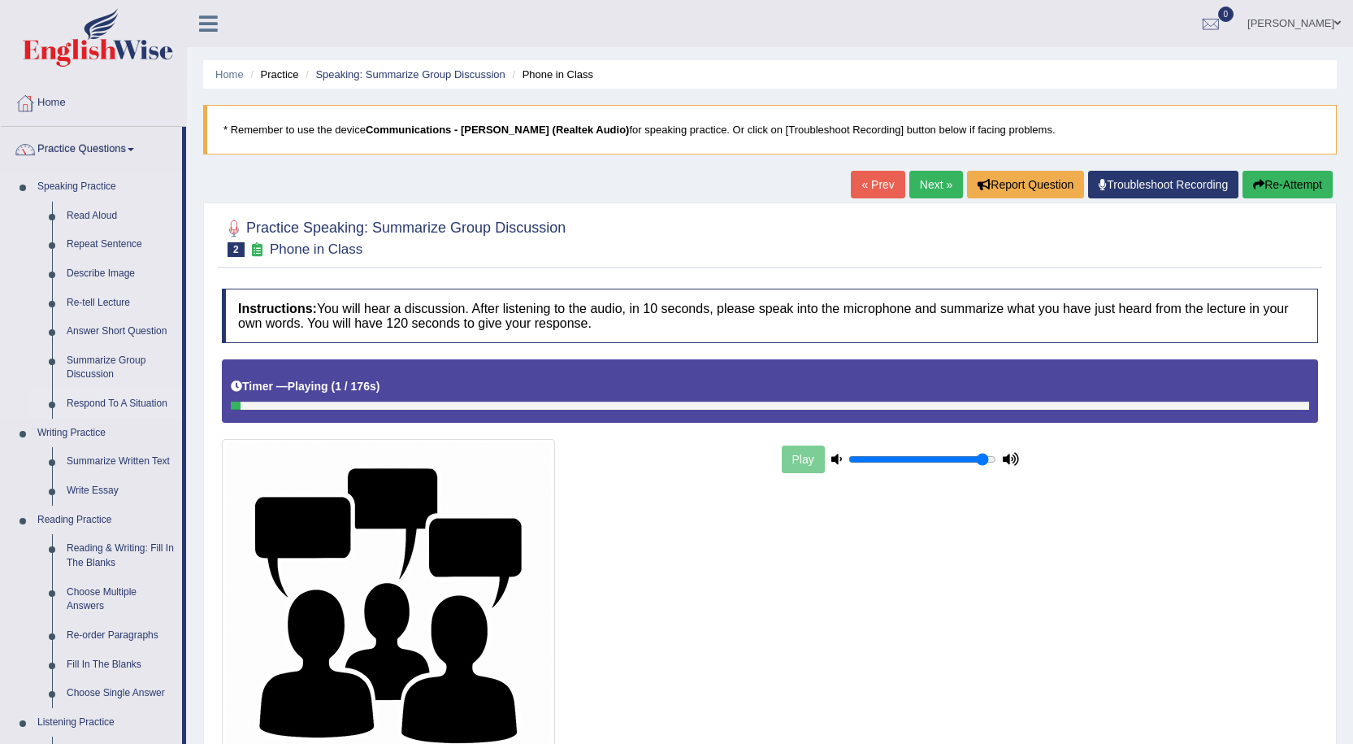
click at [117, 399] on link "Respond To A Situation" at bounding box center [120, 403] width 123 height 29
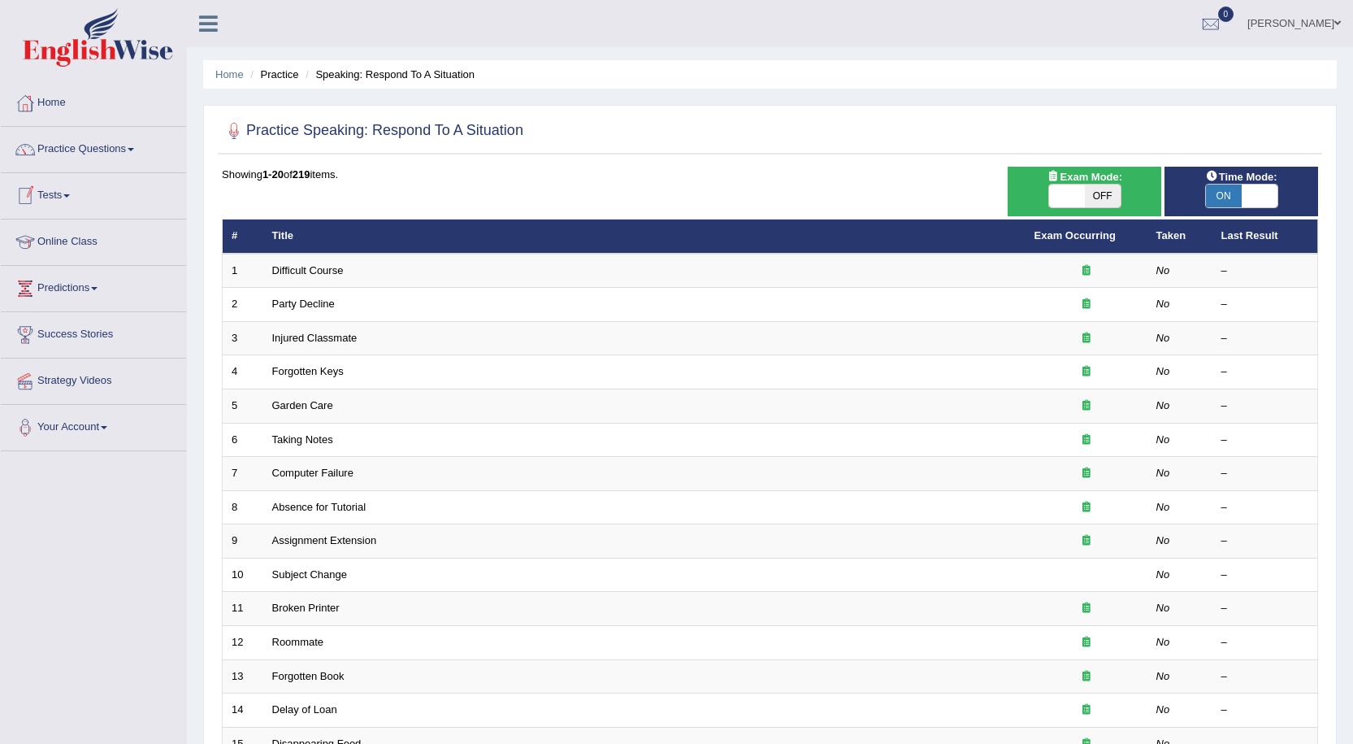
click at [64, 193] on link "Tests" at bounding box center [93, 193] width 185 height 41
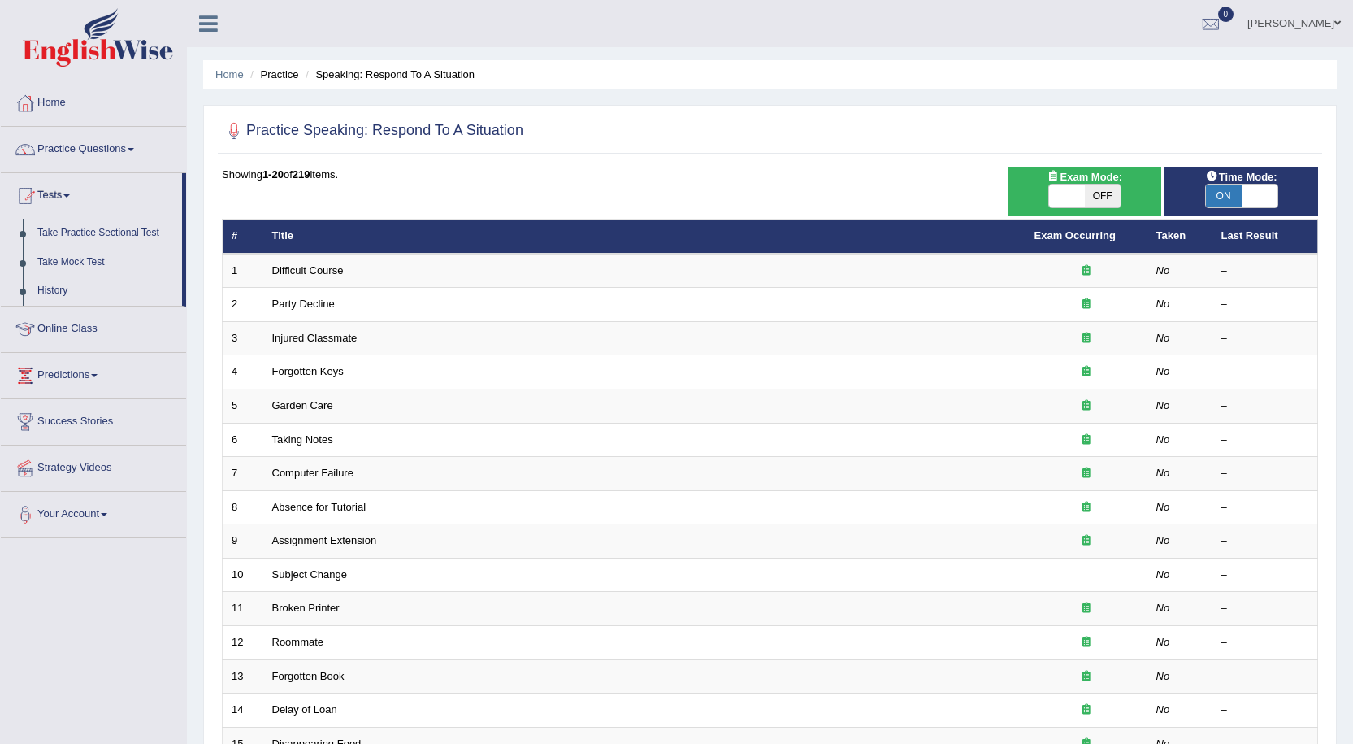
click at [64, 193] on link "Tests" at bounding box center [91, 193] width 181 height 41
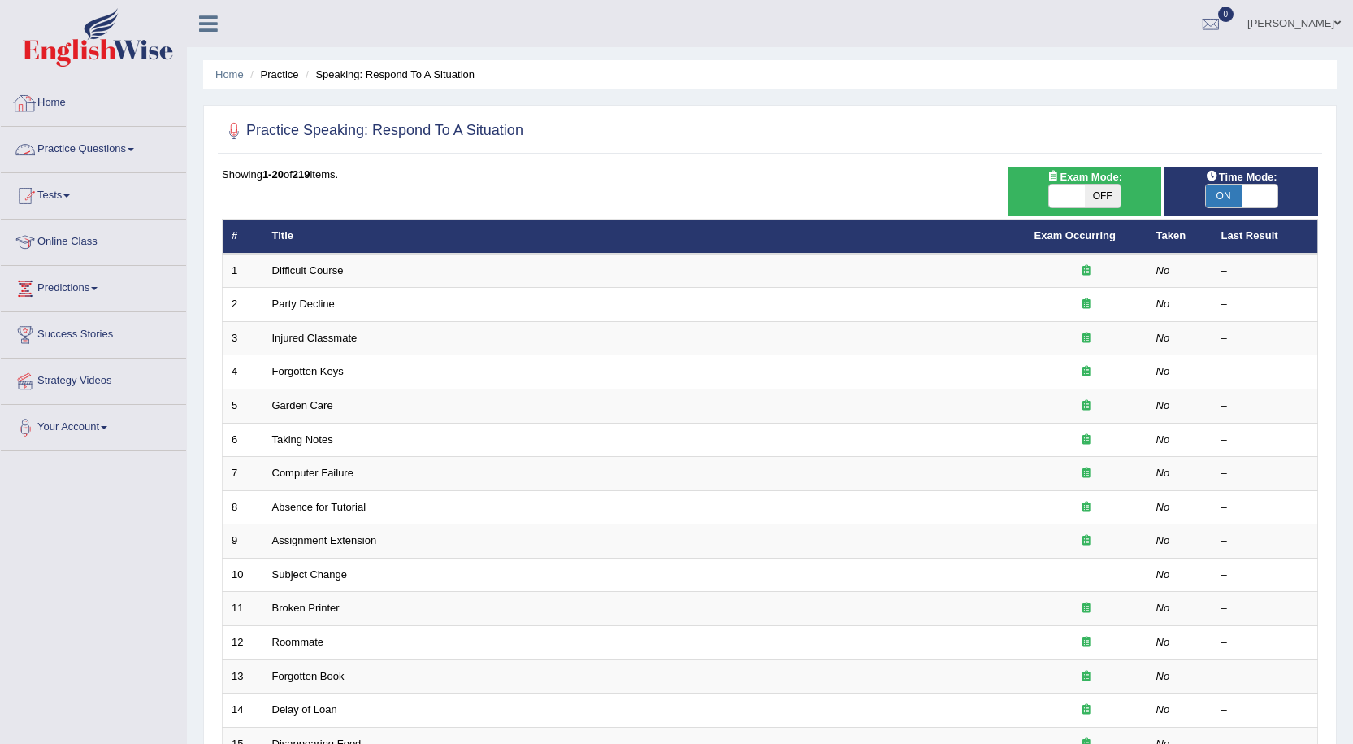
click at [91, 145] on link "Practice Questions" at bounding box center [93, 147] width 185 height 41
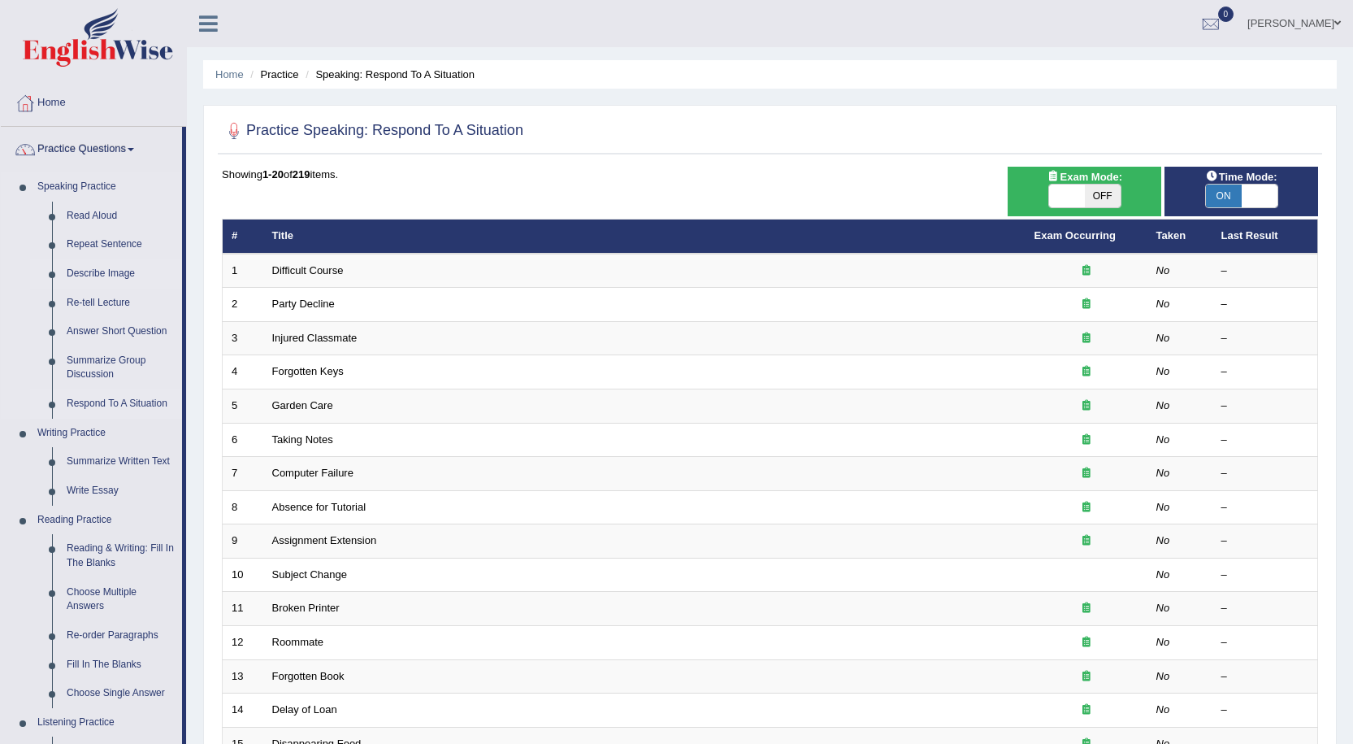
click at [100, 276] on link "Describe Image" at bounding box center [120, 273] width 123 height 29
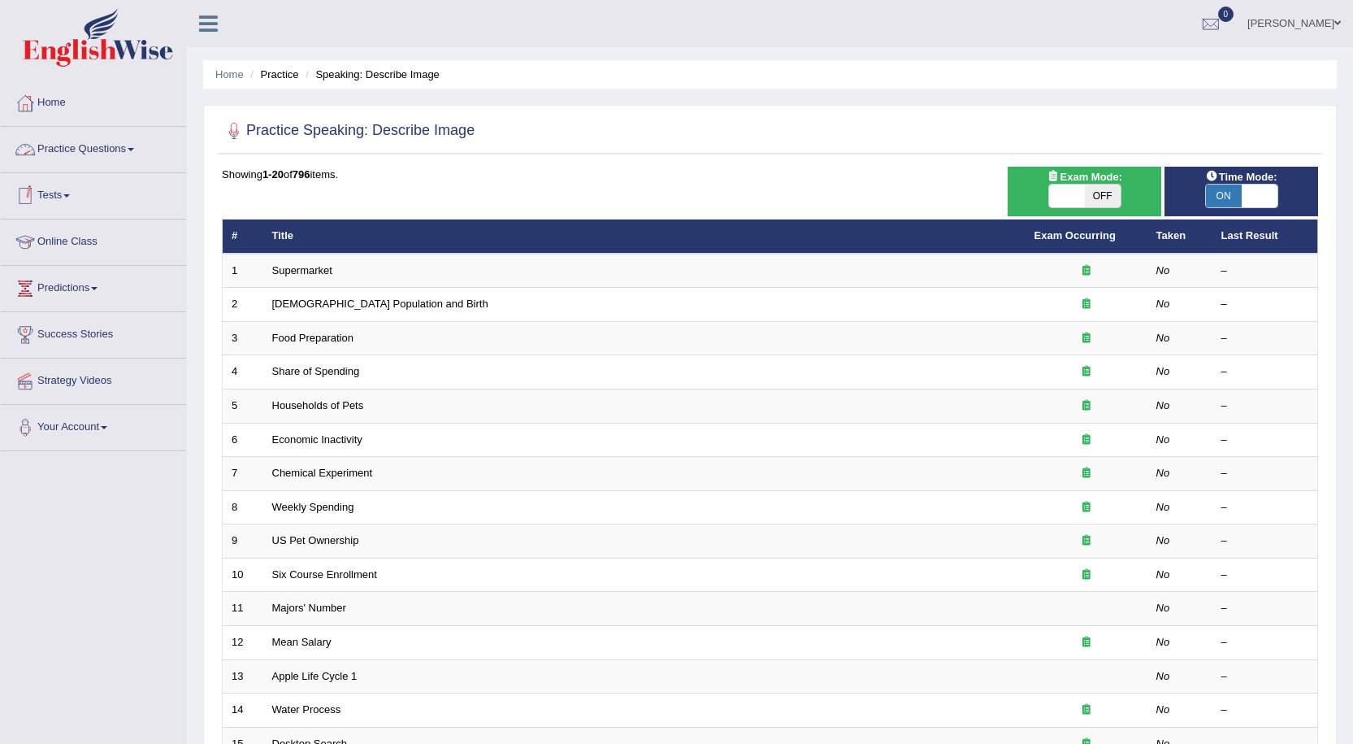
click at [80, 158] on link "Practice Questions" at bounding box center [93, 147] width 185 height 41
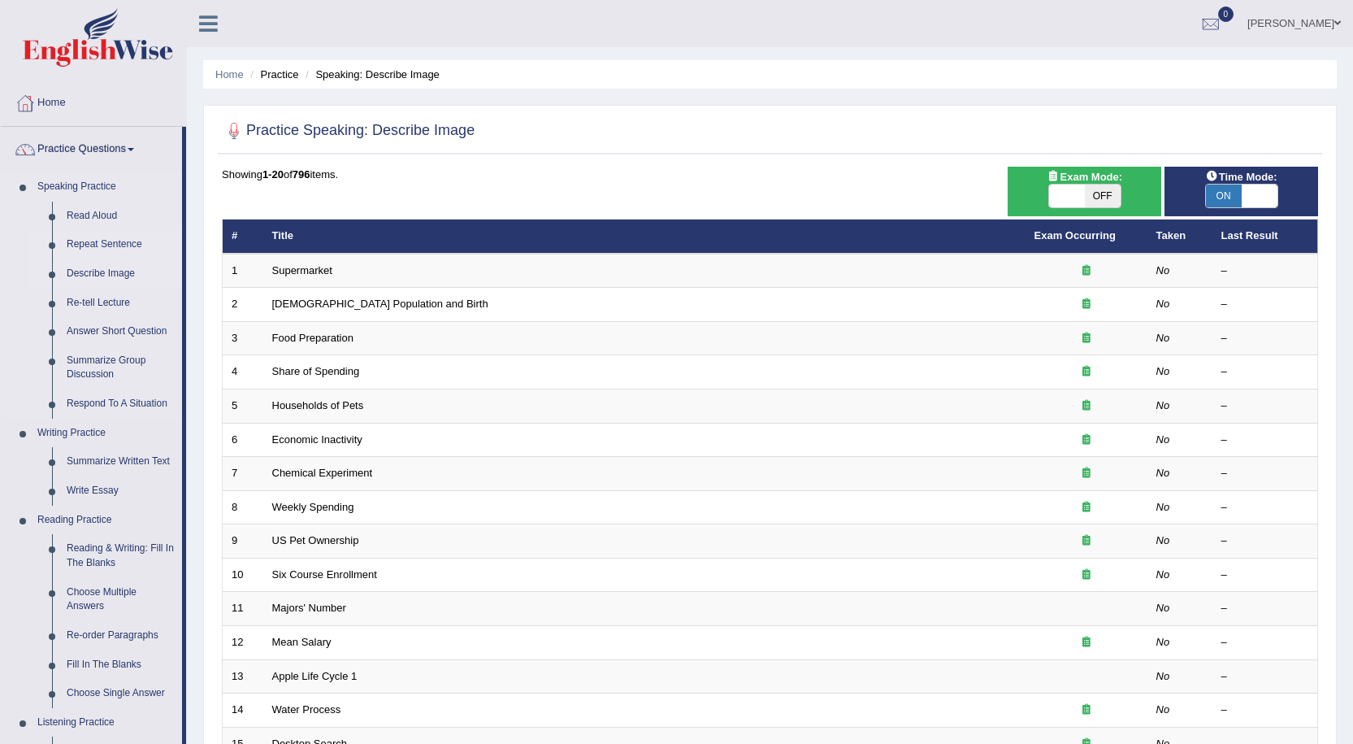
click at [121, 237] on link "Repeat Sentence" at bounding box center [120, 244] width 123 height 29
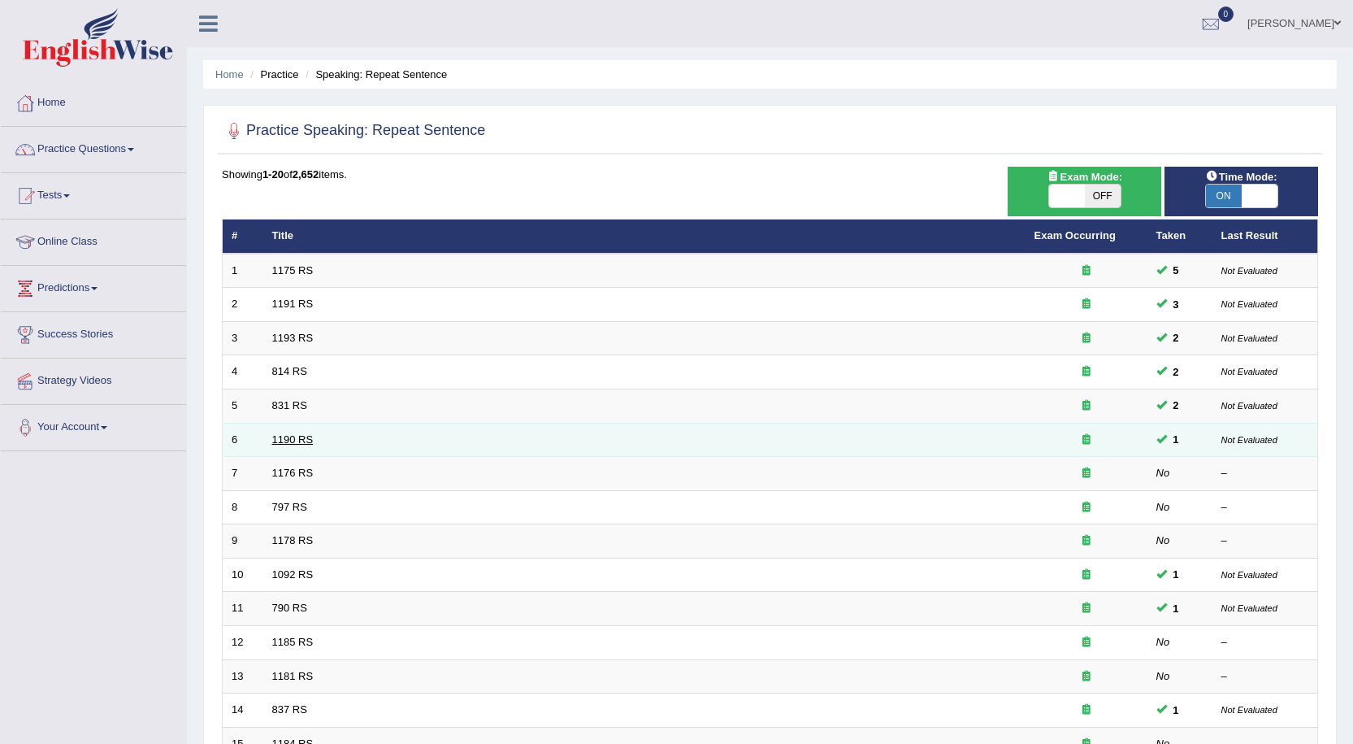
click at [300, 433] on link "1190 RS" at bounding box center [292, 439] width 41 height 12
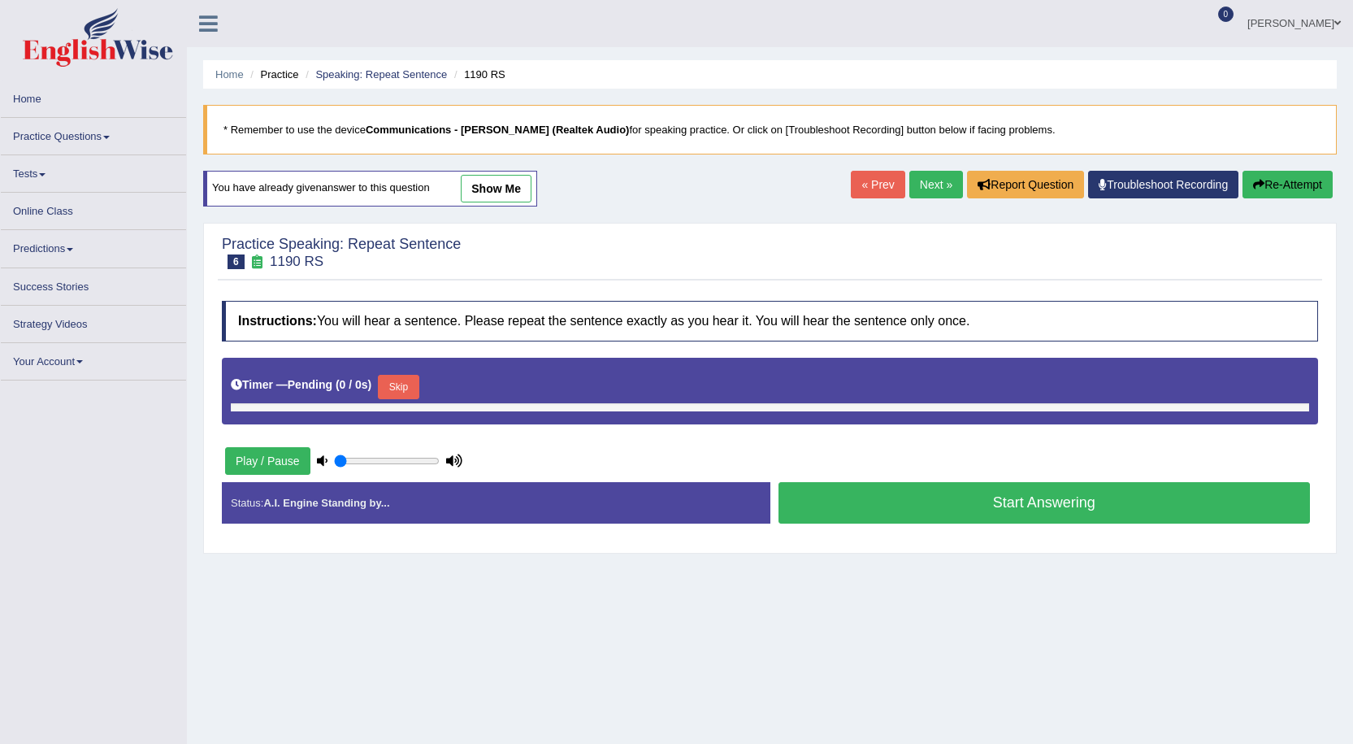
type input "0.95"
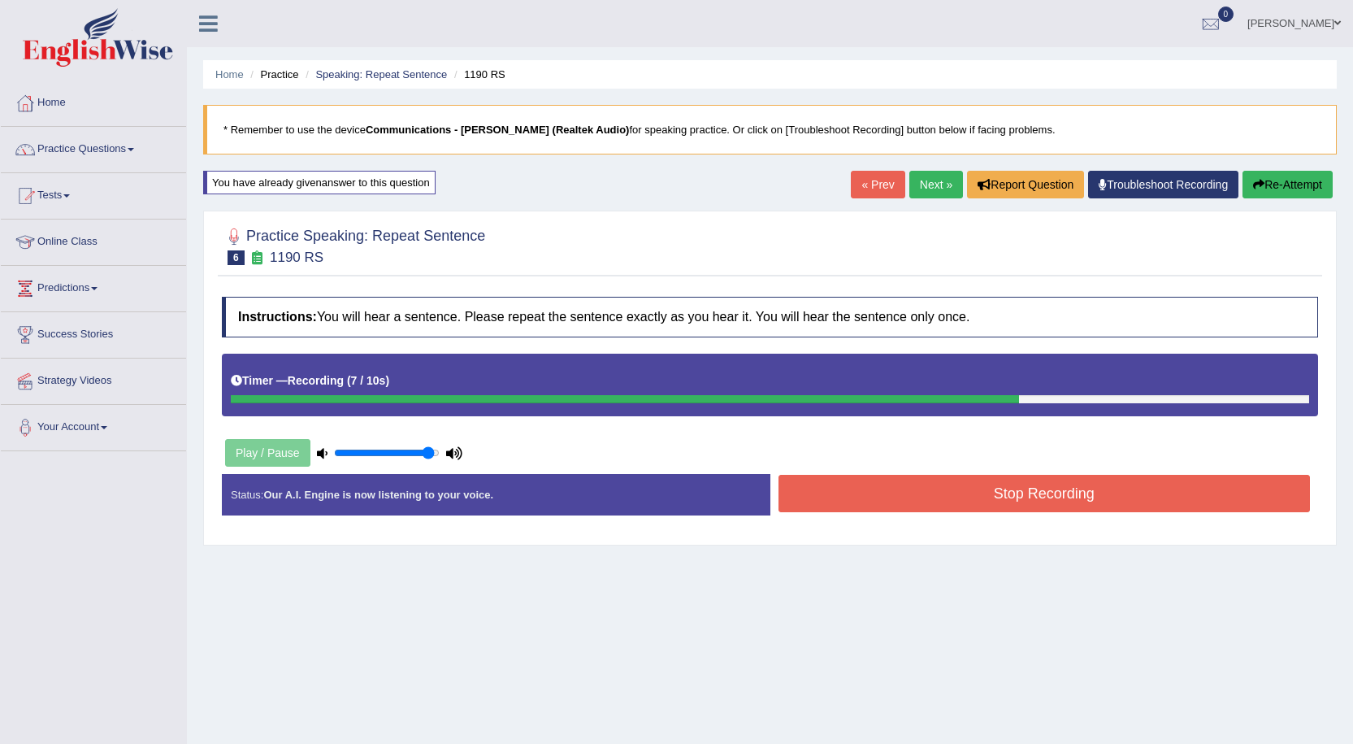
click at [886, 501] on button "Stop Recording" at bounding box center [1045, 493] width 532 height 37
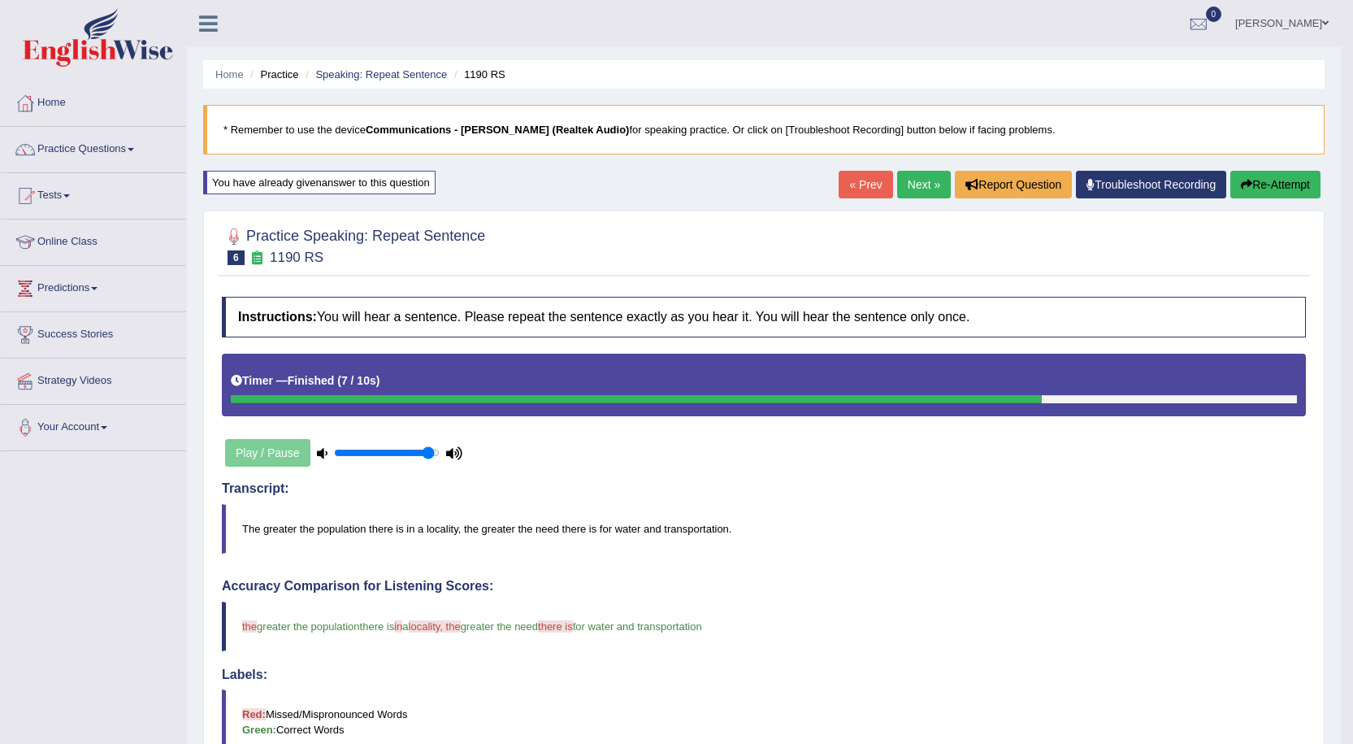
click at [919, 184] on link "Next »" at bounding box center [924, 185] width 54 height 28
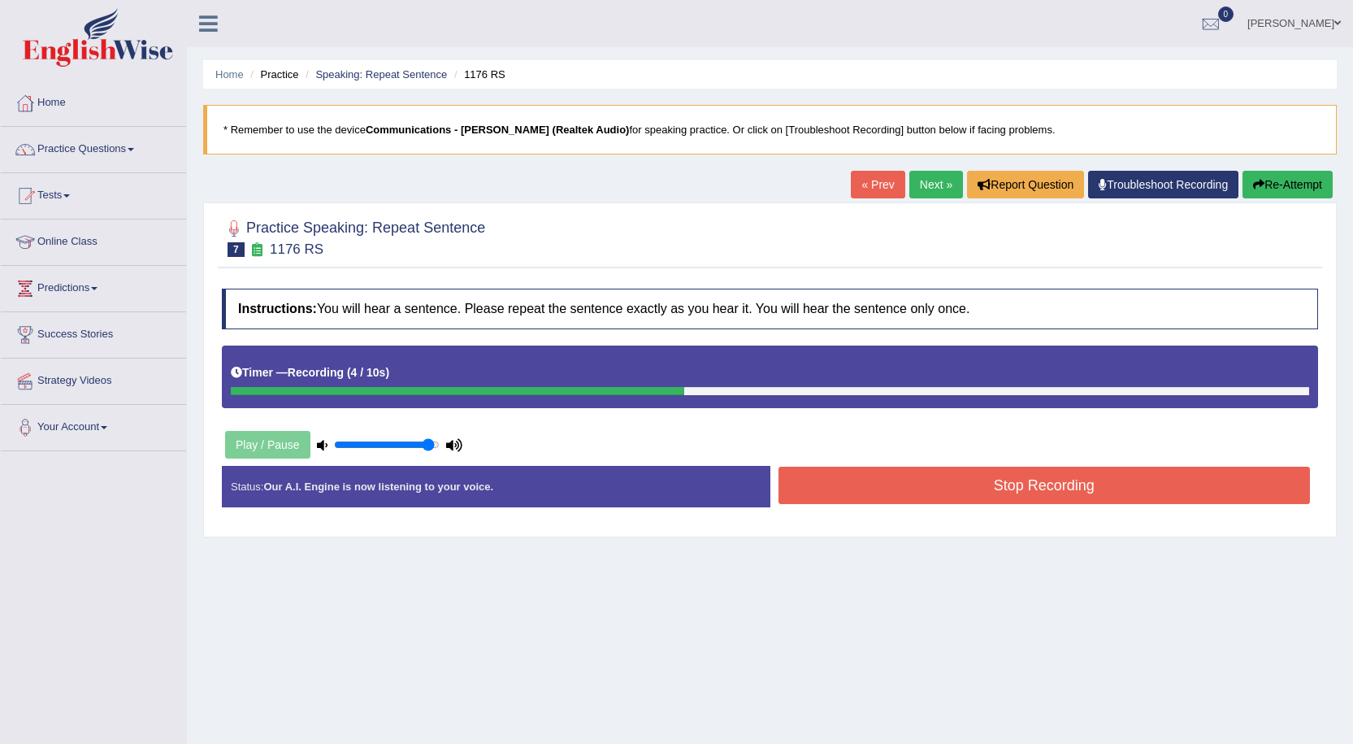
click at [939, 484] on button "Stop Recording" at bounding box center [1045, 484] width 532 height 37
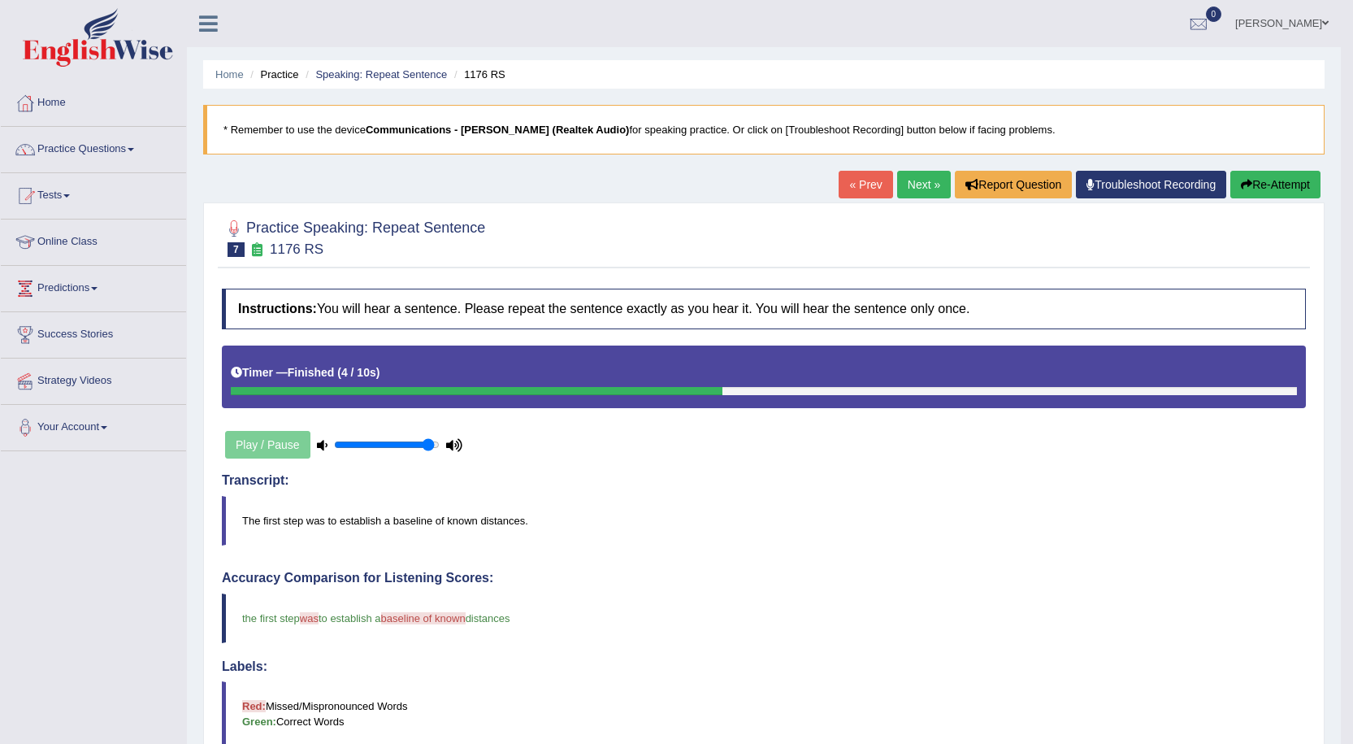
click at [922, 189] on link "Next »" at bounding box center [924, 185] width 54 height 28
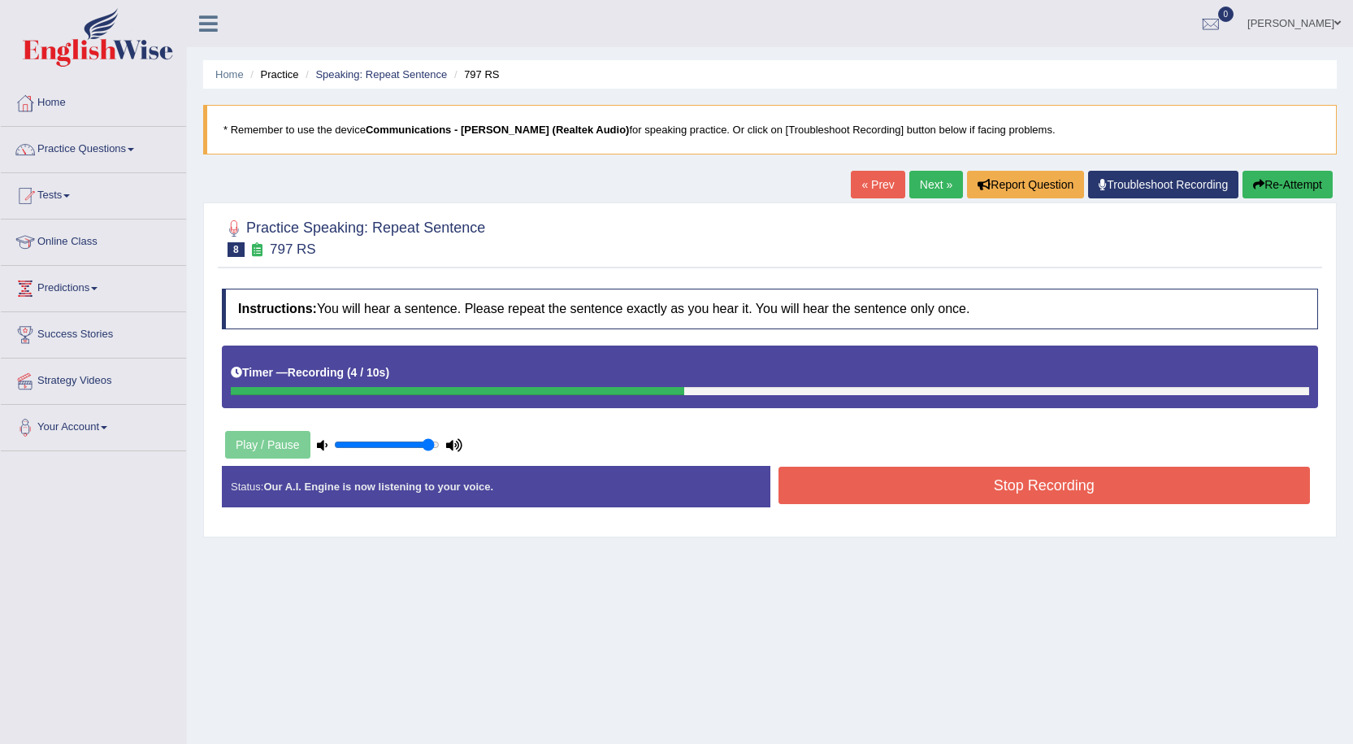
click at [918, 475] on button "Stop Recording" at bounding box center [1045, 484] width 532 height 37
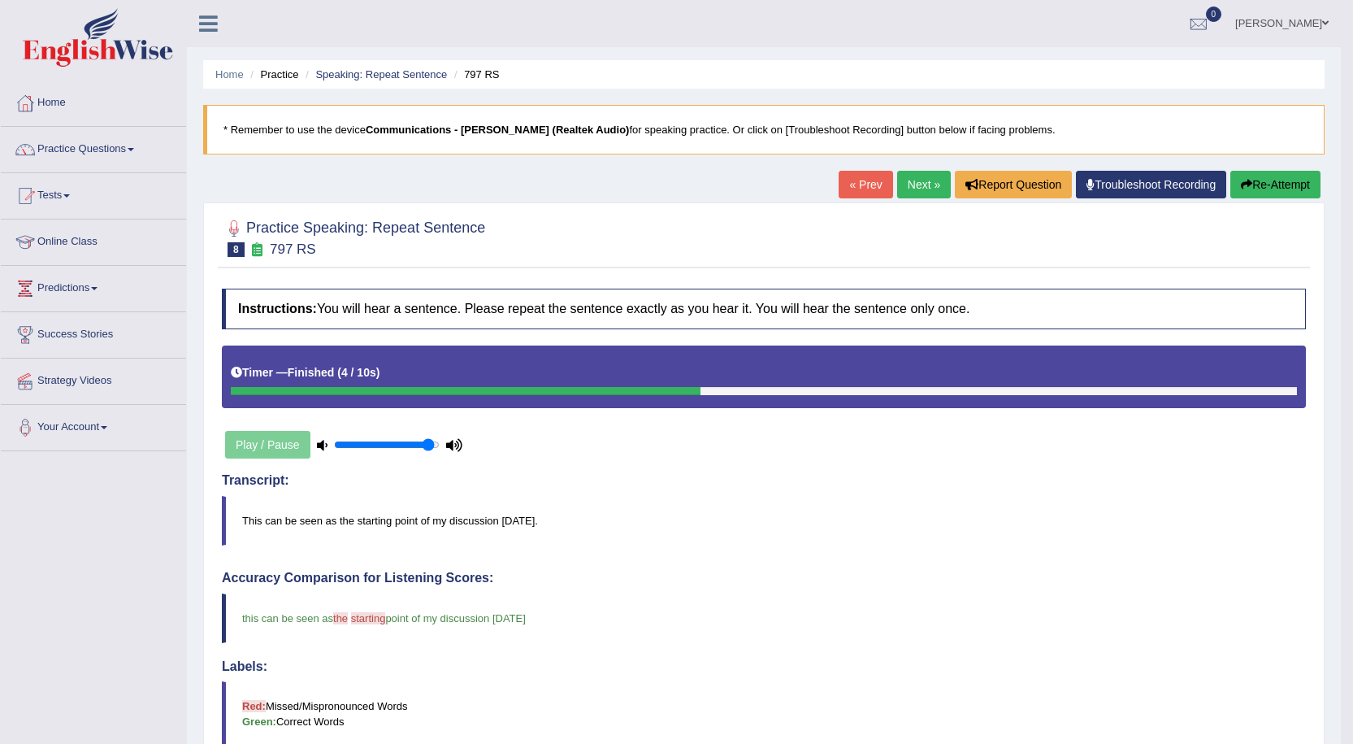
click at [929, 171] on link "Next »" at bounding box center [924, 185] width 54 height 28
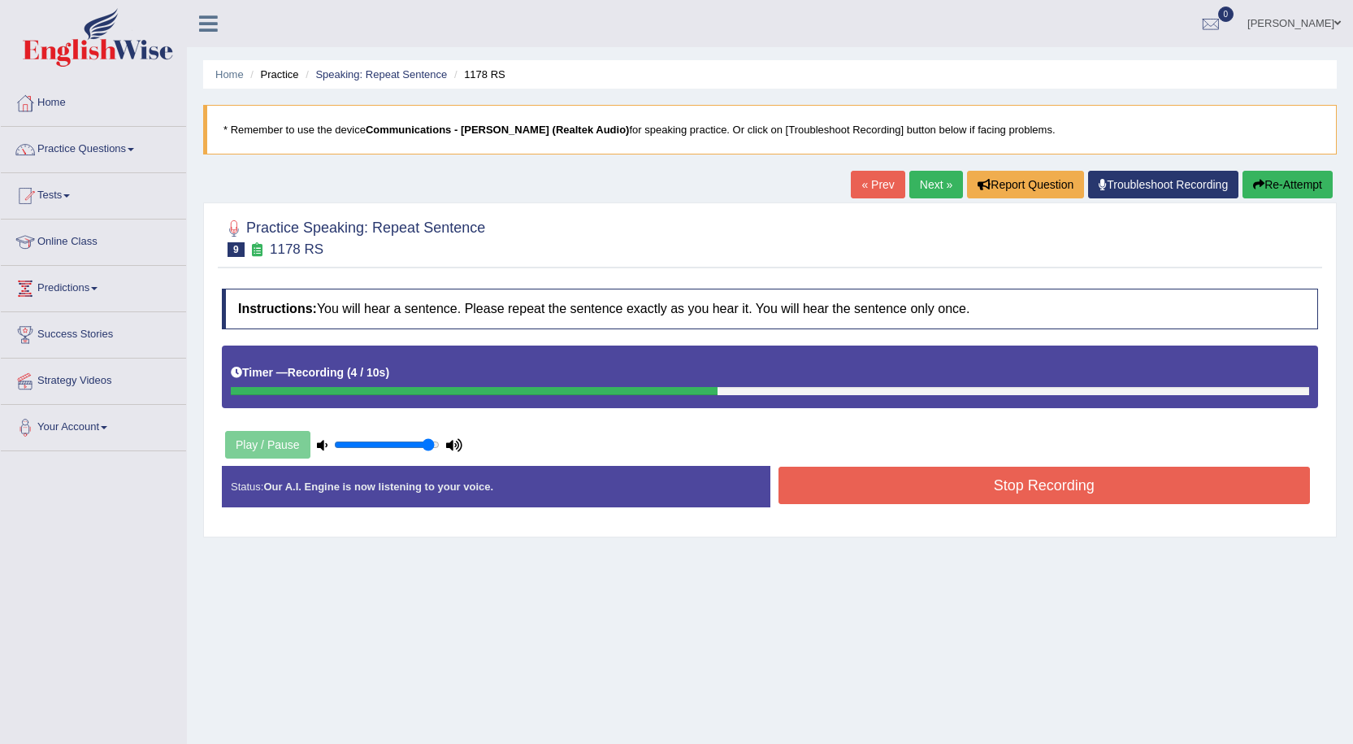
click at [890, 490] on button "Stop Recording" at bounding box center [1045, 484] width 532 height 37
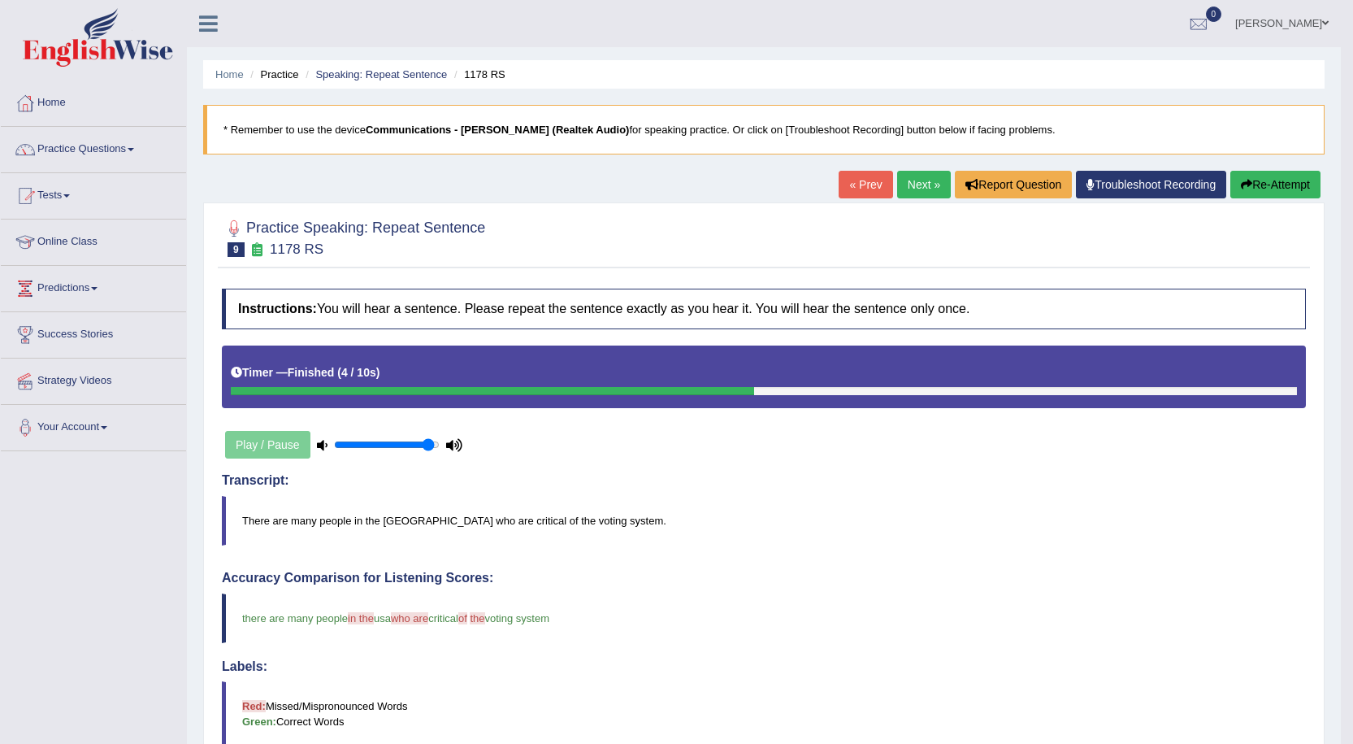
click at [897, 175] on link "Next »" at bounding box center [924, 185] width 54 height 28
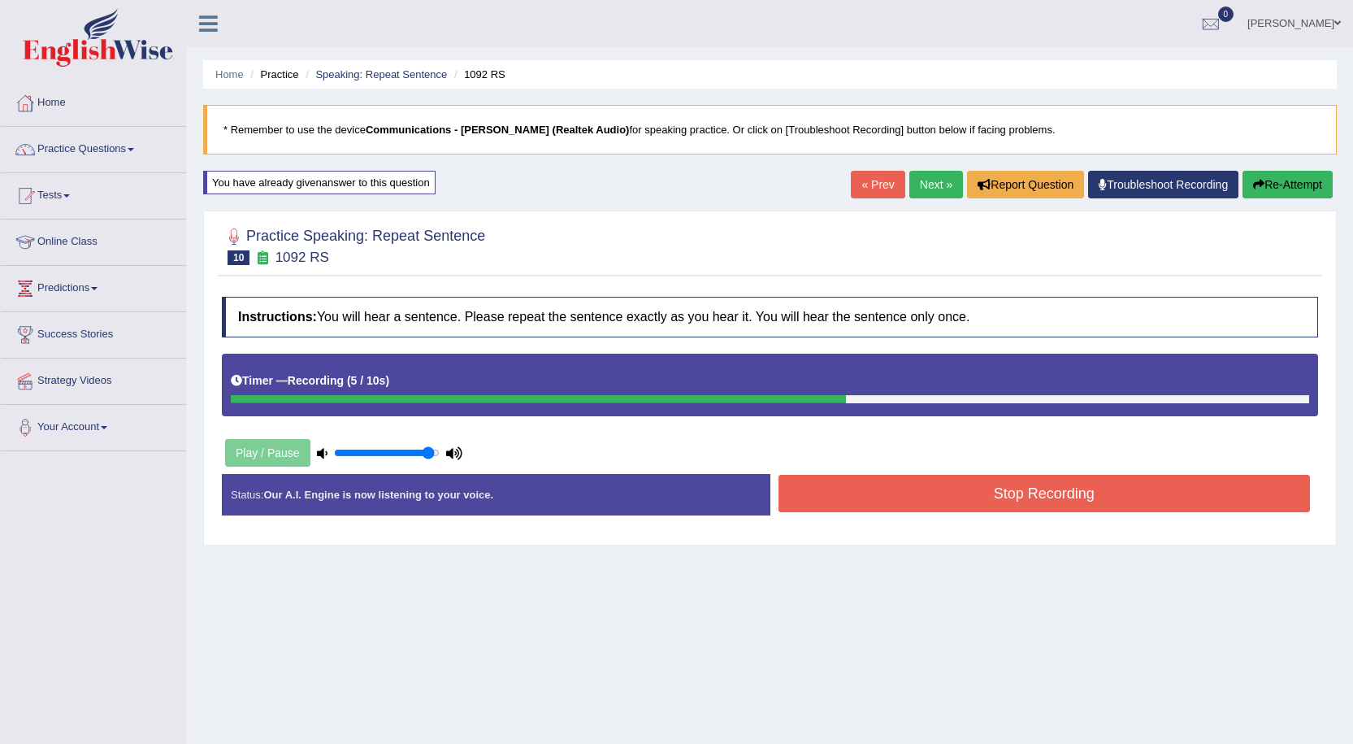
click at [992, 497] on button "Stop Recording" at bounding box center [1045, 493] width 532 height 37
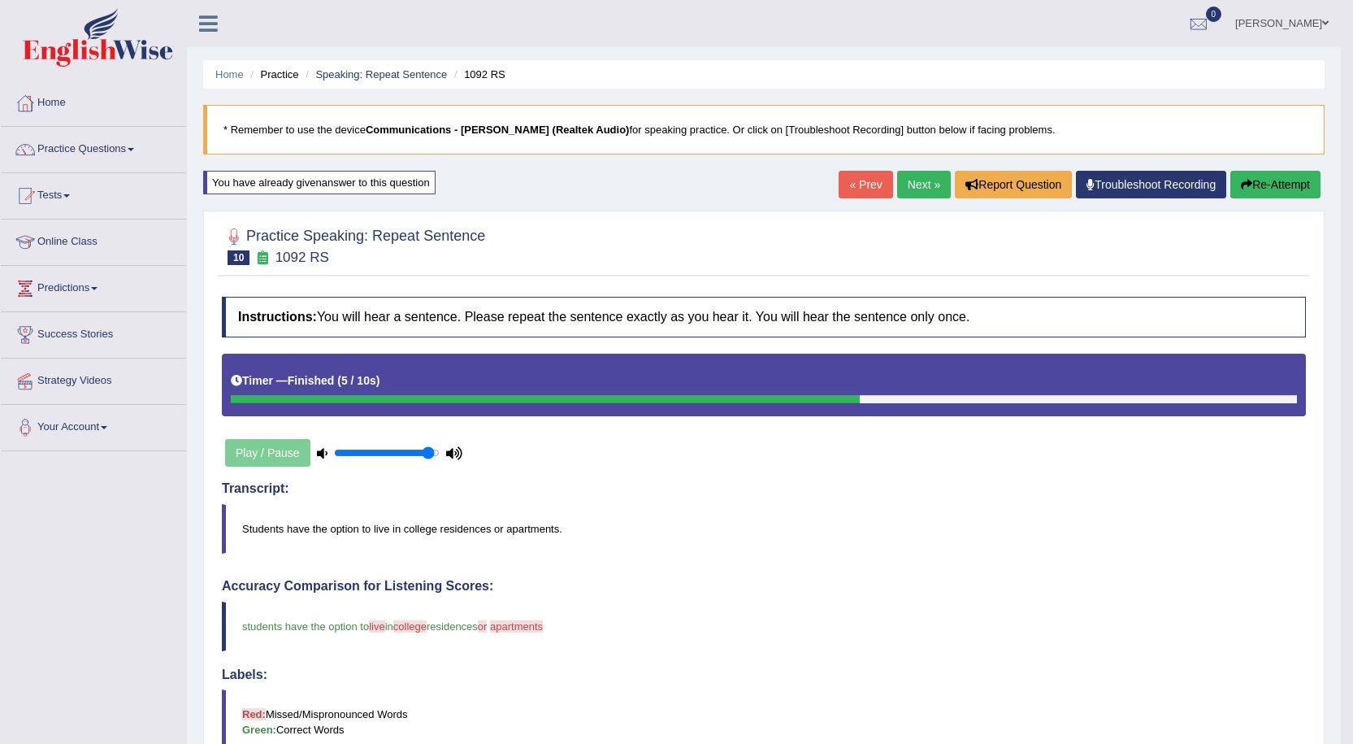
click at [1234, 180] on button "Re-Attempt" at bounding box center [1275, 185] width 90 height 28
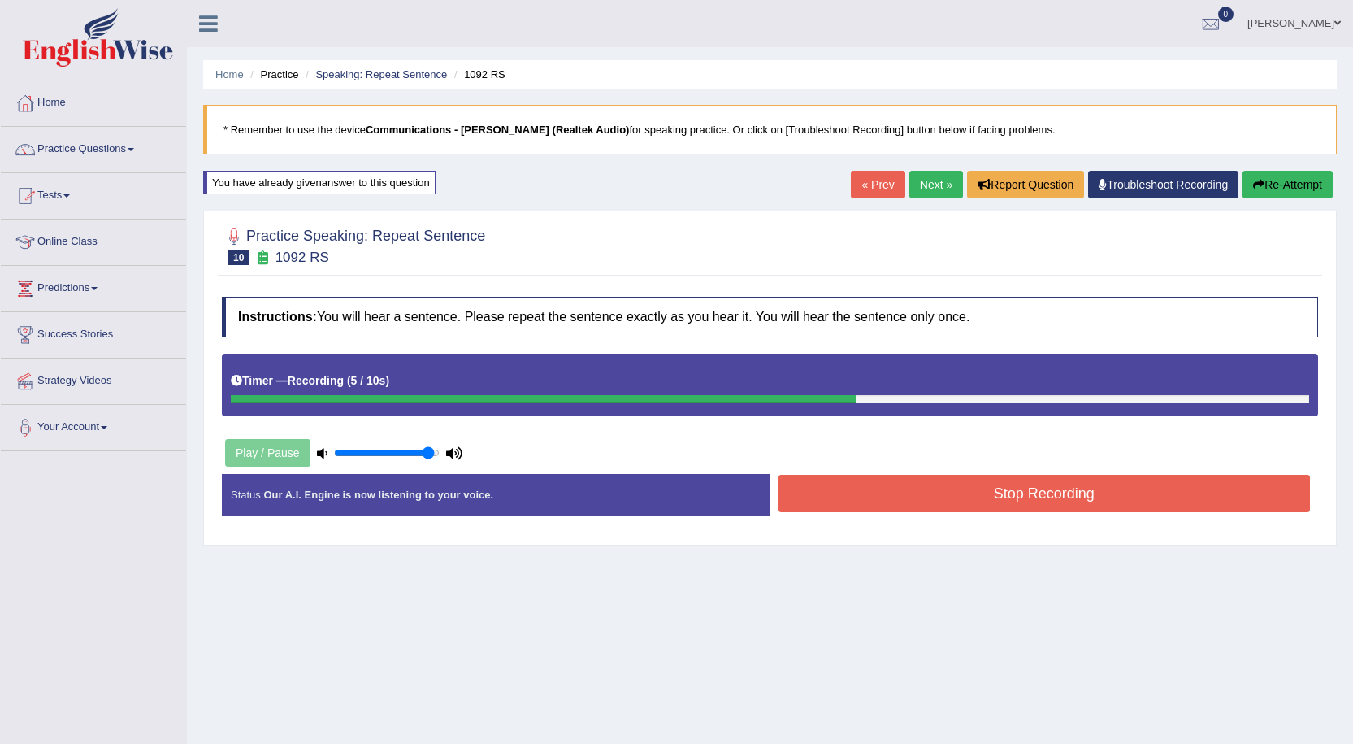
click at [1072, 504] on button "Stop Recording" at bounding box center [1045, 493] width 532 height 37
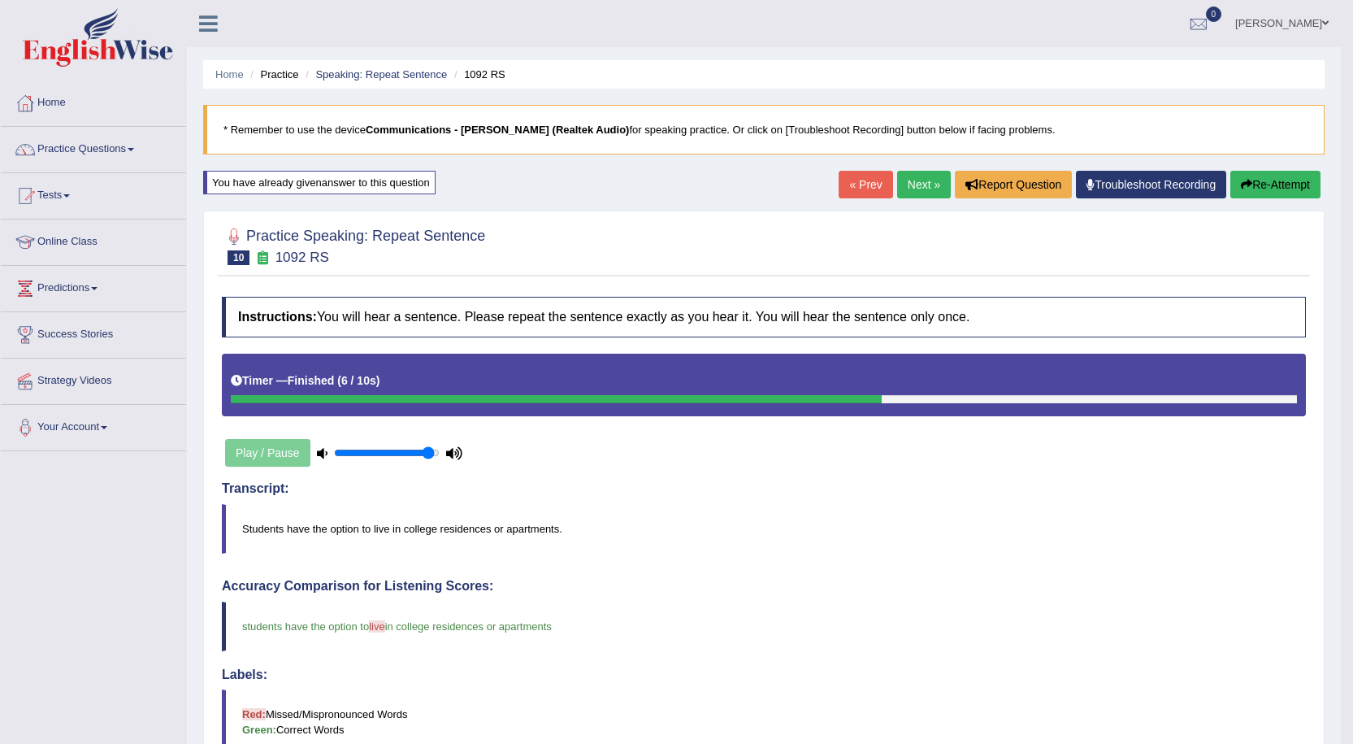
click at [917, 184] on link "Next »" at bounding box center [924, 185] width 54 height 28
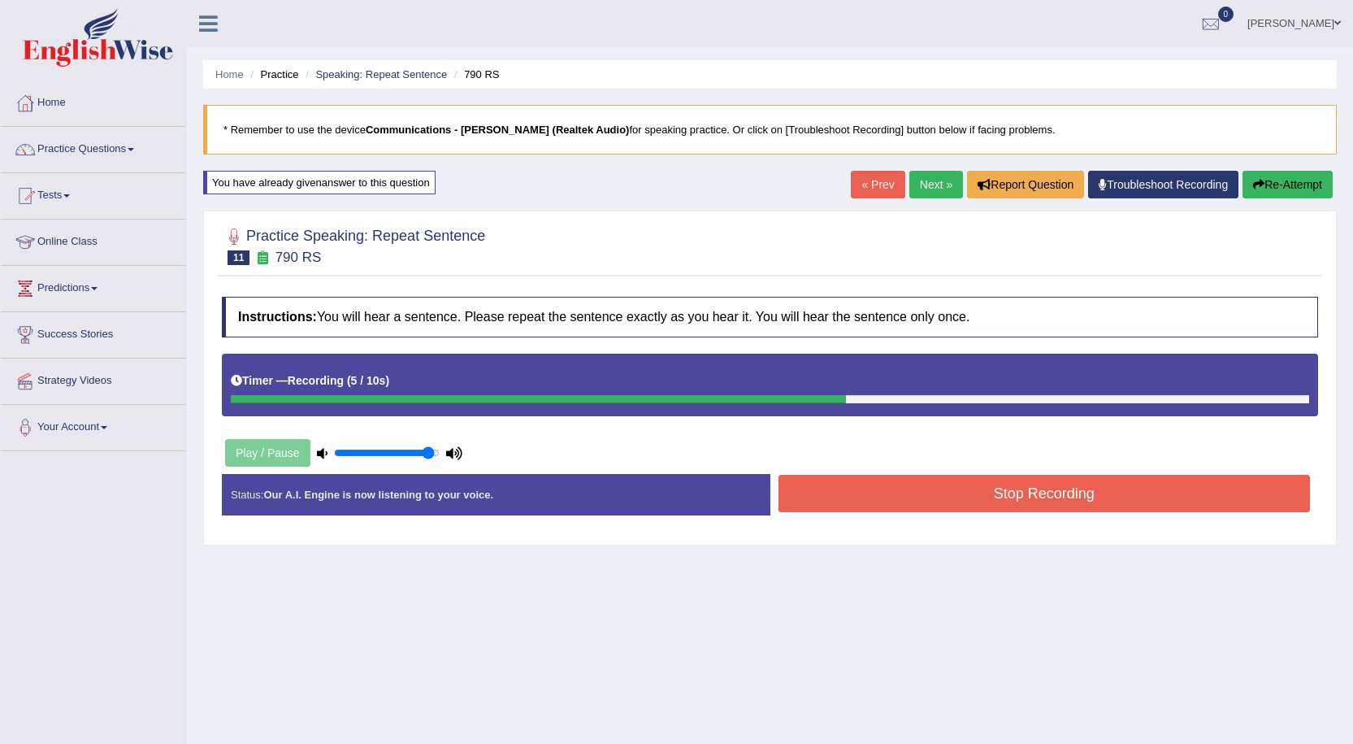
click at [944, 495] on button "Stop Recording" at bounding box center [1045, 493] width 532 height 37
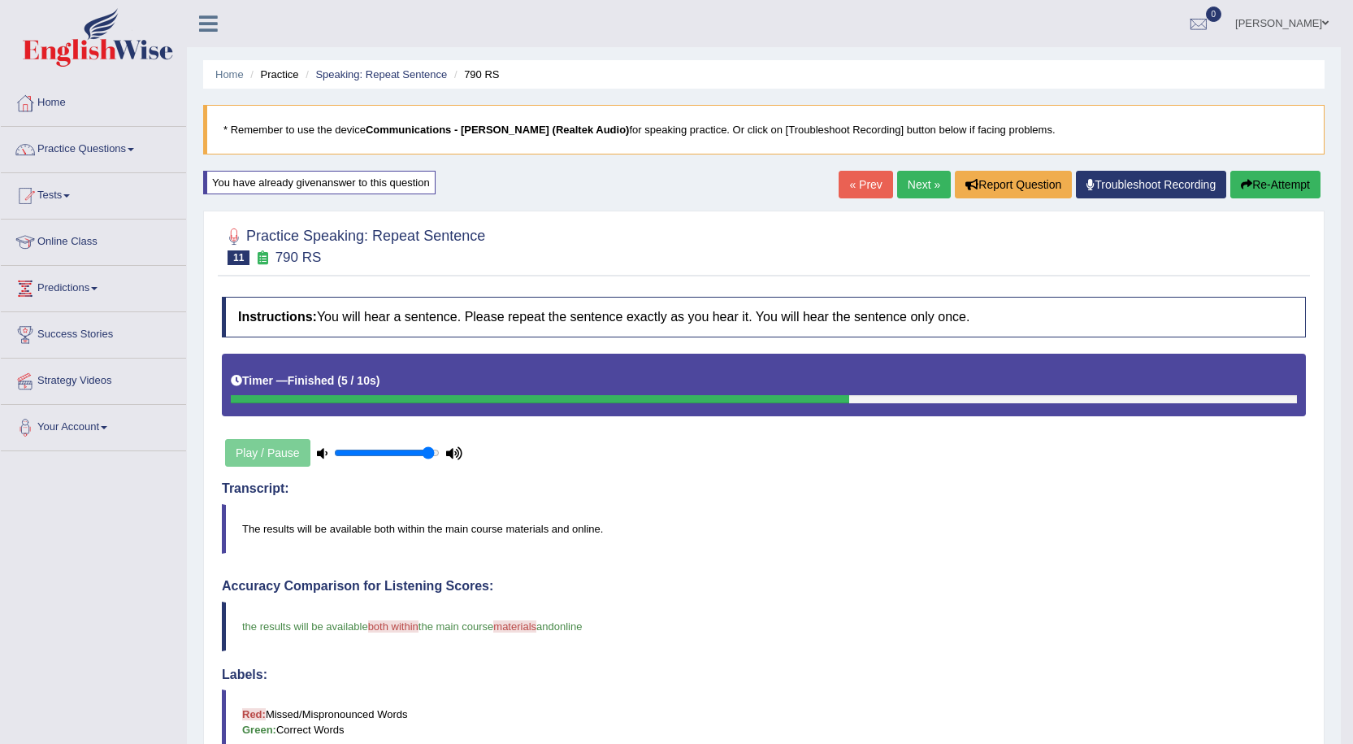
click at [921, 181] on link "Next »" at bounding box center [924, 185] width 54 height 28
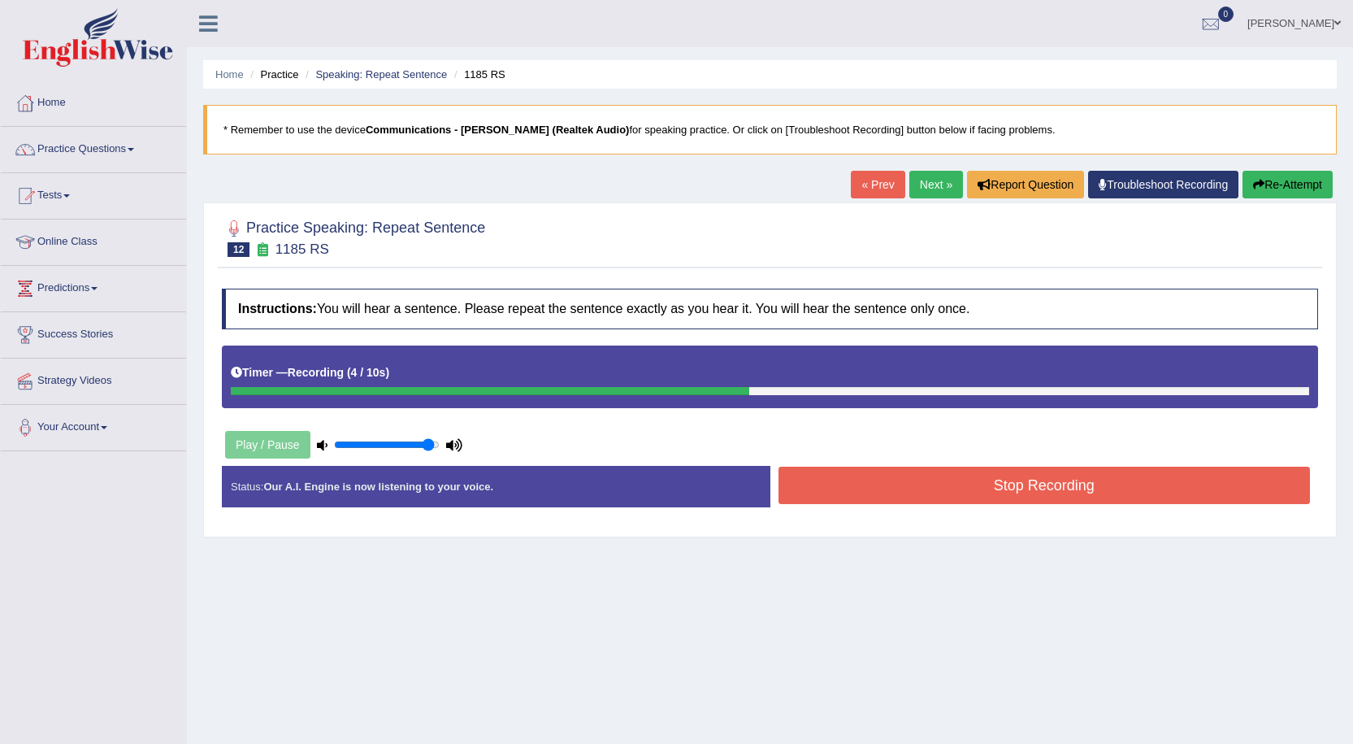
click at [984, 472] on button "Stop Recording" at bounding box center [1045, 484] width 532 height 37
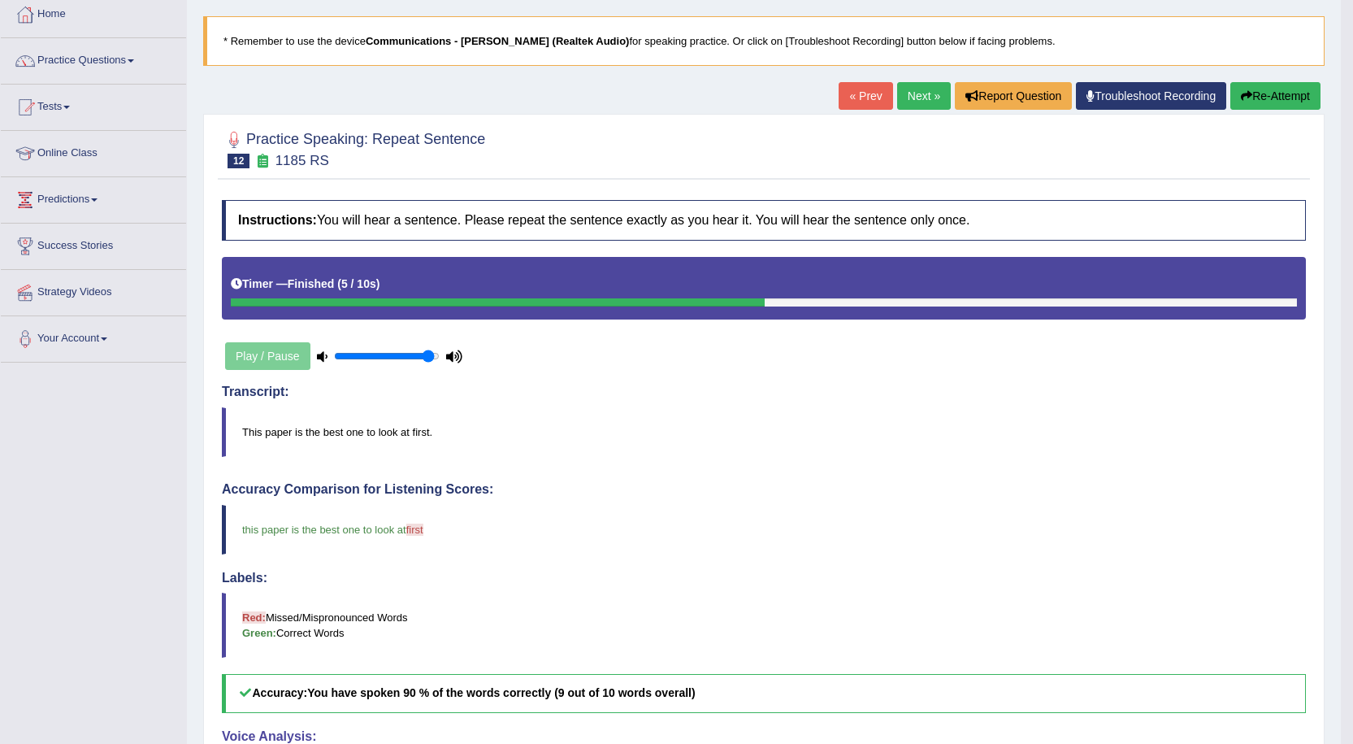
scroll to position [81, 0]
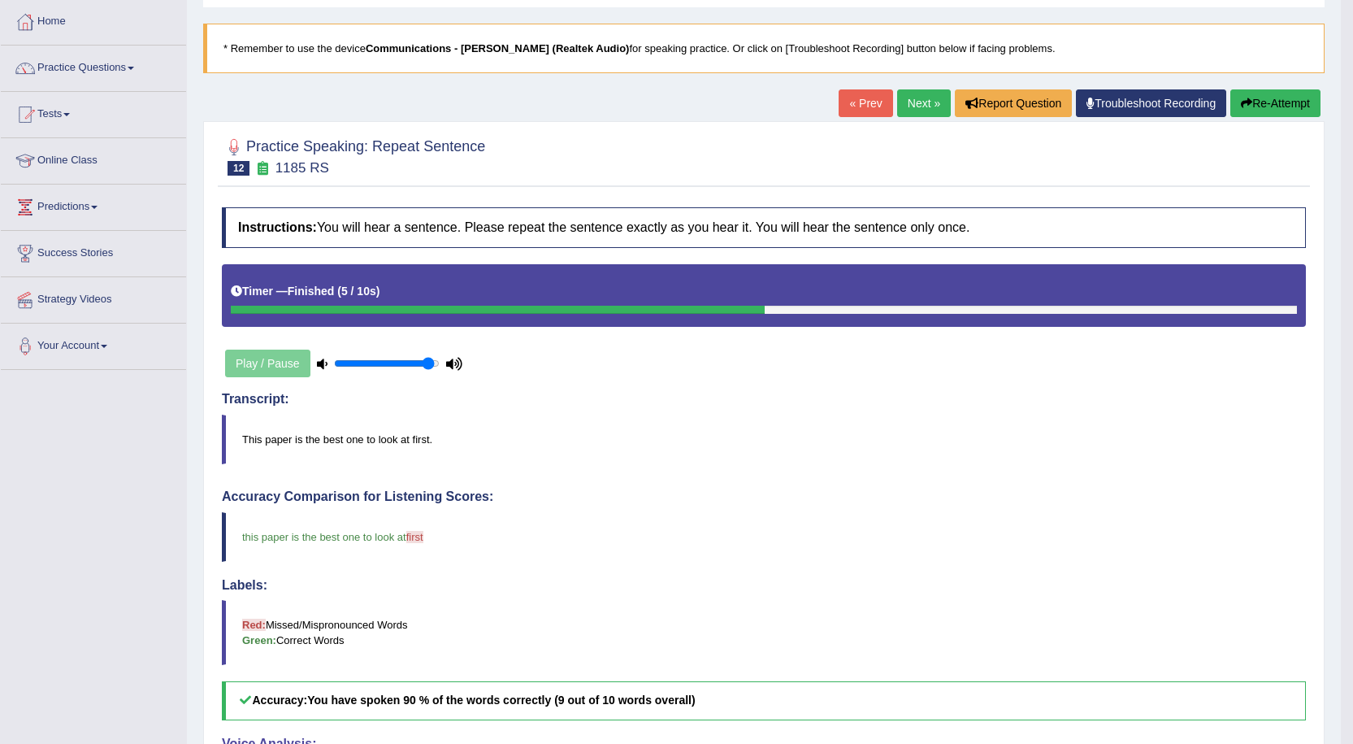
click at [908, 106] on link "Next »" at bounding box center [924, 103] width 54 height 28
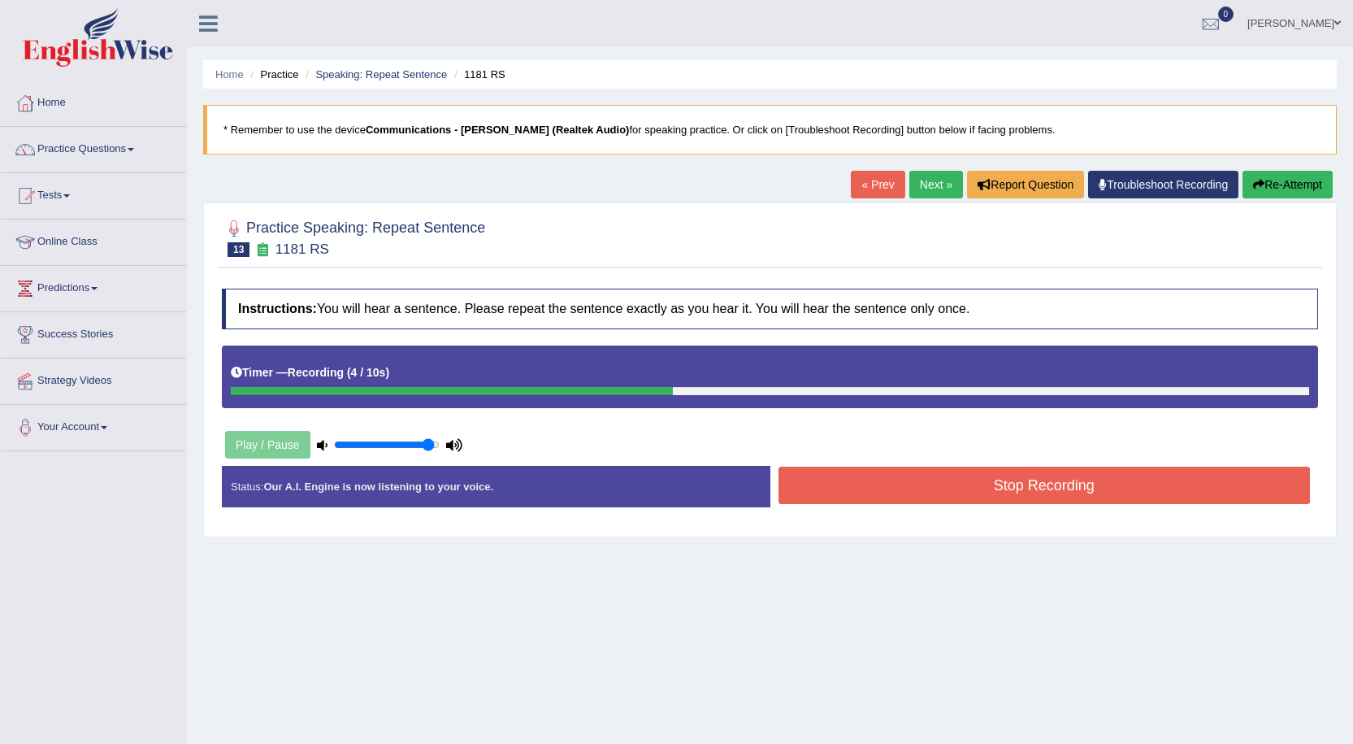
click at [877, 484] on button "Stop Recording" at bounding box center [1045, 484] width 532 height 37
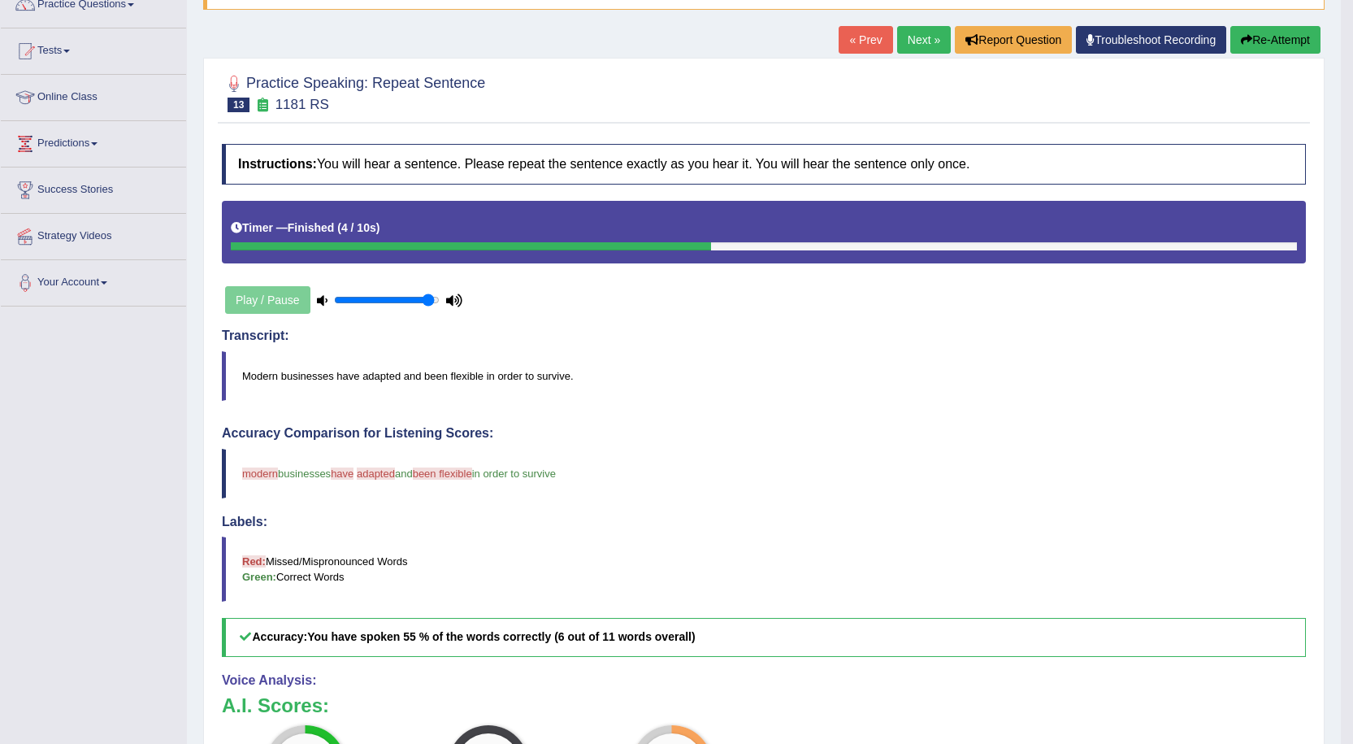
scroll to position [81, 0]
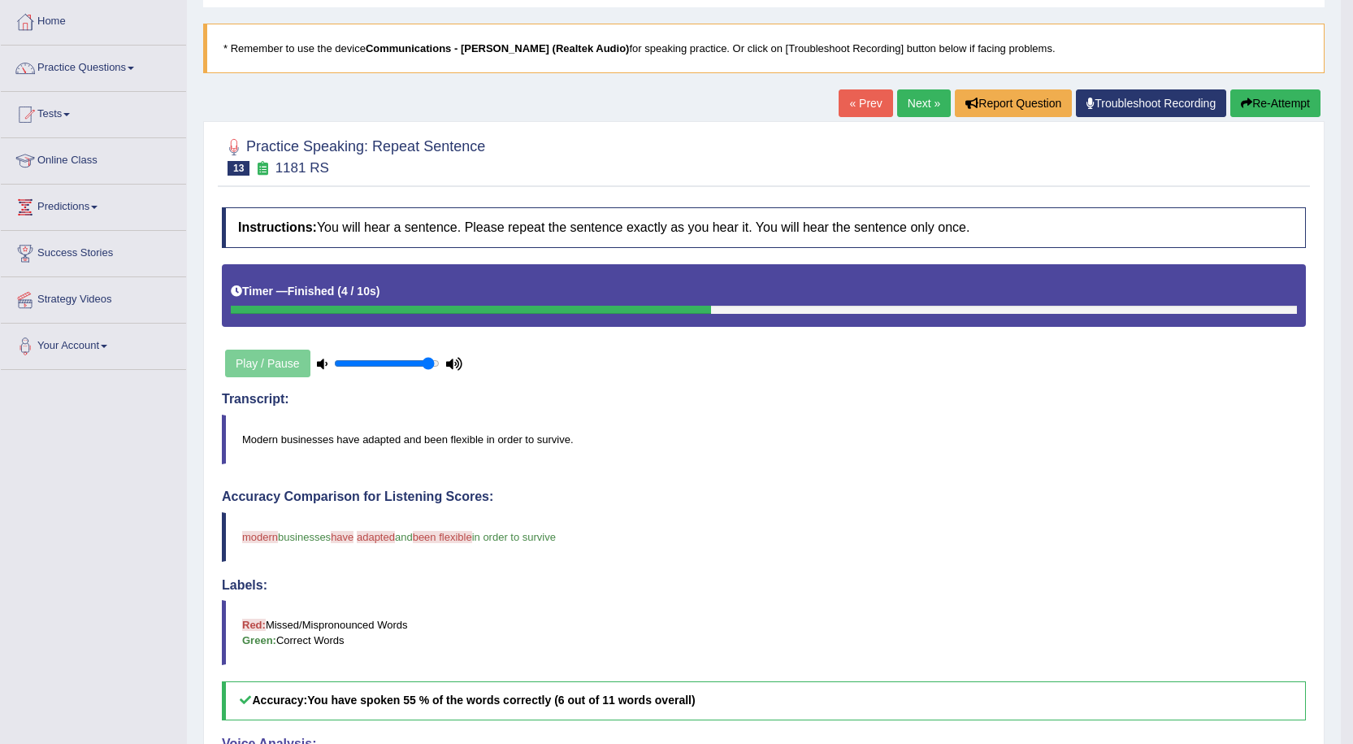
click at [914, 104] on link "Next »" at bounding box center [924, 103] width 54 height 28
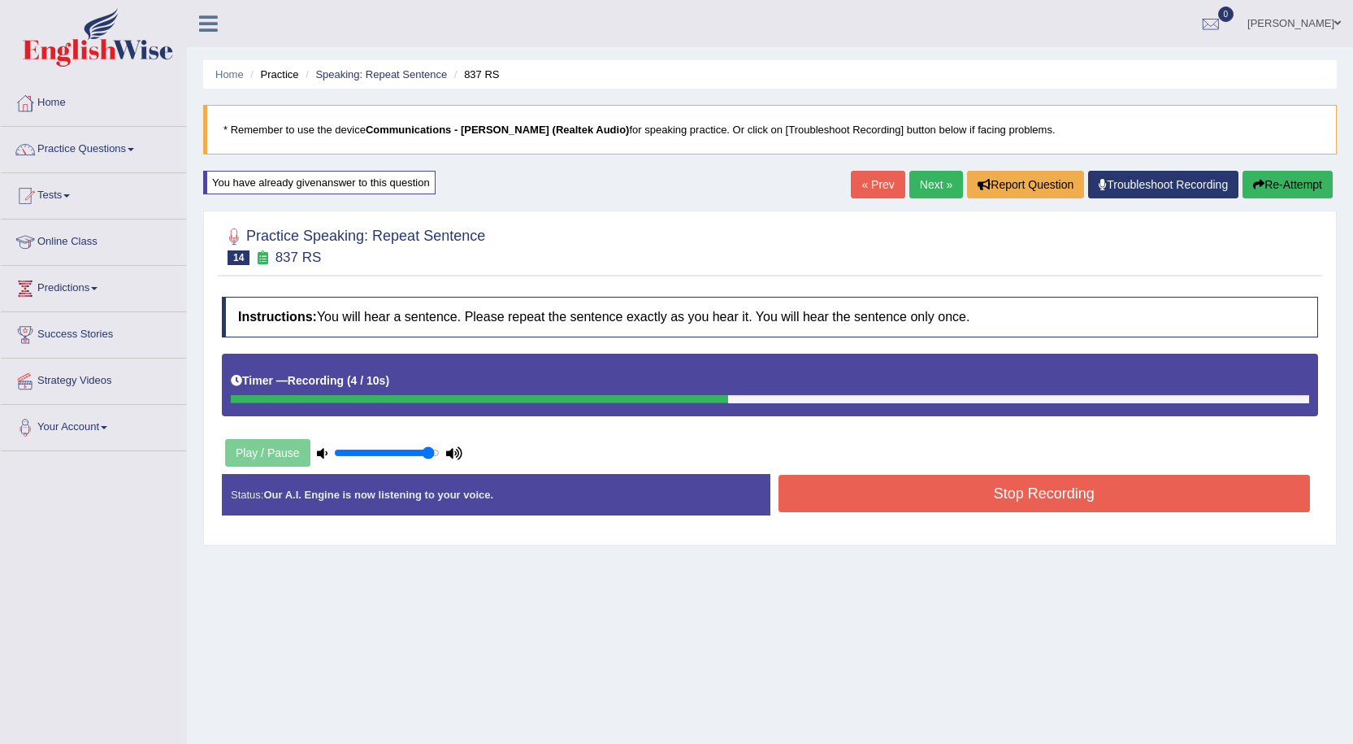
click at [898, 503] on button "Stop Recording" at bounding box center [1045, 493] width 532 height 37
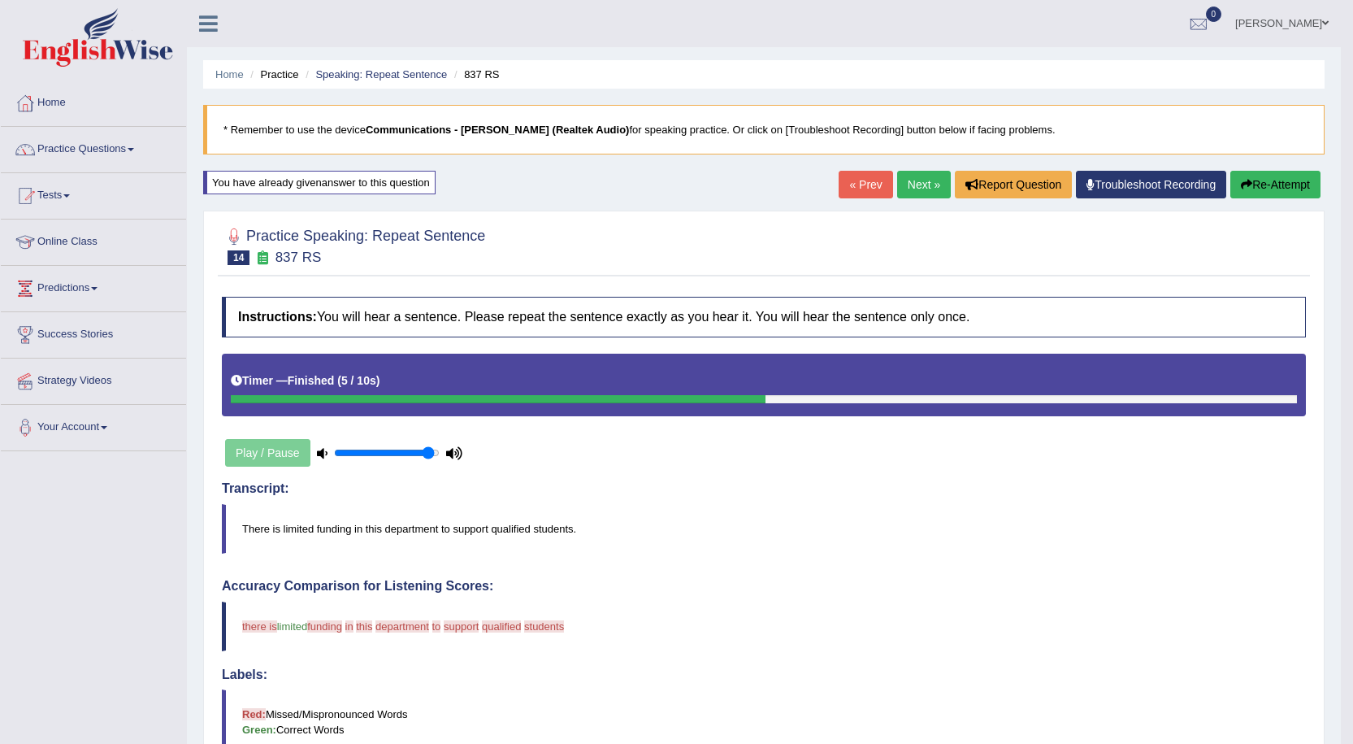
click at [1282, 191] on button "Re-Attempt" at bounding box center [1275, 185] width 90 height 28
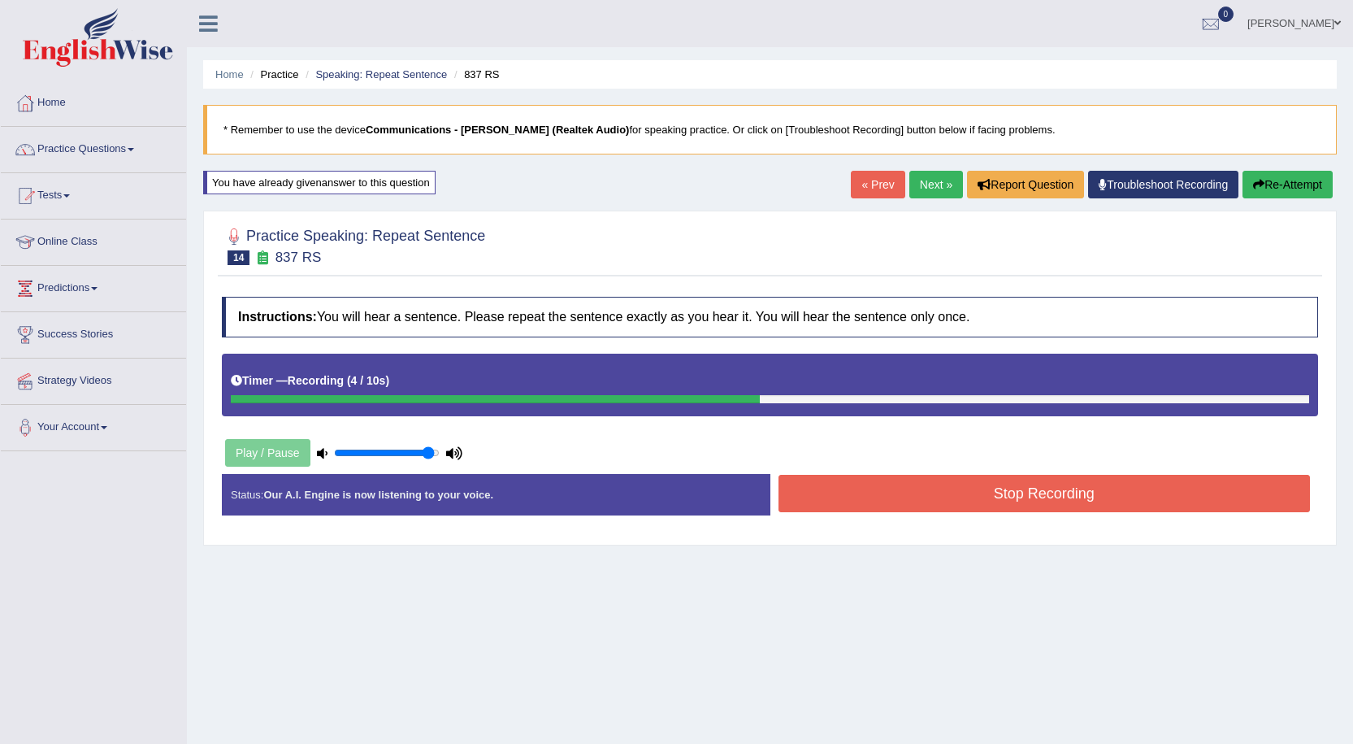
click at [949, 496] on button "Stop Recording" at bounding box center [1045, 493] width 532 height 37
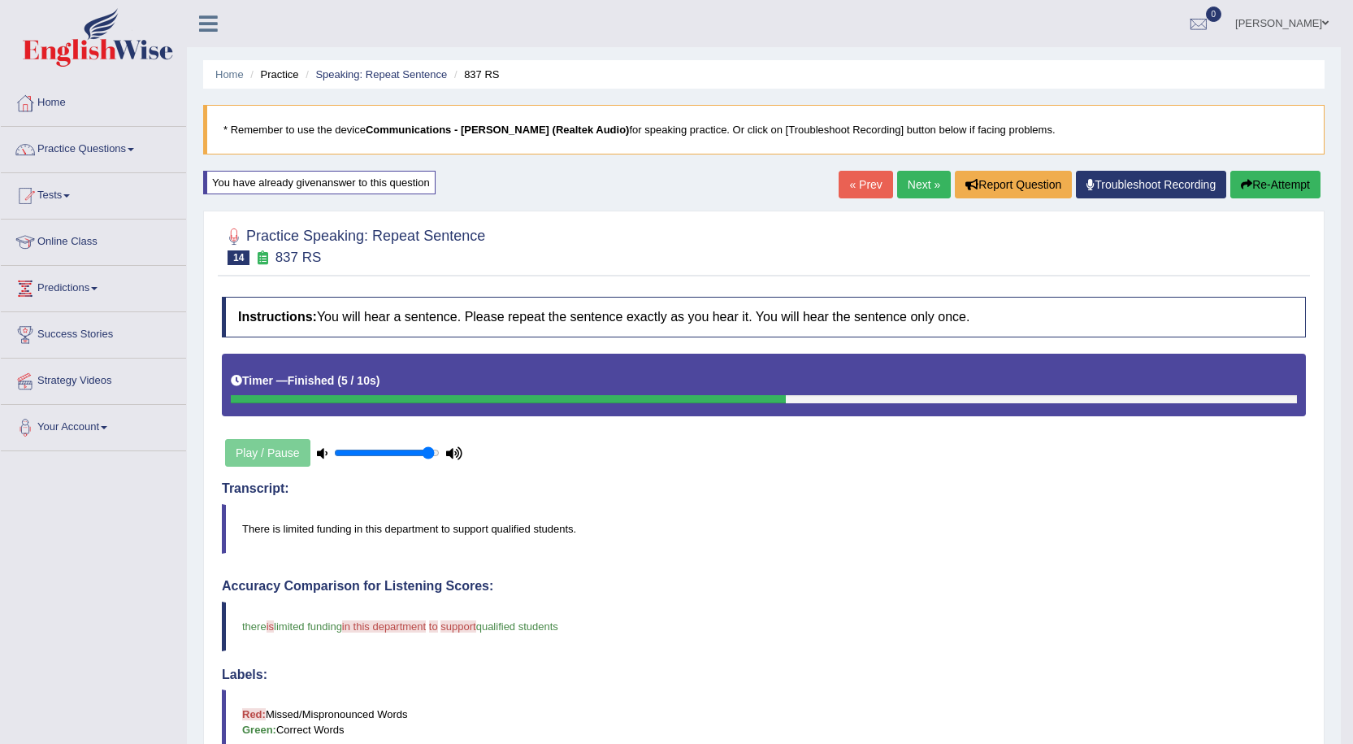
click at [1236, 188] on button "Re-Attempt" at bounding box center [1275, 185] width 90 height 28
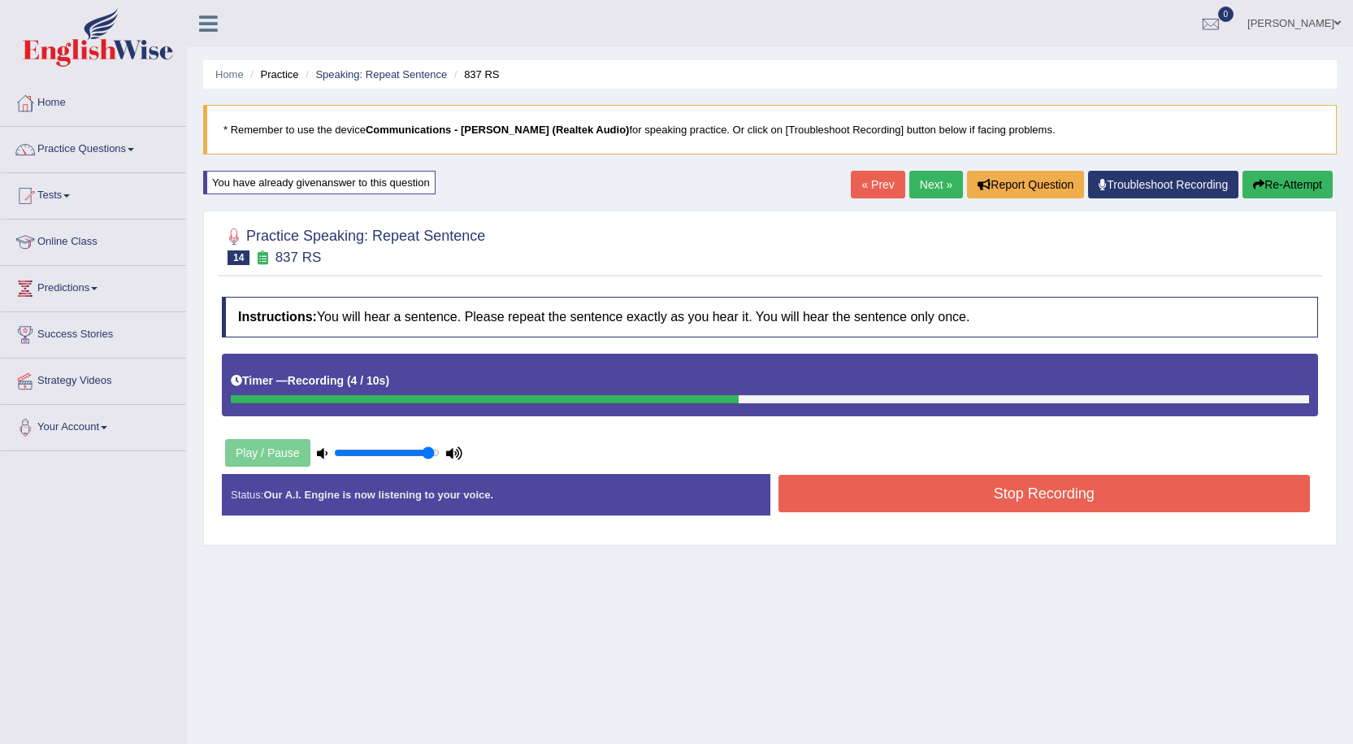
click at [974, 499] on button "Stop Recording" at bounding box center [1045, 493] width 532 height 37
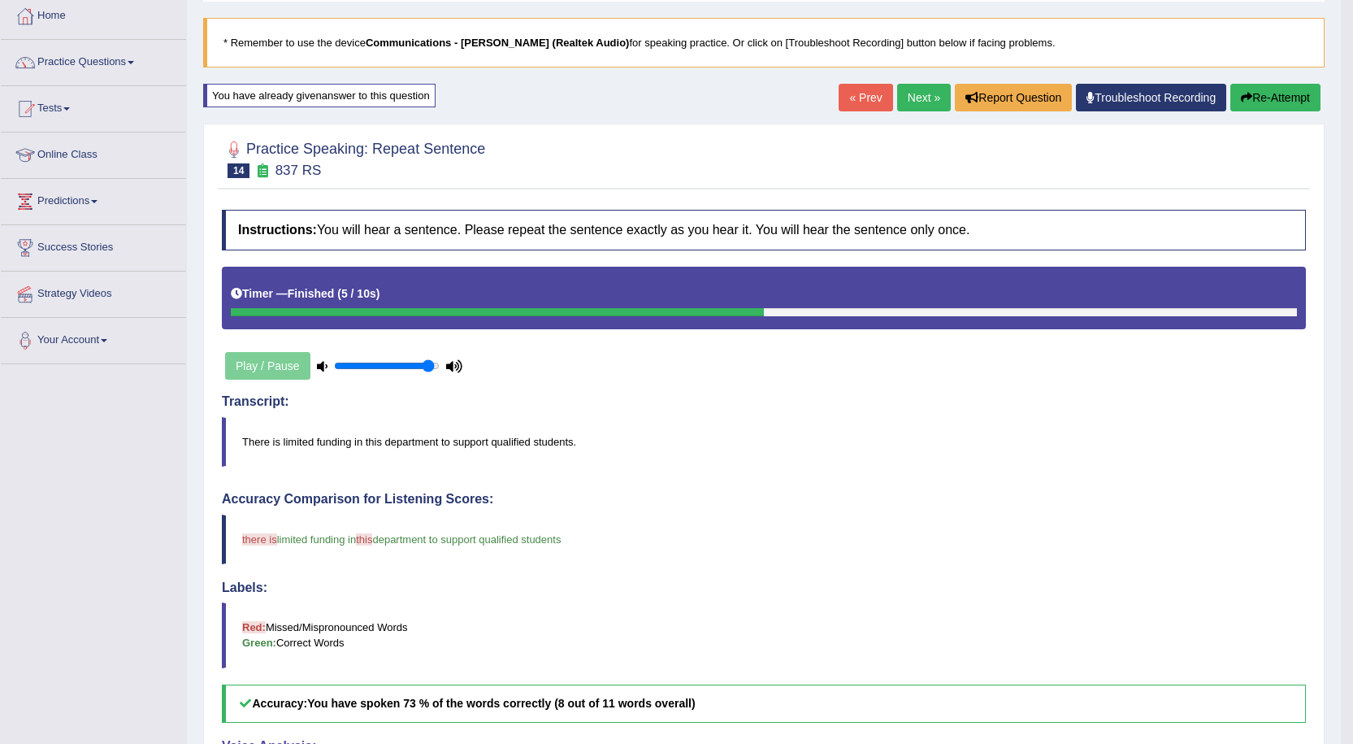
scroll to position [24, 0]
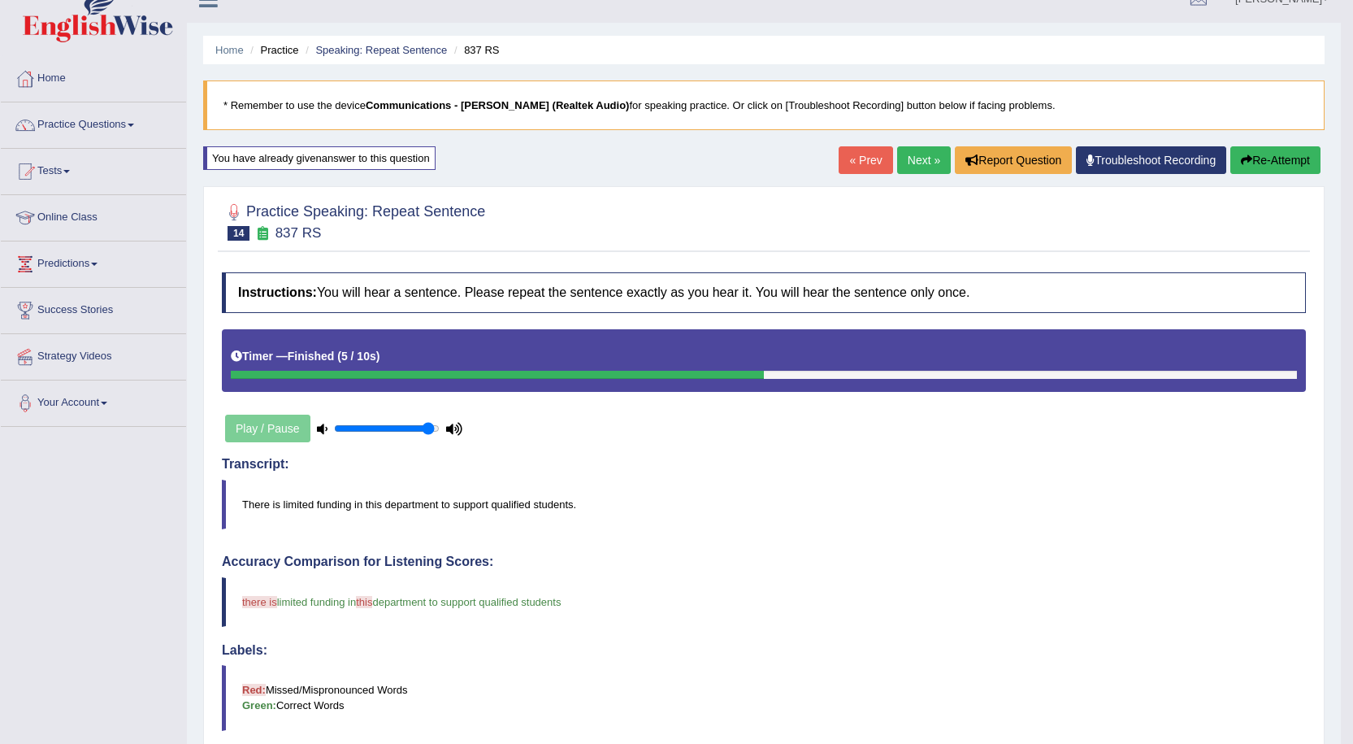
click at [934, 166] on link "Next »" at bounding box center [924, 160] width 54 height 28
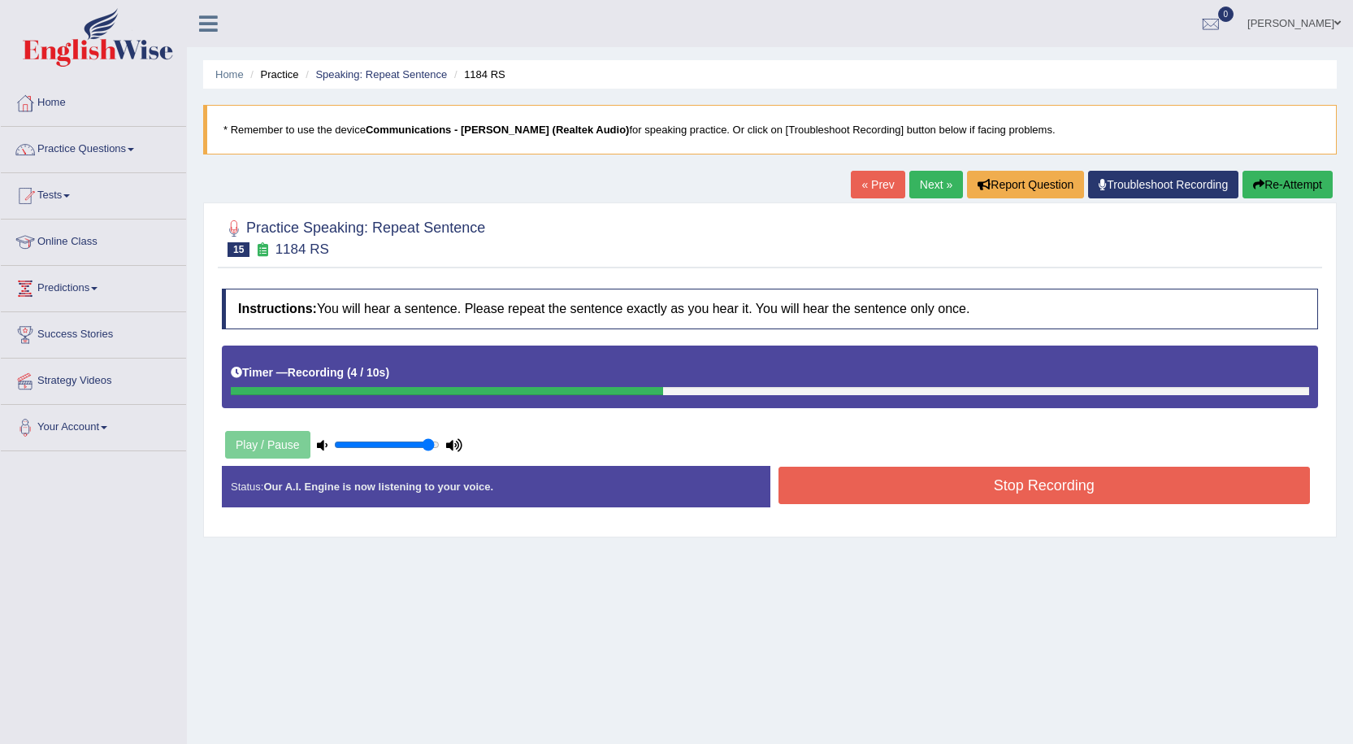
click at [848, 478] on button "Stop Recording" at bounding box center [1045, 484] width 532 height 37
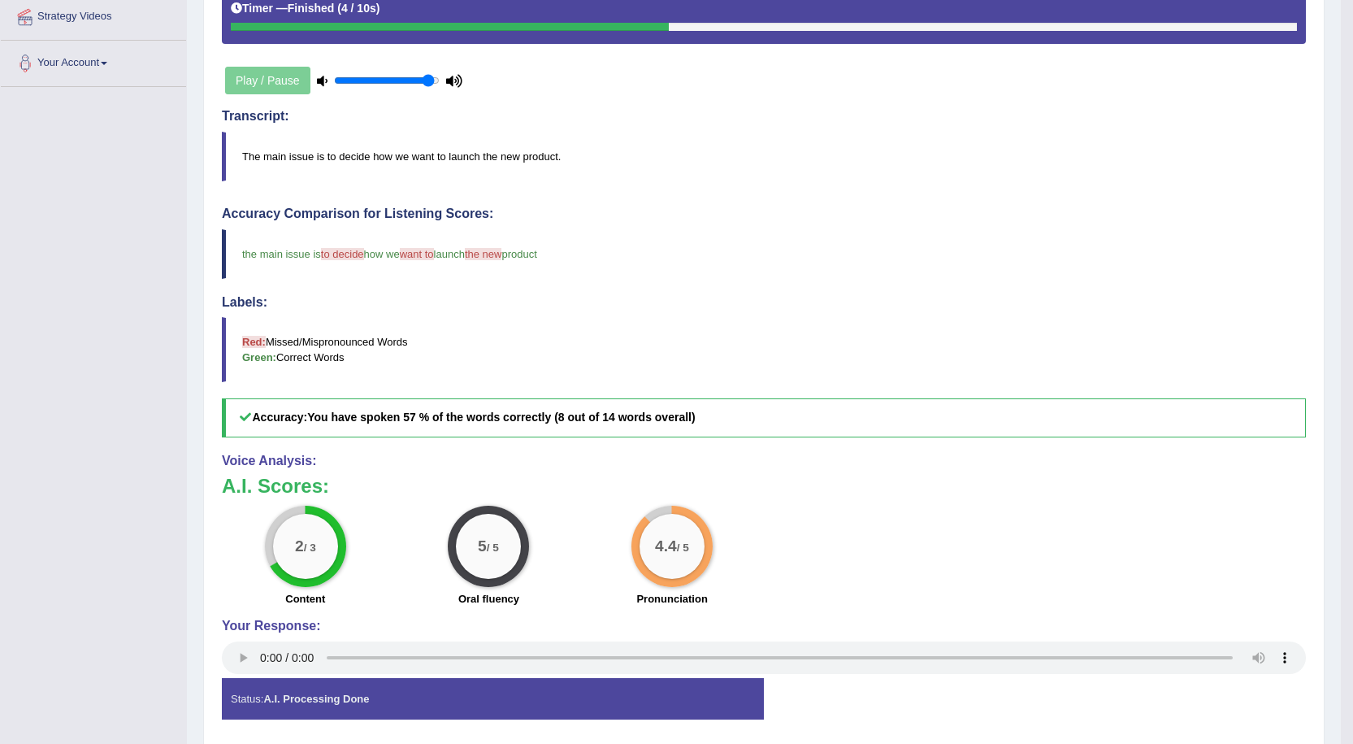
scroll to position [406, 0]
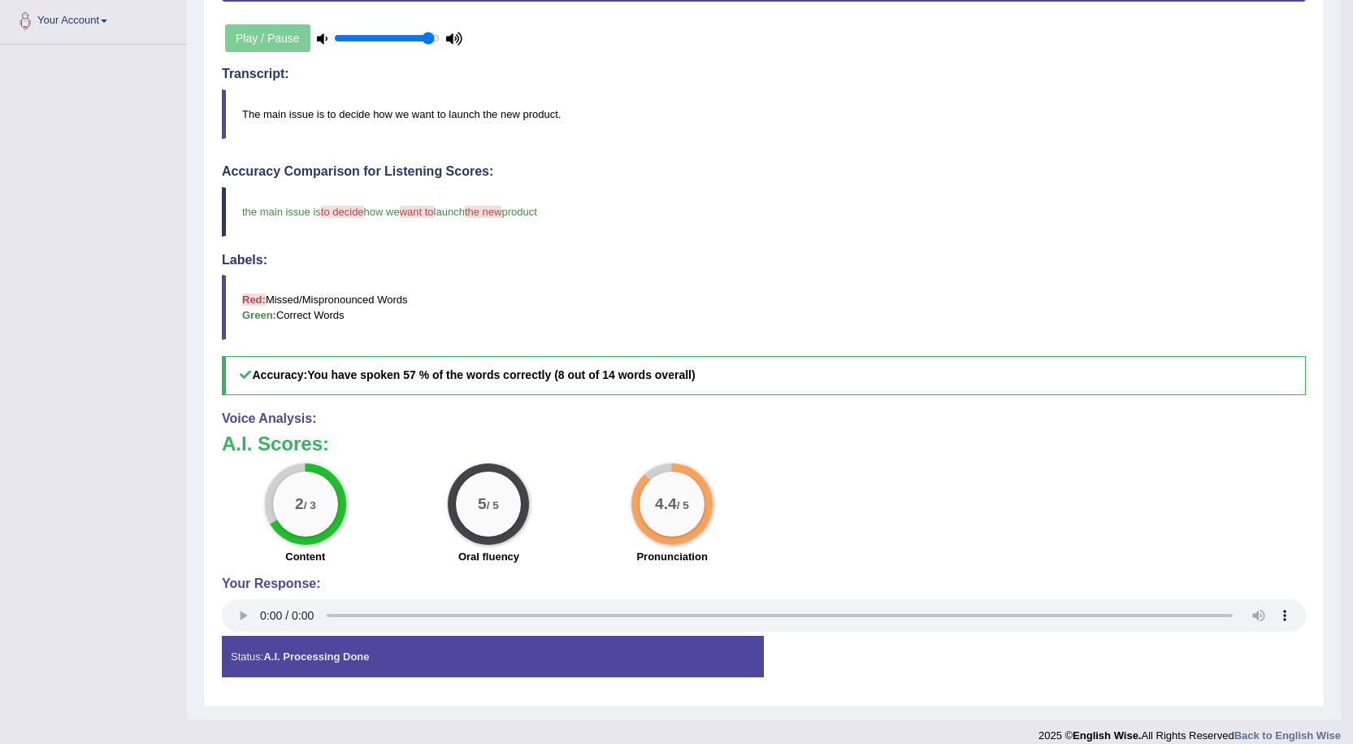
click at [839, 591] on h4 "Your Response:" at bounding box center [764, 583] width 1084 height 15
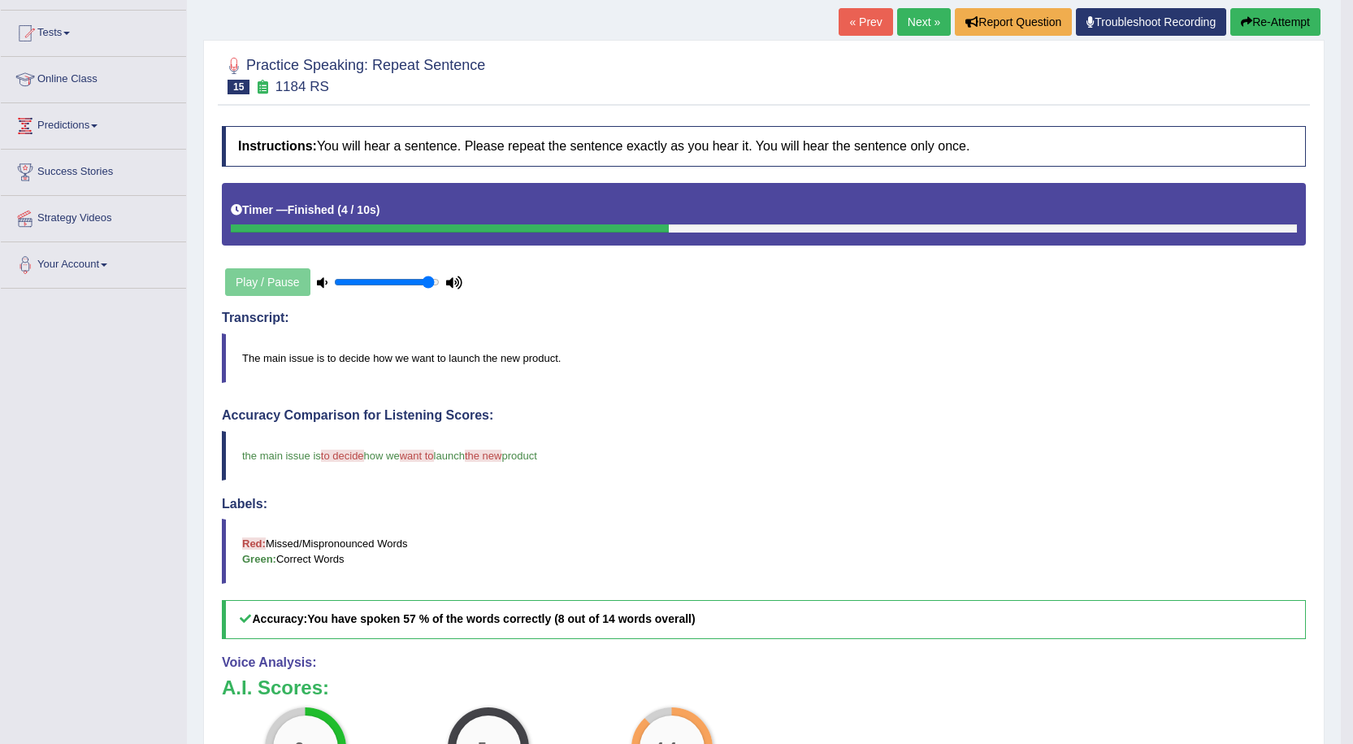
scroll to position [0, 0]
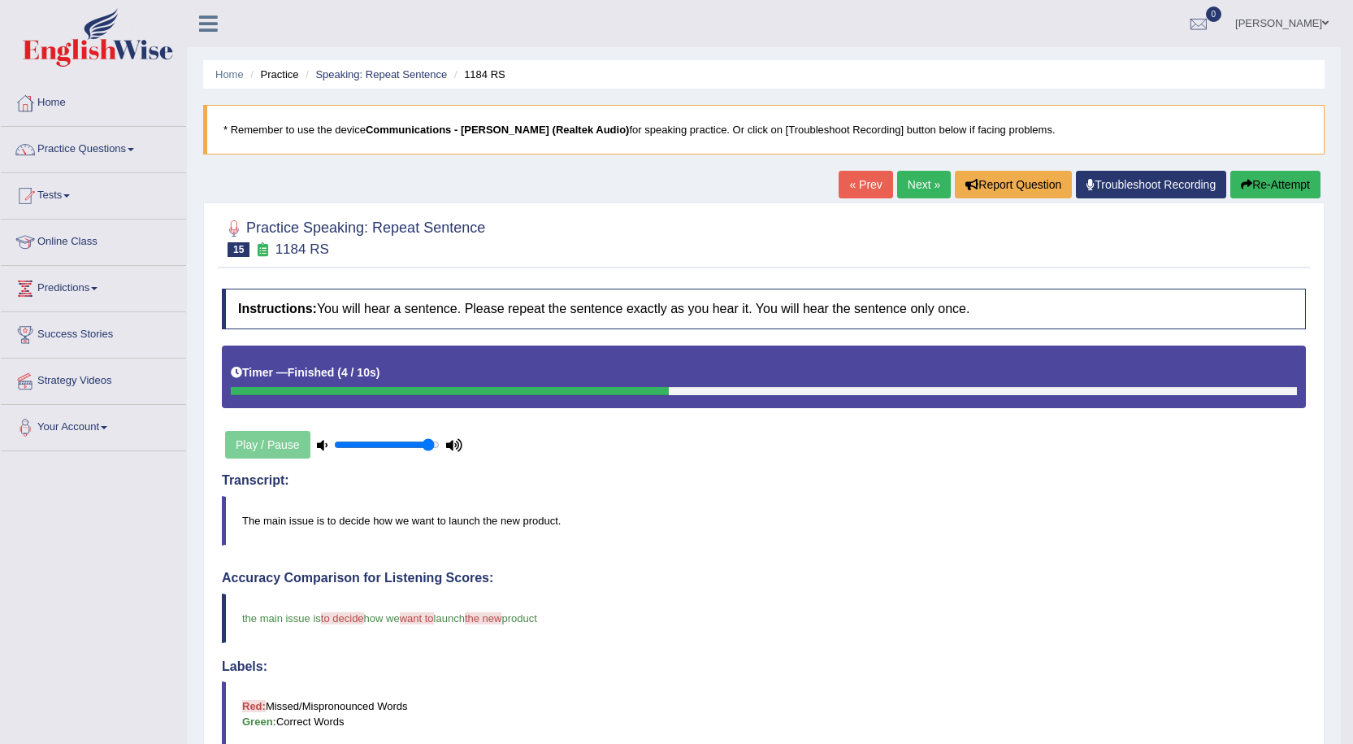
click at [1299, 181] on button "Re-Attempt" at bounding box center [1275, 185] width 90 height 28
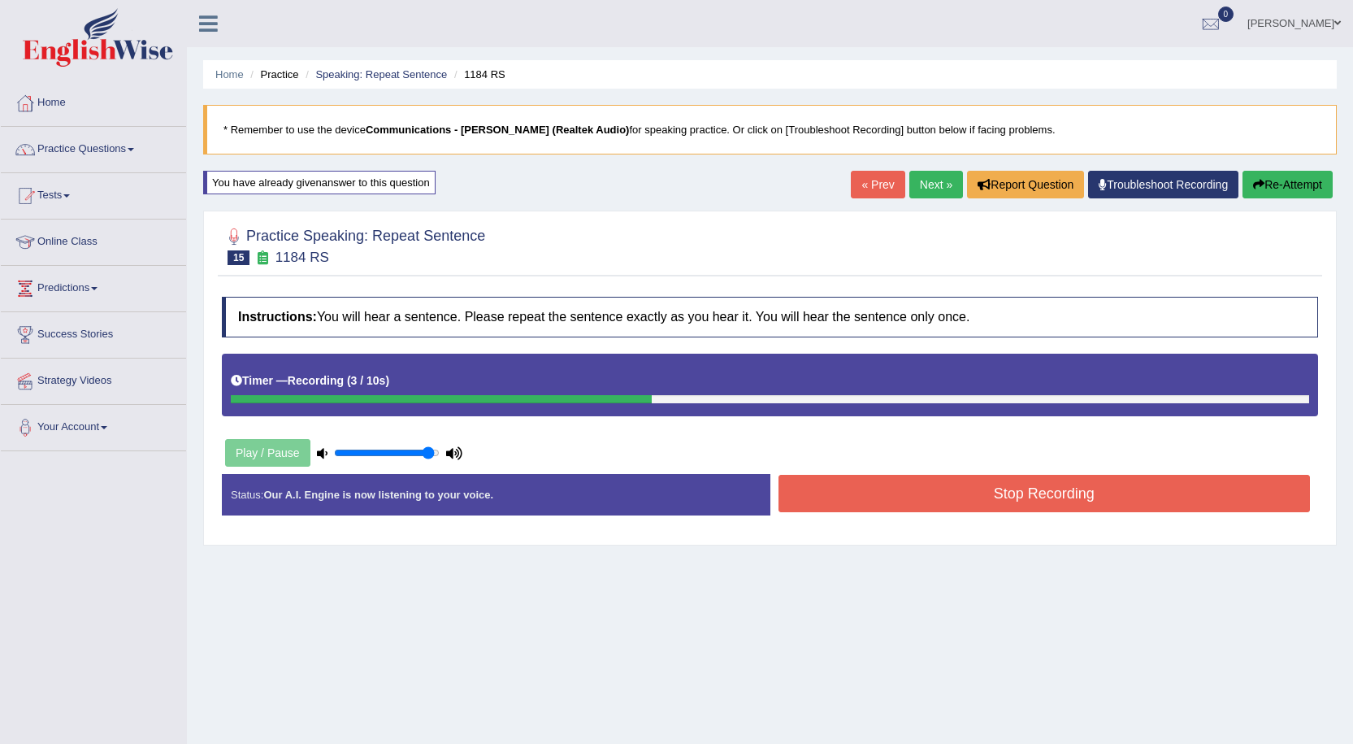
click at [916, 492] on button "Stop Recording" at bounding box center [1045, 493] width 532 height 37
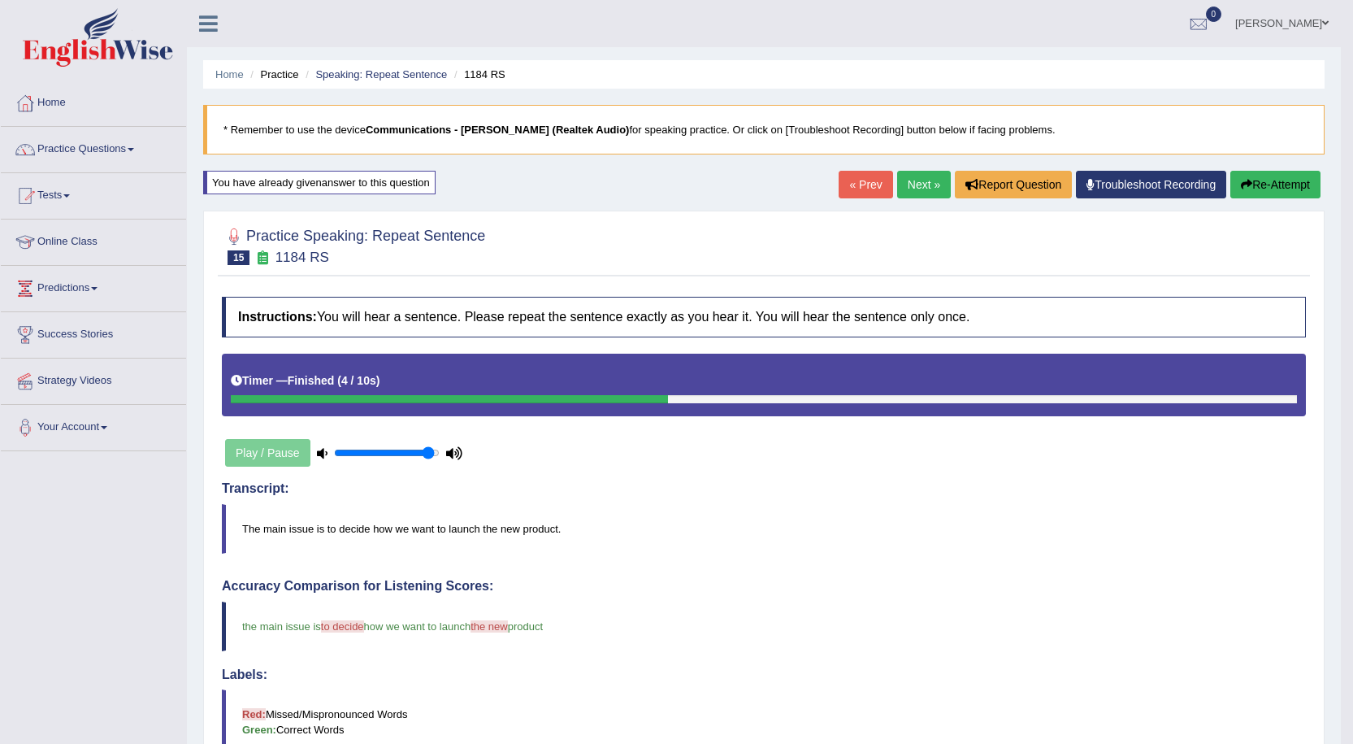
click at [897, 178] on link "Next »" at bounding box center [924, 185] width 54 height 28
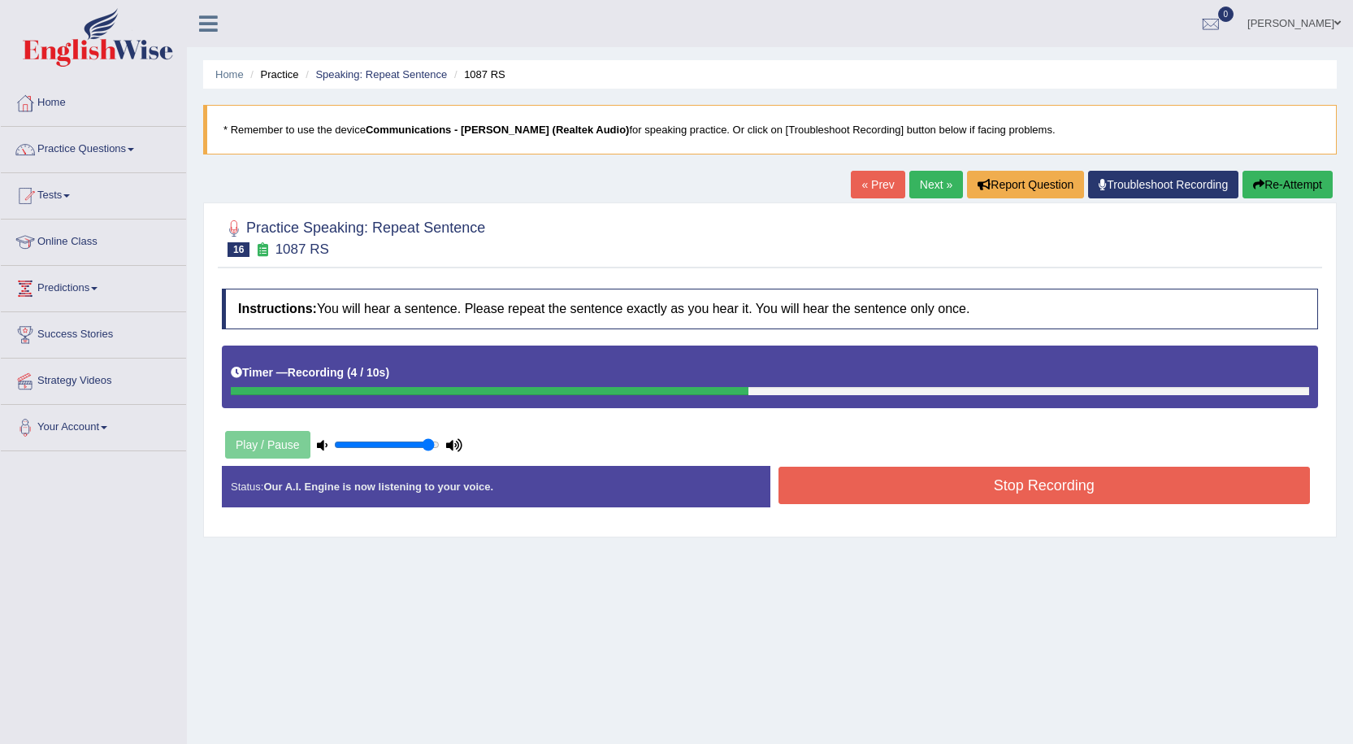
click at [896, 491] on button "Stop Recording" at bounding box center [1045, 484] width 532 height 37
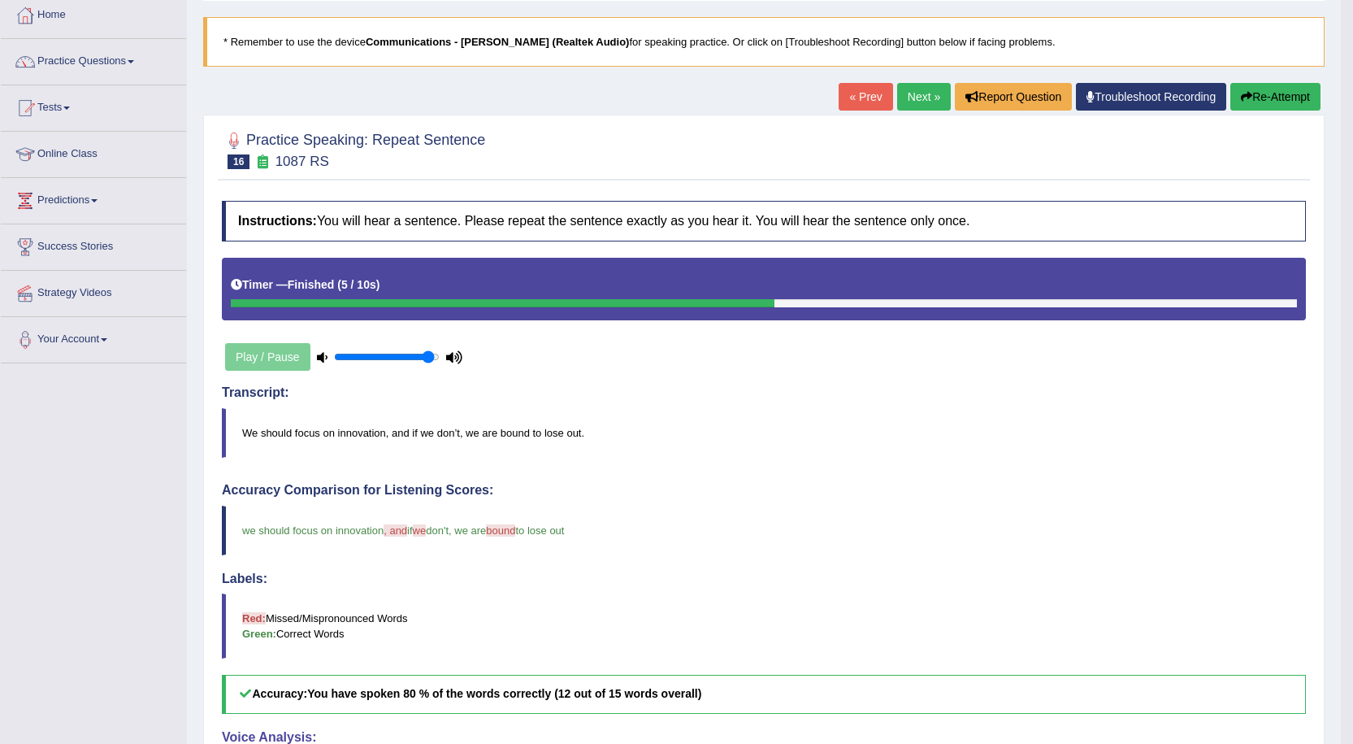
scroll to position [81, 0]
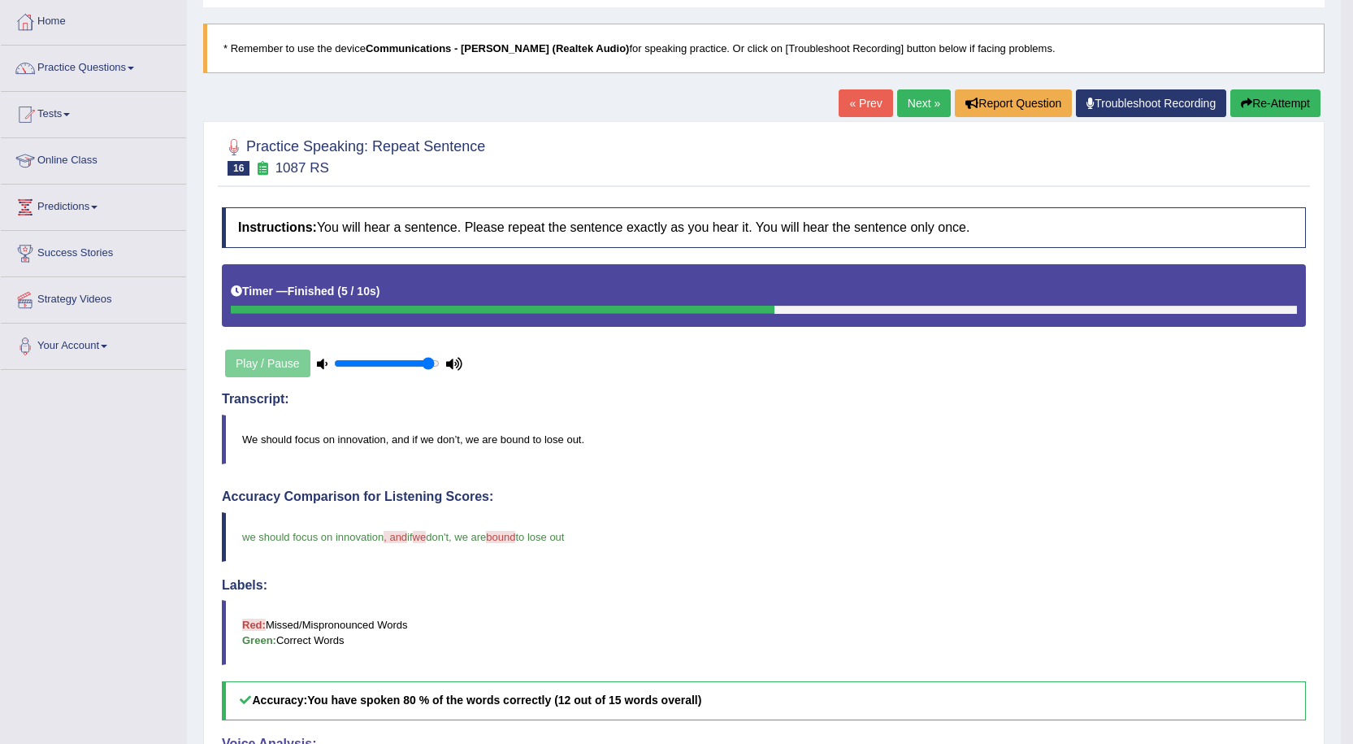
click at [904, 89] on link "Next »" at bounding box center [924, 103] width 54 height 28
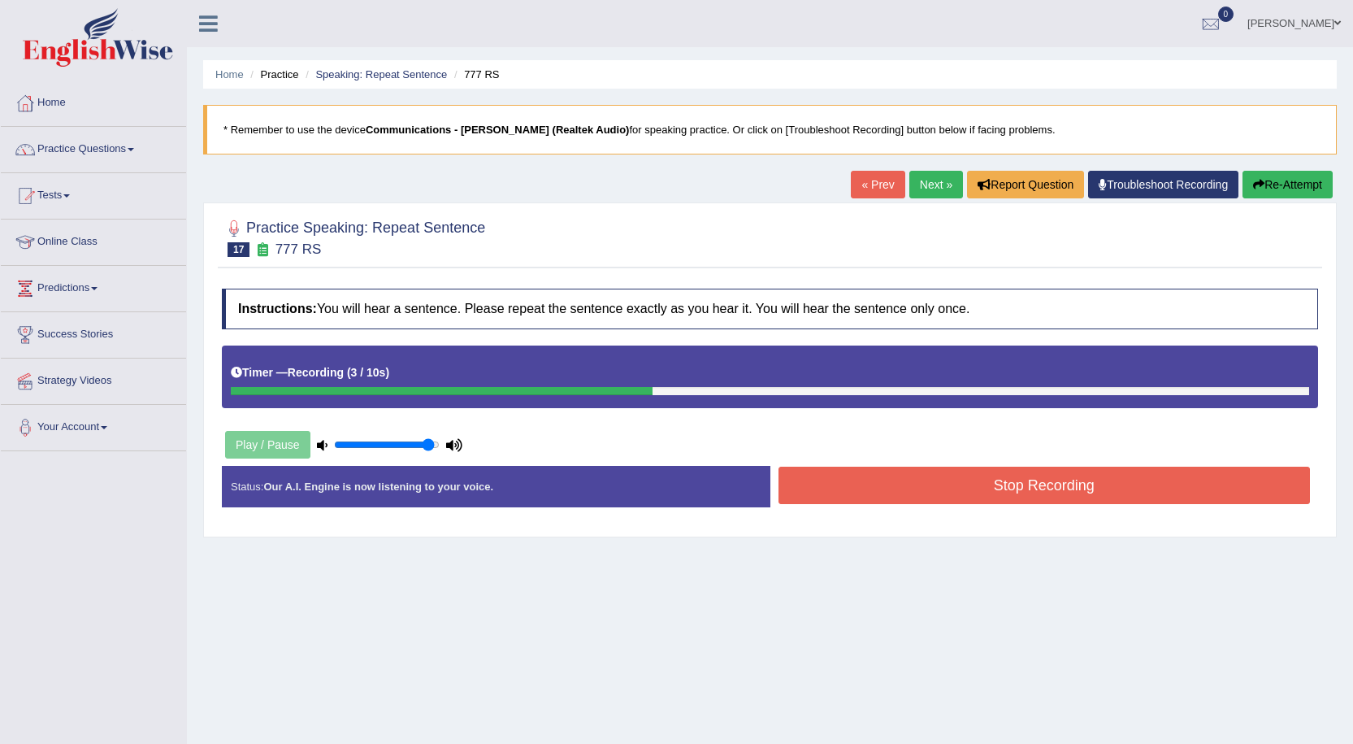
click at [804, 494] on button "Stop Recording" at bounding box center [1045, 484] width 532 height 37
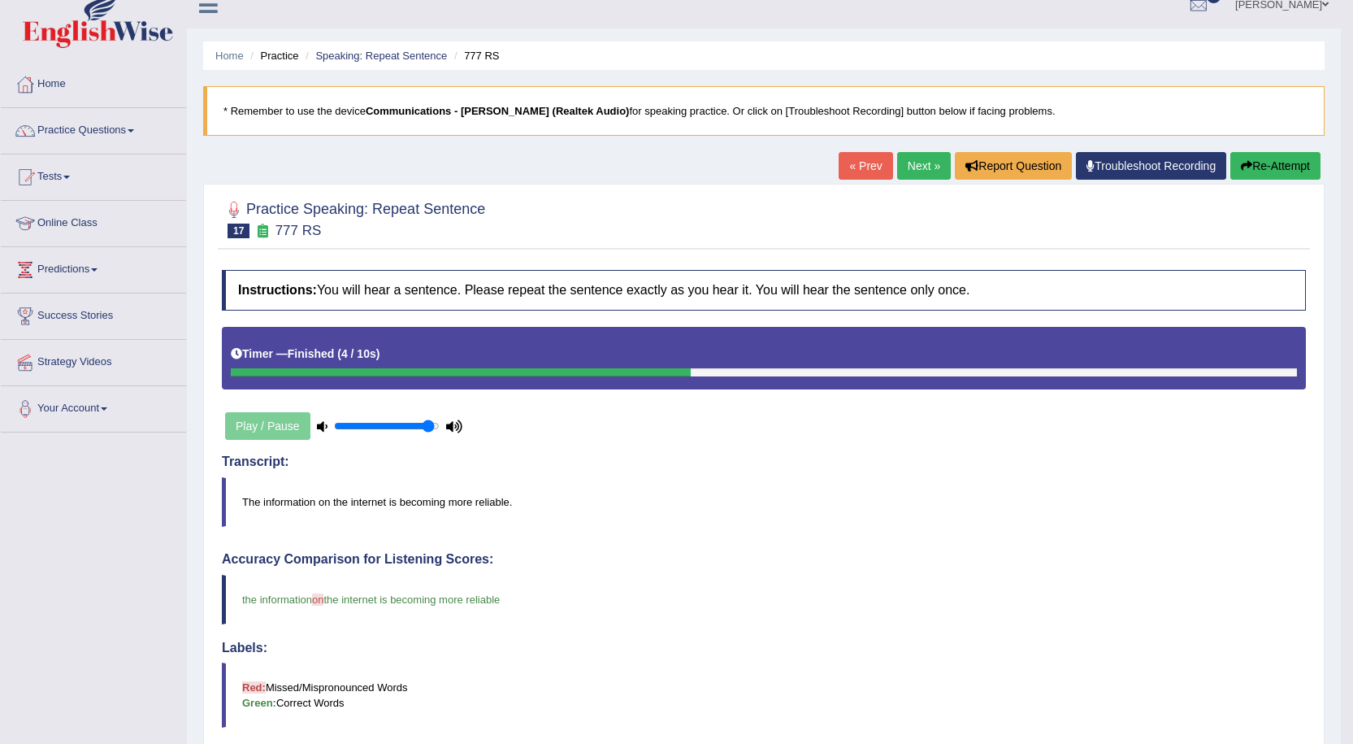
scroll to position [16, 0]
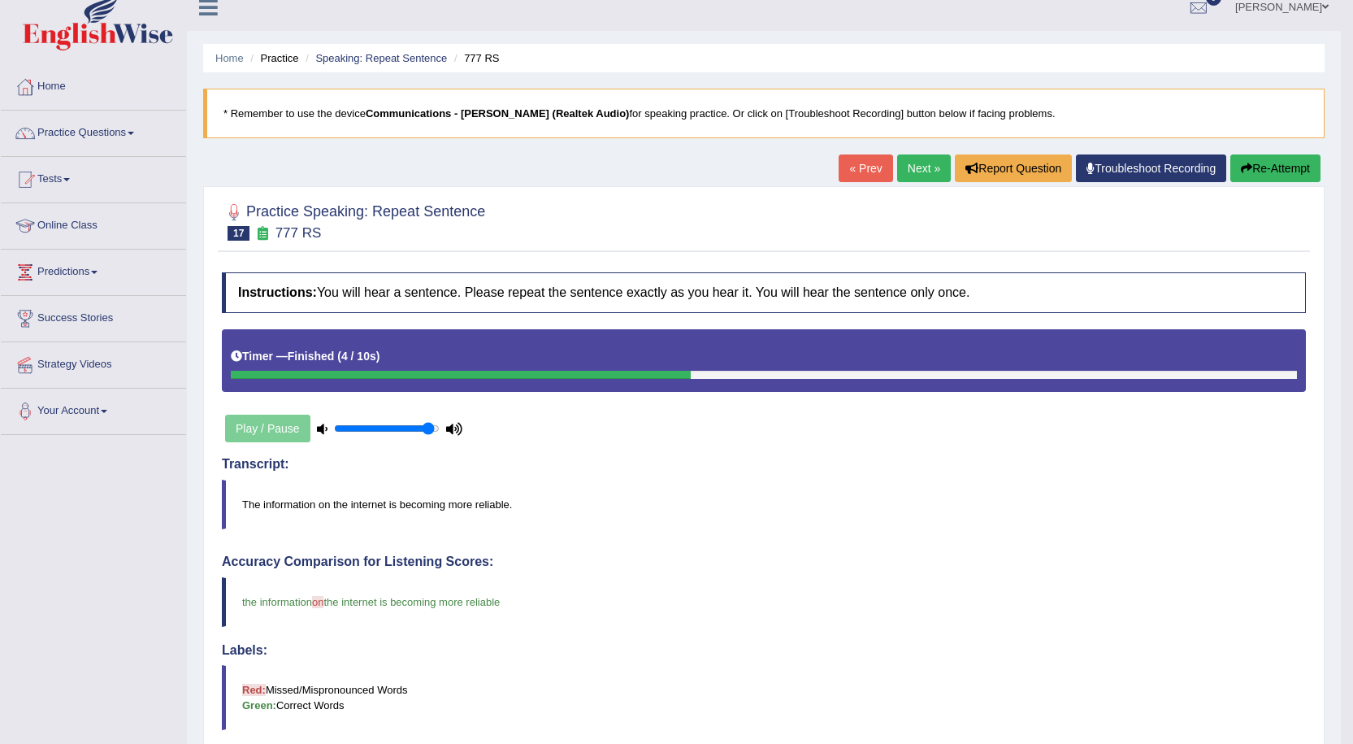
click at [918, 171] on link "Next »" at bounding box center [924, 168] width 54 height 28
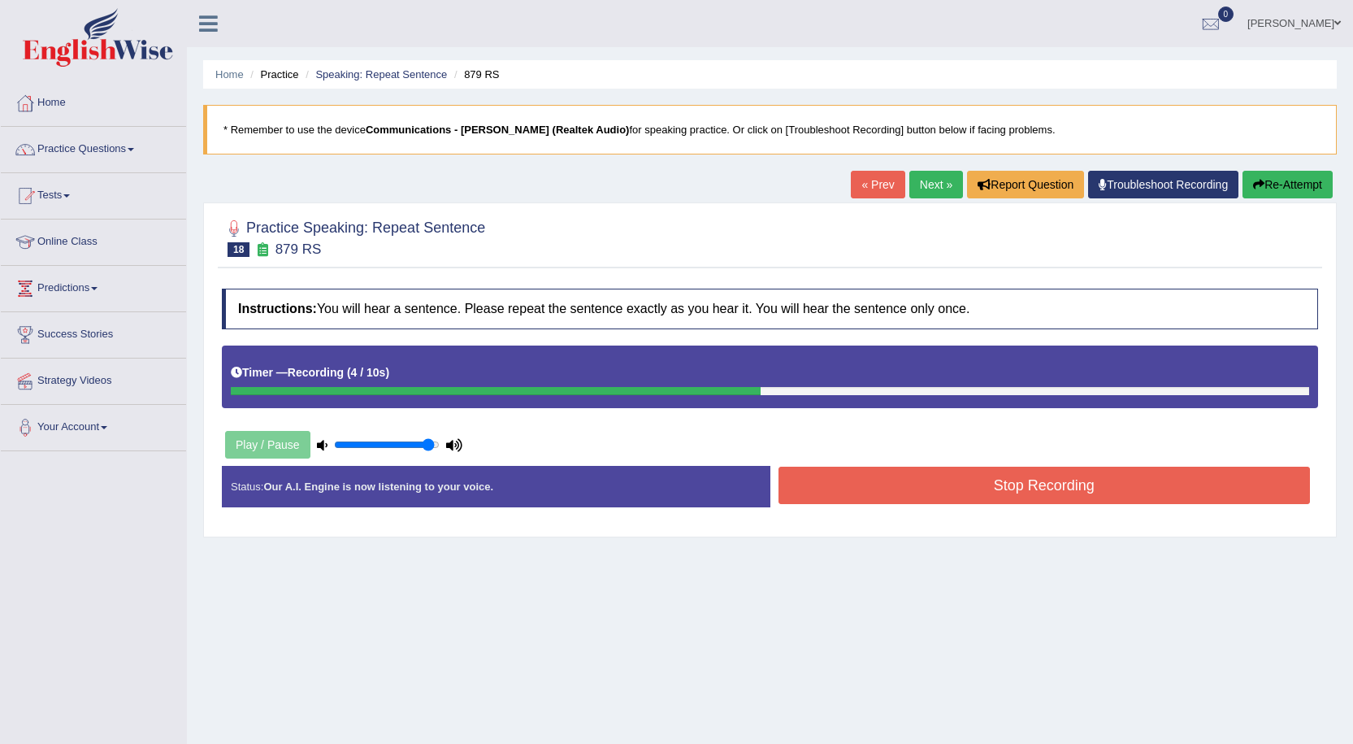
click at [930, 493] on button "Stop Recording" at bounding box center [1045, 484] width 532 height 37
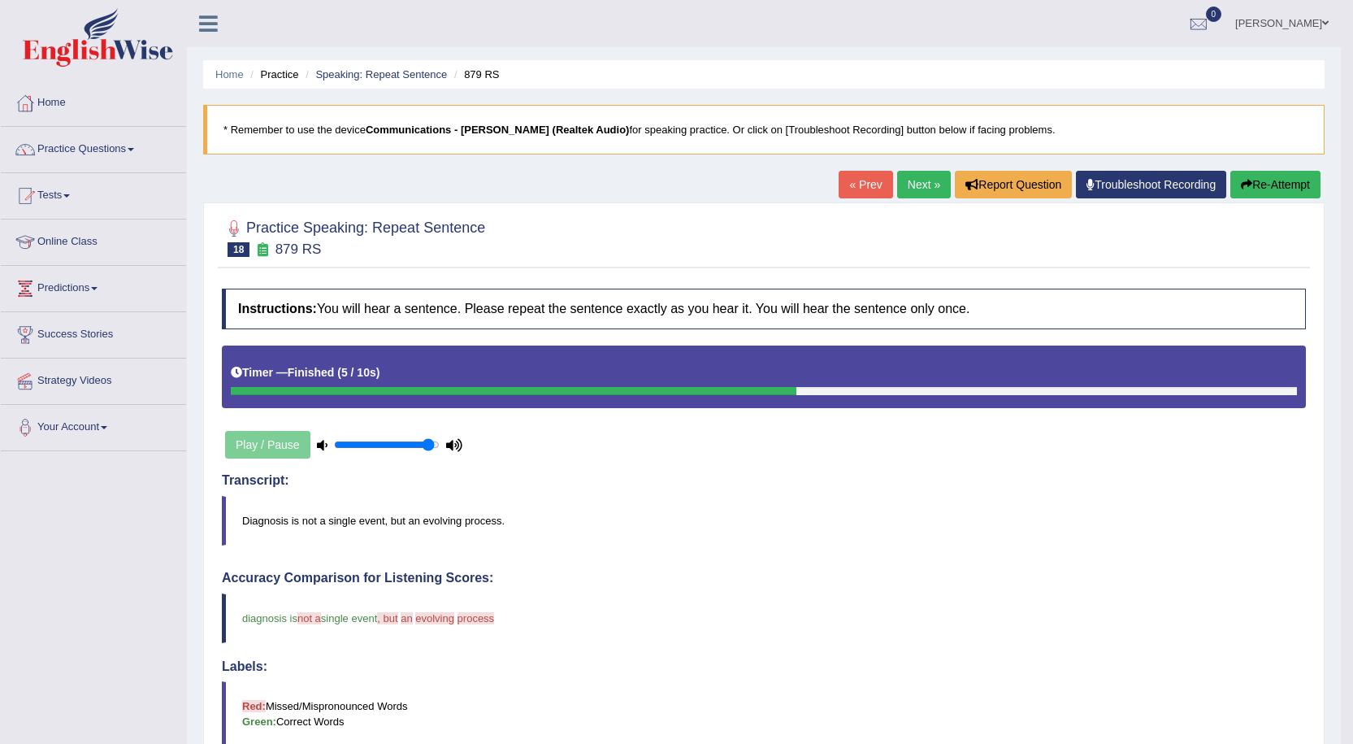
click at [1239, 178] on button "Re-Attempt" at bounding box center [1275, 185] width 90 height 28
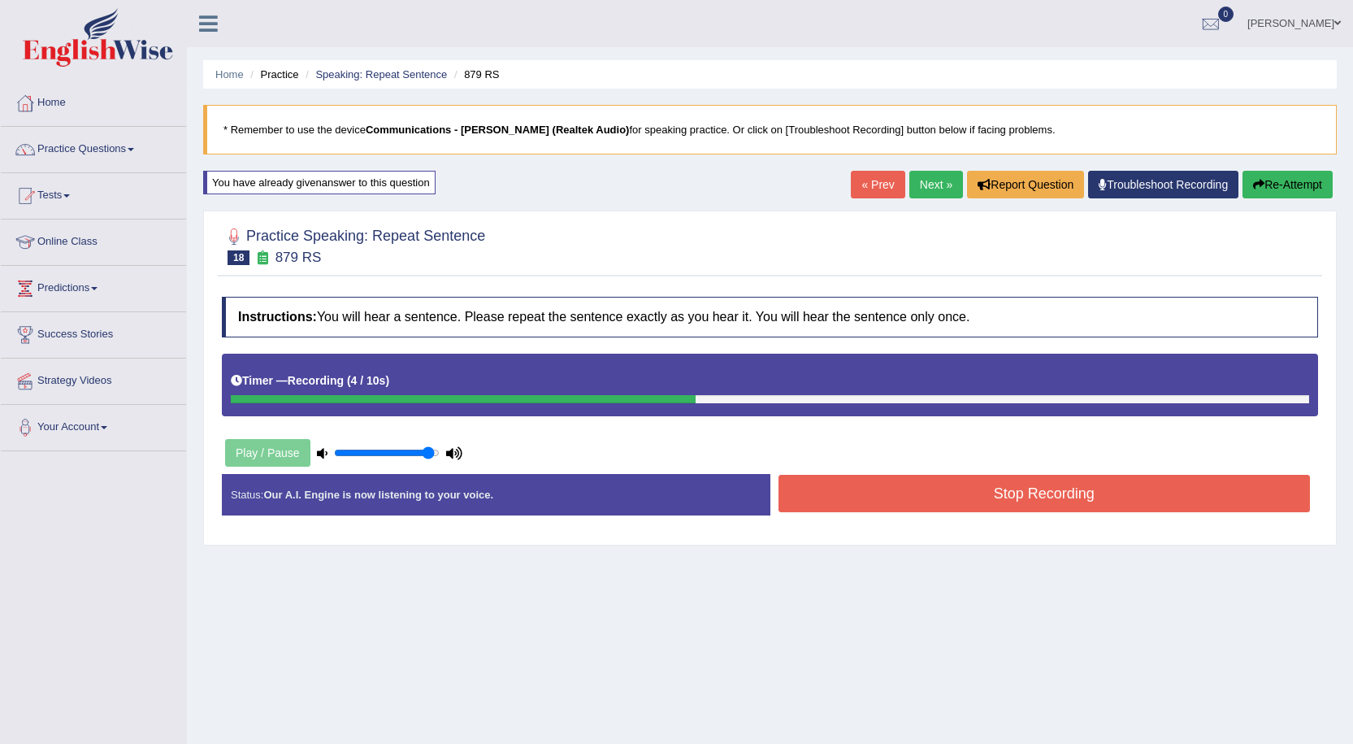
click at [945, 486] on button "Stop Recording" at bounding box center [1045, 493] width 532 height 37
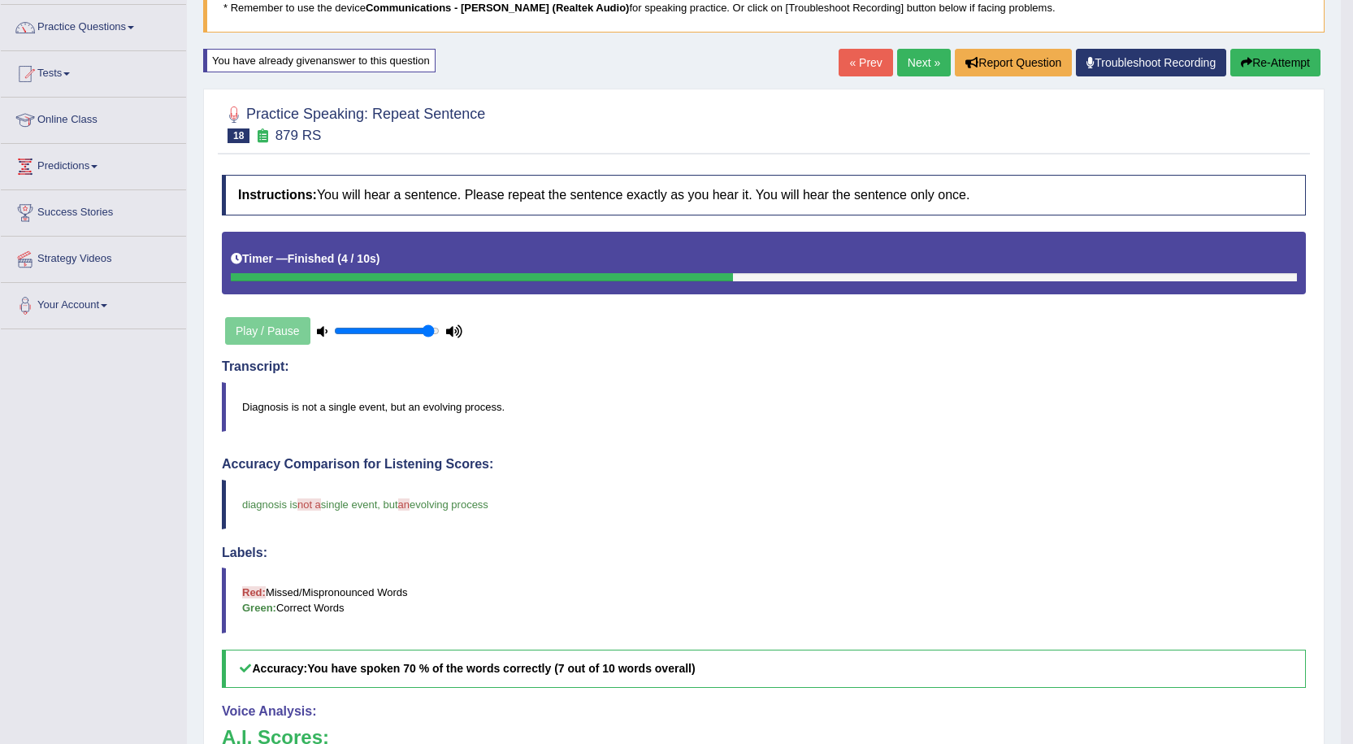
scroll to position [24, 0]
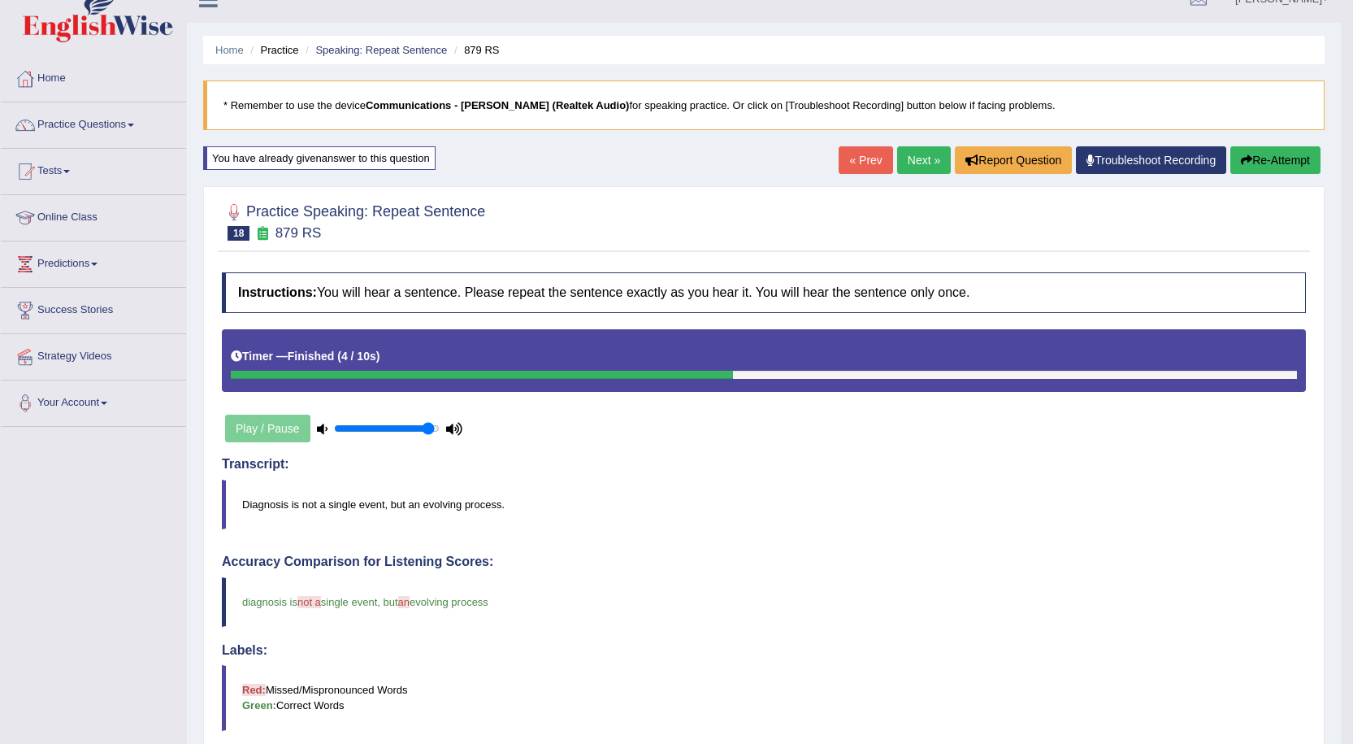
click at [932, 155] on link "Next »" at bounding box center [924, 160] width 54 height 28
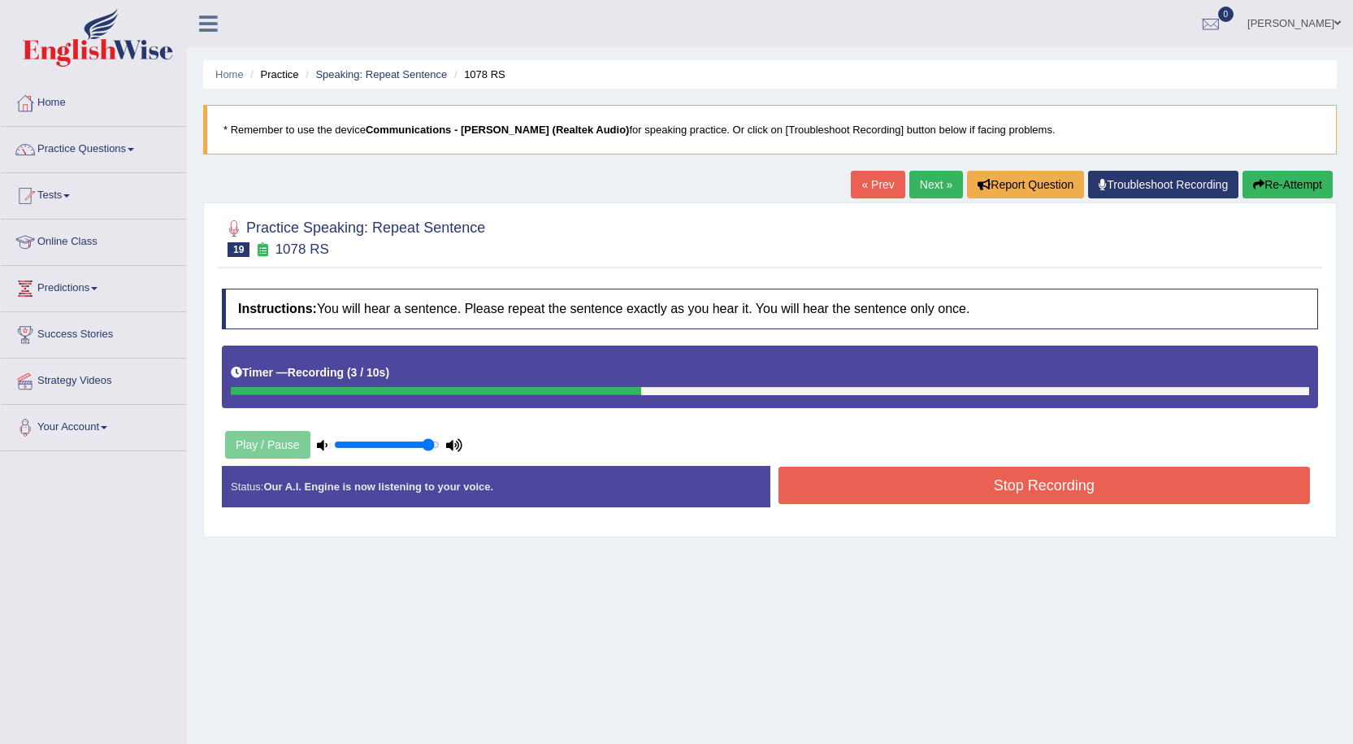
click at [1022, 478] on button "Stop Recording" at bounding box center [1045, 484] width 532 height 37
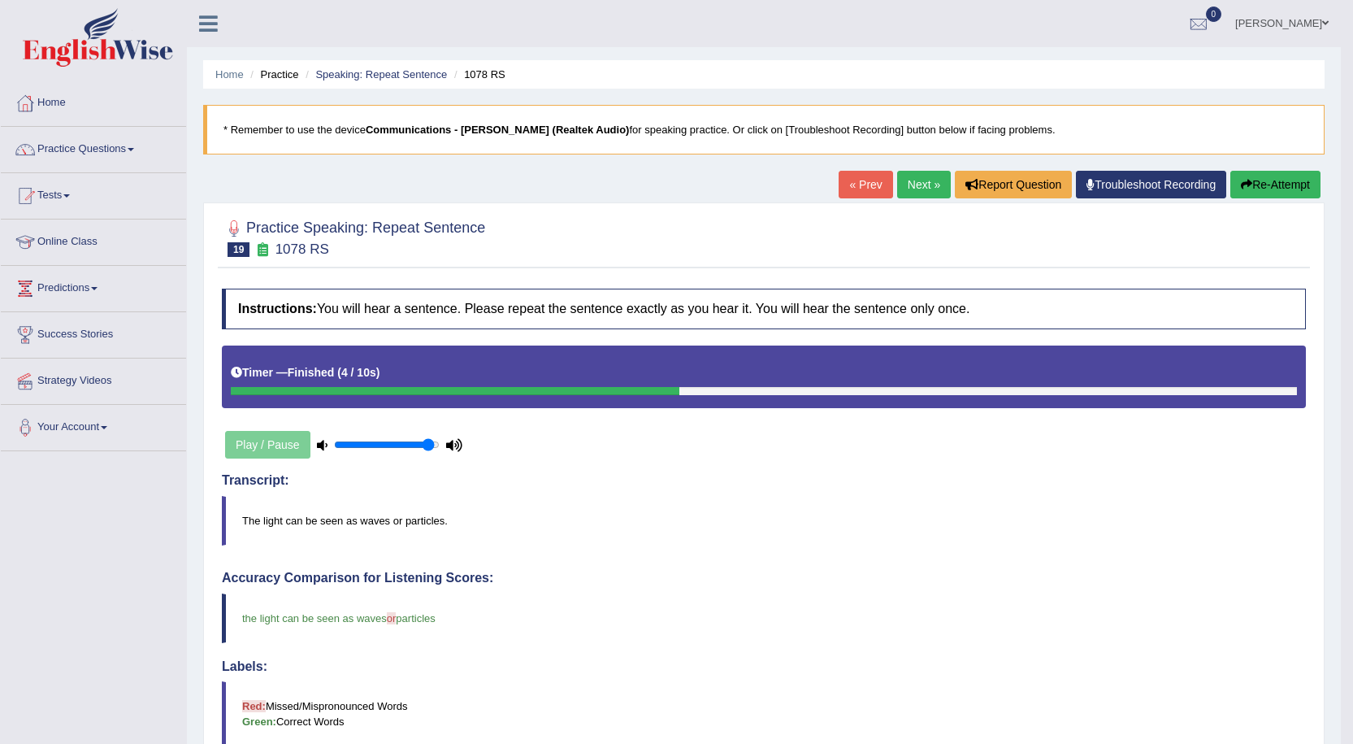
click at [925, 177] on link "Next »" at bounding box center [924, 185] width 54 height 28
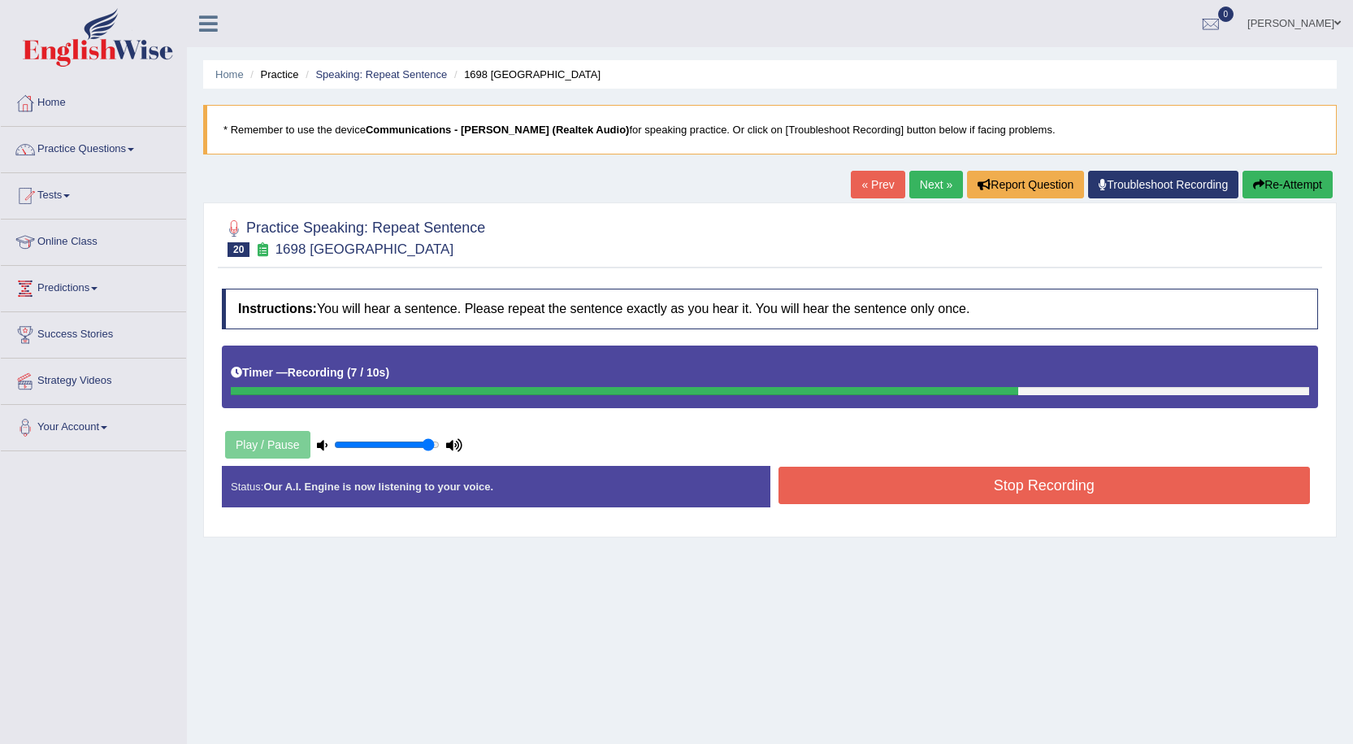
click at [1118, 473] on button "Stop Recording" at bounding box center [1045, 484] width 532 height 37
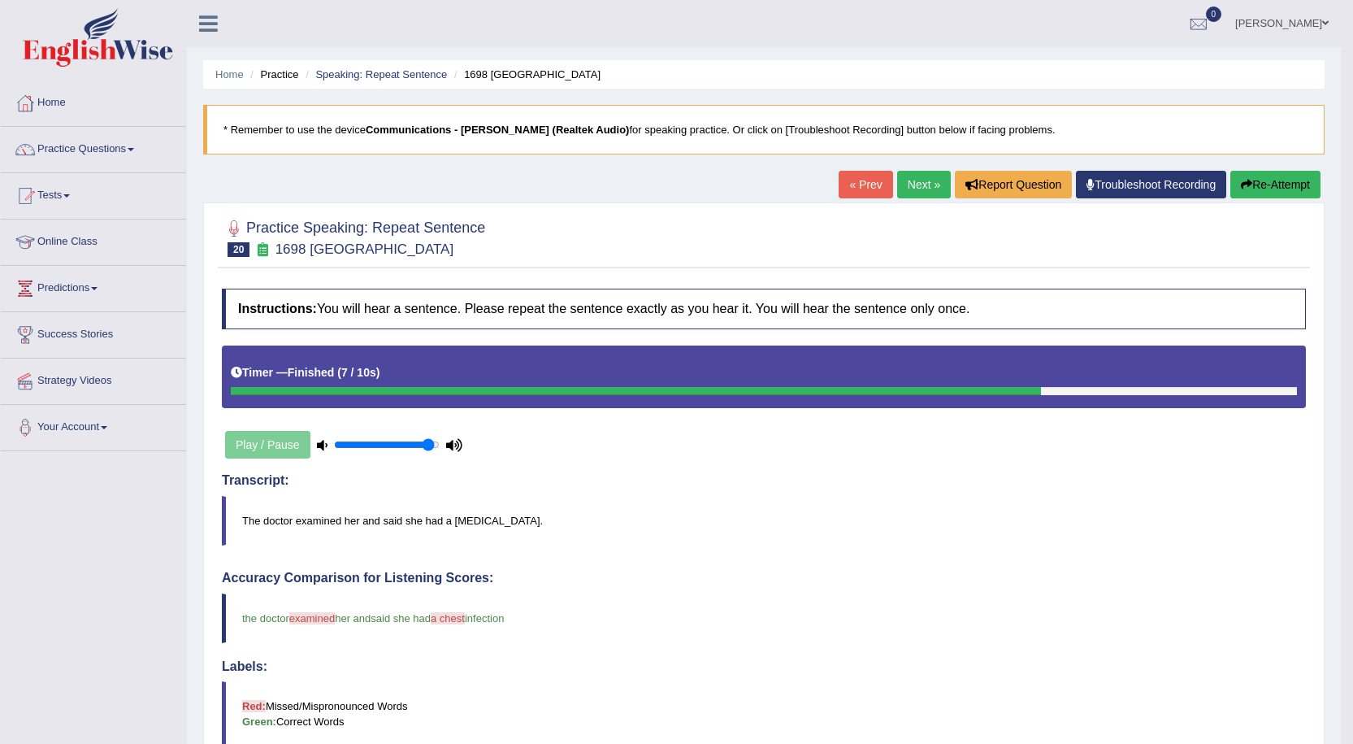
click at [1284, 194] on button "Re-Attempt" at bounding box center [1275, 185] width 90 height 28
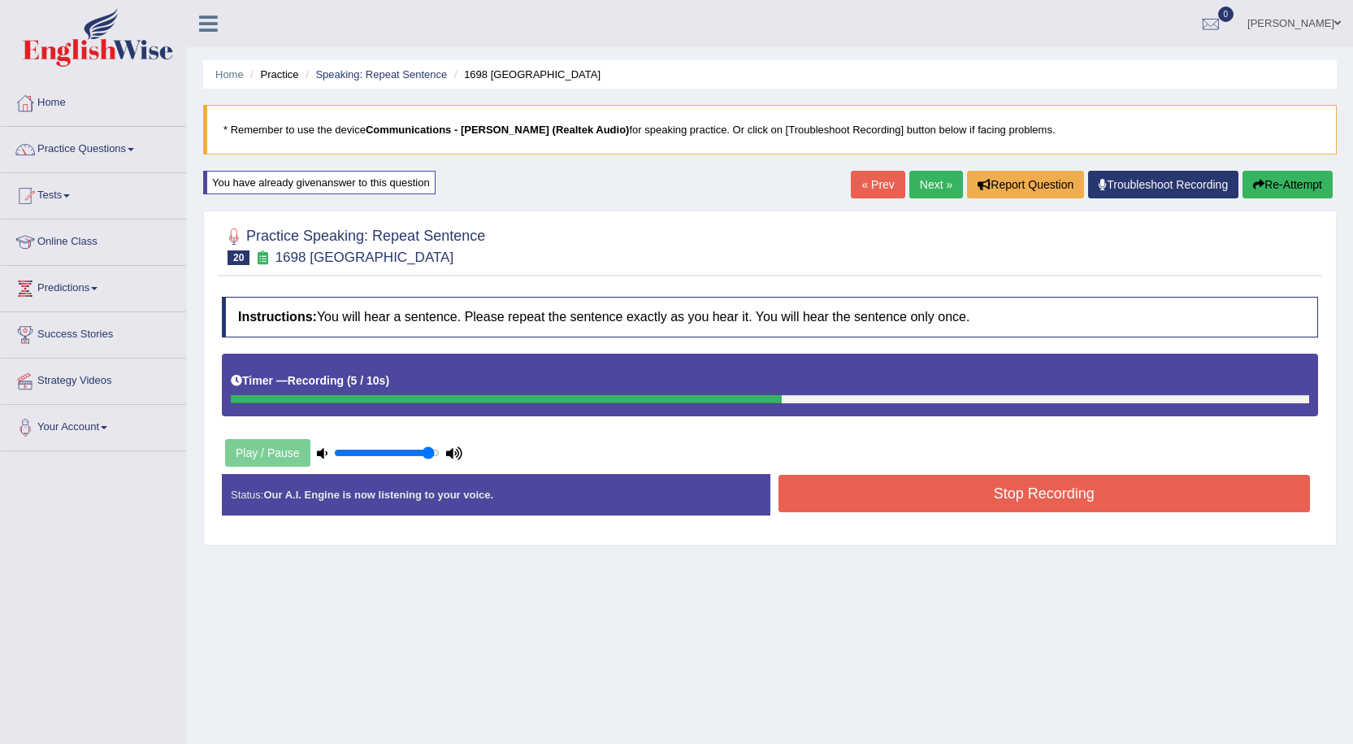
click at [957, 481] on button "Stop Recording" at bounding box center [1045, 493] width 532 height 37
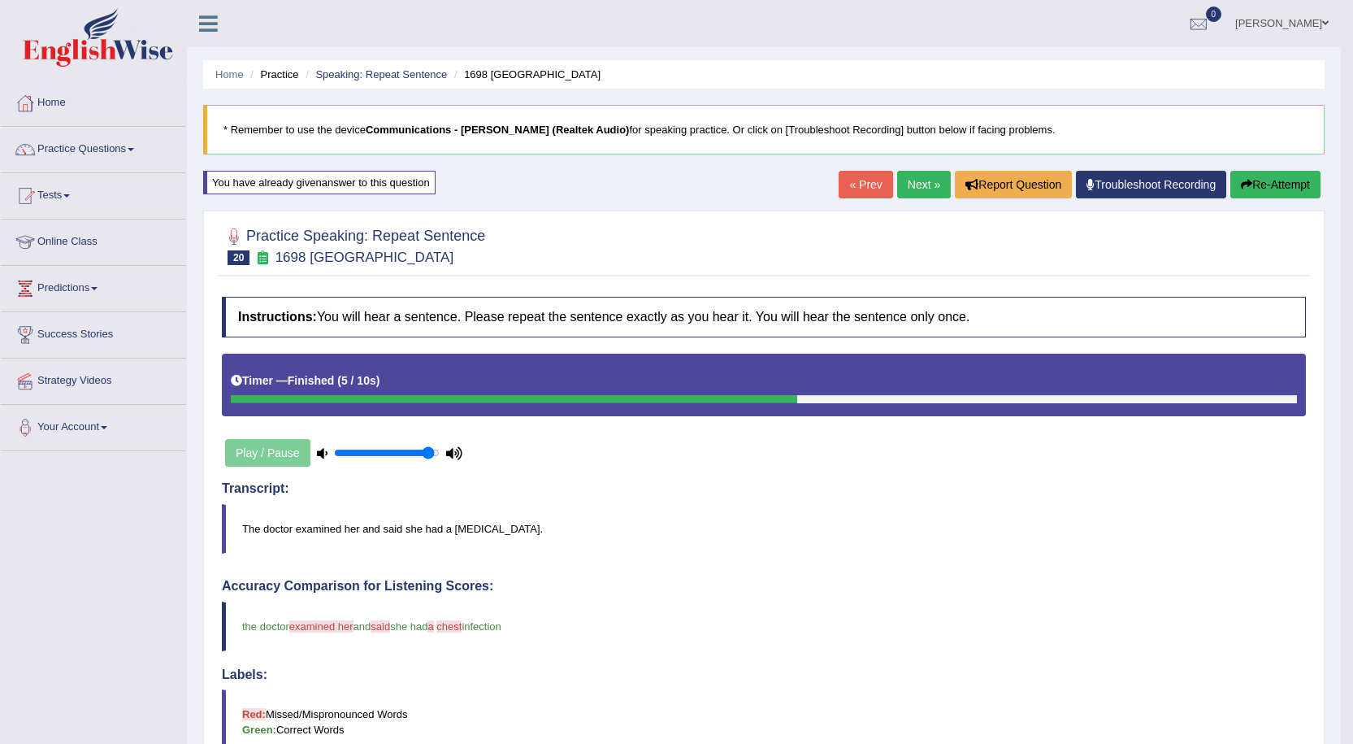
click at [1269, 175] on button "Re-Attempt" at bounding box center [1275, 185] width 90 height 28
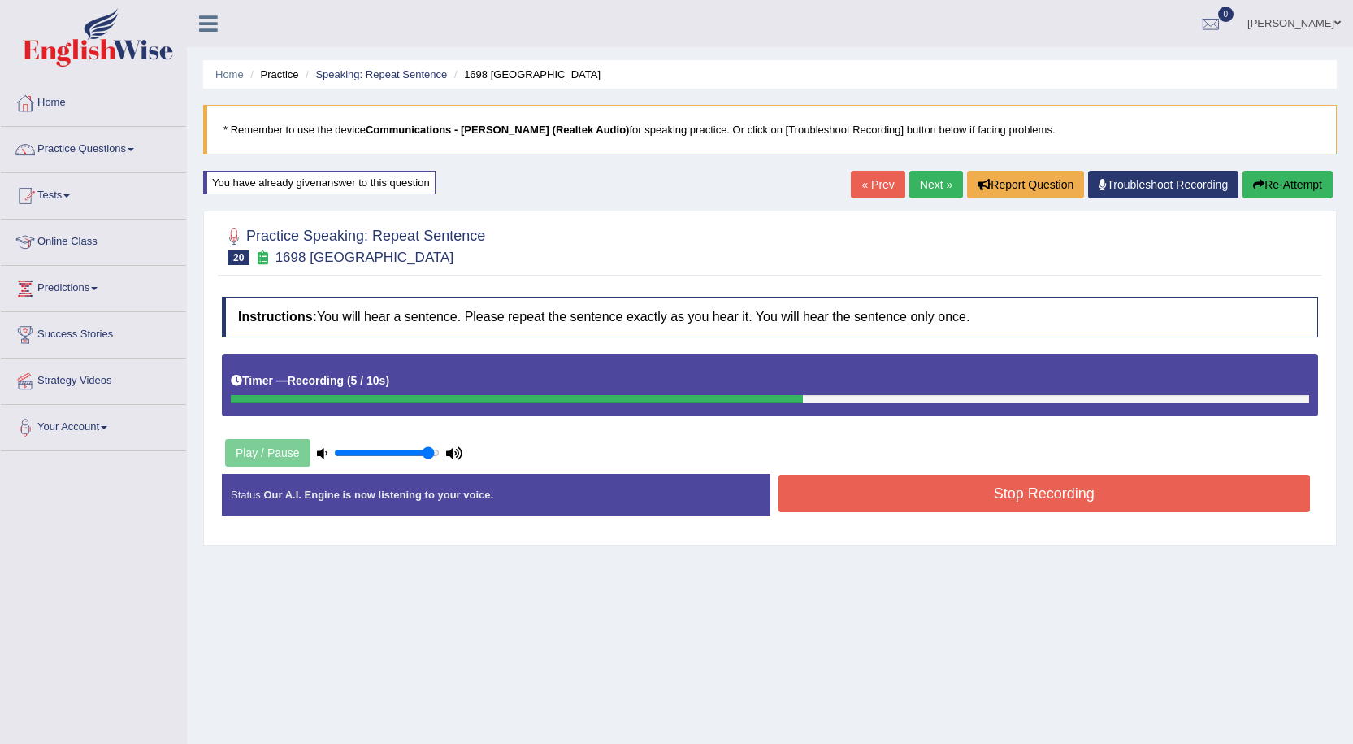
click at [1173, 478] on button "Stop Recording" at bounding box center [1045, 493] width 532 height 37
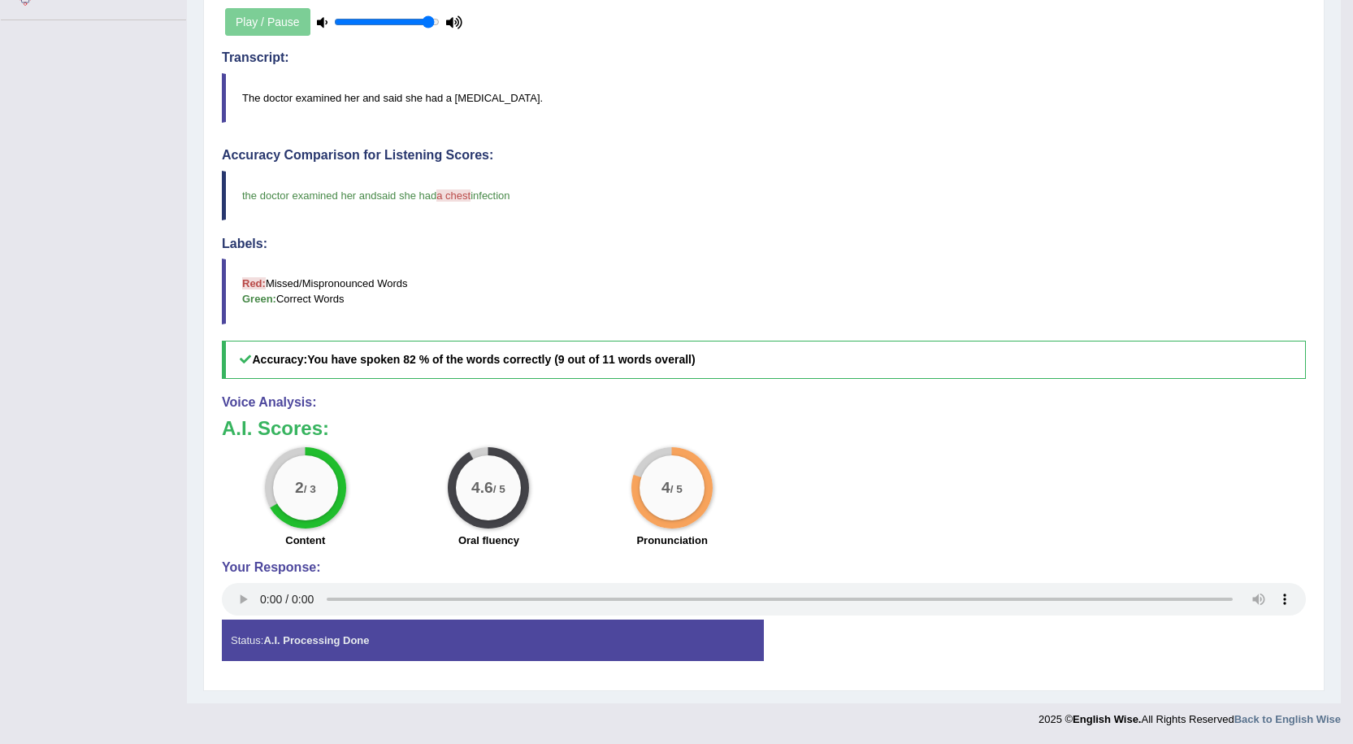
scroll to position [24, 0]
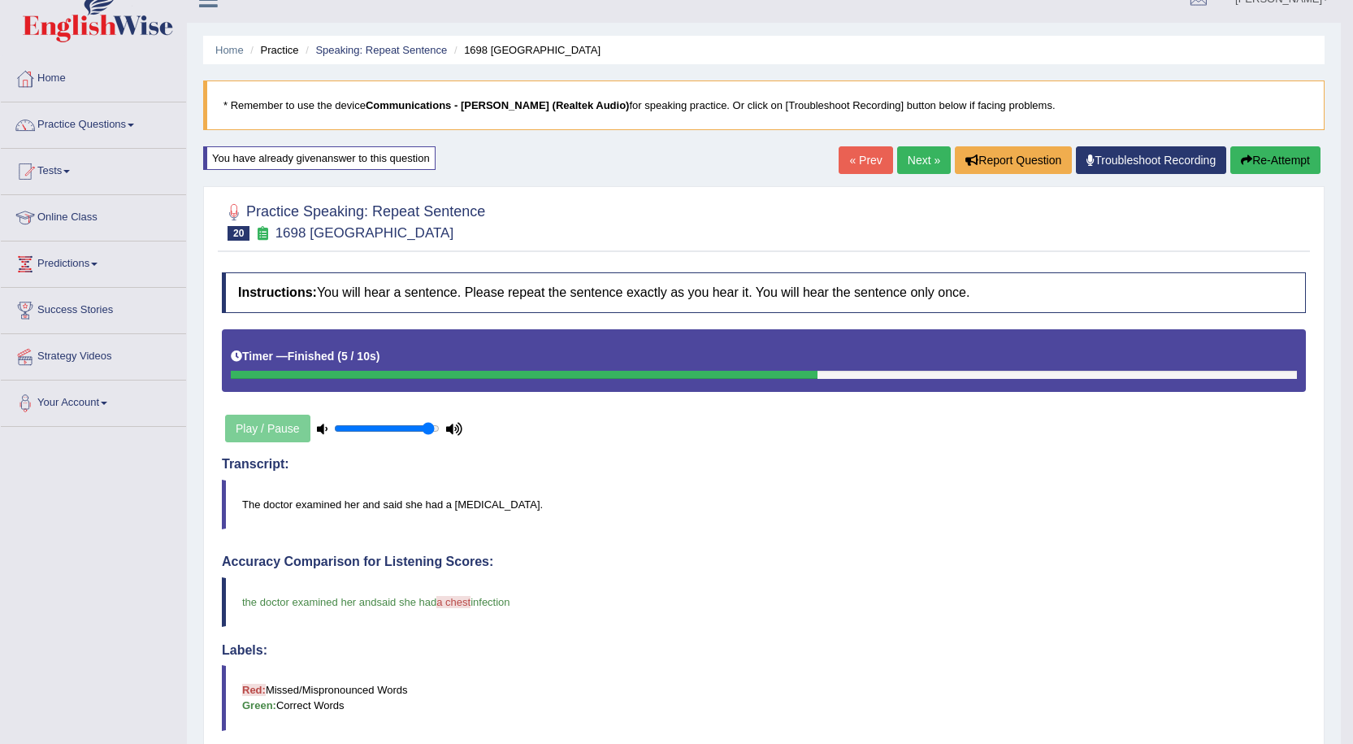
click at [923, 170] on link "Next »" at bounding box center [924, 160] width 54 height 28
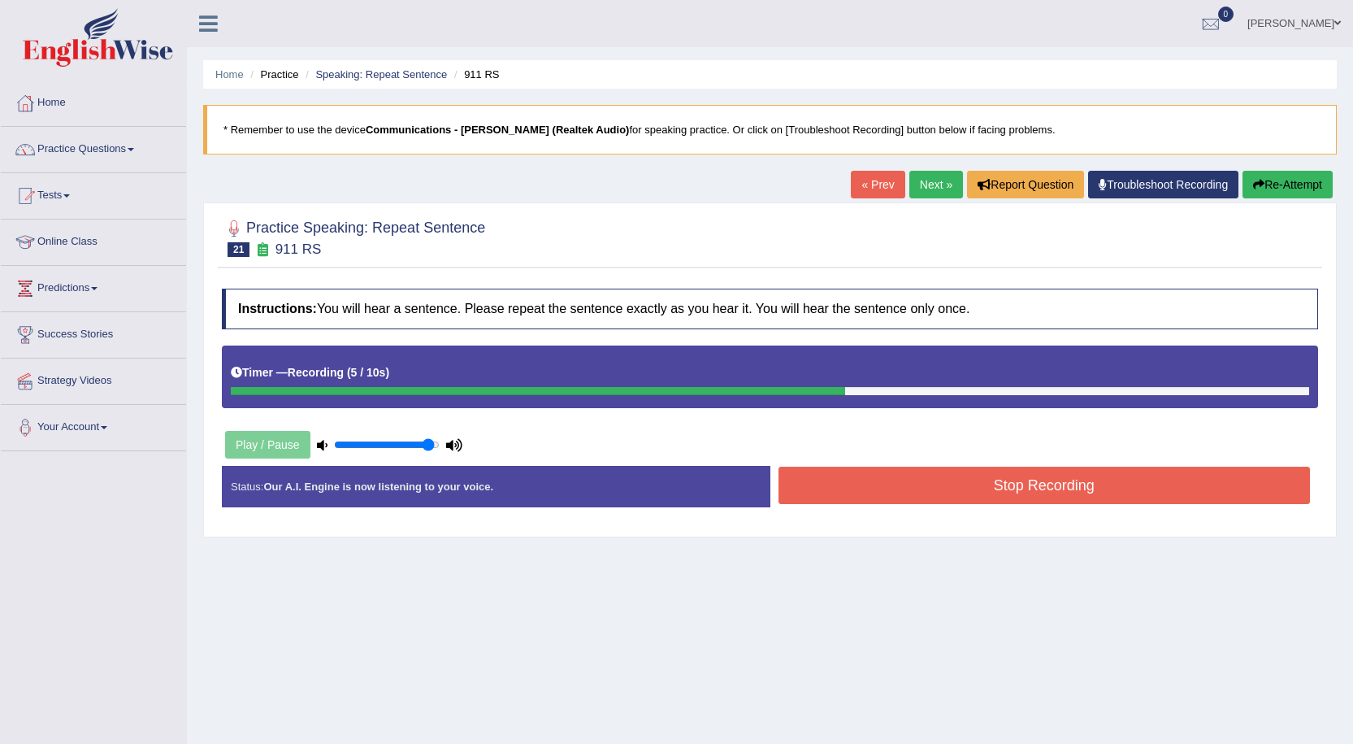
click at [1101, 492] on button "Stop Recording" at bounding box center [1045, 484] width 532 height 37
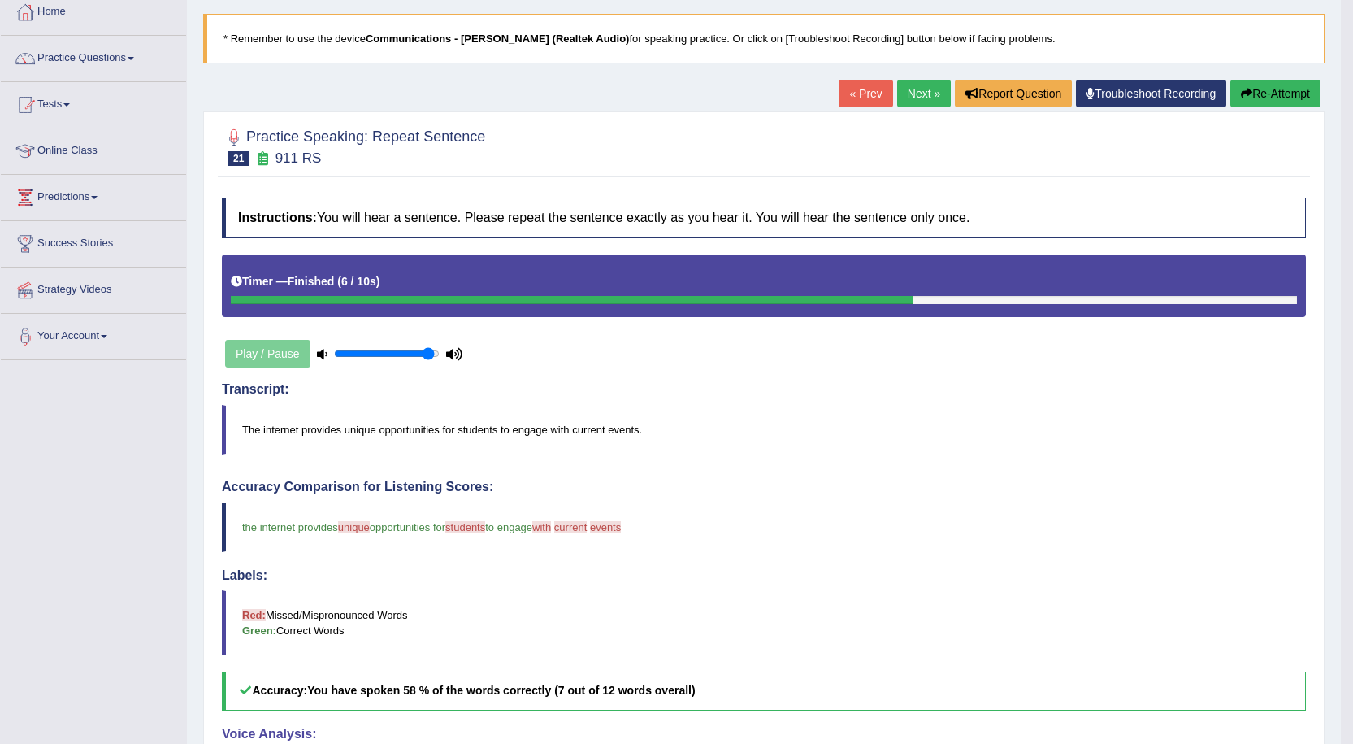
scroll to position [81, 0]
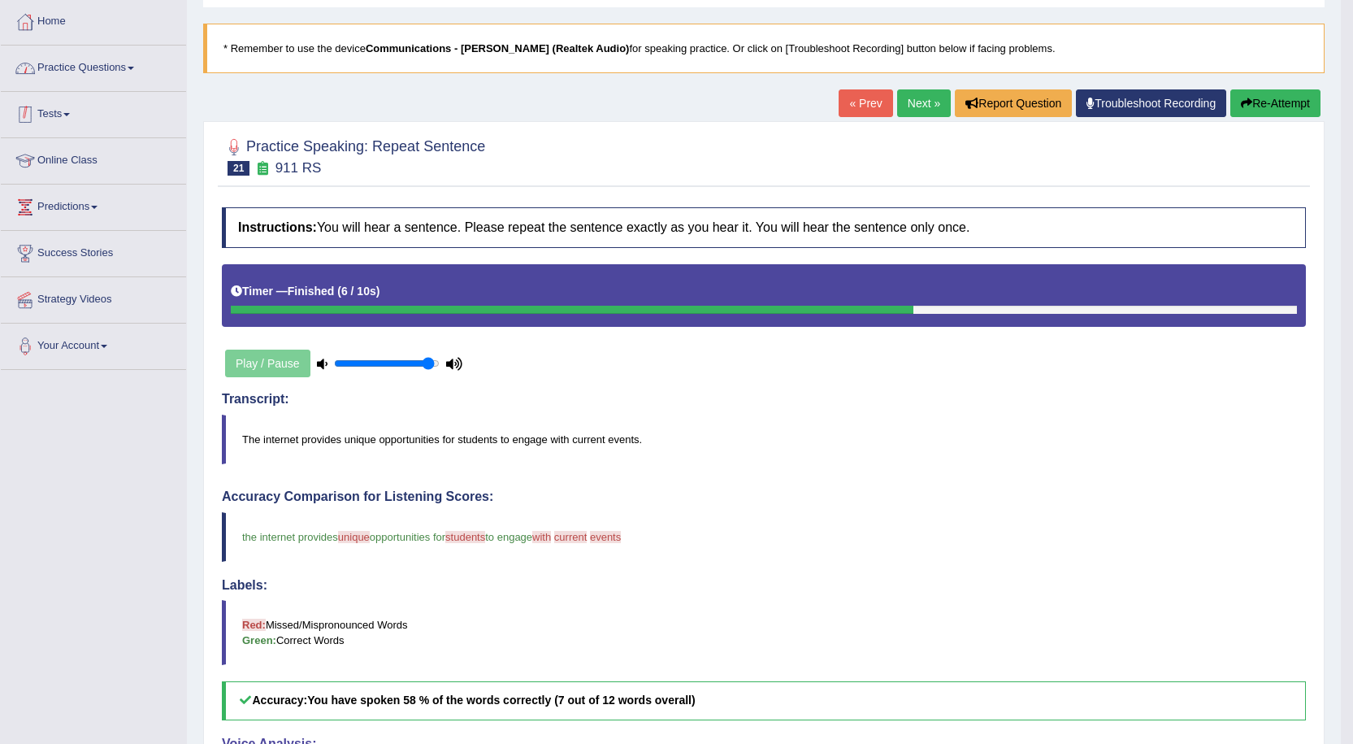
click at [72, 69] on link "Practice Questions" at bounding box center [93, 66] width 185 height 41
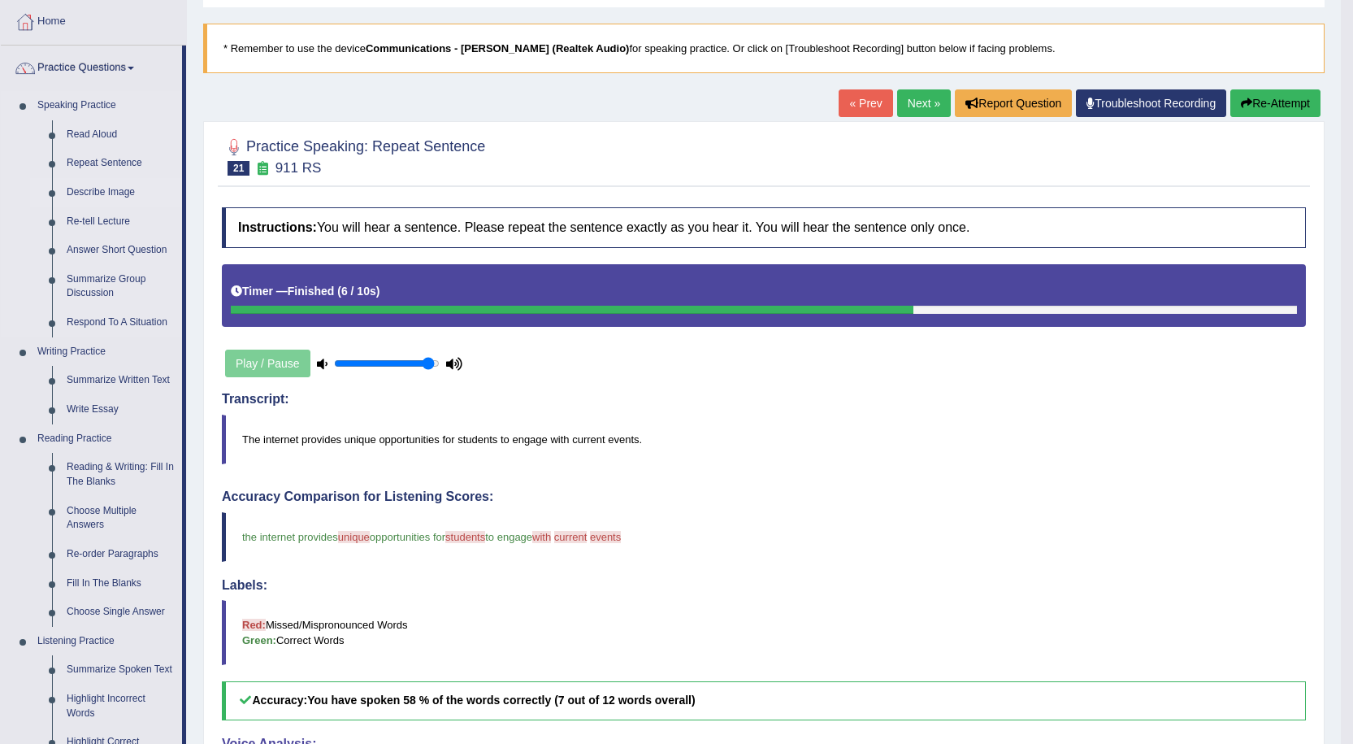
click at [104, 192] on link "Describe Image" at bounding box center [120, 192] width 123 height 29
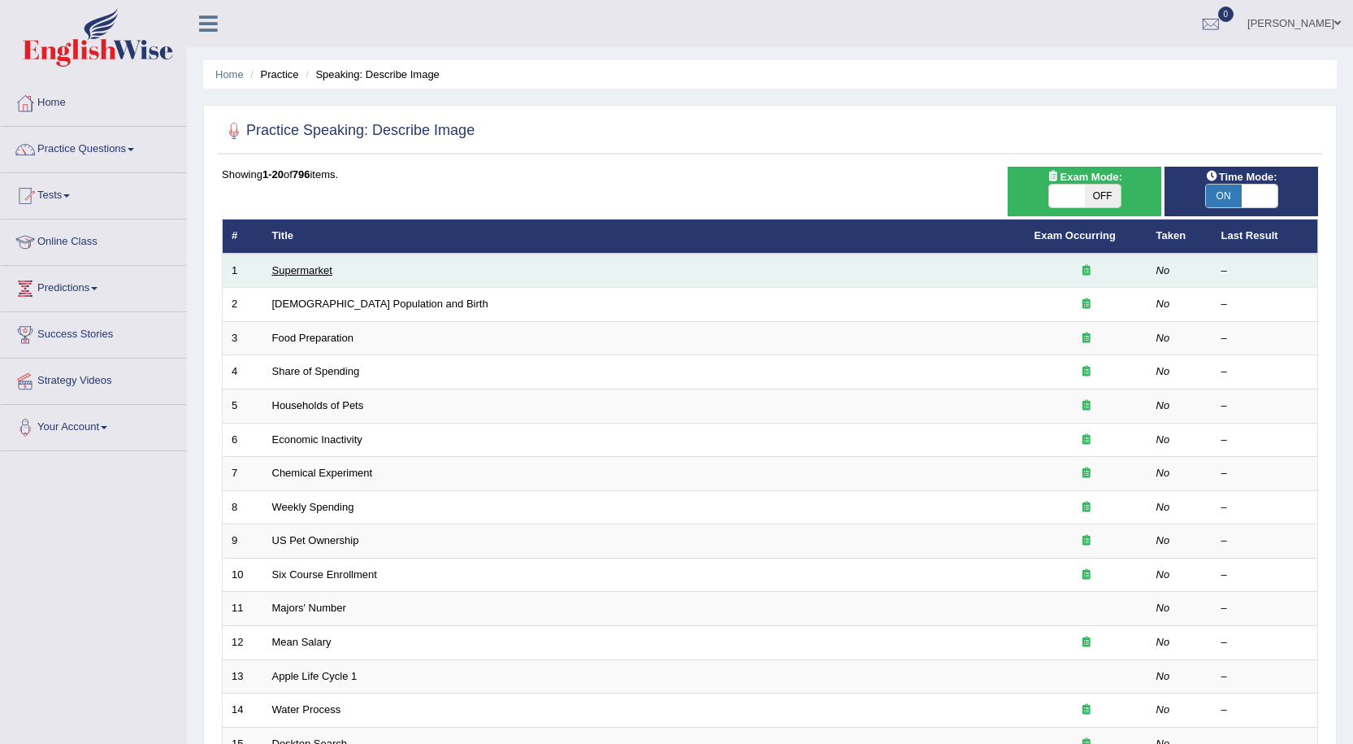
click at [301, 266] on link "Supermarket" at bounding box center [302, 270] width 60 height 12
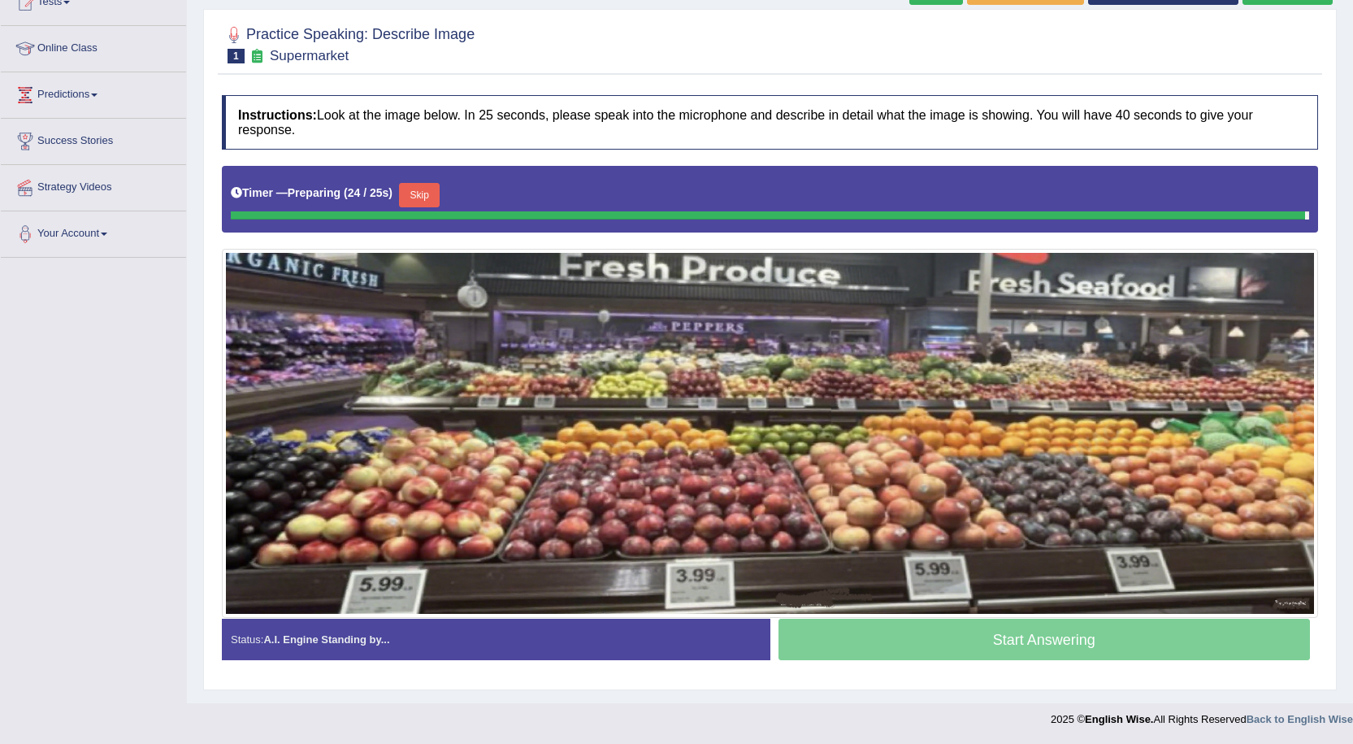
scroll to position [189, 0]
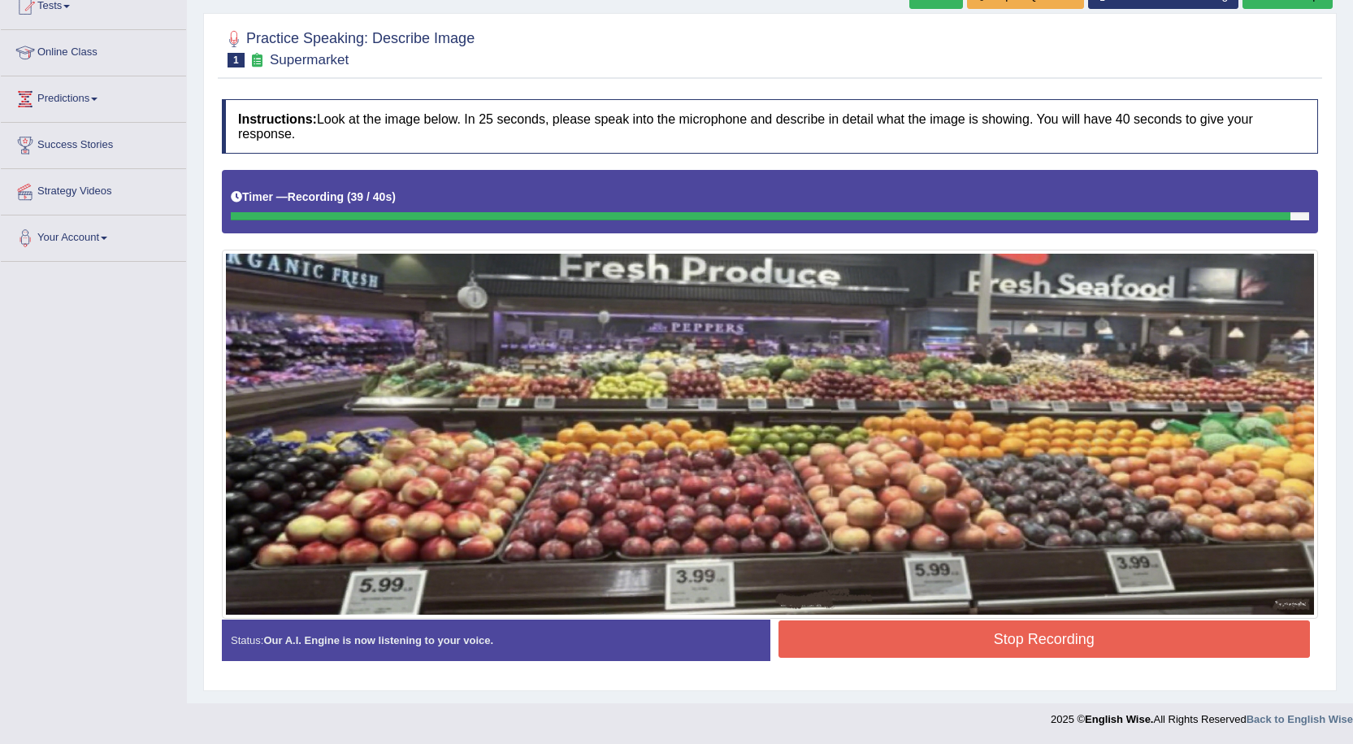
click at [960, 638] on button "Stop Recording" at bounding box center [1045, 638] width 532 height 37
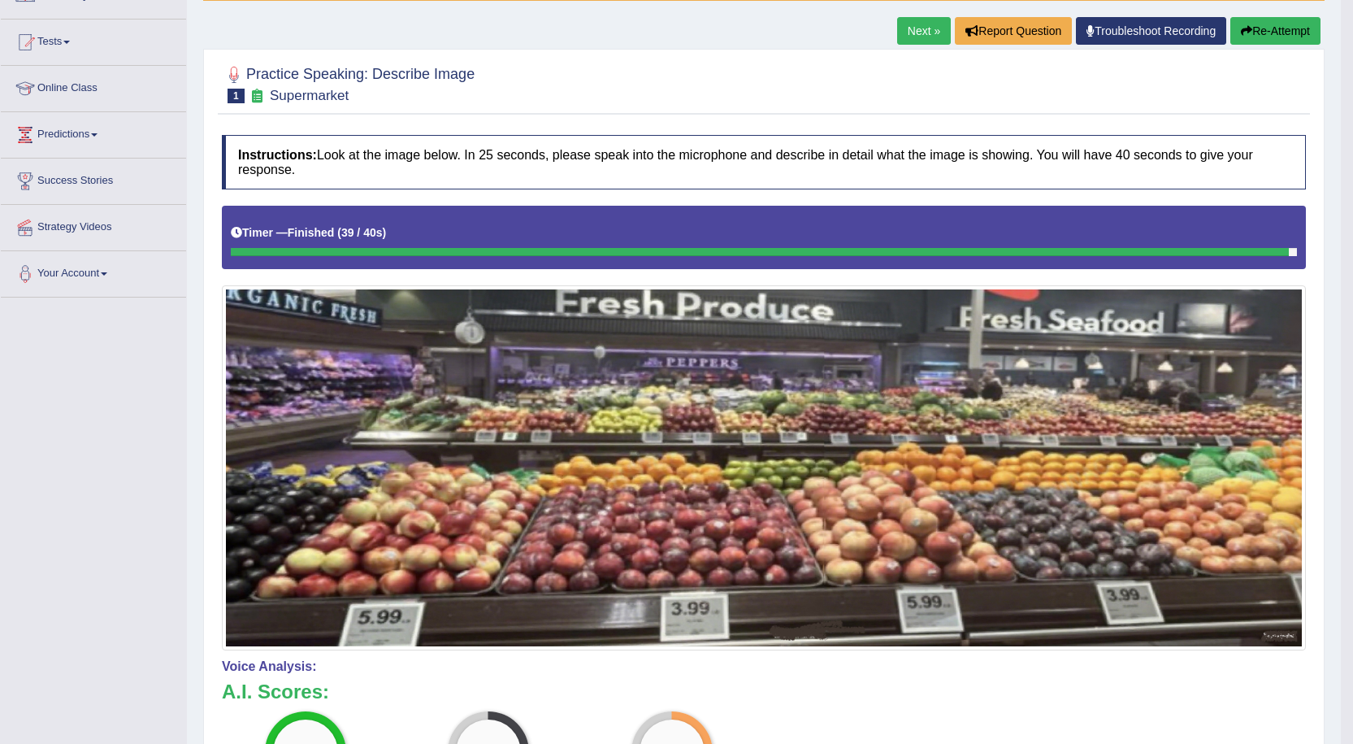
scroll to position [108, 0]
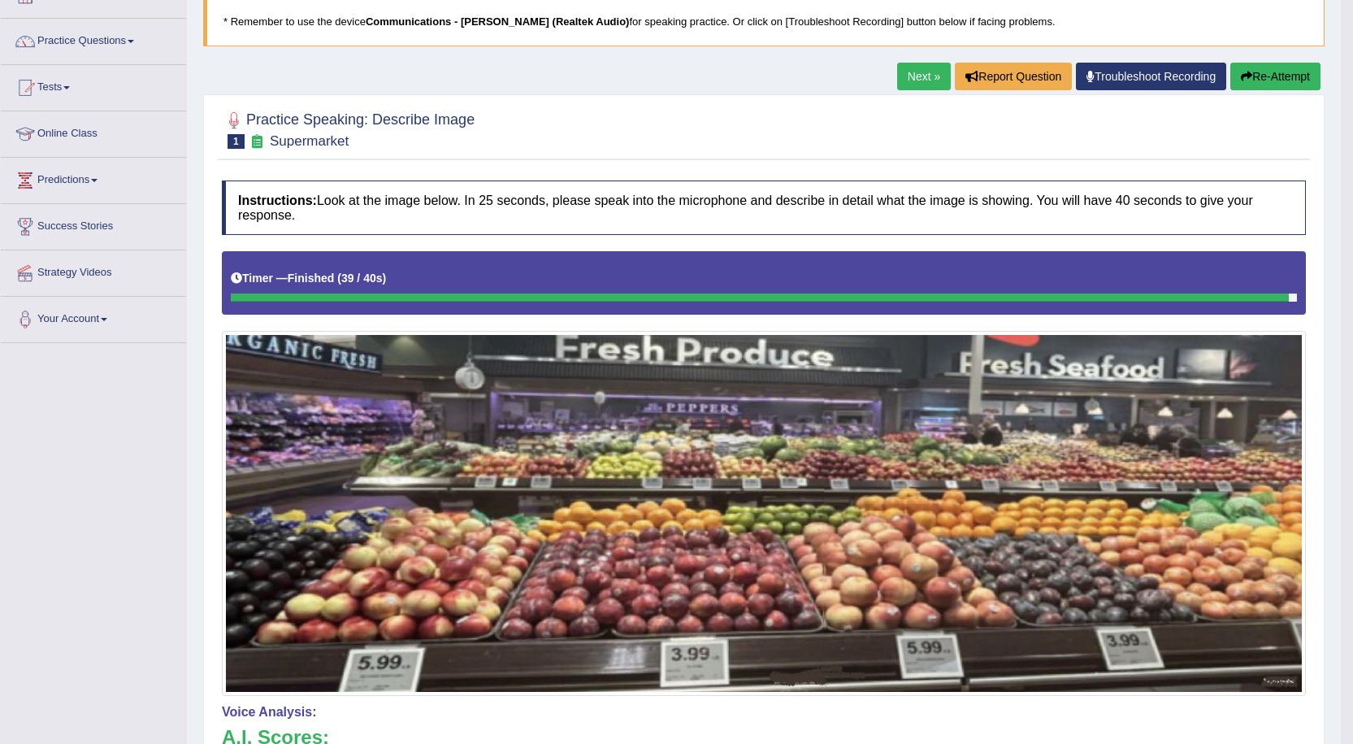
click at [1261, 71] on button "Re-Attempt" at bounding box center [1275, 77] width 90 height 28
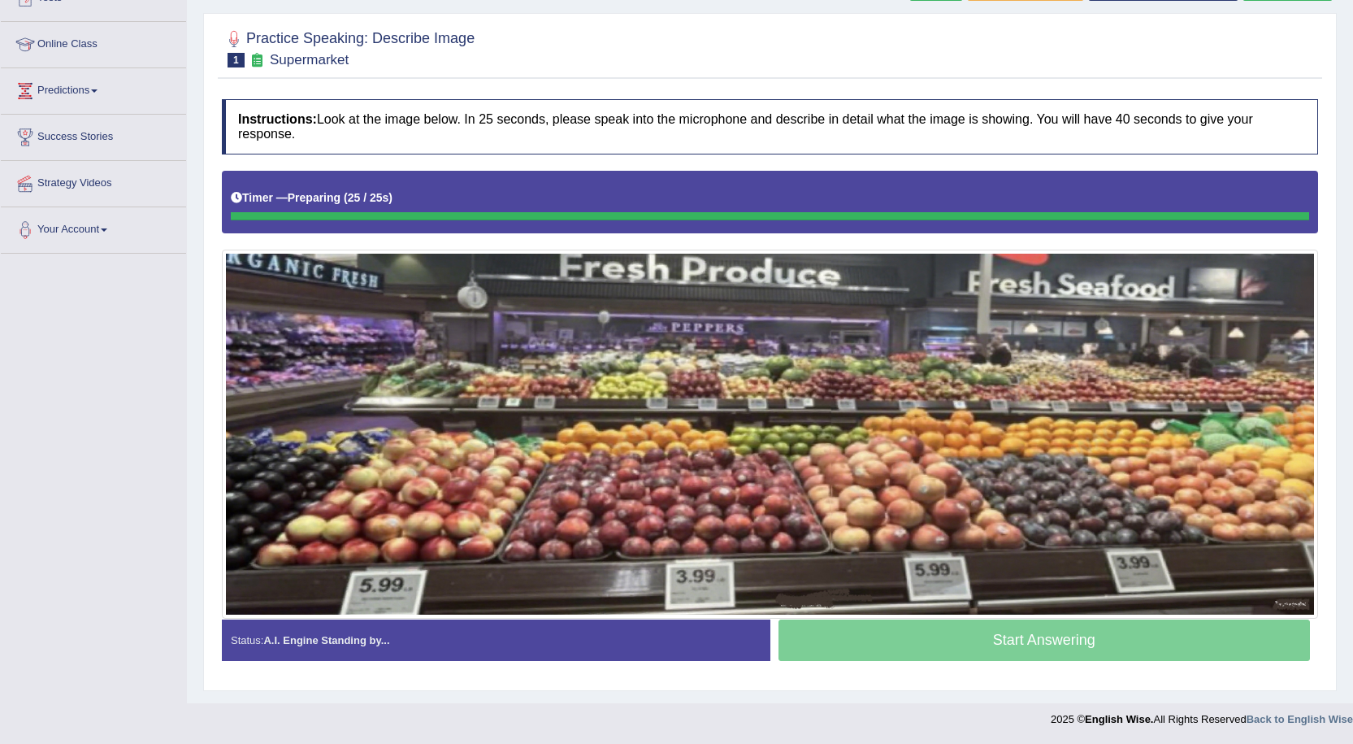
scroll to position [197, 0]
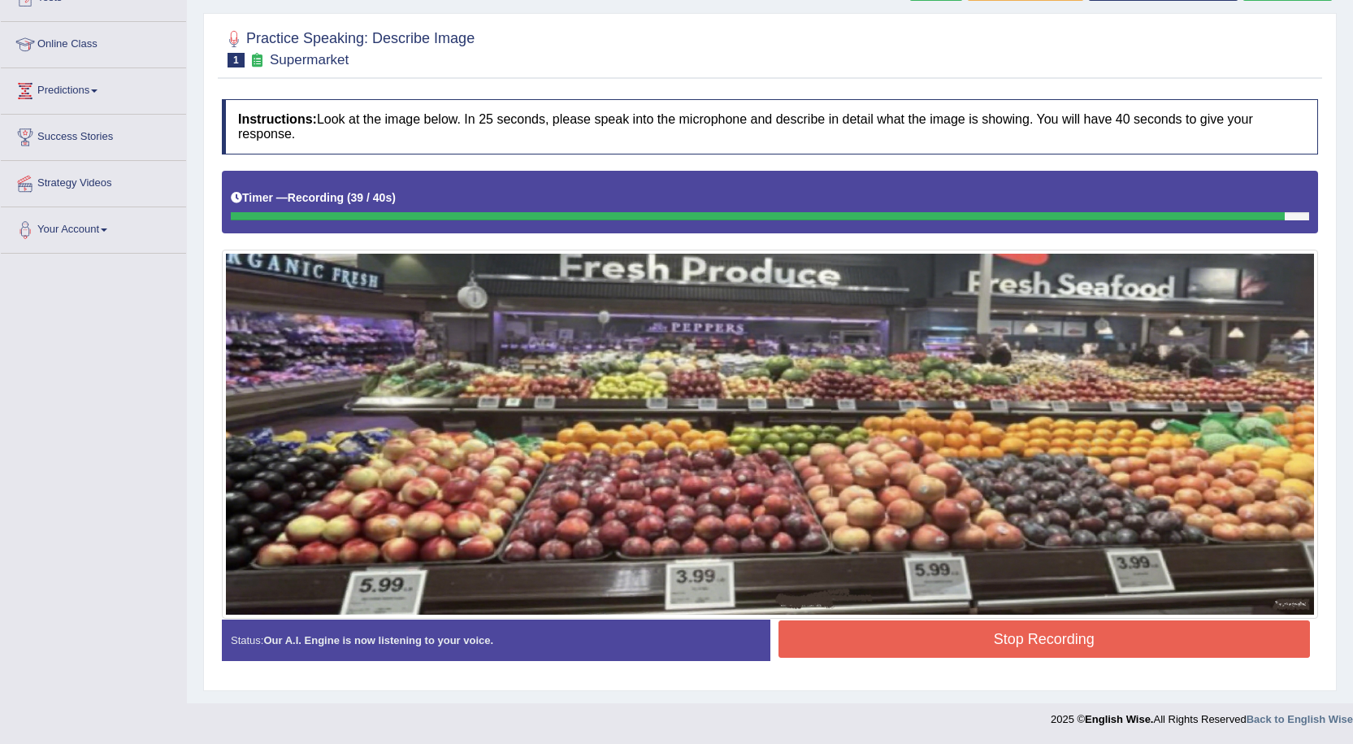
click at [1048, 637] on button "Stop Recording" at bounding box center [1045, 638] width 532 height 37
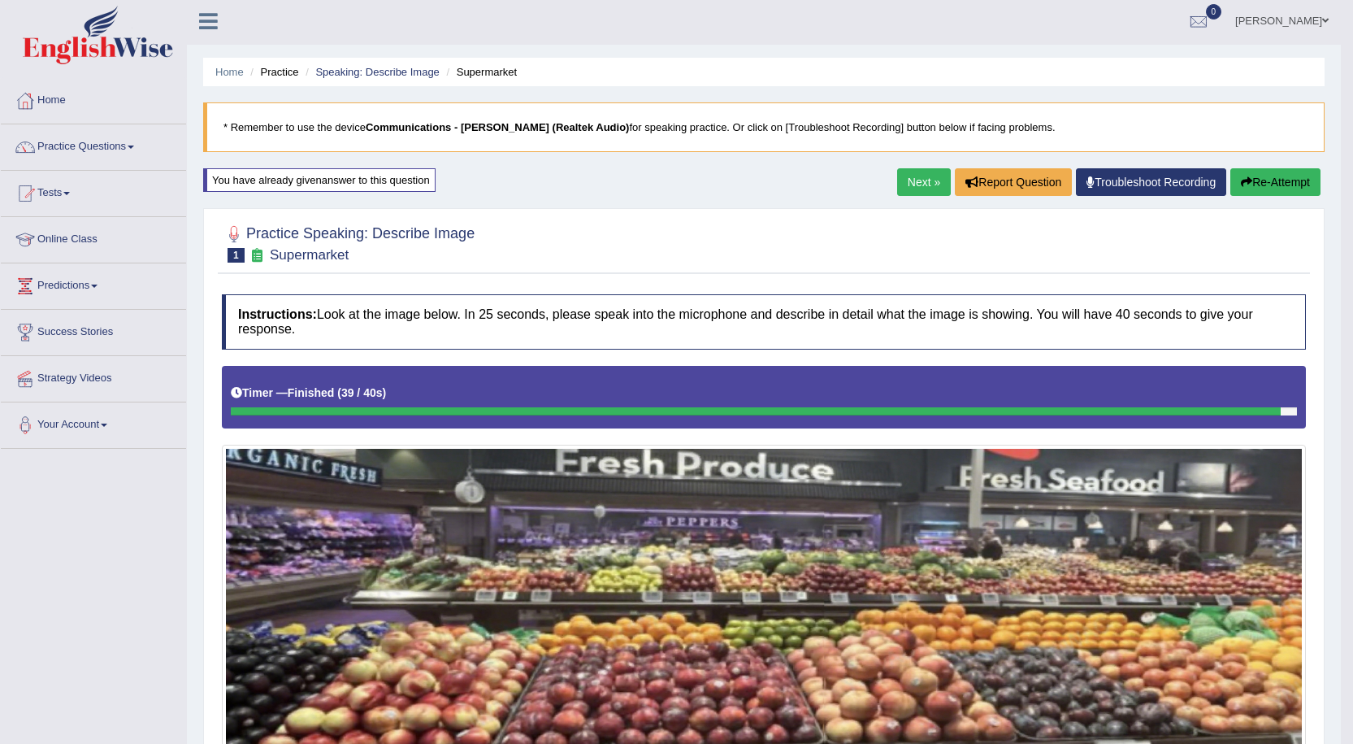
scroll to position [0, 0]
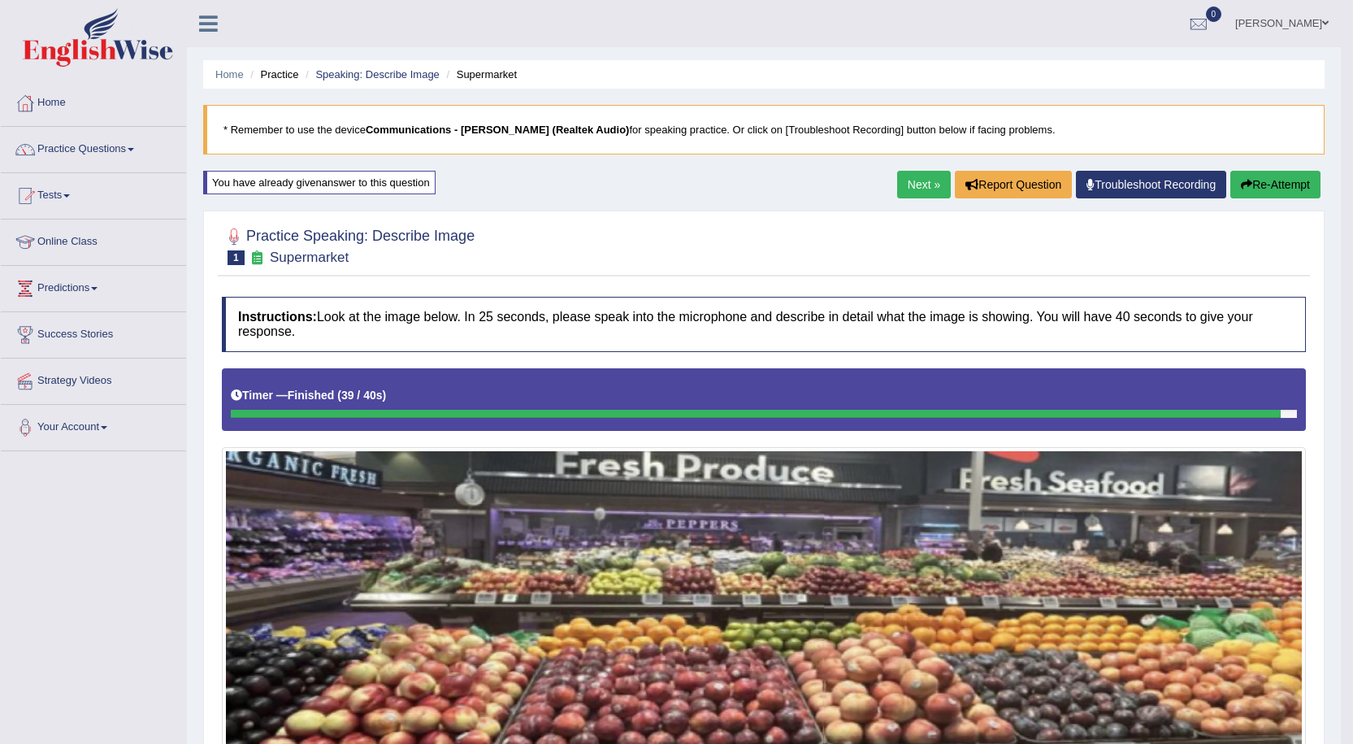
click at [910, 188] on link "Next »" at bounding box center [924, 185] width 54 height 28
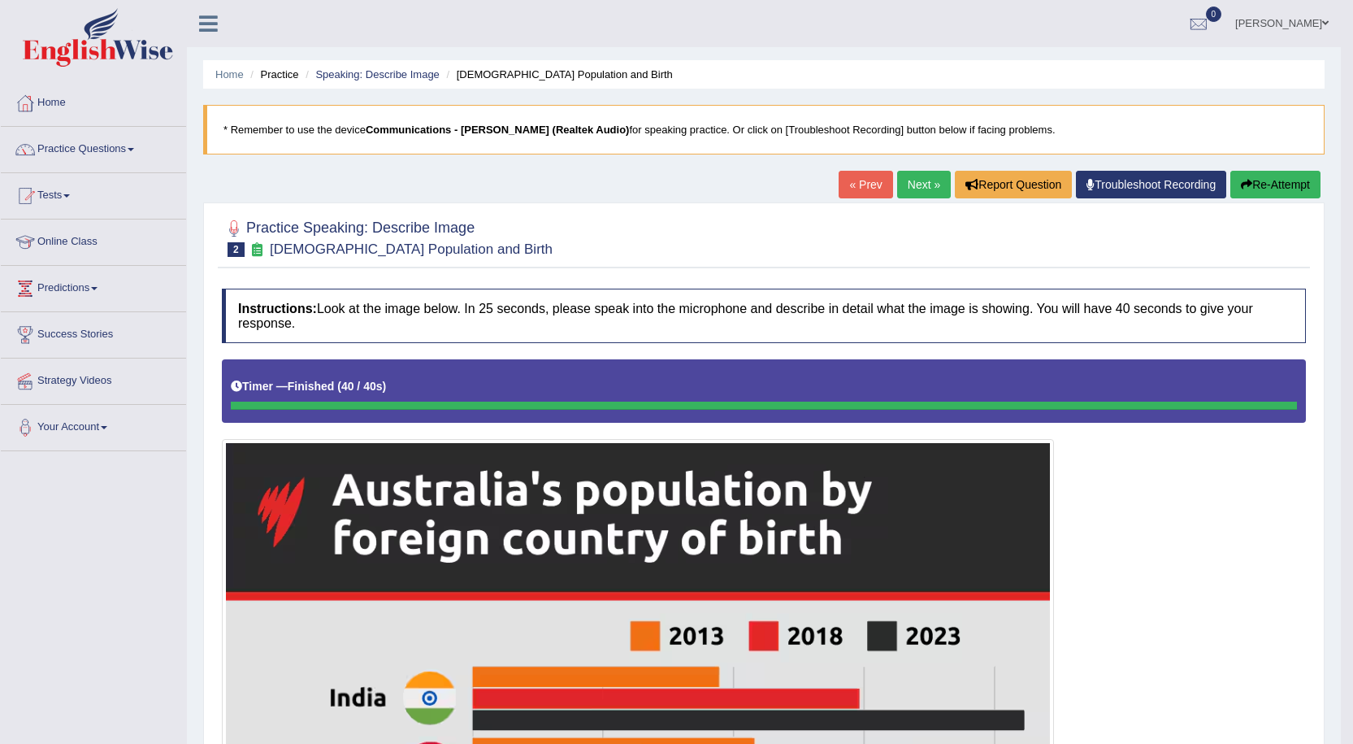
click at [1304, 180] on button "Re-Attempt" at bounding box center [1275, 185] width 90 height 28
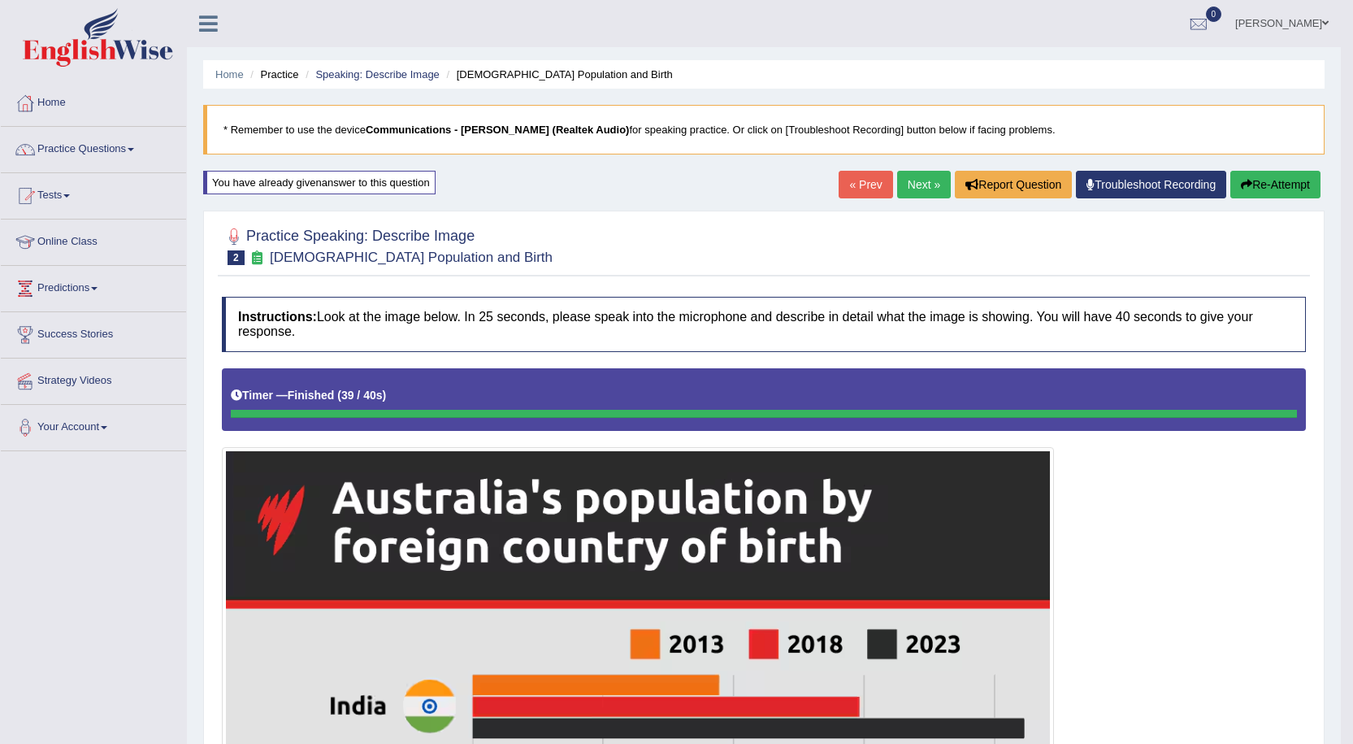
click at [905, 172] on link "Next »" at bounding box center [924, 185] width 54 height 28
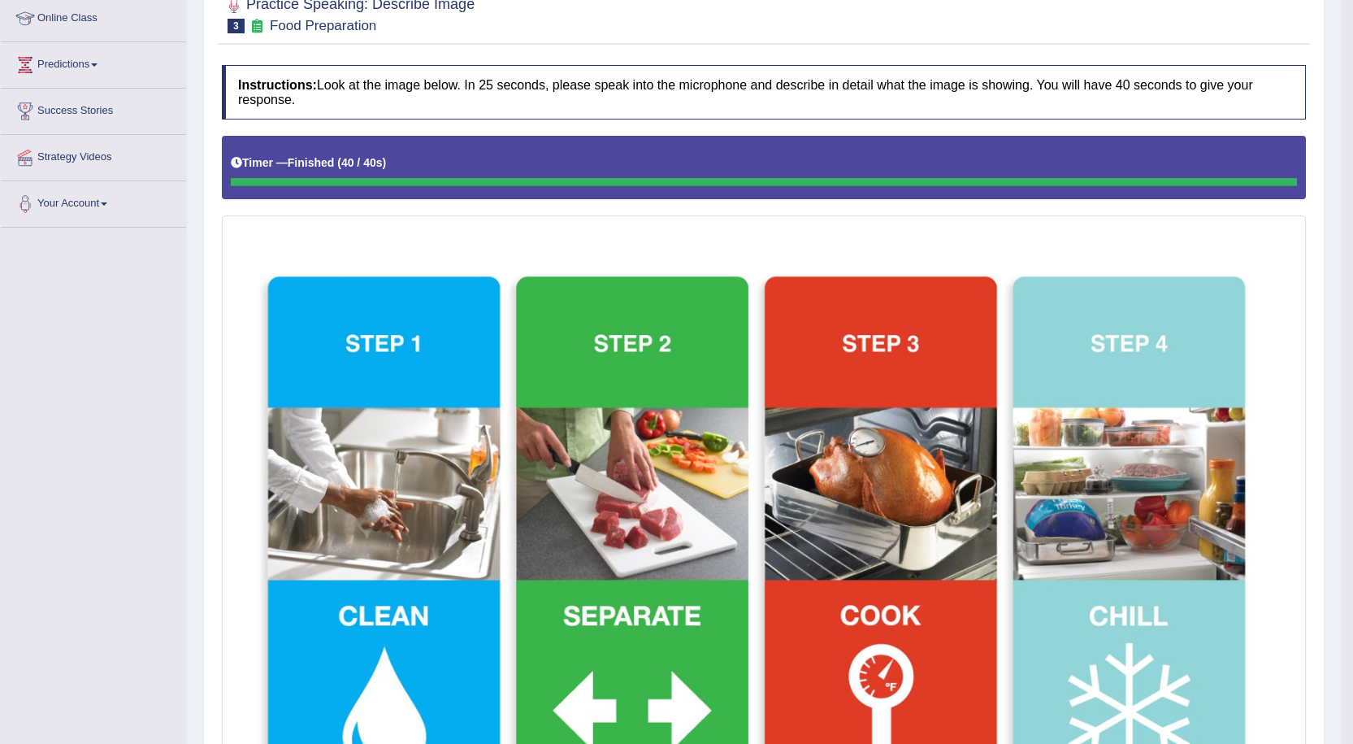
scroll to position [157, 0]
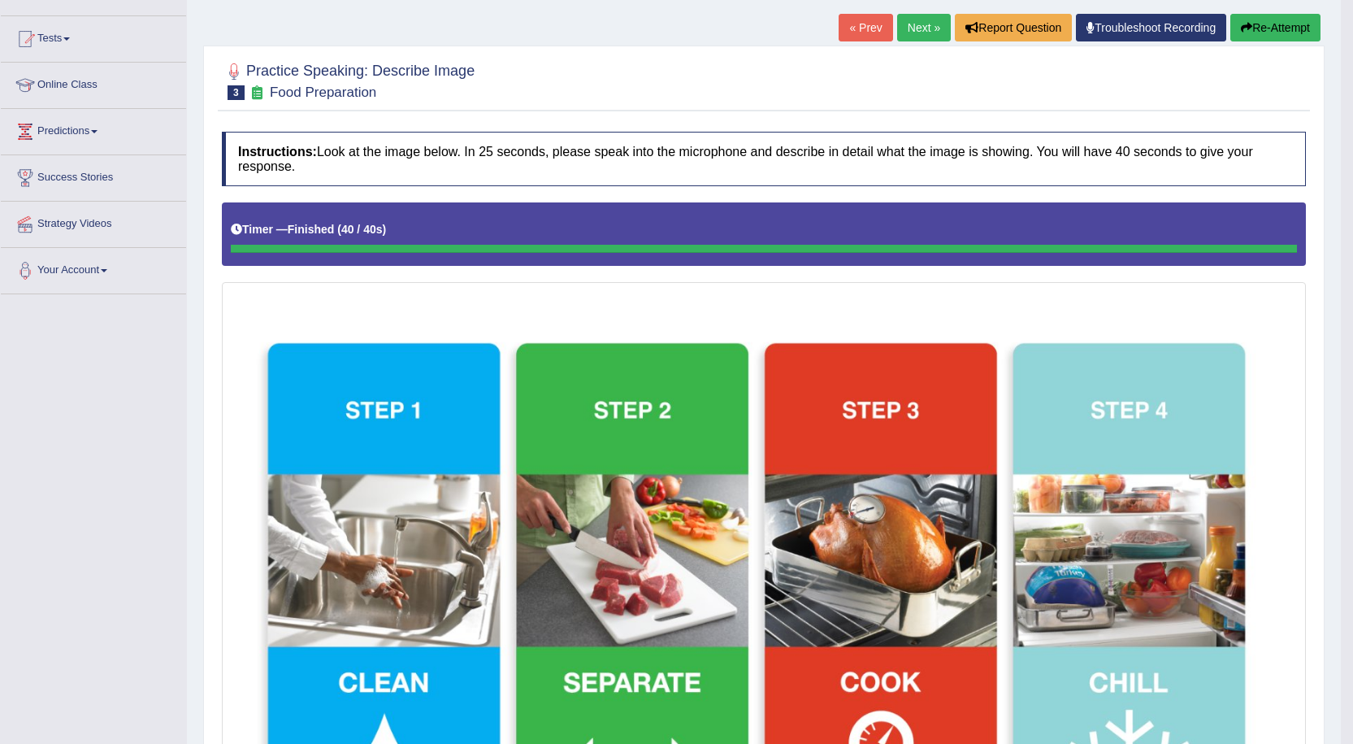
click at [908, 25] on link "Next »" at bounding box center [924, 28] width 54 height 28
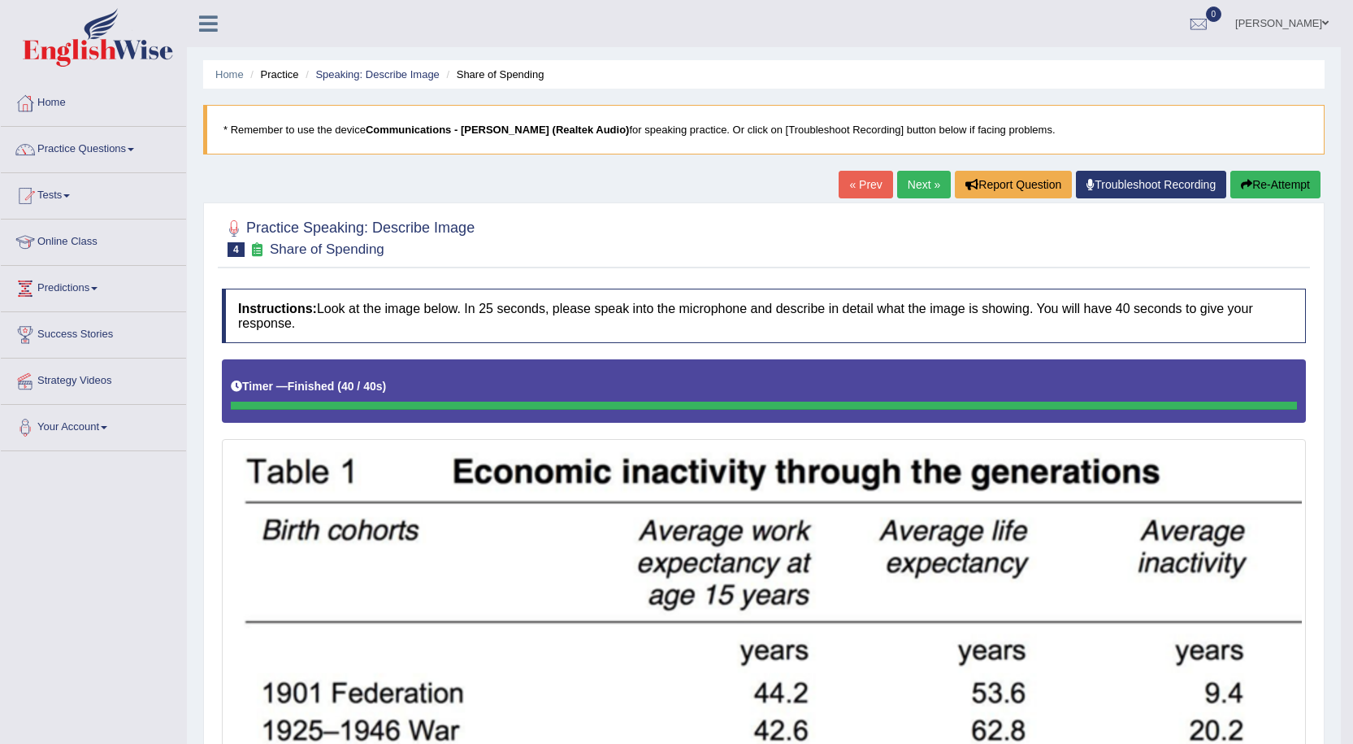
click at [1261, 189] on button "Re-Attempt" at bounding box center [1275, 185] width 90 height 28
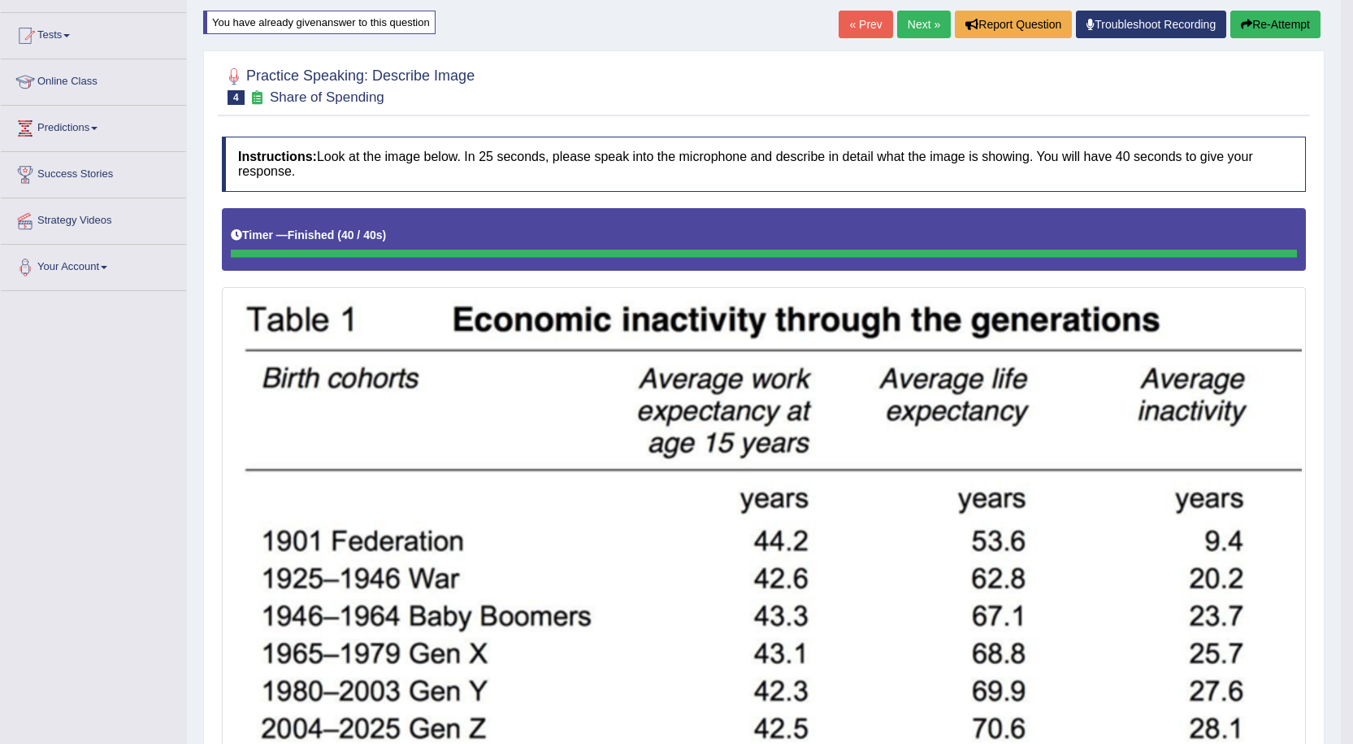
scroll to position [17, 0]
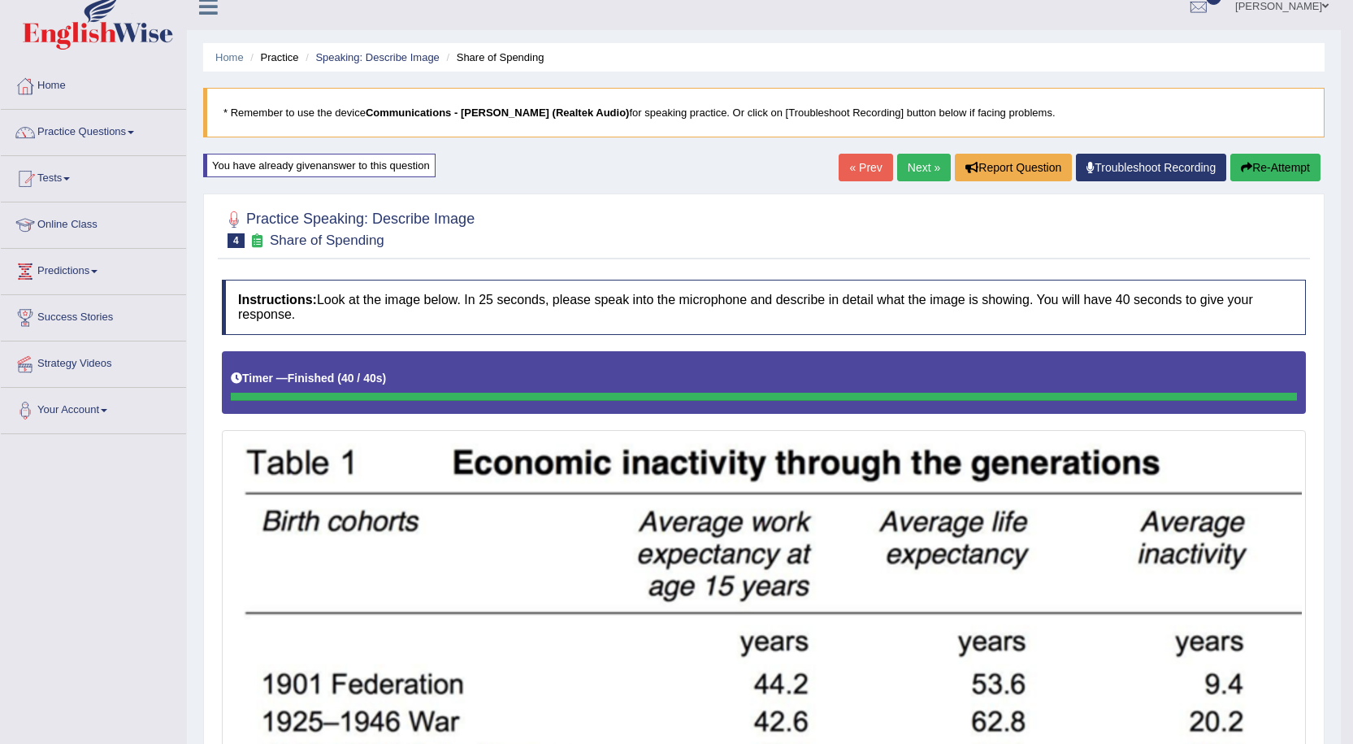
click at [900, 157] on link "Next »" at bounding box center [924, 168] width 54 height 28
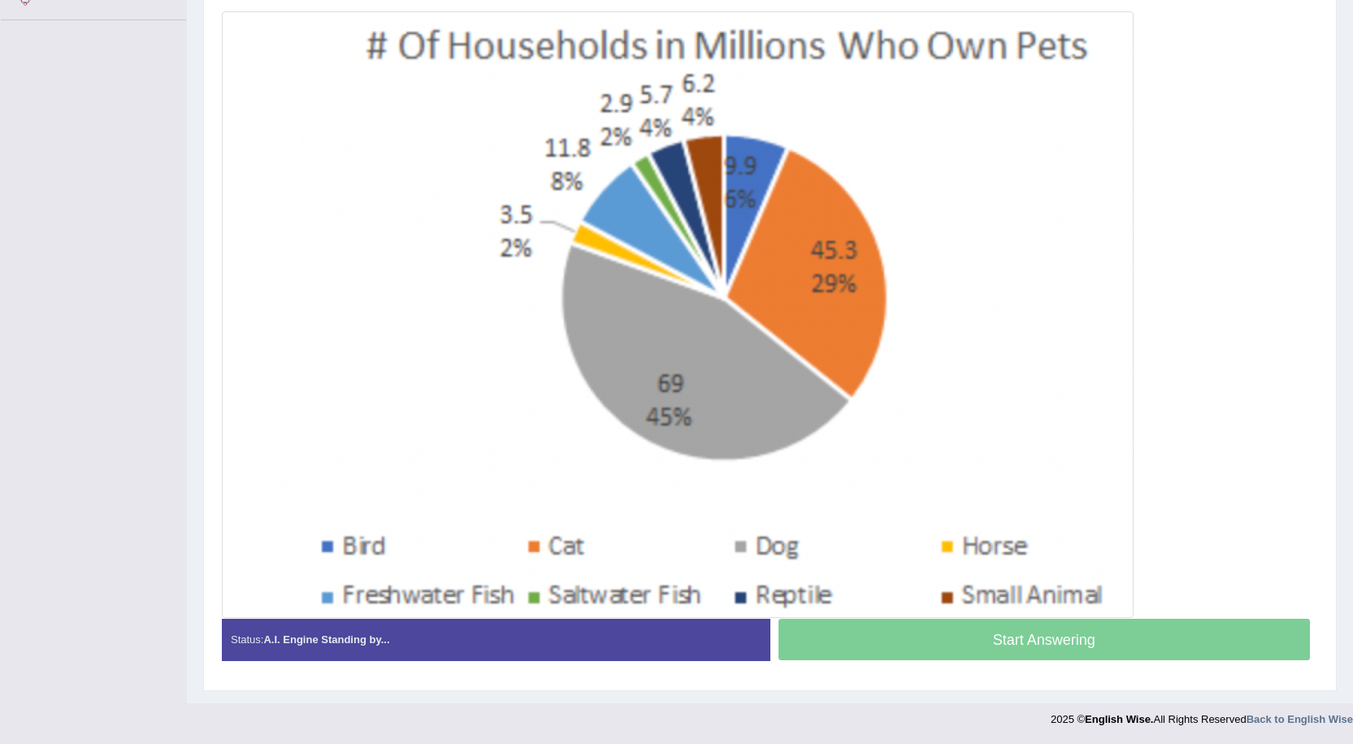
scroll to position [427, 0]
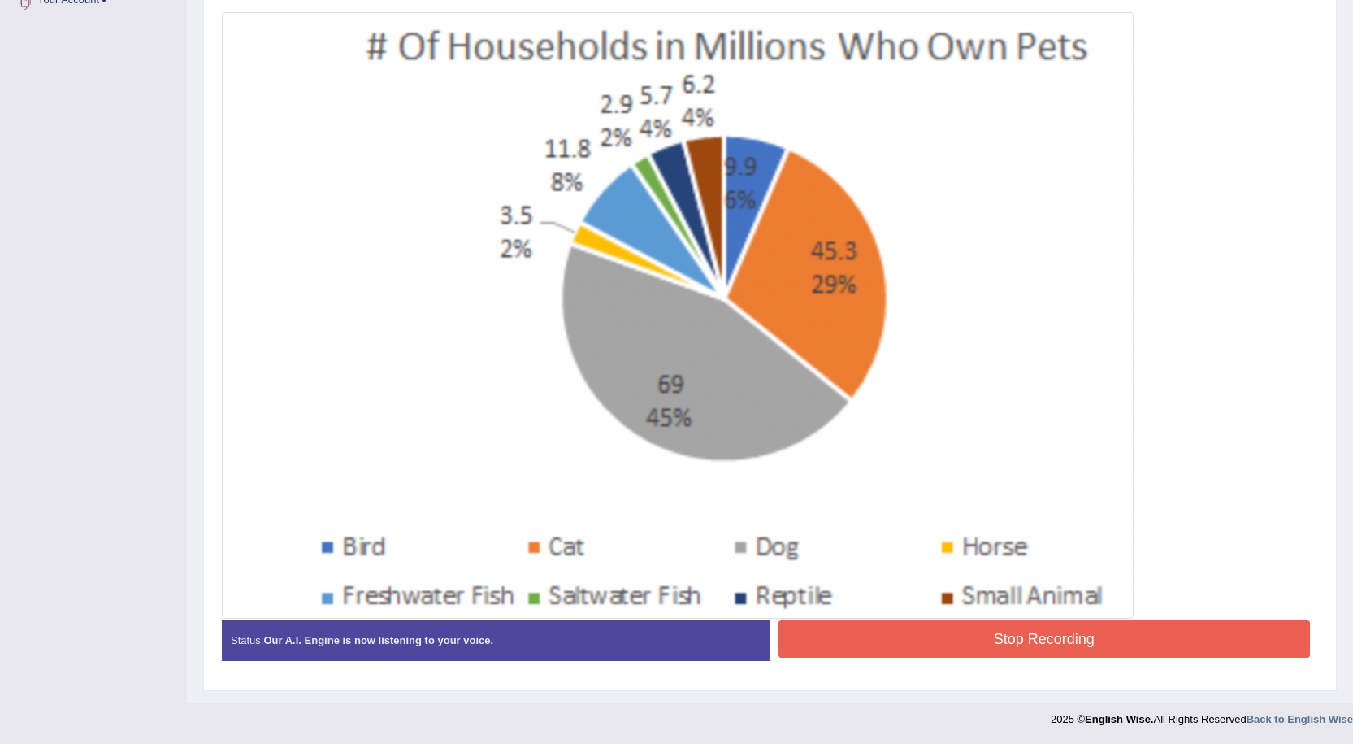
click at [1061, 638] on button "Stop Recording" at bounding box center [1045, 638] width 532 height 37
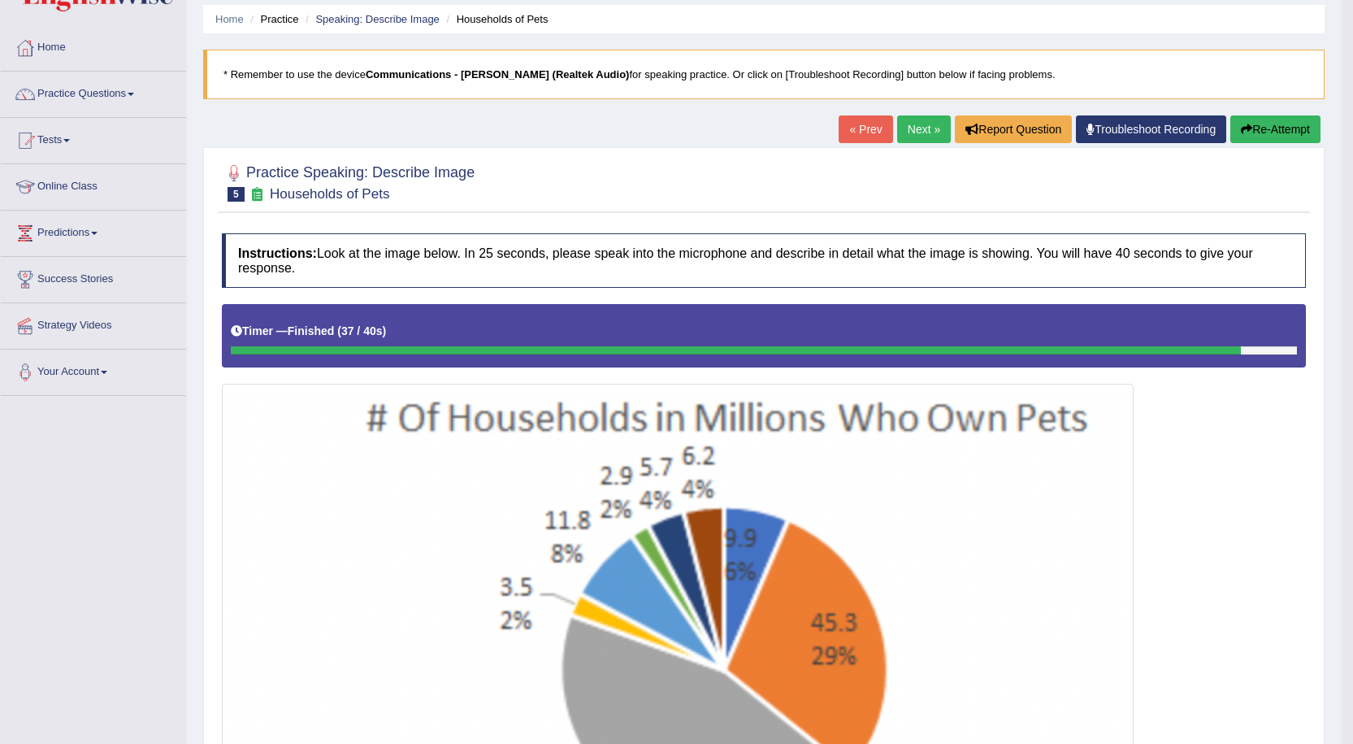
scroll to position [0, 0]
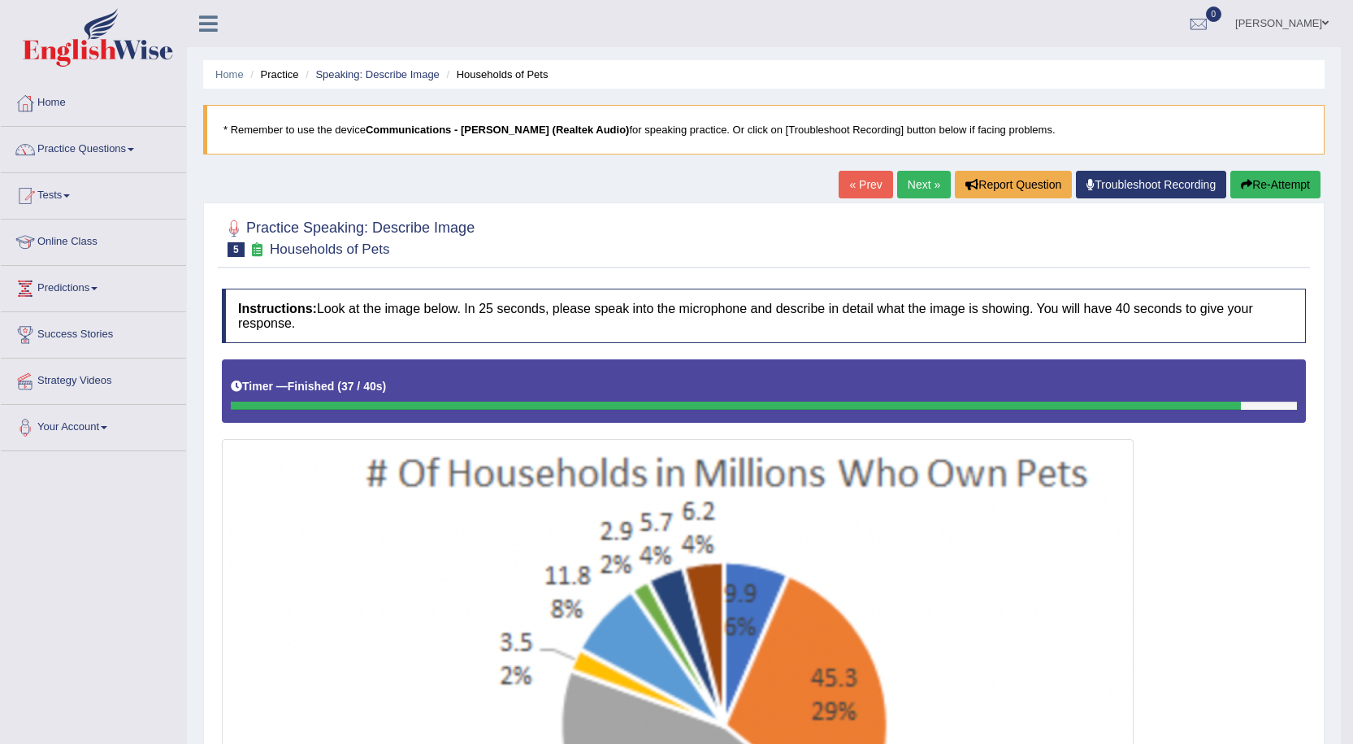
click at [907, 183] on link "Next »" at bounding box center [924, 185] width 54 height 28
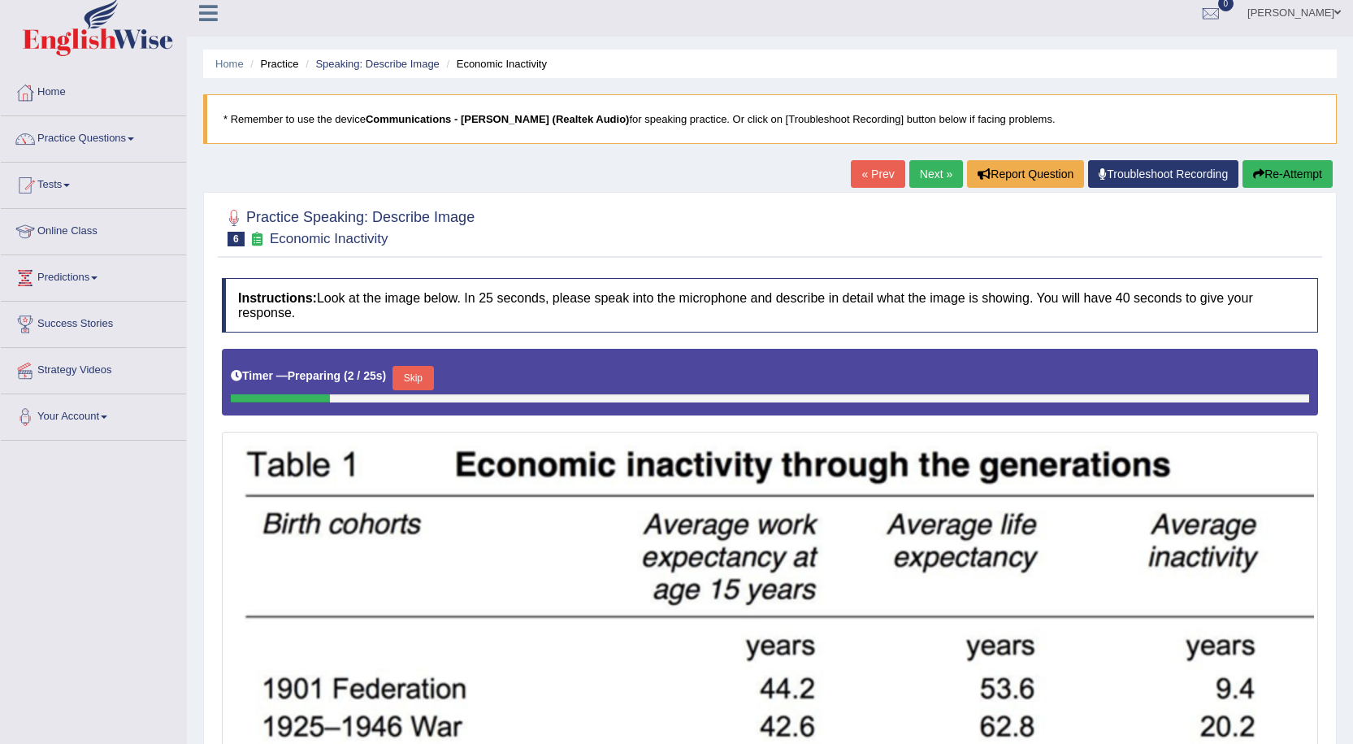
scroll to position [3, 0]
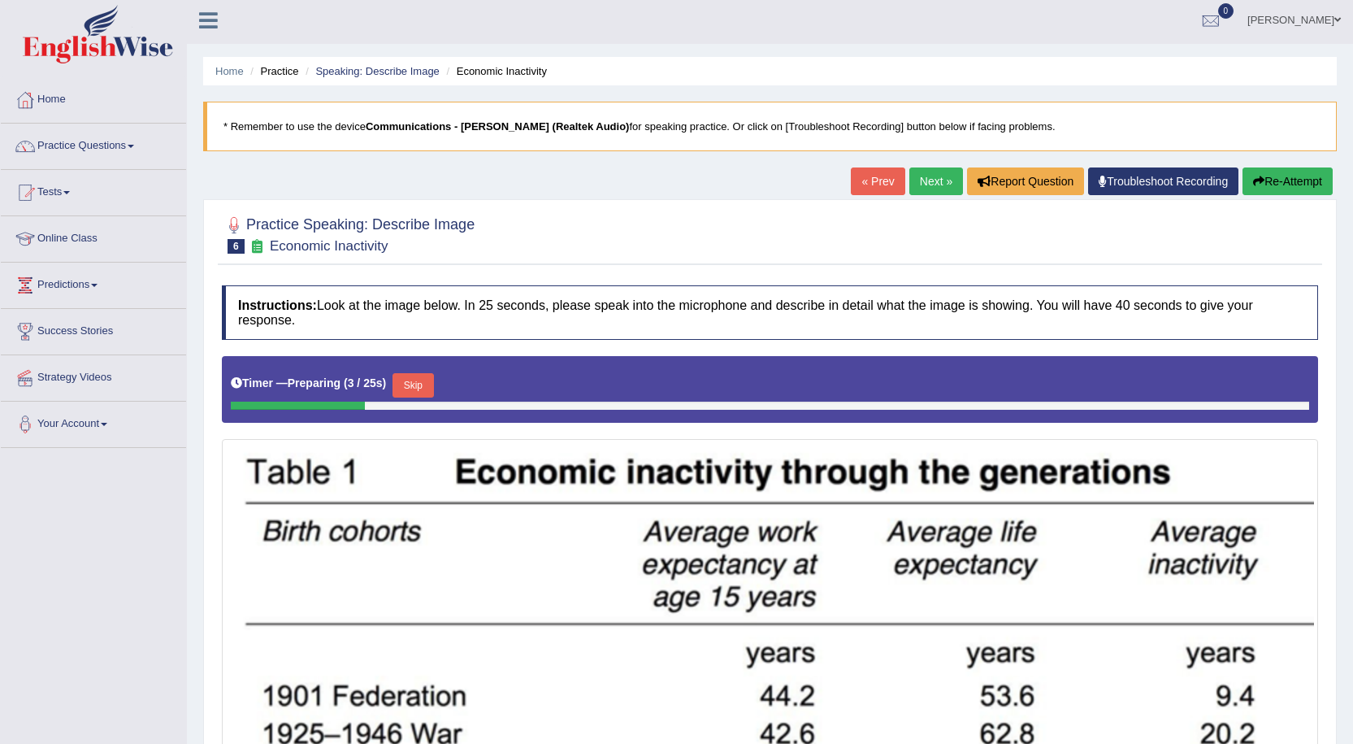
click at [918, 183] on link "Next »" at bounding box center [936, 181] width 54 height 28
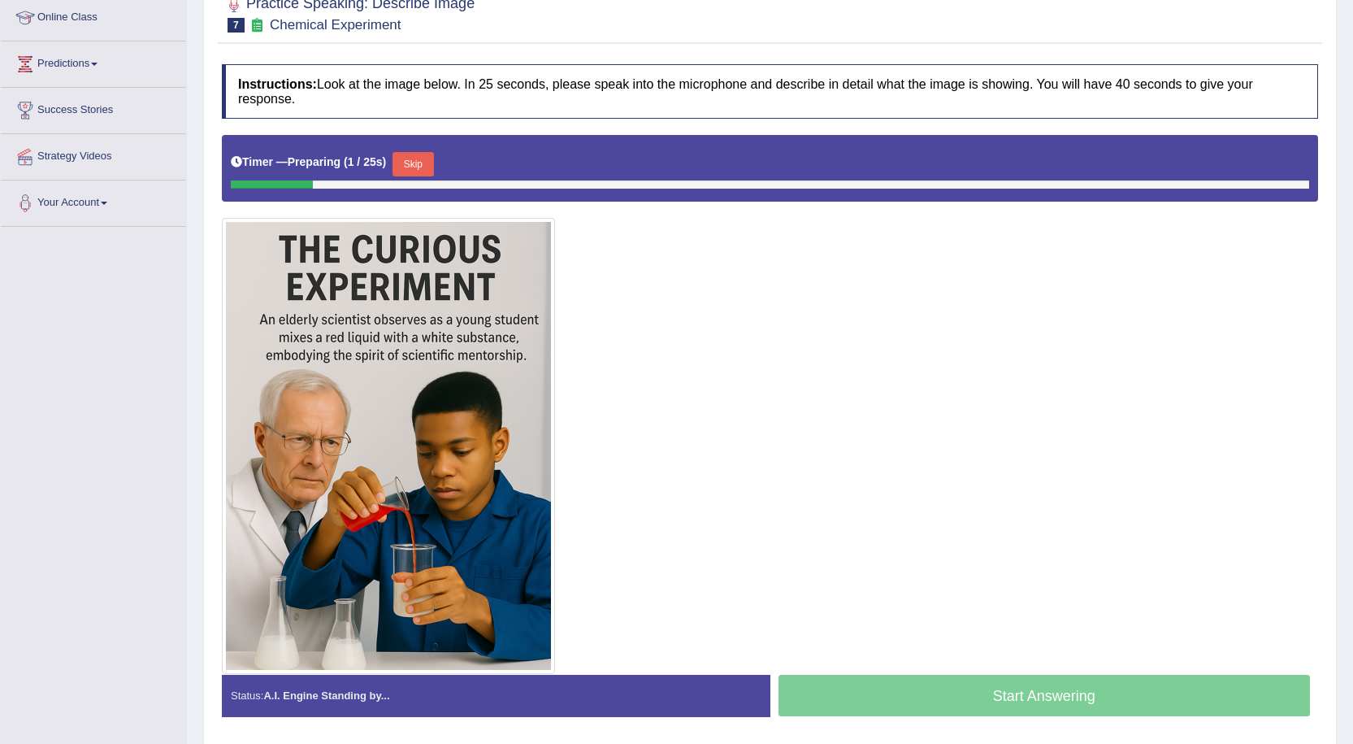
scroll to position [244, 0]
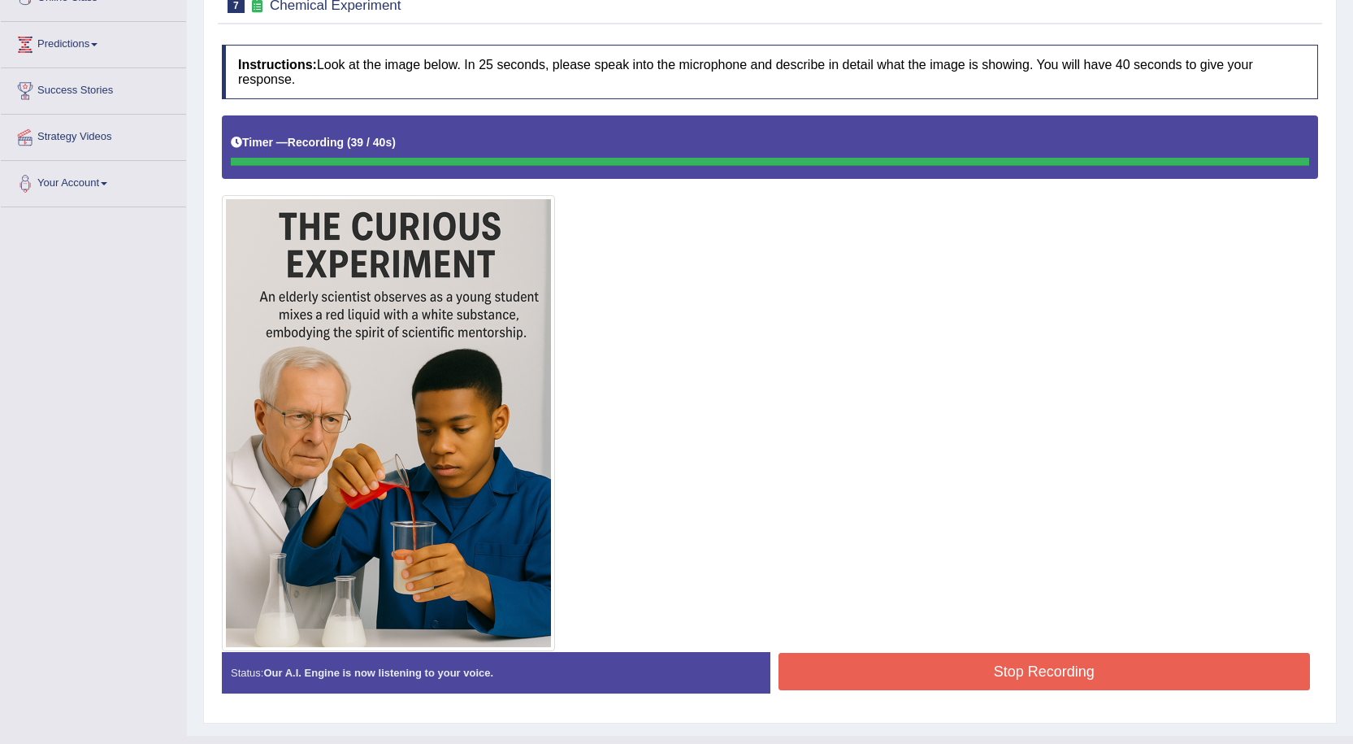
click at [885, 655] on div "Instructions: Look at the image below. In 25 seconds, please speak into the mic…" at bounding box center [770, 376] width 1104 height 678
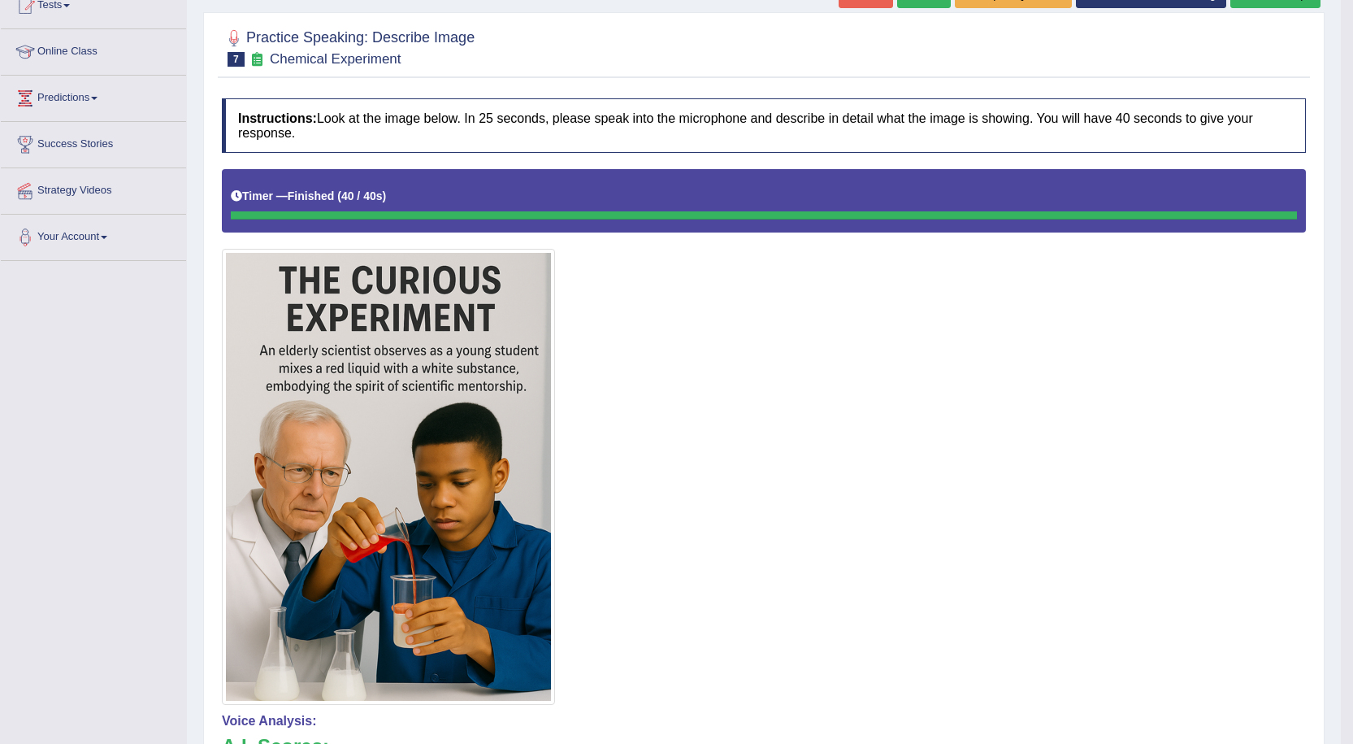
scroll to position [163, 0]
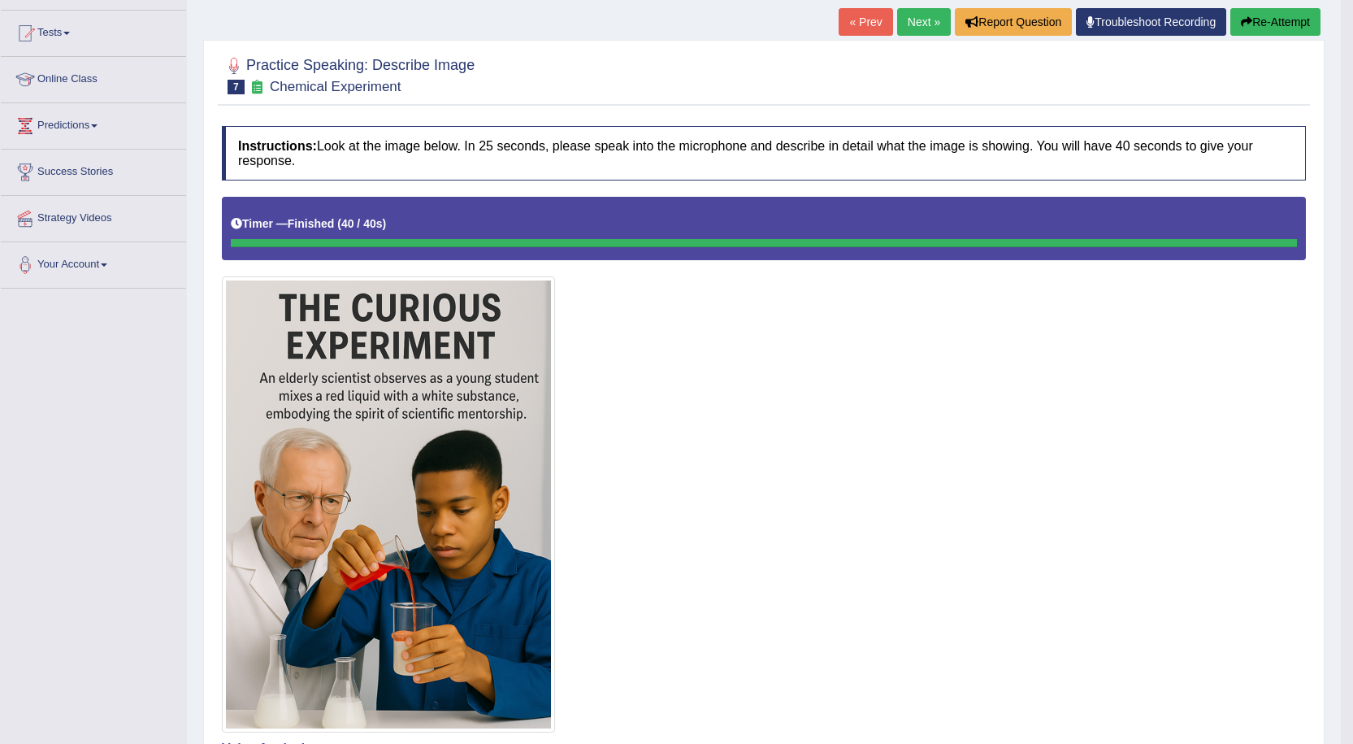
click at [912, 26] on link "Next »" at bounding box center [924, 22] width 54 height 28
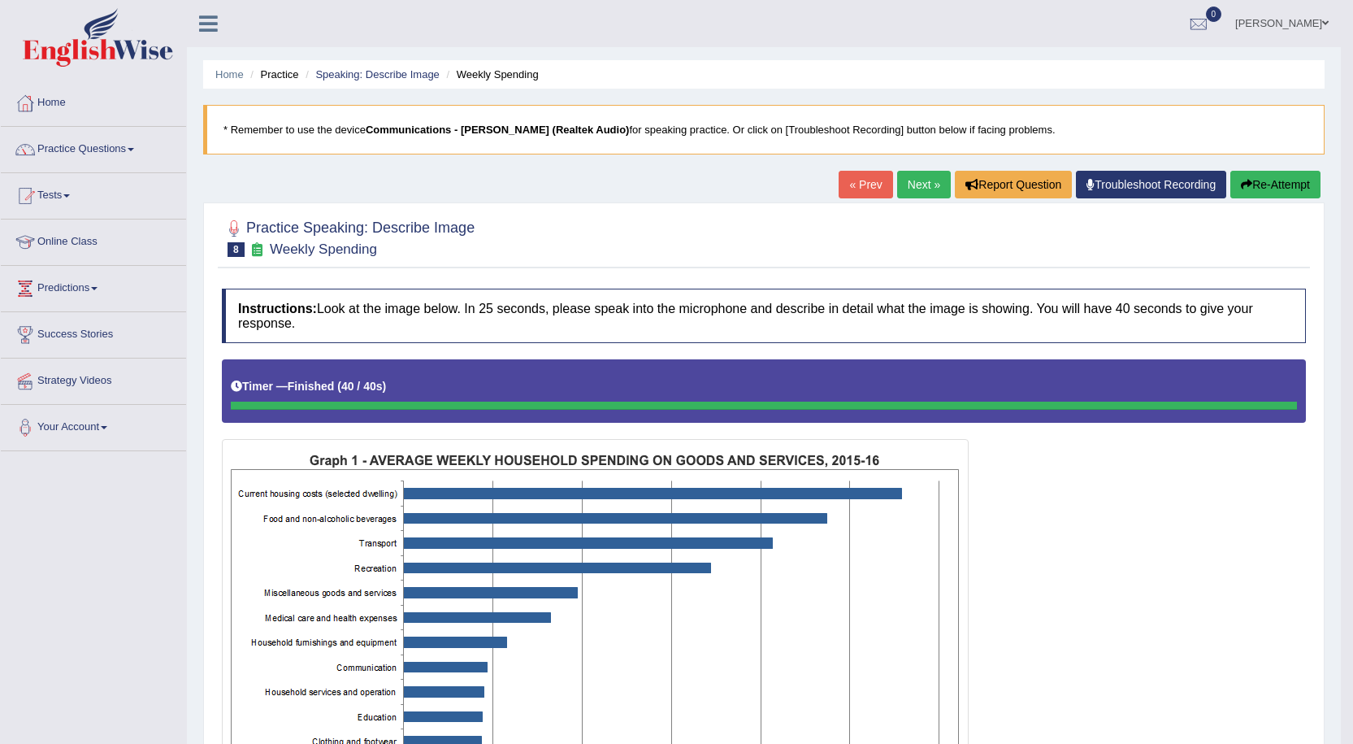
click at [922, 189] on link "Next »" at bounding box center [924, 185] width 54 height 28
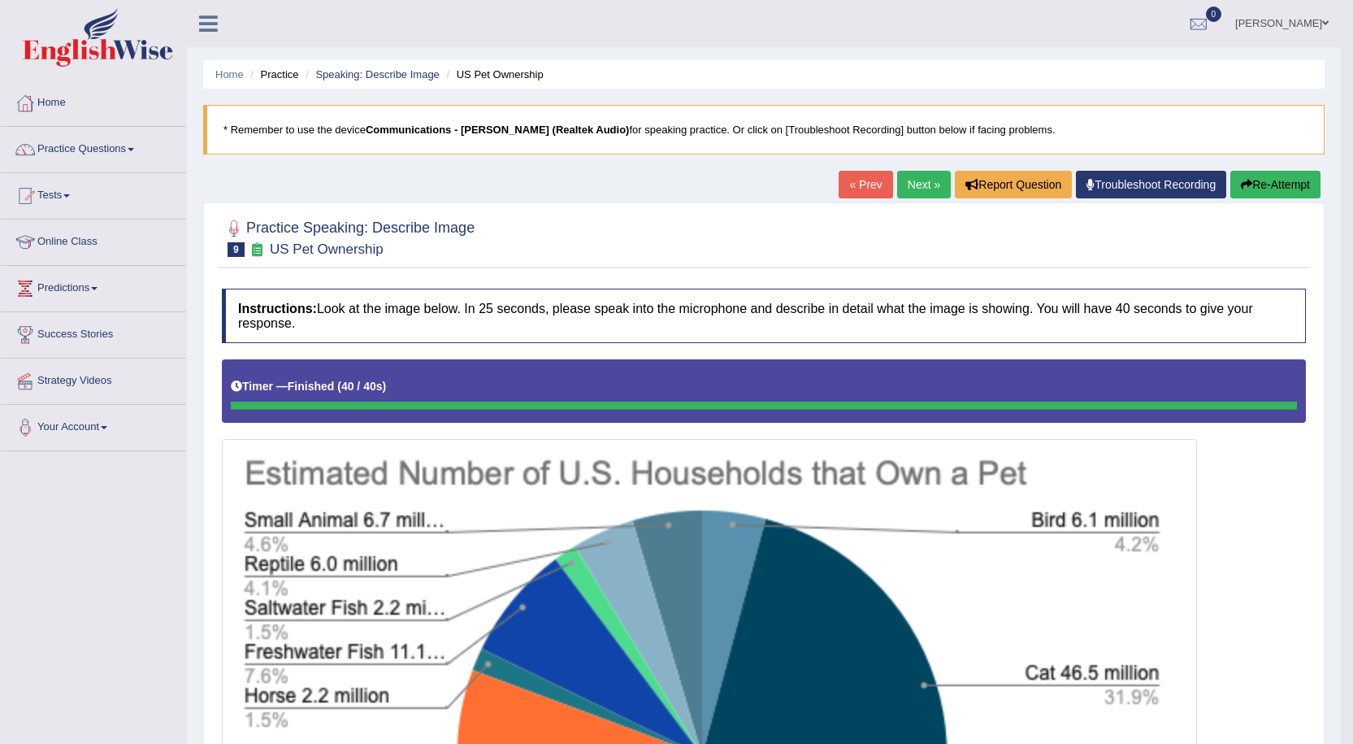
click at [917, 186] on link "Next »" at bounding box center [924, 185] width 54 height 28
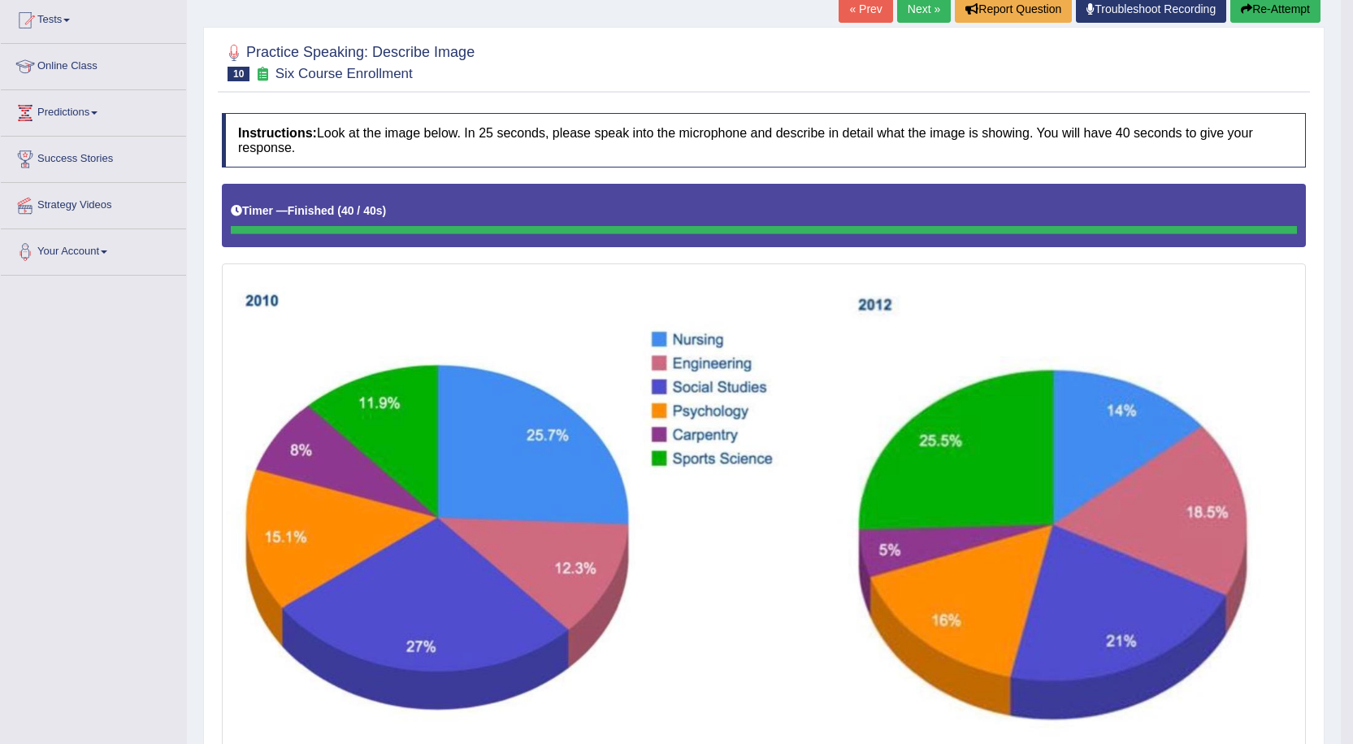
scroll to position [163, 0]
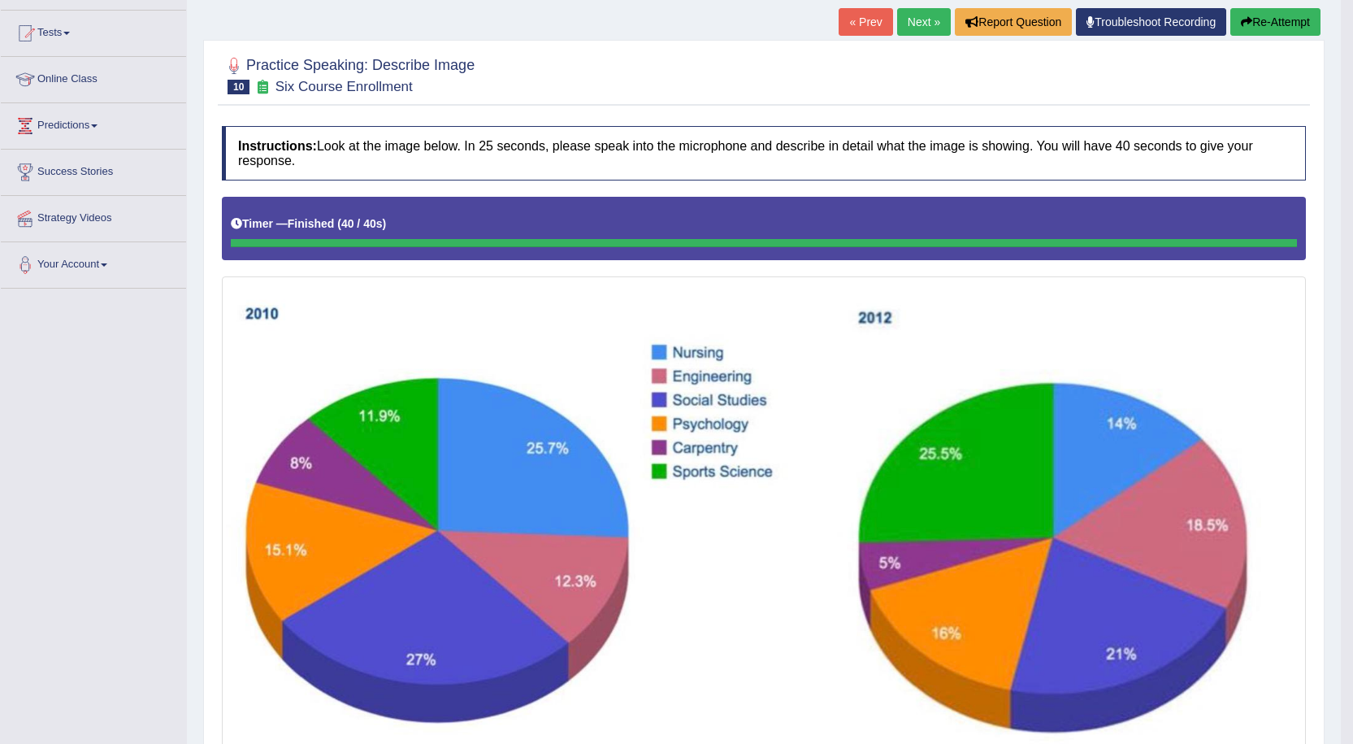
click at [924, 16] on link "Next »" at bounding box center [924, 22] width 54 height 28
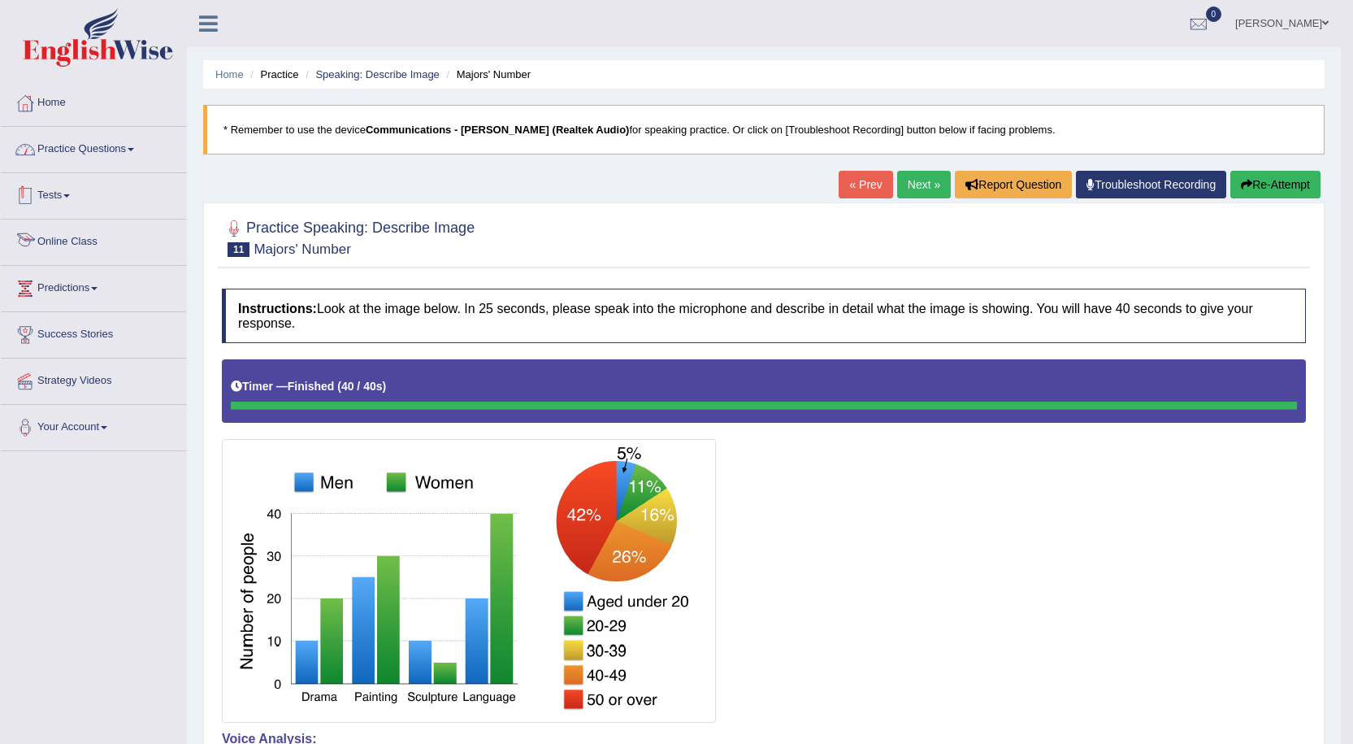
click at [58, 141] on link "Practice Questions" at bounding box center [93, 147] width 185 height 41
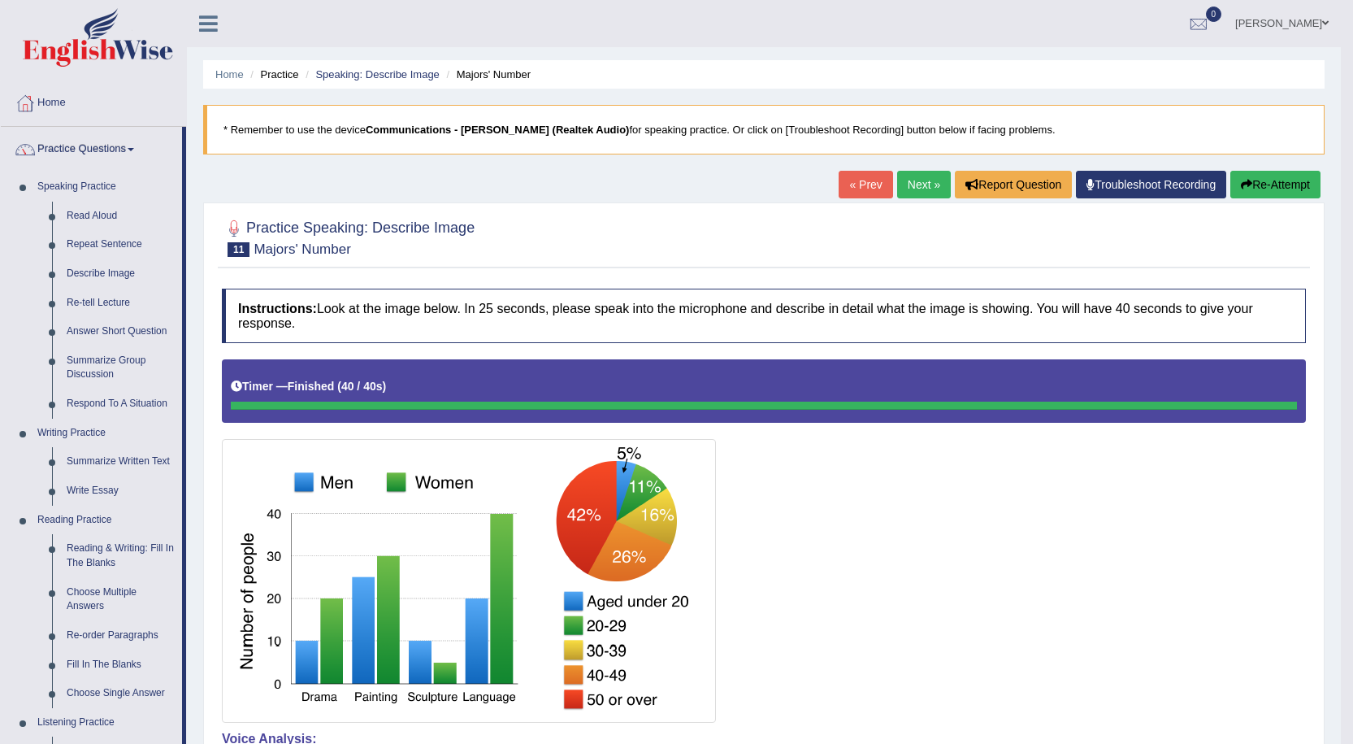
click at [930, 189] on link "Next »" at bounding box center [924, 185] width 54 height 28
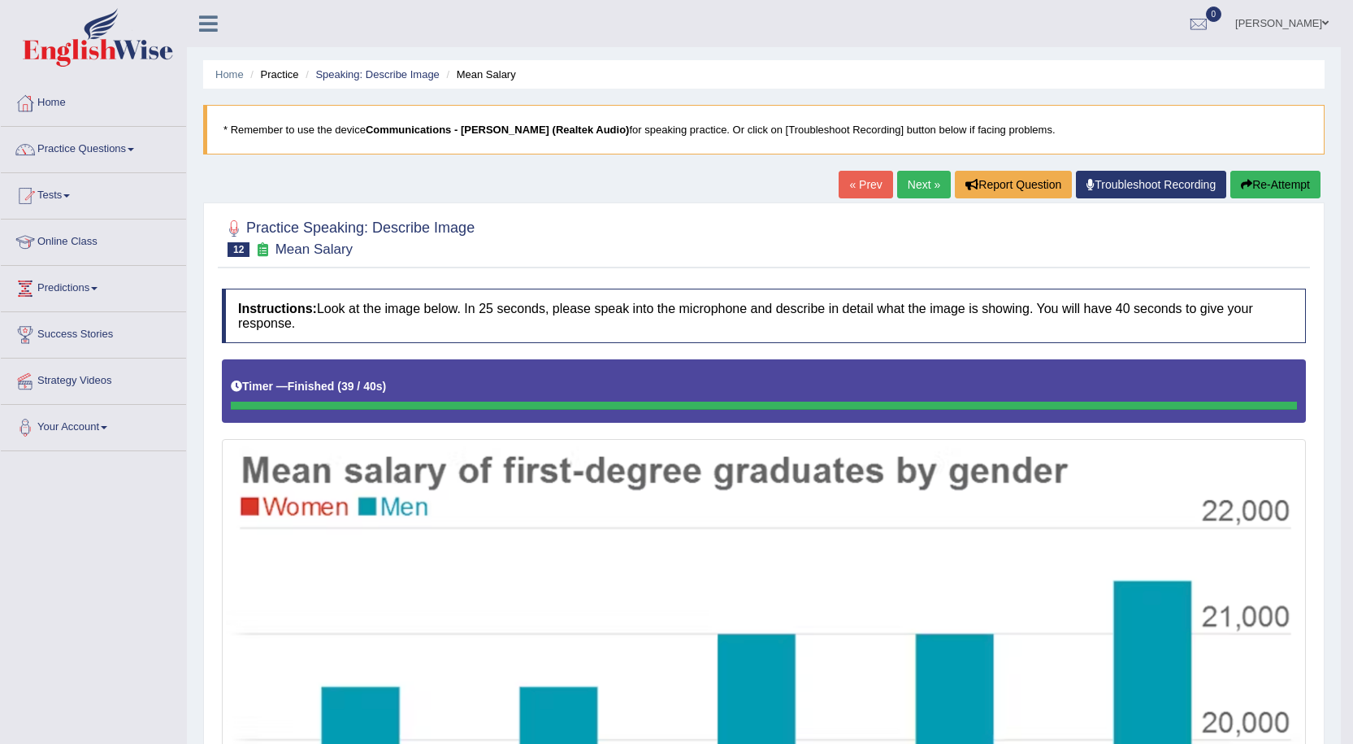
click at [913, 184] on link "Next »" at bounding box center [924, 185] width 54 height 28
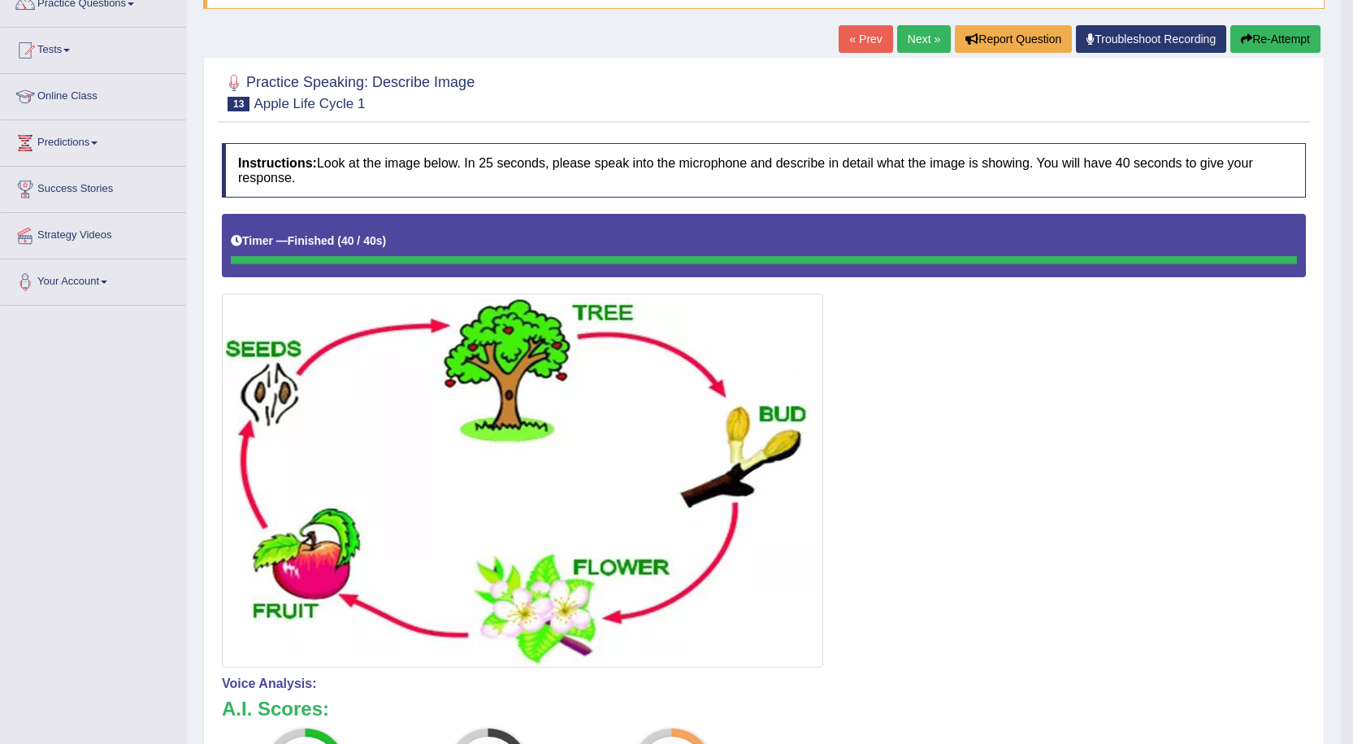
scroll to position [117, 0]
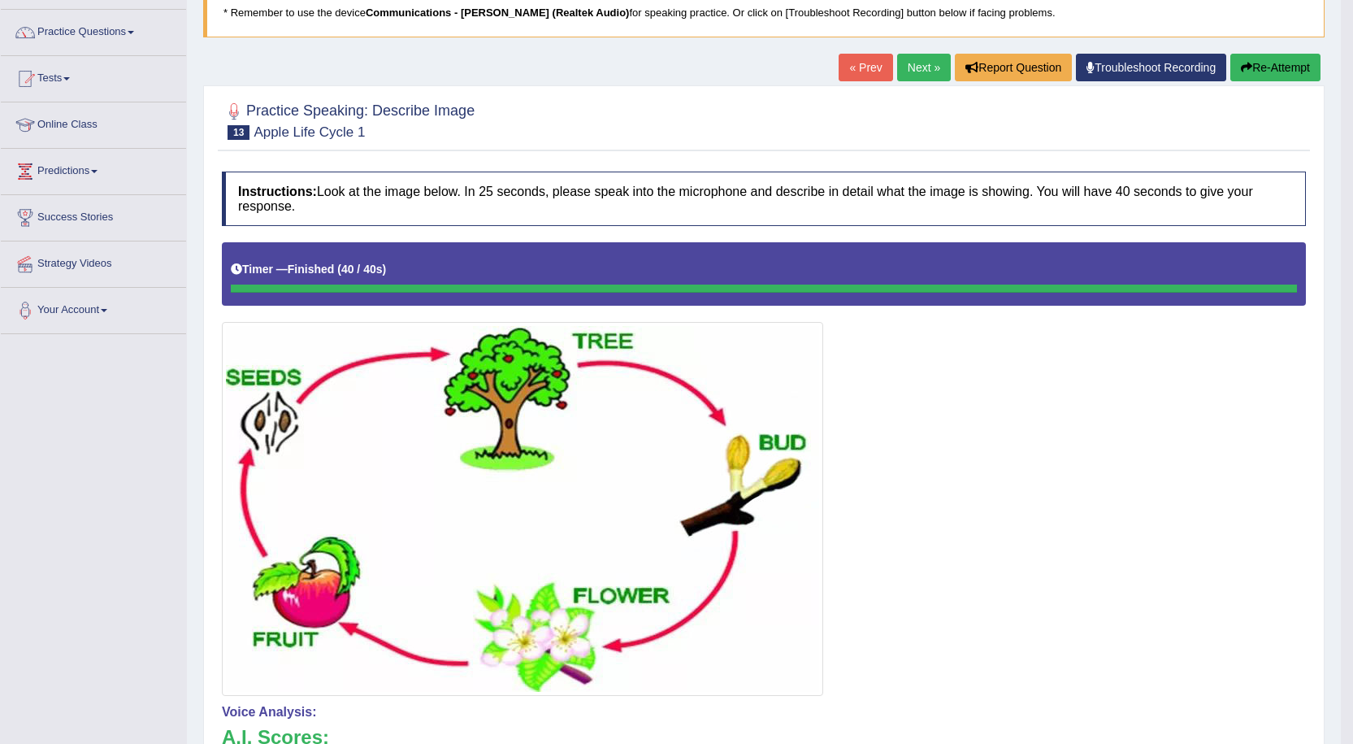
click at [1259, 64] on button "Re-Attempt" at bounding box center [1275, 68] width 90 height 28
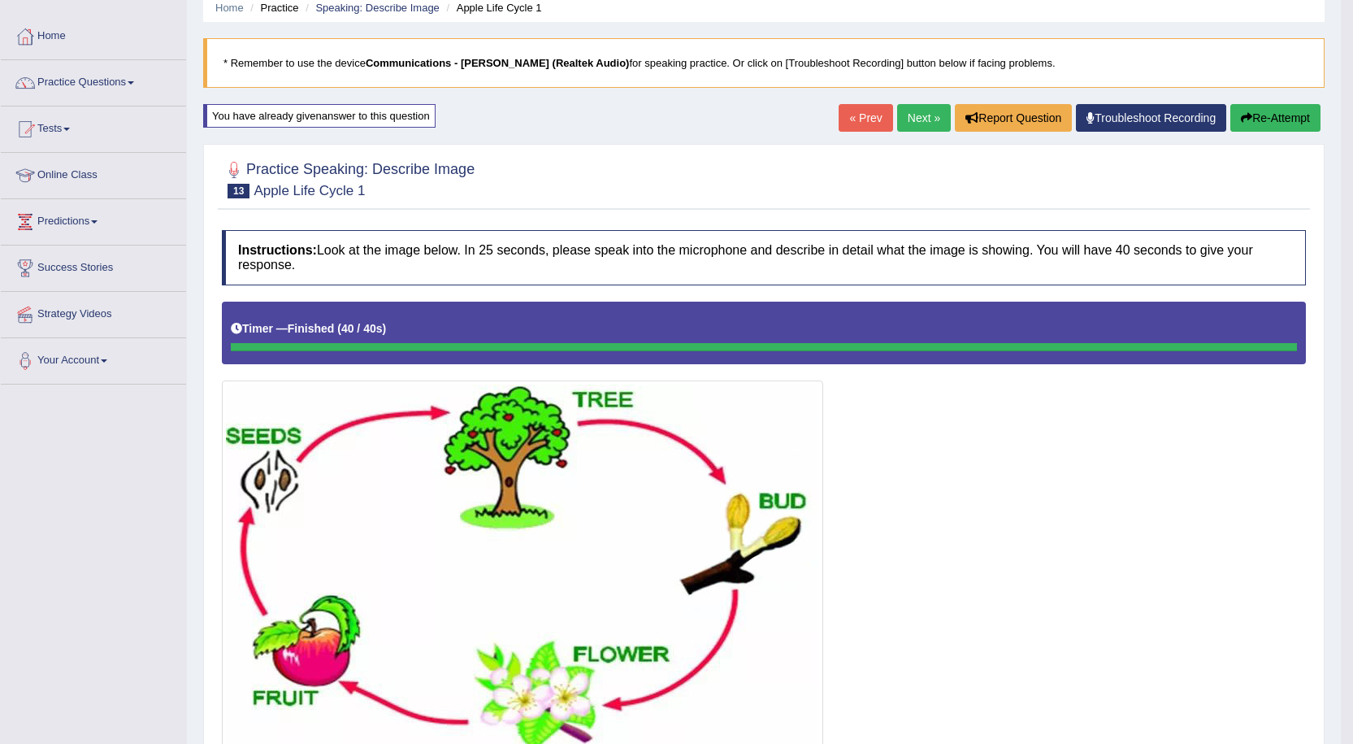
scroll to position [44, 0]
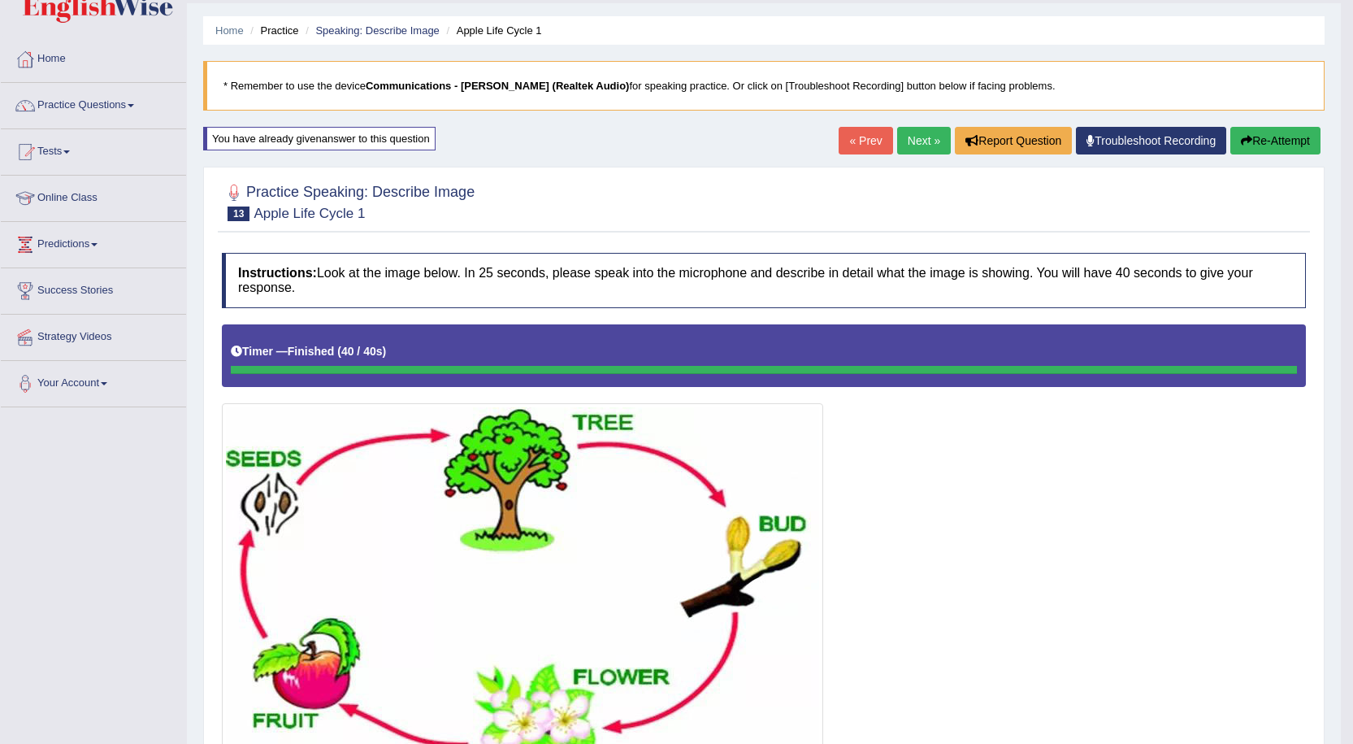
click at [919, 141] on link "Next »" at bounding box center [924, 141] width 54 height 28
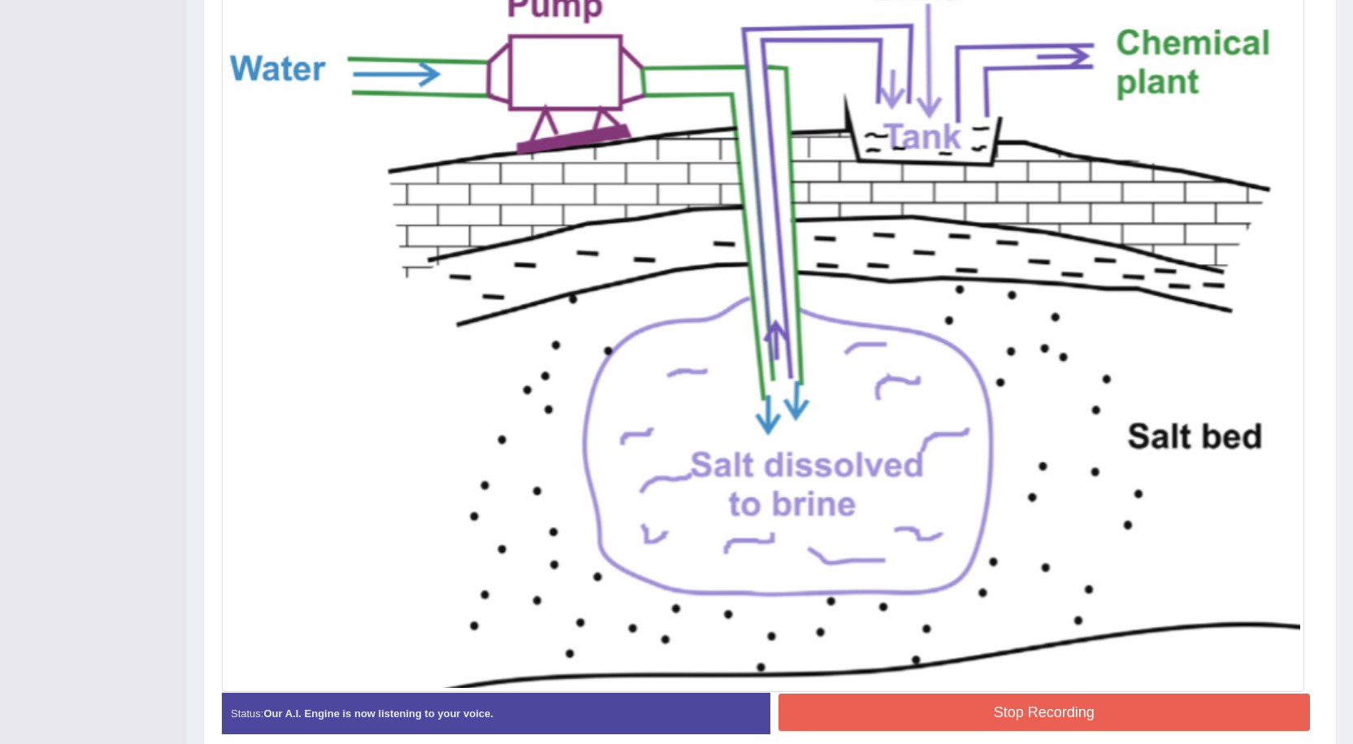
scroll to position [553, 0]
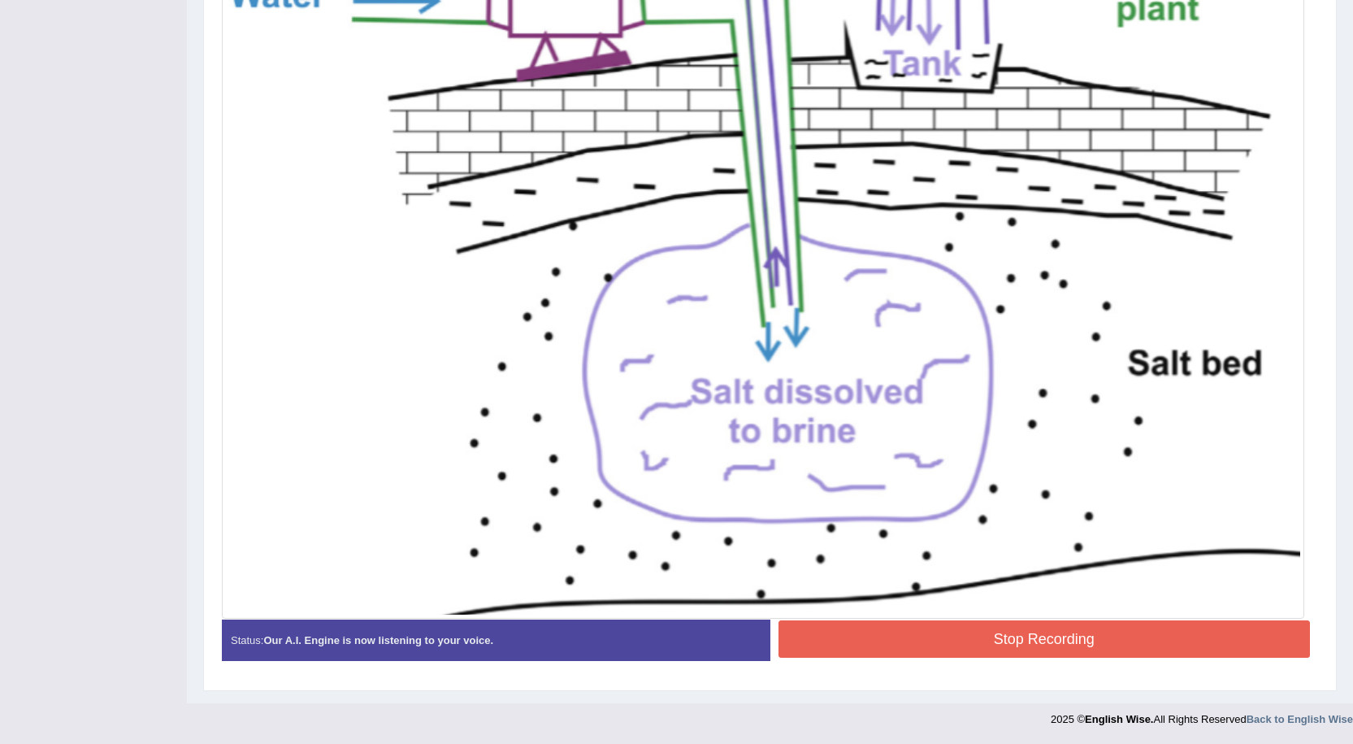
click at [931, 643] on button "Stop Recording" at bounding box center [1045, 638] width 532 height 37
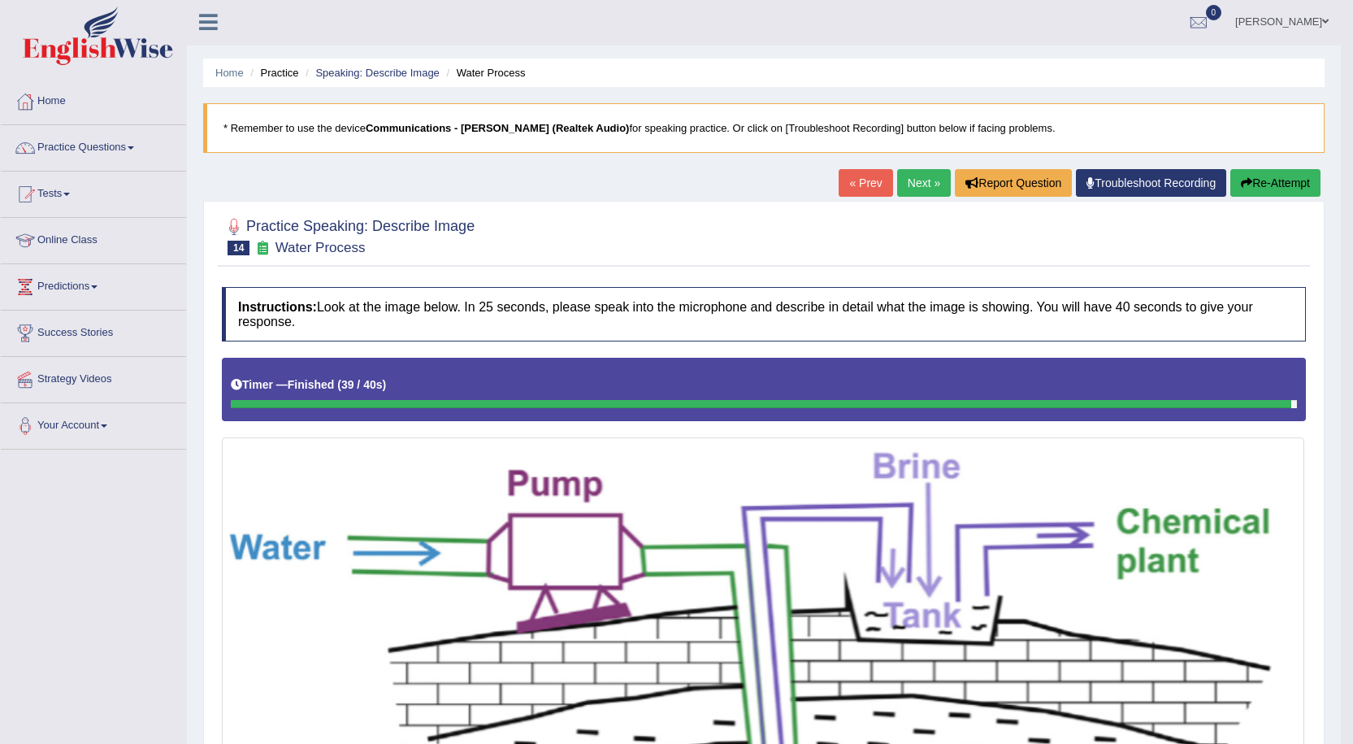
scroll to position [0, 0]
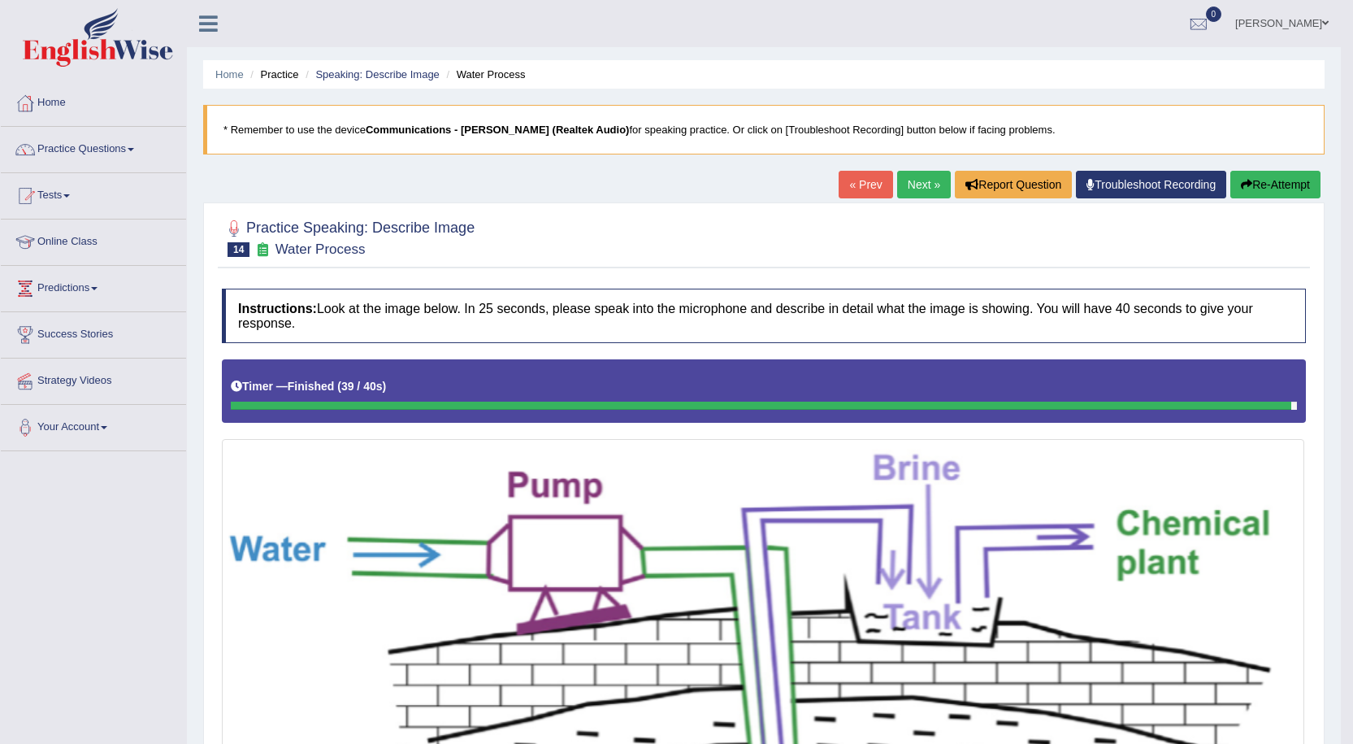
click at [906, 175] on link "Next »" at bounding box center [924, 185] width 54 height 28
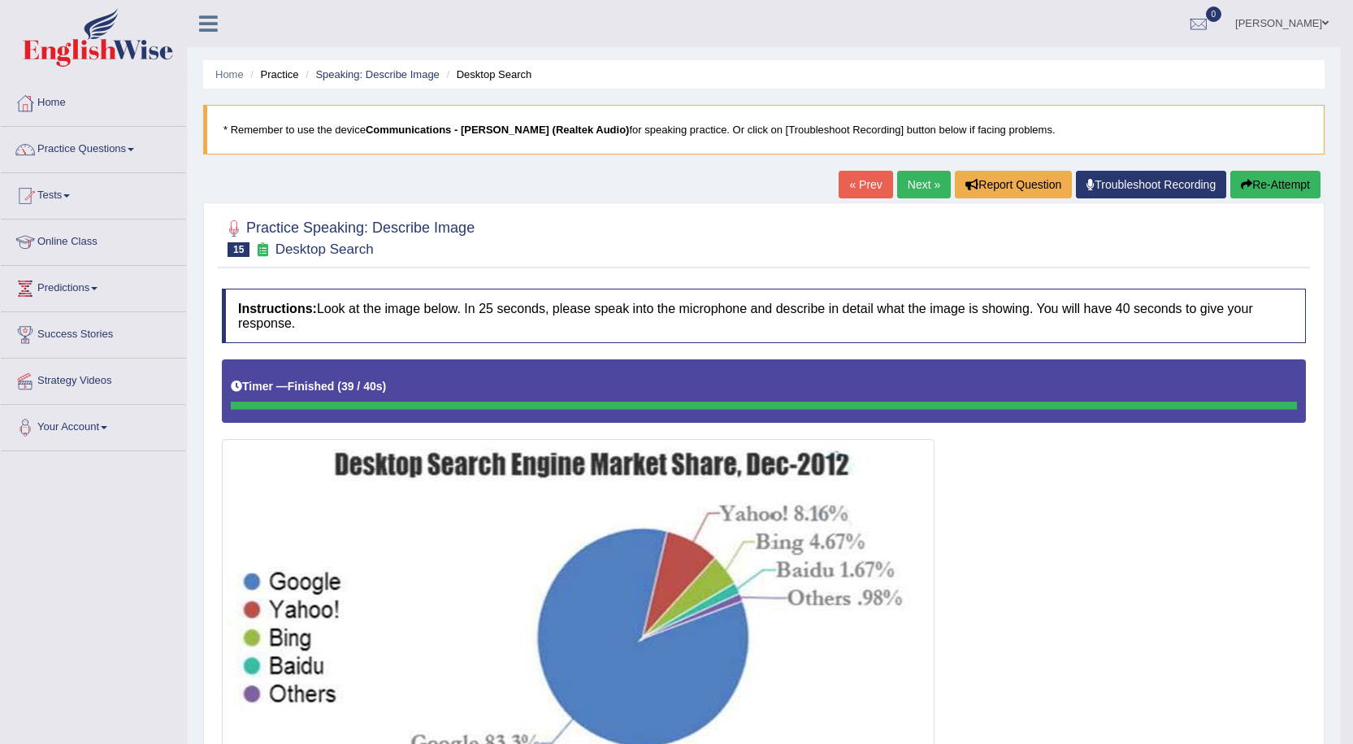
click at [899, 184] on link "Next »" at bounding box center [924, 185] width 54 height 28
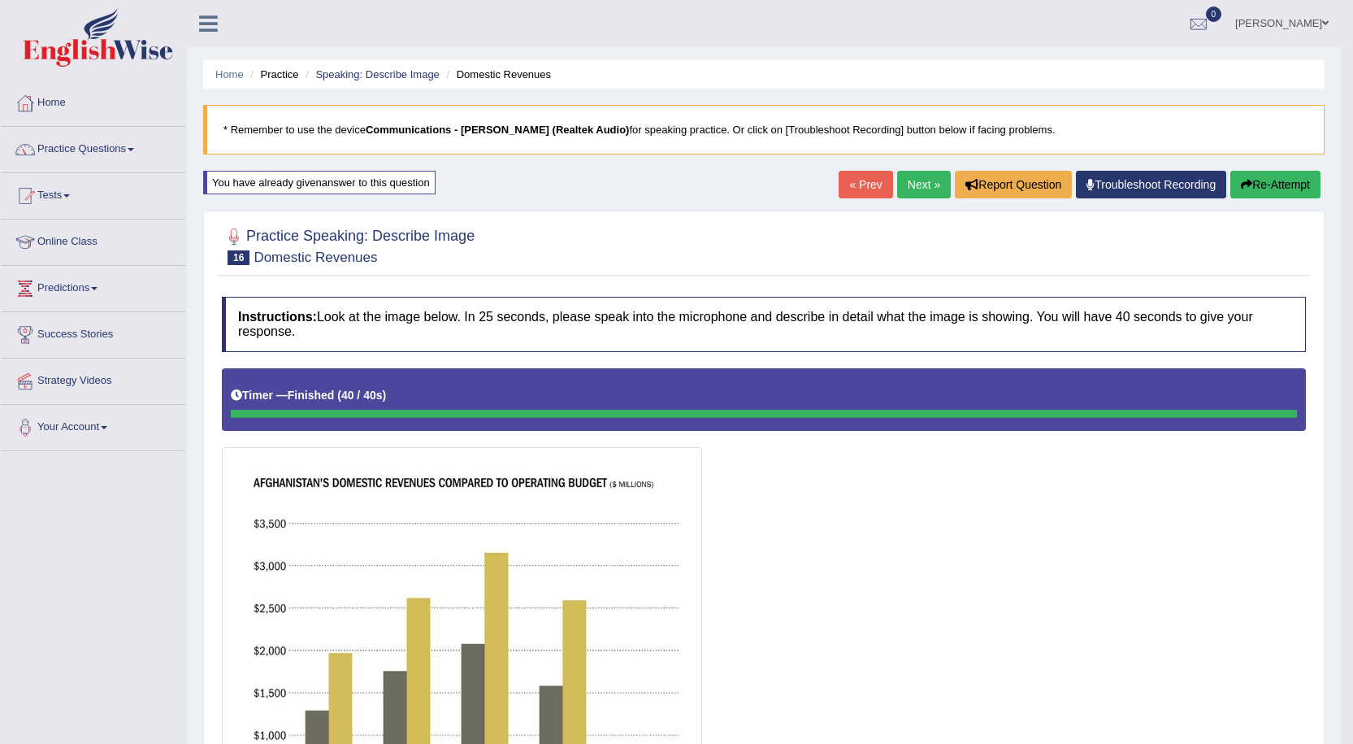
click at [923, 178] on link "Next »" at bounding box center [924, 185] width 54 height 28
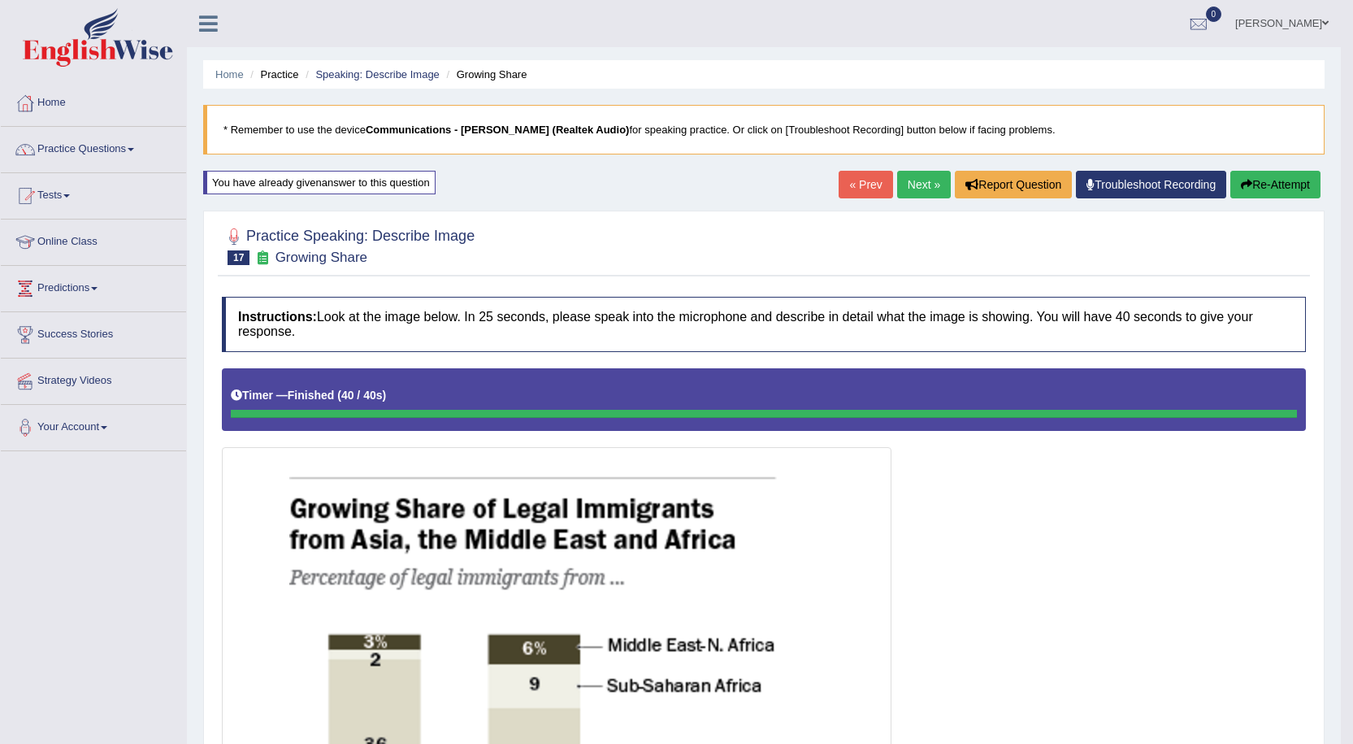
click at [923, 181] on link "Next »" at bounding box center [924, 185] width 54 height 28
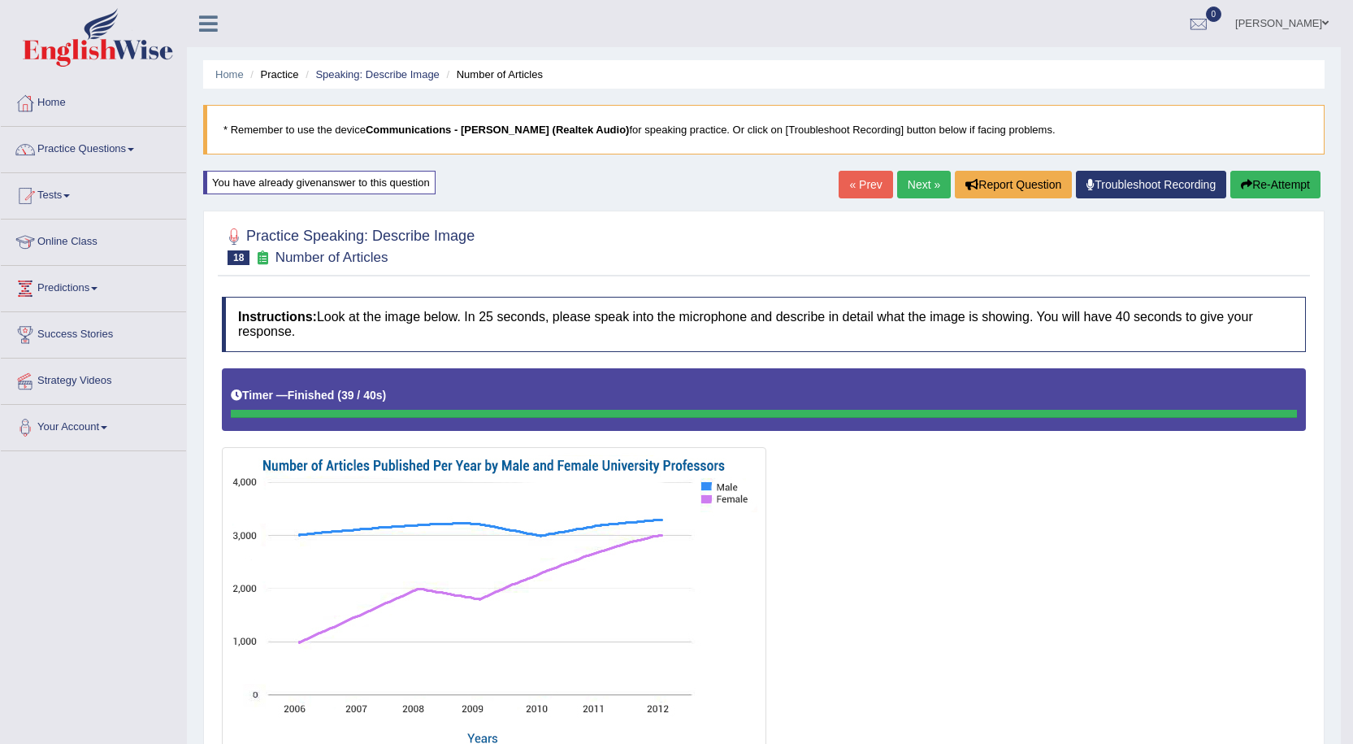
click at [915, 193] on link "Next »" at bounding box center [924, 185] width 54 height 28
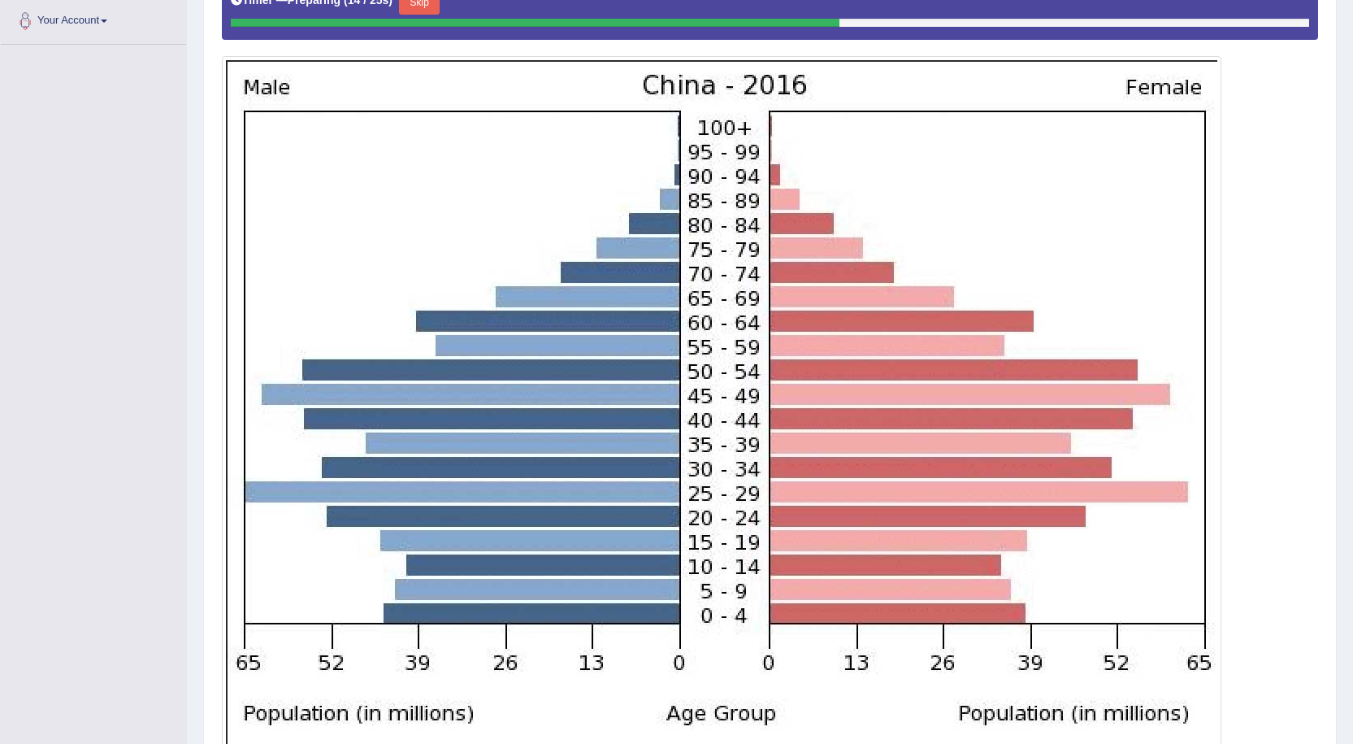
scroll to position [81, 0]
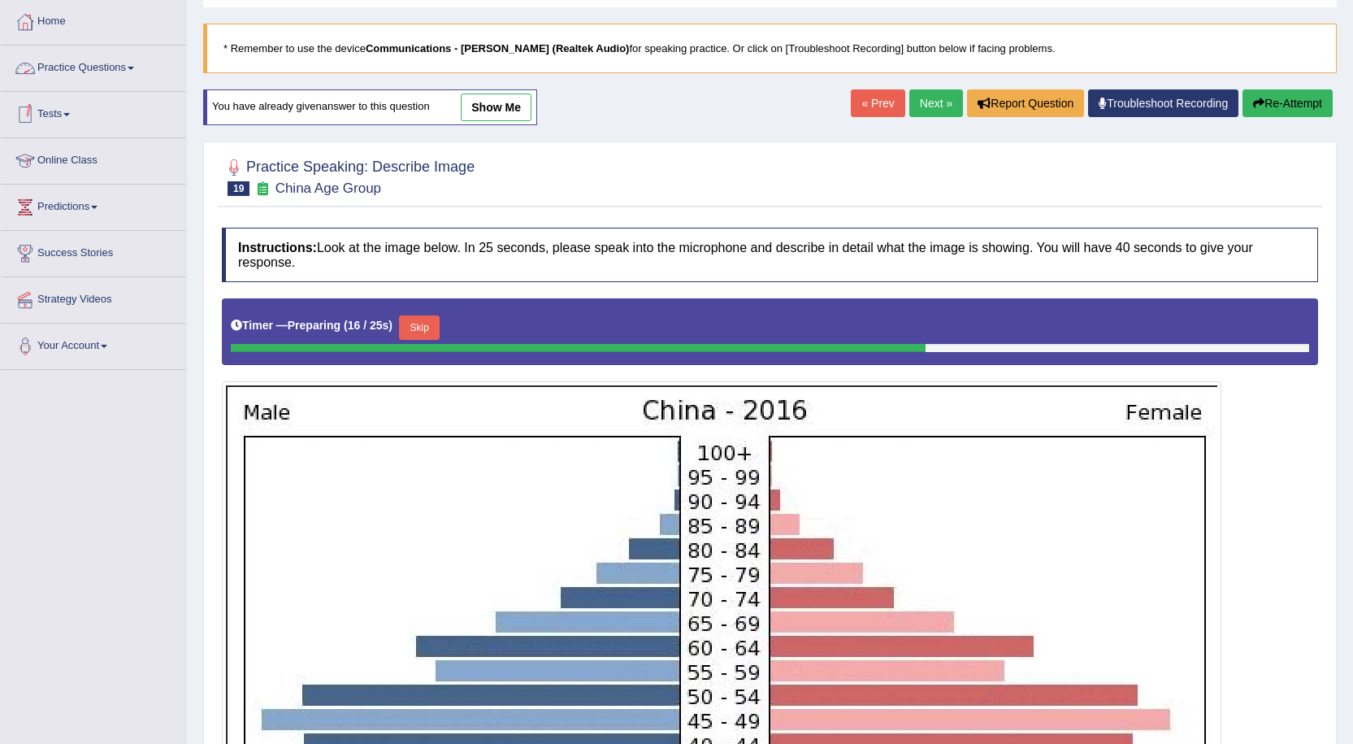
click at [124, 69] on link "Practice Questions" at bounding box center [93, 66] width 185 height 41
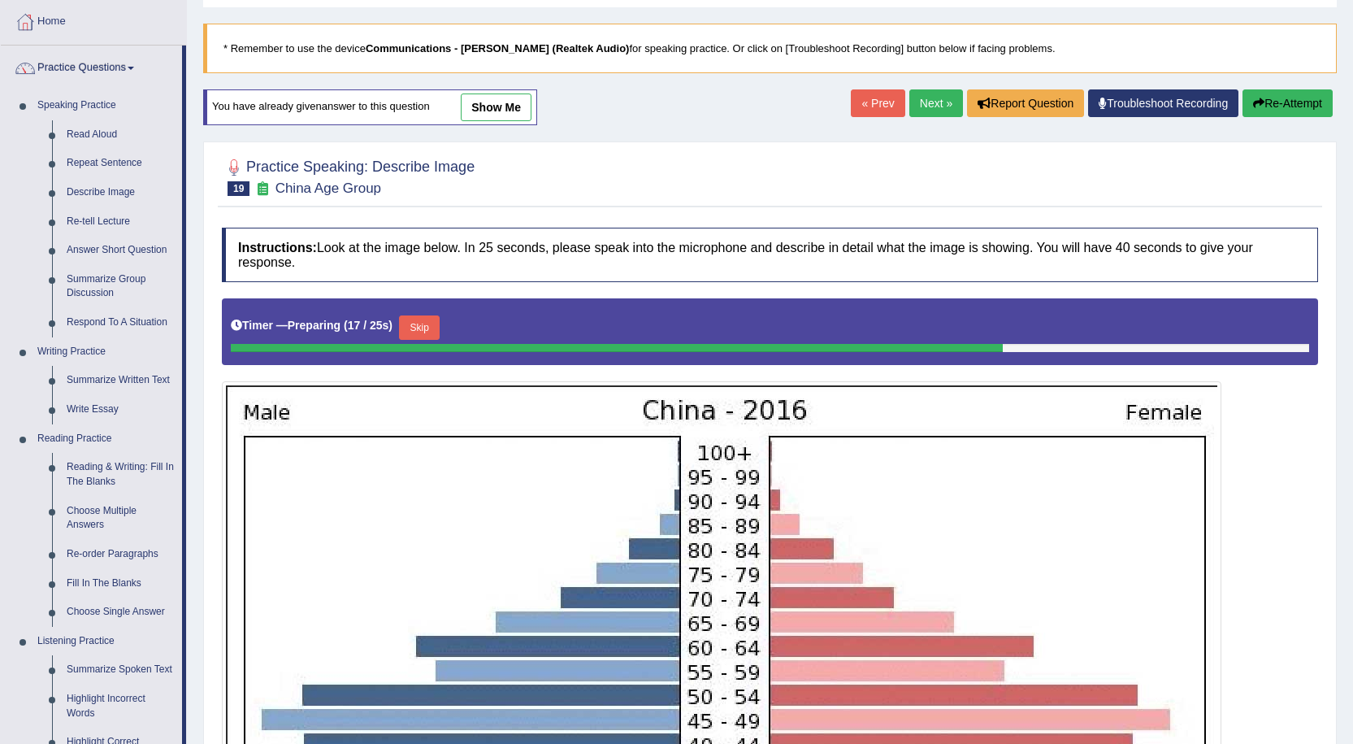
click at [124, 69] on link "Practice Questions" at bounding box center [91, 66] width 181 height 41
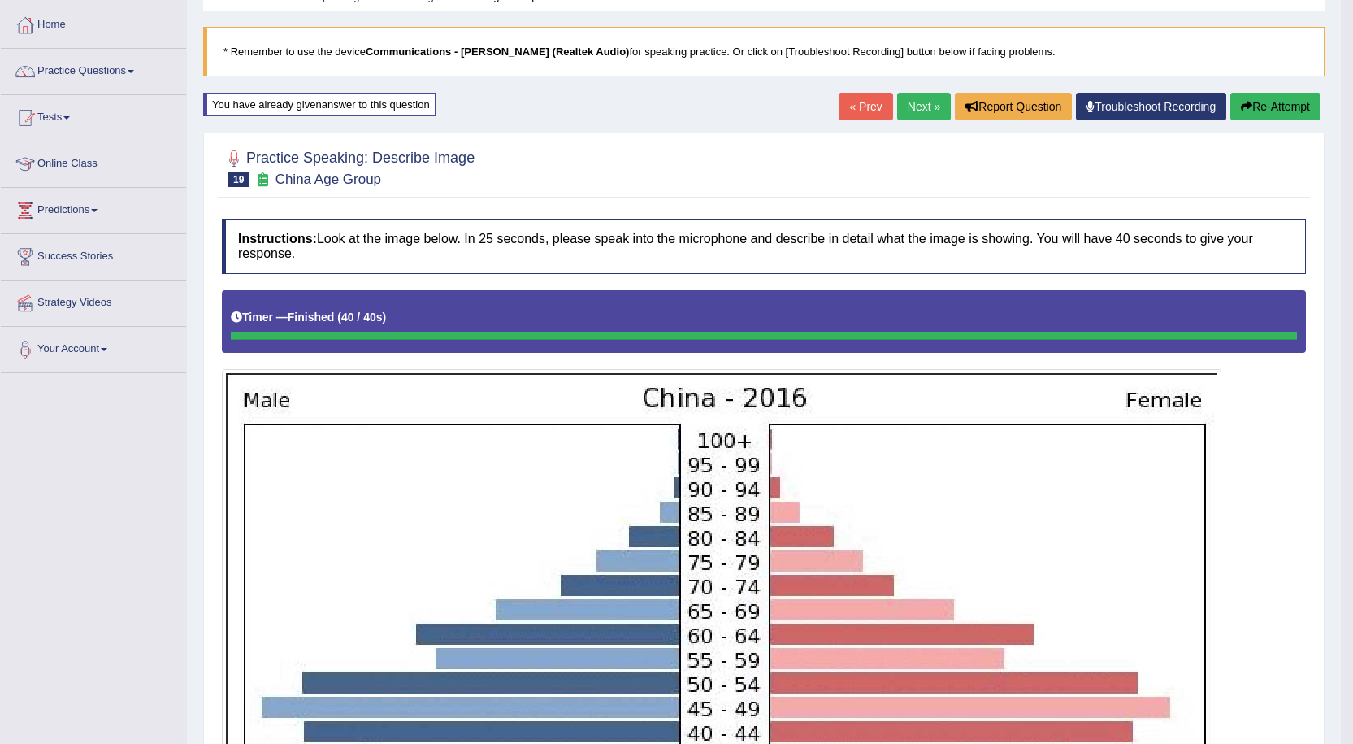
scroll to position [59, 0]
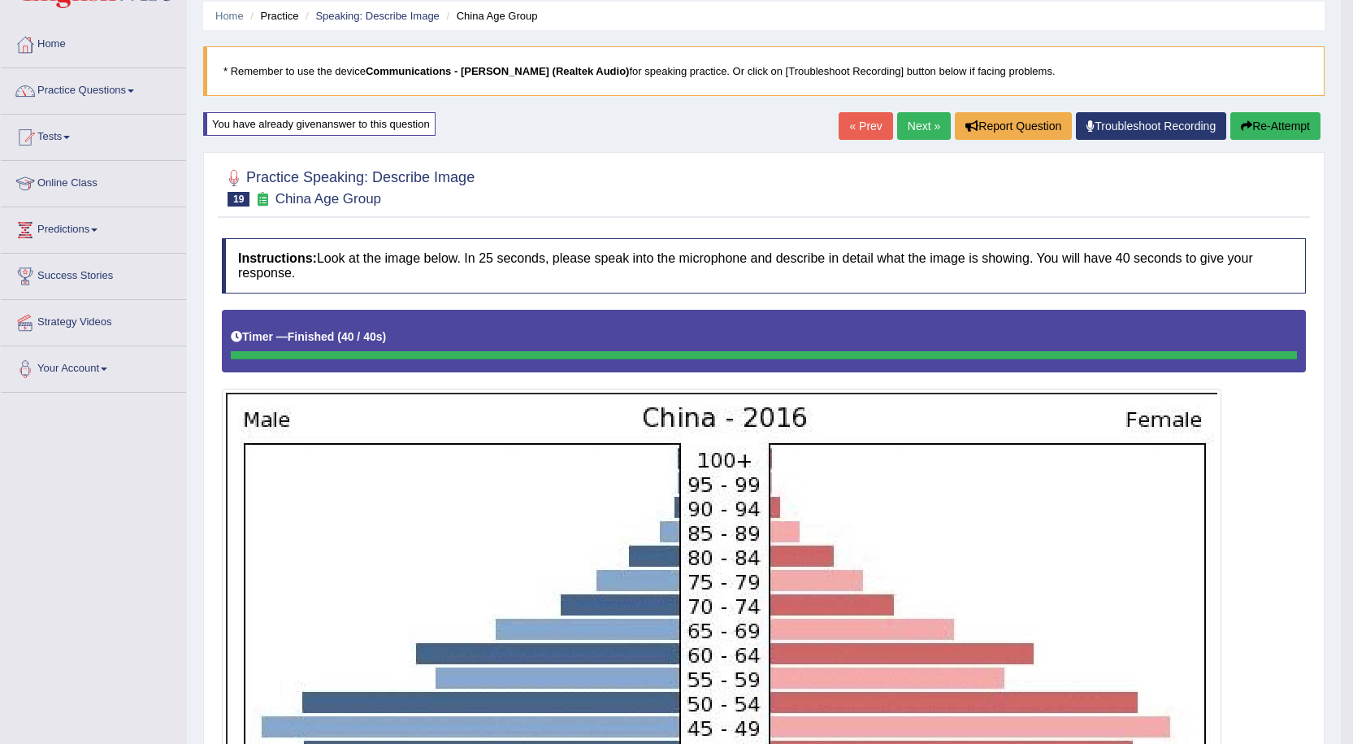
click at [1304, 118] on button "Re-Attempt" at bounding box center [1275, 126] width 90 height 28
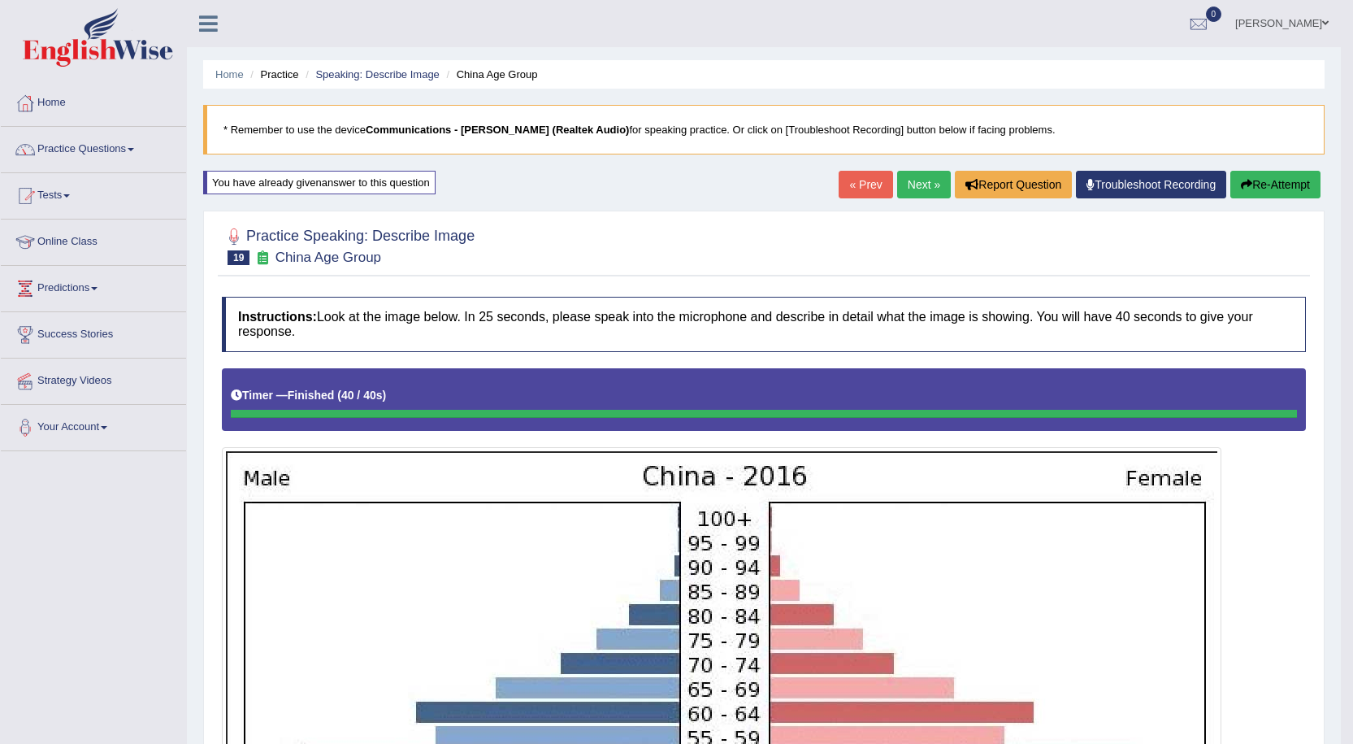
click at [911, 173] on link "Next »" at bounding box center [924, 185] width 54 height 28
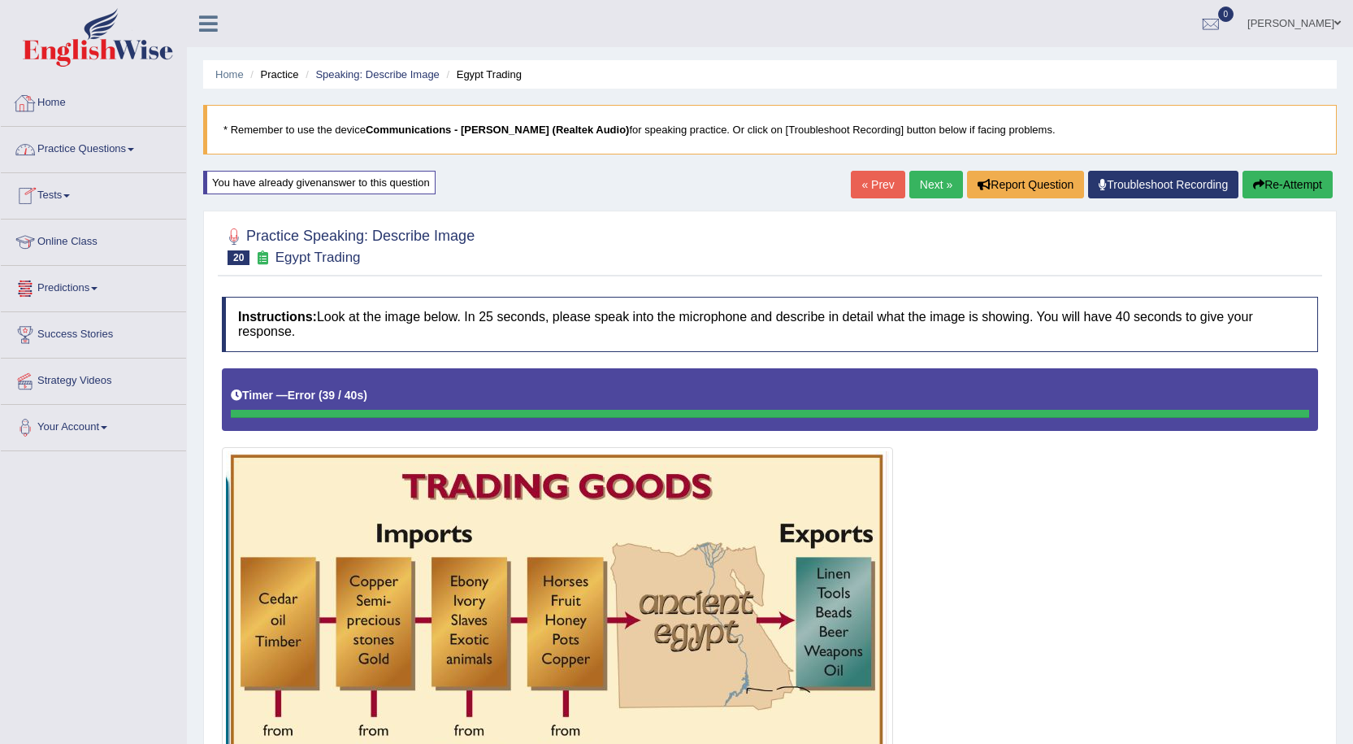
click at [128, 145] on link "Practice Questions" at bounding box center [93, 147] width 185 height 41
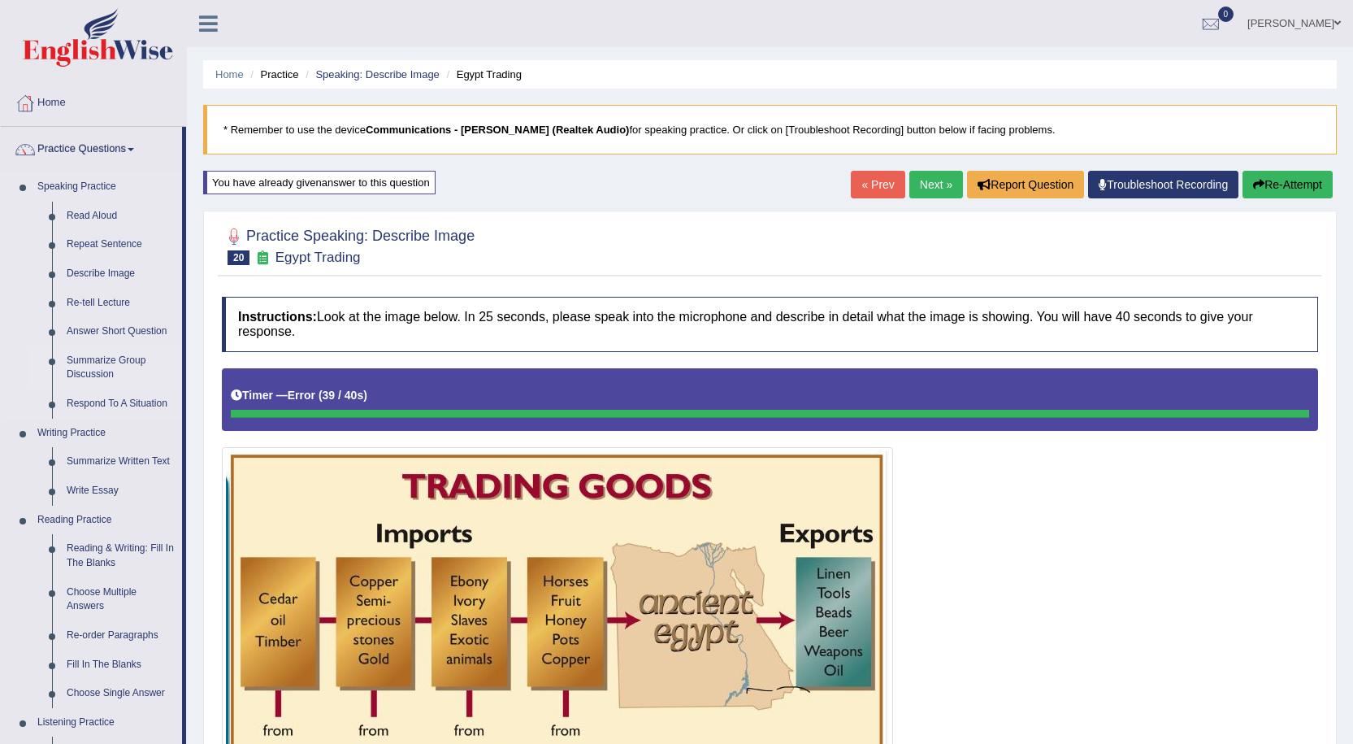
click at [104, 366] on link "Summarize Group Discussion" at bounding box center [120, 367] width 123 height 43
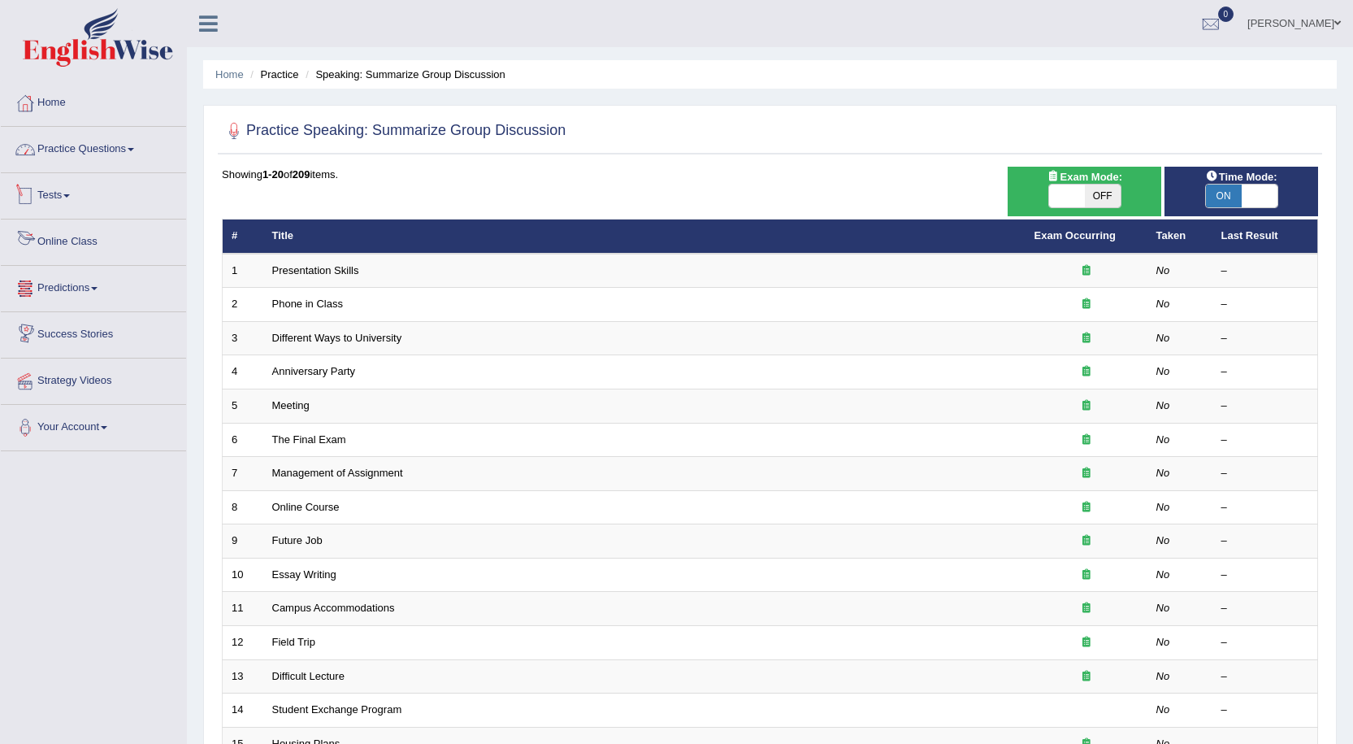
click at [89, 137] on link "Practice Questions" at bounding box center [93, 147] width 185 height 41
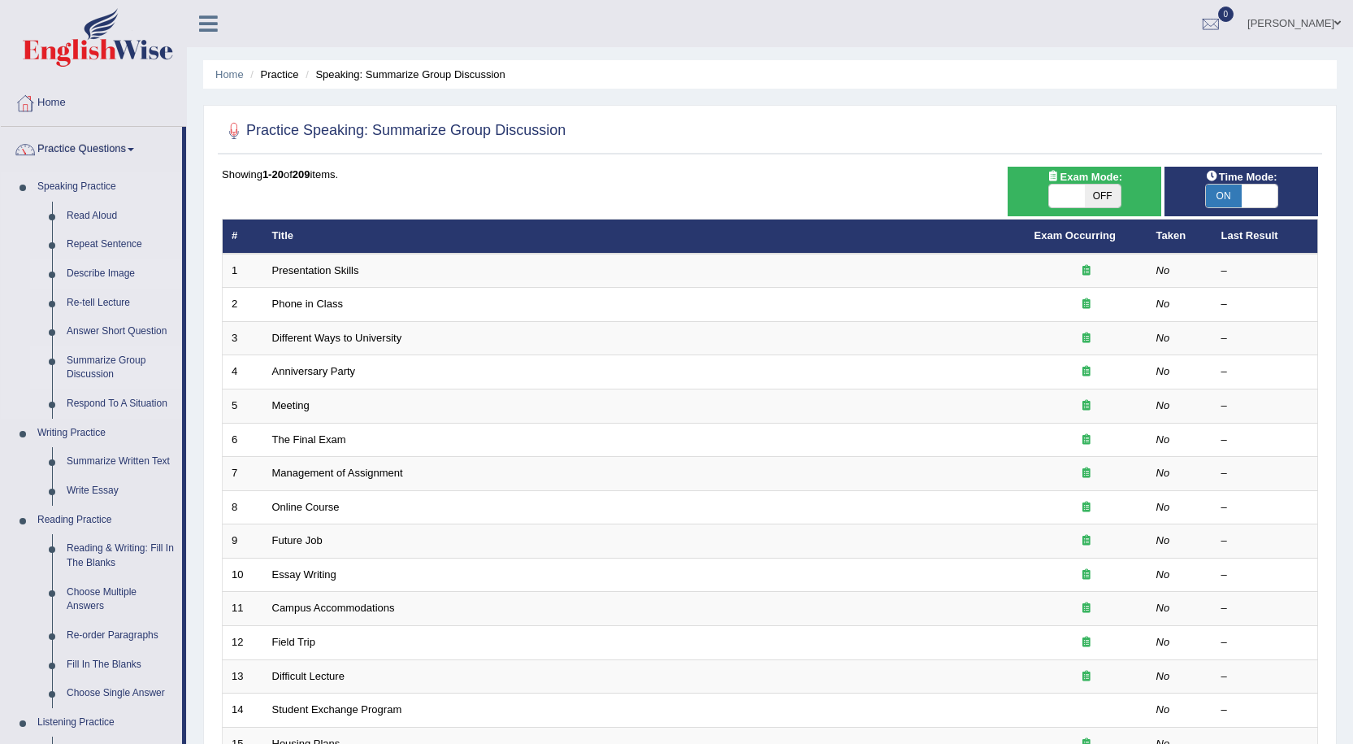
click at [98, 273] on link "Describe Image" at bounding box center [120, 273] width 123 height 29
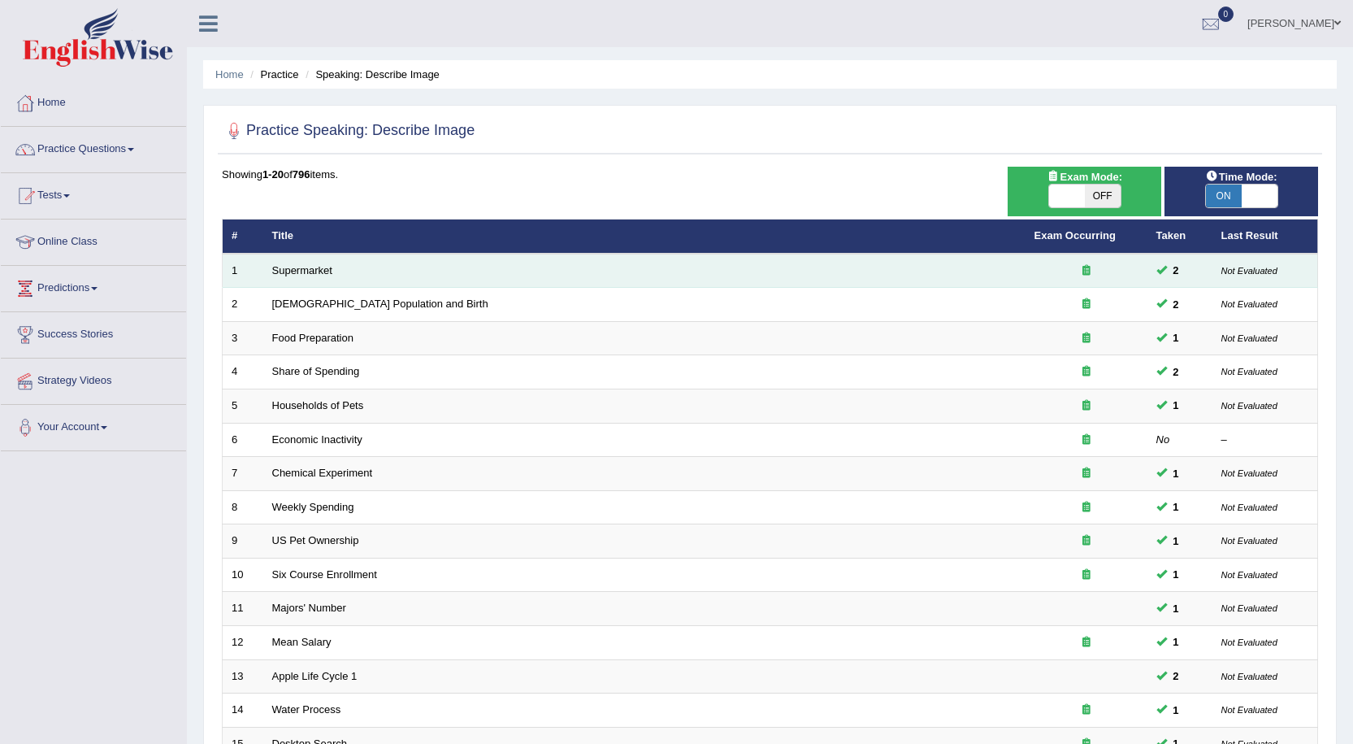
click at [1166, 268] on span at bounding box center [1161, 269] width 11 height 11
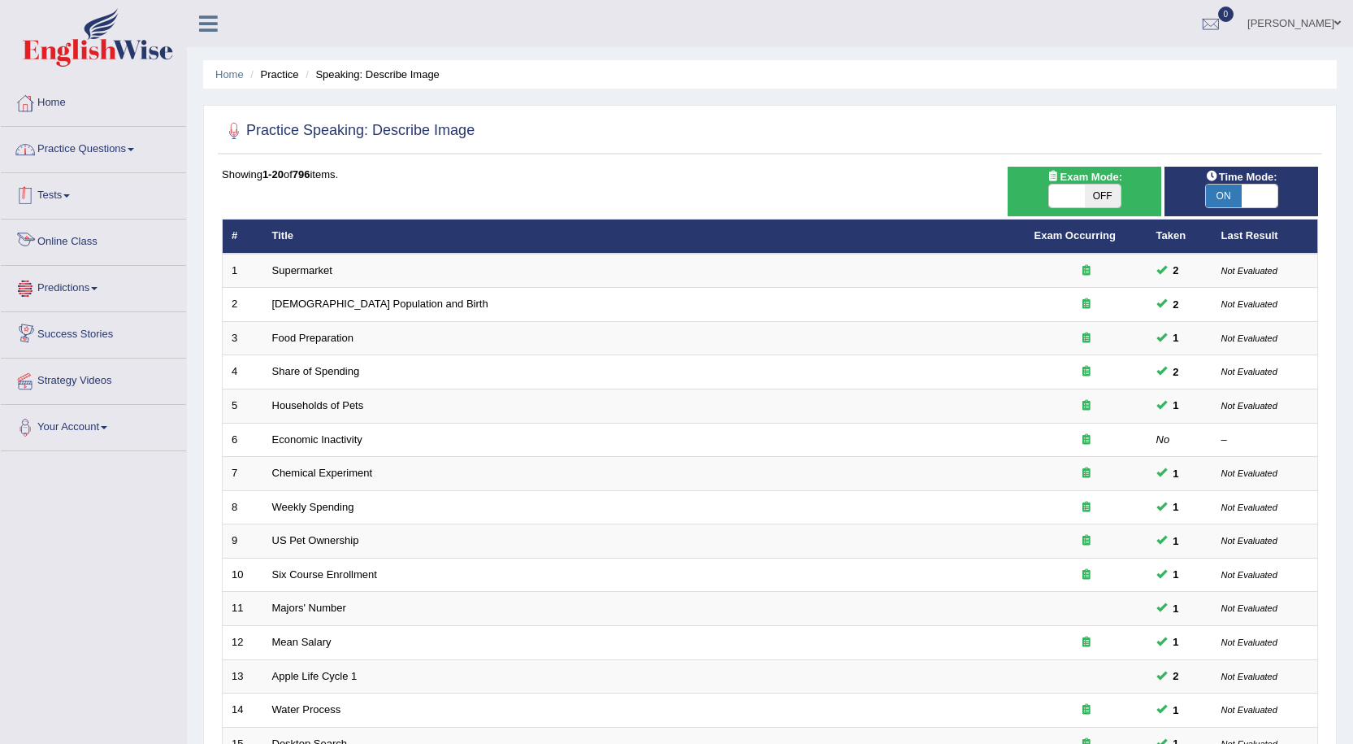
click at [108, 142] on link "Practice Questions" at bounding box center [93, 147] width 185 height 41
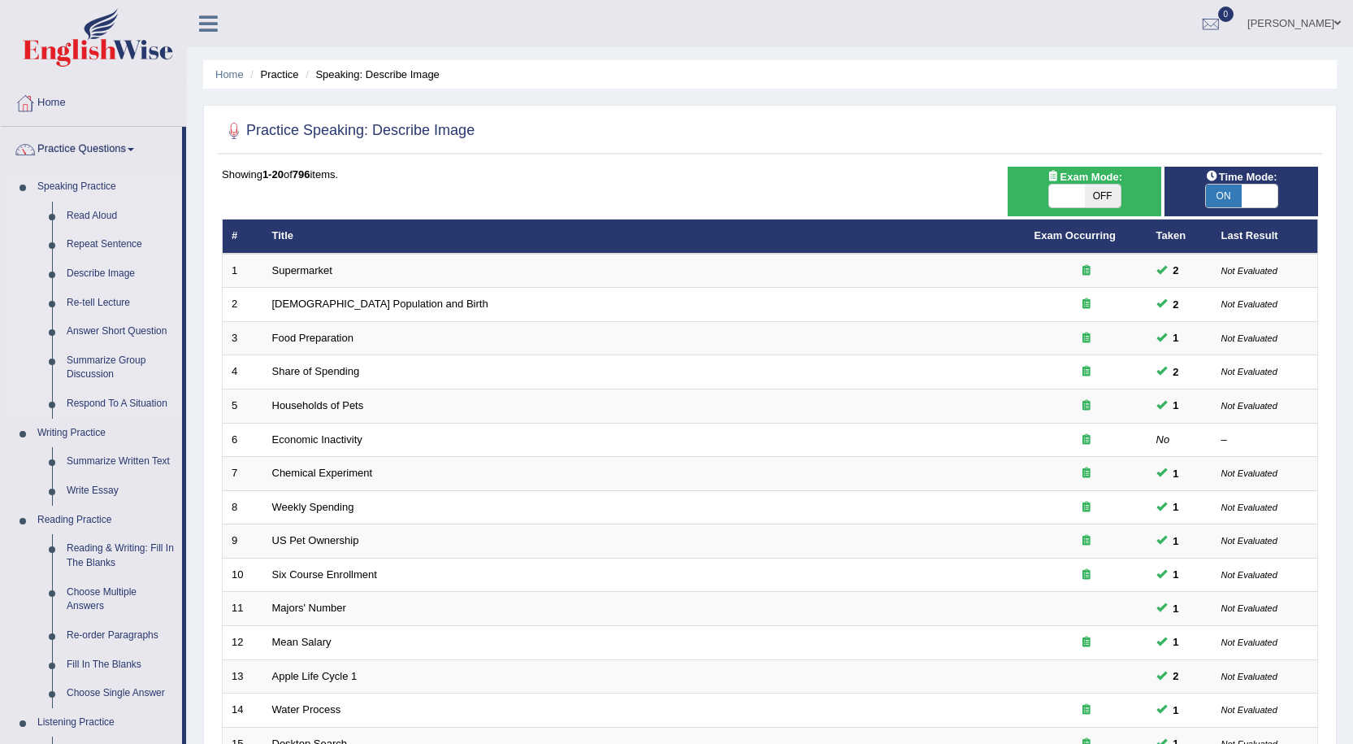
click at [100, 299] on link "Re-tell Lecture" at bounding box center [120, 303] width 123 height 29
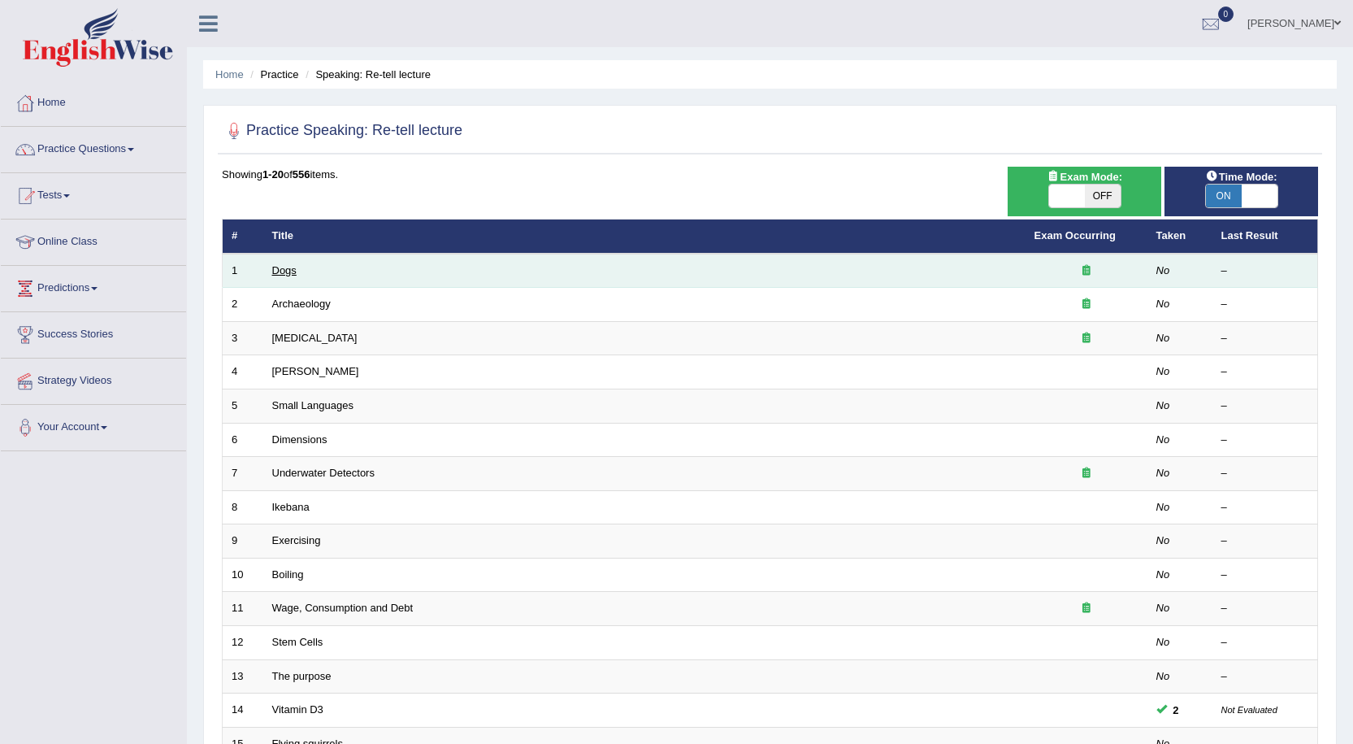
click at [285, 268] on link "Dogs" at bounding box center [284, 270] width 24 height 12
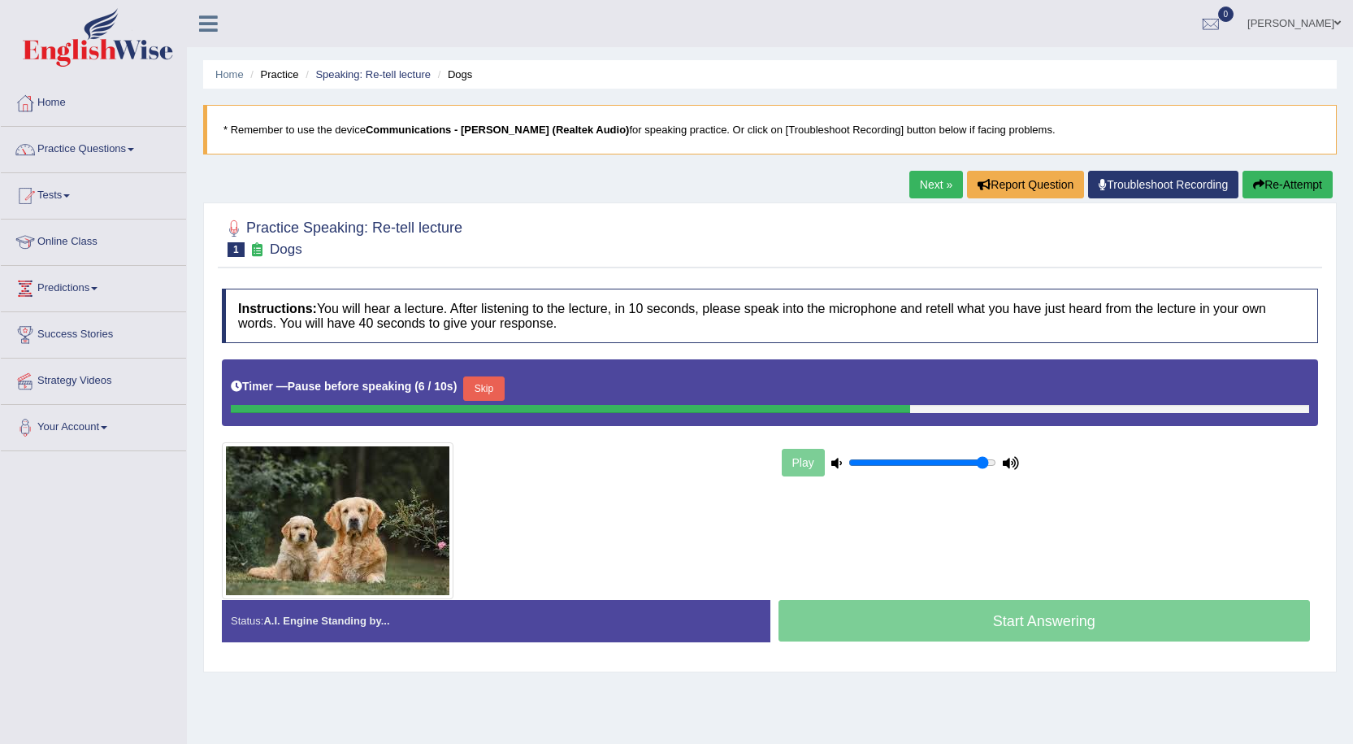
click at [1269, 188] on button "Re-Attempt" at bounding box center [1288, 185] width 90 height 28
click at [111, 155] on link "Practice Questions" at bounding box center [93, 147] width 185 height 41
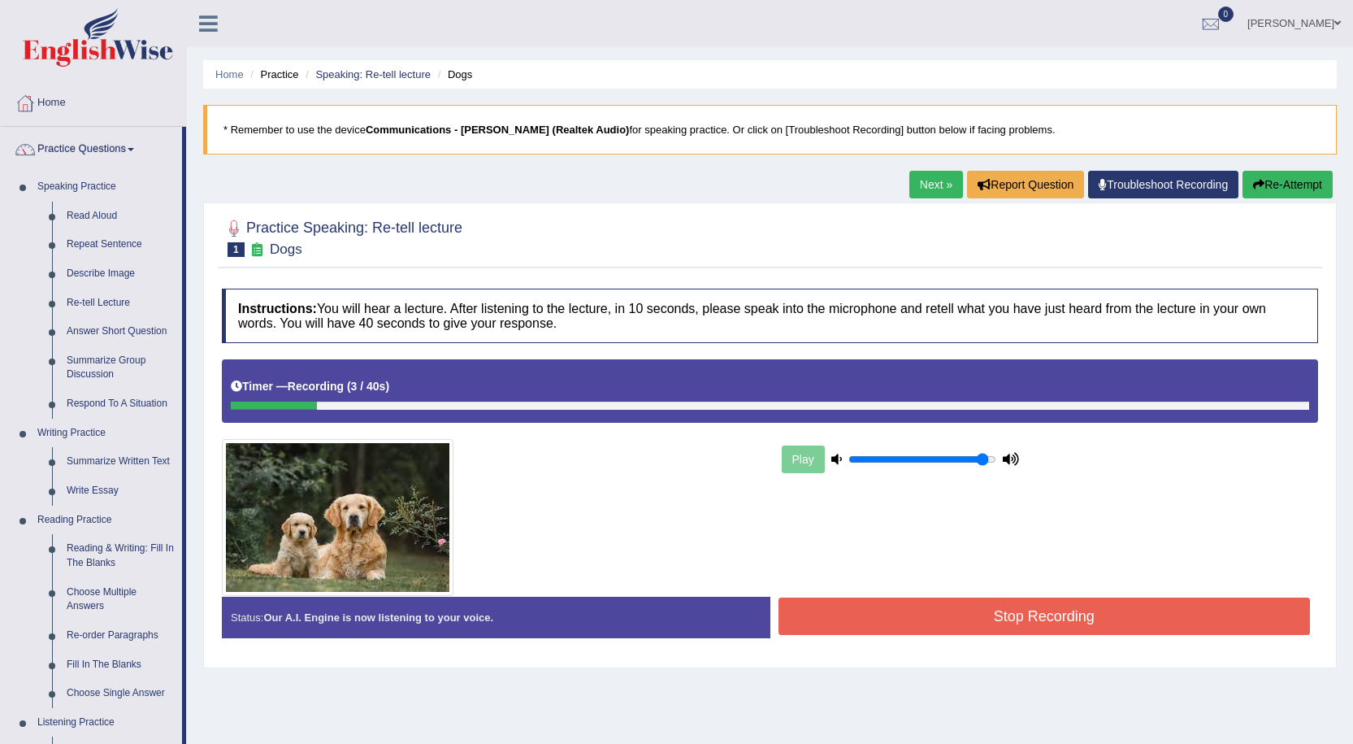
click at [1061, 627] on button "Stop Recording" at bounding box center [1045, 615] width 532 height 37
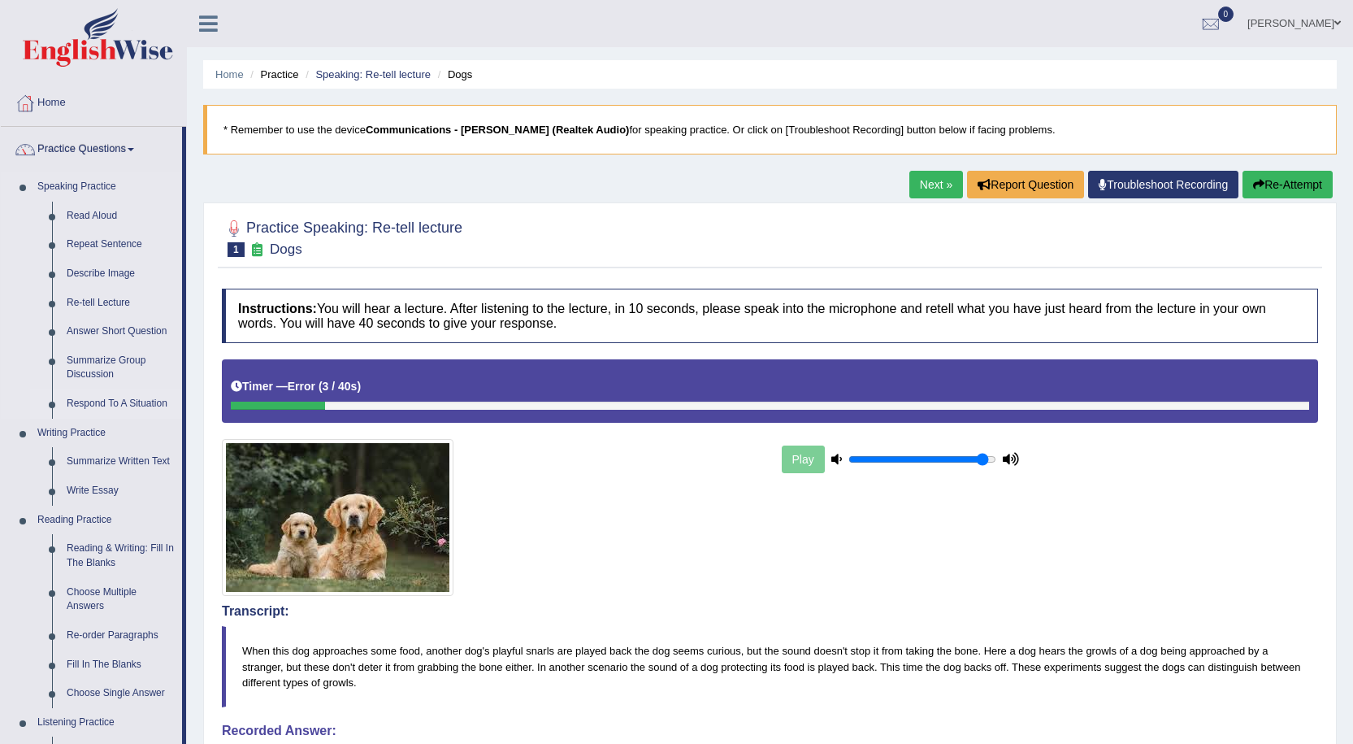
click at [129, 405] on link "Respond To A Situation" at bounding box center [120, 403] width 123 height 29
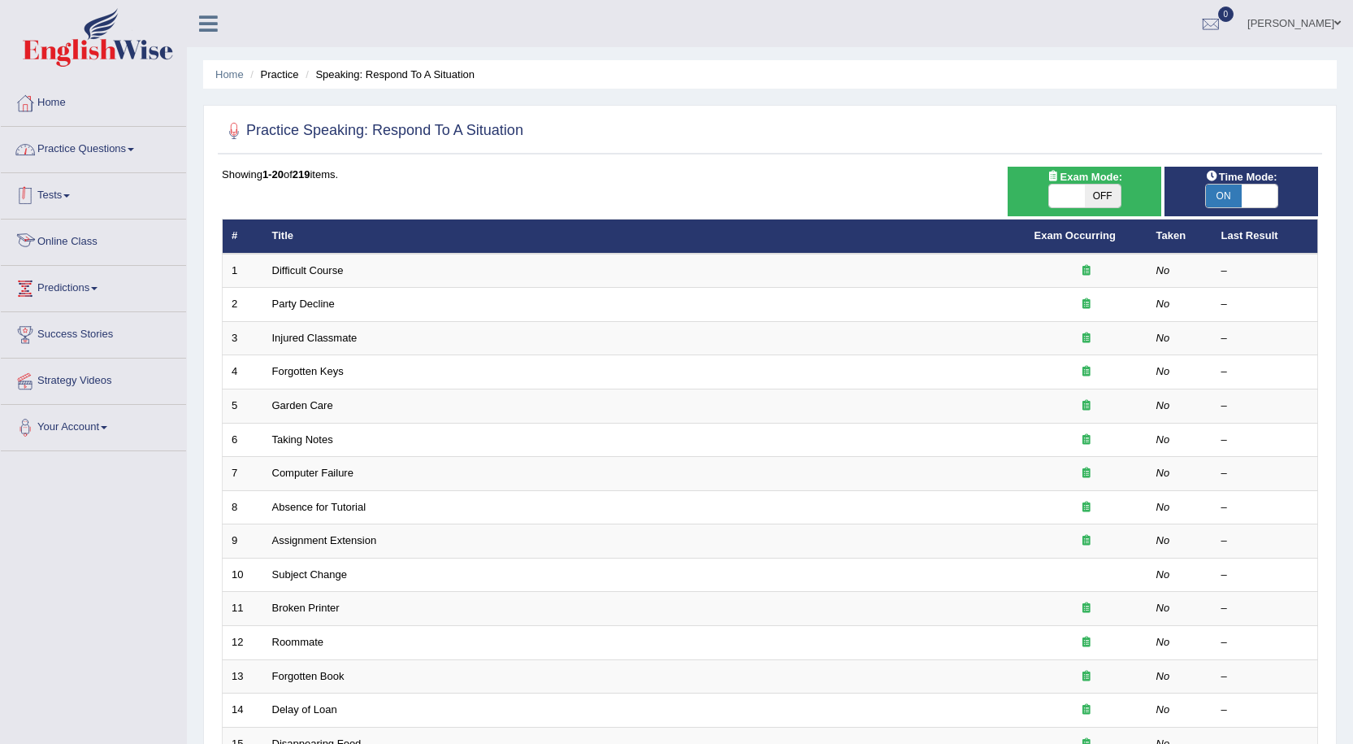
click at [103, 147] on link "Practice Questions" at bounding box center [93, 147] width 185 height 41
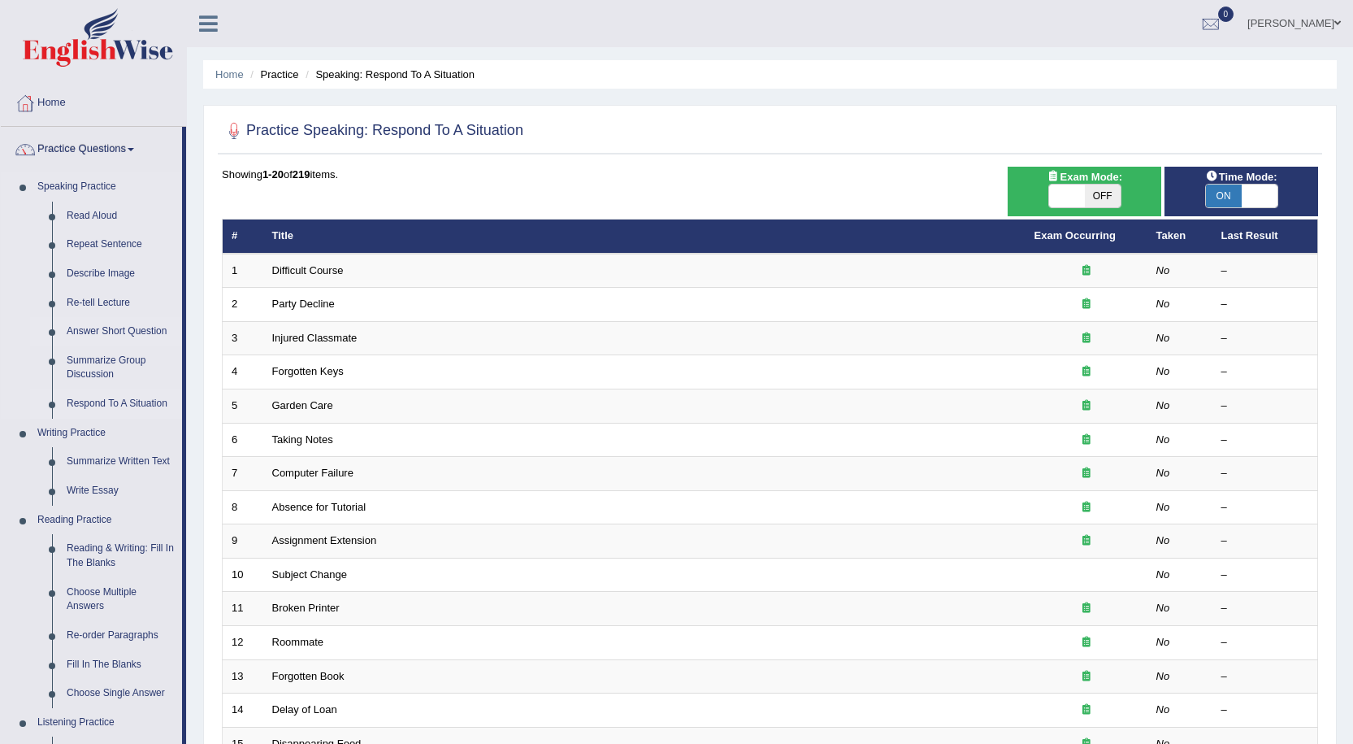
click at [112, 329] on link "Answer Short Question" at bounding box center [120, 331] width 123 height 29
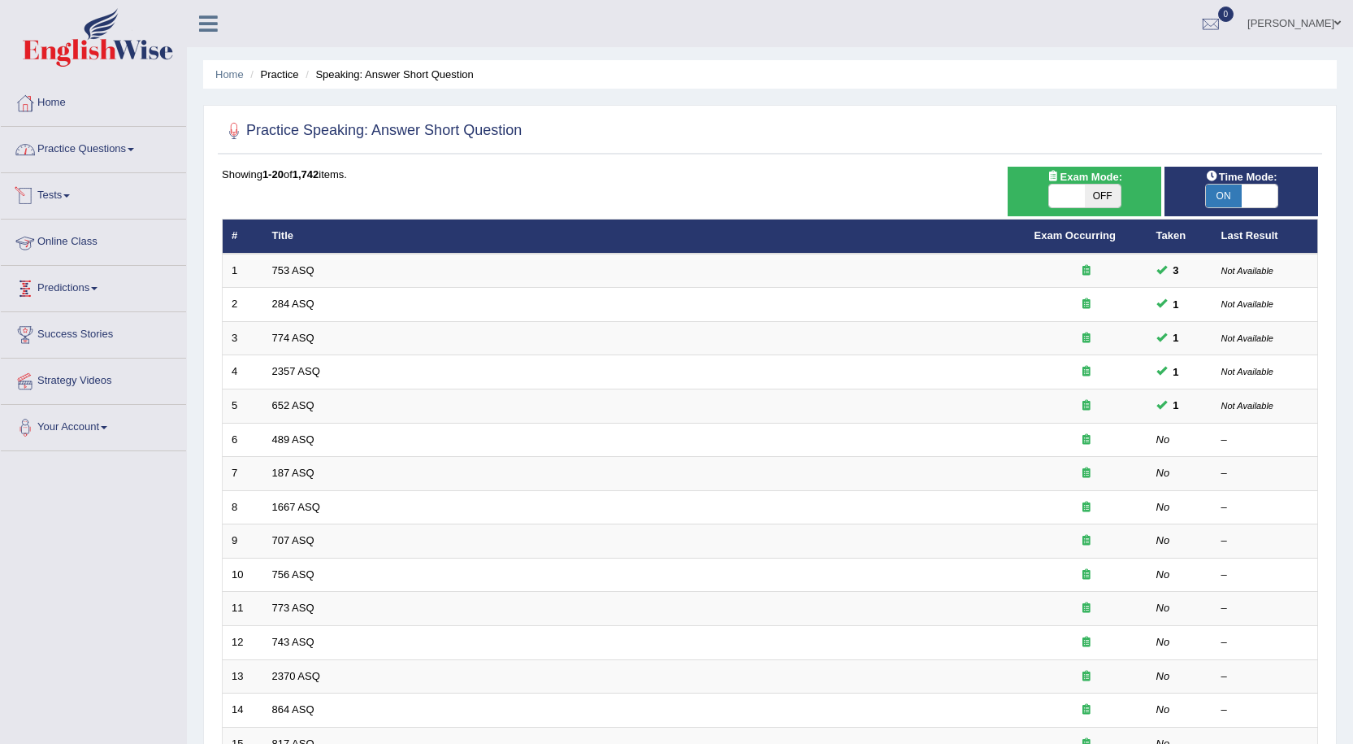
click at [87, 157] on link "Practice Questions" at bounding box center [93, 147] width 185 height 41
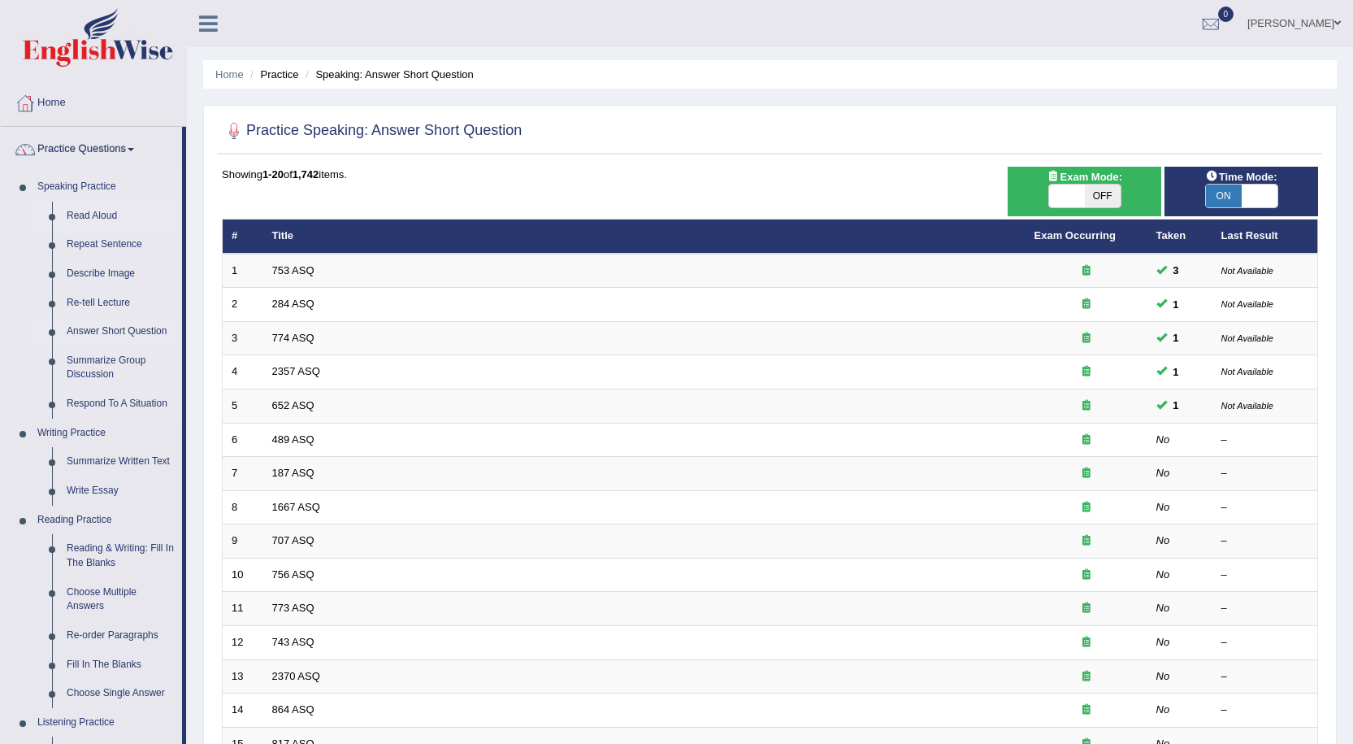
click at [106, 212] on link "Read Aloud" at bounding box center [120, 216] width 123 height 29
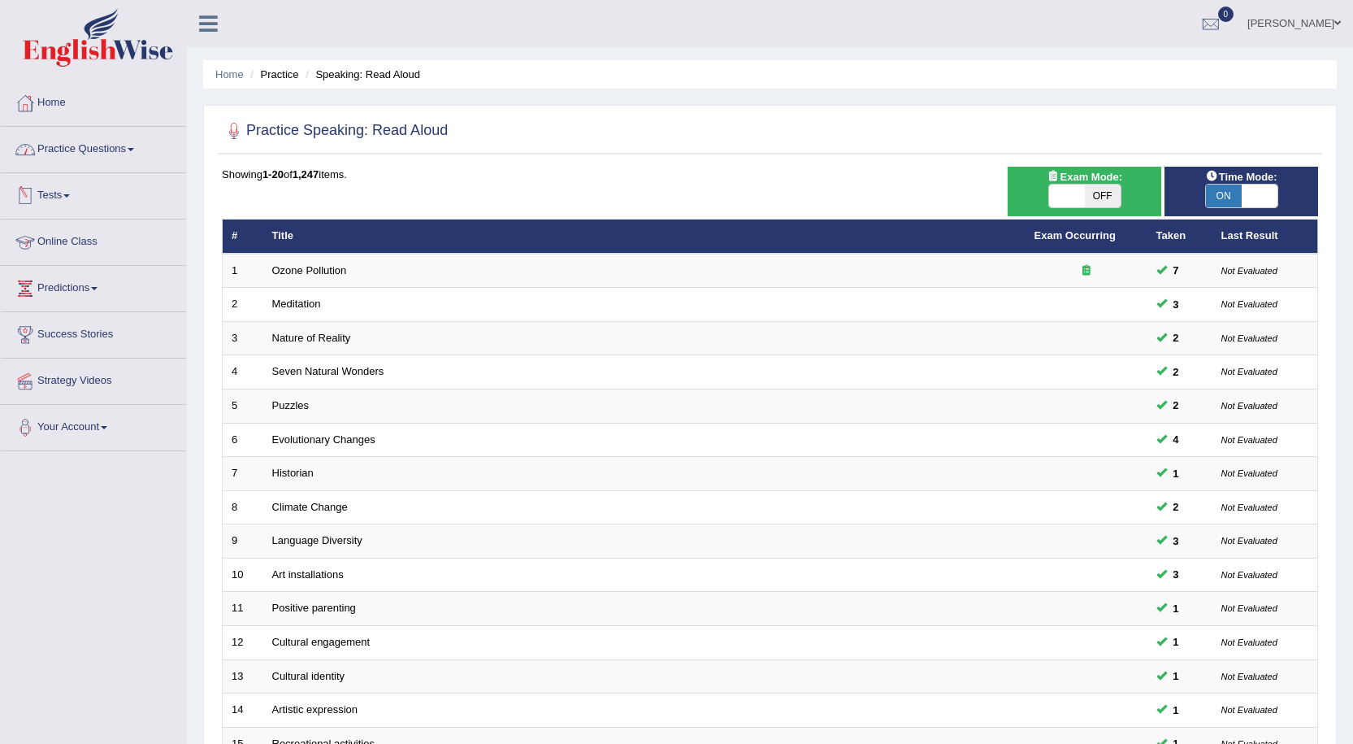
click at [83, 158] on link "Practice Questions" at bounding box center [93, 147] width 185 height 41
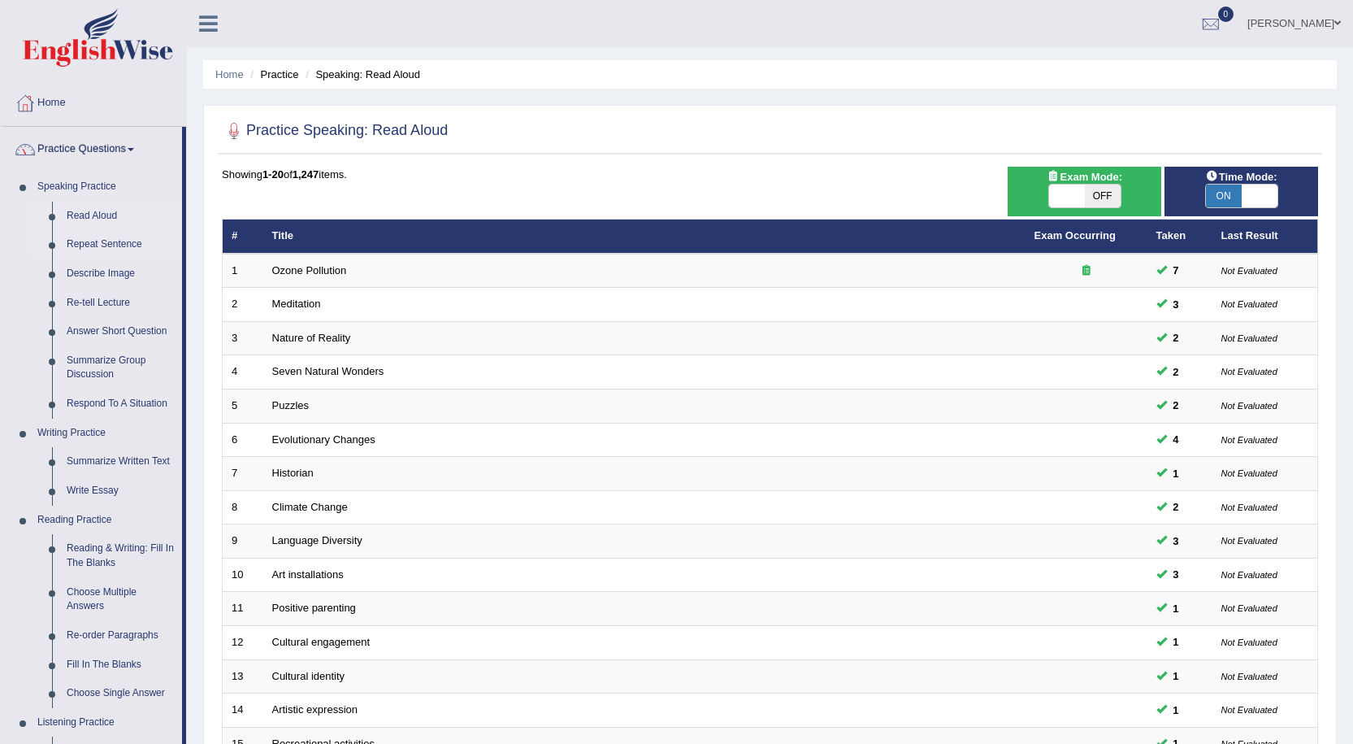
click at [100, 243] on link "Repeat Sentence" at bounding box center [120, 244] width 123 height 29
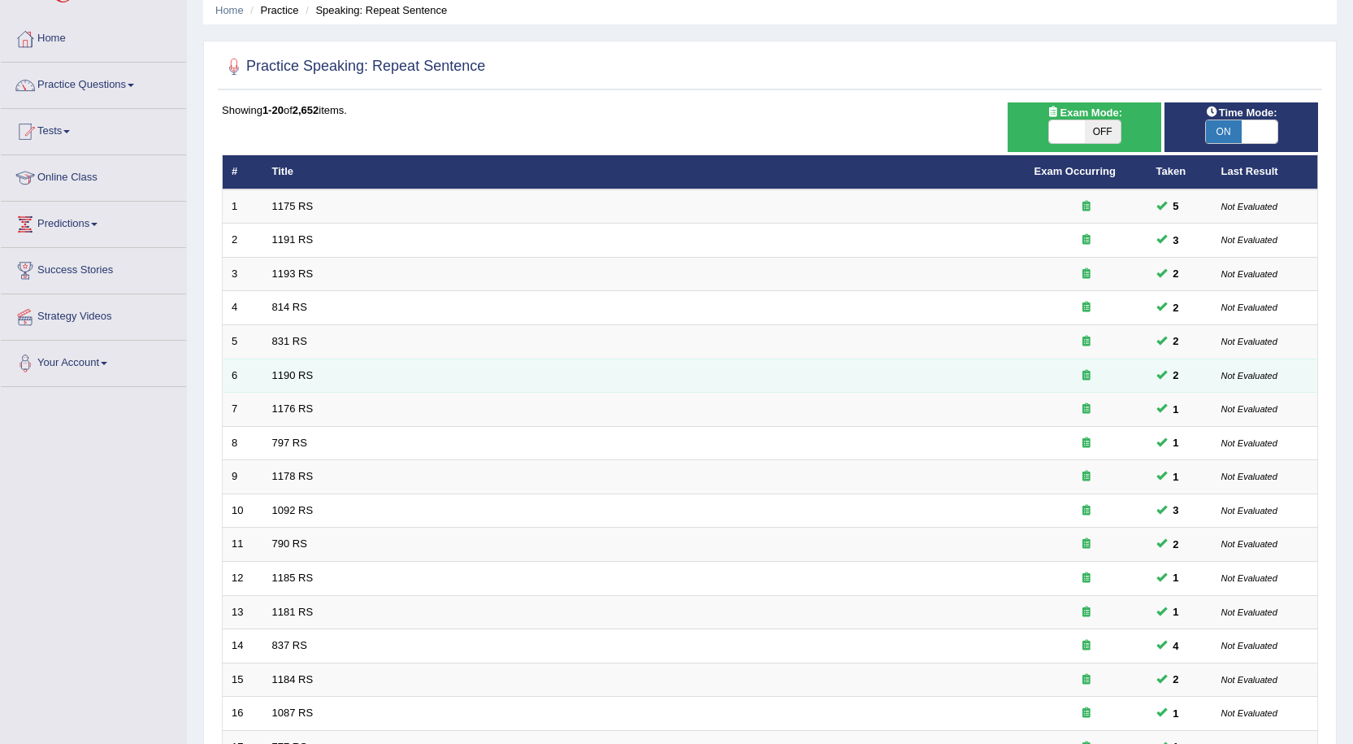
scroll to position [7, 0]
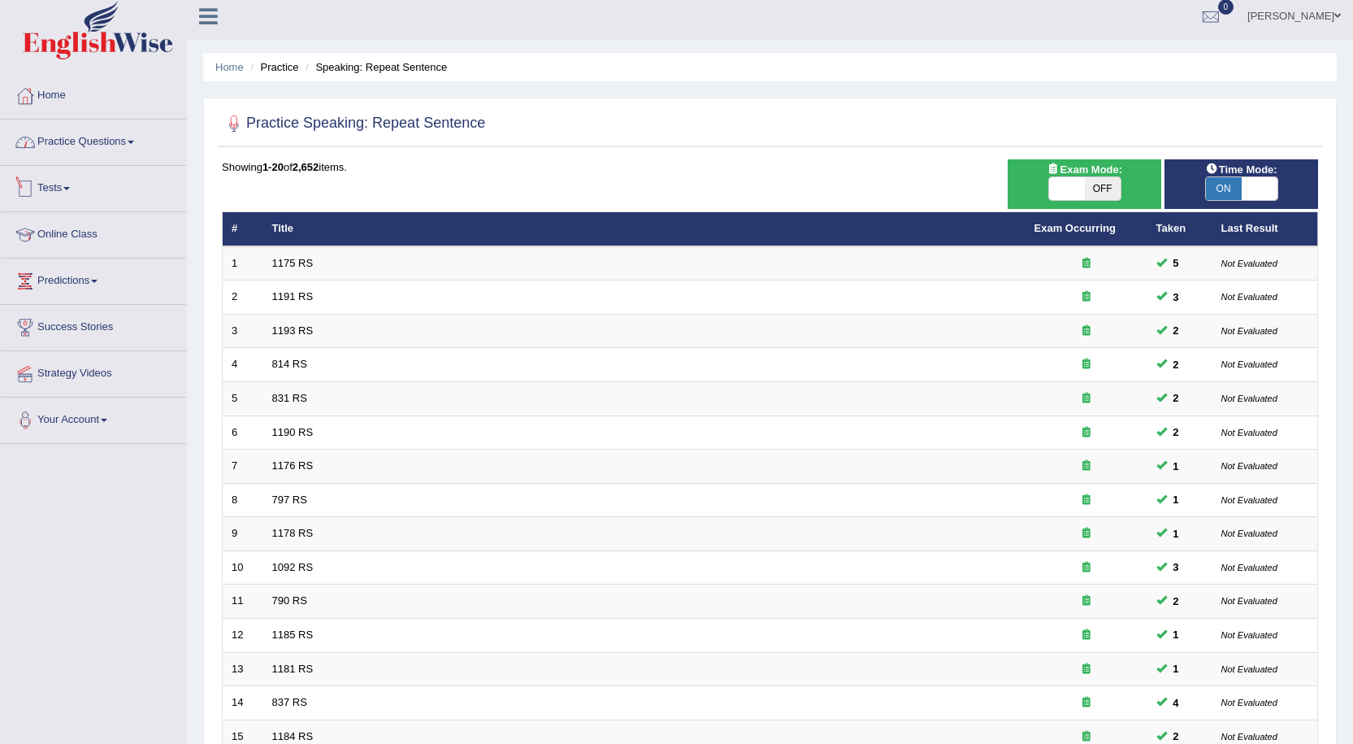
click at [105, 143] on link "Practice Questions" at bounding box center [93, 139] width 185 height 41
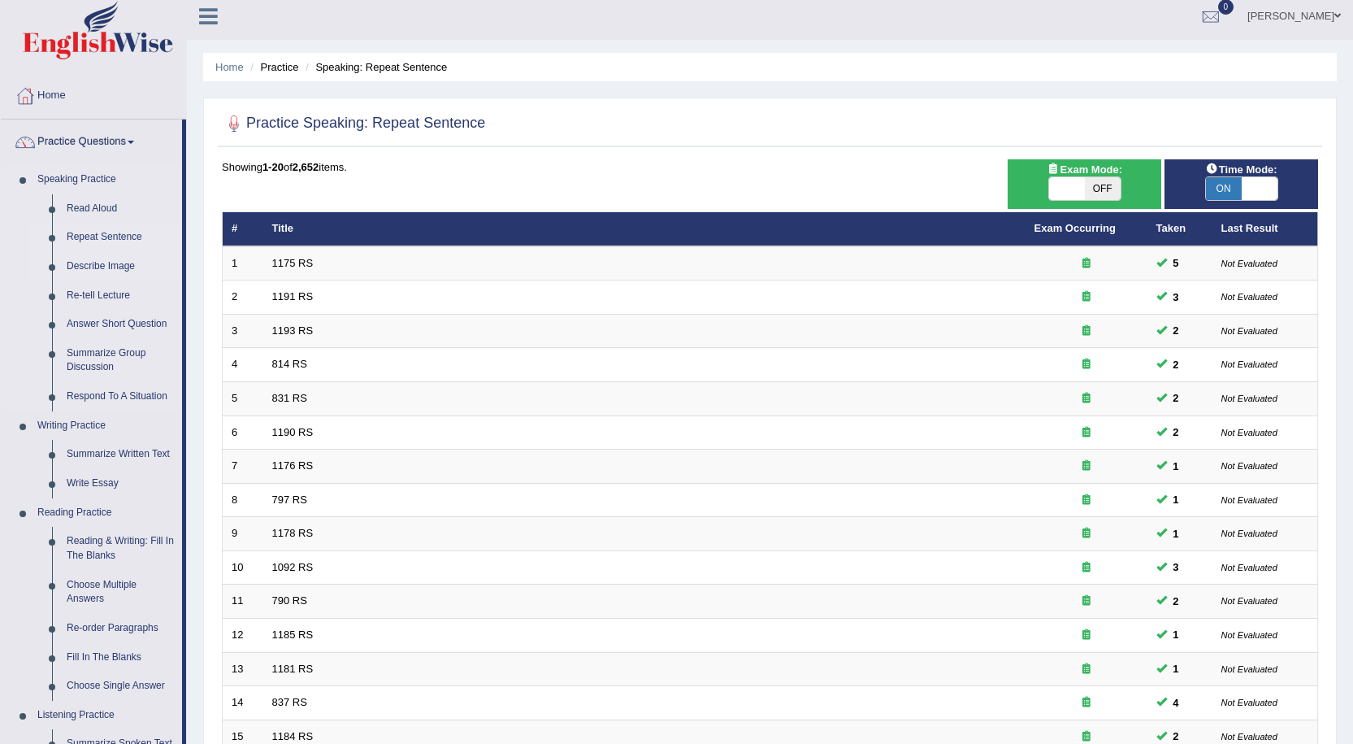
click at [102, 270] on link "Describe Image" at bounding box center [120, 266] width 123 height 29
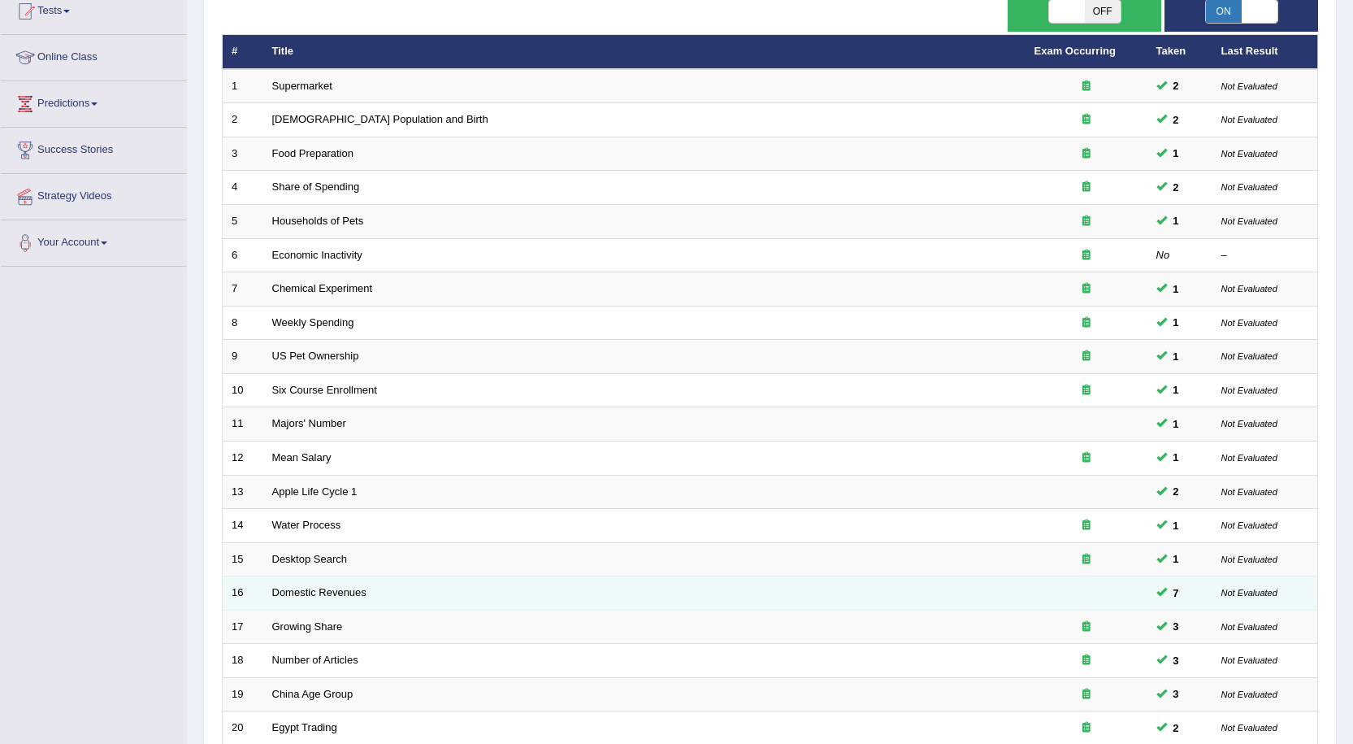
scroll to position [89, 0]
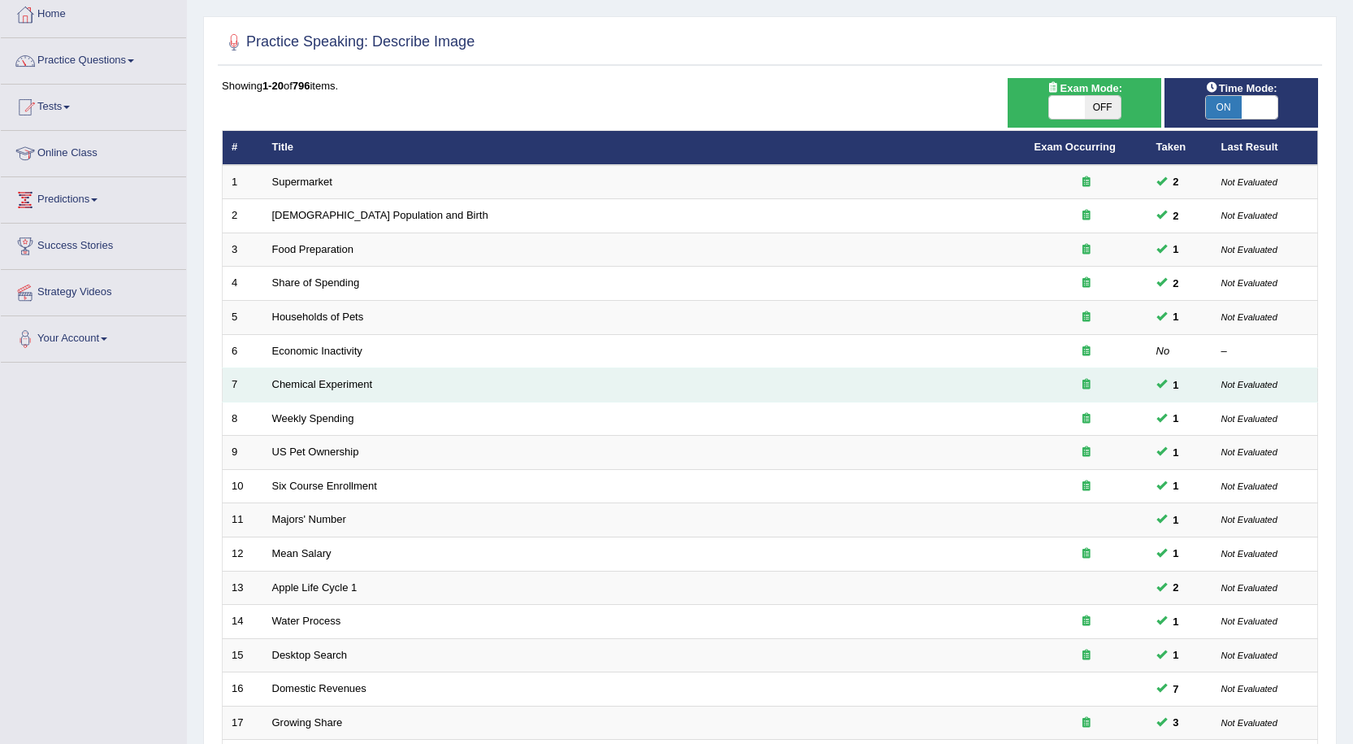
click at [1087, 381] on icon at bounding box center [1086, 384] width 8 height 11
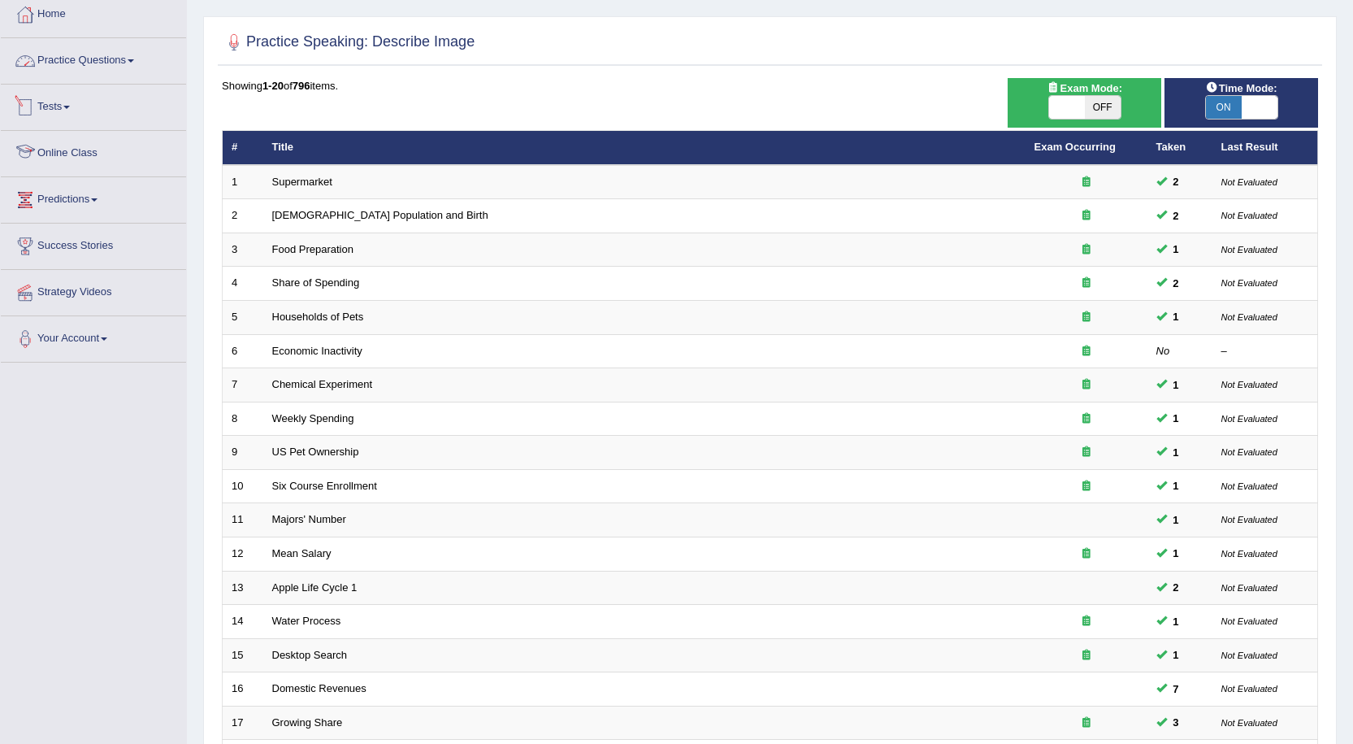
click at [74, 69] on link "Practice Questions" at bounding box center [93, 58] width 185 height 41
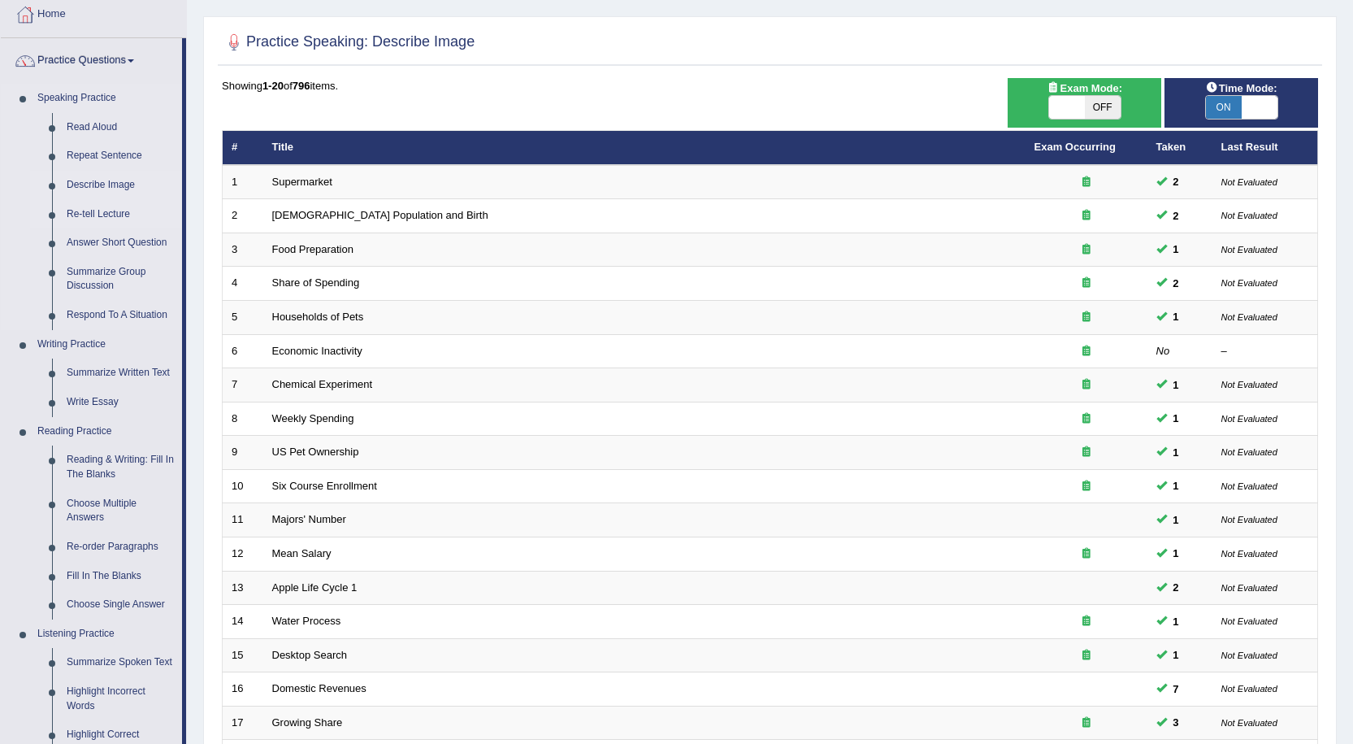
click at [105, 214] on link "Re-tell Lecture" at bounding box center [120, 214] width 123 height 29
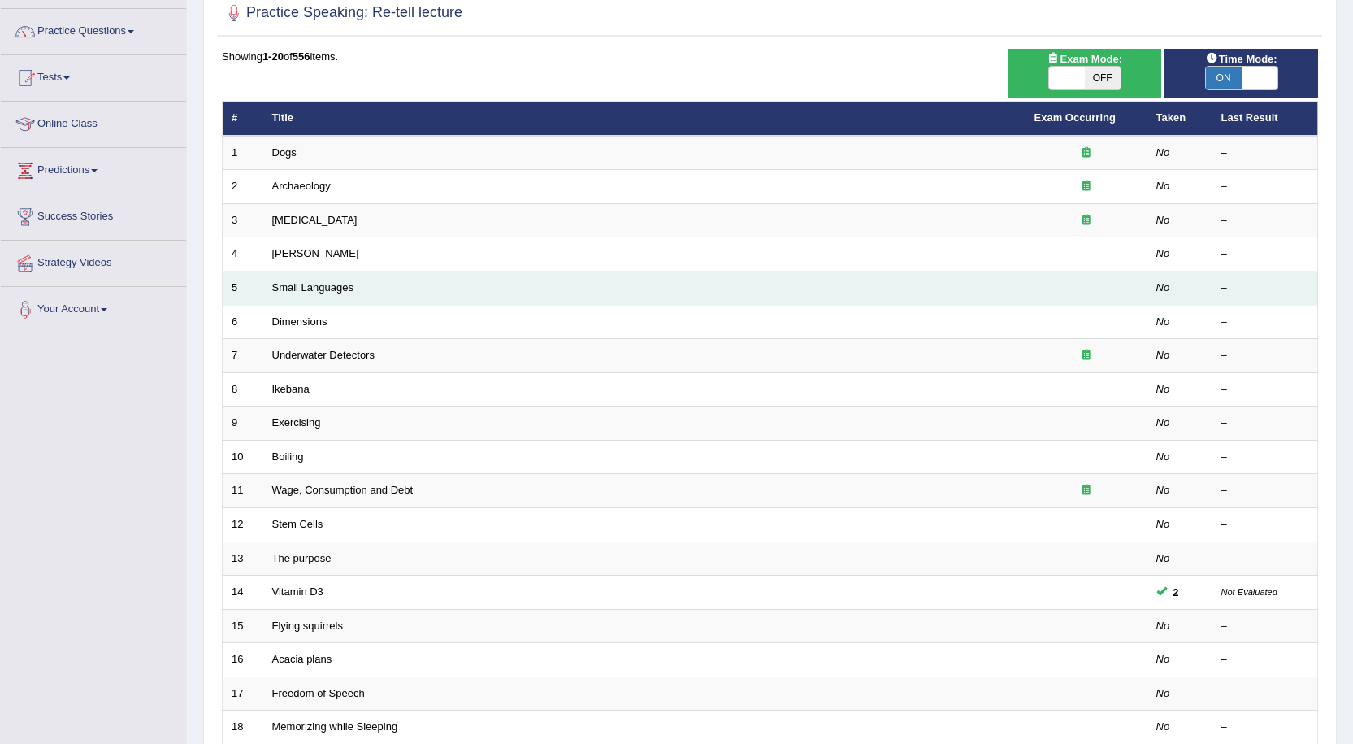
scroll to position [89, 0]
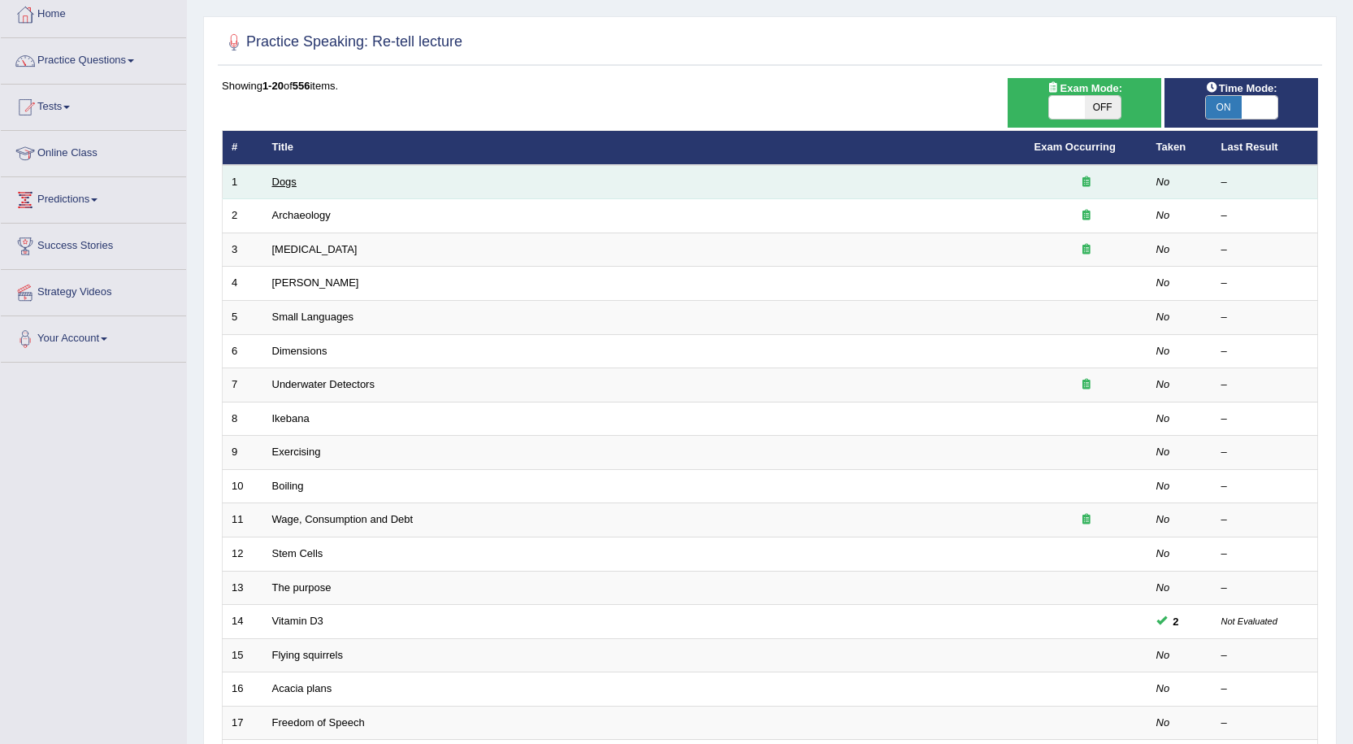
click at [278, 181] on link "Dogs" at bounding box center [284, 182] width 24 height 12
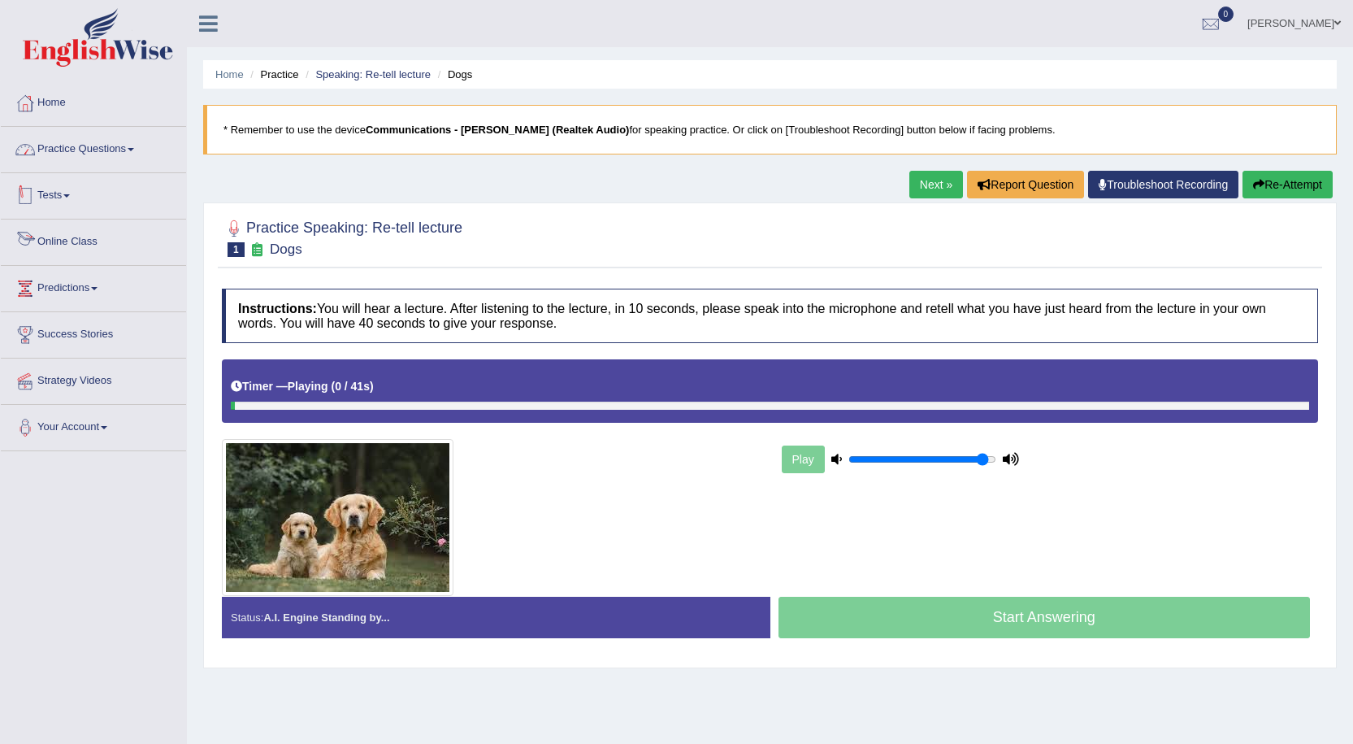
click at [124, 147] on link "Practice Questions" at bounding box center [93, 147] width 185 height 41
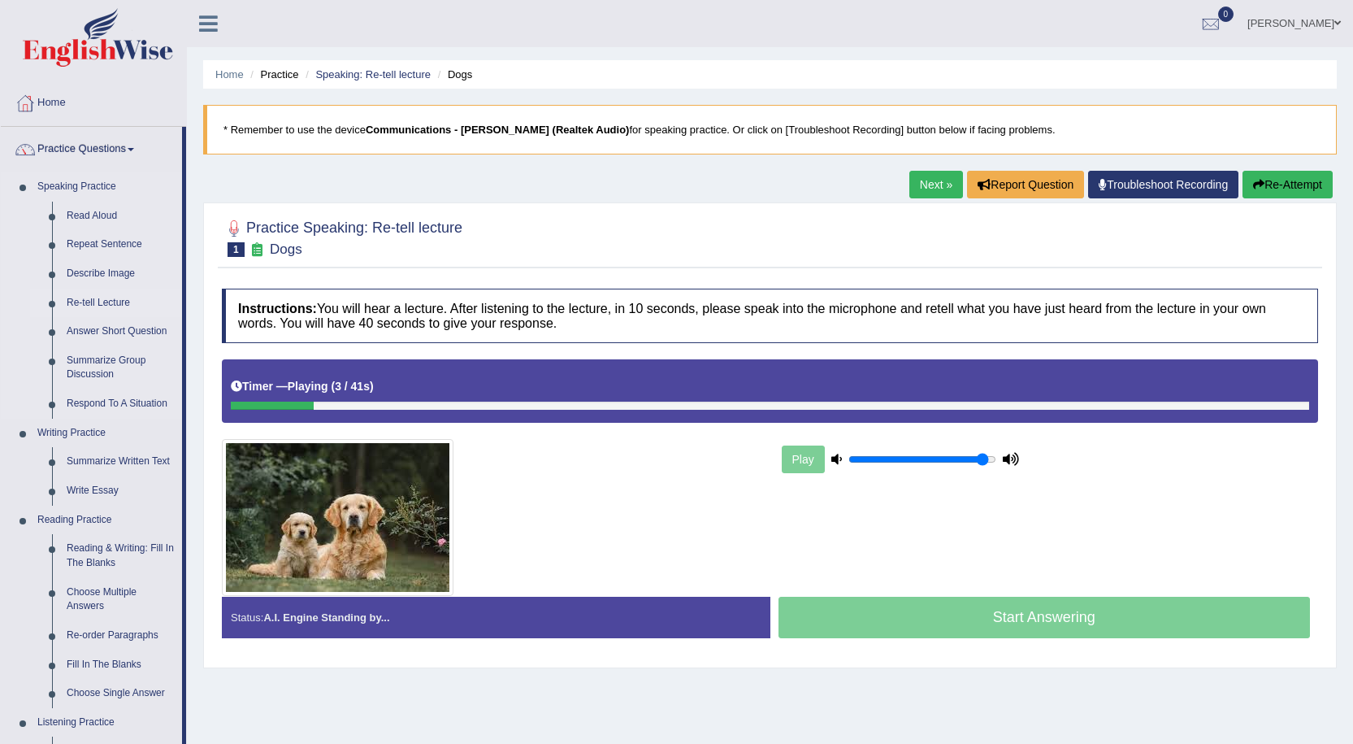
click at [105, 297] on link "Re-tell Lecture" at bounding box center [120, 303] width 123 height 29
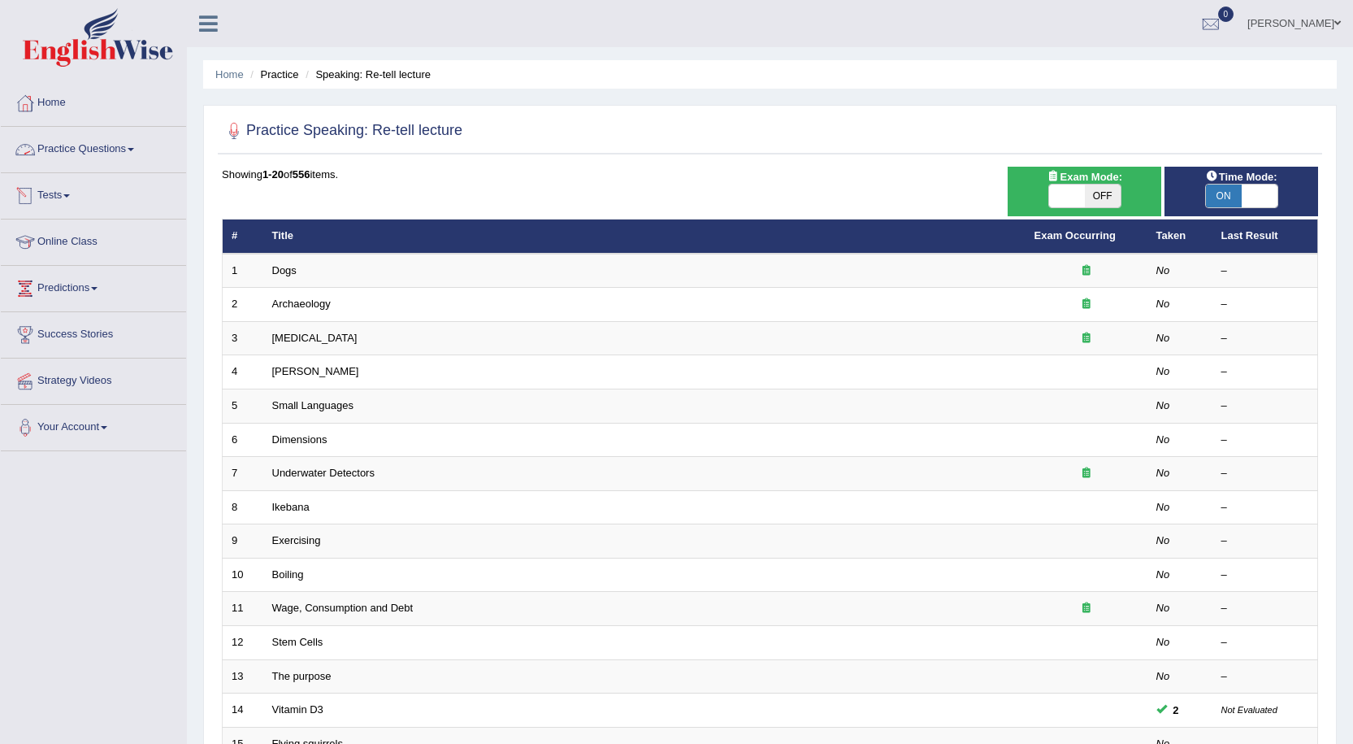
click at [114, 144] on link "Practice Questions" at bounding box center [93, 147] width 185 height 41
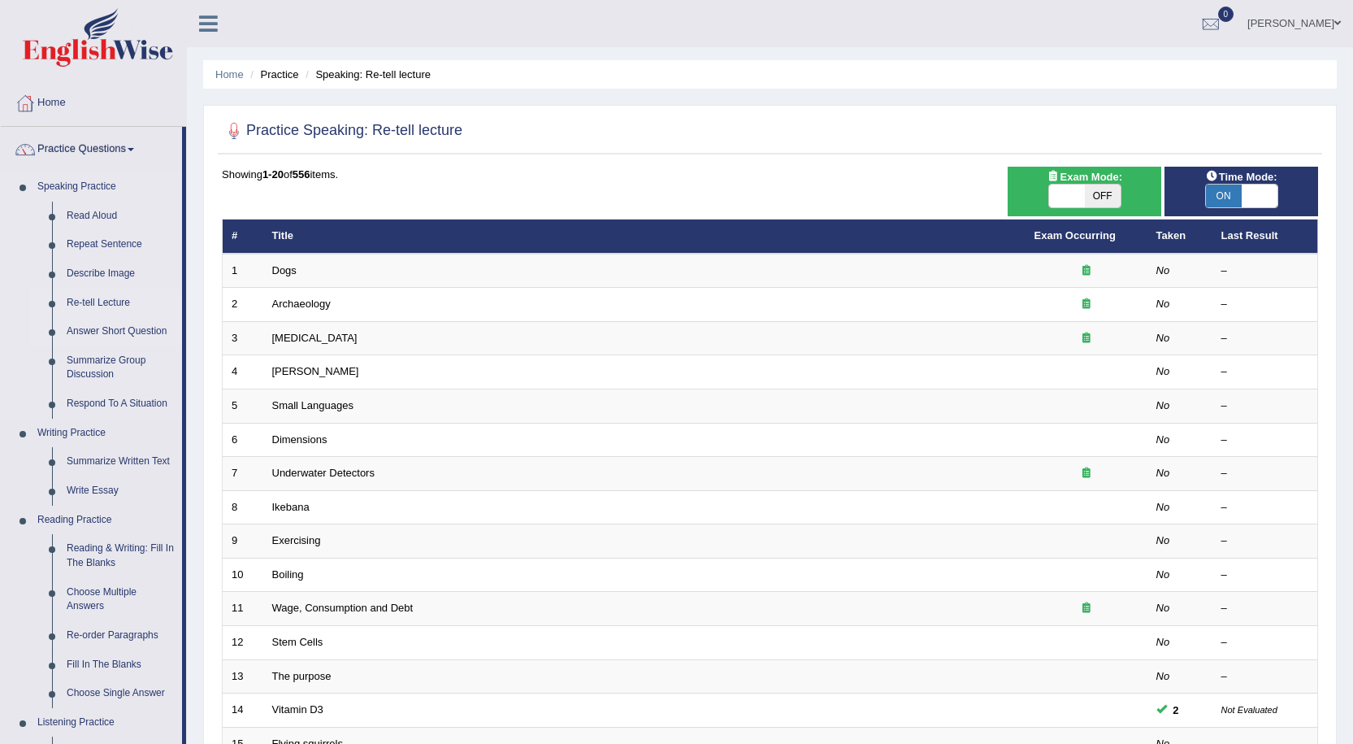
click at [137, 332] on link "Answer Short Question" at bounding box center [120, 331] width 123 height 29
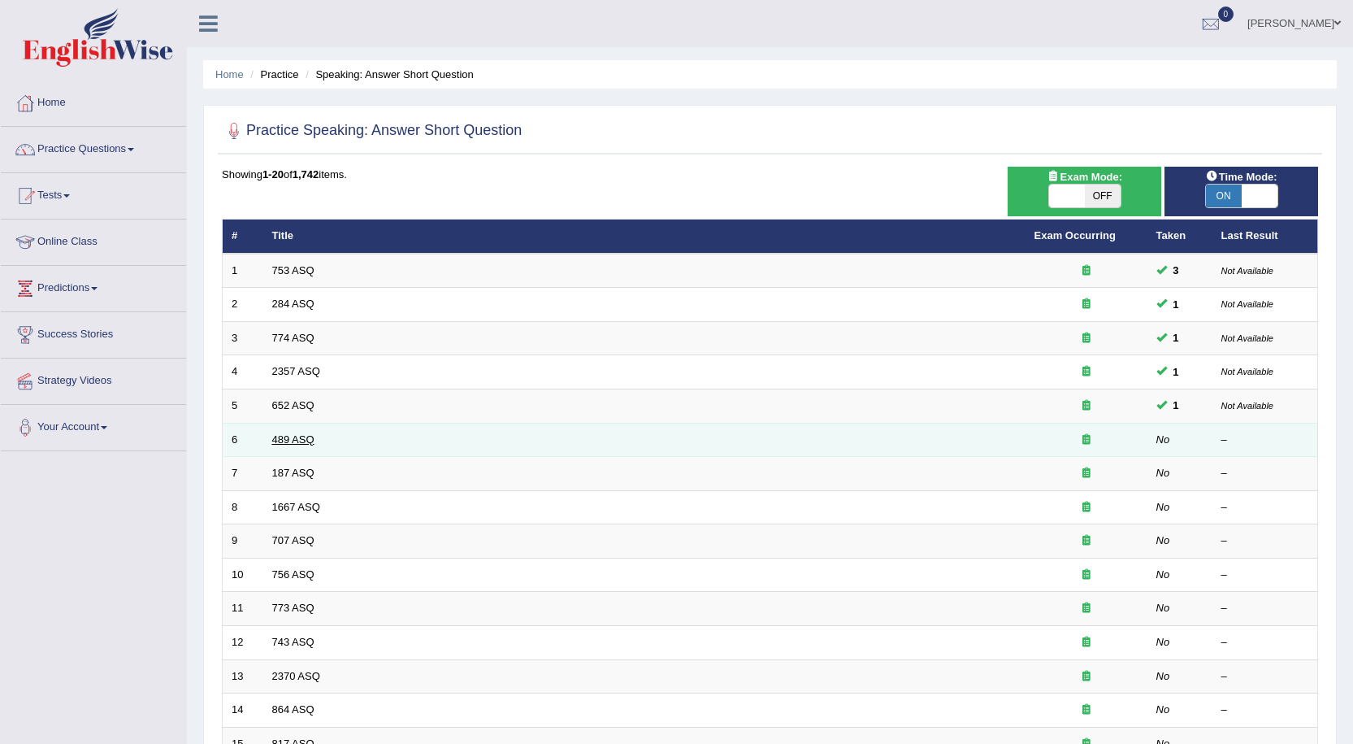
click at [305, 440] on link "489 ASQ" at bounding box center [293, 439] width 42 height 12
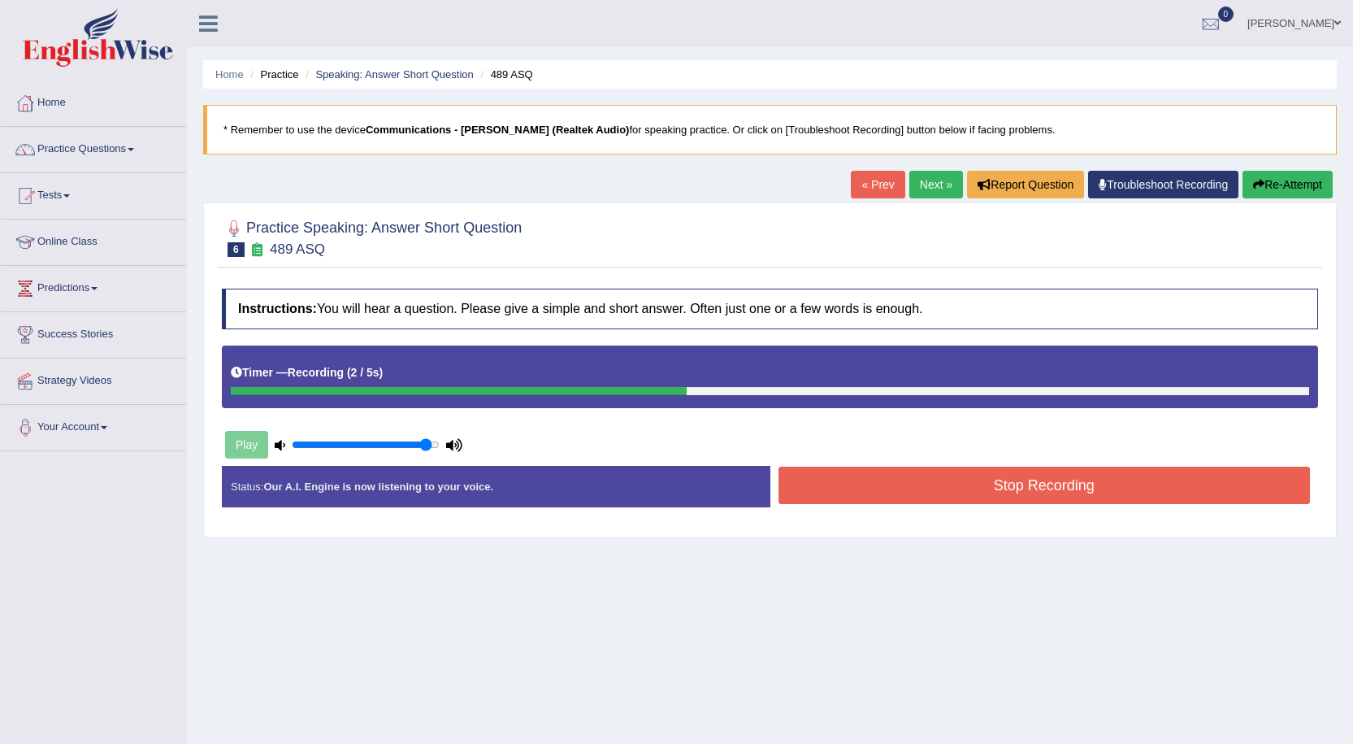
click at [1077, 481] on button "Stop Recording" at bounding box center [1045, 484] width 532 height 37
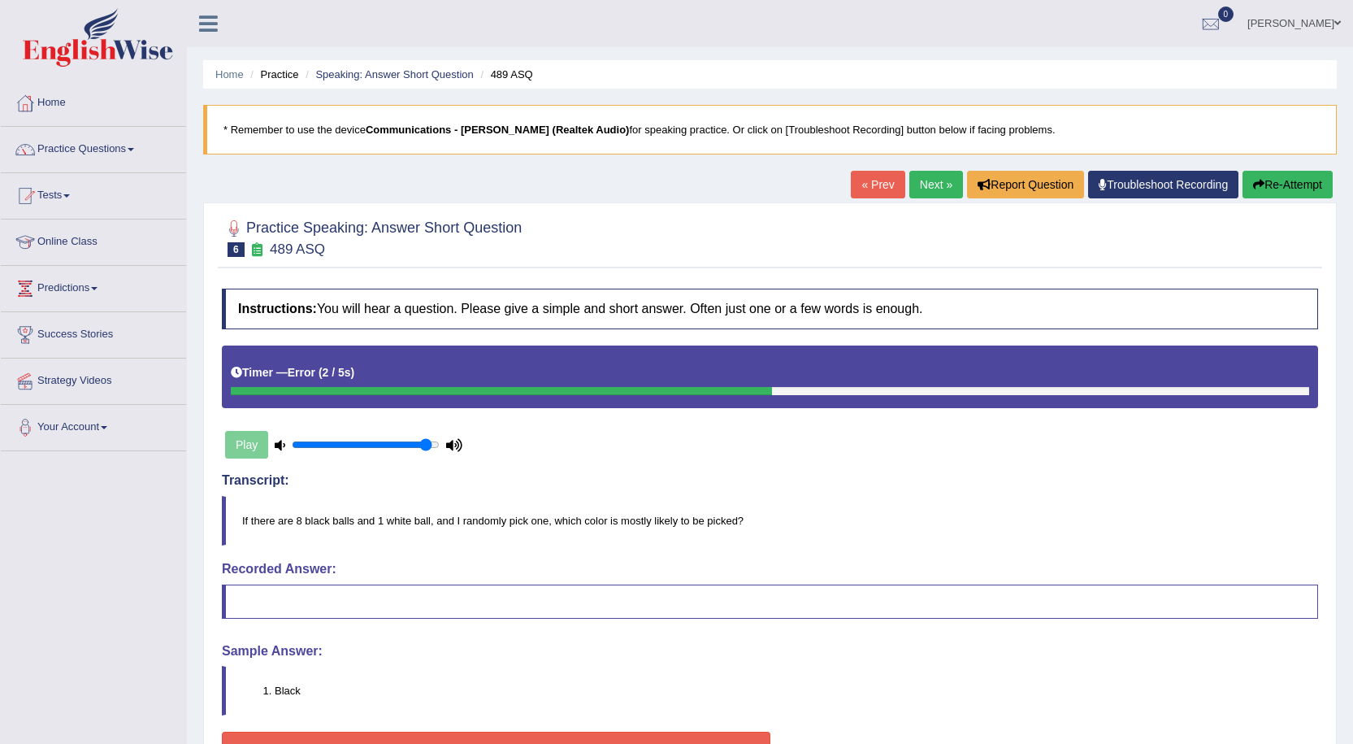
click at [1265, 183] on button "Re-Attempt" at bounding box center [1288, 185] width 90 height 28
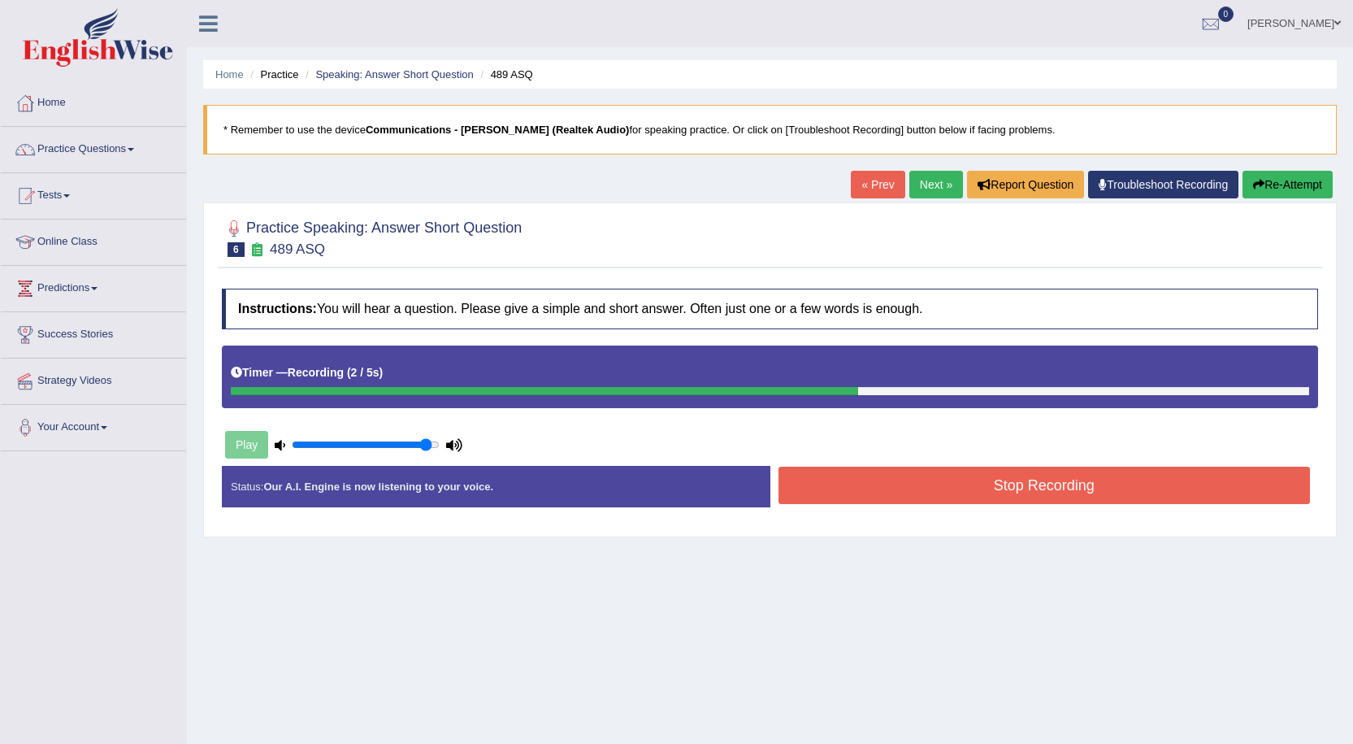
click at [1017, 489] on button "Stop Recording" at bounding box center [1045, 484] width 532 height 37
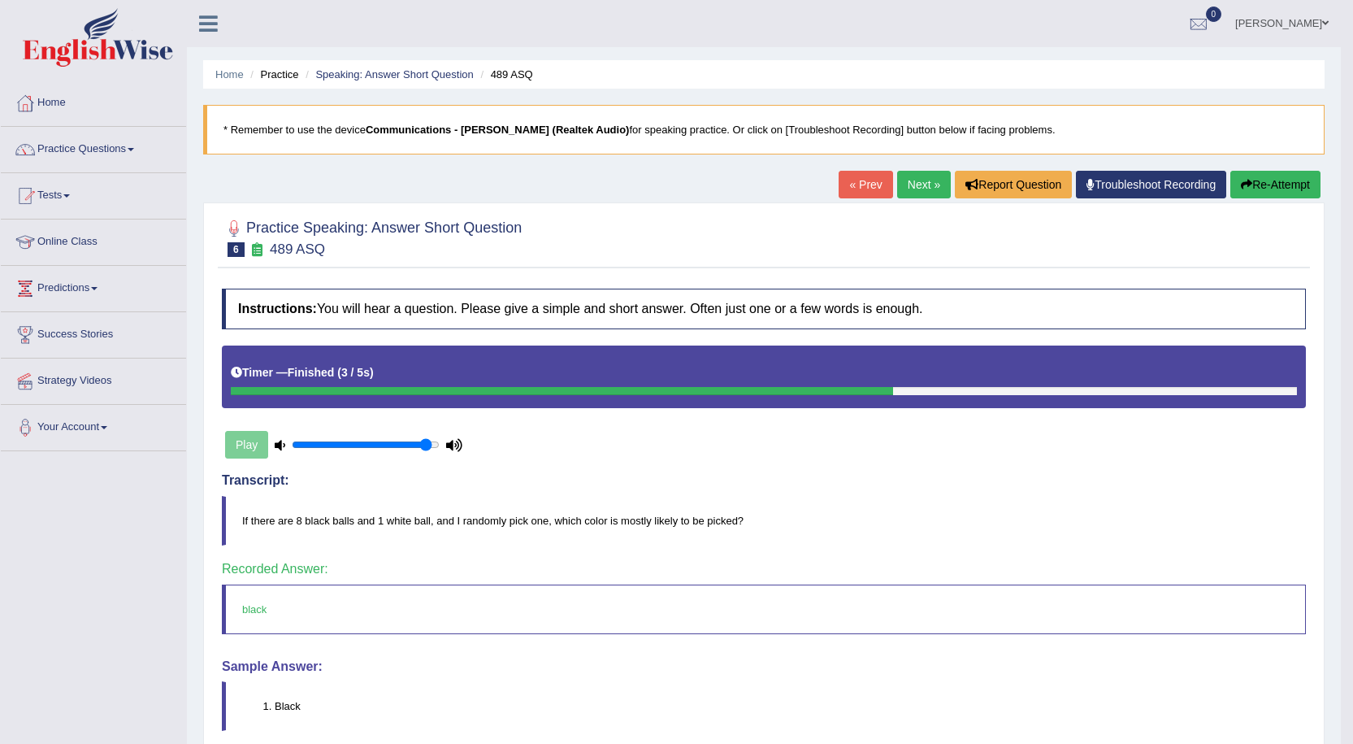
click at [905, 180] on link "Next »" at bounding box center [924, 185] width 54 height 28
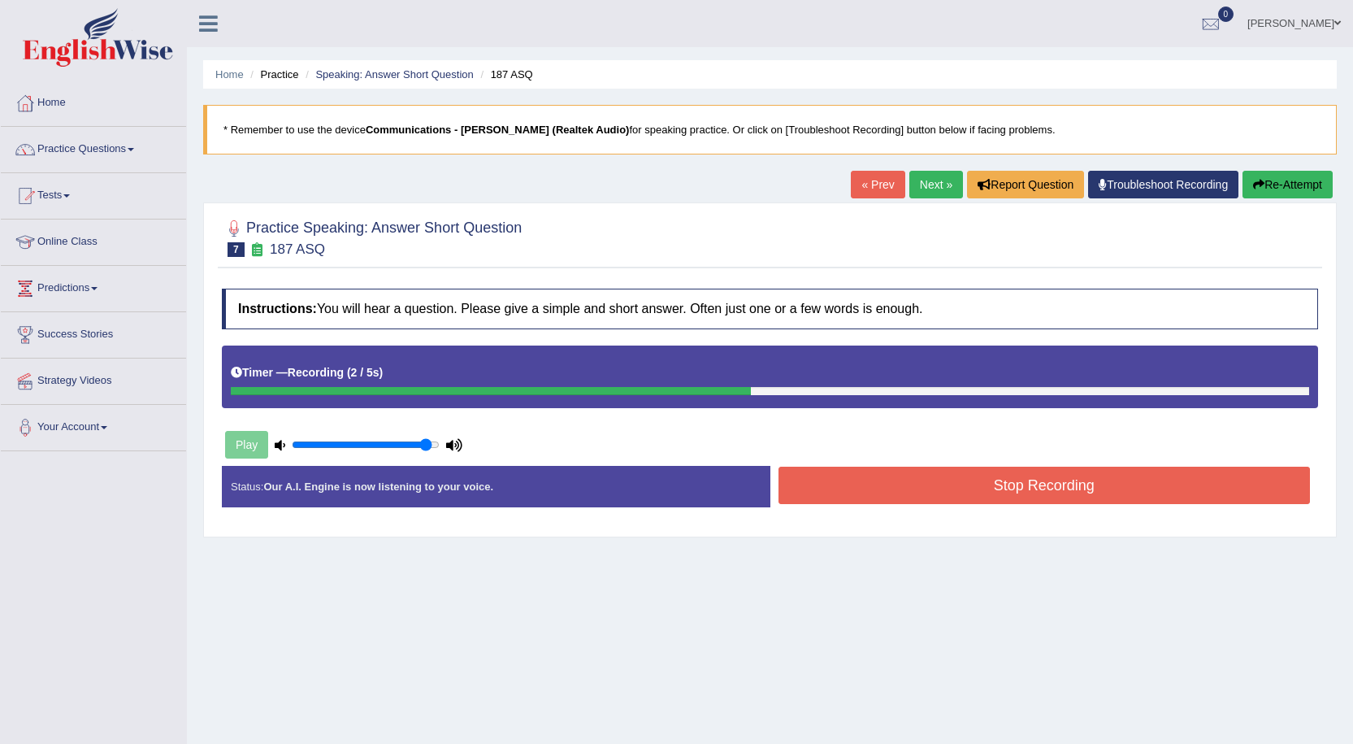
click at [854, 479] on button "Stop Recording" at bounding box center [1045, 484] width 532 height 37
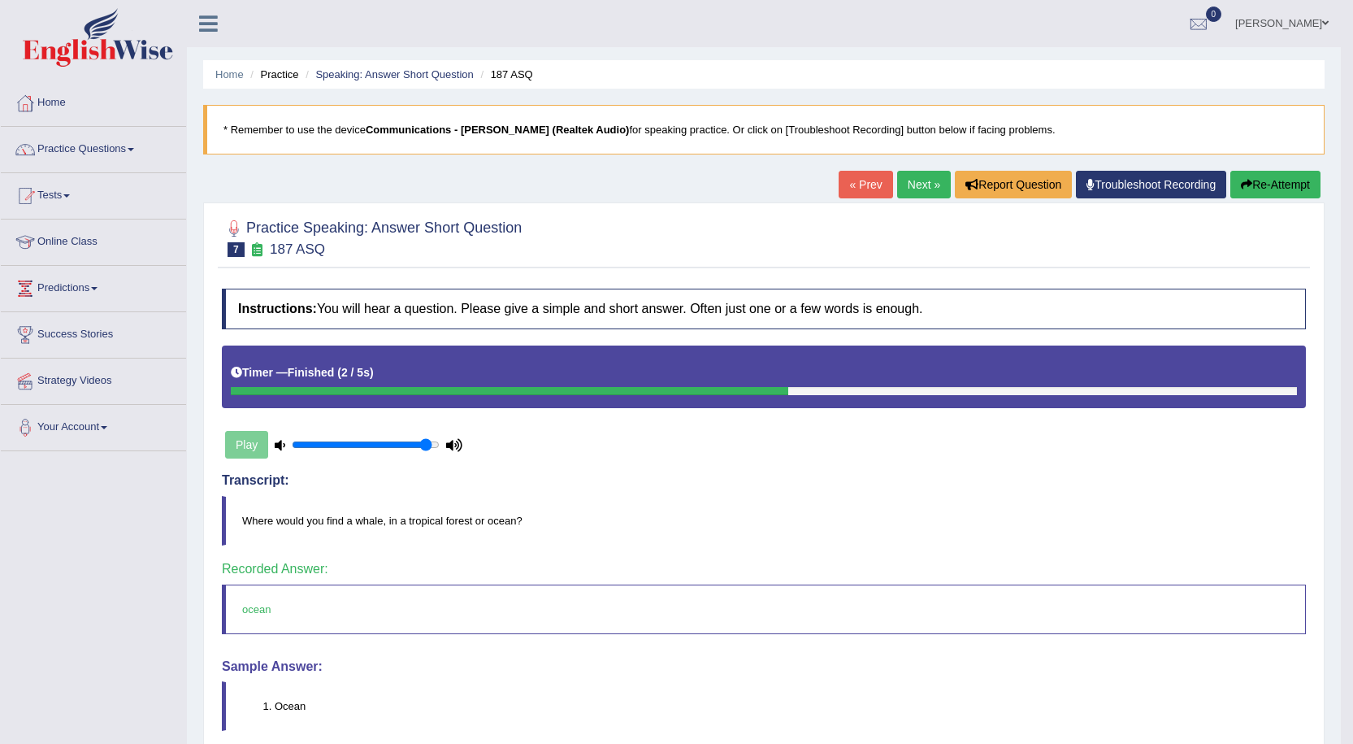
click at [905, 182] on link "Next »" at bounding box center [924, 185] width 54 height 28
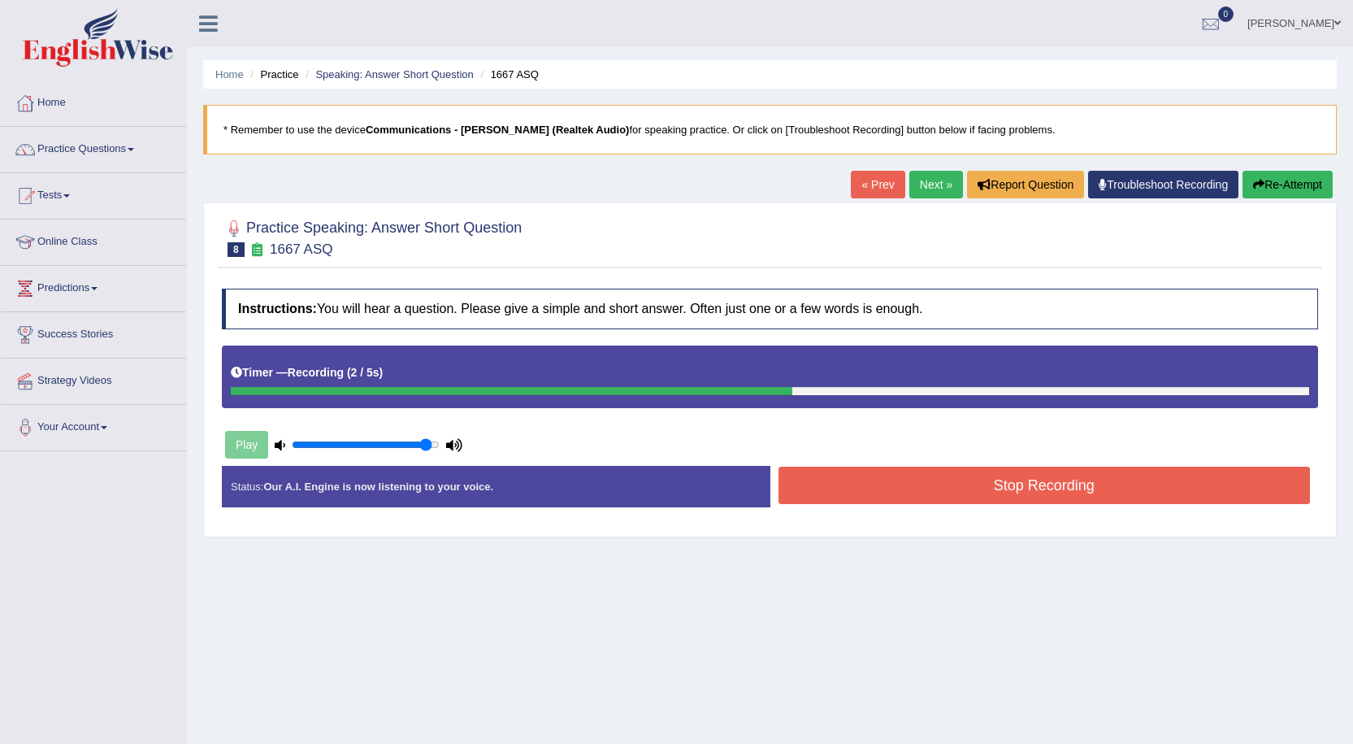
click at [879, 475] on button "Stop Recording" at bounding box center [1045, 484] width 532 height 37
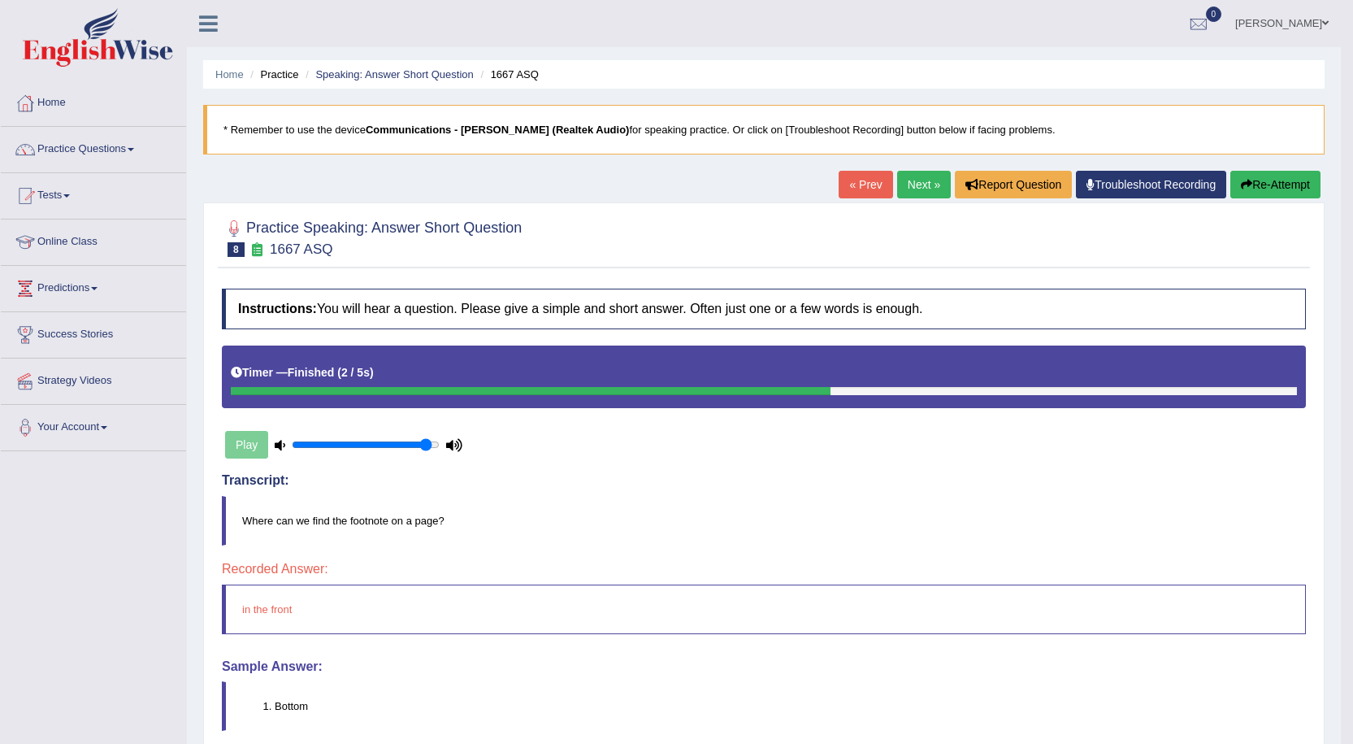
click at [1260, 186] on button "Re-Attempt" at bounding box center [1275, 185] width 90 height 28
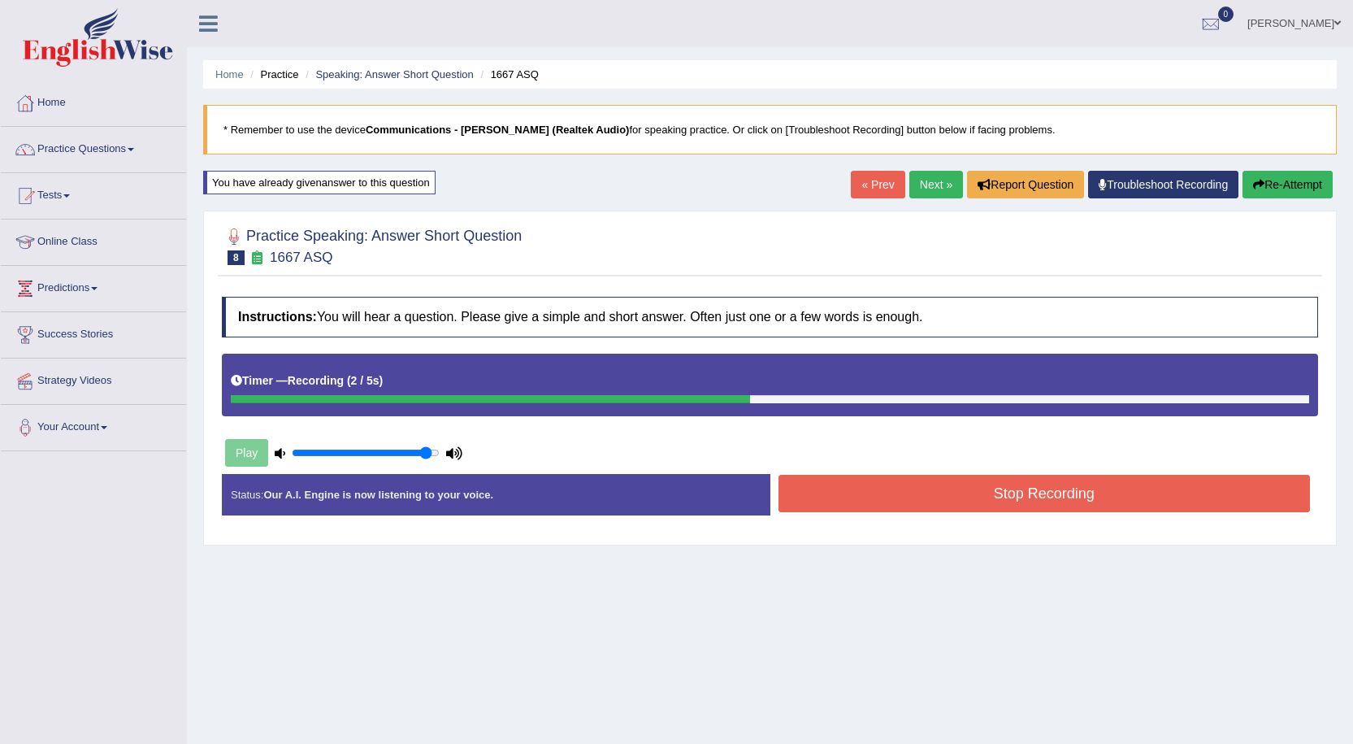
click at [907, 496] on button "Stop Recording" at bounding box center [1045, 493] width 532 height 37
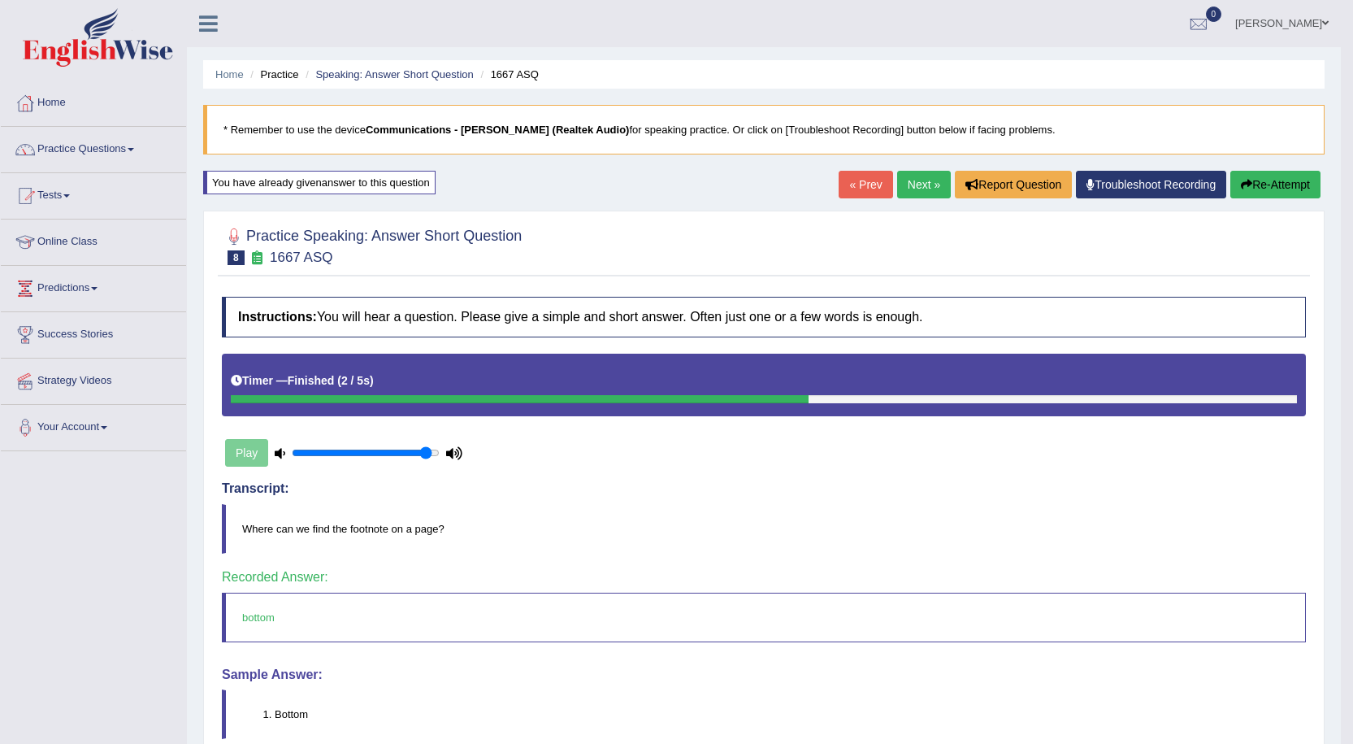
click at [923, 185] on link "Next »" at bounding box center [924, 185] width 54 height 28
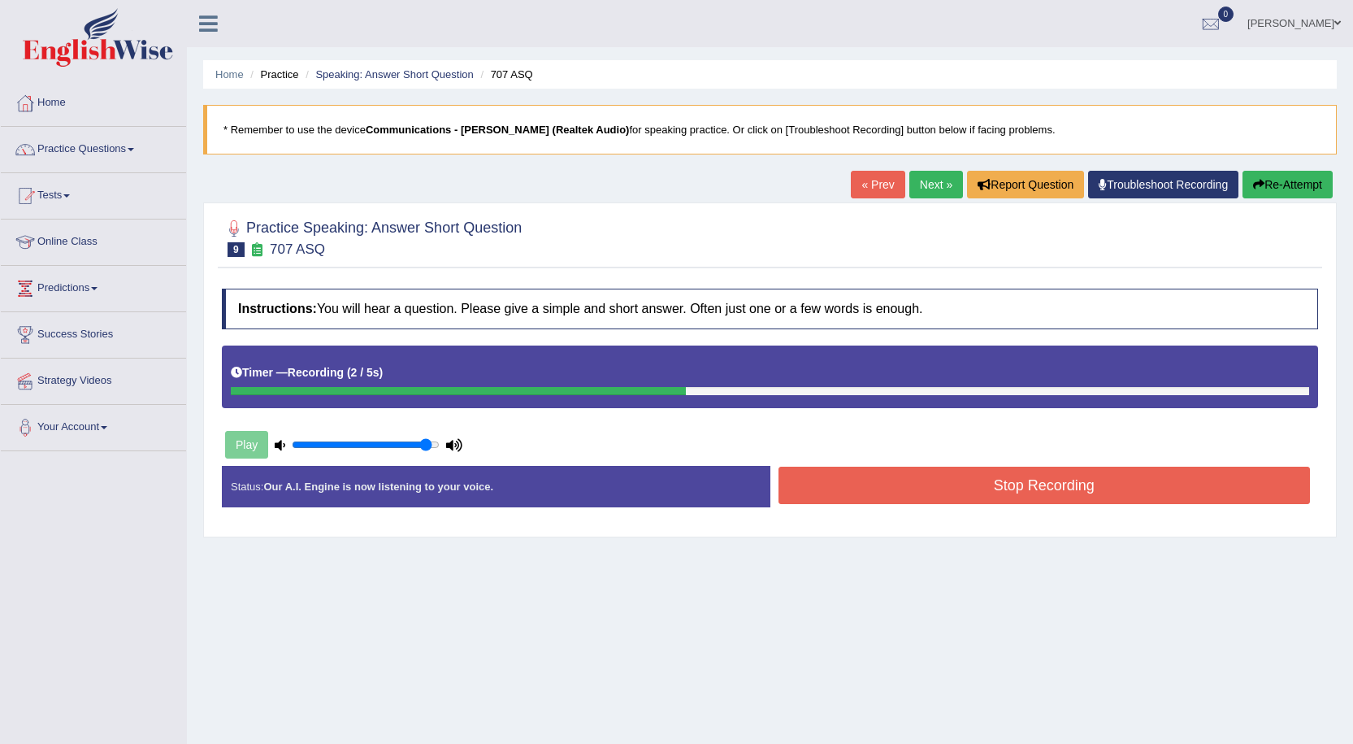
click at [1043, 496] on button "Stop Recording" at bounding box center [1045, 484] width 532 height 37
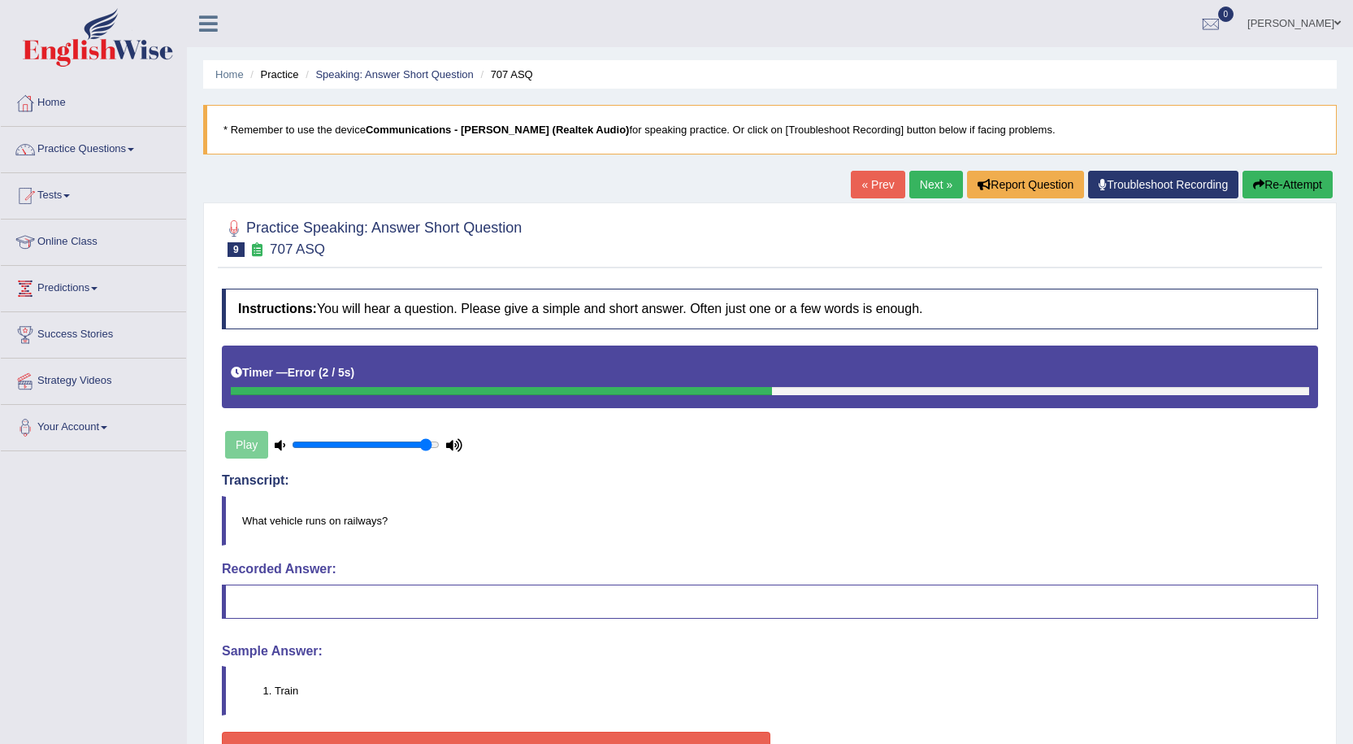
click at [1285, 189] on button "Re-Attempt" at bounding box center [1288, 185] width 90 height 28
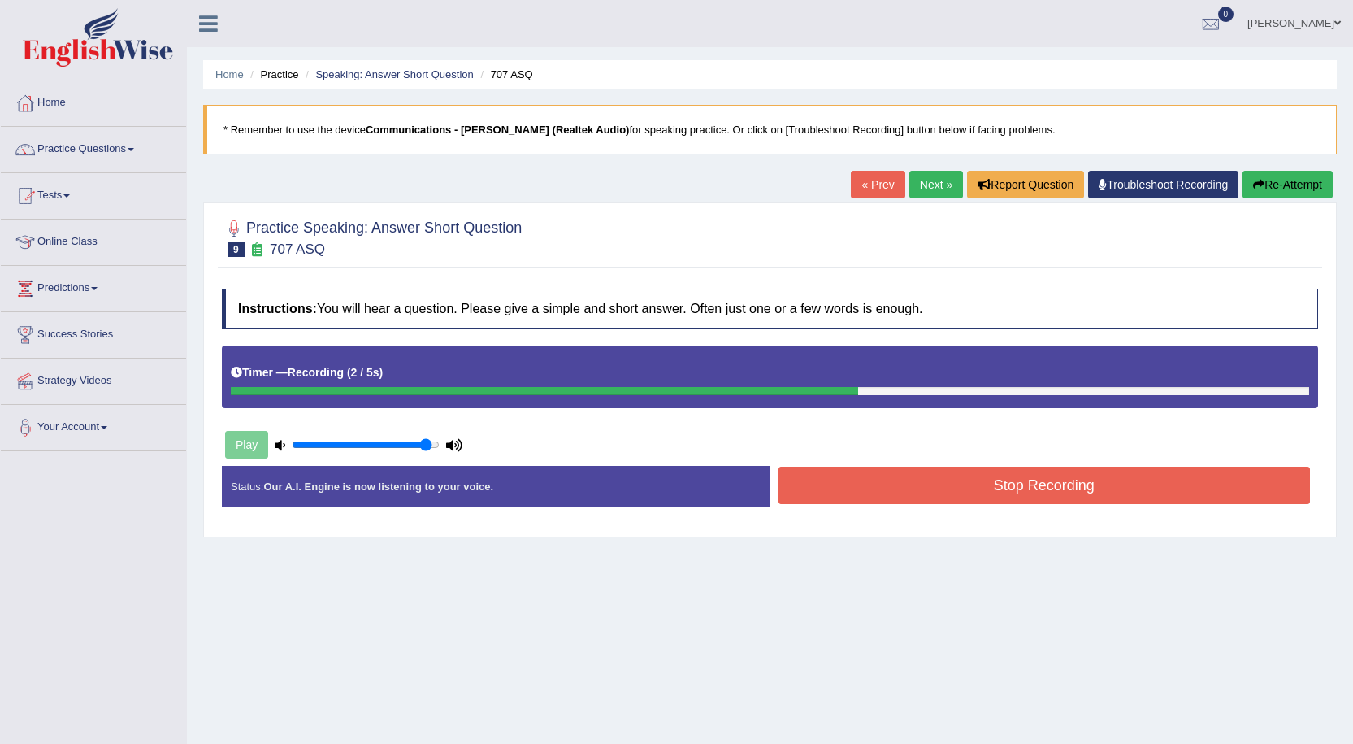
click at [974, 483] on button "Stop Recording" at bounding box center [1045, 484] width 532 height 37
click at [1041, 487] on button "Stop Recording" at bounding box center [1045, 484] width 532 height 37
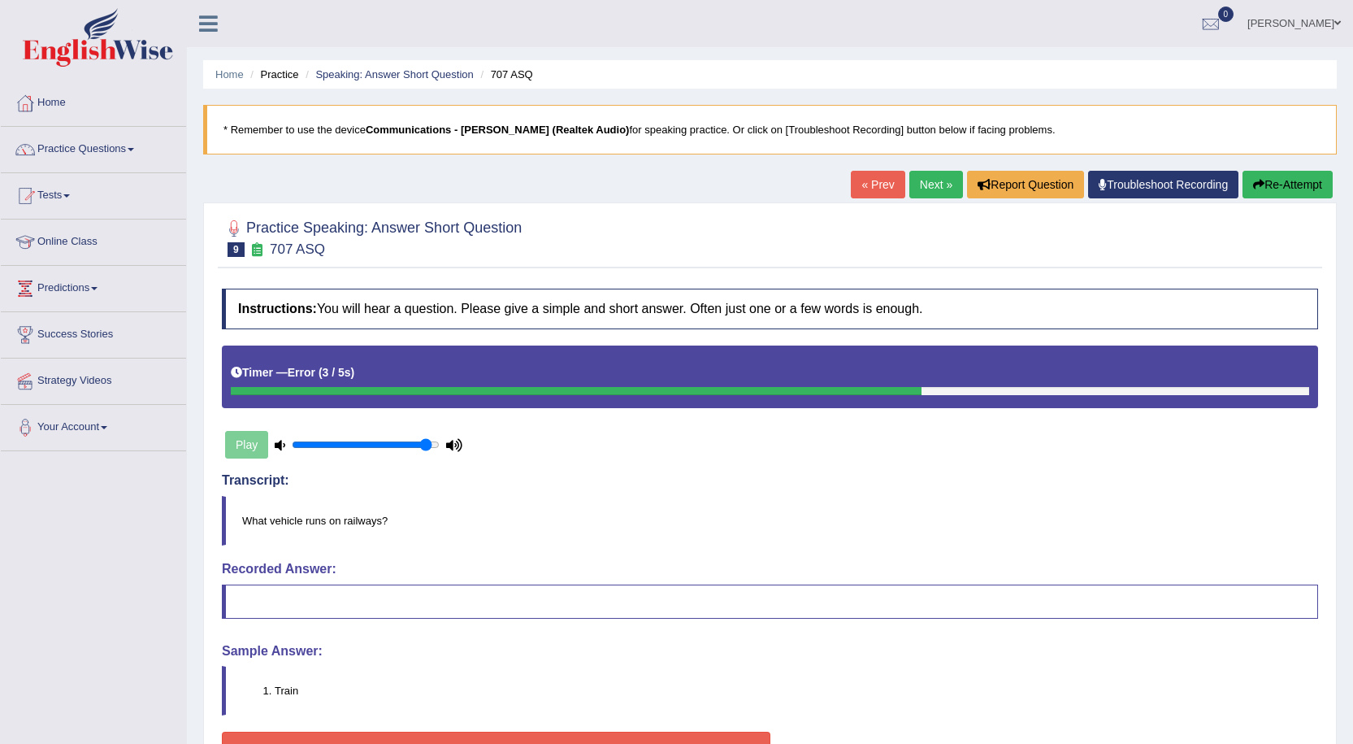
click at [1269, 176] on button "Re-Attempt" at bounding box center [1288, 185] width 90 height 28
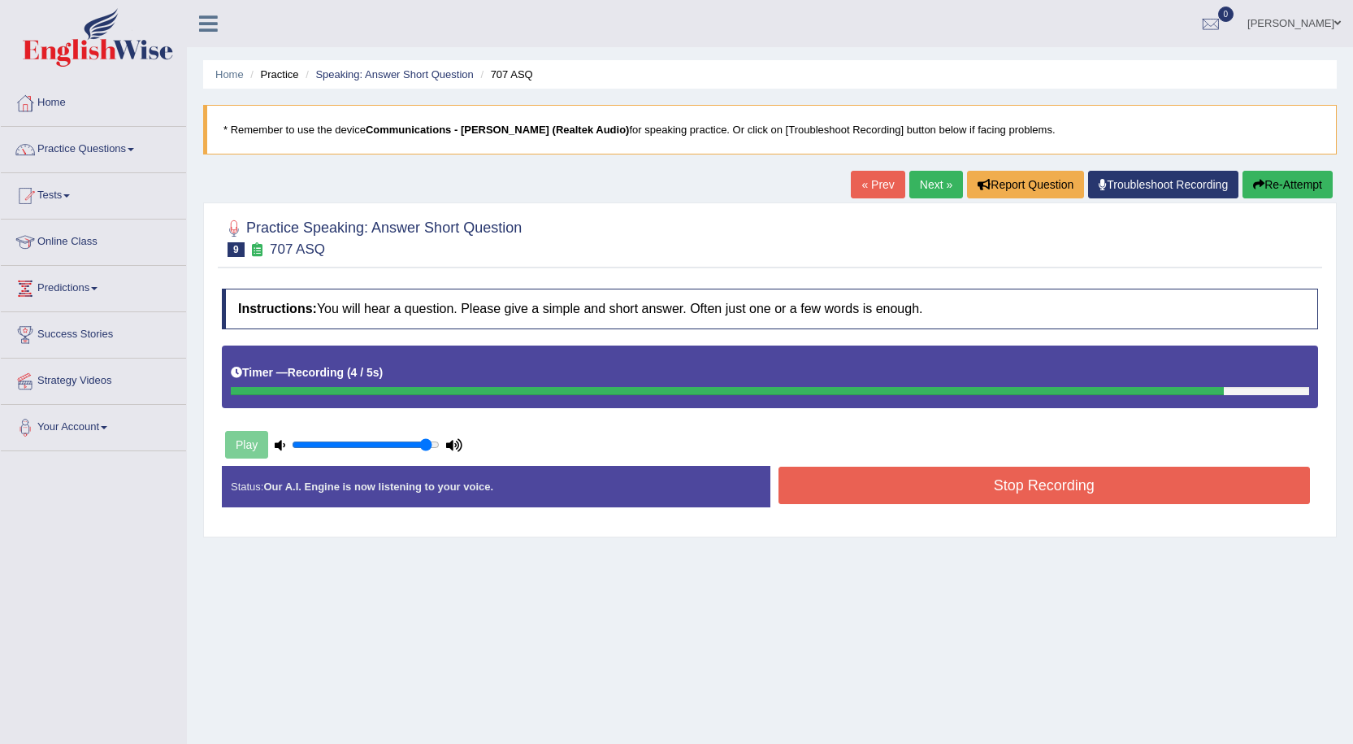
click at [1042, 490] on button "Stop Recording" at bounding box center [1045, 484] width 532 height 37
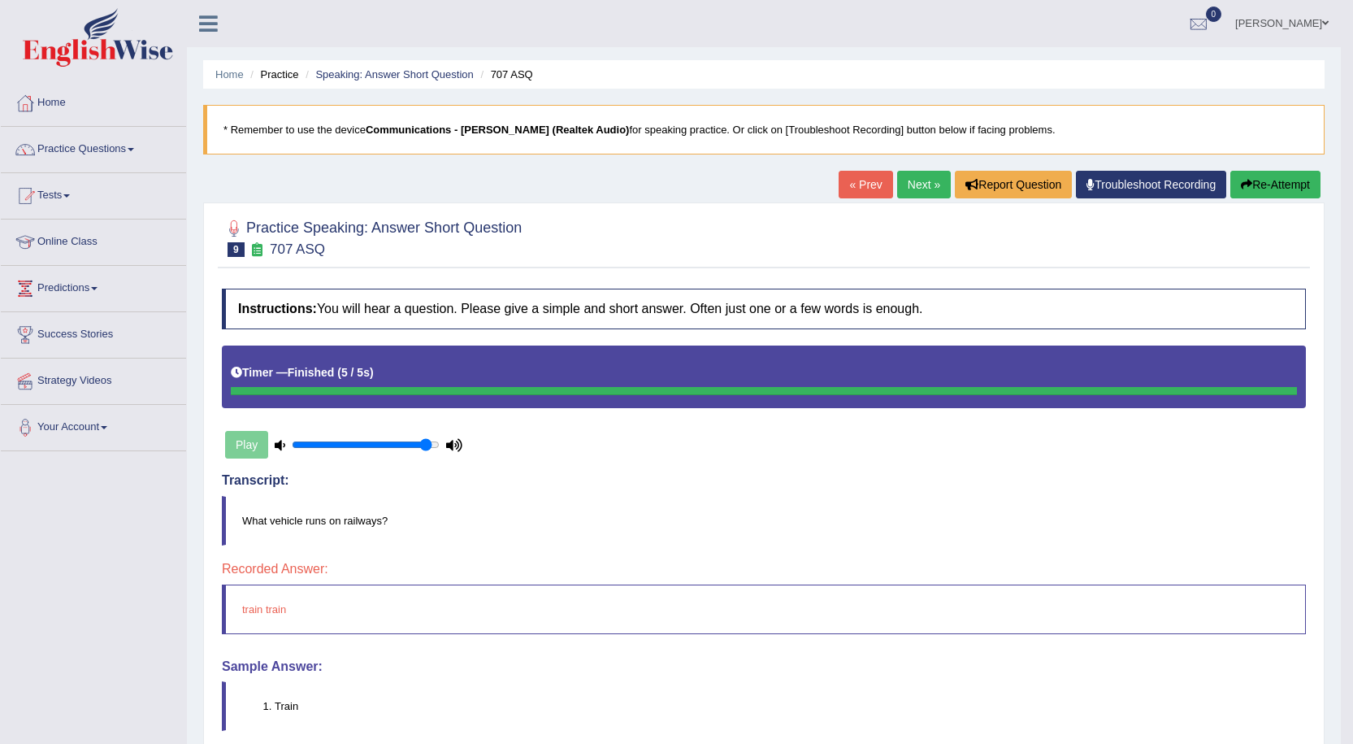
click at [1249, 184] on button "Re-Attempt" at bounding box center [1275, 185] width 90 height 28
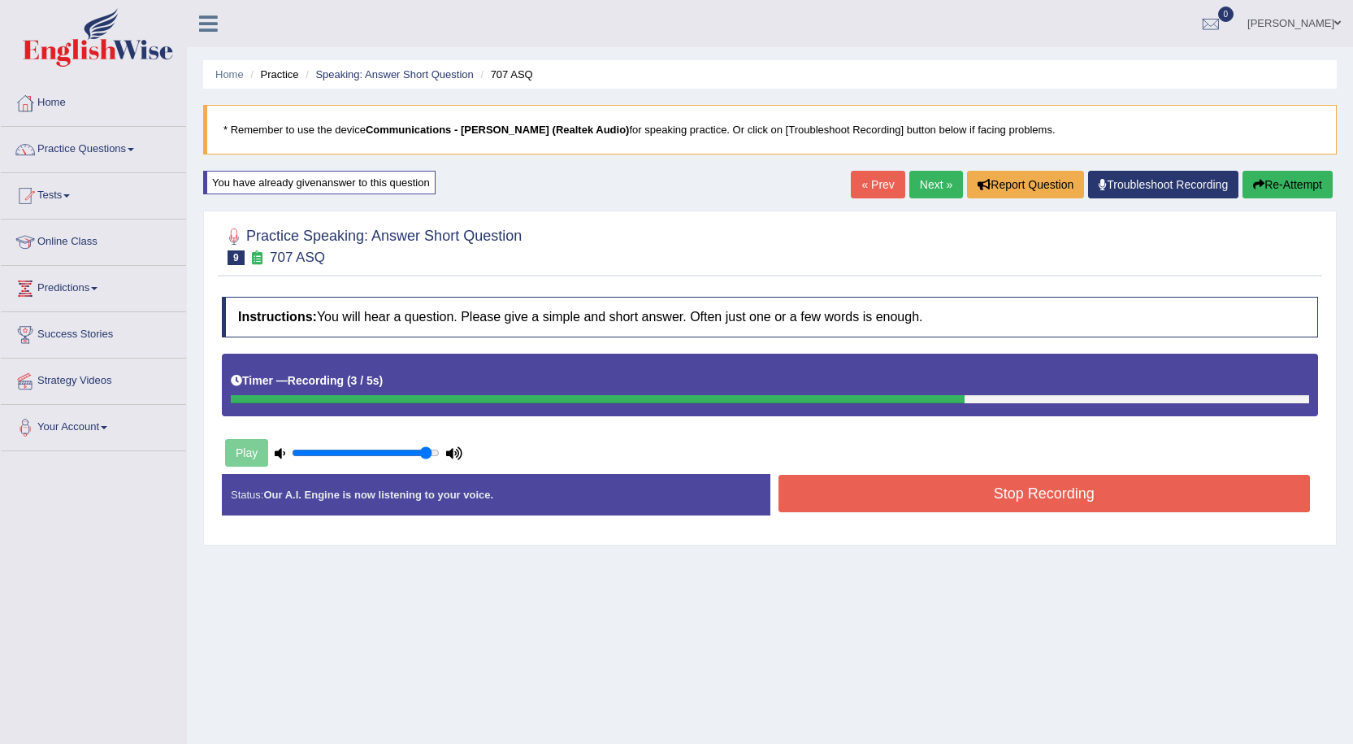
click at [1071, 489] on button "Stop Recording" at bounding box center [1045, 493] width 532 height 37
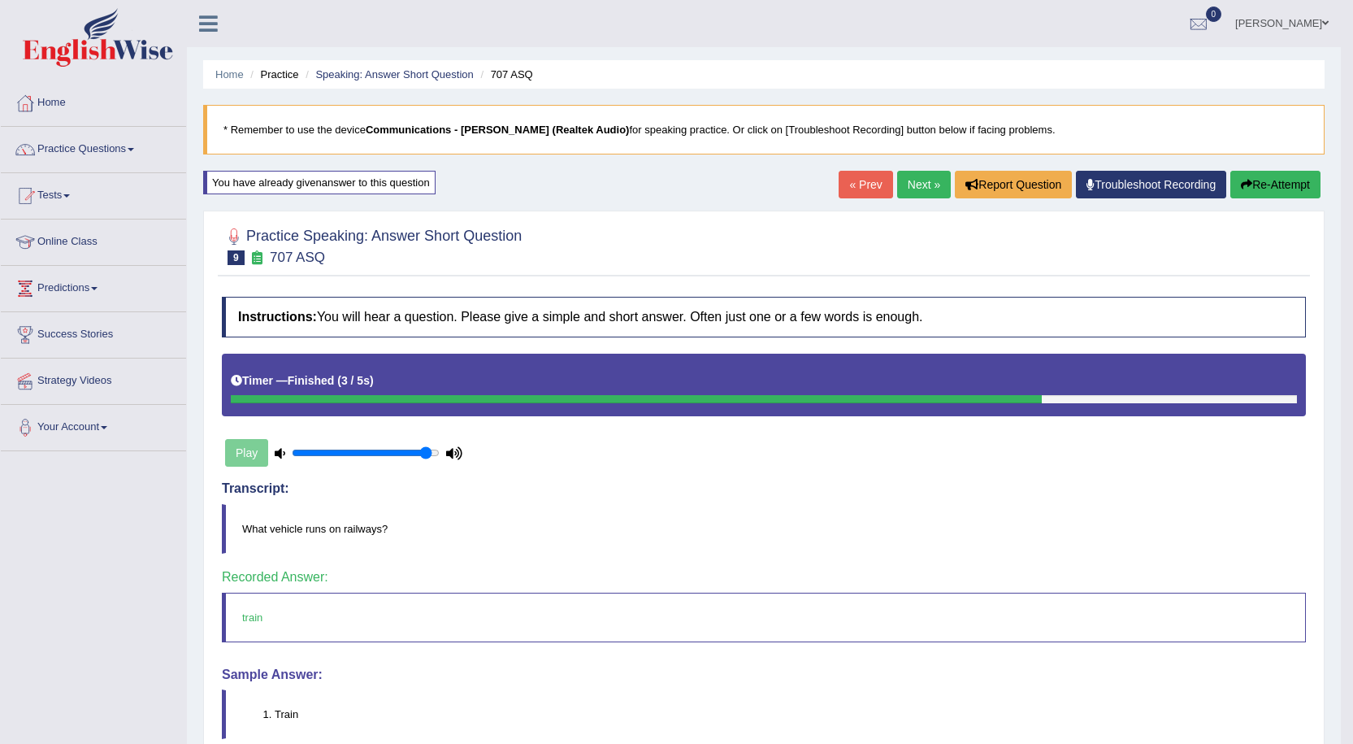
click at [917, 193] on link "Next »" at bounding box center [924, 185] width 54 height 28
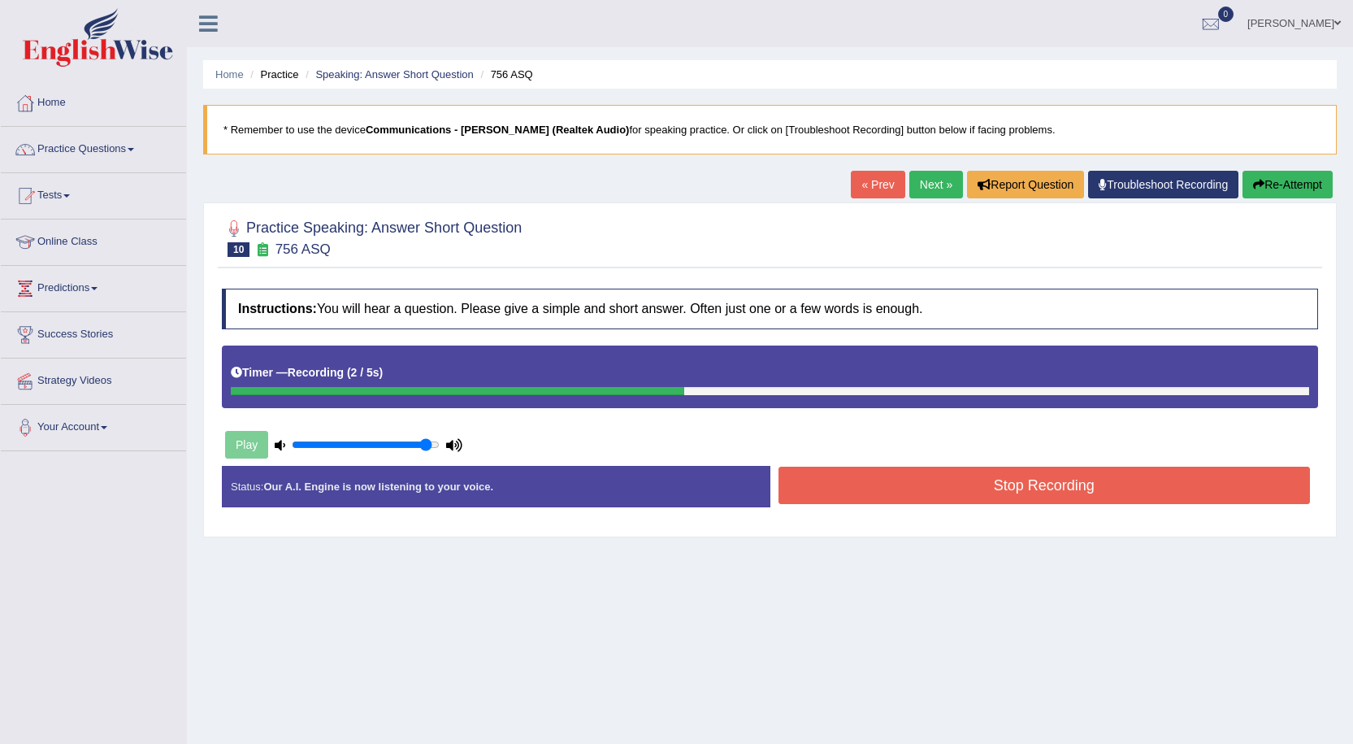
click at [947, 488] on button "Stop Recording" at bounding box center [1045, 484] width 532 height 37
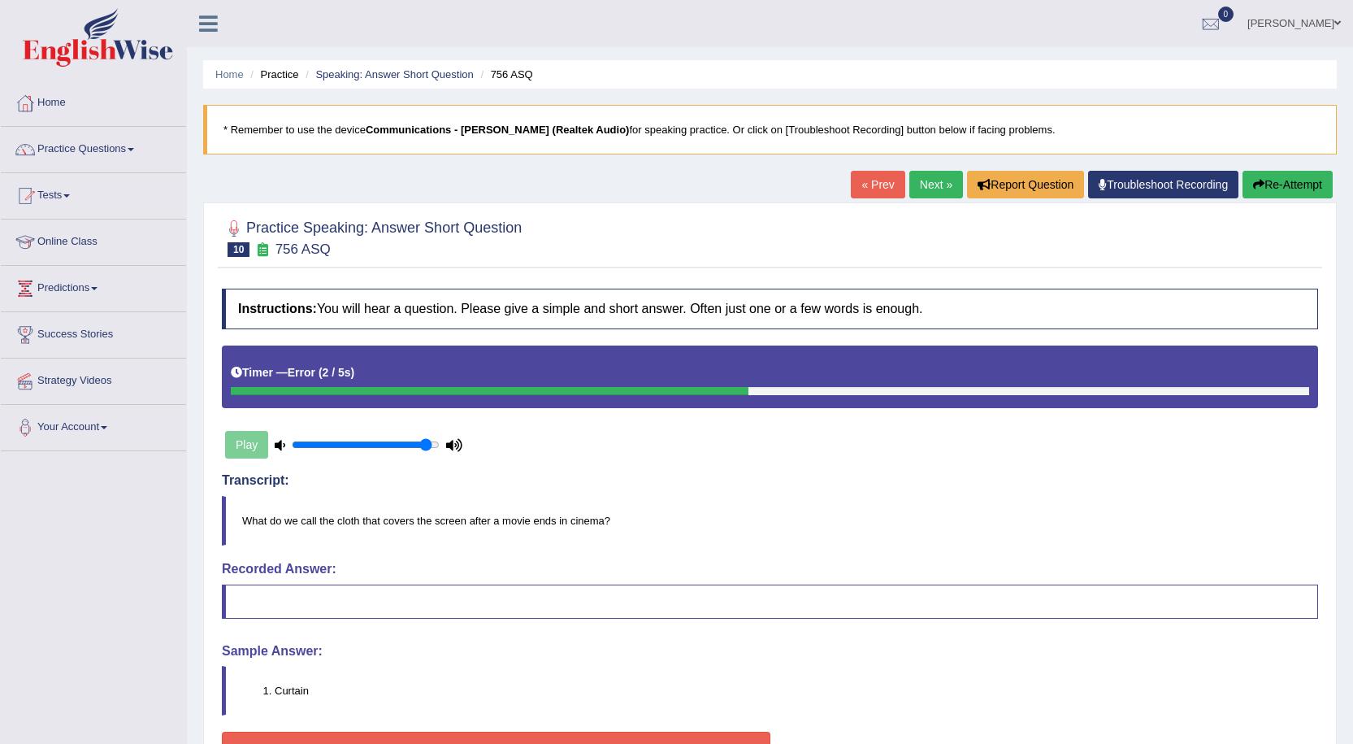
click at [1245, 188] on button "Re-Attempt" at bounding box center [1288, 185] width 90 height 28
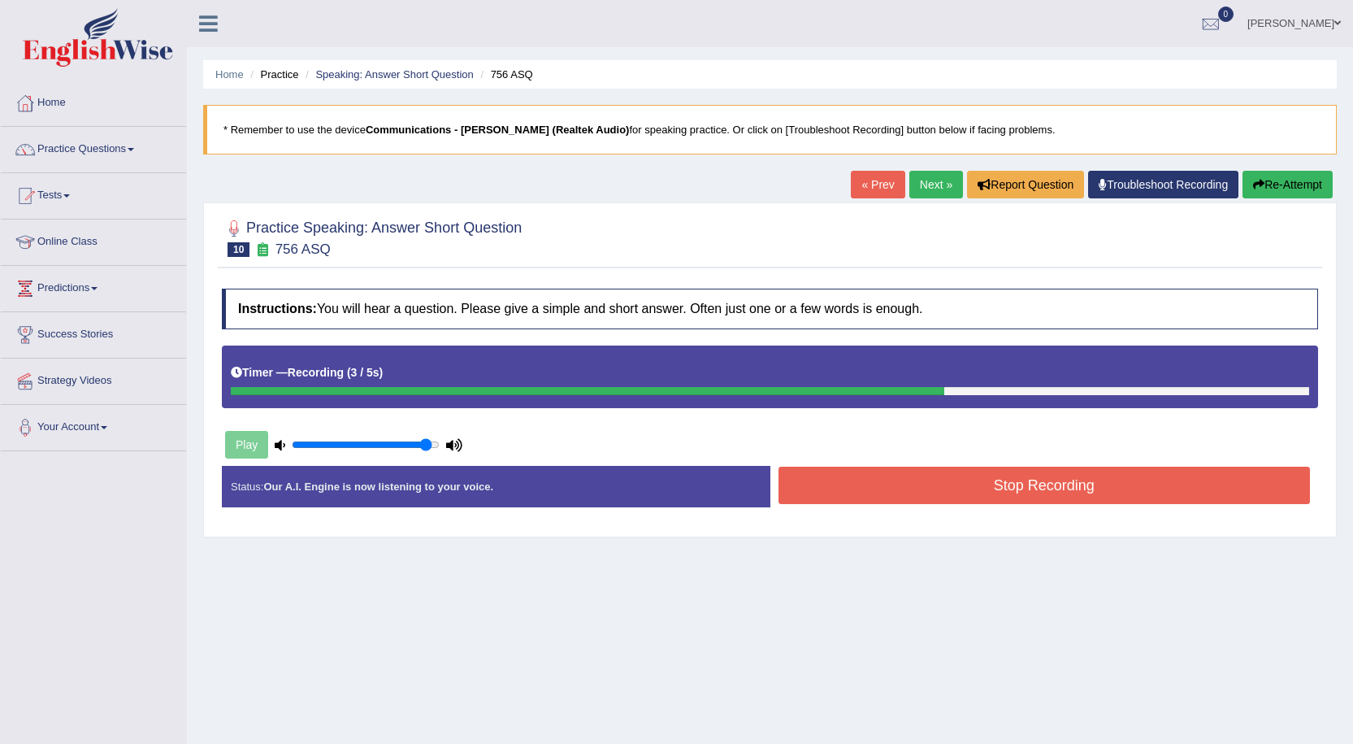
click at [1046, 484] on button "Stop Recording" at bounding box center [1045, 484] width 532 height 37
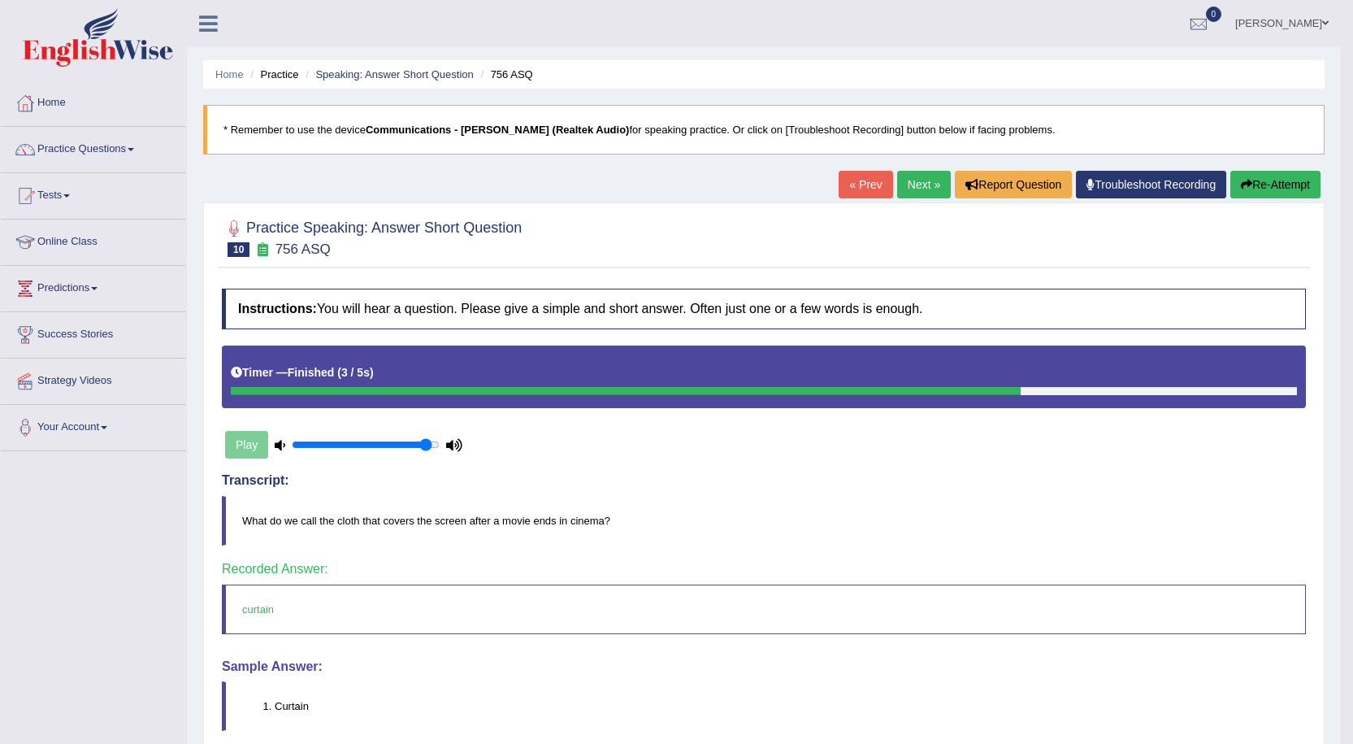
click at [924, 189] on link "Next »" at bounding box center [924, 185] width 54 height 28
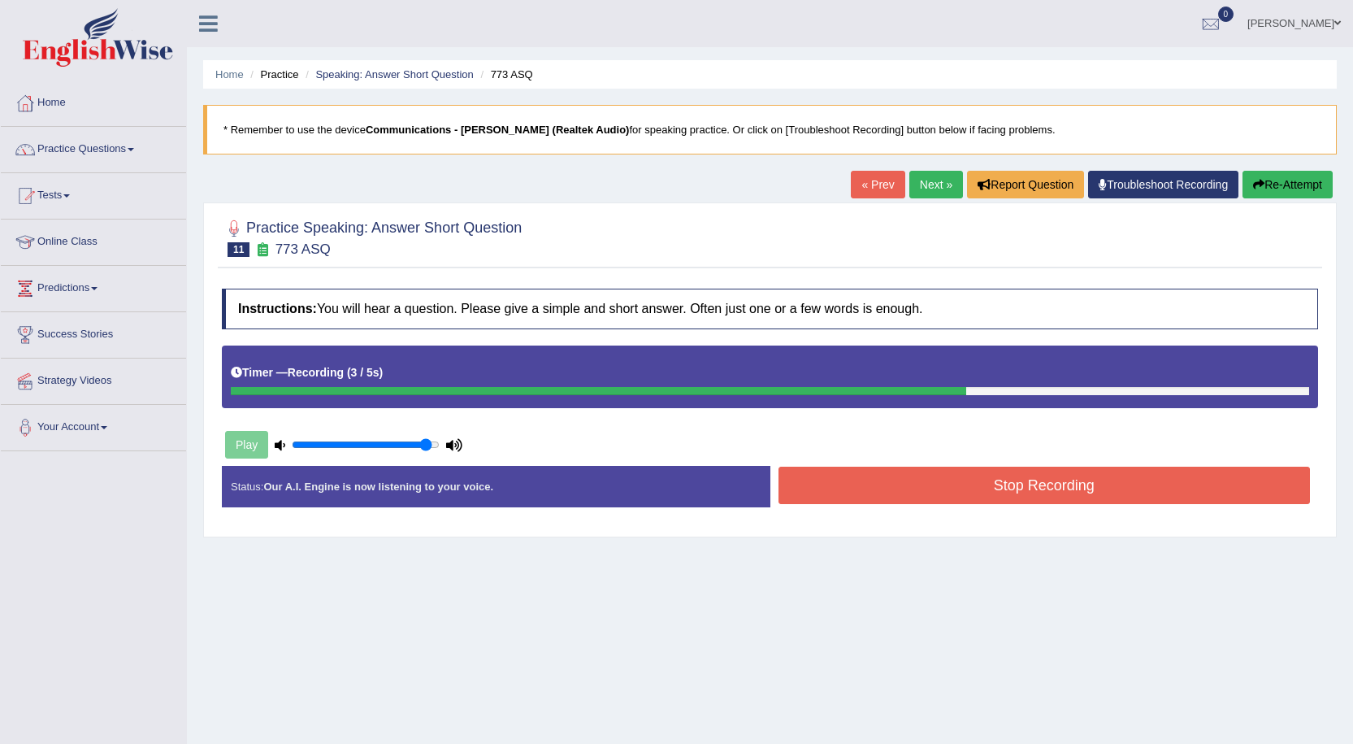
click at [957, 487] on button "Stop Recording" at bounding box center [1045, 484] width 532 height 37
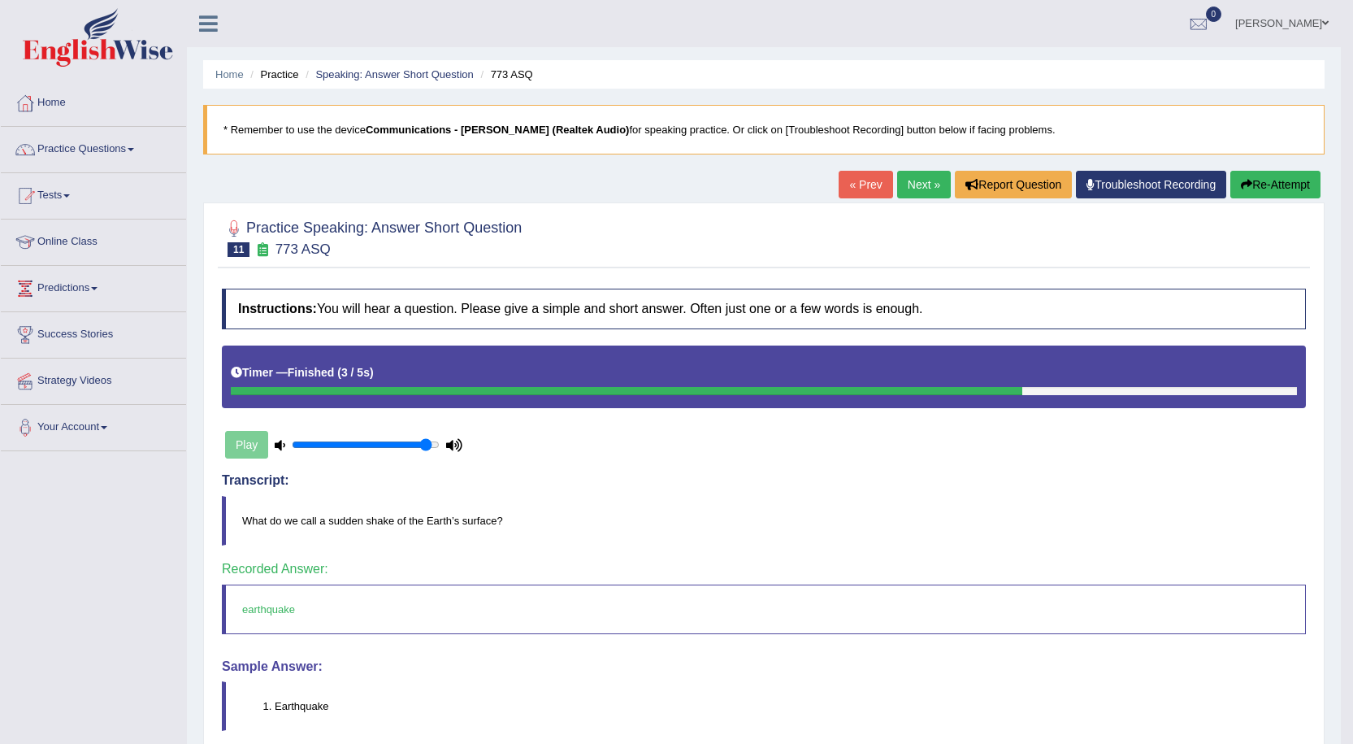
click at [925, 181] on link "Next »" at bounding box center [924, 185] width 54 height 28
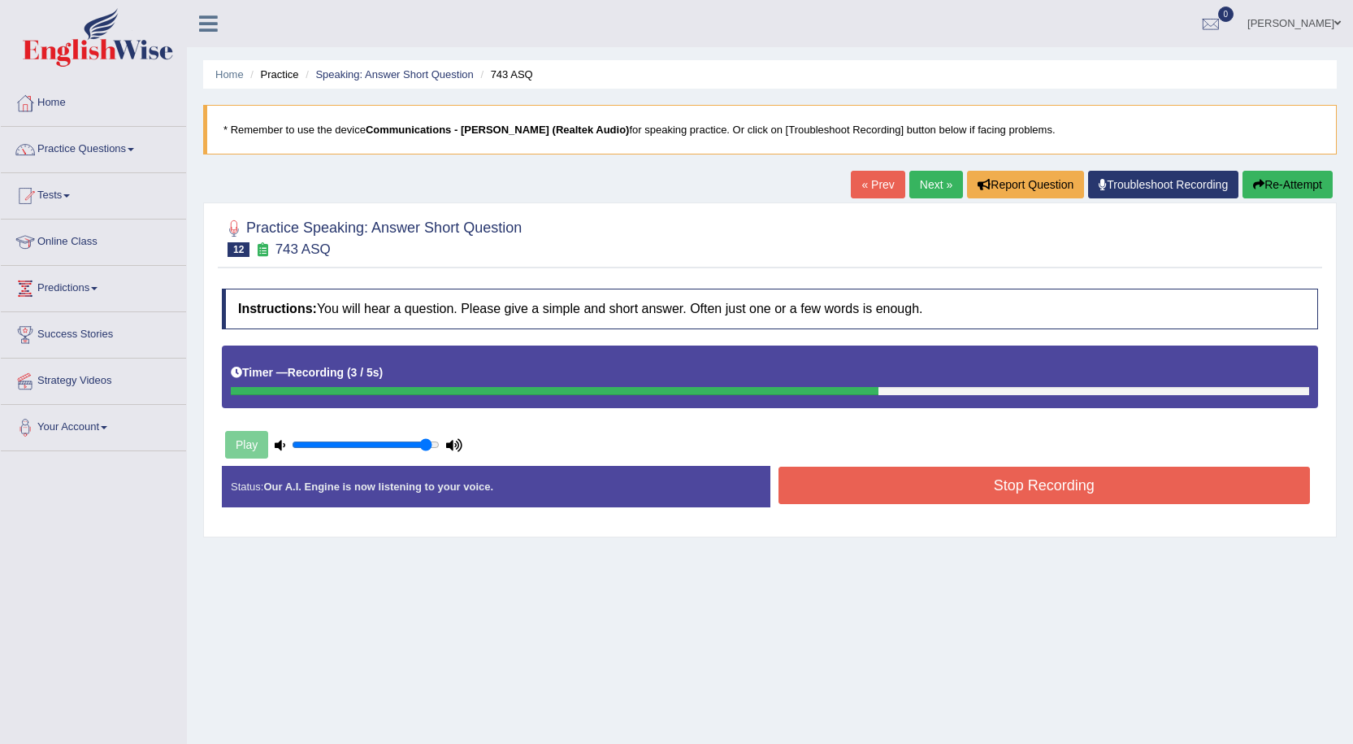
click at [928, 488] on button "Stop Recording" at bounding box center [1045, 484] width 532 height 37
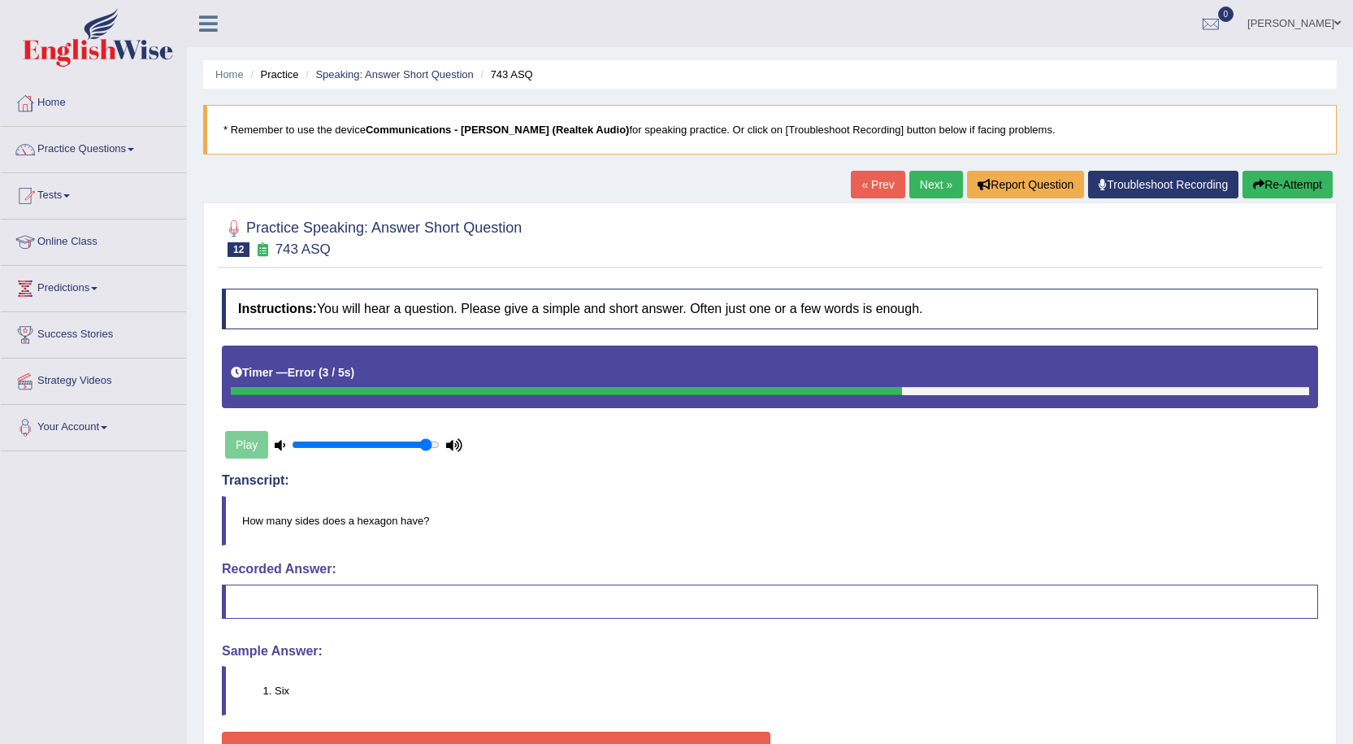
click at [1309, 185] on button "Re-Attempt" at bounding box center [1288, 185] width 90 height 28
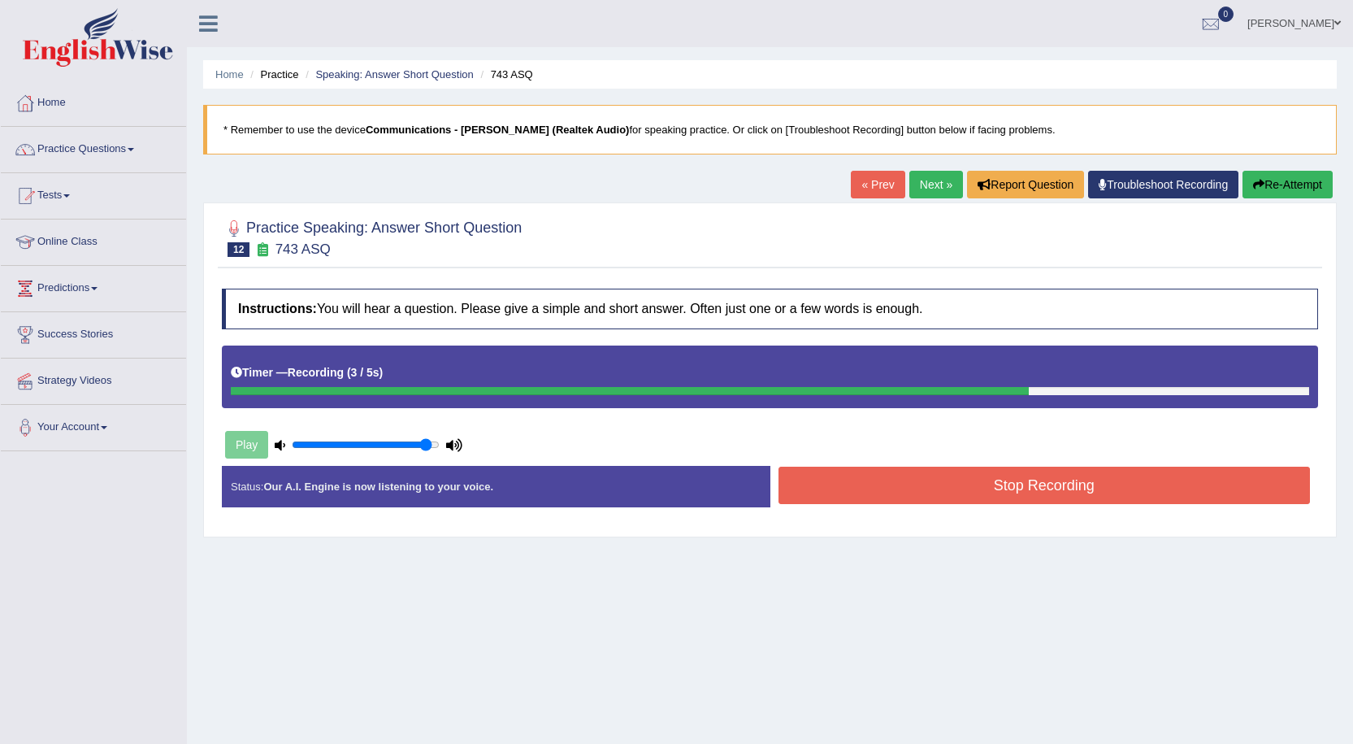
click at [1043, 489] on button "Stop Recording" at bounding box center [1045, 484] width 532 height 37
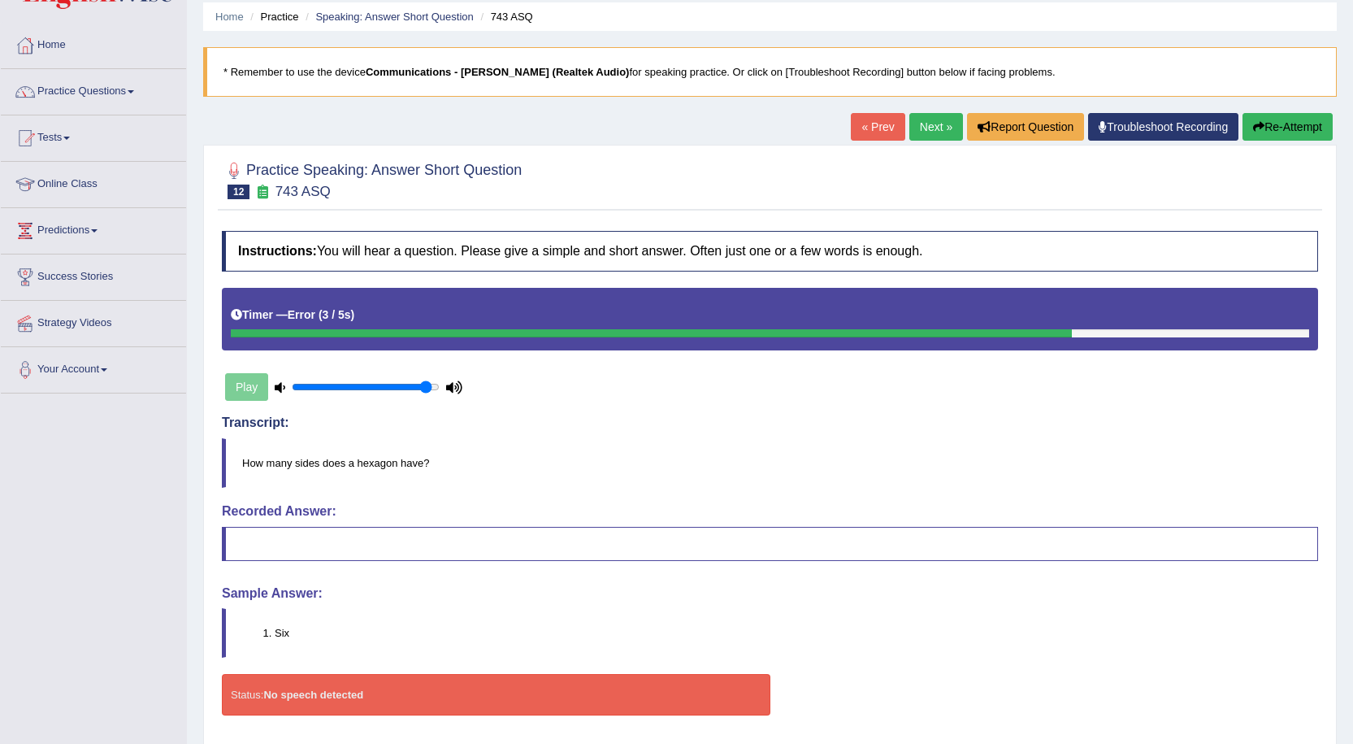
scroll to position [112, 0]
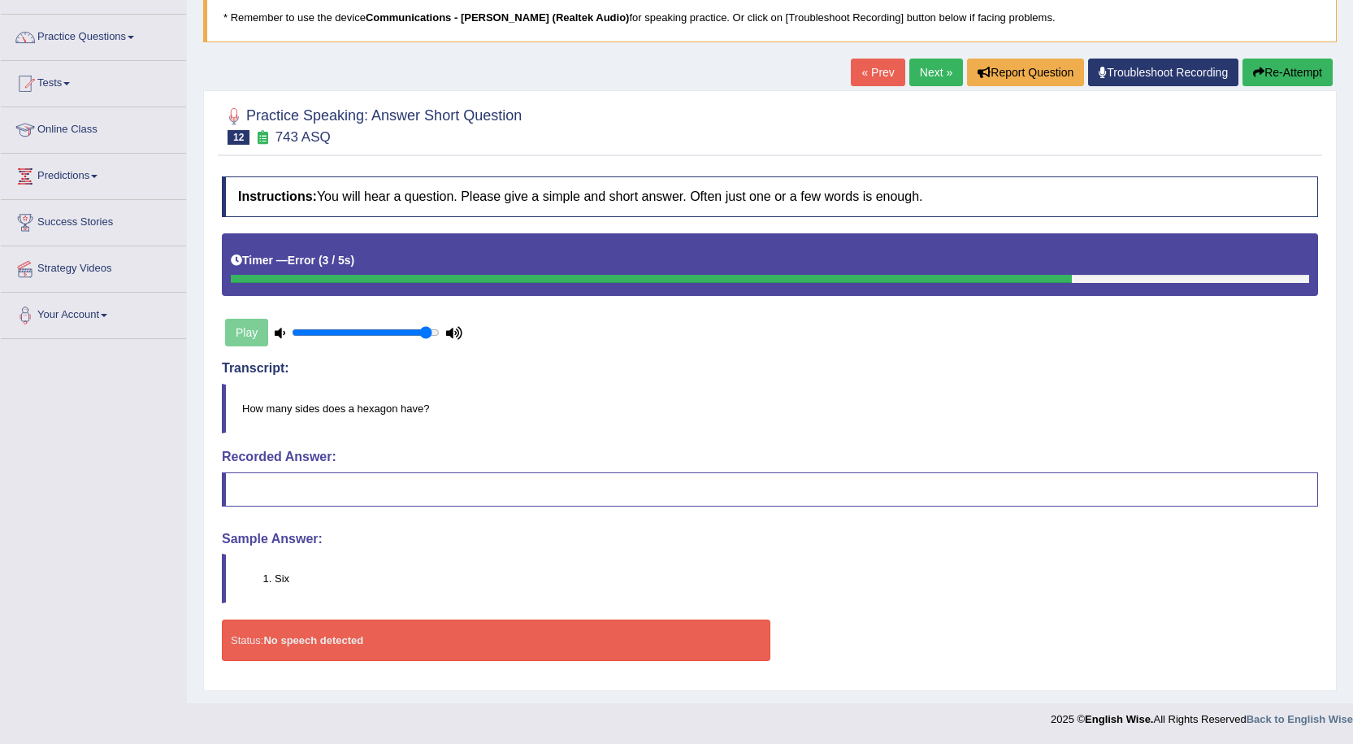
click at [1258, 76] on icon "button" at bounding box center [1258, 72] width 11 height 11
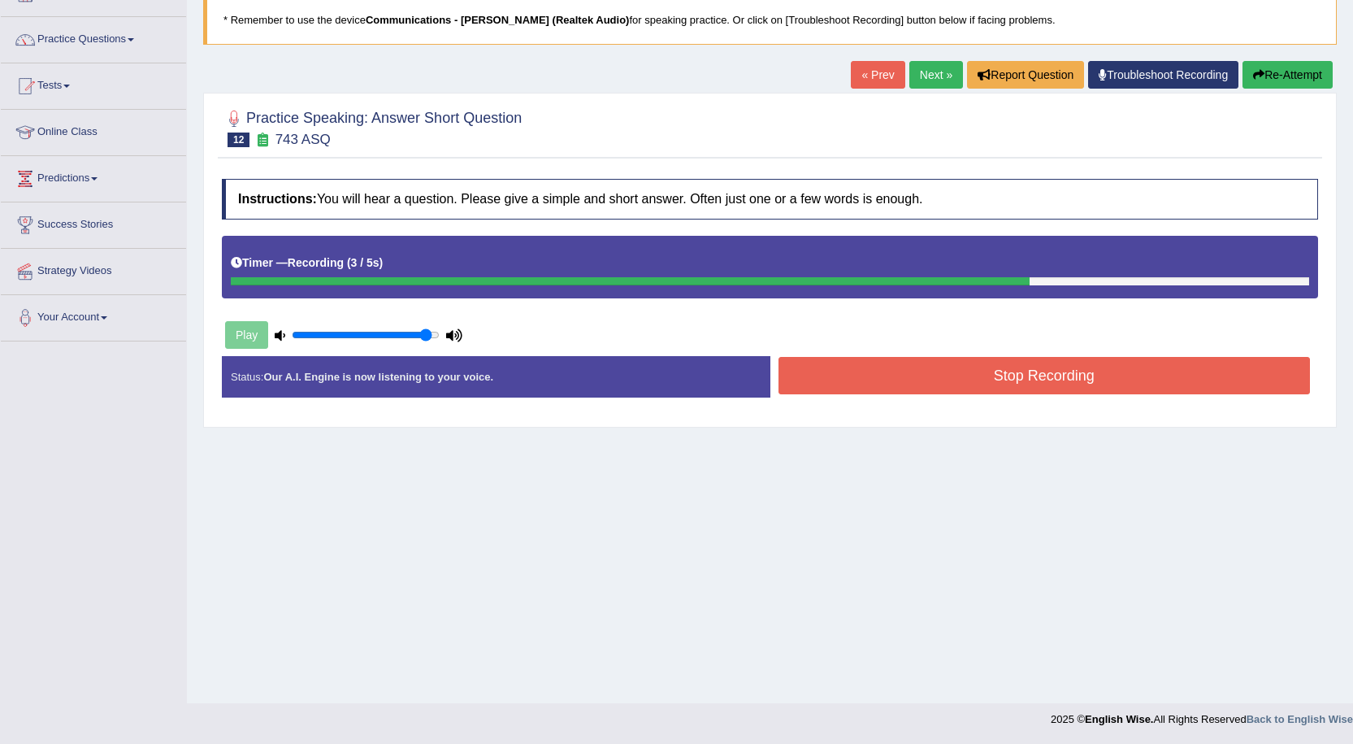
click at [1057, 378] on button "Stop Recording" at bounding box center [1045, 375] width 532 height 37
click at [1120, 372] on button "Stop Recording" at bounding box center [1045, 375] width 532 height 37
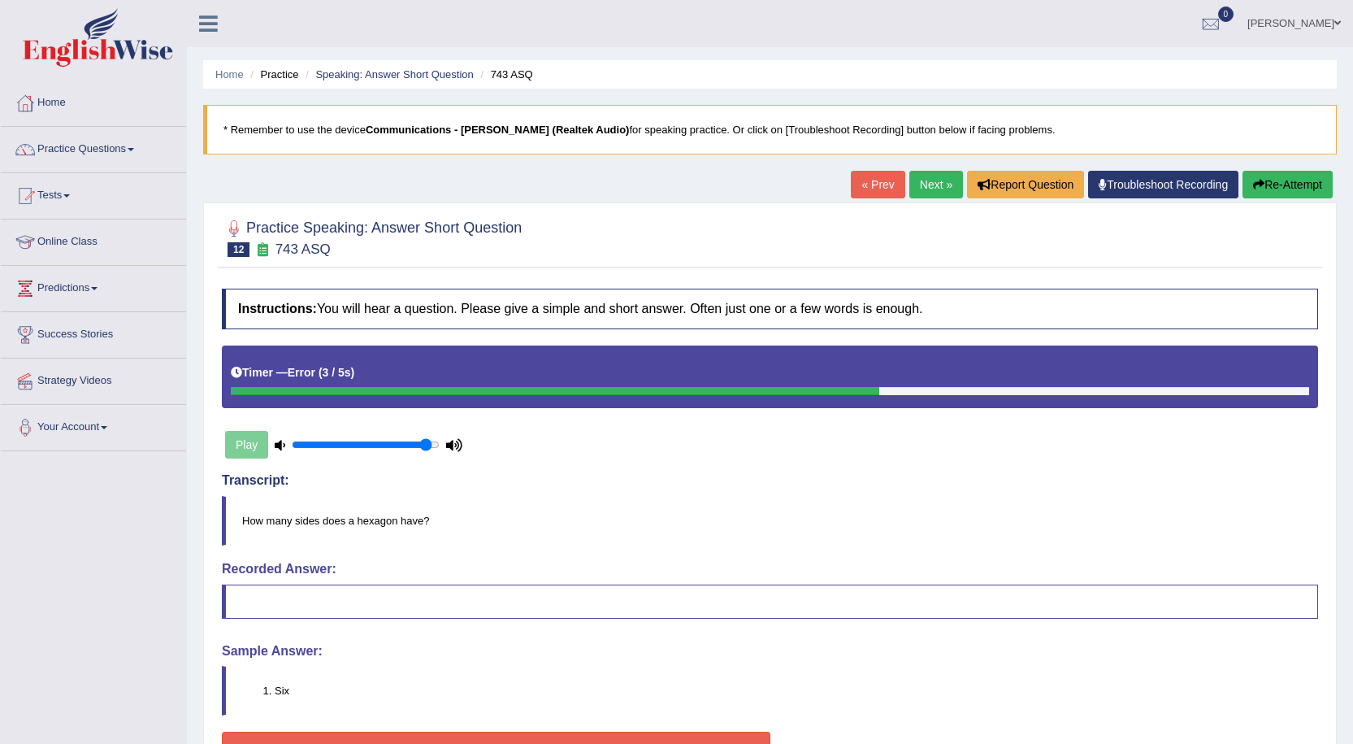
click at [1289, 184] on button "Re-Attempt" at bounding box center [1288, 185] width 90 height 28
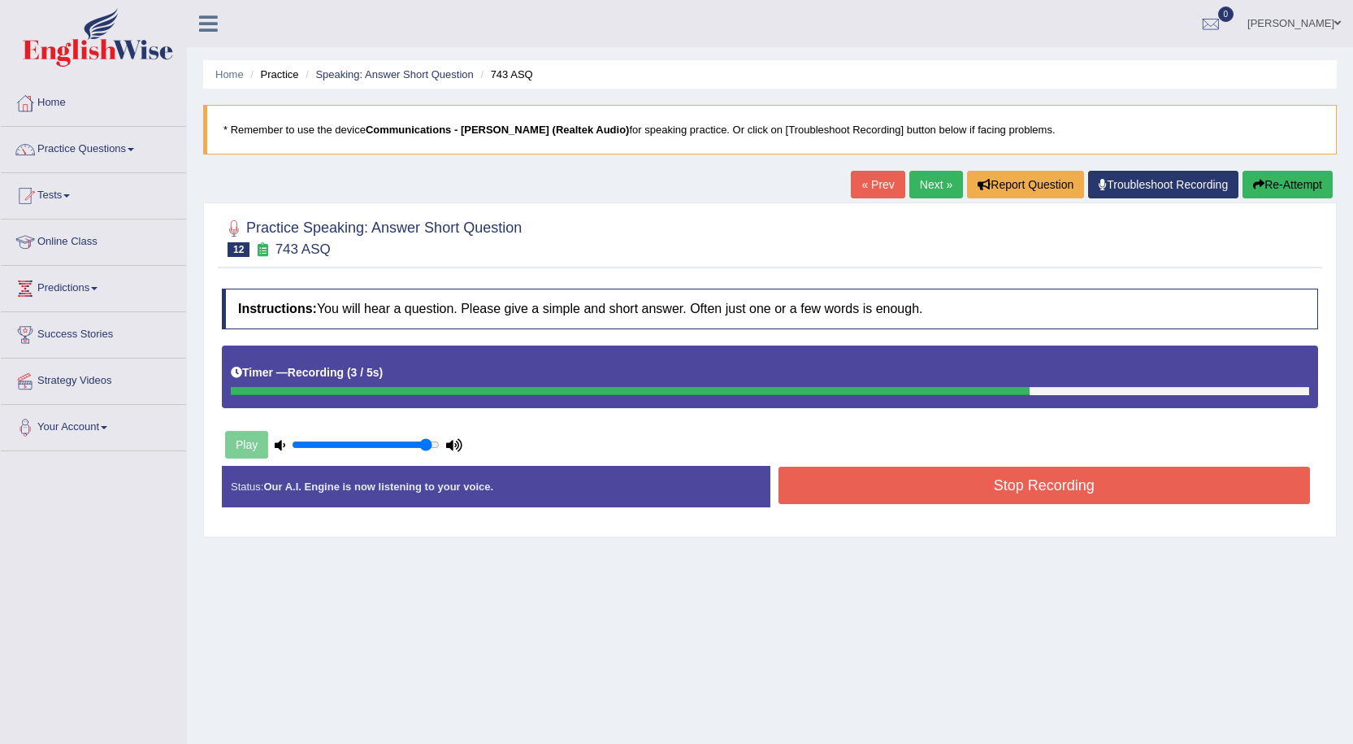
click at [936, 492] on button "Stop Recording" at bounding box center [1045, 484] width 532 height 37
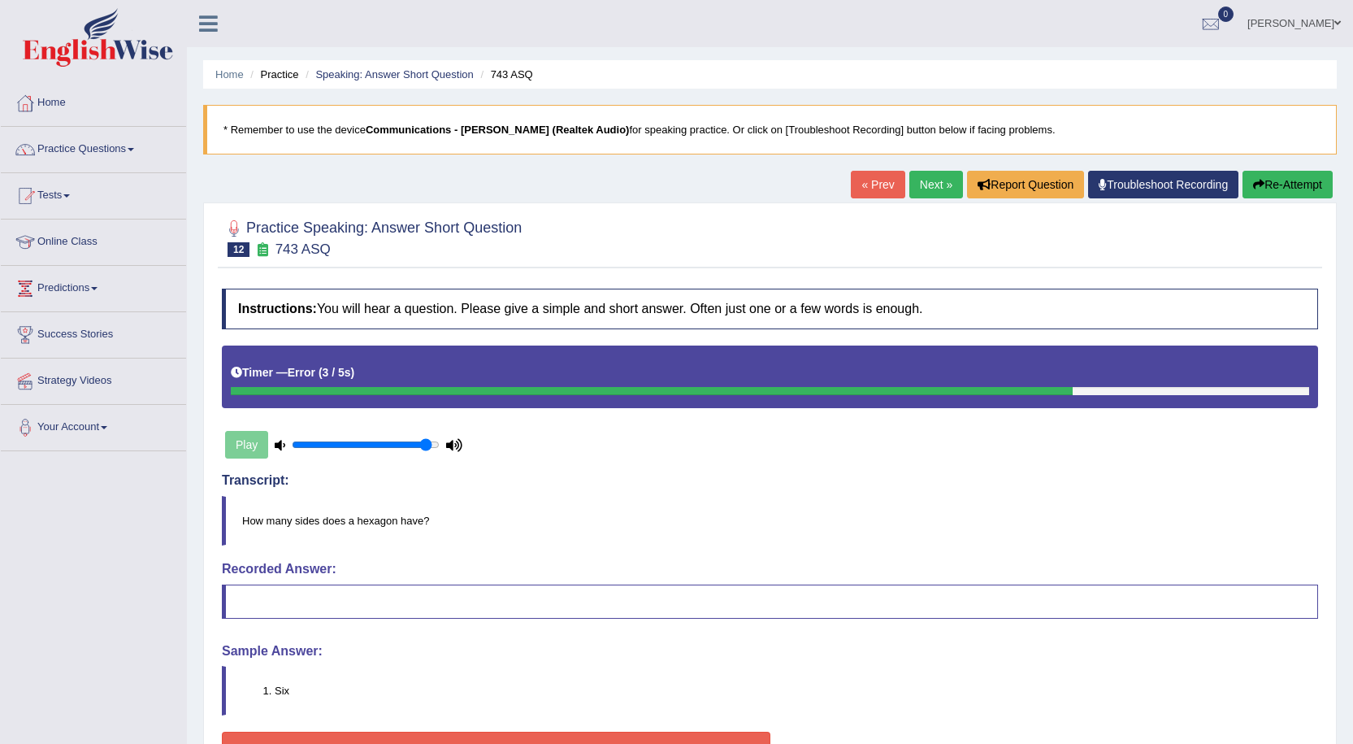
scroll to position [112, 0]
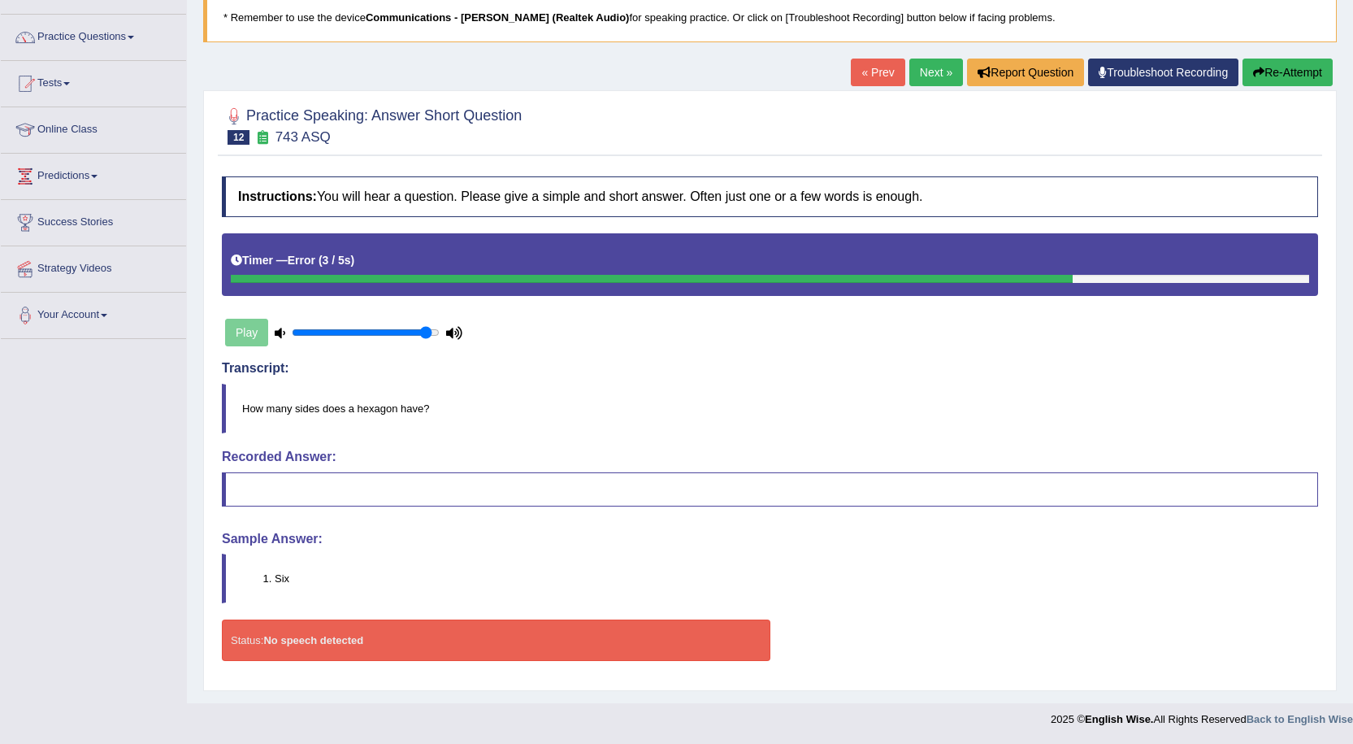
click at [939, 68] on link "Next »" at bounding box center [936, 73] width 54 height 28
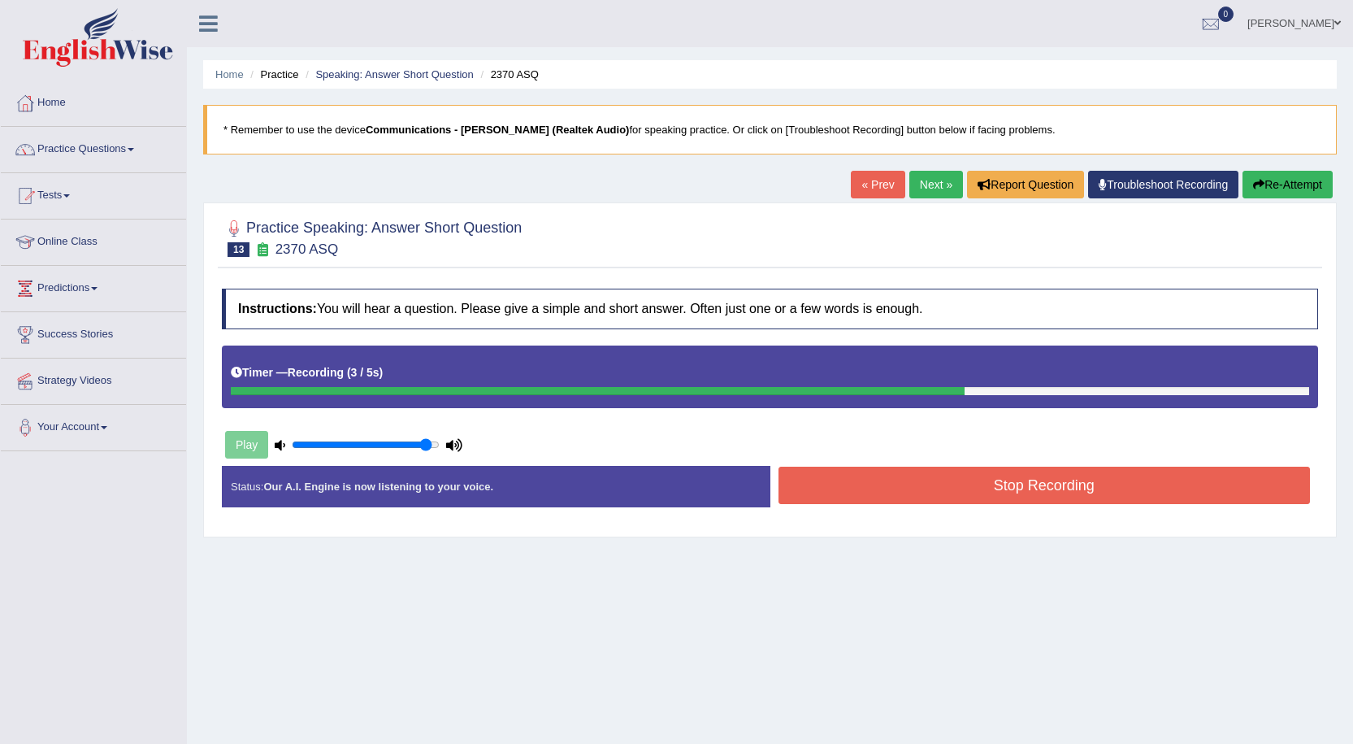
click at [997, 481] on button "Stop Recording" at bounding box center [1045, 484] width 532 height 37
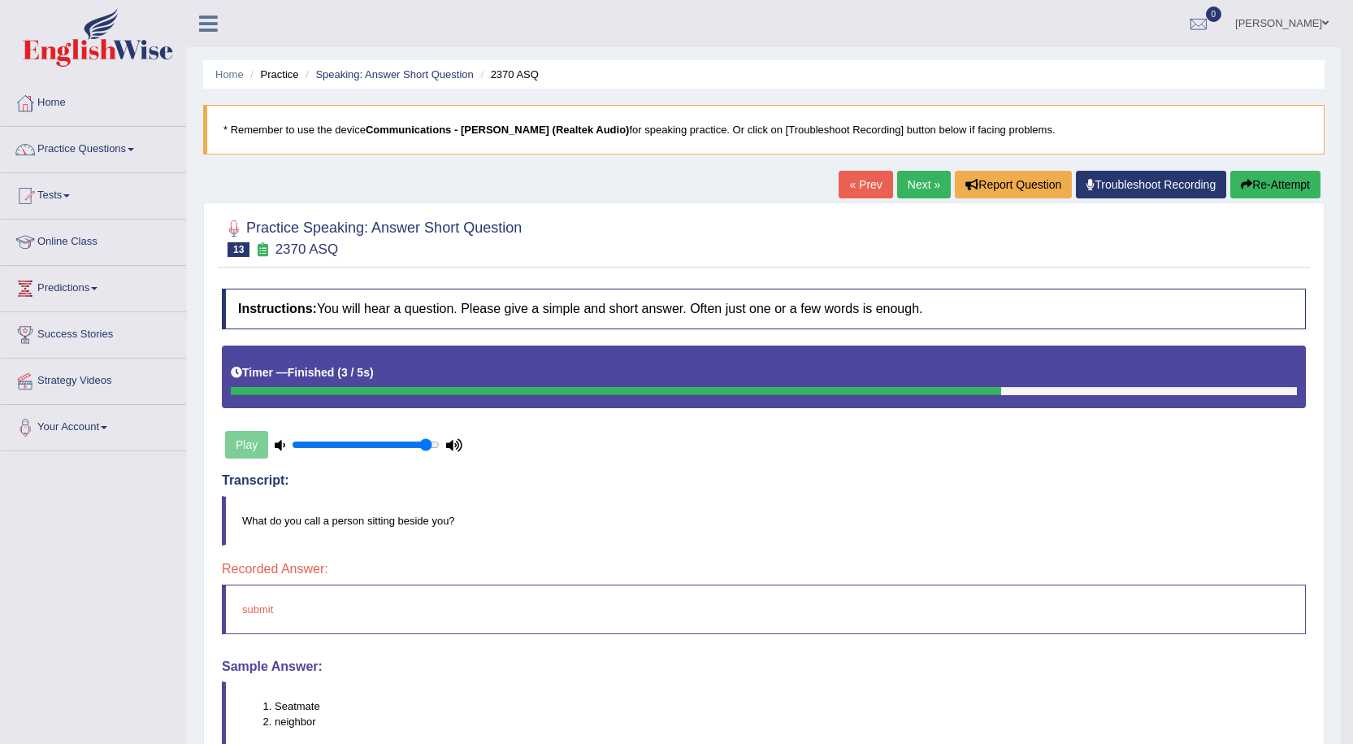
click at [1255, 176] on button "Re-Attempt" at bounding box center [1275, 185] width 90 height 28
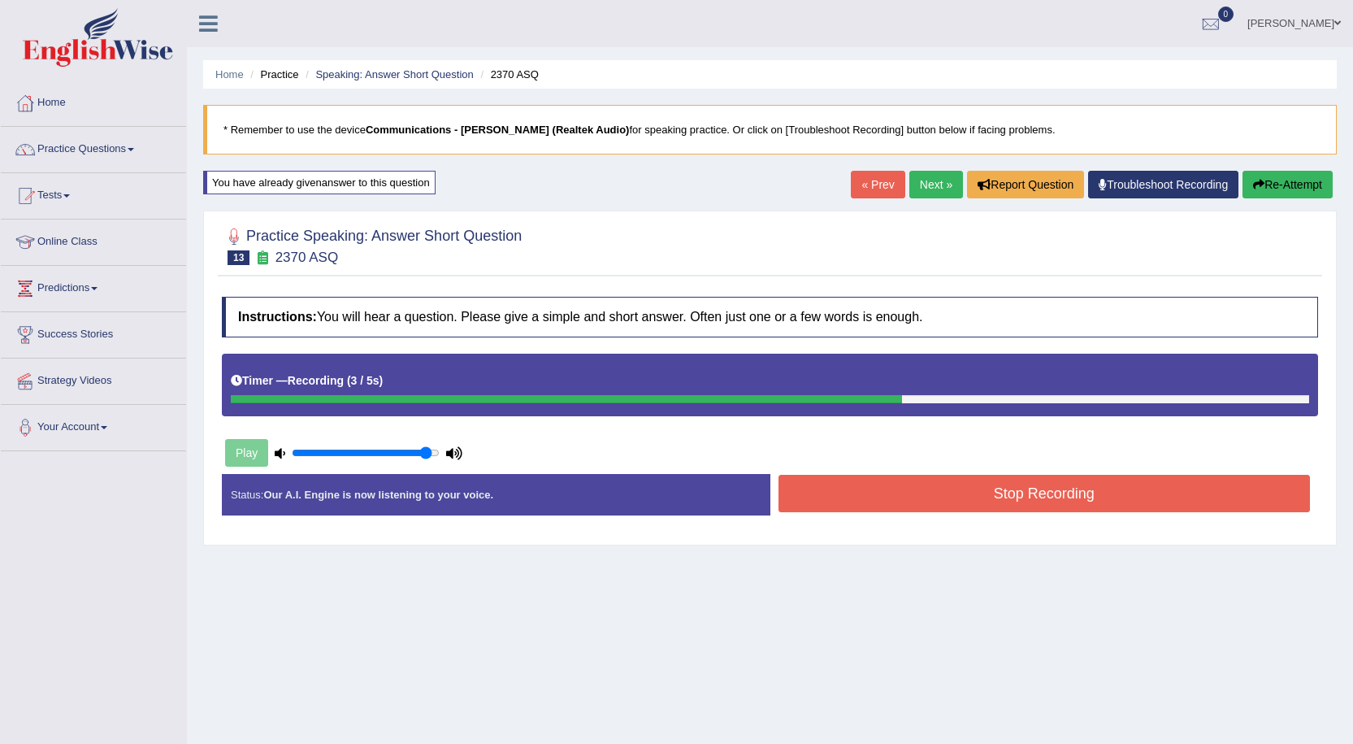
click at [1056, 492] on button "Stop Recording" at bounding box center [1045, 493] width 532 height 37
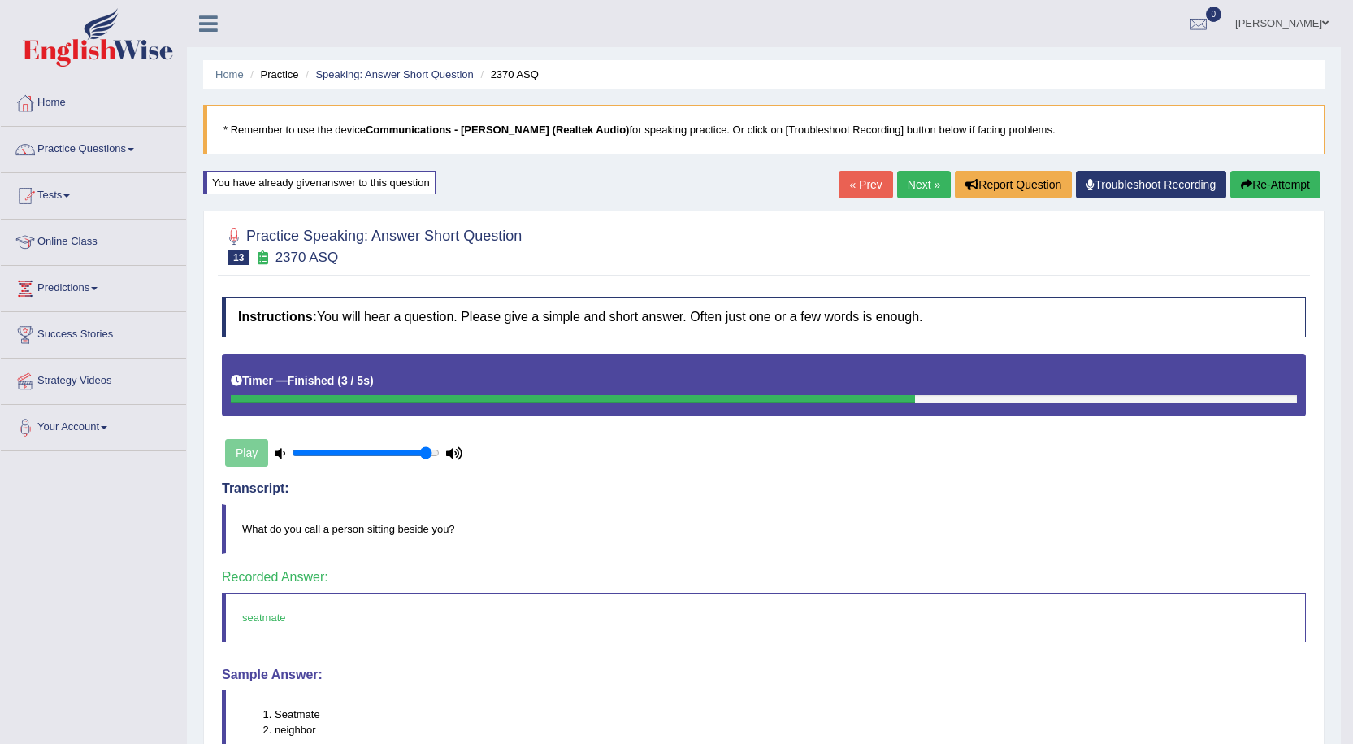
click at [931, 187] on link "Next »" at bounding box center [924, 185] width 54 height 28
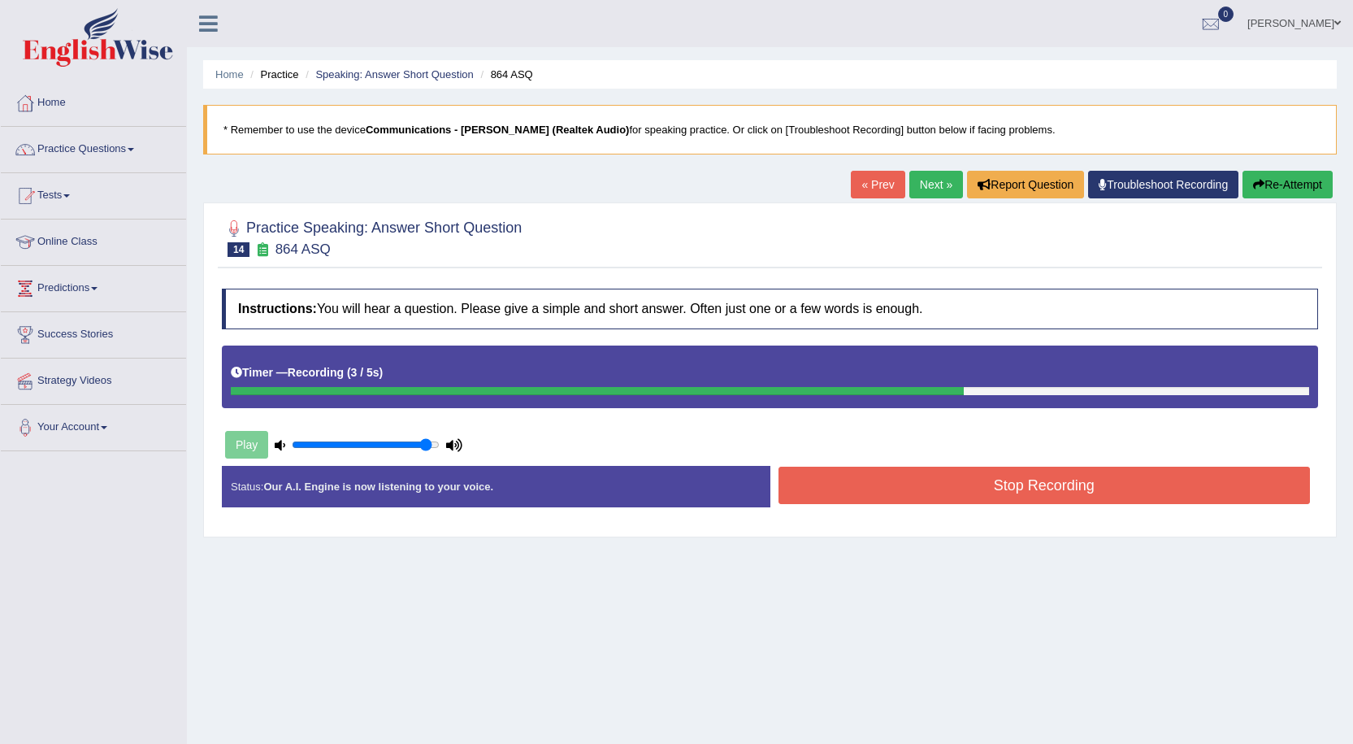
click at [1004, 487] on button "Stop Recording" at bounding box center [1045, 484] width 532 height 37
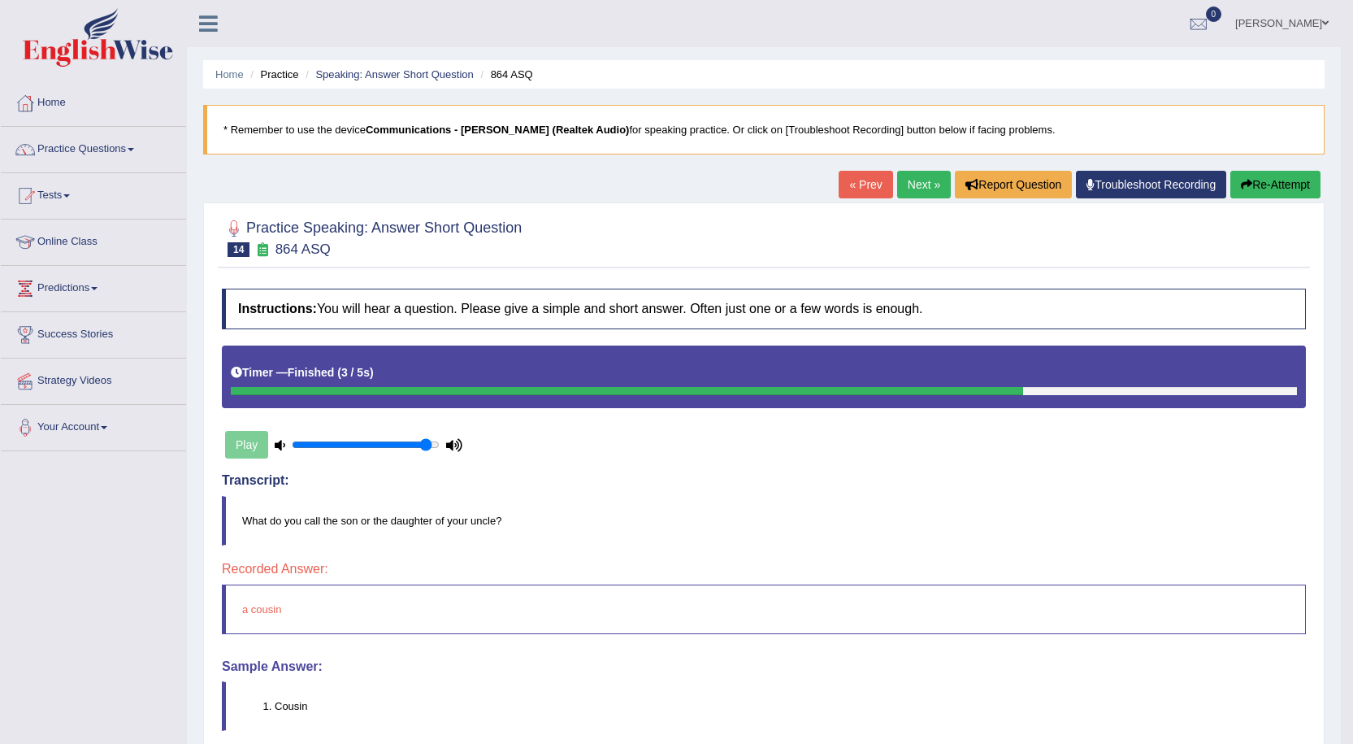
click at [1259, 180] on button "Re-Attempt" at bounding box center [1275, 185] width 90 height 28
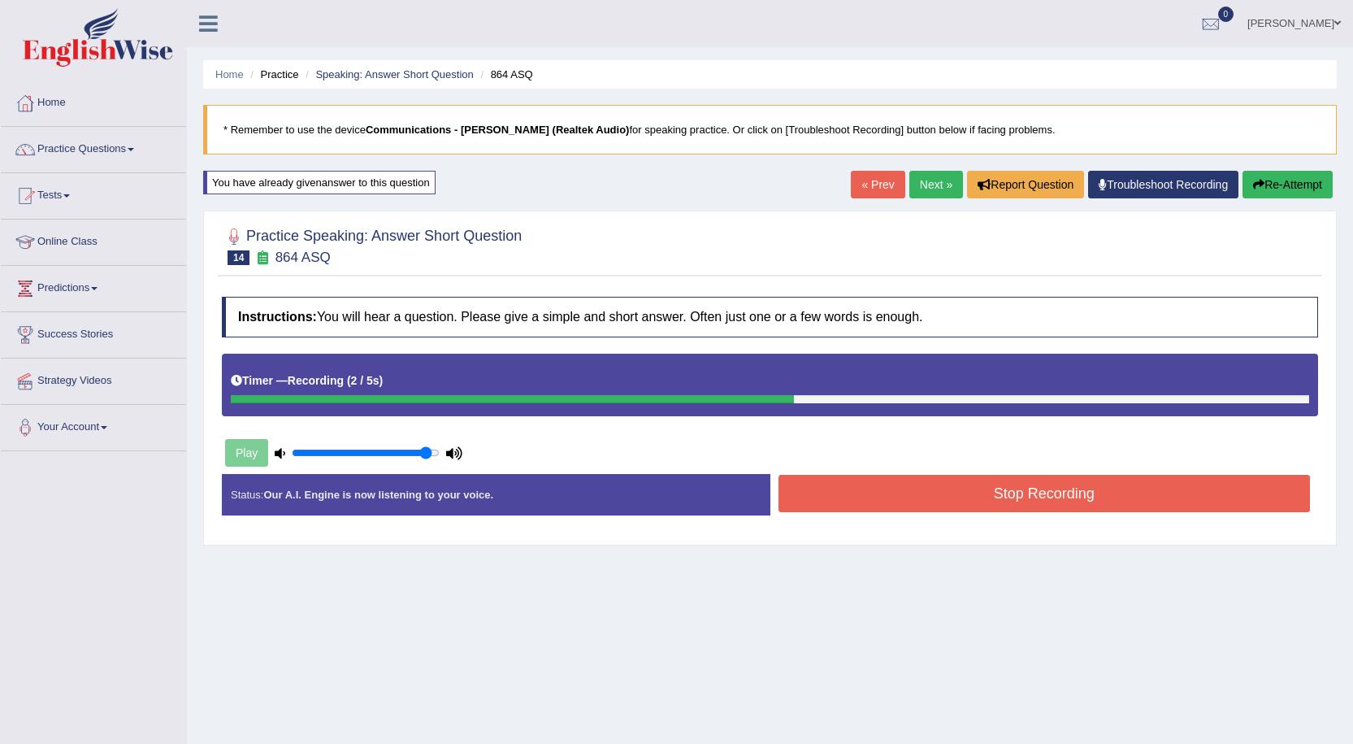
click at [916, 486] on button "Stop Recording" at bounding box center [1045, 493] width 532 height 37
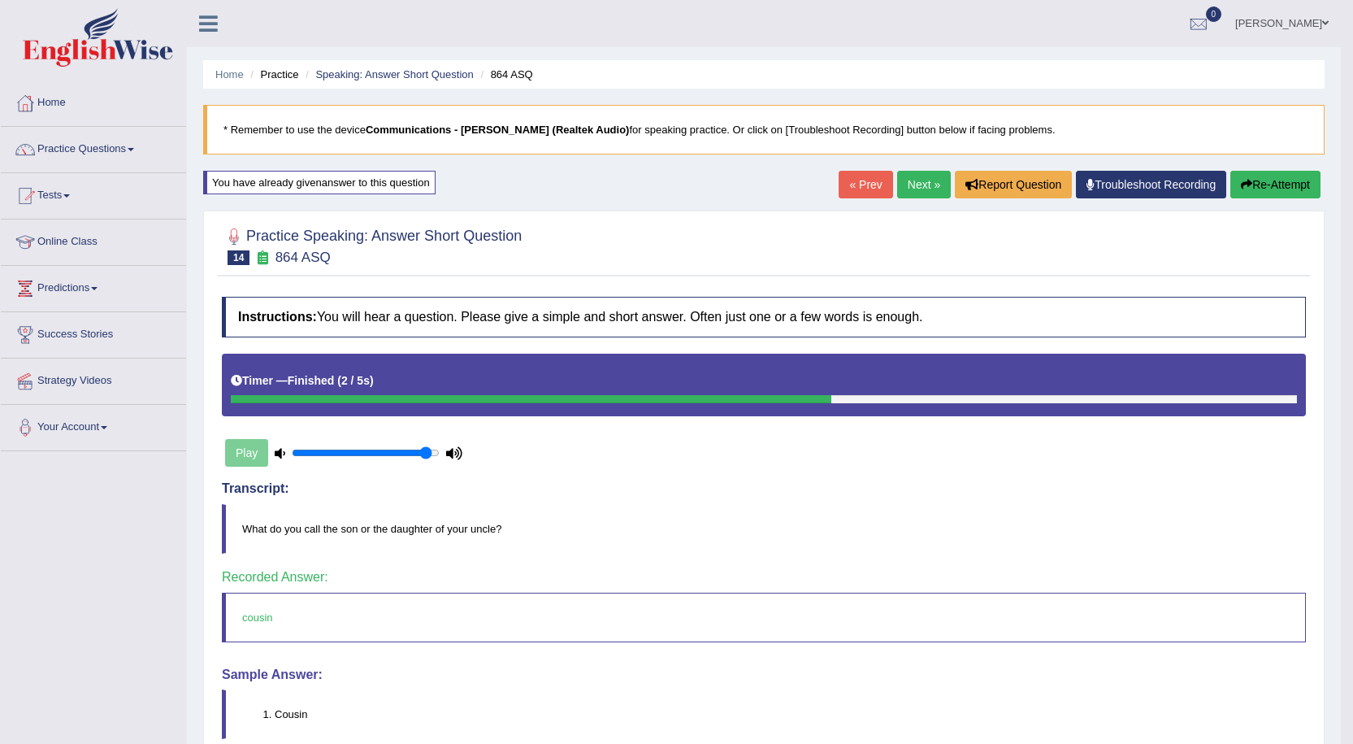
click at [934, 185] on link "Next »" at bounding box center [924, 185] width 54 height 28
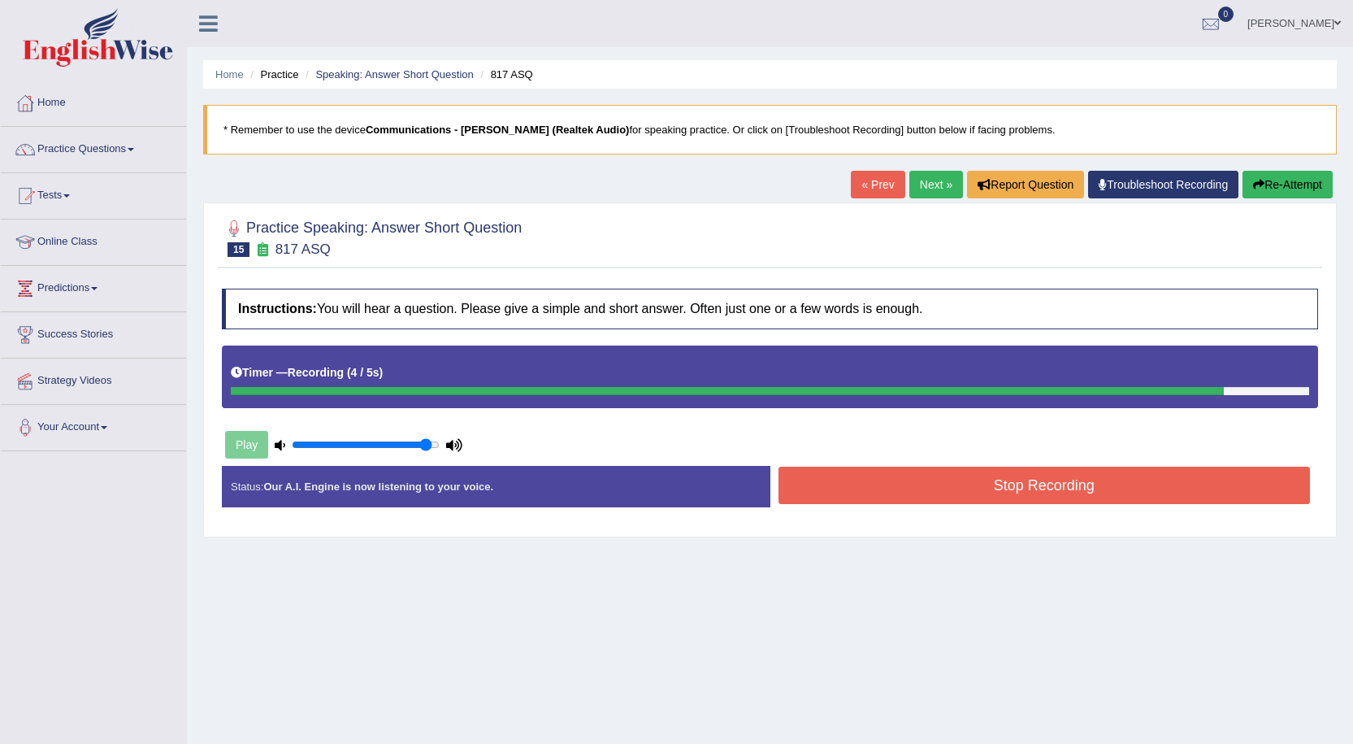
click at [972, 474] on button "Stop Recording" at bounding box center [1045, 484] width 532 height 37
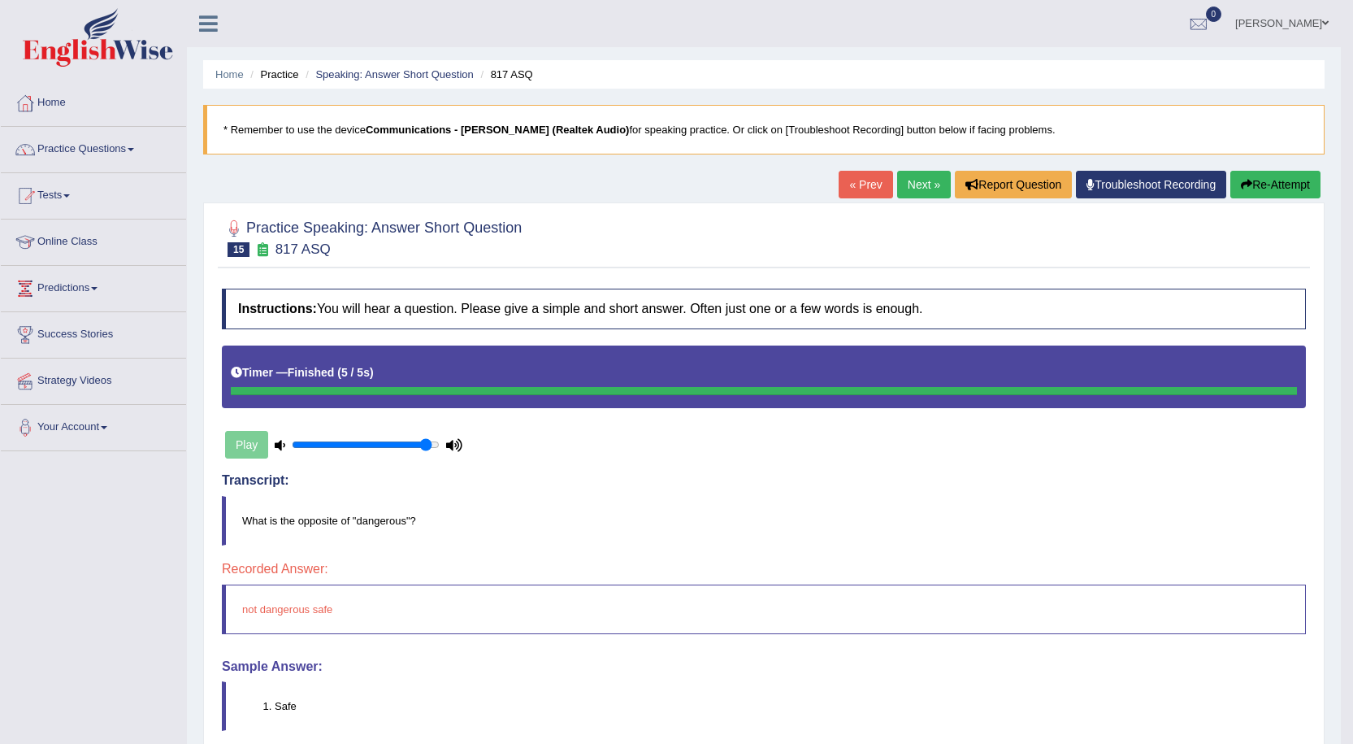
click at [1268, 180] on button "Re-Attempt" at bounding box center [1275, 185] width 90 height 28
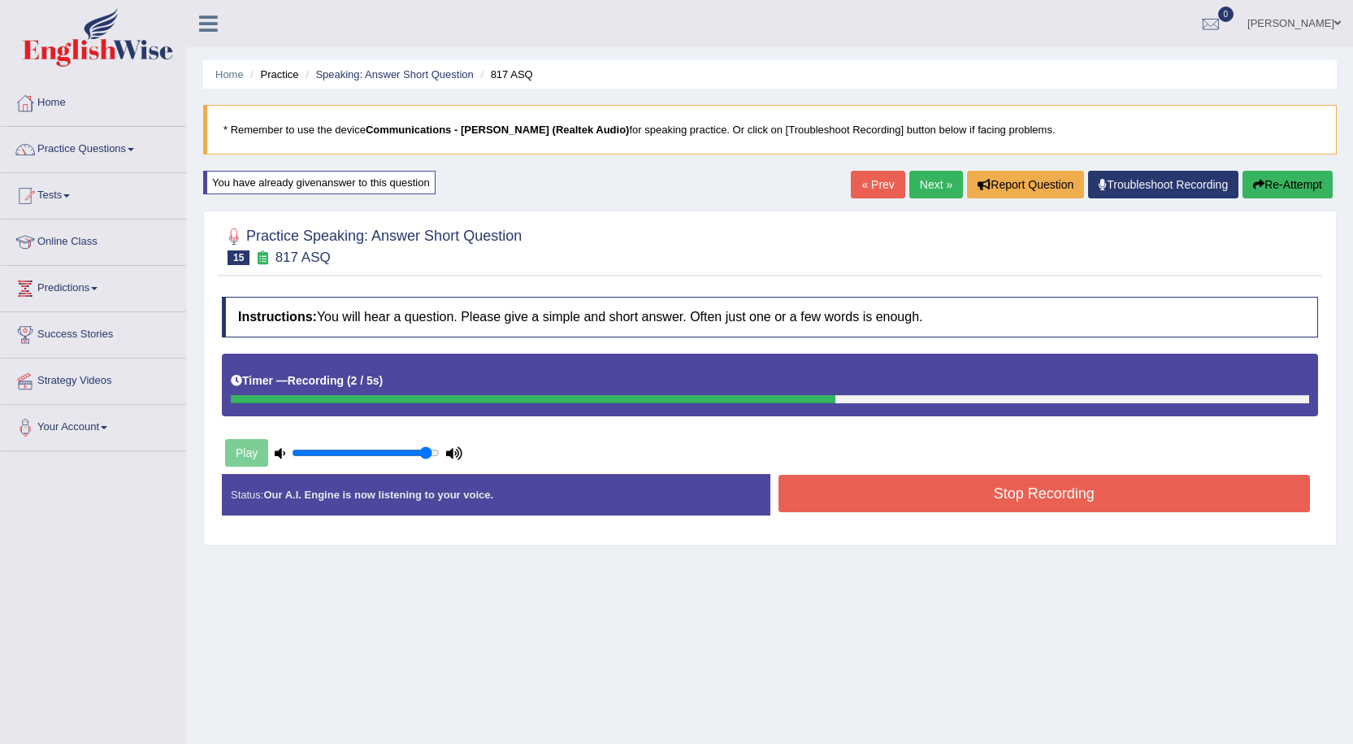
click at [944, 497] on button "Stop Recording" at bounding box center [1045, 493] width 532 height 37
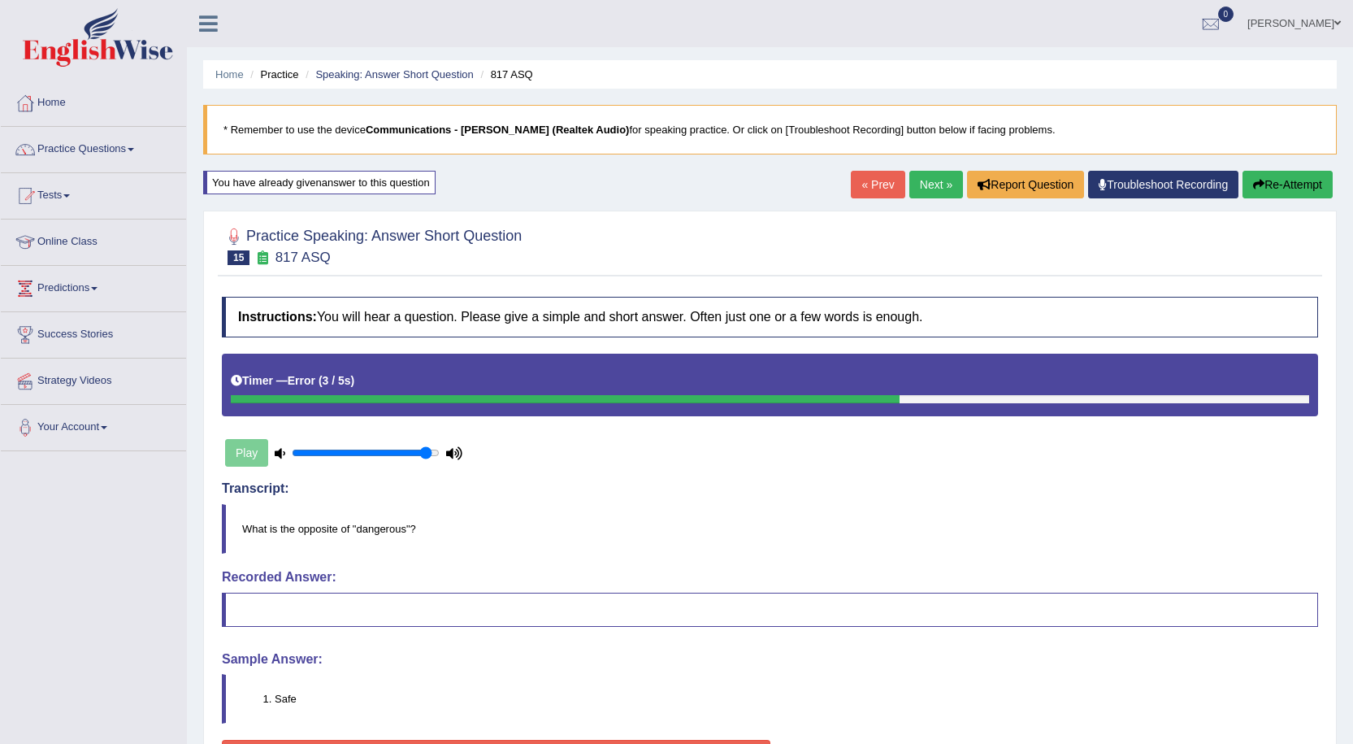
click at [1298, 191] on button "Re-Attempt" at bounding box center [1288, 185] width 90 height 28
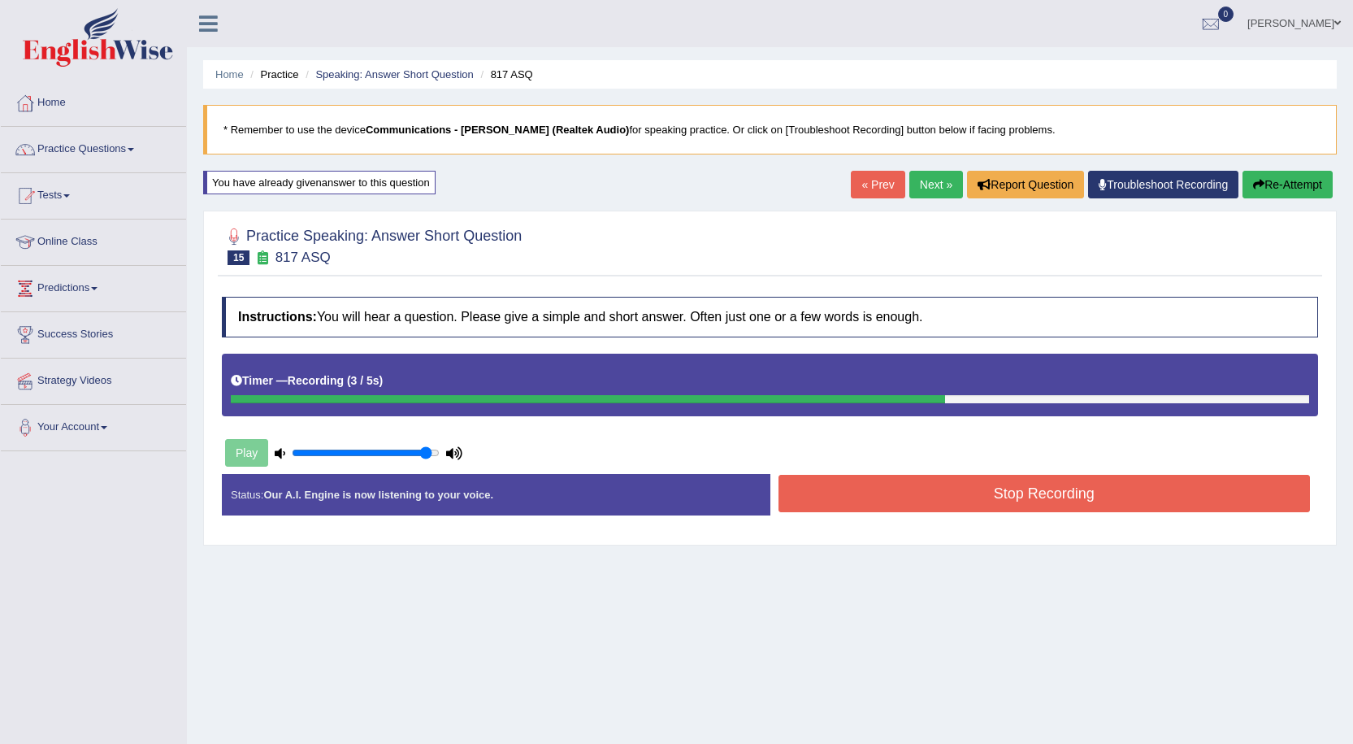
click at [1130, 477] on button "Stop Recording" at bounding box center [1045, 493] width 532 height 37
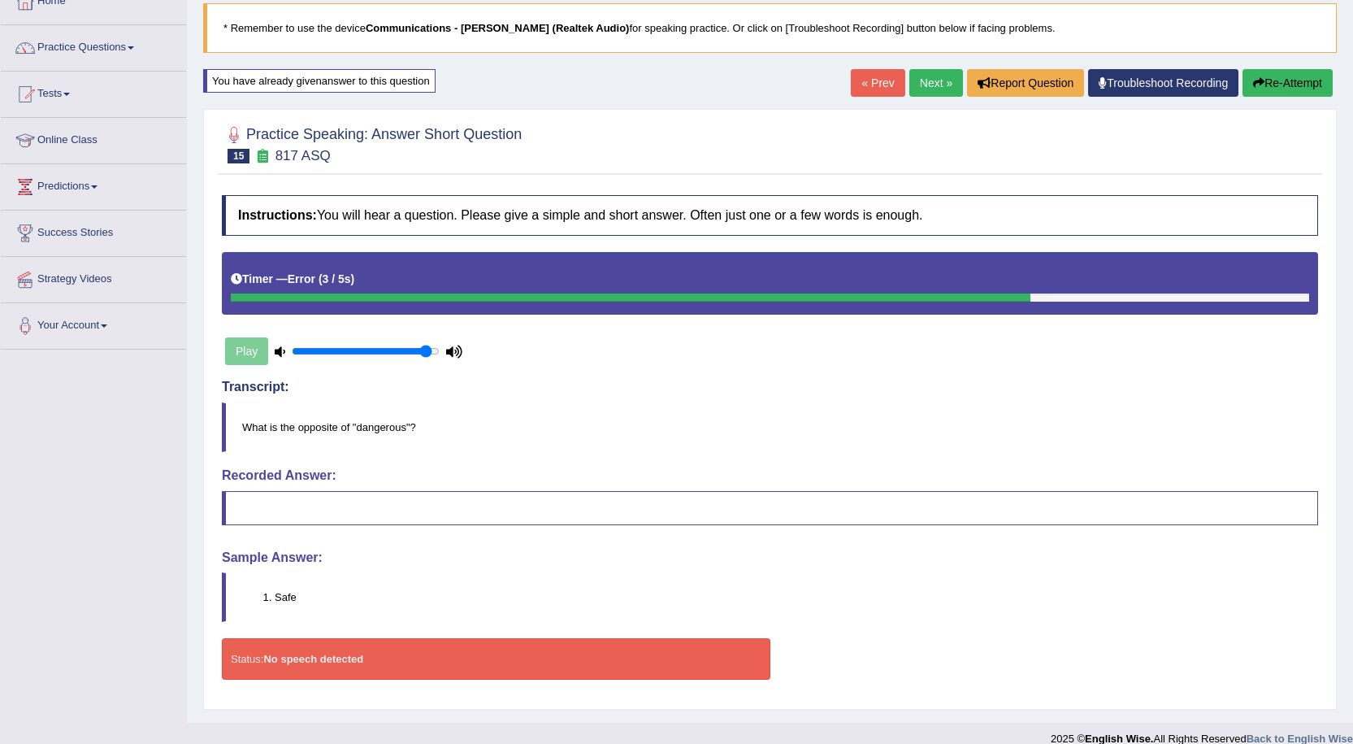
scroll to position [121, 0]
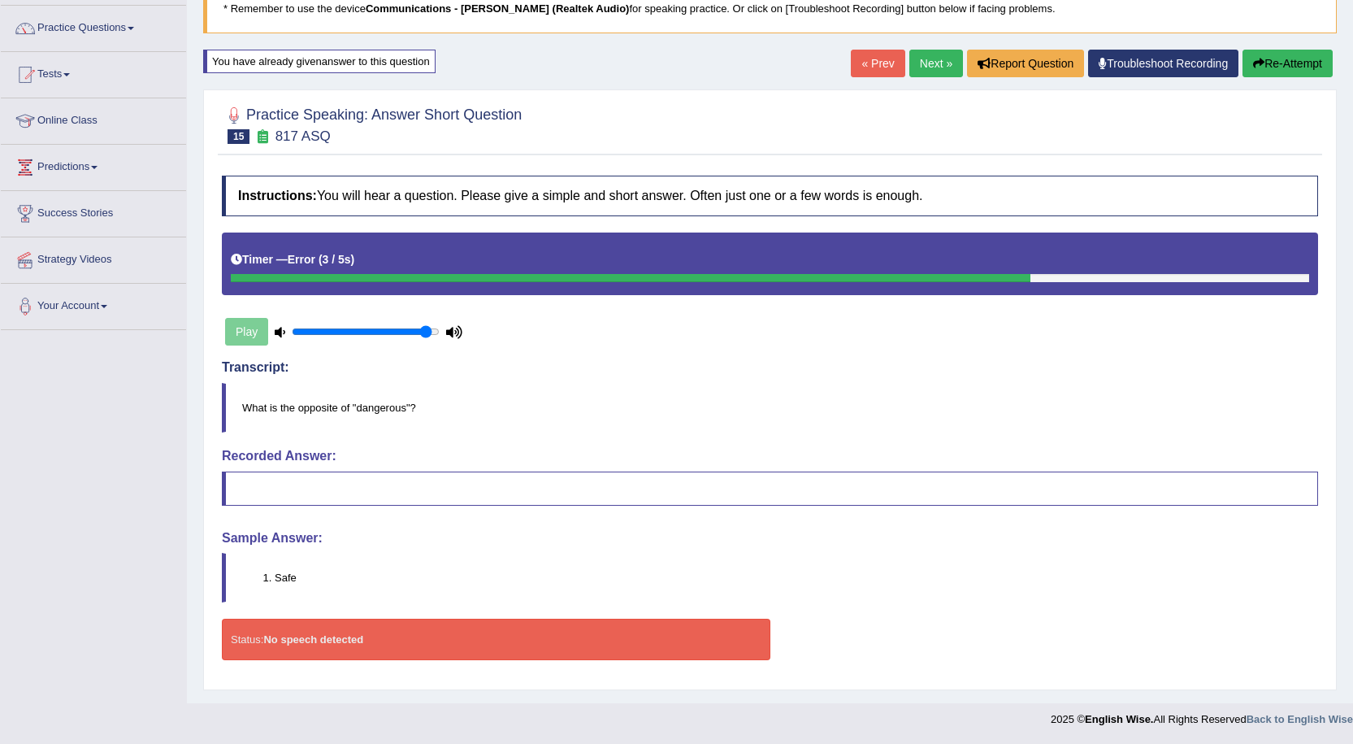
click at [243, 337] on div "Play" at bounding box center [344, 331] width 244 height 41
click at [284, 330] on icon at bounding box center [280, 332] width 11 height 11
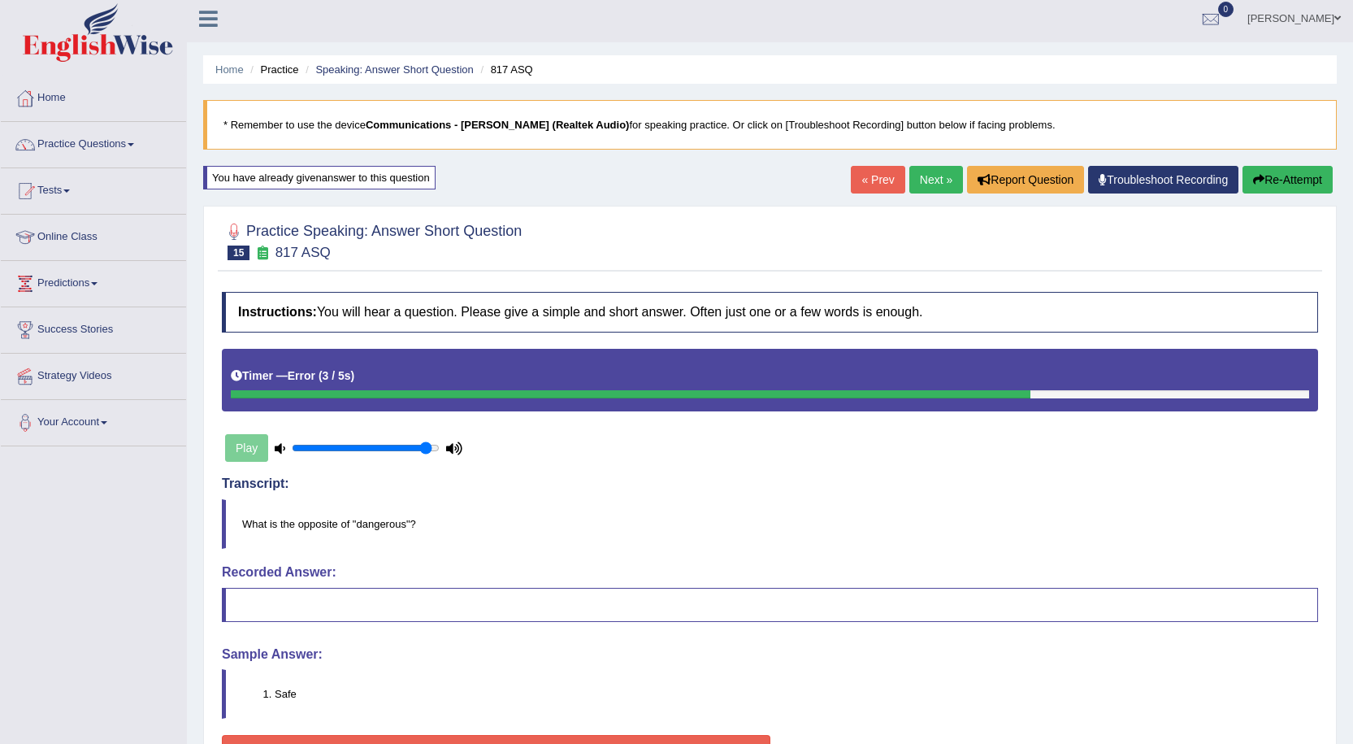
scroll to position [0, 0]
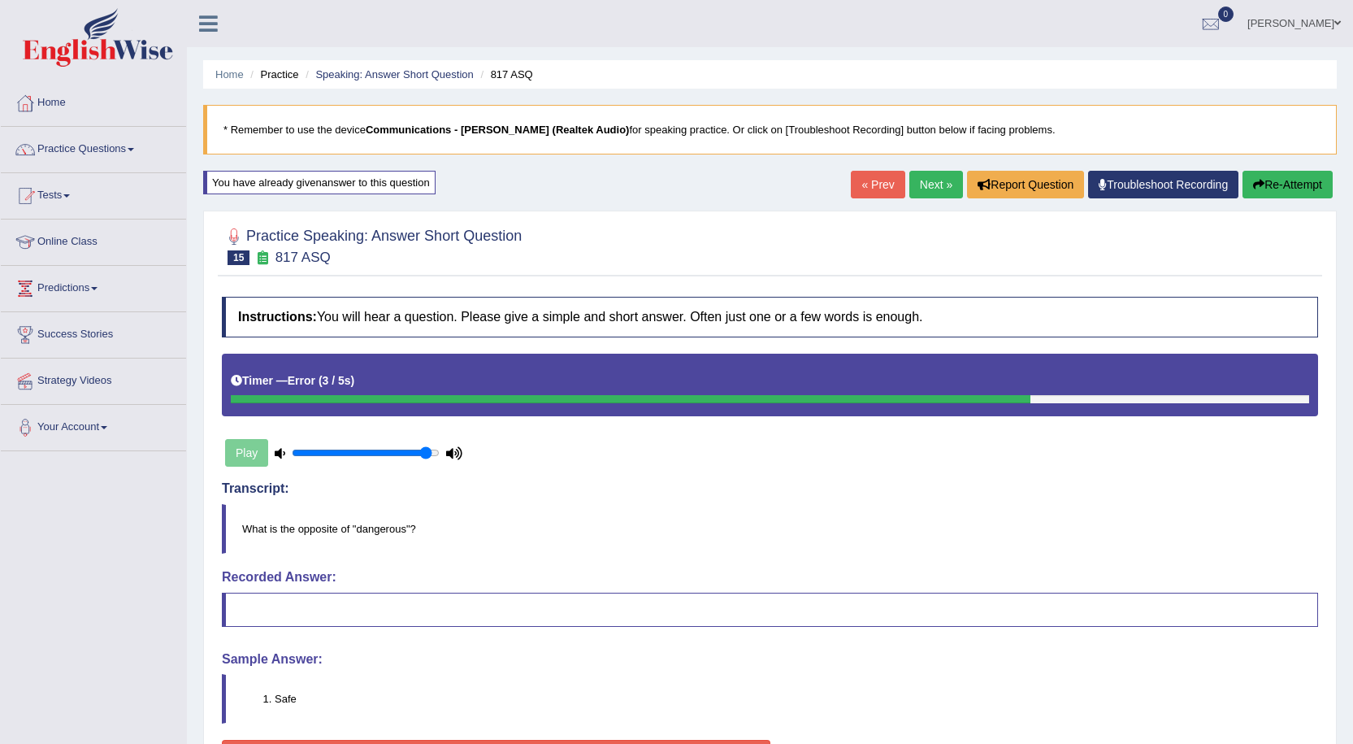
click at [1270, 181] on button "Re-Attempt" at bounding box center [1288, 185] width 90 height 28
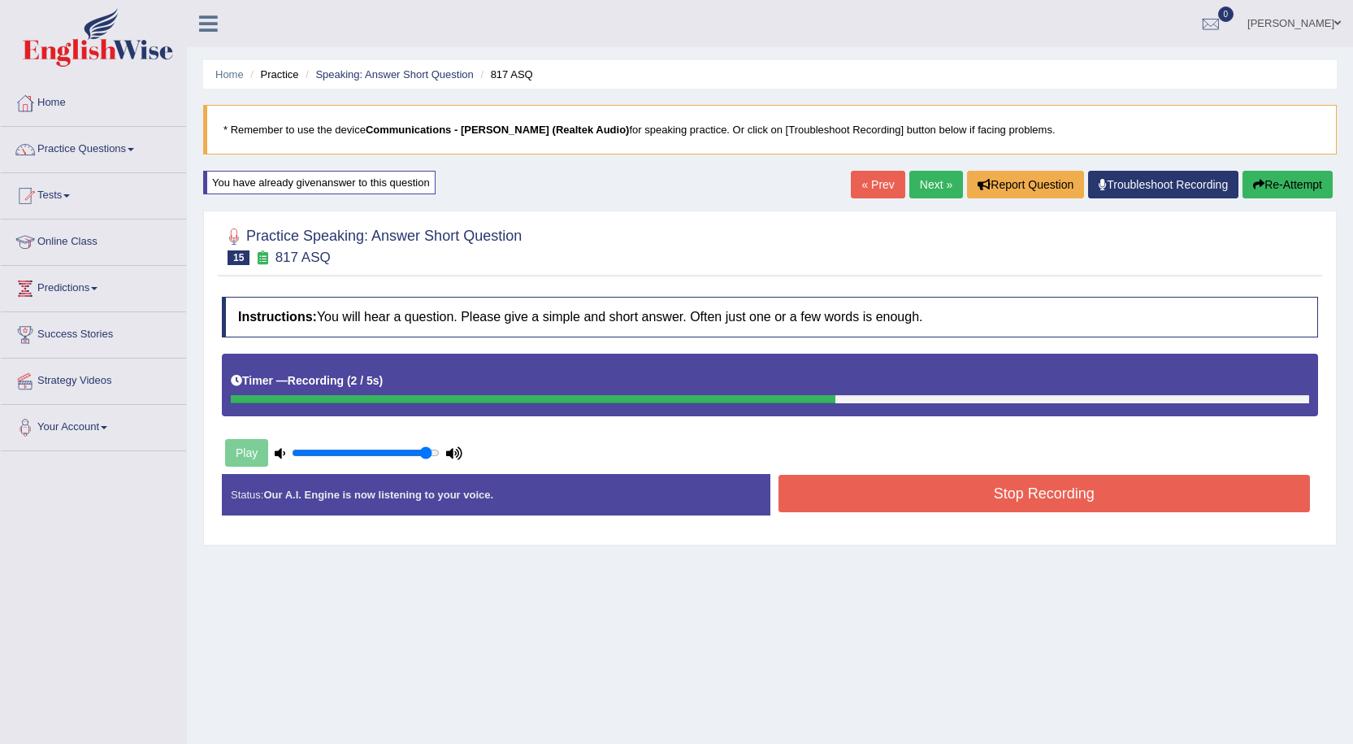
click at [1036, 500] on button "Stop Recording" at bounding box center [1045, 493] width 532 height 37
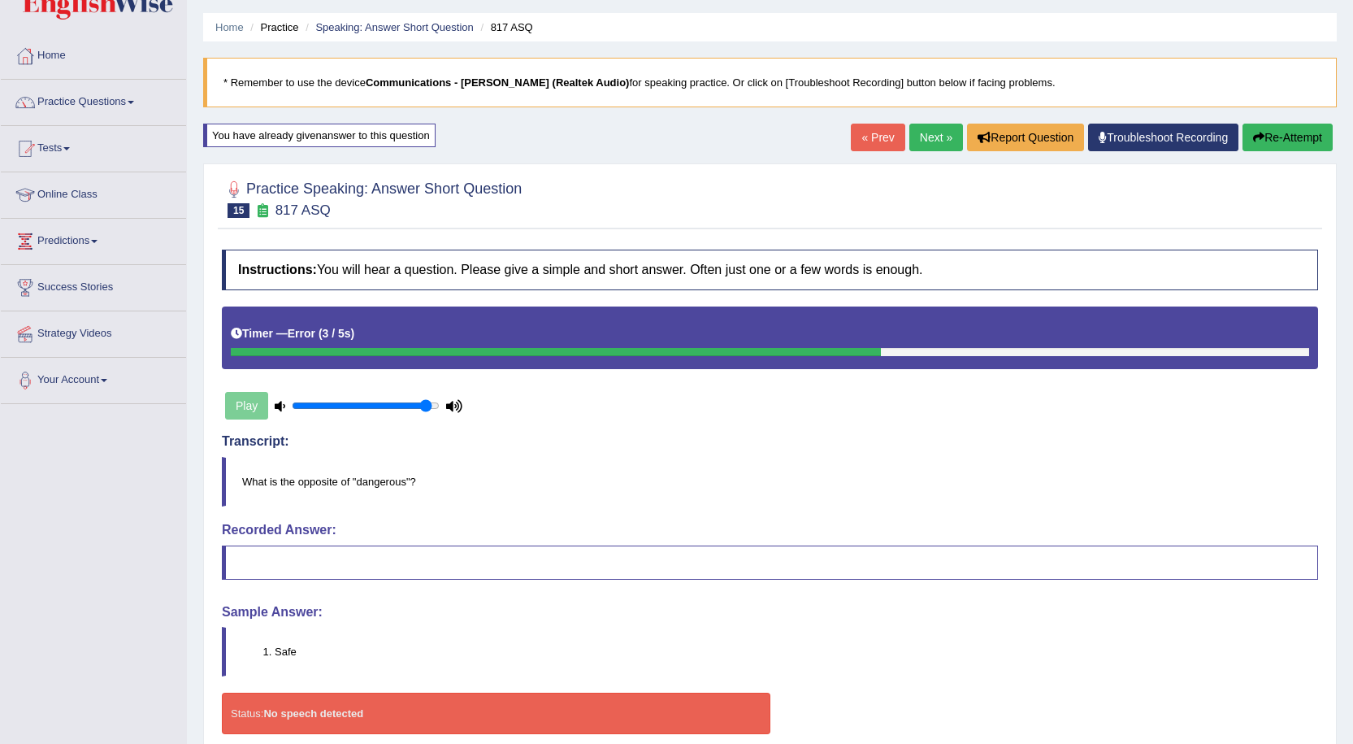
scroll to position [121, 0]
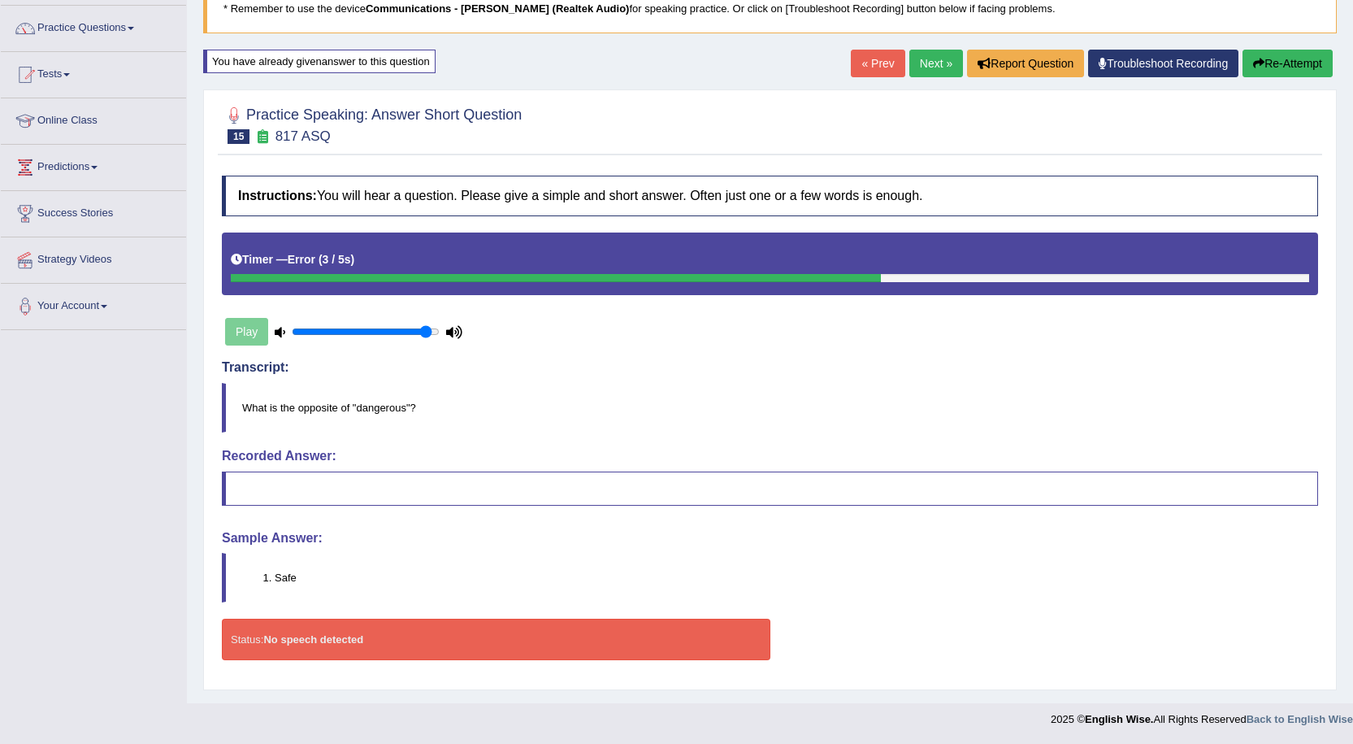
click at [929, 56] on link "Next »" at bounding box center [936, 64] width 54 height 28
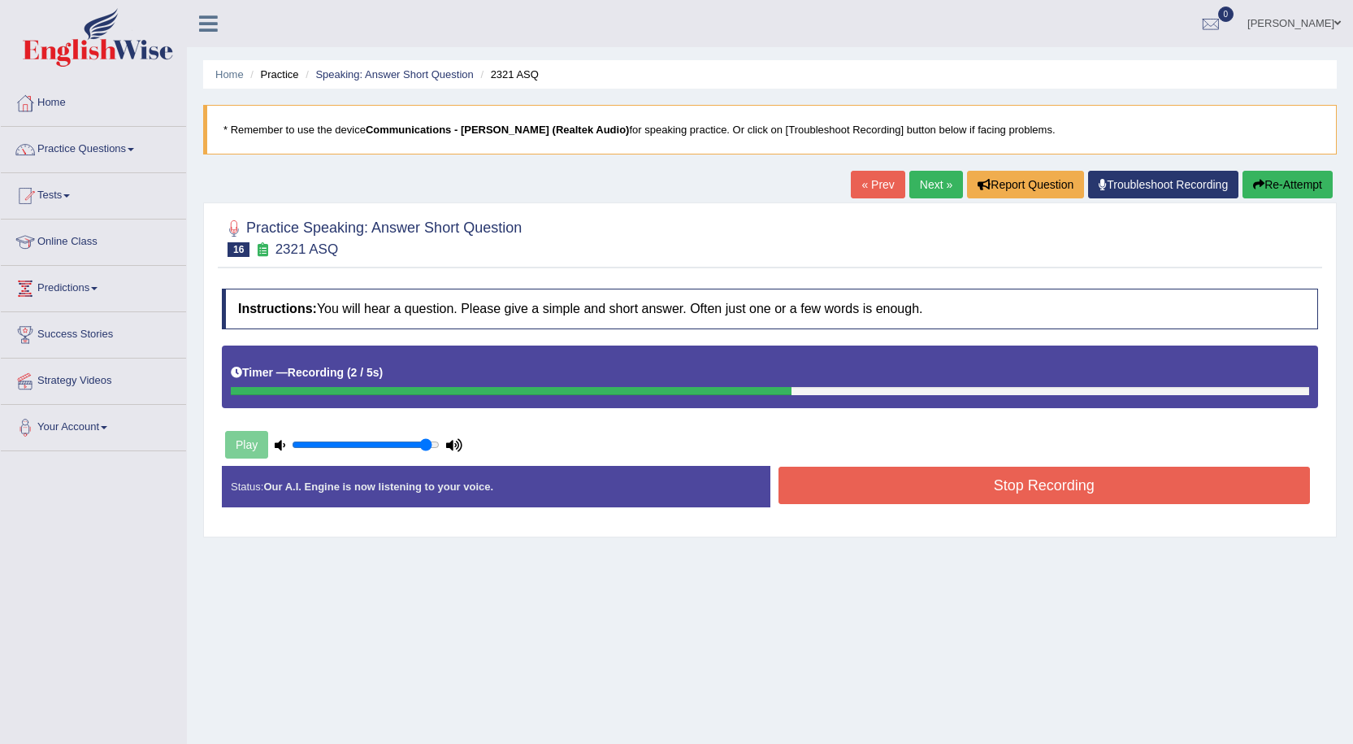
click at [1070, 499] on button "Stop Recording" at bounding box center [1045, 484] width 532 height 37
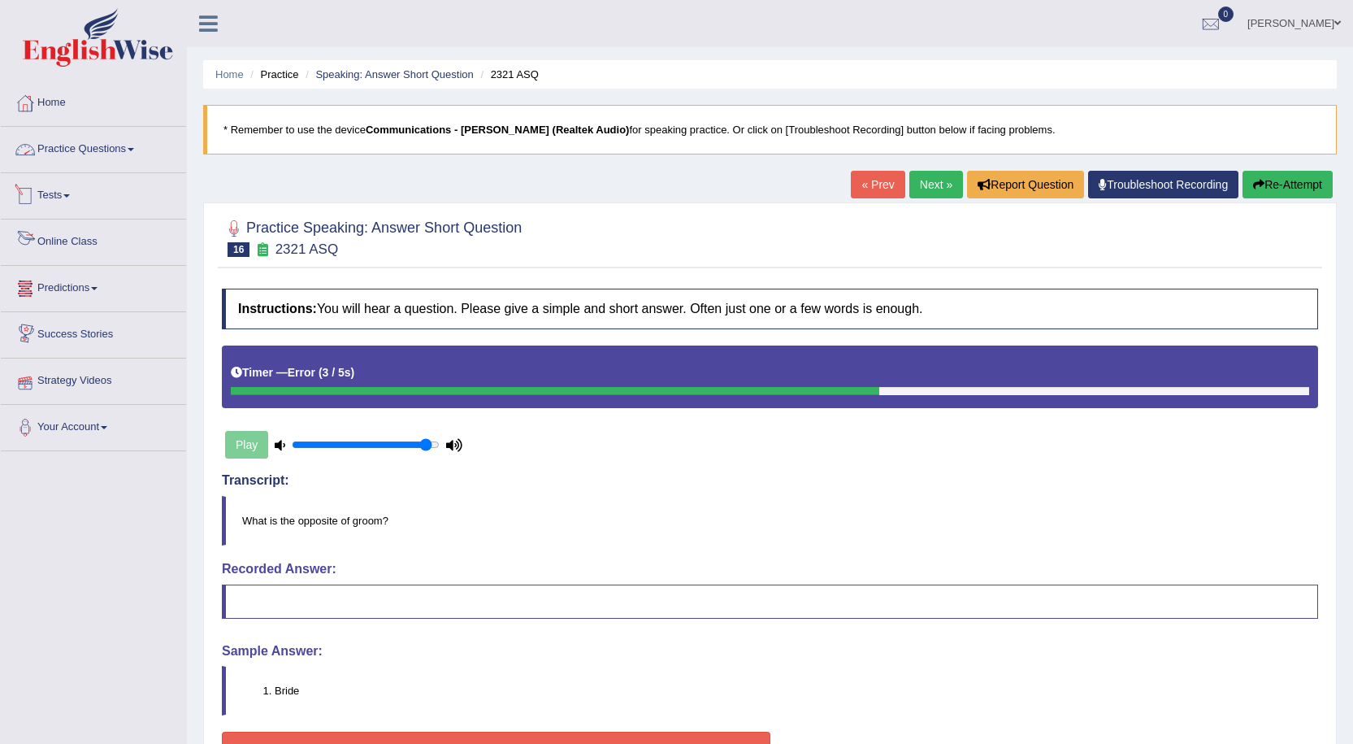
click at [82, 154] on link "Practice Questions" at bounding box center [93, 147] width 185 height 41
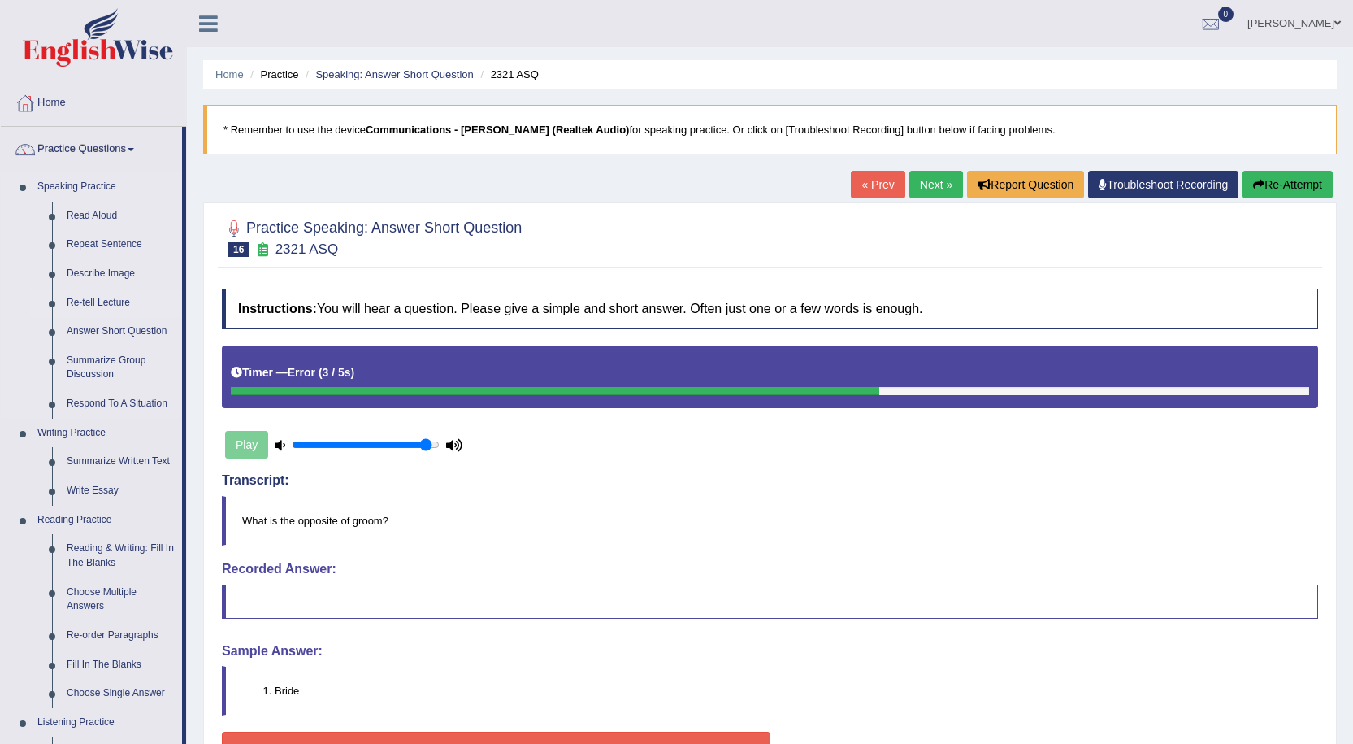
click at [106, 297] on link "Re-tell Lecture" at bounding box center [120, 303] width 123 height 29
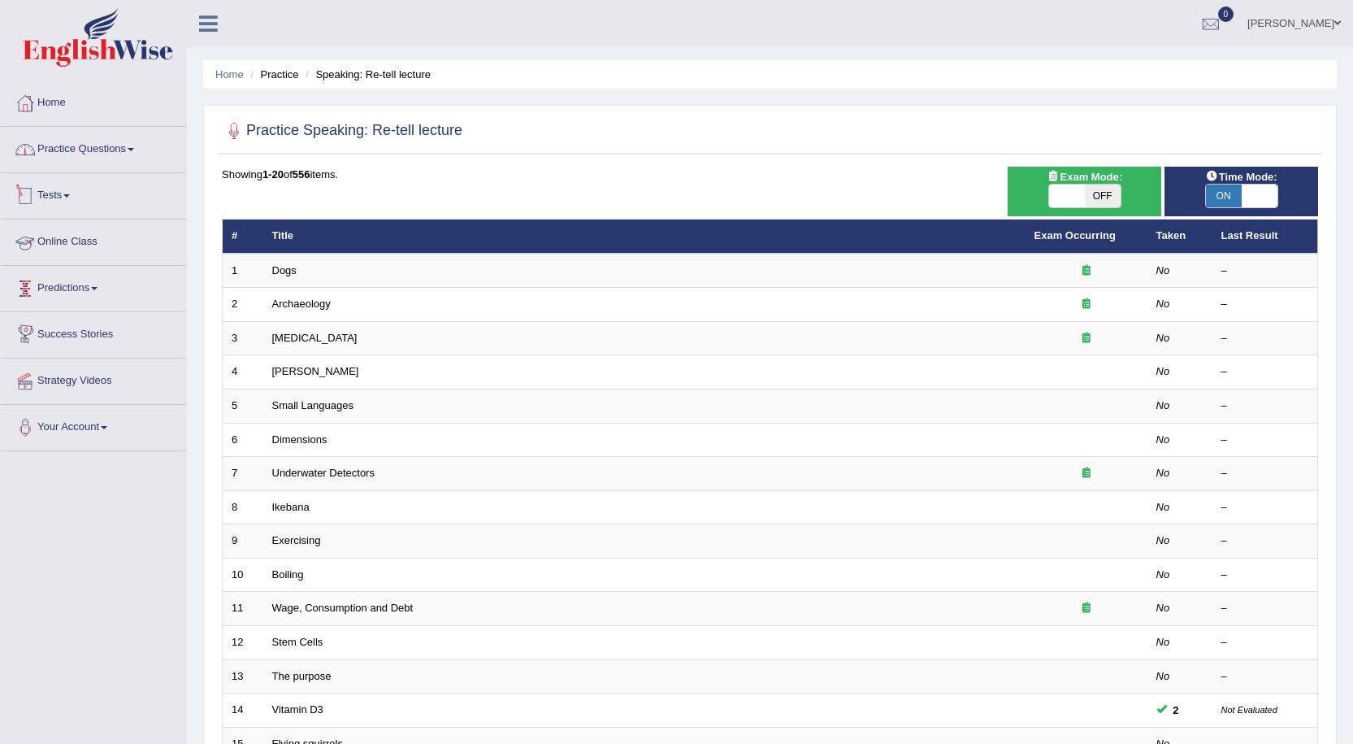
click at [87, 146] on link "Practice Questions" at bounding box center [93, 147] width 185 height 41
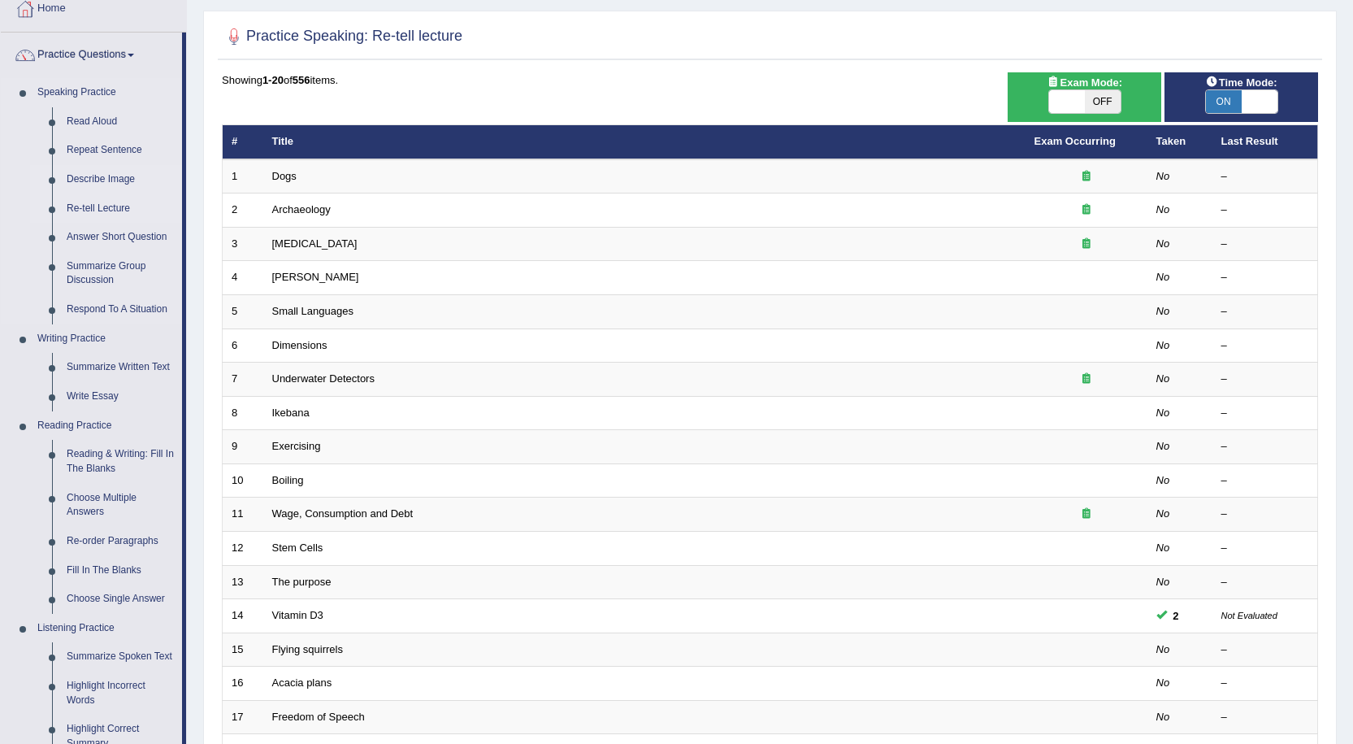
scroll to position [81, 0]
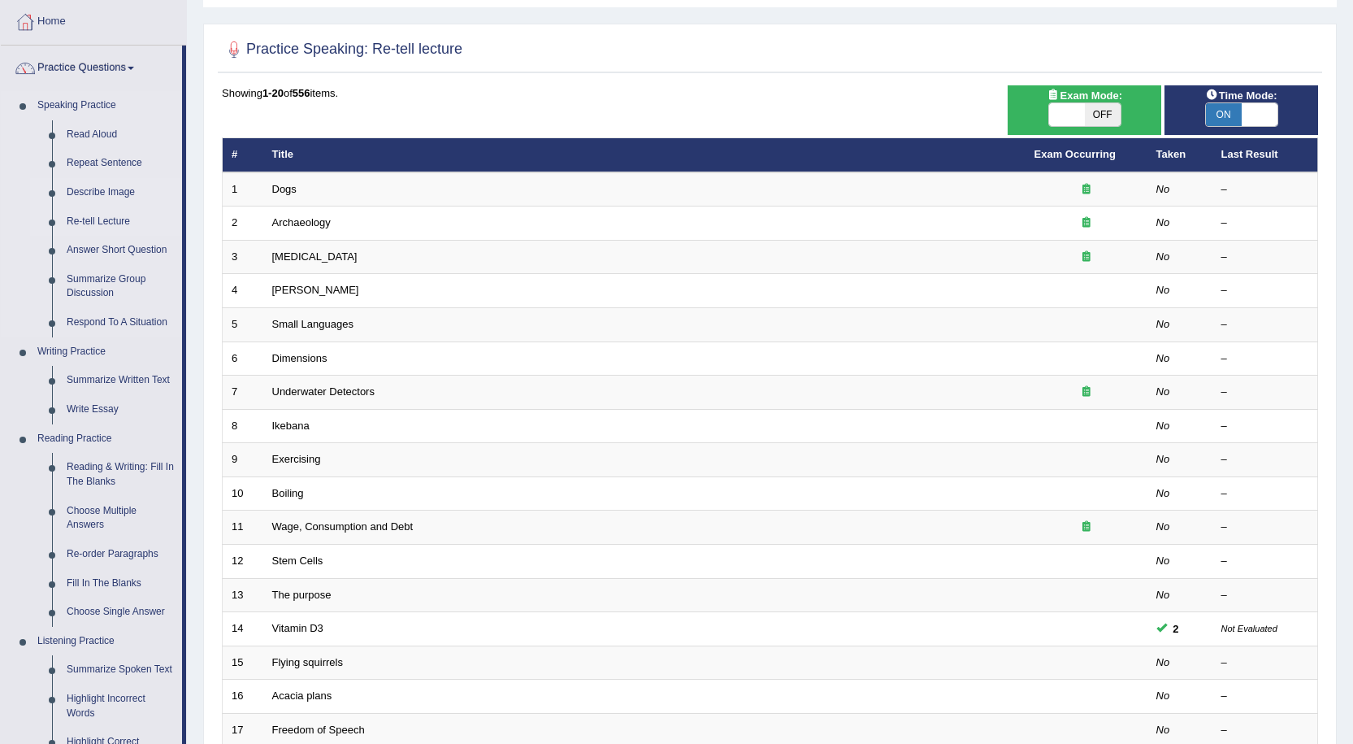
click at [111, 187] on link "Describe Image" at bounding box center [120, 192] width 123 height 29
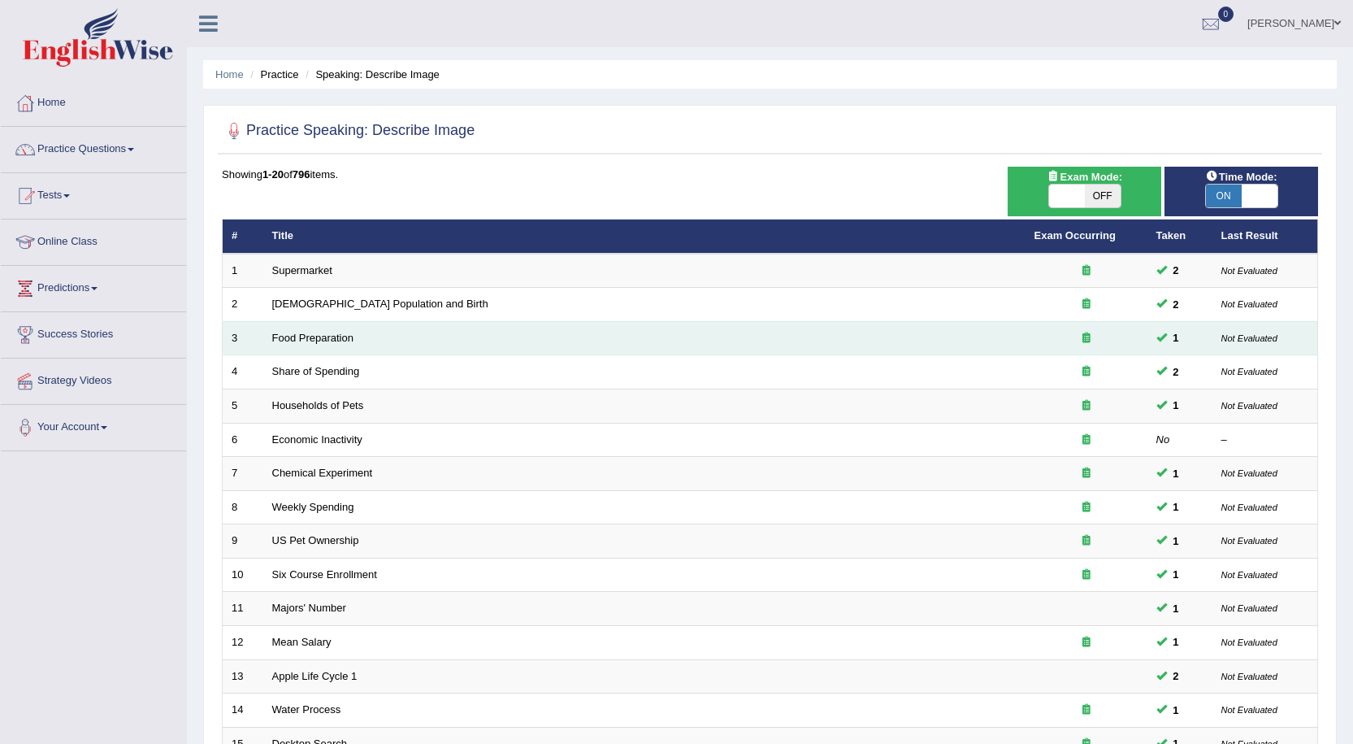
click at [1087, 335] on icon at bounding box center [1086, 337] width 8 height 11
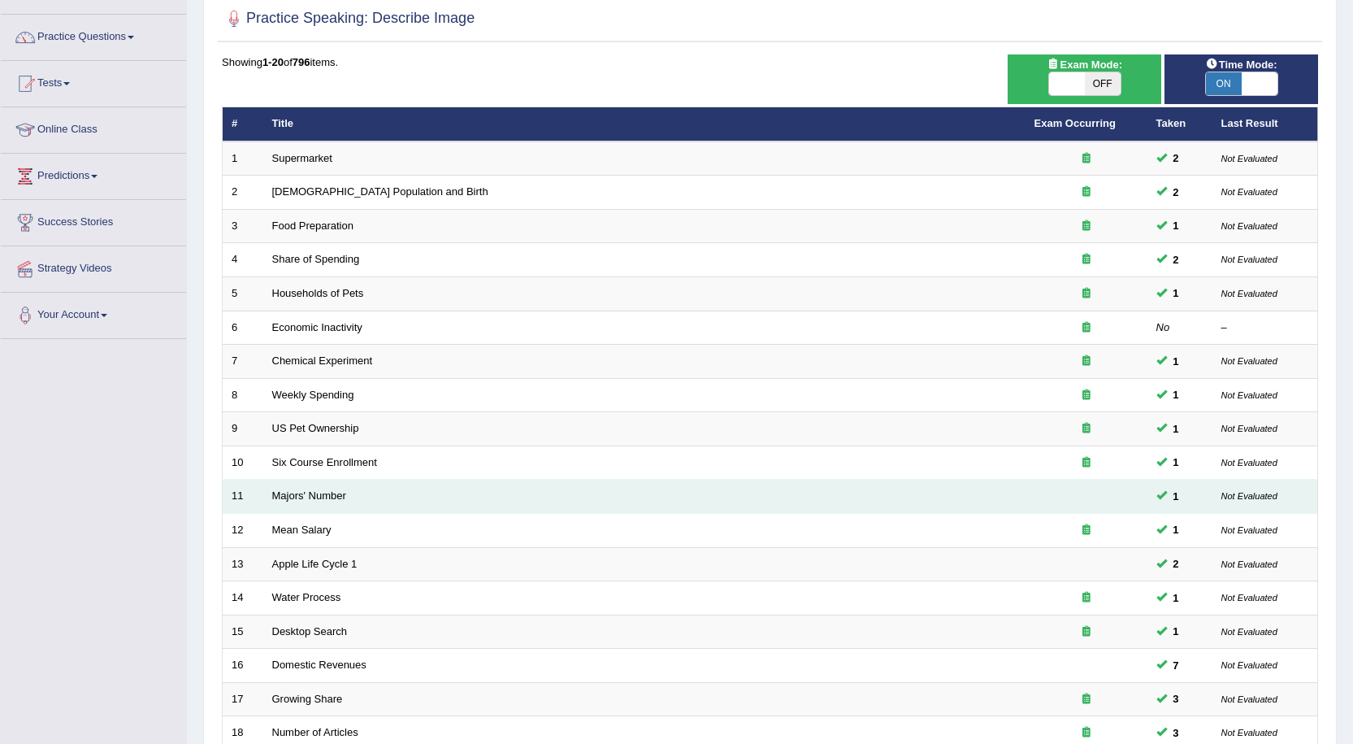
scroll to position [325, 0]
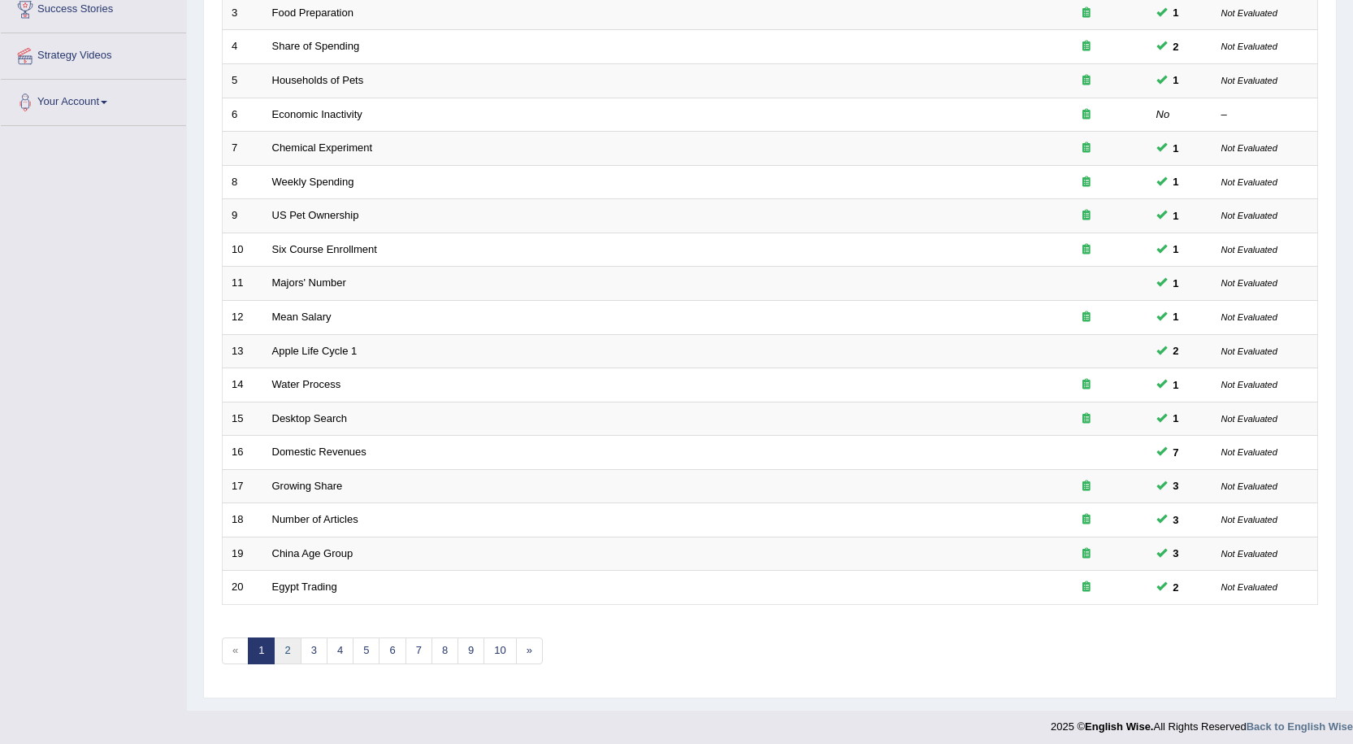
click at [285, 650] on link "2" at bounding box center [287, 650] width 27 height 27
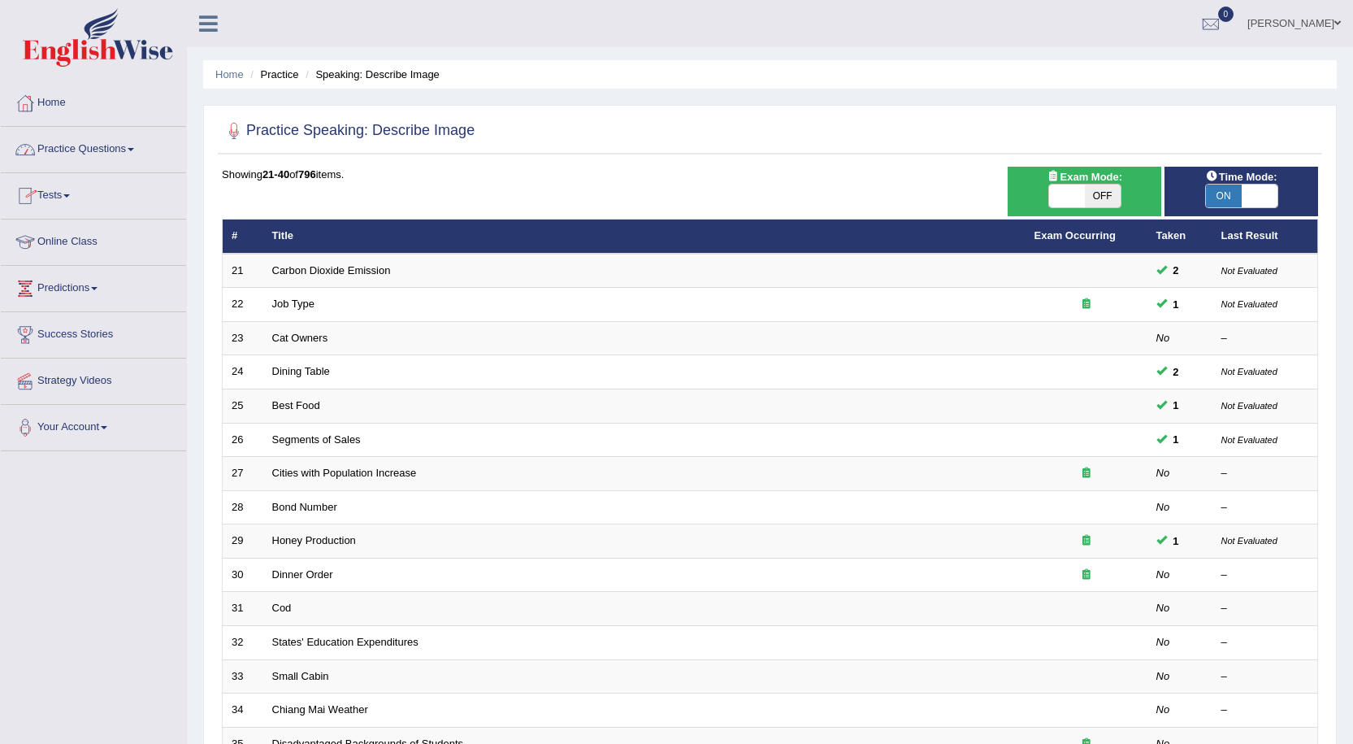
click at [71, 150] on link "Practice Questions" at bounding box center [93, 147] width 185 height 41
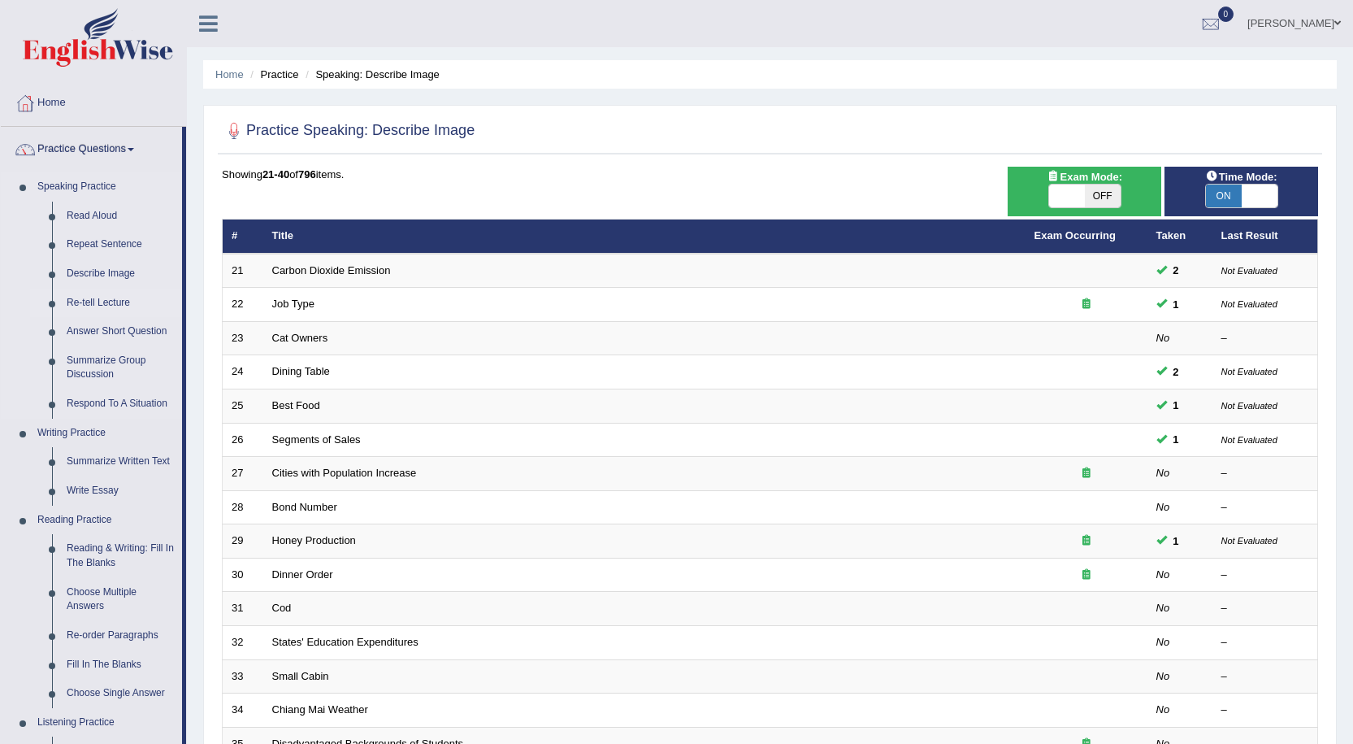
click at [96, 302] on link "Re-tell Lecture" at bounding box center [120, 303] width 123 height 29
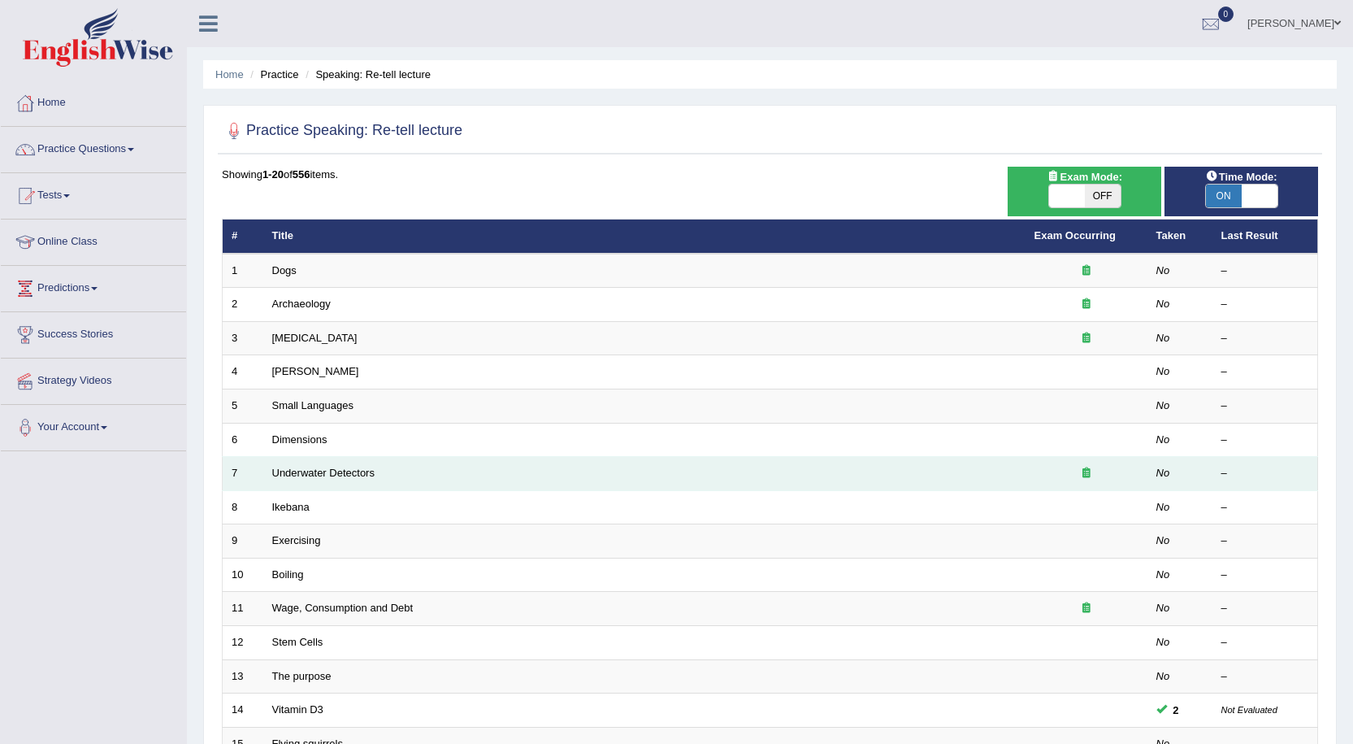
scroll to position [332, 0]
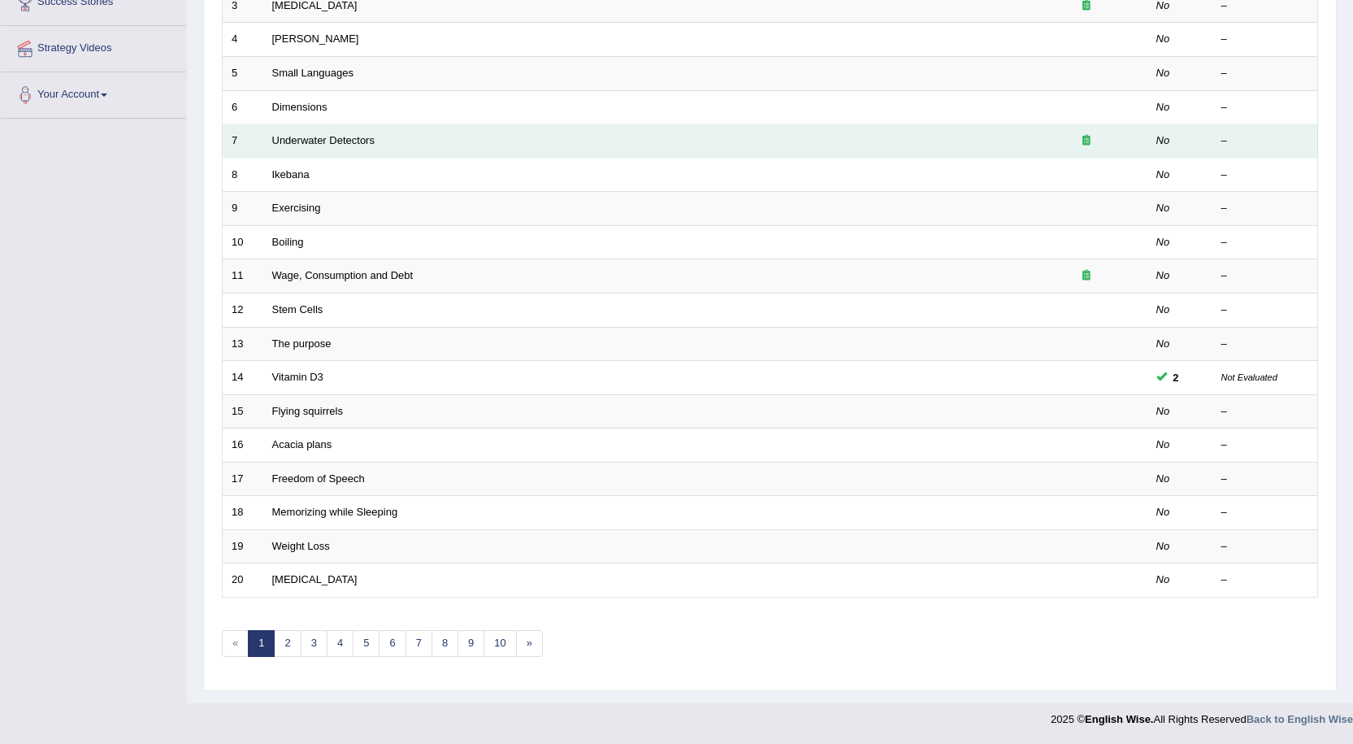
click at [1029, 483] on td at bounding box center [1087, 479] width 122 height 34
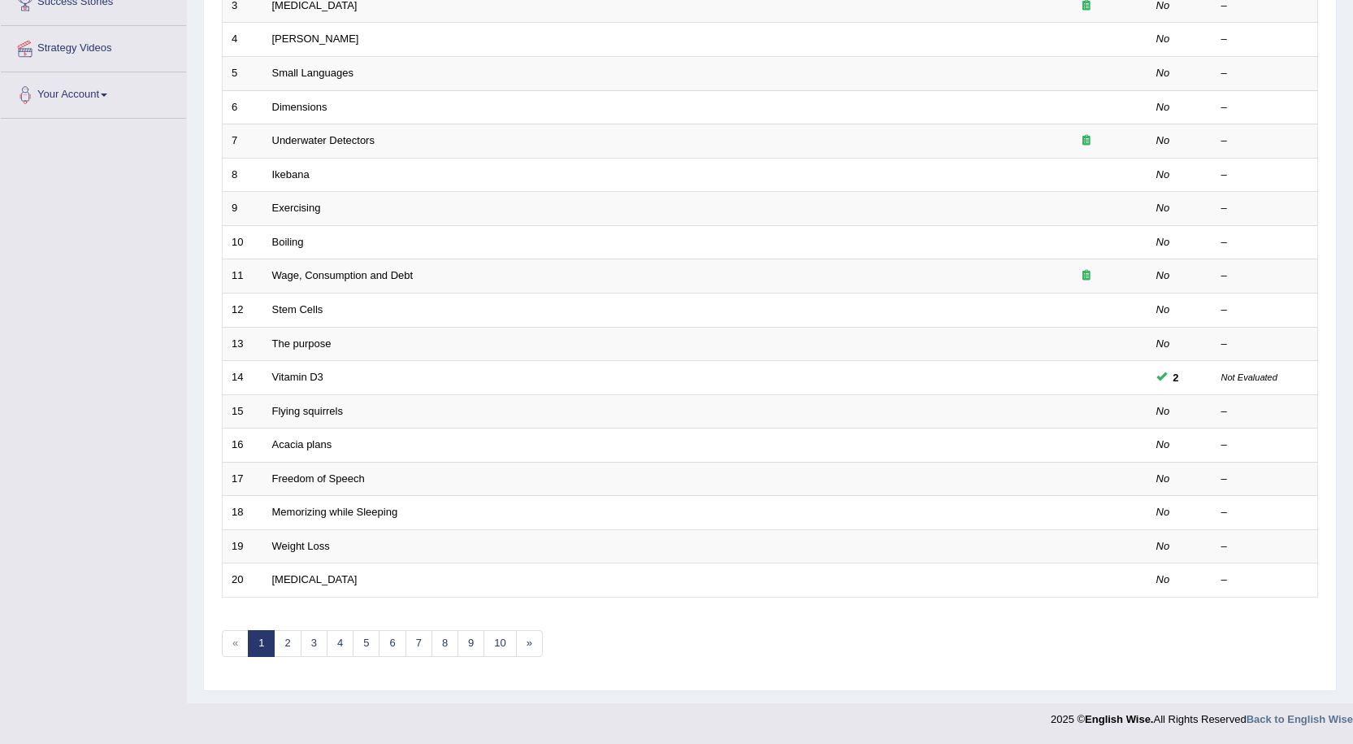
click at [0, 523] on div "Toggle navigation Home Practice Questions Speaking Practice Read Aloud Repeat S…" at bounding box center [676, 202] width 1353 height 1068
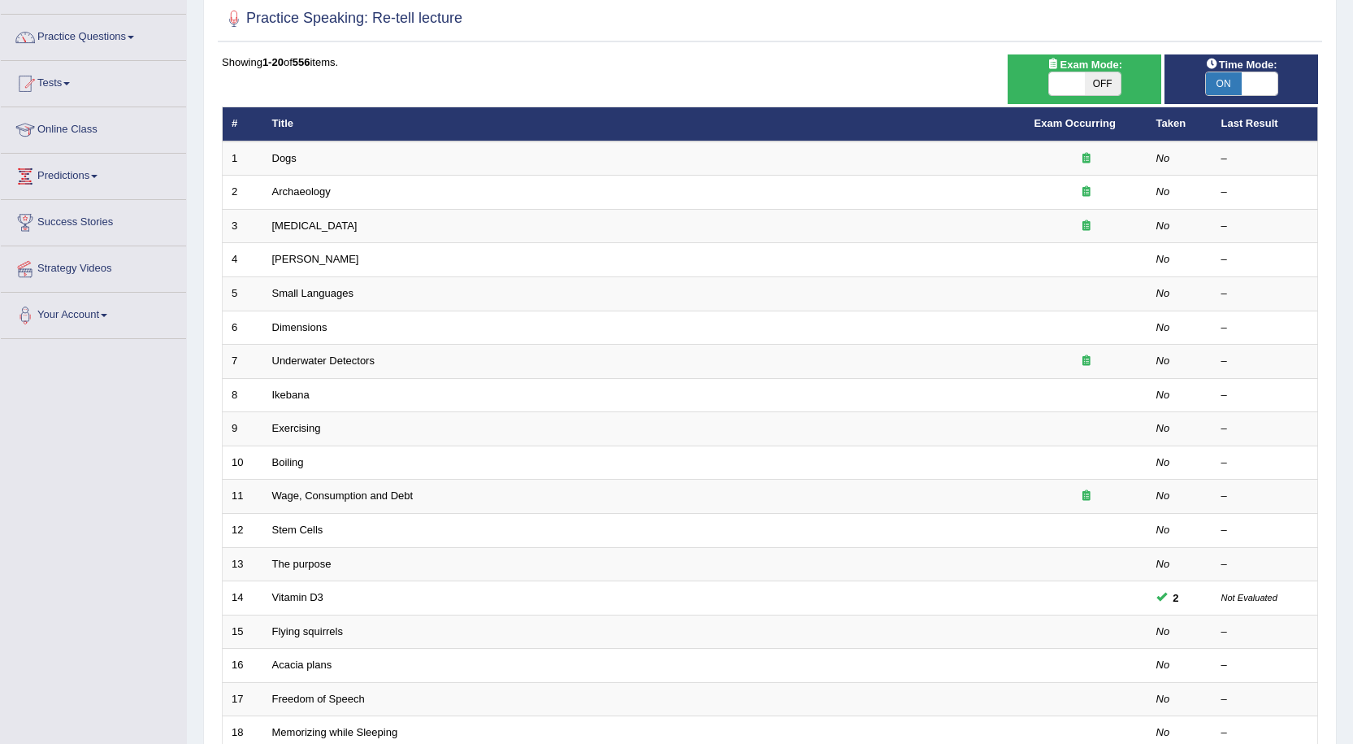
scroll to position [89, 0]
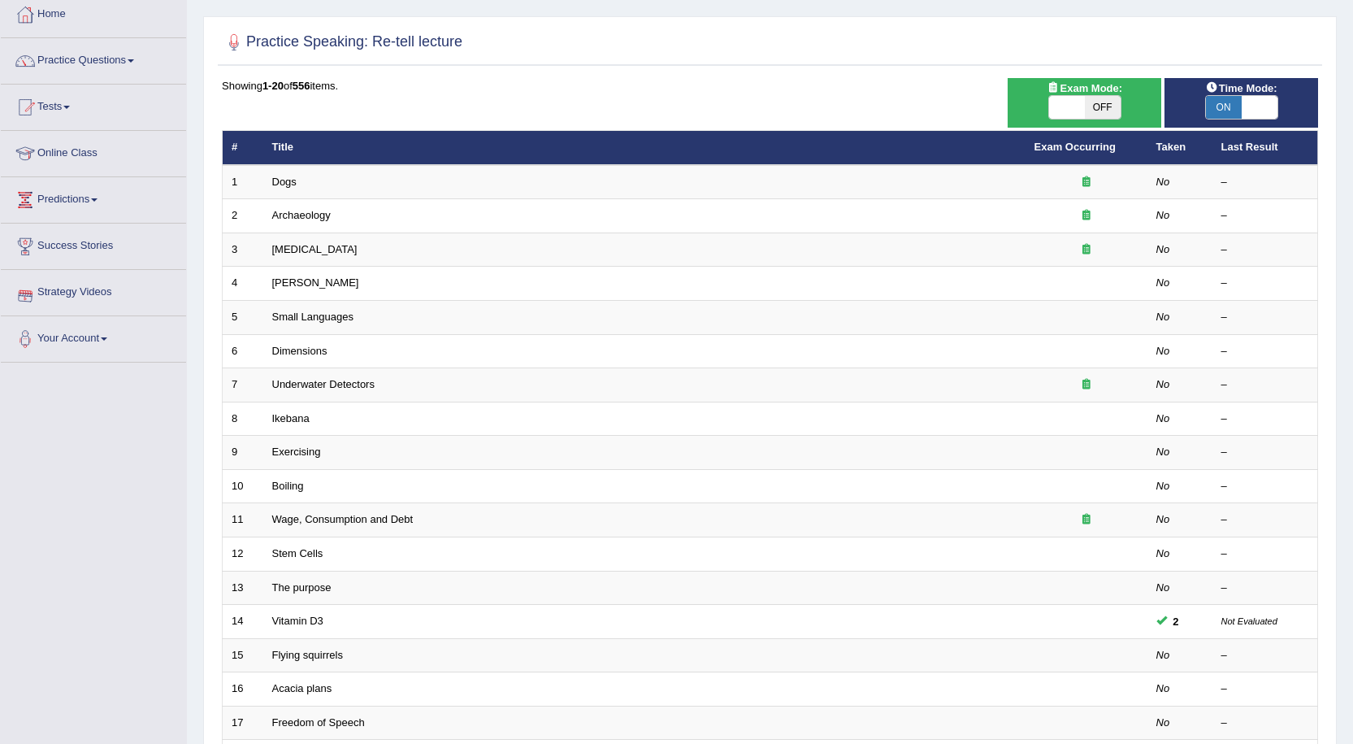
click at [87, 296] on link "Strategy Videos" at bounding box center [93, 290] width 185 height 41
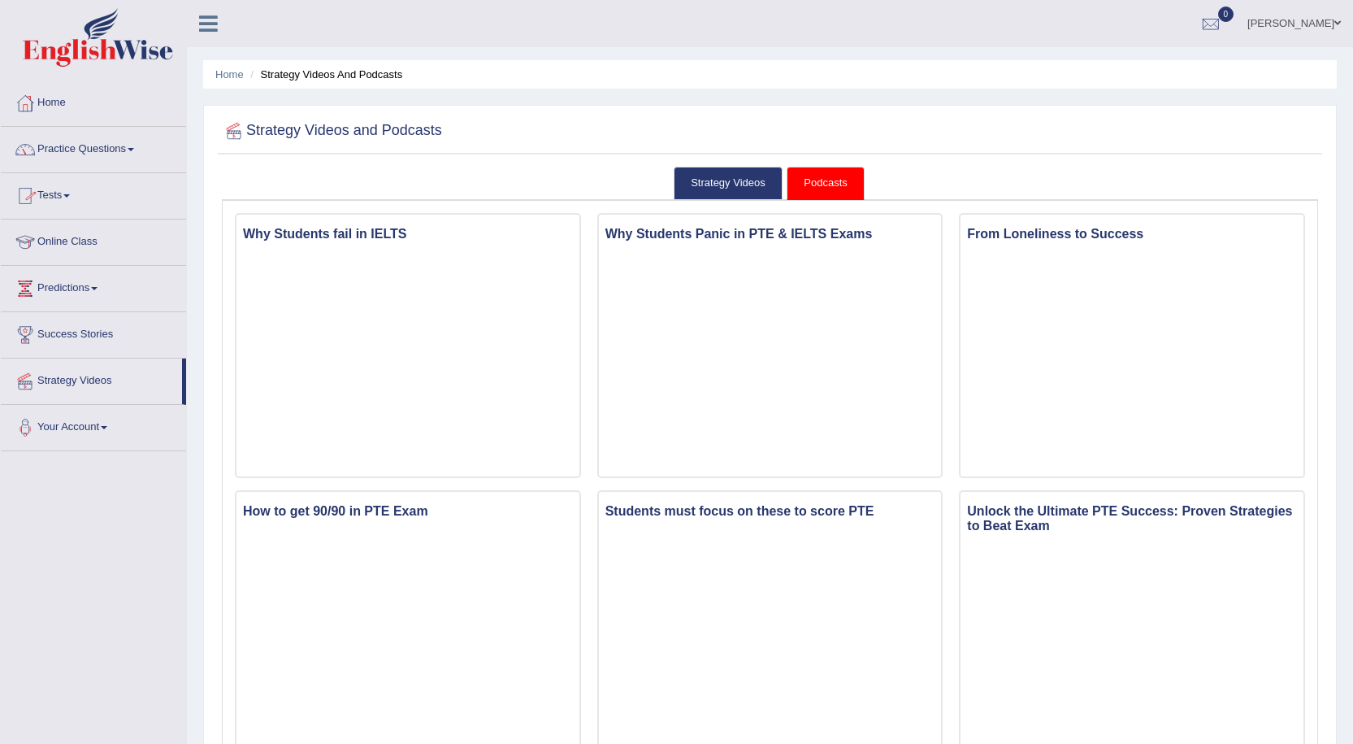
click at [62, 199] on link "Tests" at bounding box center [93, 193] width 185 height 41
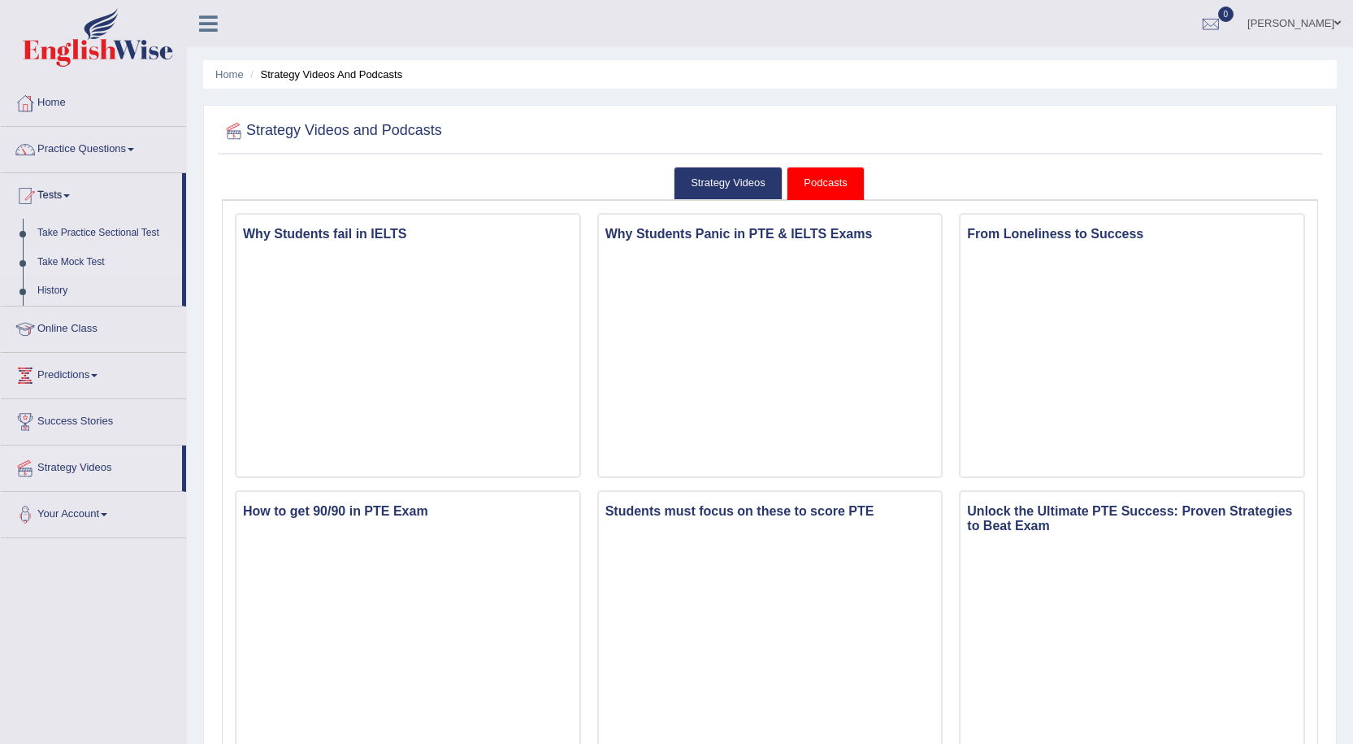
click at [83, 259] on link "Take Mock Test" at bounding box center [106, 262] width 152 height 29
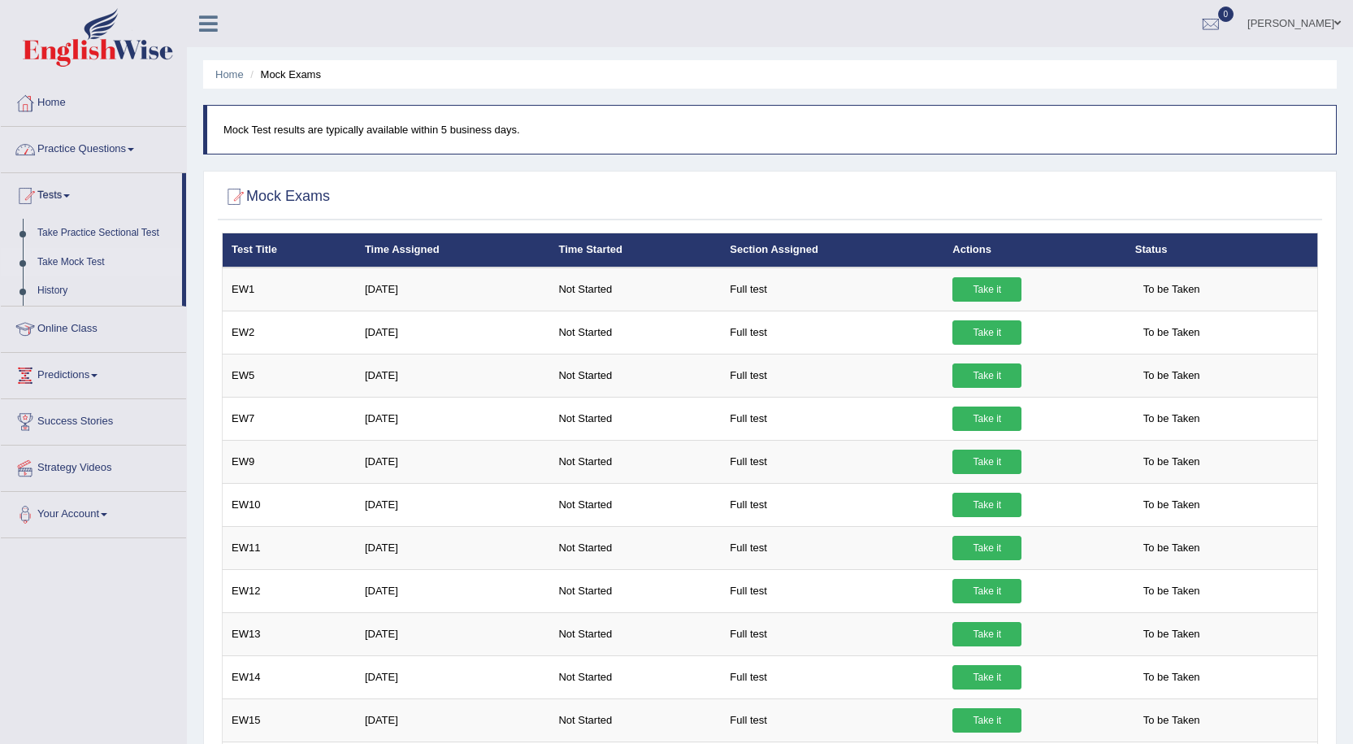
click at [93, 150] on link "Practice Questions" at bounding box center [93, 147] width 185 height 41
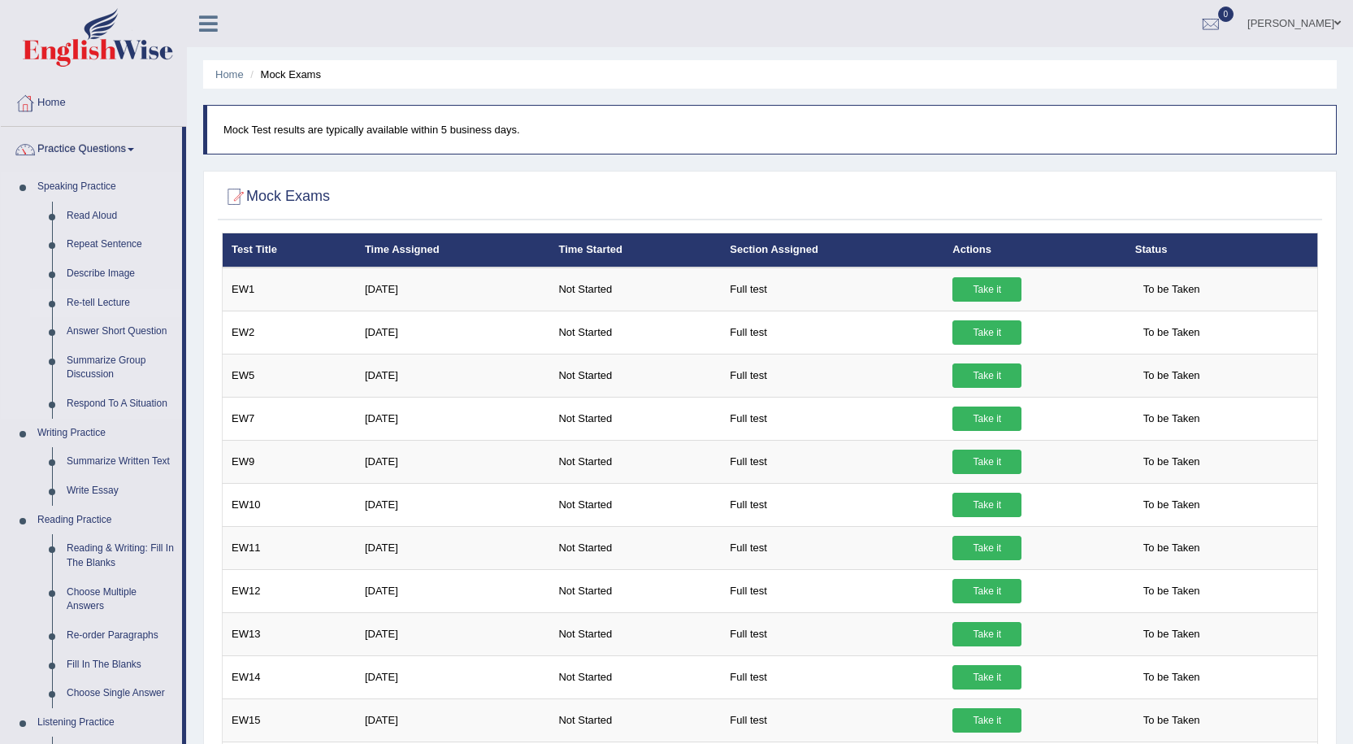
click at [107, 302] on link "Re-tell Lecture" at bounding box center [120, 303] width 123 height 29
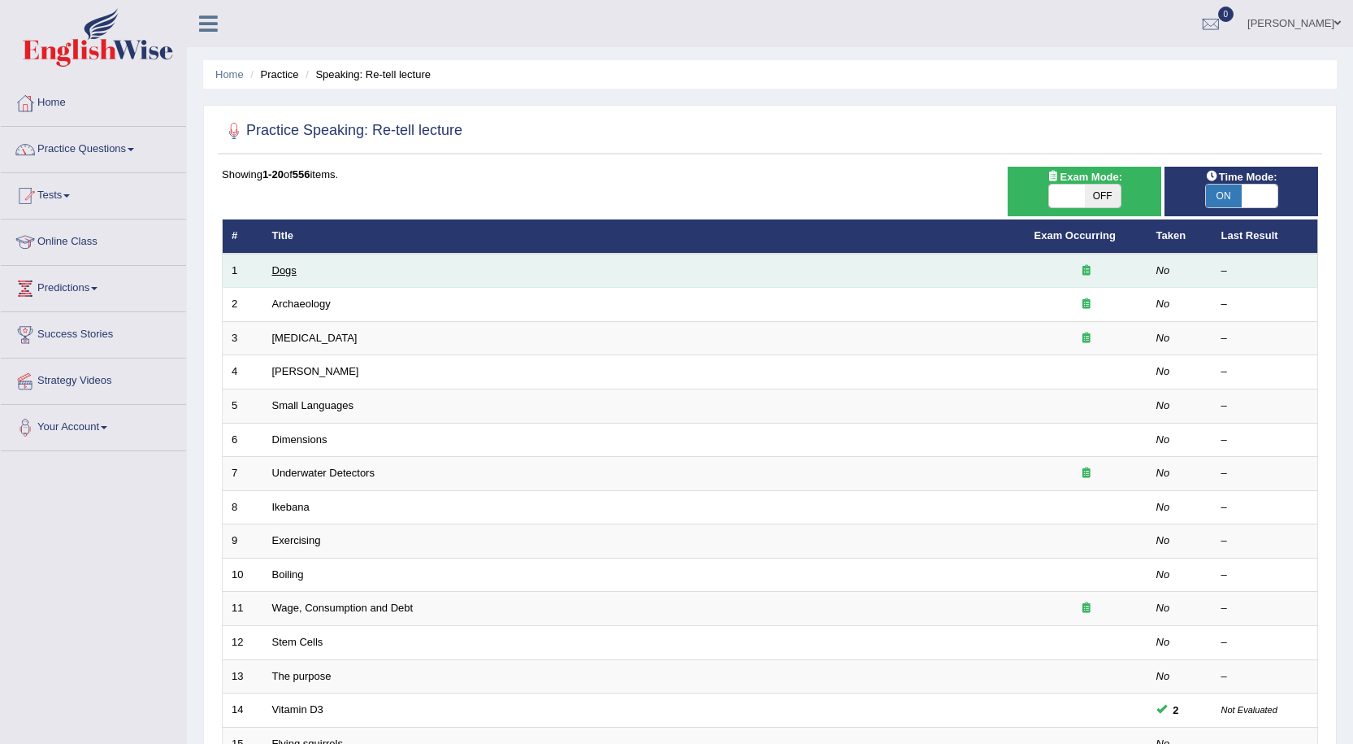
click at [284, 272] on link "Dogs" at bounding box center [284, 270] width 24 height 12
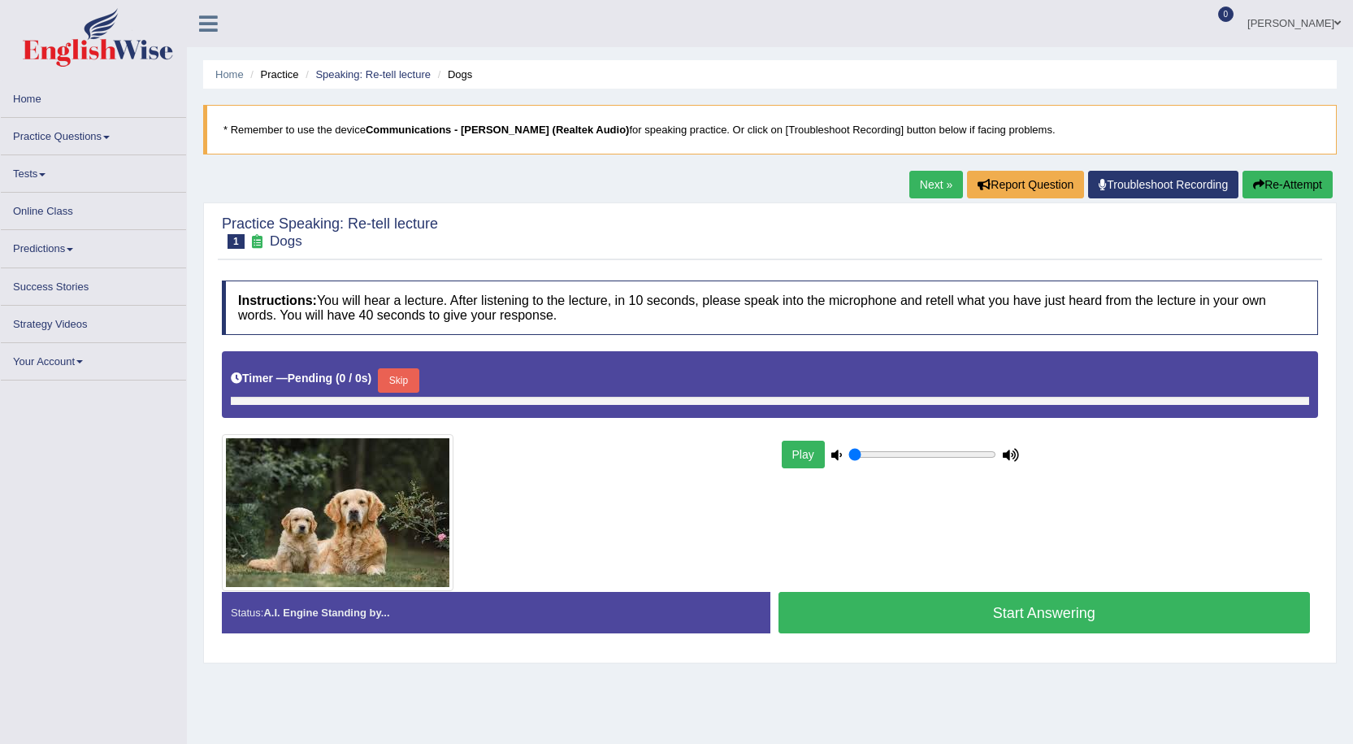
type input "0.95"
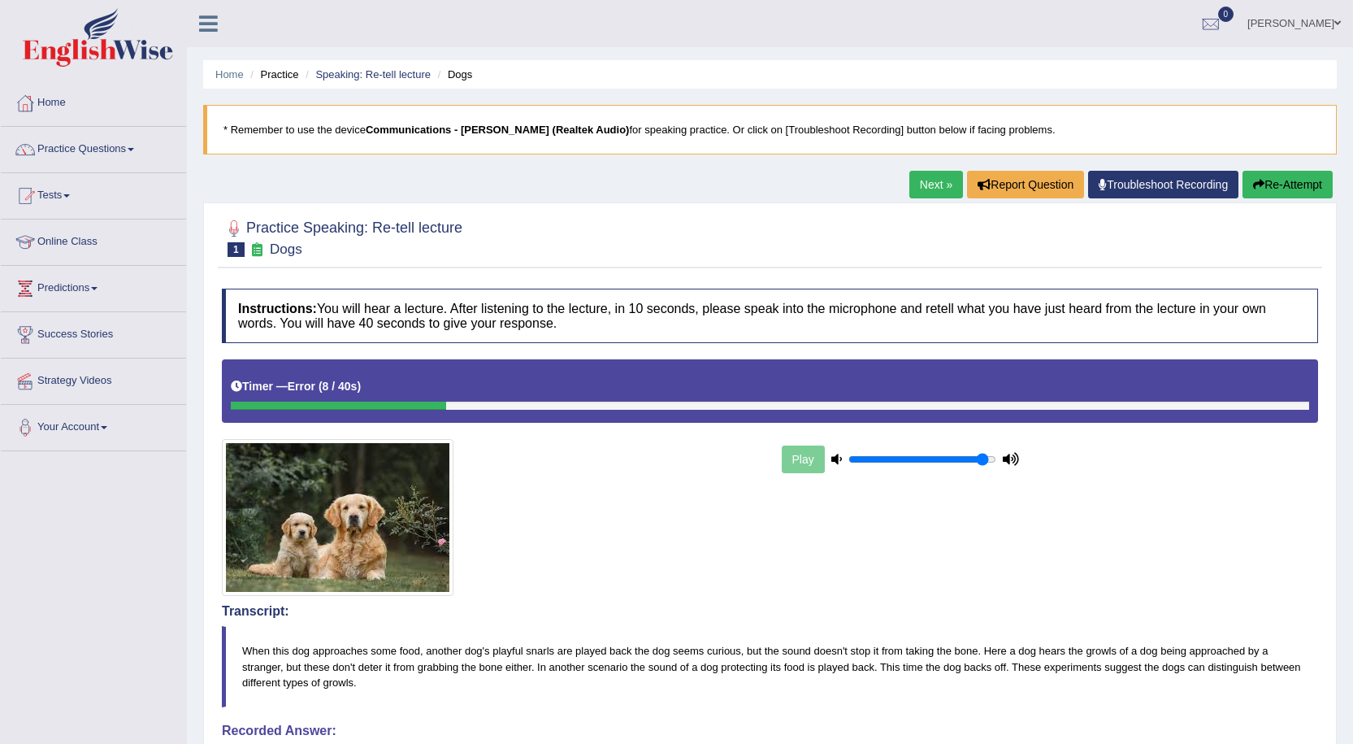
click at [1276, 188] on button "Re-Attempt" at bounding box center [1288, 185] width 90 height 28
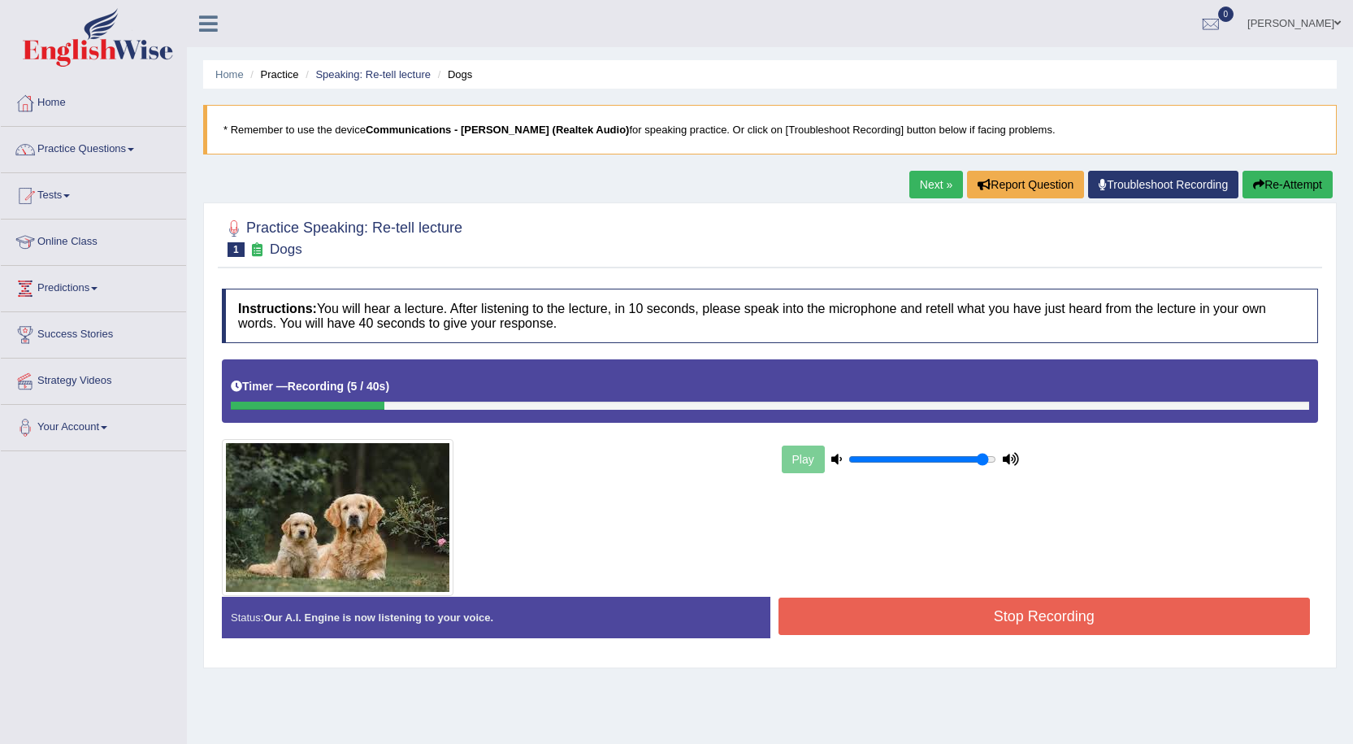
click at [1291, 173] on button "Re-Attempt" at bounding box center [1288, 185] width 90 height 28
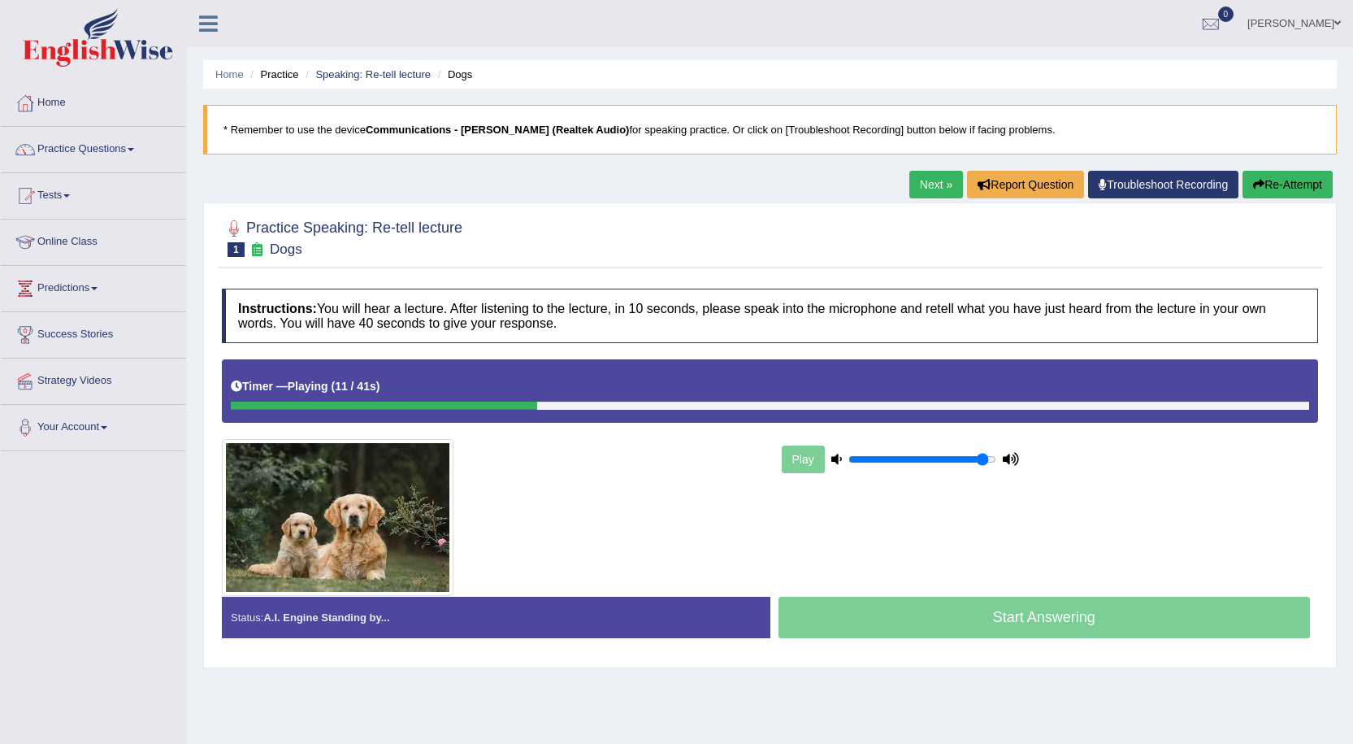
click at [557, 401] on div at bounding box center [770, 405] width 1078 height 8
click at [940, 184] on link "Next »" at bounding box center [936, 185] width 54 height 28
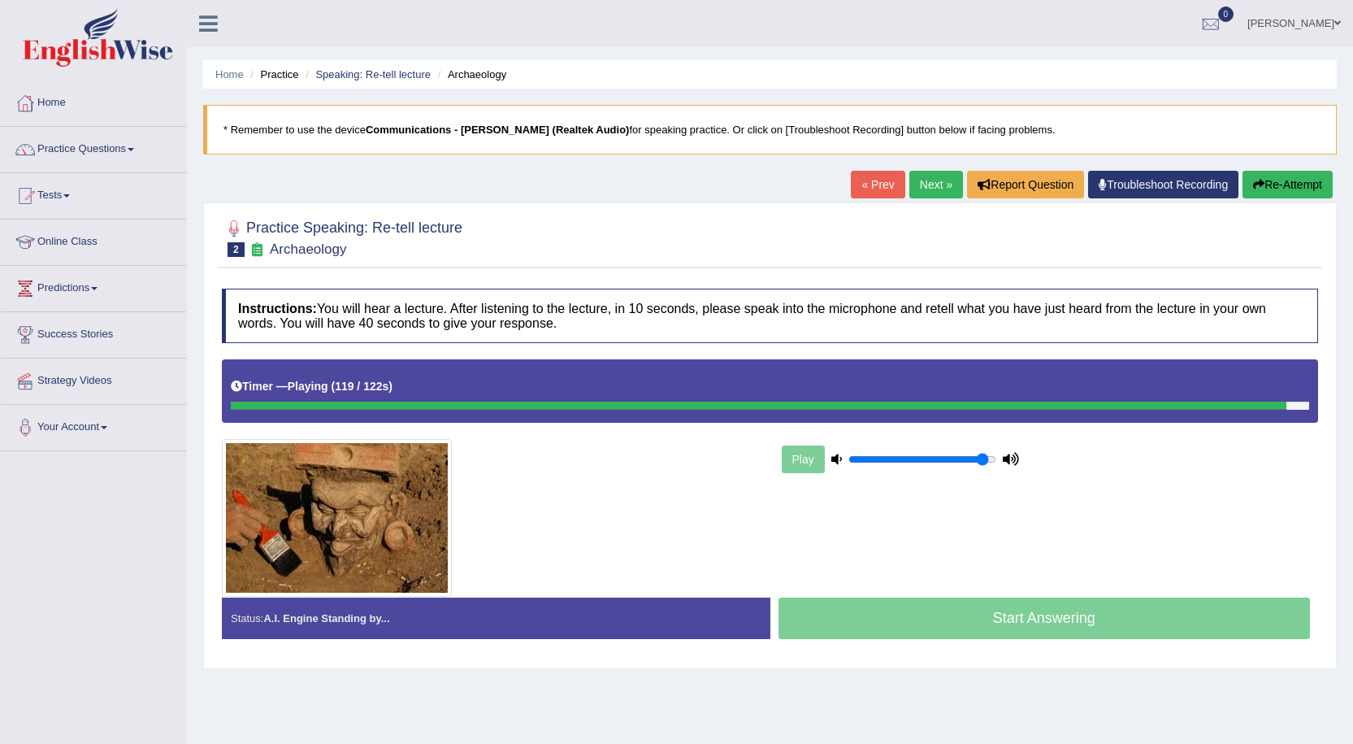
click at [1304, 181] on button "Re-Attempt" at bounding box center [1288, 185] width 90 height 28
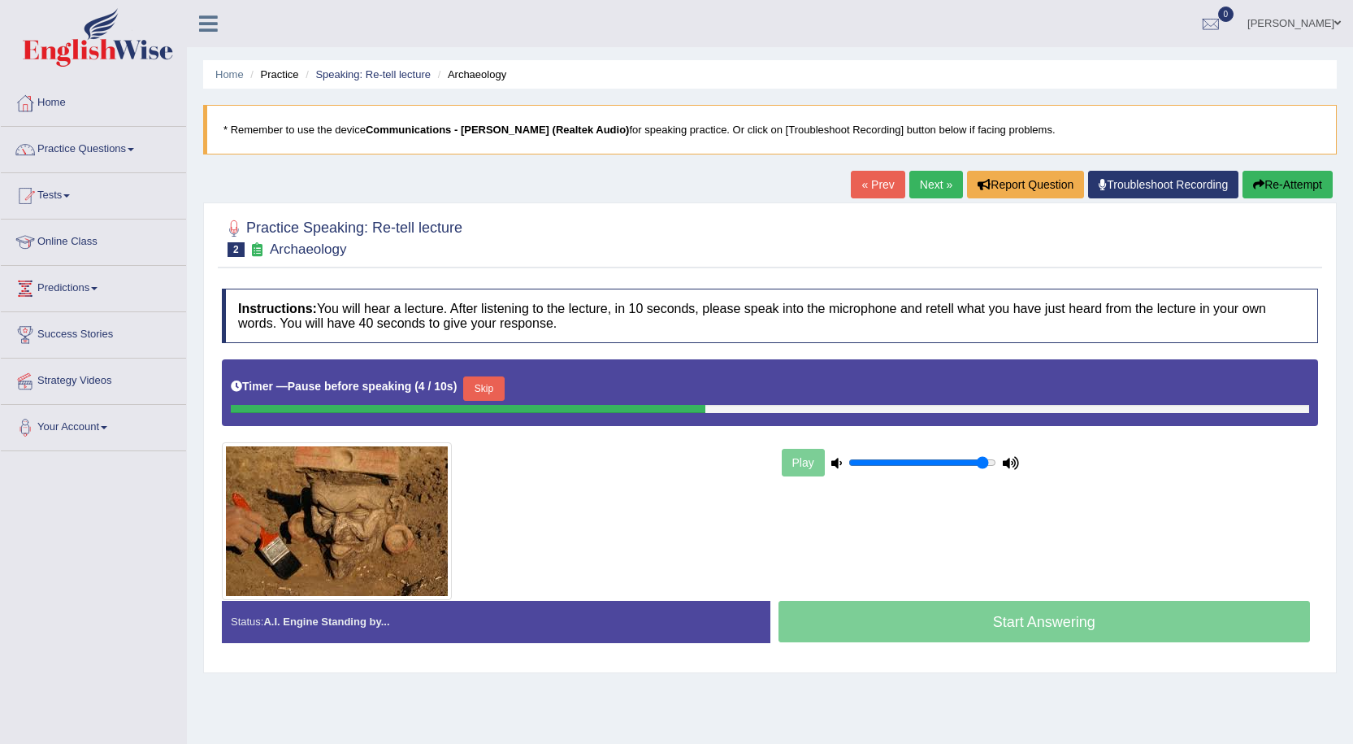
click at [928, 177] on link "Next »" at bounding box center [936, 185] width 54 height 28
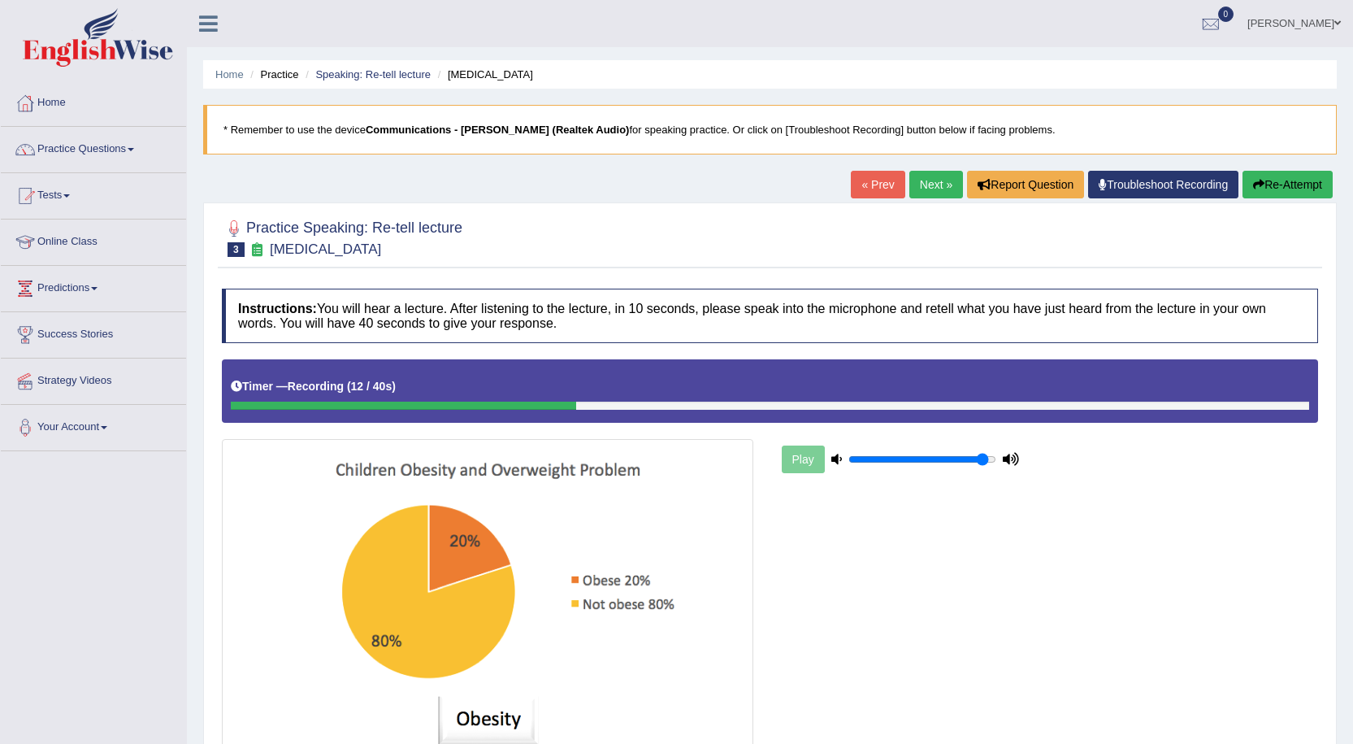
click at [935, 178] on link "Next »" at bounding box center [936, 185] width 54 height 28
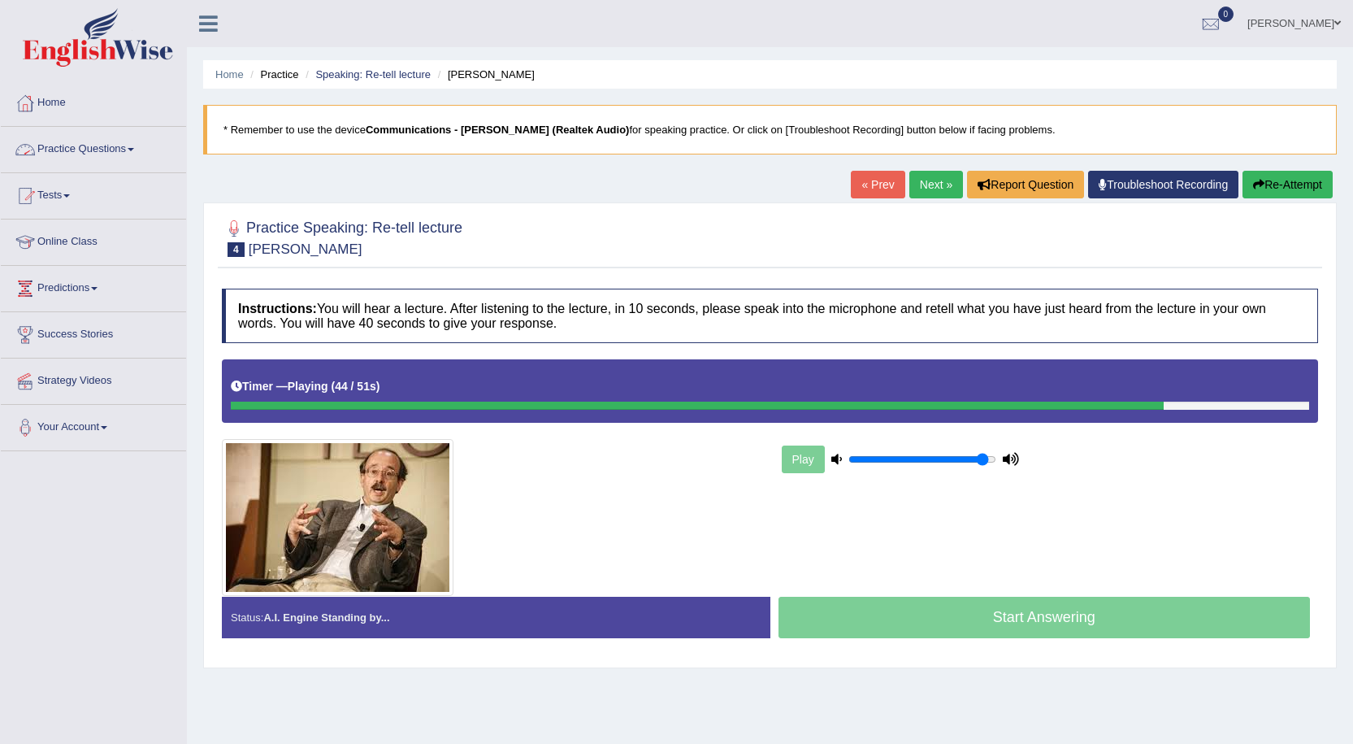
click at [69, 154] on link "Practice Questions" at bounding box center [93, 147] width 185 height 41
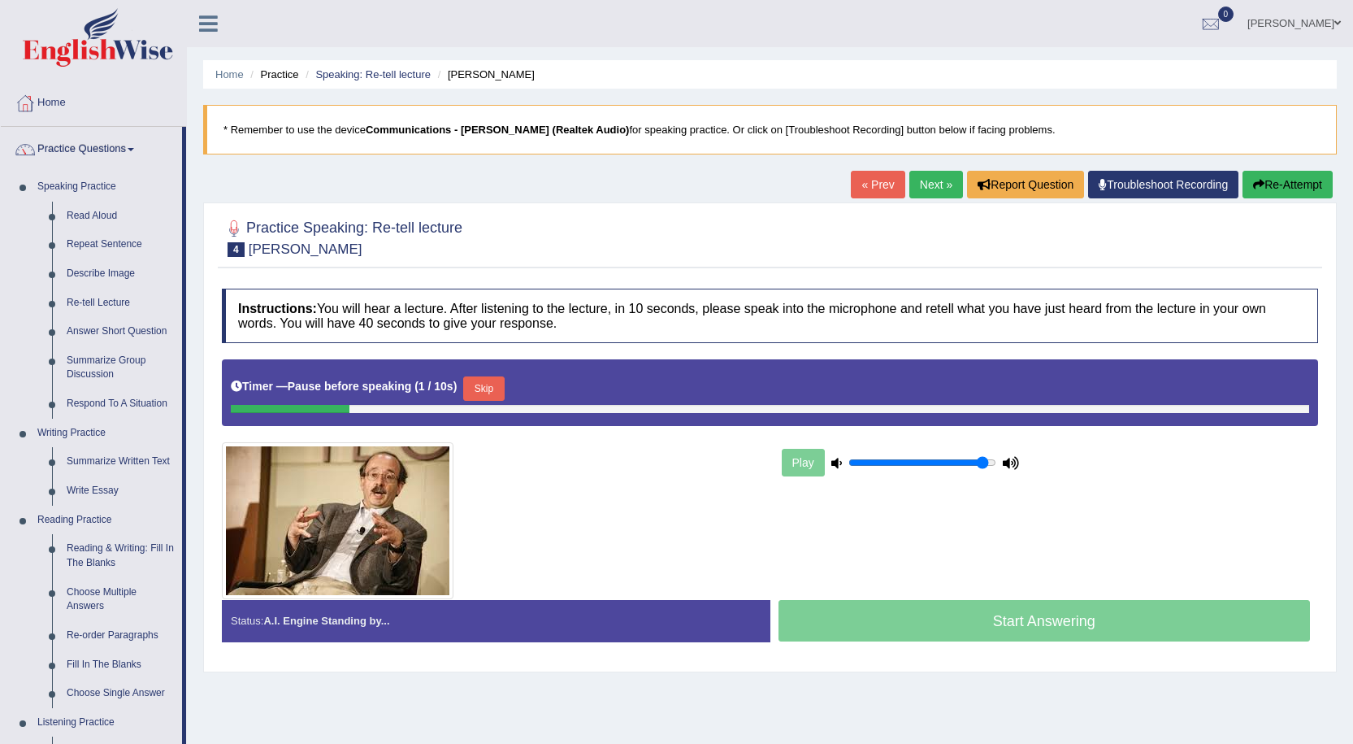
click at [926, 177] on link "Next »" at bounding box center [936, 185] width 54 height 28
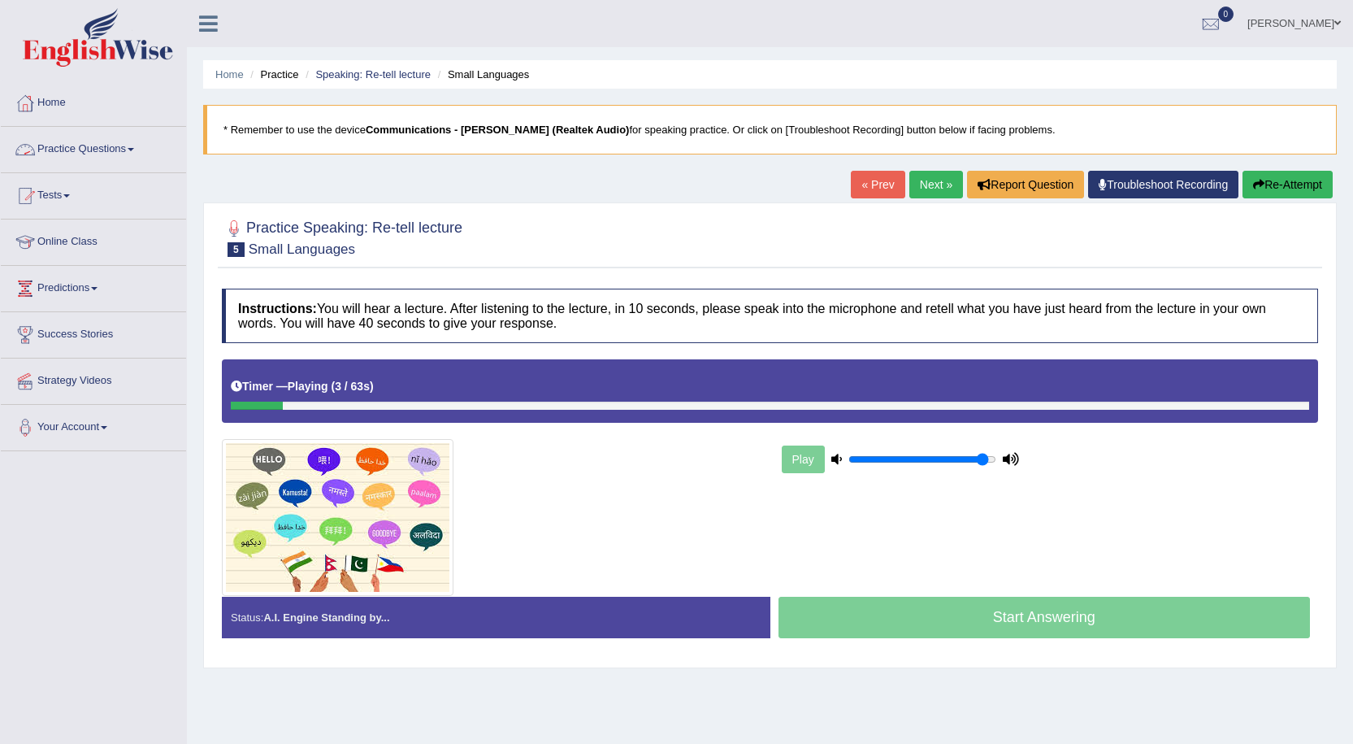
click at [99, 149] on link "Practice Questions" at bounding box center [93, 147] width 185 height 41
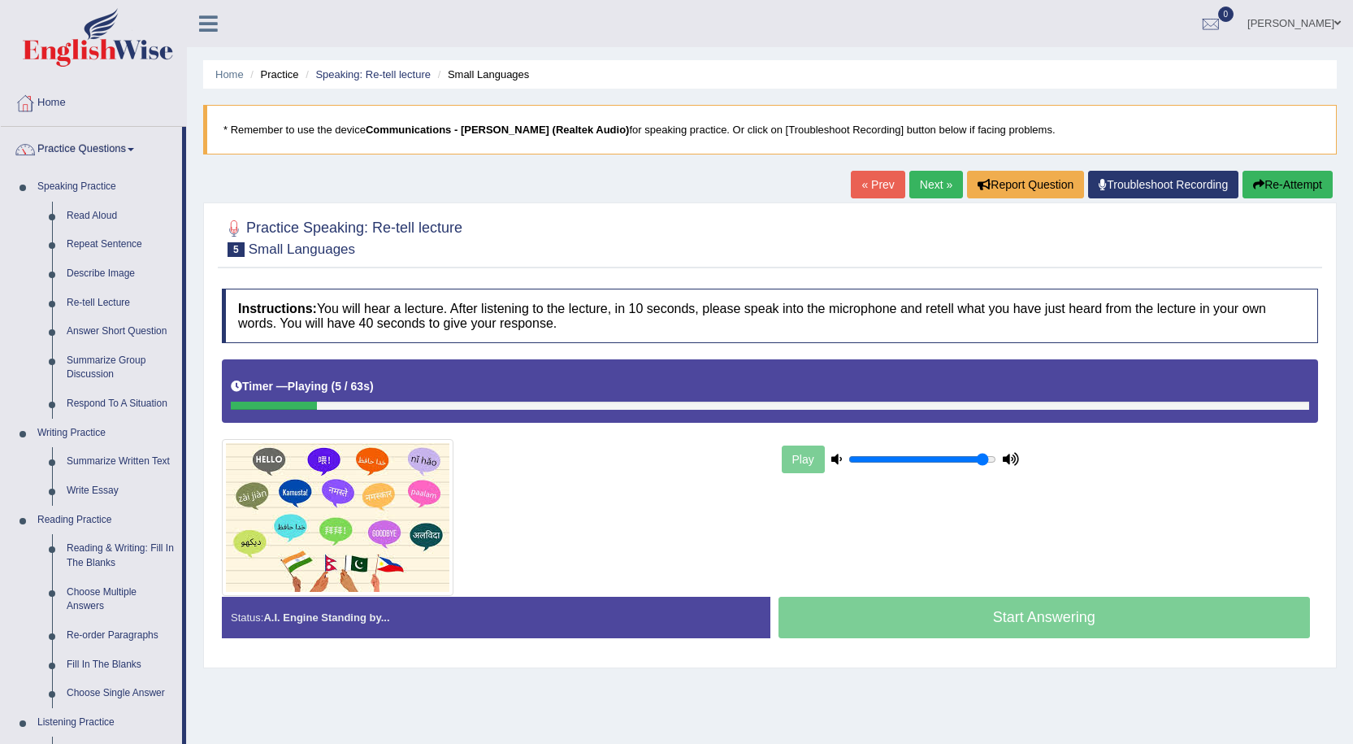
click at [99, 149] on link "Practice Questions" at bounding box center [91, 147] width 181 height 41
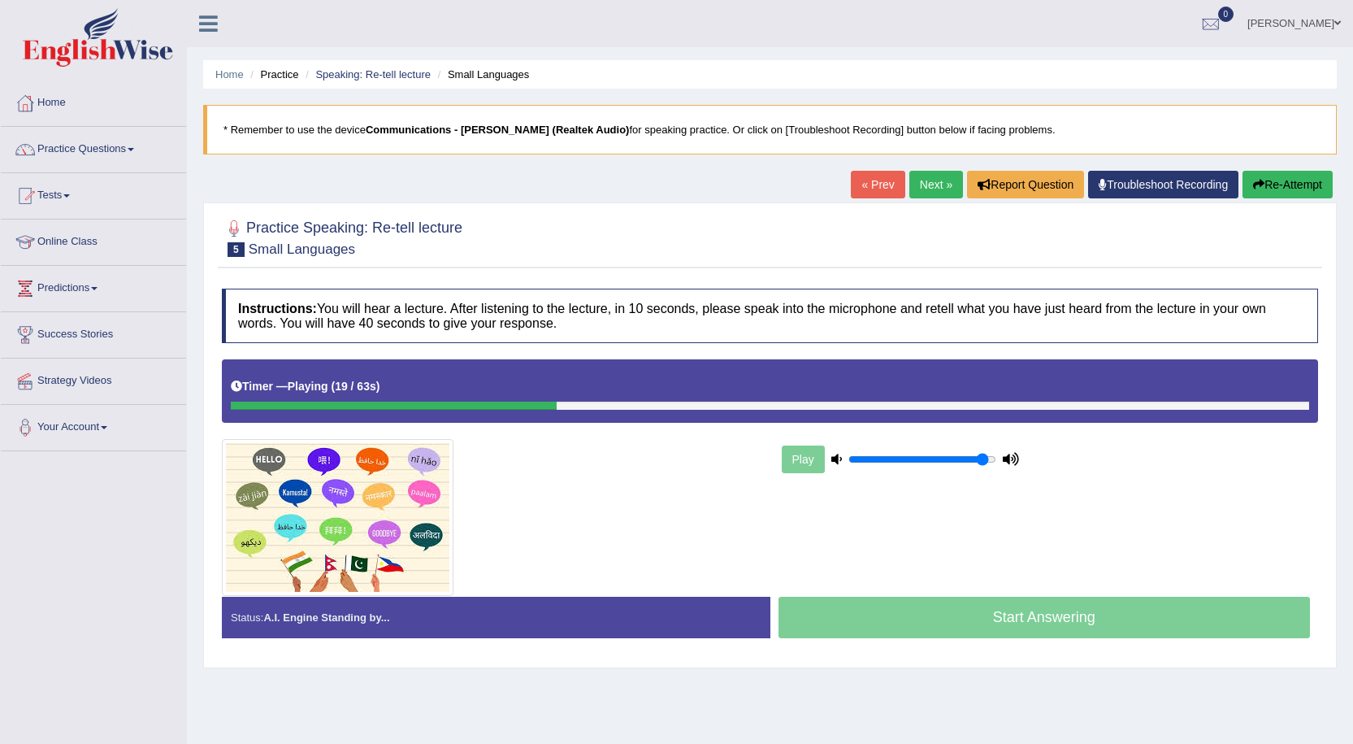
click at [1253, 181] on icon "button" at bounding box center [1258, 184] width 11 height 11
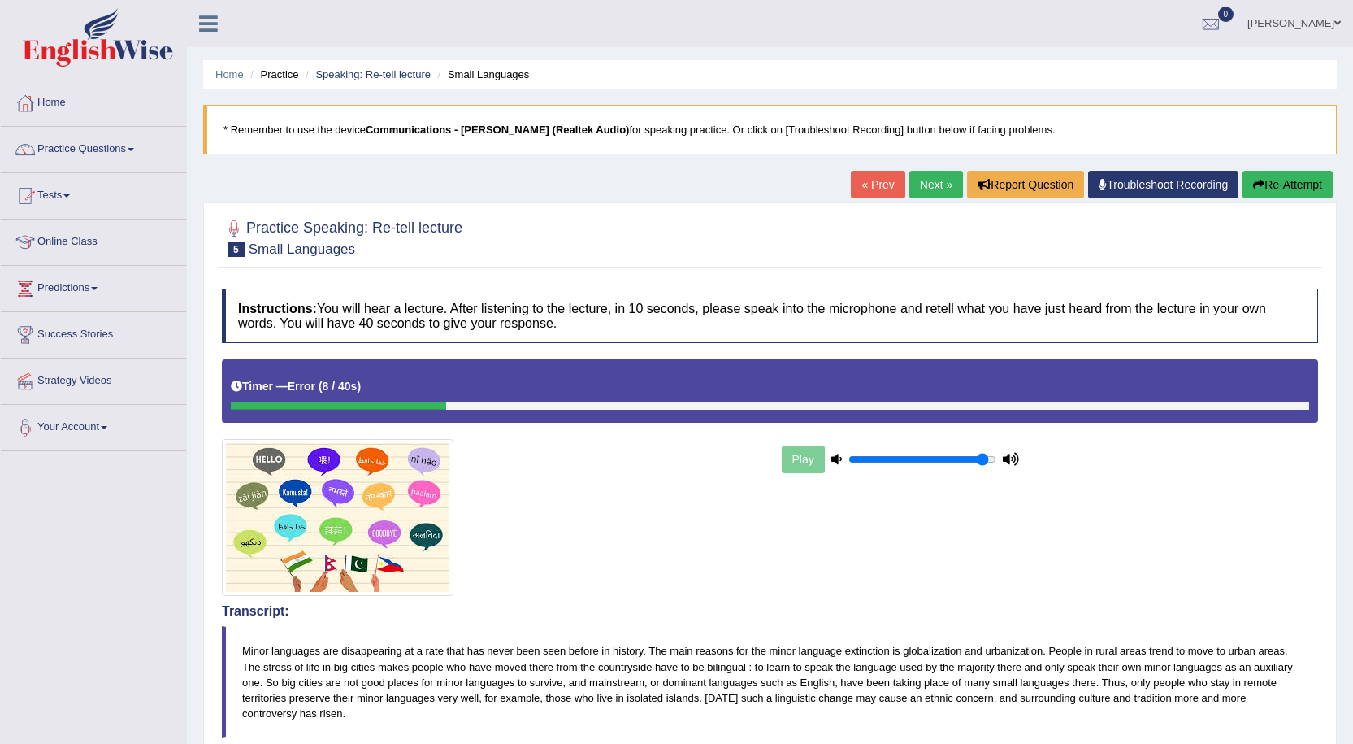
click at [1320, 28] on link "[PERSON_NAME]" at bounding box center [1294, 21] width 118 height 42
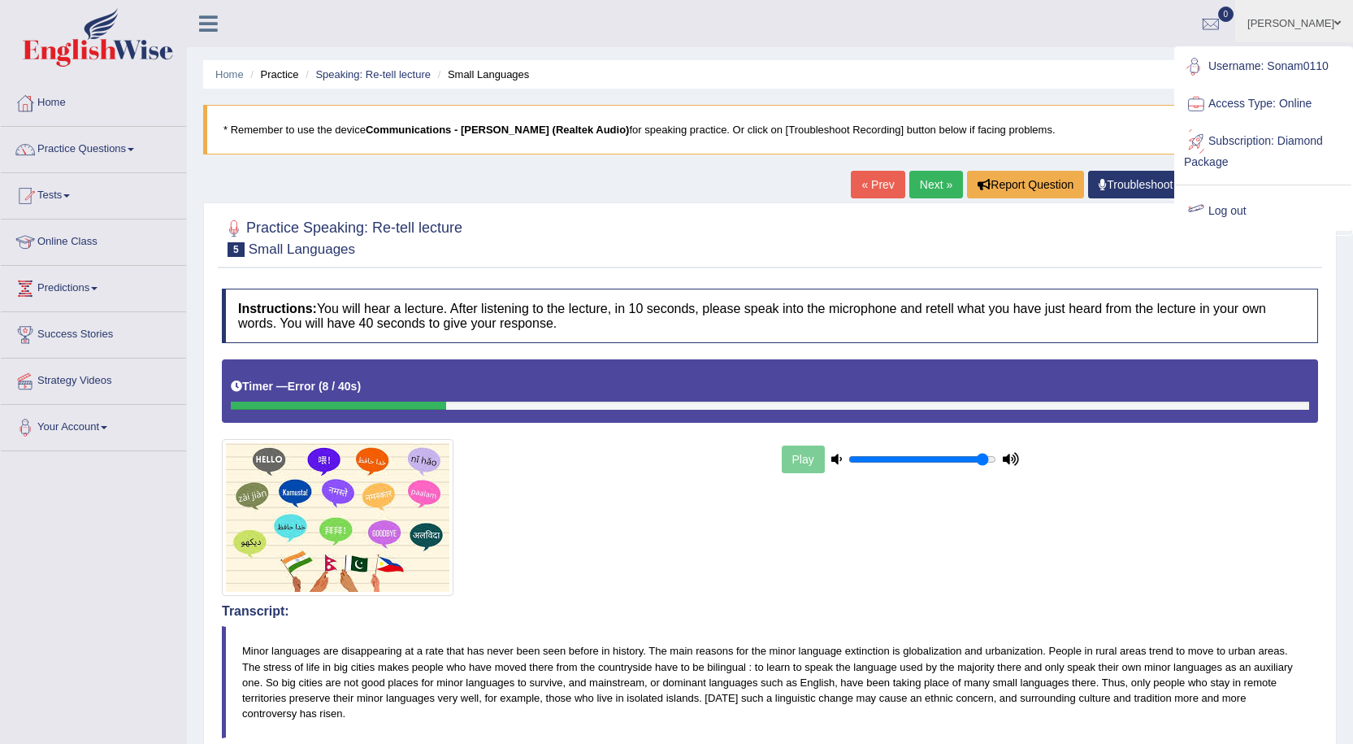
click at [1224, 212] on link "Log out" at bounding box center [1264, 211] width 176 height 37
